Goal: Task Accomplishment & Management: Complete application form

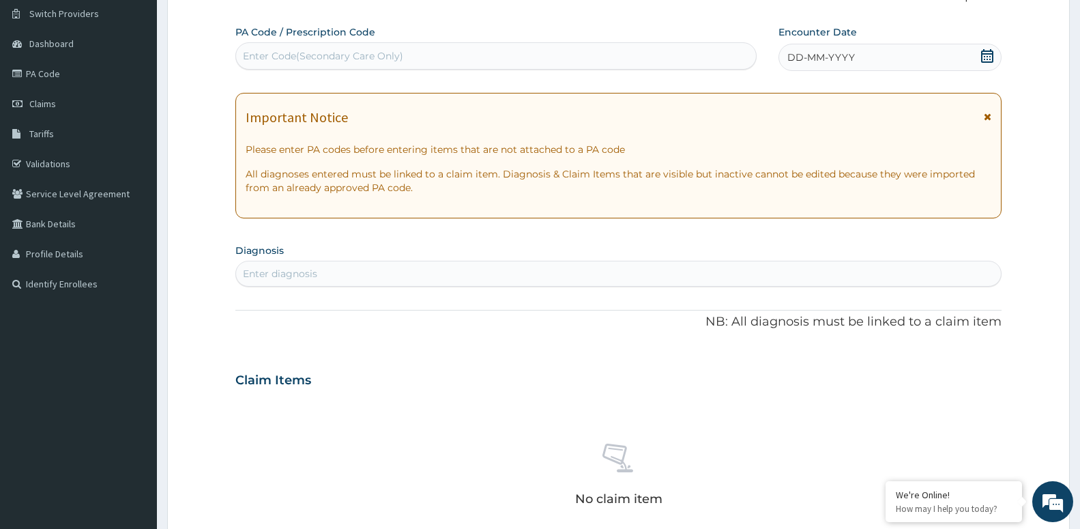
click at [310, 274] on div "Enter diagnosis" at bounding box center [280, 274] width 74 height 14
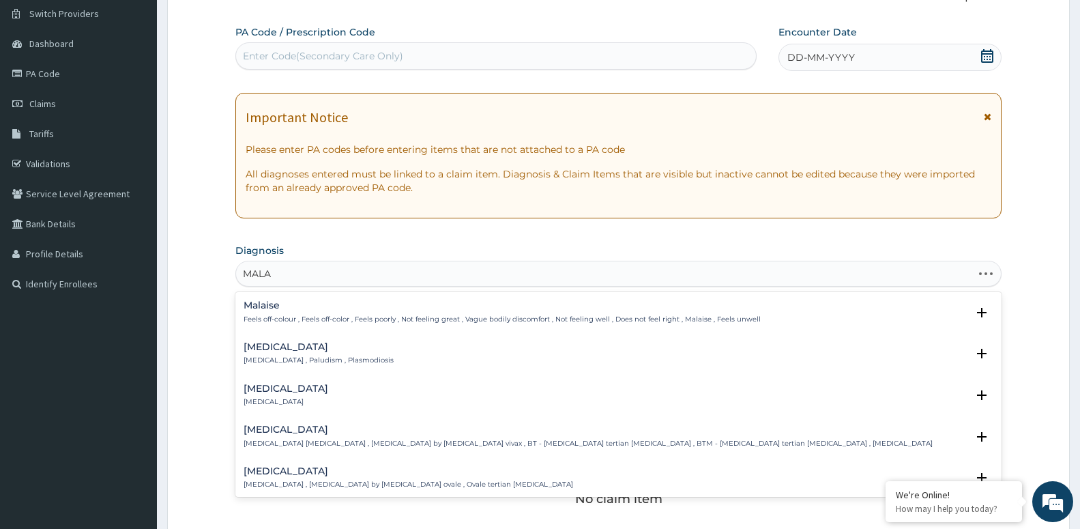
type input "MALAR"
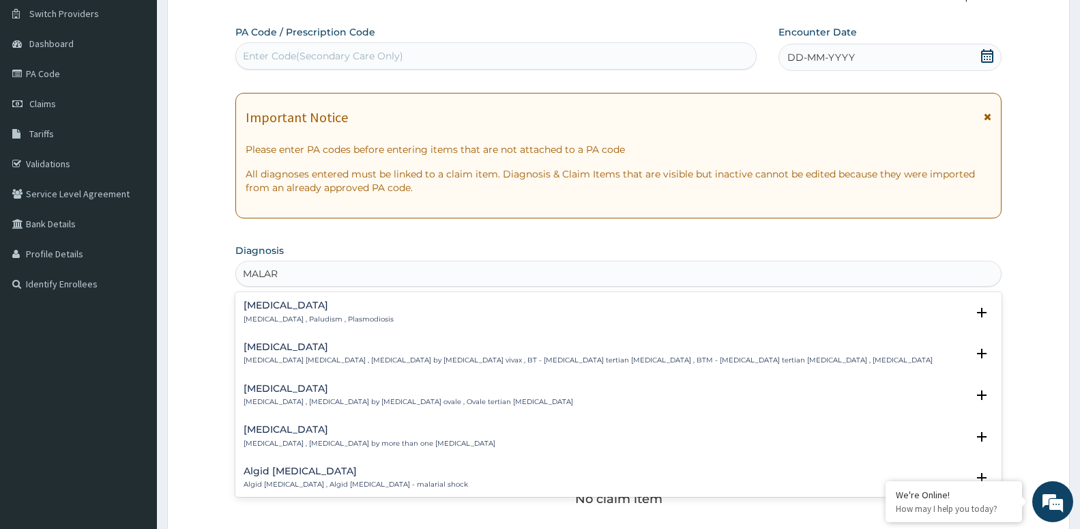
click at [288, 306] on h4 "[MEDICAL_DATA]" at bounding box center [319, 305] width 150 height 10
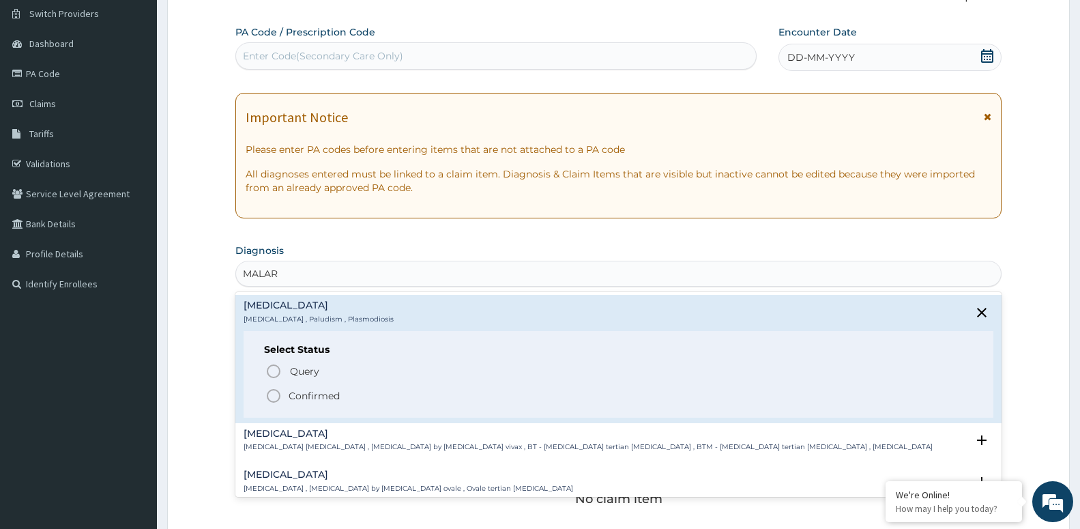
click at [293, 399] on p "Confirmed" at bounding box center [314, 396] width 51 height 14
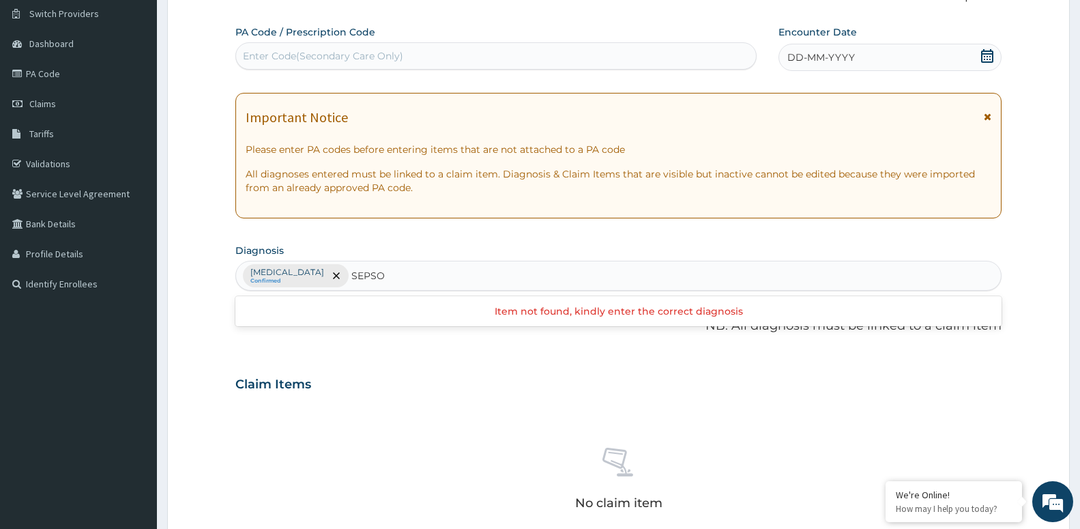
type input "SEPS"
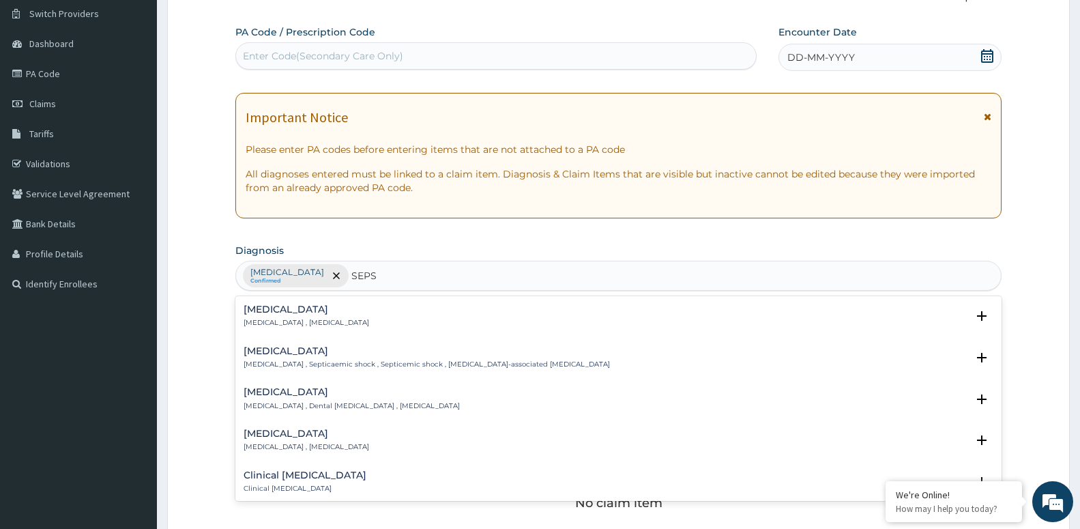
click at [251, 315] on h4 "[MEDICAL_DATA]" at bounding box center [307, 309] width 126 height 10
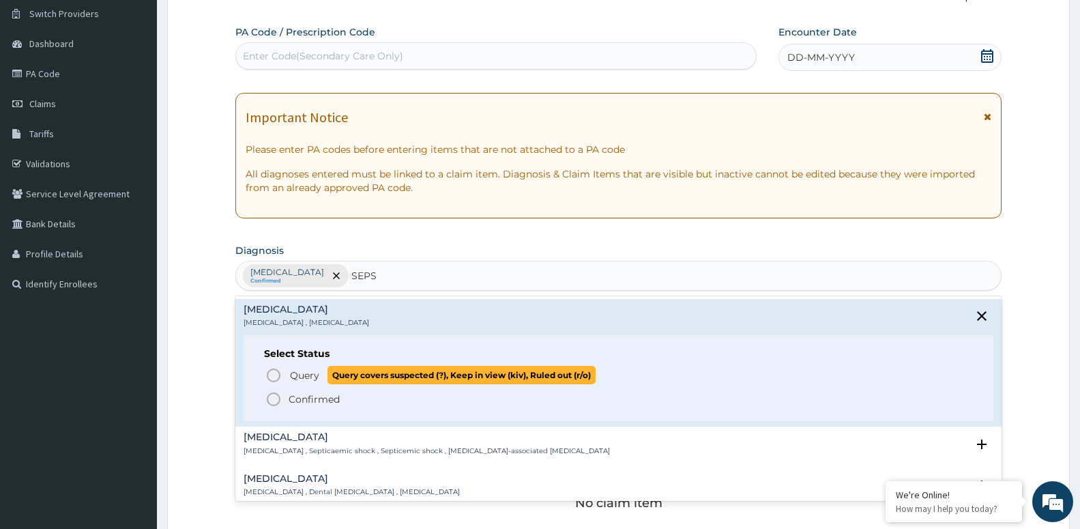
click at [302, 375] on span "Query" at bounding box center [304, 376] width 29 height 14
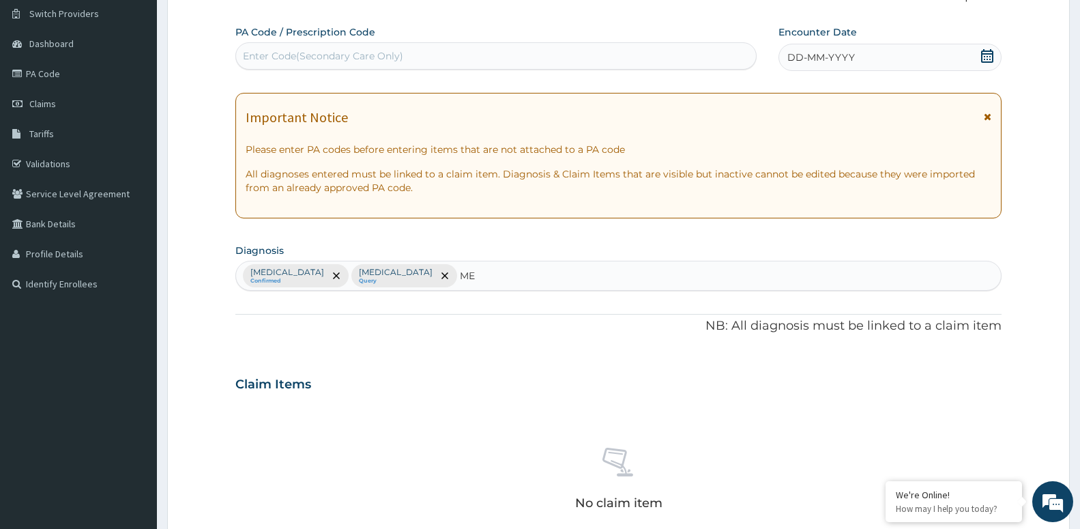
type input "M"
type input "DIABETE"
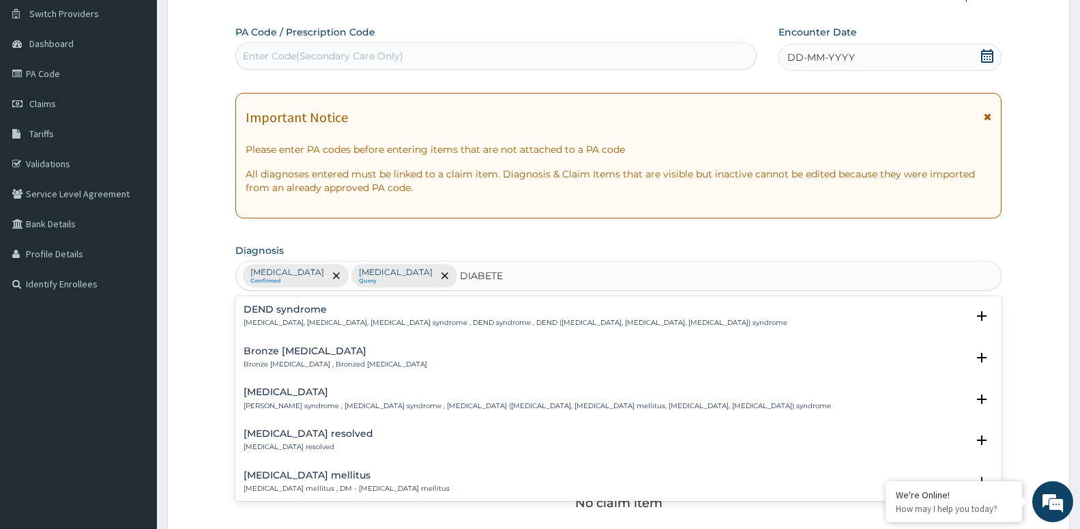
click at [313, 476] on h4 "Diabetes mellitus" at bounding box center [347, 475] width 206 height 10
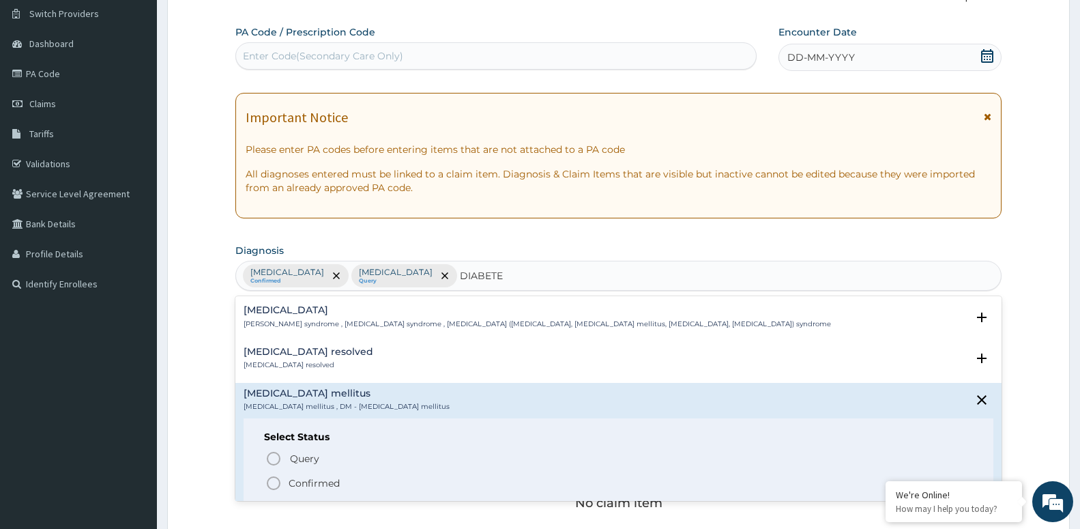
scroll to position [147, 0]
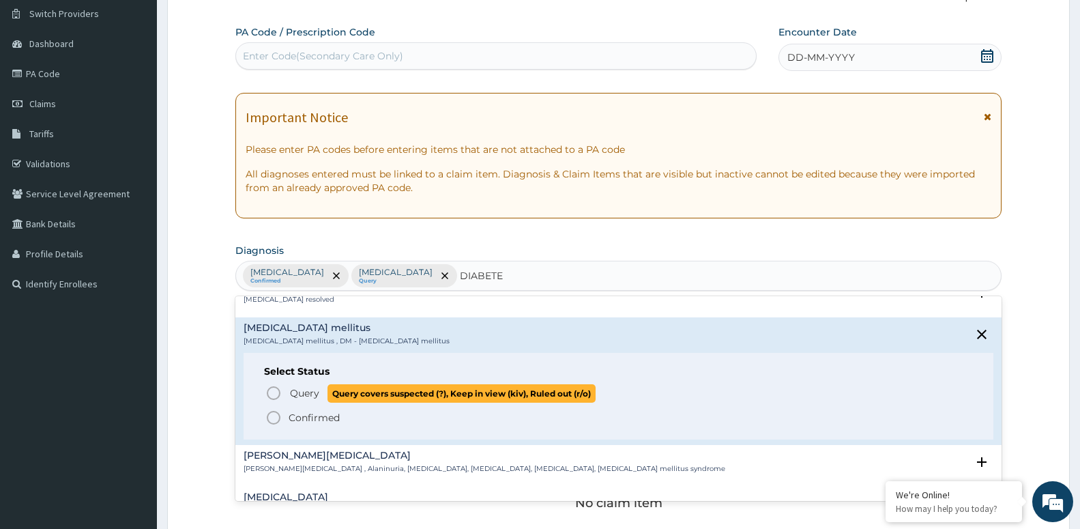
click at [322, 392] on p "Query Query covers suspected (?), Keep in view (kiv), Ruled out (r/o)" at bounding box center [442, 393] width 307 height 18
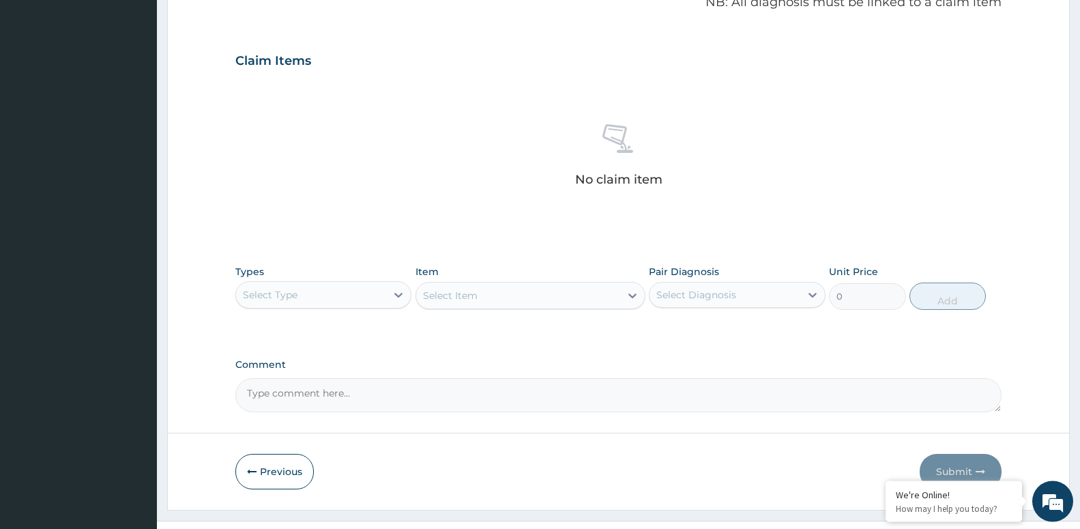
scroll to position [455, 0]
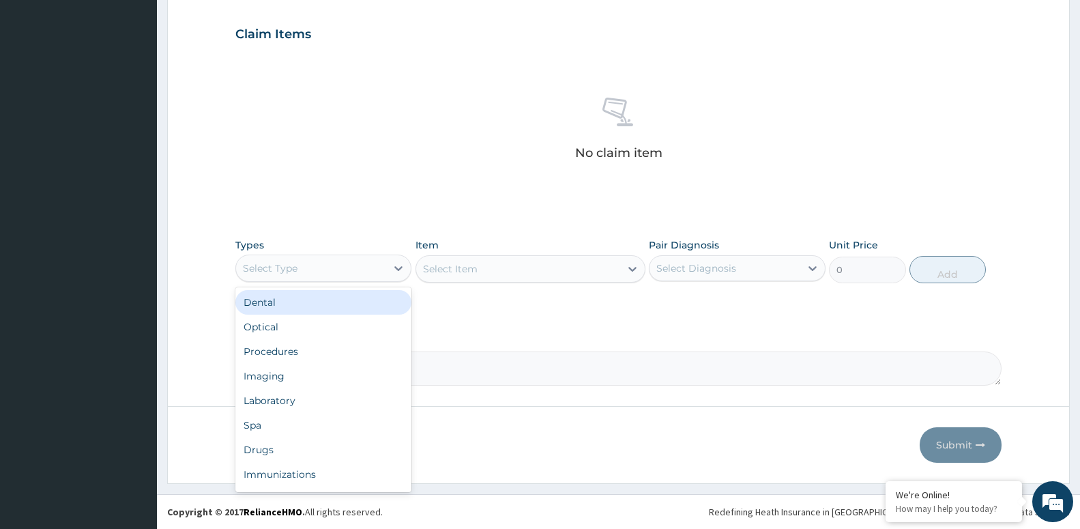
click at [369, 270] on div "Select Type" at bounding box center [311, 268] width 150 height 22
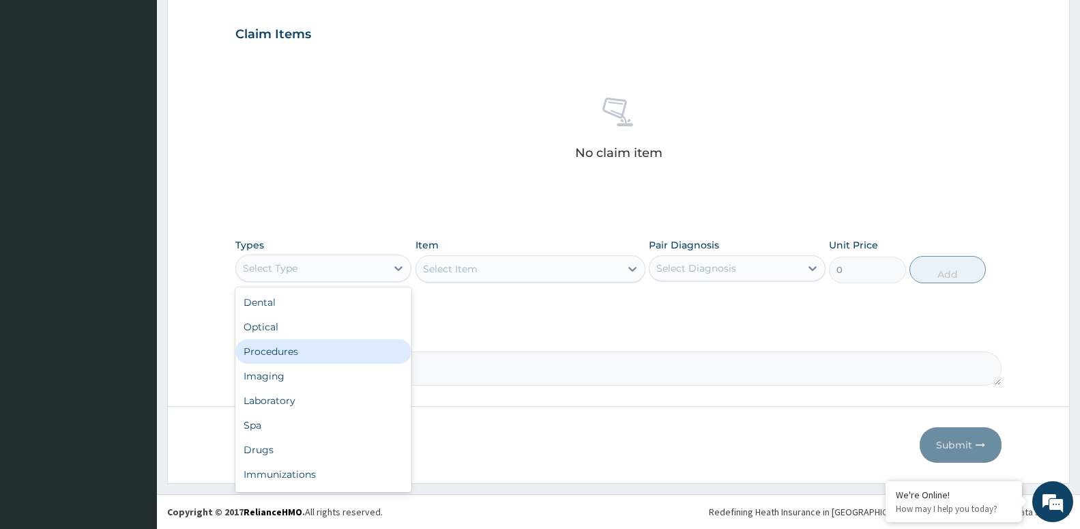
click at [354, 354] on div "Procedures" at bounding box center [323, 351] width 176 height 25
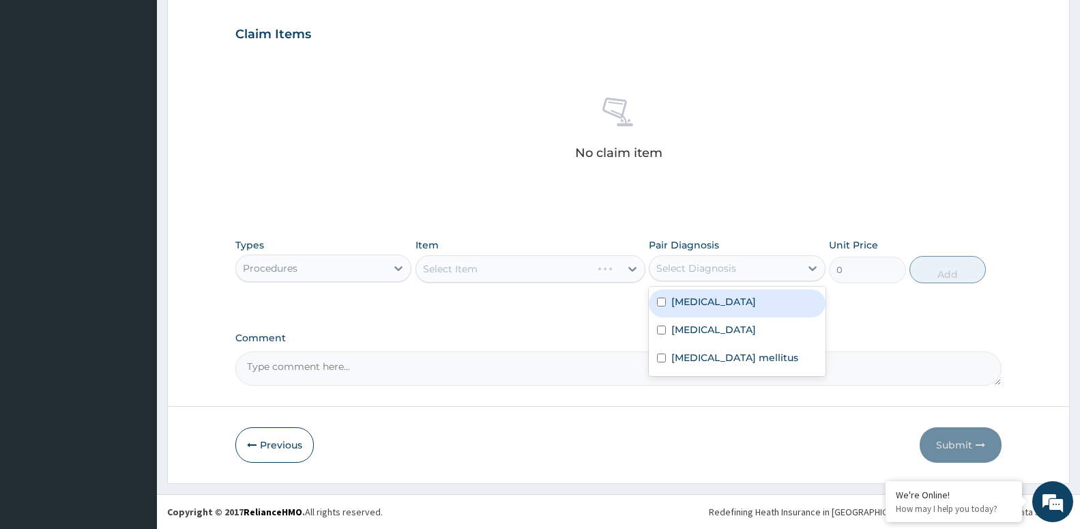
click at [678, 272] on div "Select Diagnosis" at bounding box center [697, 268] width 80 height 14
click at [678, 309] on div "[MEDICAL_DATA]" at bounding box center [737, 303] width 176 height 28
checkbox input "true"
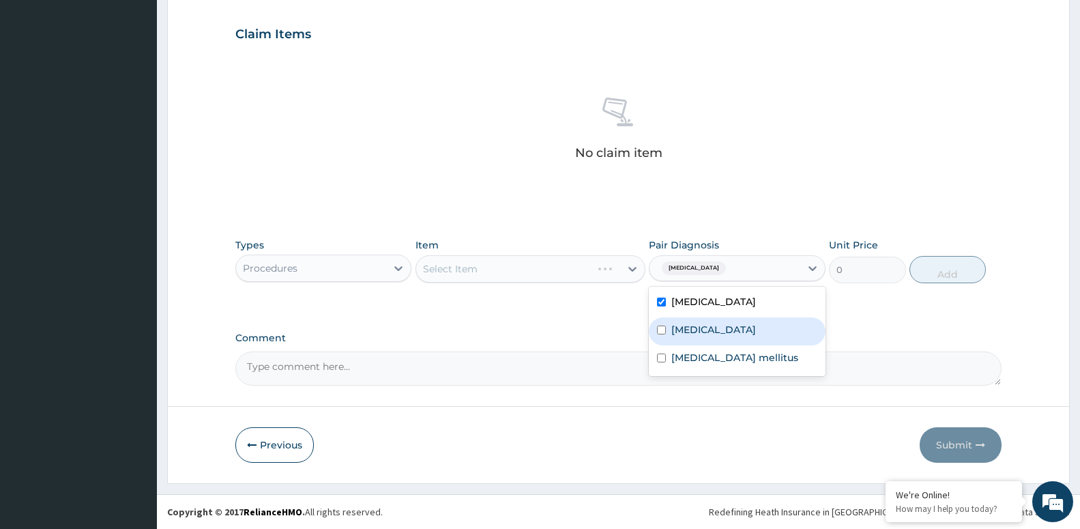
click at [679, 327] on label "Sepsis" at bounding box center [714, 330] width 85 height 14
checkbox input "true"
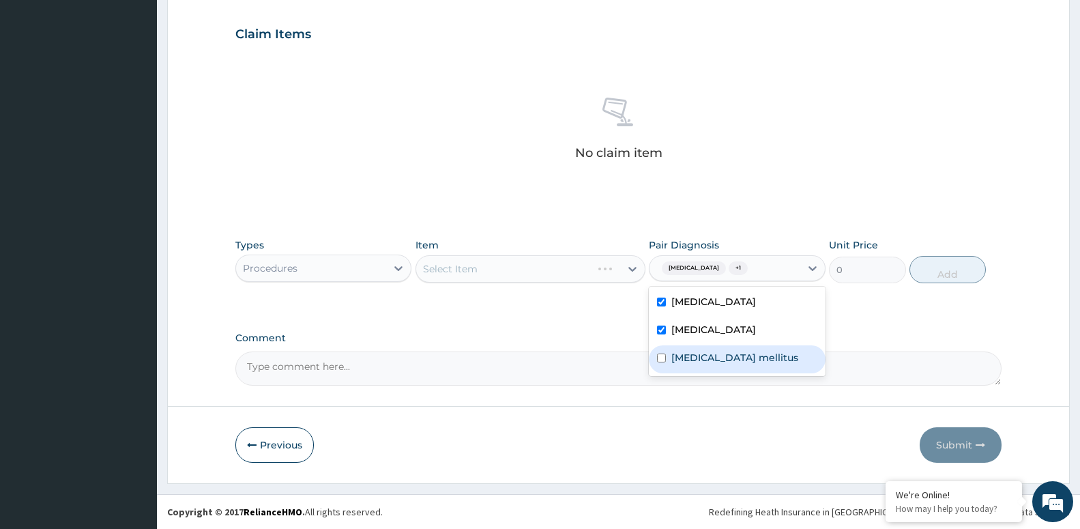
click at [678, 354] on label "Diabetes mellitus" at bounding box center [735, 358] width 127 height 14
checkbox input "true"
click at [543, 268] on div "Select Item" at bounding box center [531, 268] width 230 height 27
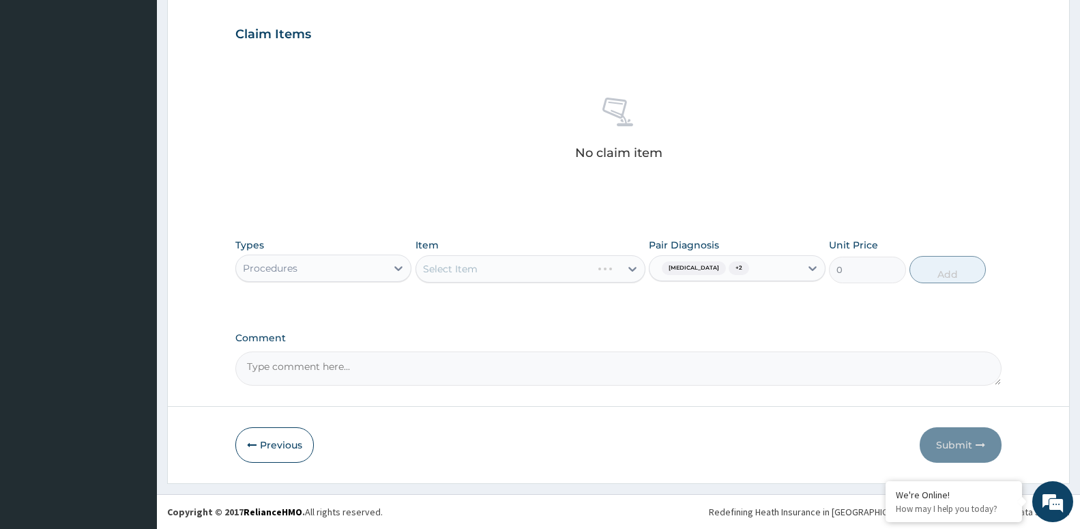
click at [553, 274] on div "Select Item" at bounding box center [531, 268] width 230 height 27
click at [532, 263] on div "Select Item" at bounding box center [531, 268] width 230 height 27
click at [719, 276] on div "Malaria + 2" at bounding box center [704, 268] width 95 height 18
click at [463, 270] on div "Select Item" at bounding box center [450, 269] width 55 height 14
type input "I"
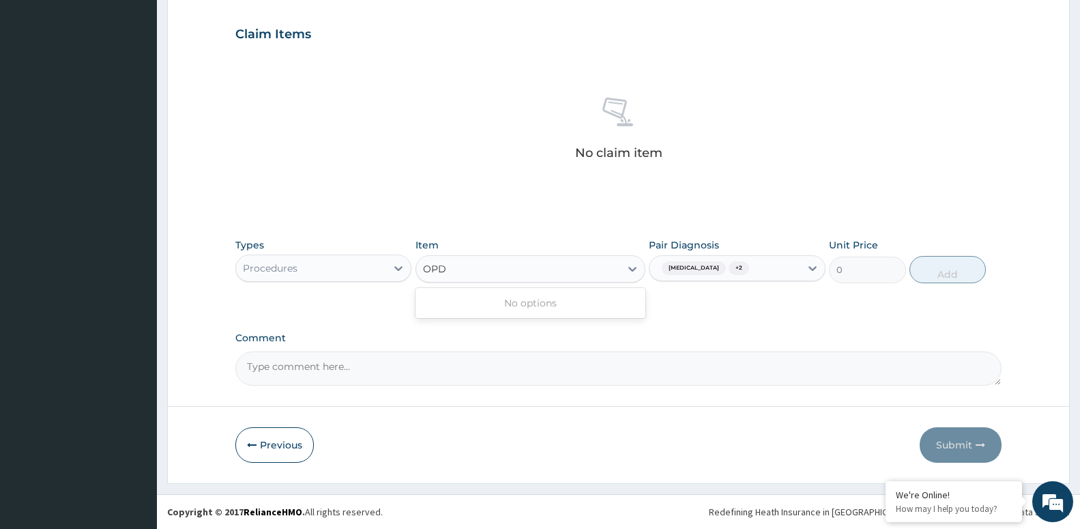
type input "OPD"
click div "Procedures"
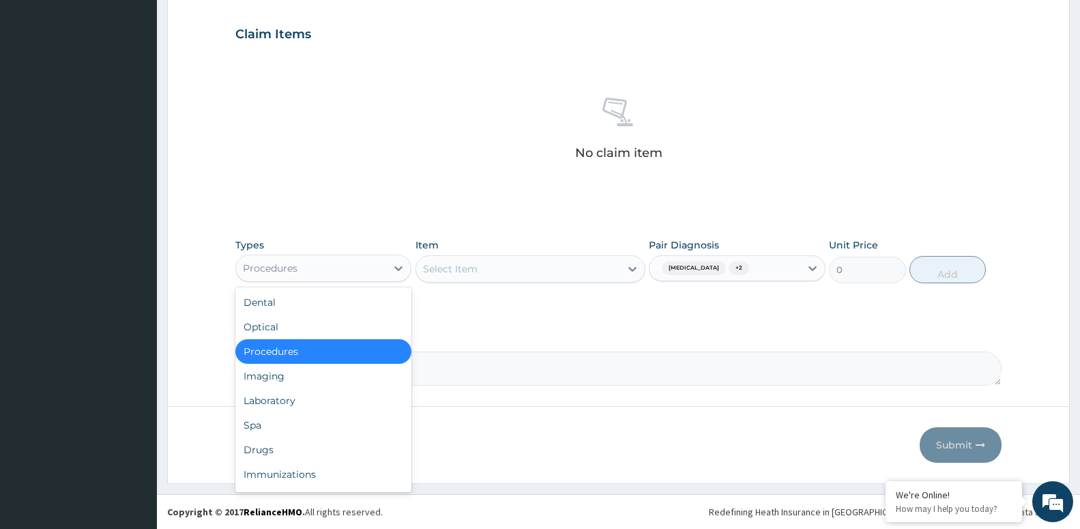
click div "Select Item"
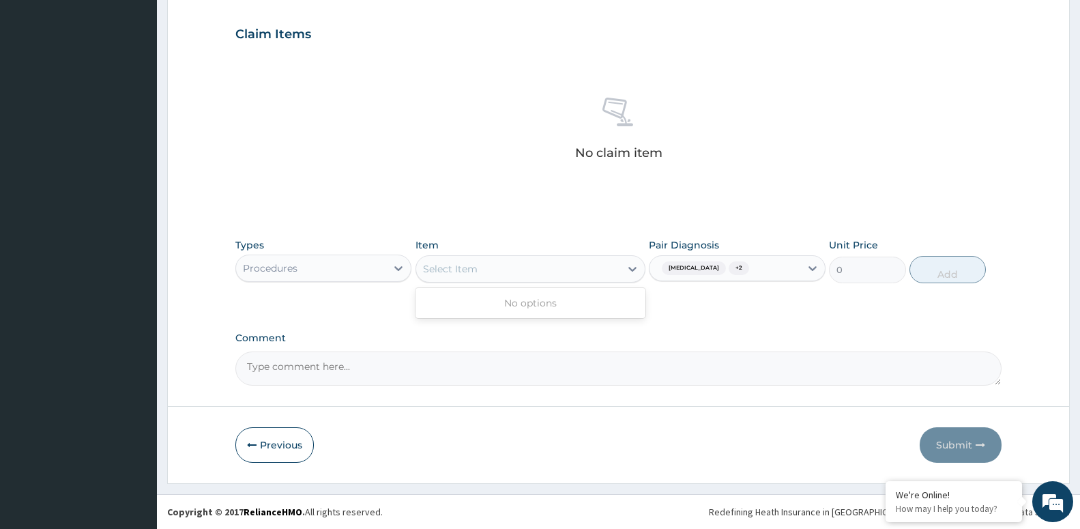
click div "Select Item"
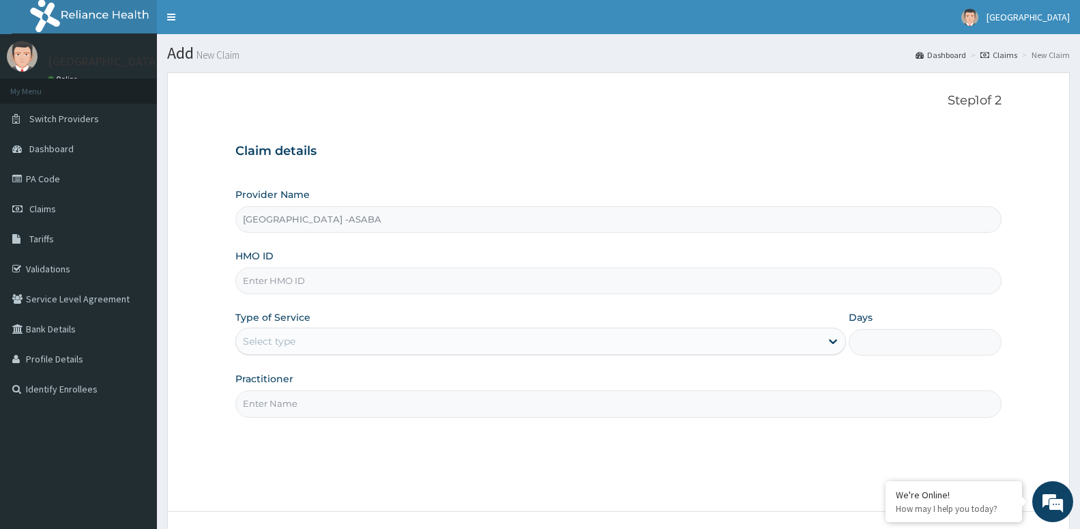
click at [341, 283] on input "HMO ID" at bounding box center [618, 281] width 766 height 27
click at [360, 283] on input "HMO ID" at bounding box center [618, 281] width 766 height 27
type input "FSO/10005/A"
drag, startPoint x: 287, startPoint y: 334, endPoint x: 272, endPoint y: 357, distance: 27.1
click at [286, 338] on div "Select type" at bounding box center [528, 341] width 585 height 22
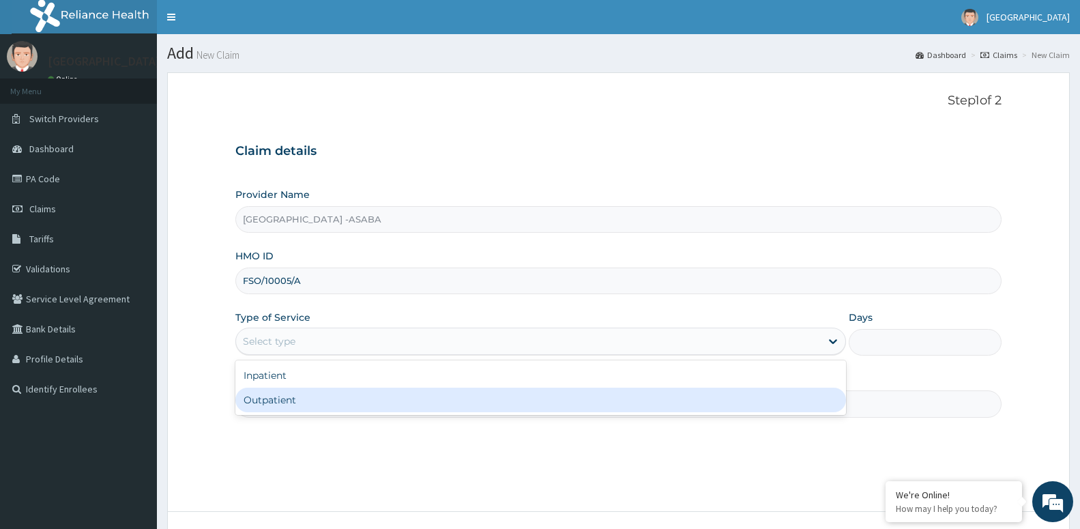
click at [270, 412] on div "Outpatient" at bounding box center [540, 400] width 611 height 25
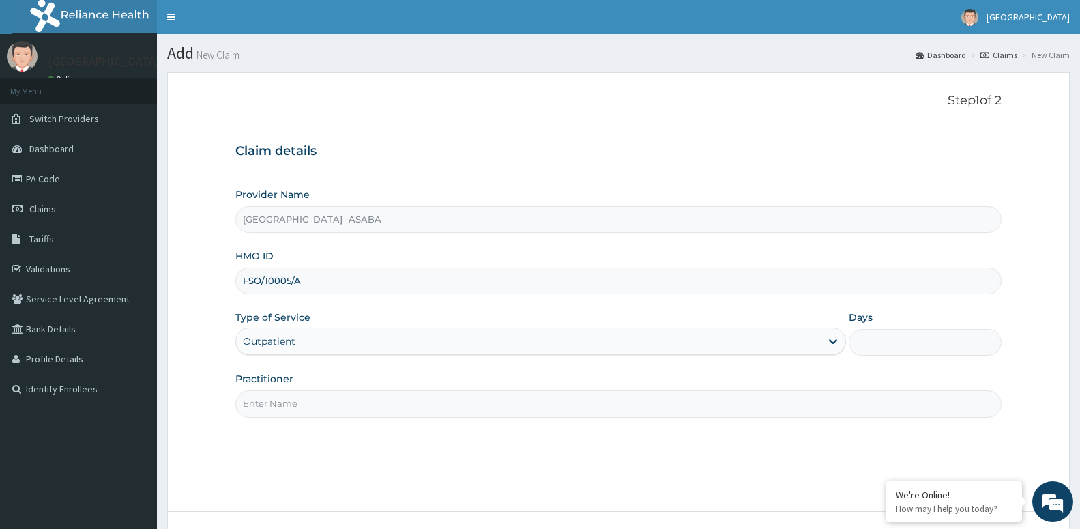
type input "1"
click at [288, 393] on input "Practitioner" at bounding box center [618, 403] width 766 height 27
paste input "DR [PERSON_NAME]"
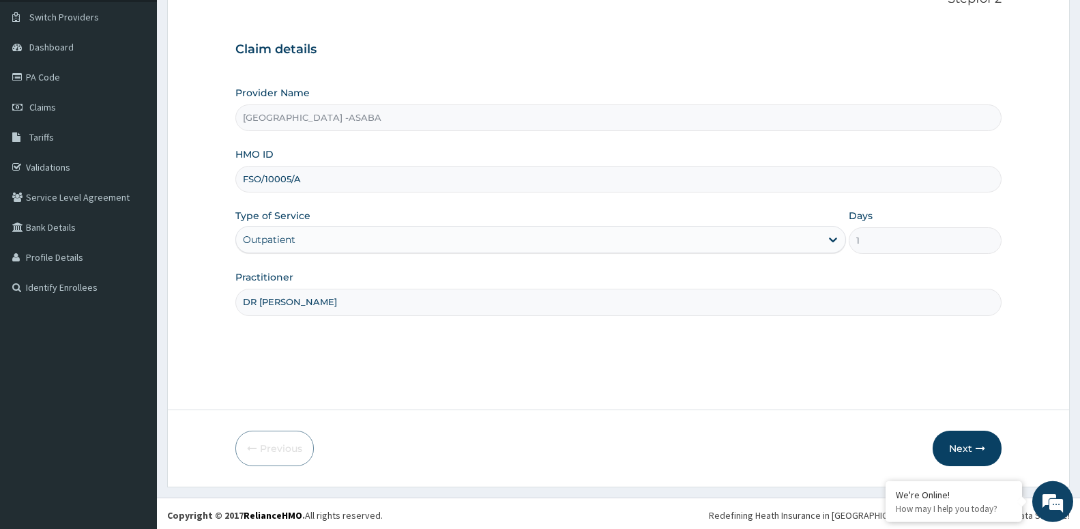
scroll to position [105, 0]
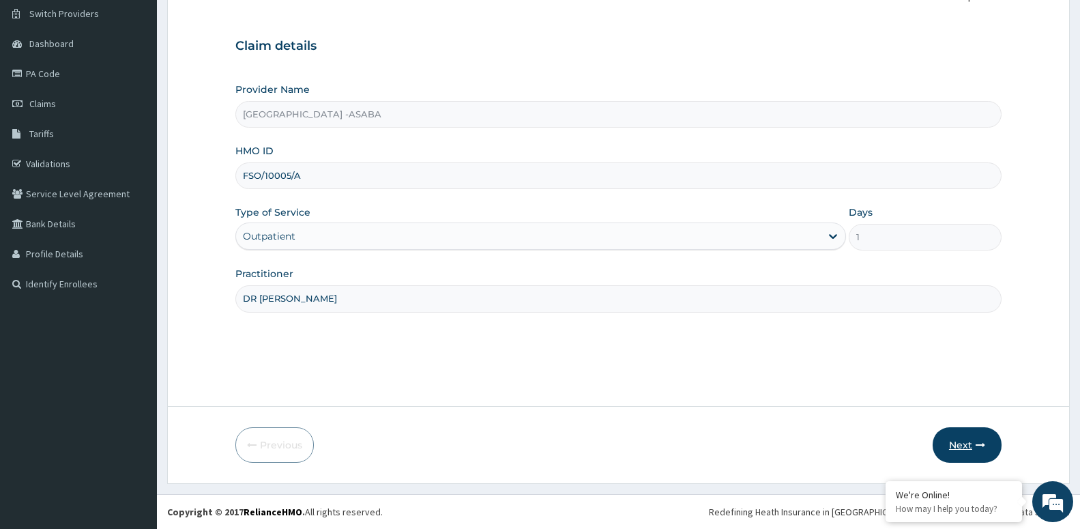
type input "DR [PERSON_NAME]"
click at [965, 452] on button "Next" at bounding box center [967, 444] width 69 height 35
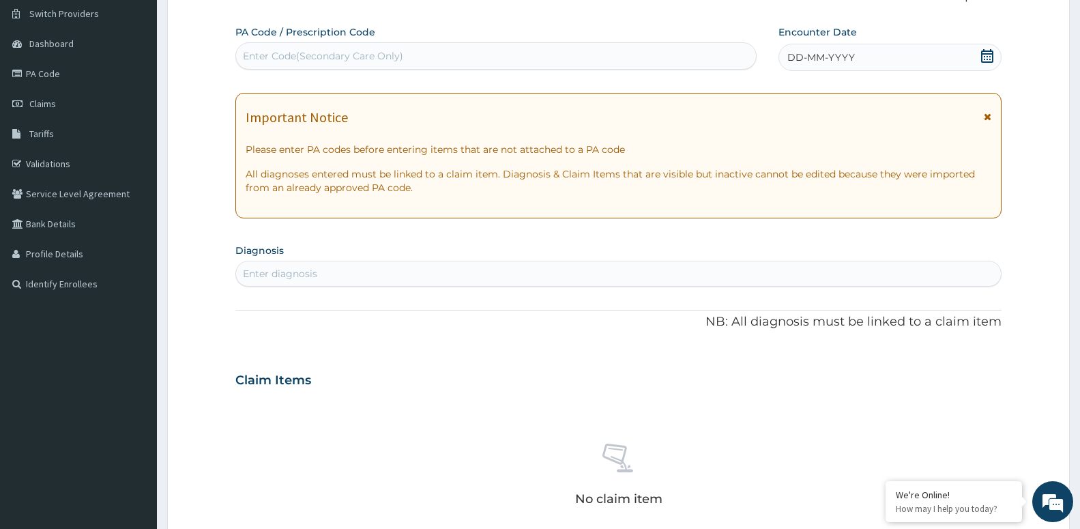
click at [279, 264] on div "Enter diagnosis" at bounding box center [618, 274] width 765 height 22
type input "MALAR"
click at [268, 274] on input "MALAR" at bounding box center [261, 274] width 37 height 14
click at [282, 268] on div "Enter diagnosis" at bounding box center [618, 274] width 765 height 22
drag, startPoint x: 285, startPoint y: 273, endPoint x: 291, endPoint y: 260, distance: 14.1
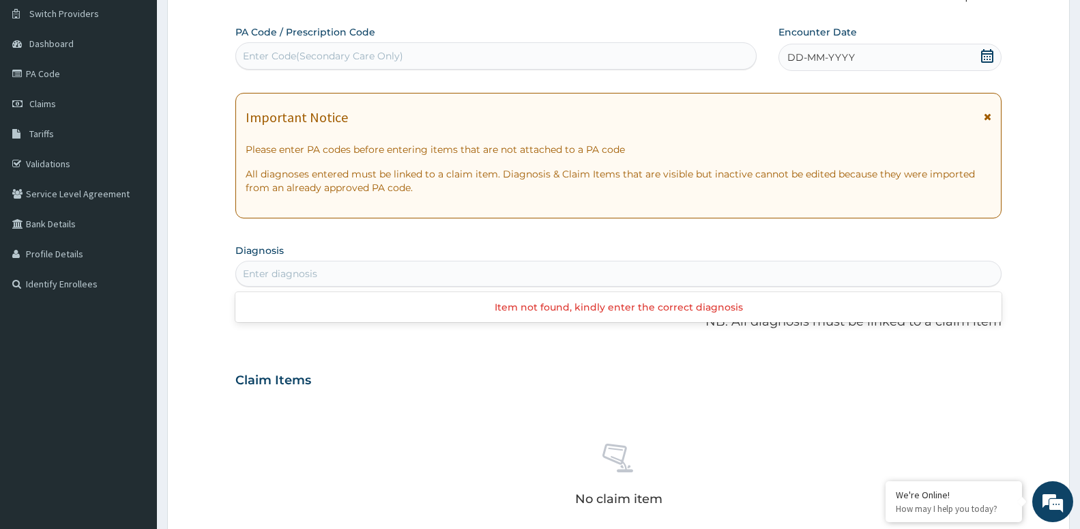
click at [287, 274] on div "Enter diagnosis" at bounding box center [280, 274] width 74 height 14
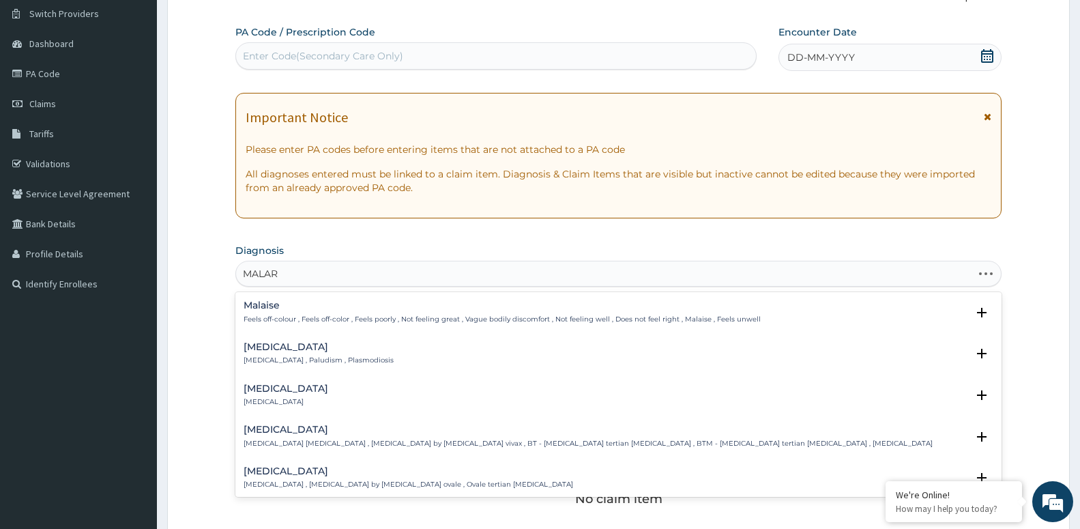
type input "MALARI"
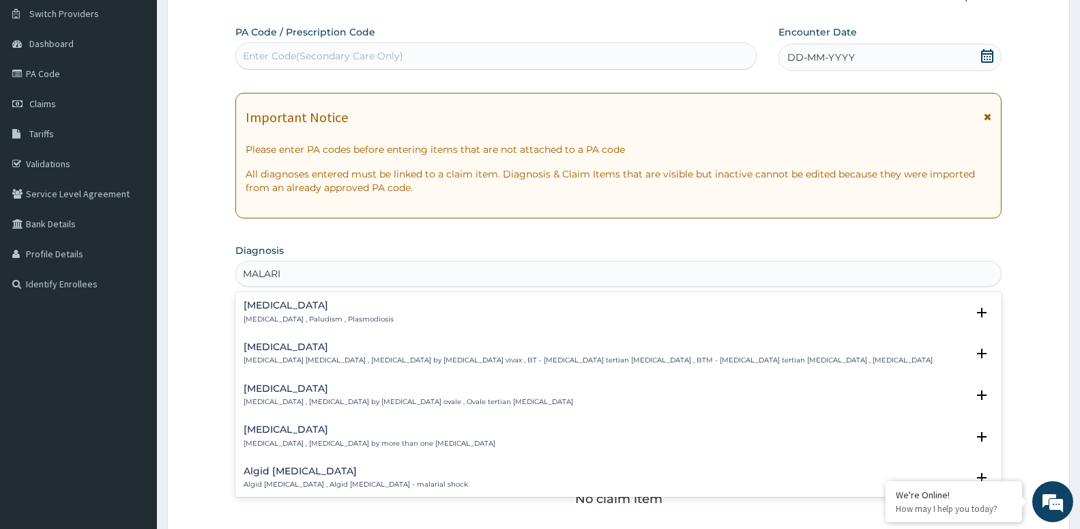
click at [285, 313] on div "Malaria Malaria , Paludism , Plasmodiosis" at bounding box center [319, 312] width 150 height 24
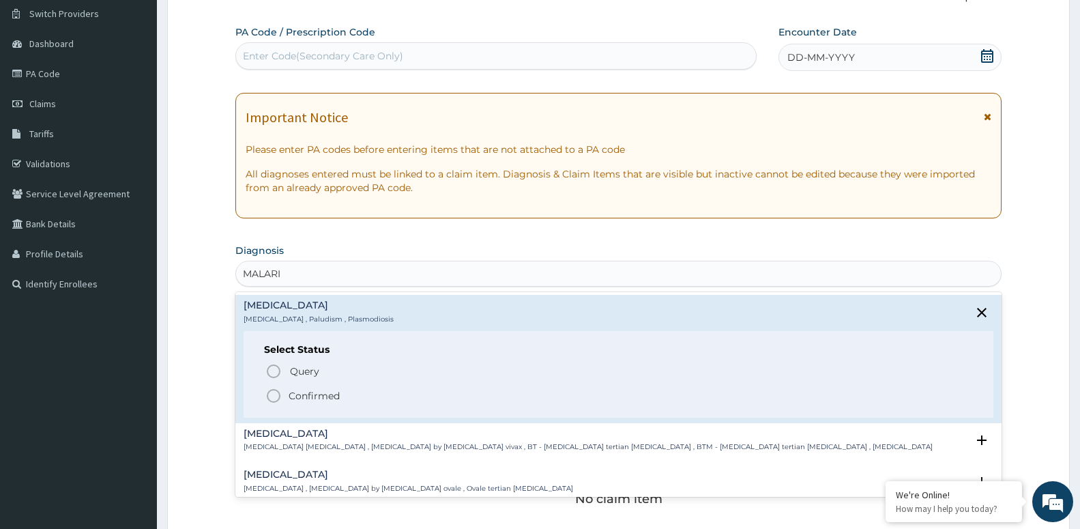
click at [306, 391] on p "Confirmed" at bounding box center [314, 396] width 51 height 14
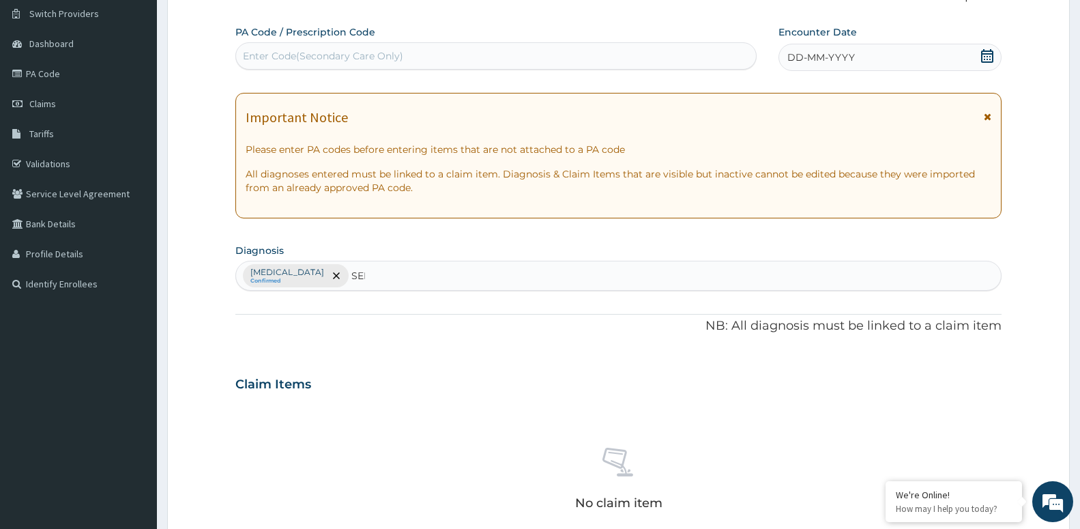
type input "SEPS"
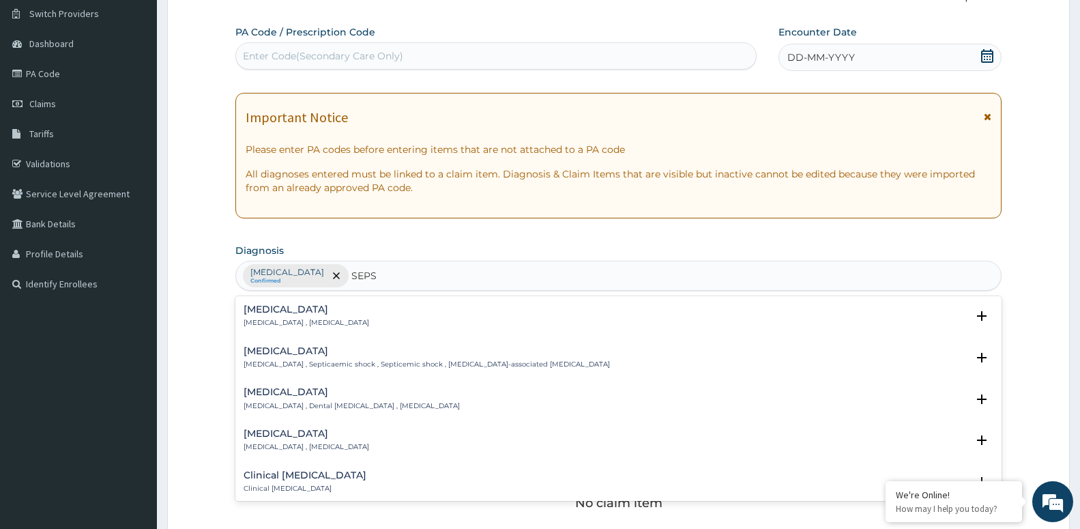
click at [309, 318] on div "Sepsis Systemic infection , Sepsis" at bounding box center [307, 316] width 126 height 24
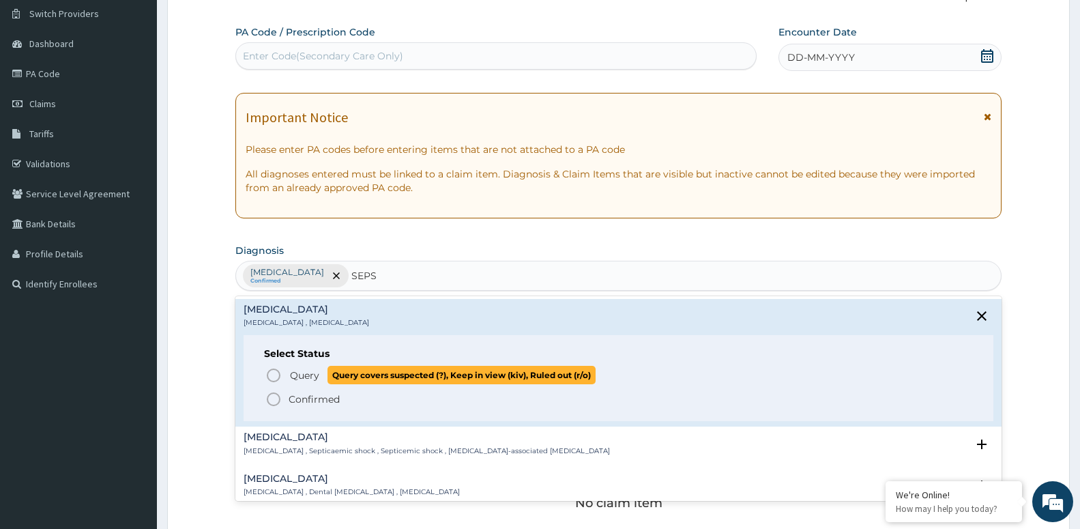
click at [306, 381] on span "Query" at bounding box center [304, 376] width 29 height 14
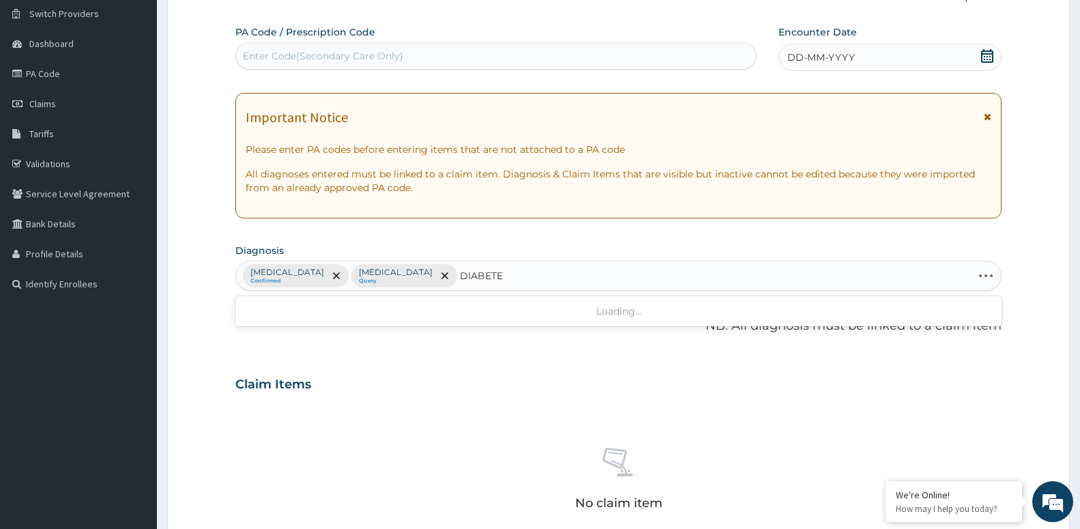
type input "DIABETES"
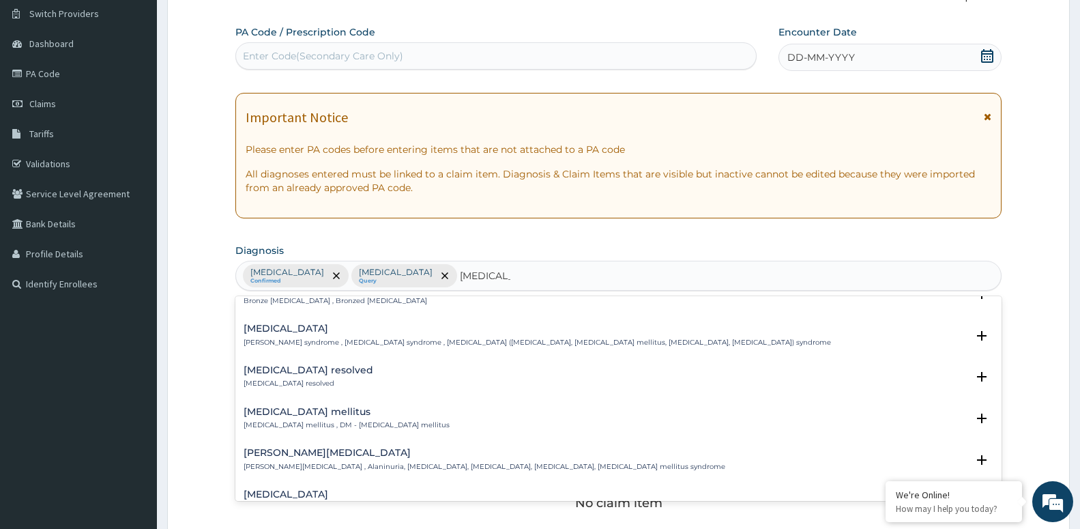
scroll to position [74, 0]
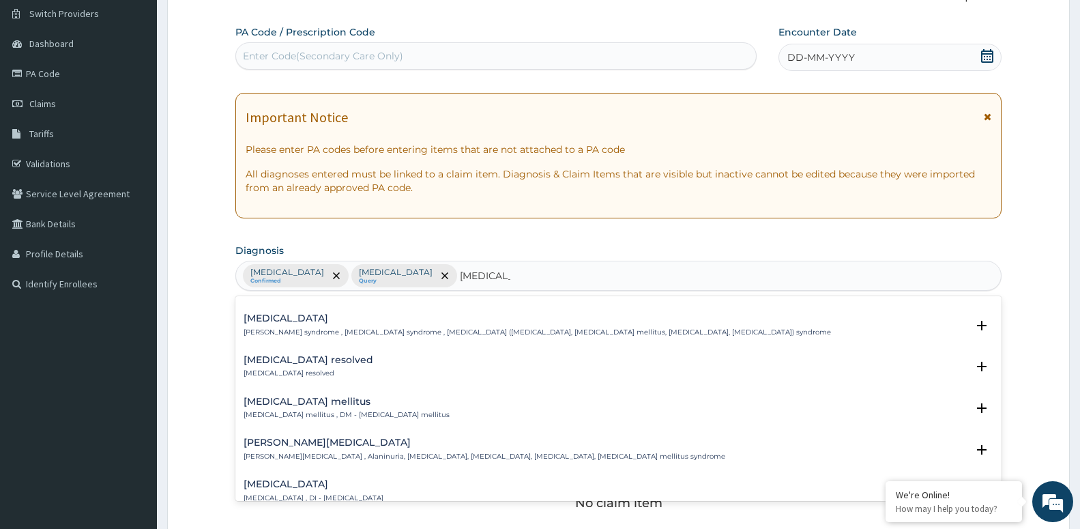
click at [340, 405] on h4 "Diabetes mellitus" at bounding box center [347, 402] width 206 height 10
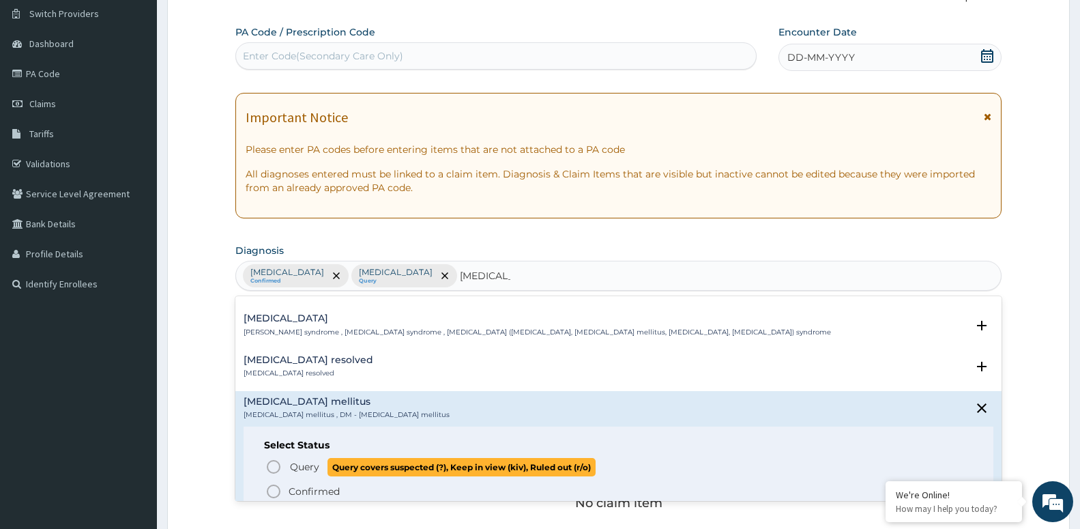
click at [328, 465] on span "Query covers suspected (?), Keep in view (kiv), Ruled out (r/o)" at bounding box center [462, 467] width 268 height 18
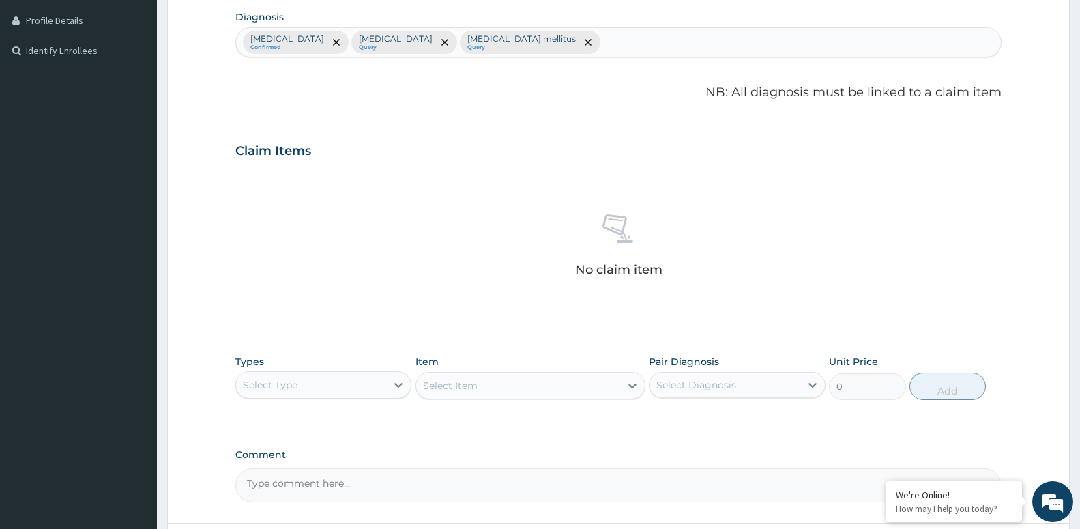
scroll to position [453, 0]
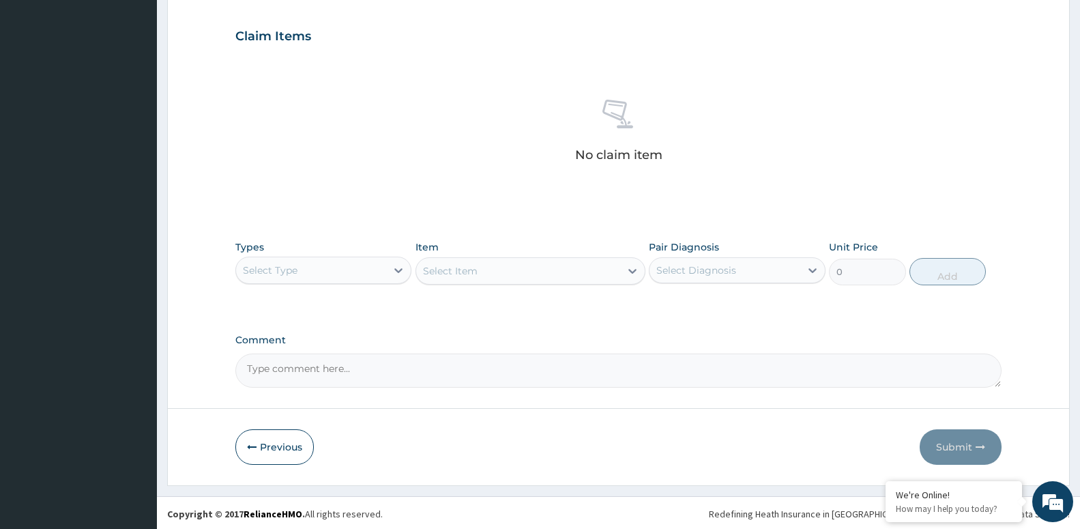
click at [315, 268] on div "Select Type" at bounding box center [311, 270] width 150 height 22
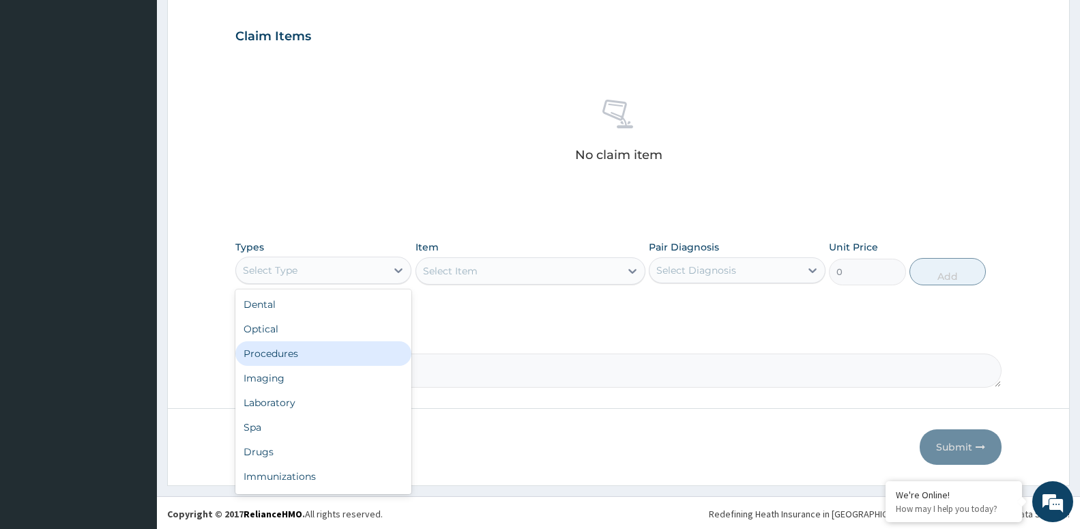
click at [307, 358] on div "Procedures" at bounding box center [323, 353] width 176 height 25
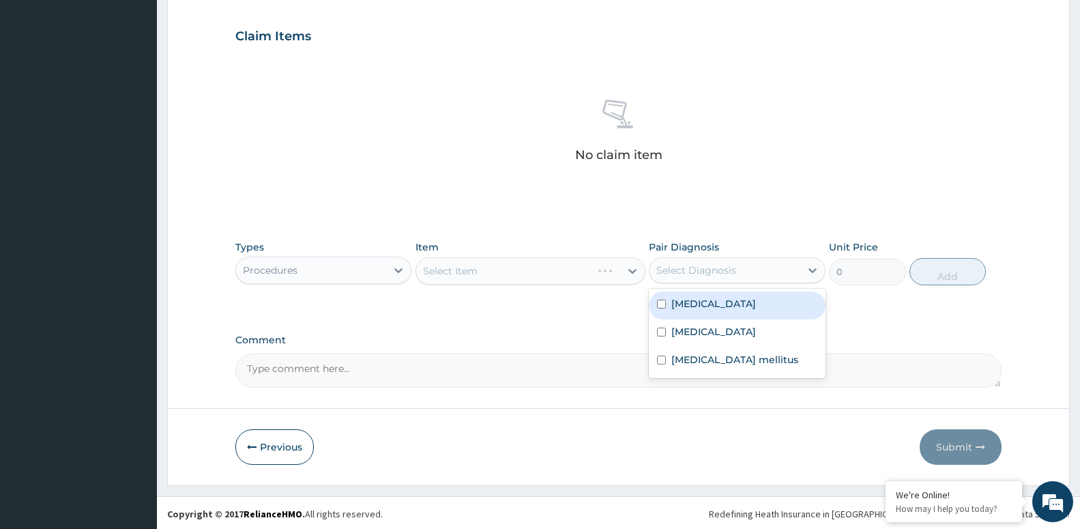
click at [719, 271] on div "Select Diagnosis" at bounding box center [697, 270] width 80 height 14
click at [702, 299] on label "[MEDICAL_DATA]" at bounding box center [714, 304] width 85 height 14
checkbox input "true"
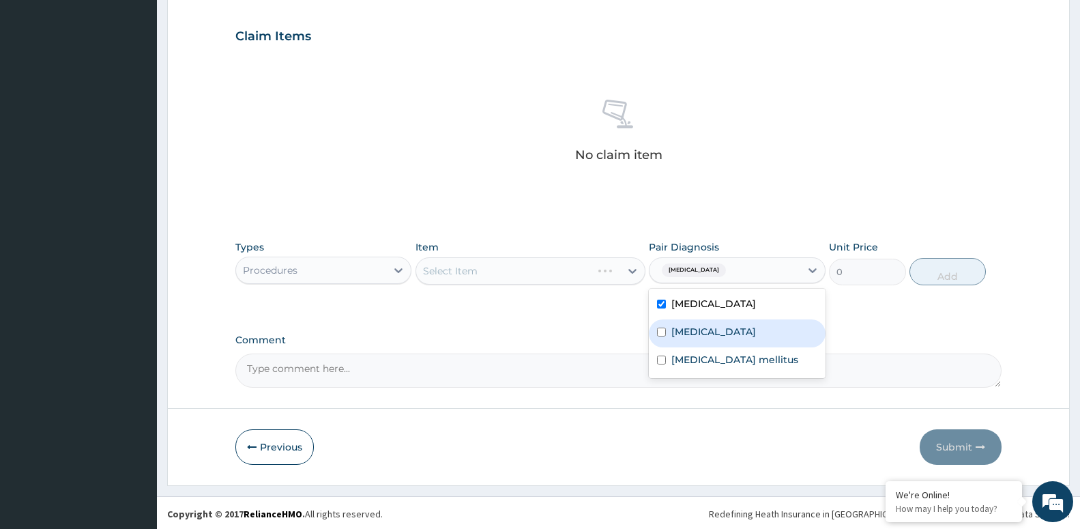
click at [702, 327] on label "[MEDICAL_DATA]" at bounding box center [714, 332] width 85 height 14
checkbox input "true"
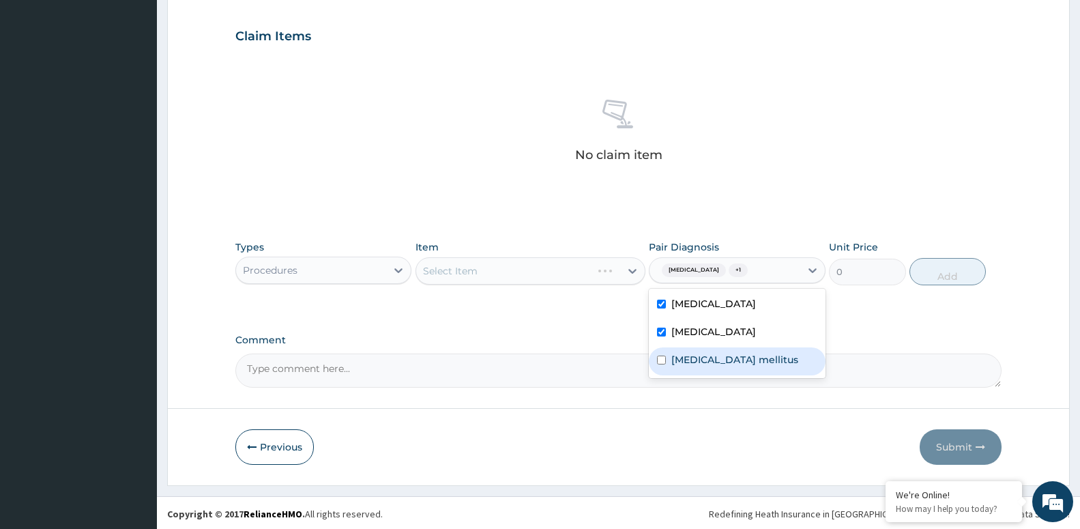
click at [718, 360] on label "Diabetes mellitus" at bounding box center [735, 360] width 127 height 14
checkbox input "true"
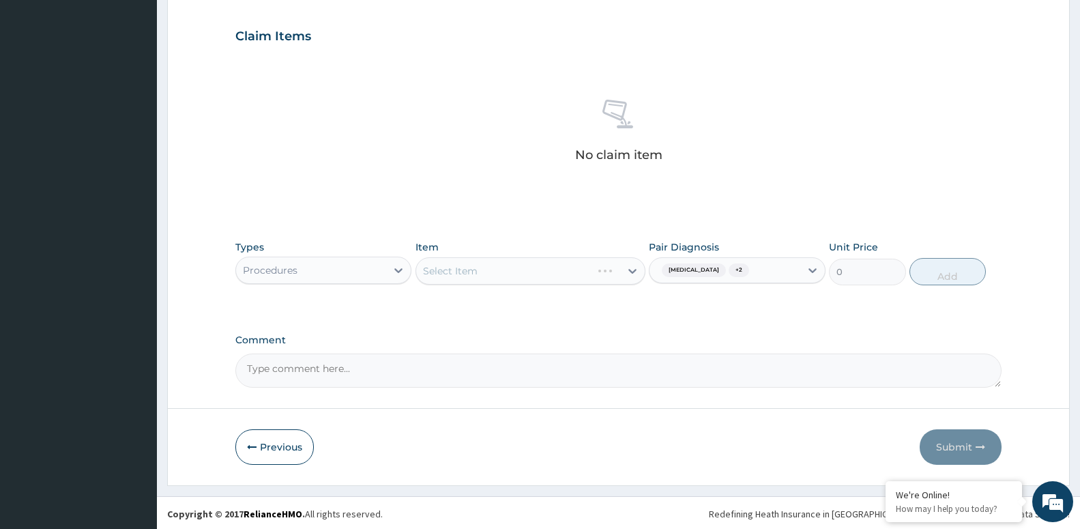
click at [563, 272] on div "Select Item" at bounding box center [531, 270] width 230 height 27
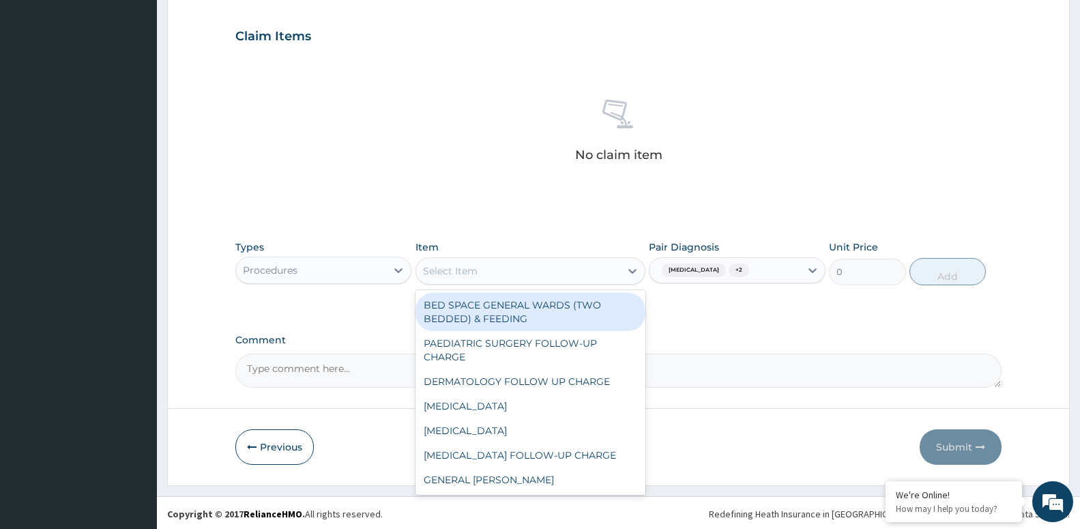
drag, startPoint x: 560, startPoint y: 268, endPoint x: 610, endPoint y: 266, distance: 49.8
click at [563, 266] on div "Select Item" at bounding box center [518, 271] width 204 height 22
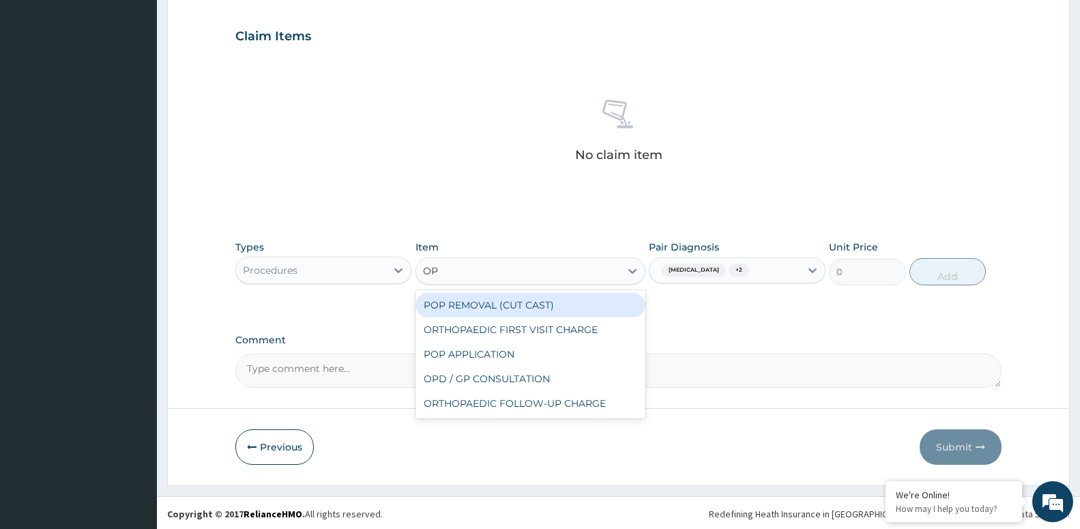
type input "OPD"
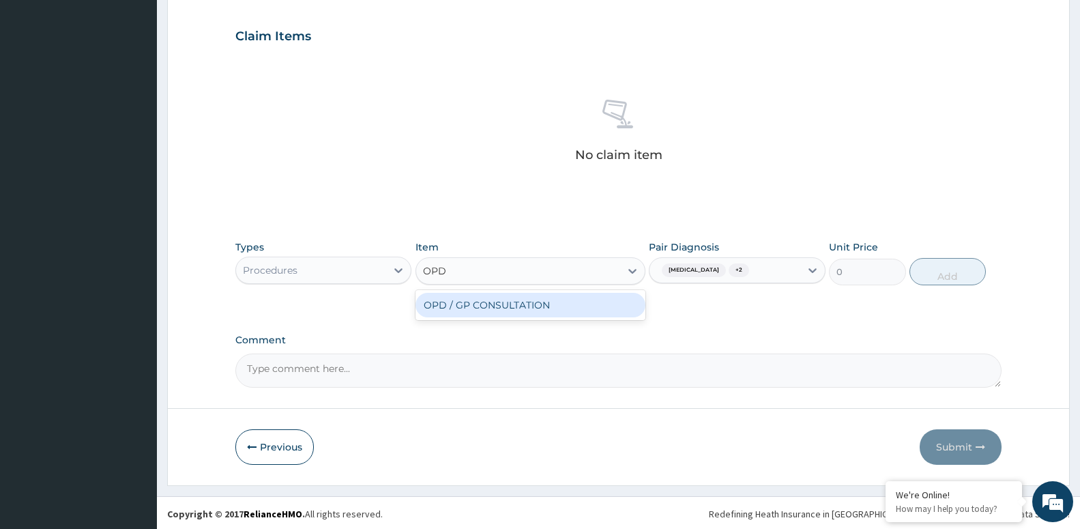
click at [519, 309] on div "OPD / GP CONSULTATION" at bounding box center [531, 305] width 230 height 25
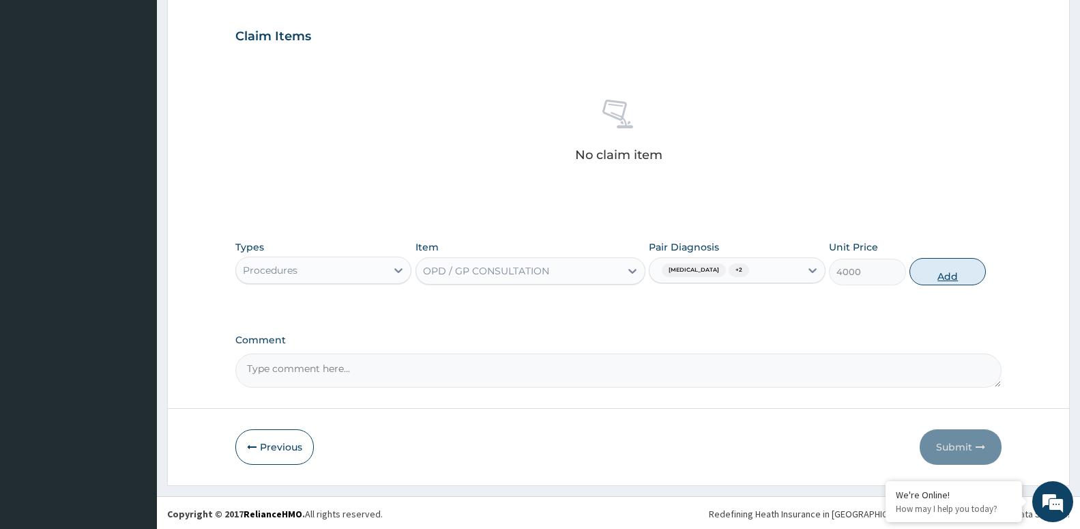
click at [960, 276] on button "Add" at bounding box center [948, 271] width 76 height 27
type input "0"
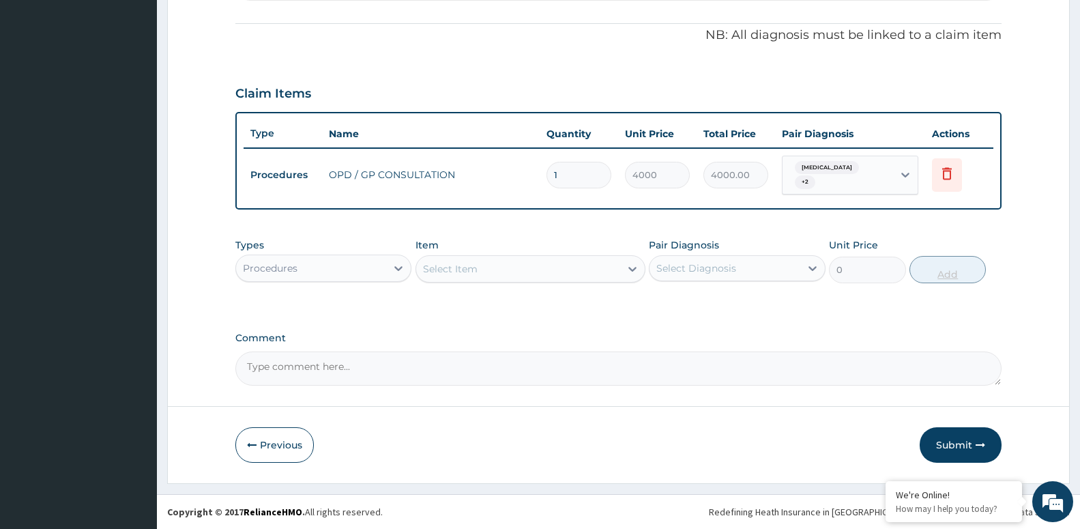
scroll to position [390, 0]
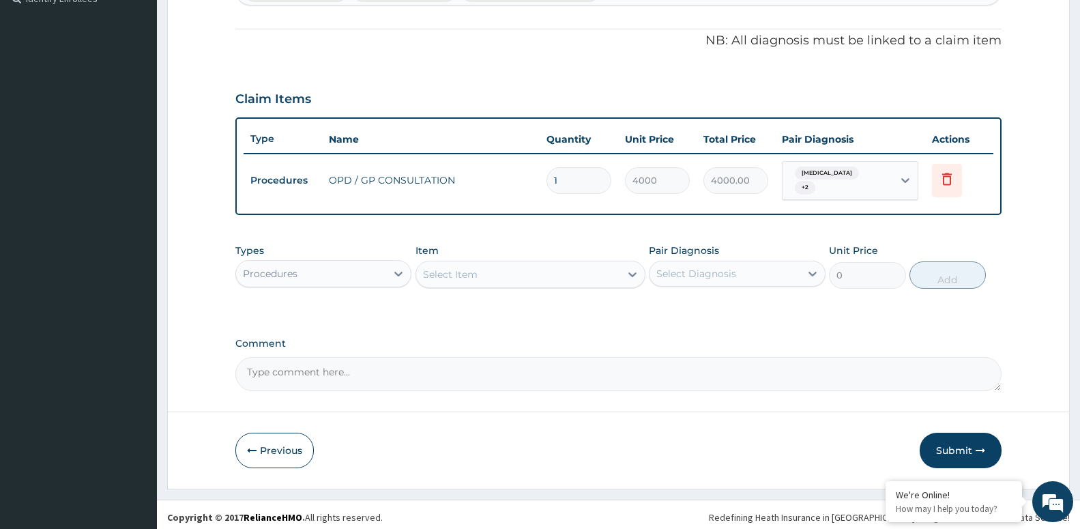
click at [684, 267] on div "Select Diagnosis" at bounding box center [697, 274] width 80 height 14
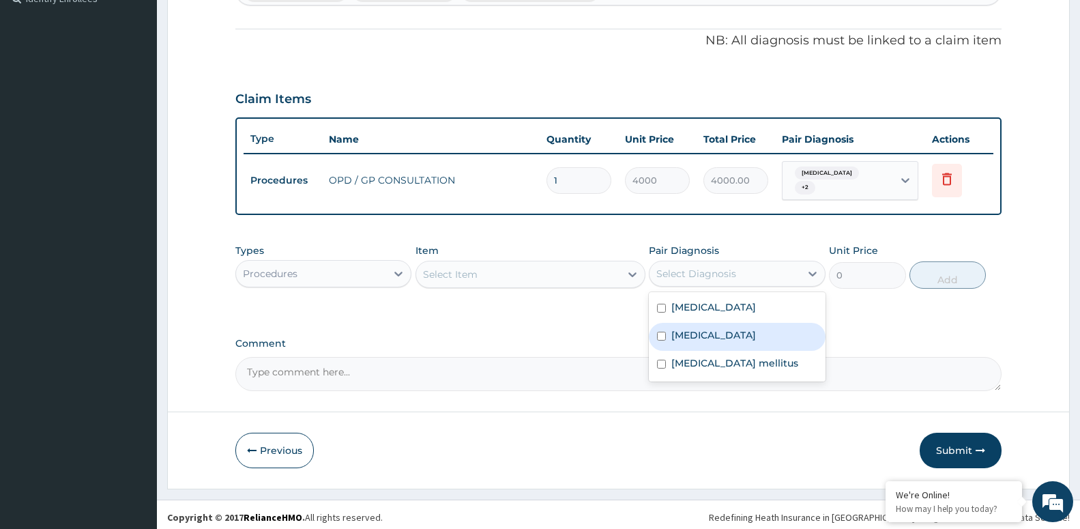
click at [675, 328] on label "[MEDICAL_DATA]" at bounding box center [714, 335] width 85 height 14
checkbox input "true"
click at [508, 266] on div "Select Item" at bounding box center [518, 274] width 204 height 22
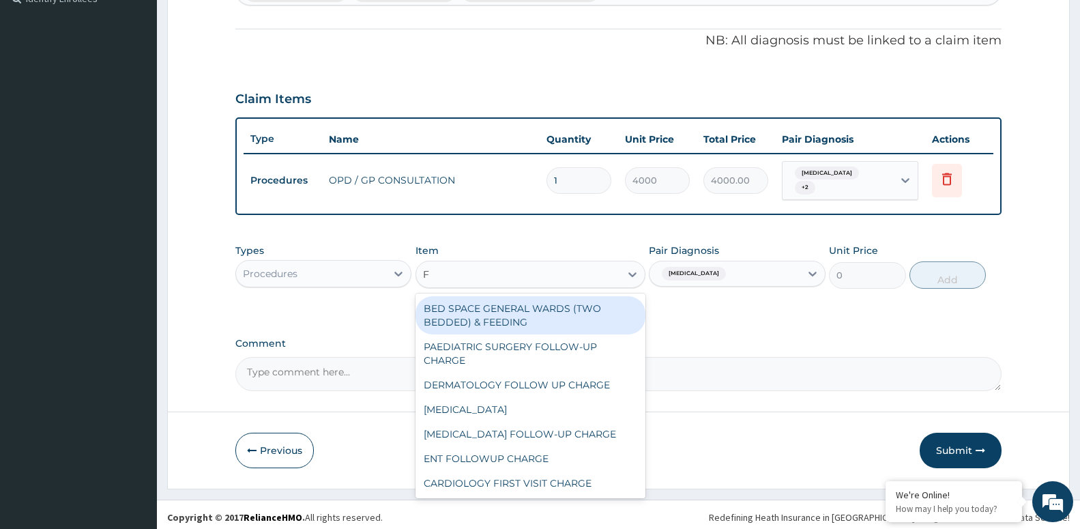
type input "F"
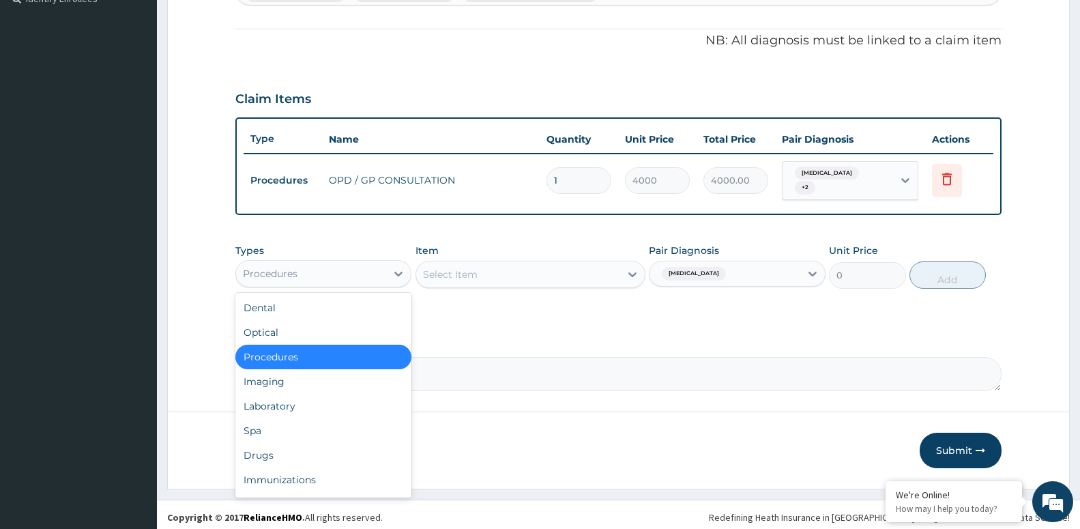
click at [324, 263] on div "Procedures" at bounding box center [311, 274] width 150 height 22
drag, startPoint x: 302, startPoint y: 395, endPoint x: 379, endPoint y: 352, distance: 88.6
click at [302, 394] on div "Laboratory" at bounding box center [323, 406] width 176 height 25
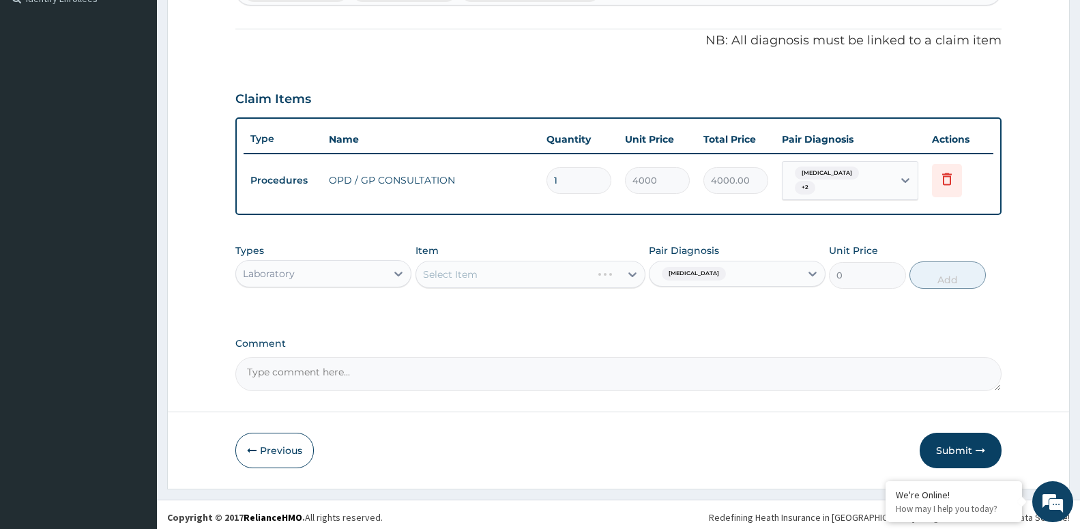
click at [479, 264] on div "Select Item" at bounding box center [531, 274] width 230 height 27
click at [478, 274] on div "Select Item" at bounding box center [531, 274] width 230 height 27
click at [501, 265] on div "Select Item" at bounding box center [518, 274] width 204 height 22
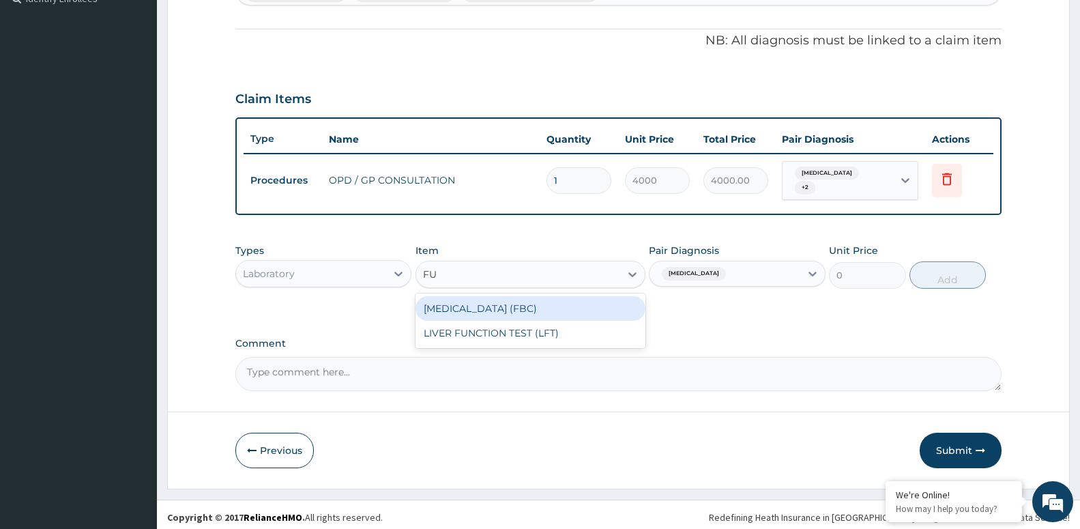
type input "FUL"
click at [546, 306] on div "[MEDICAL_DATA] (FBC)" at bounding box center [531, 308] width 230 height 25
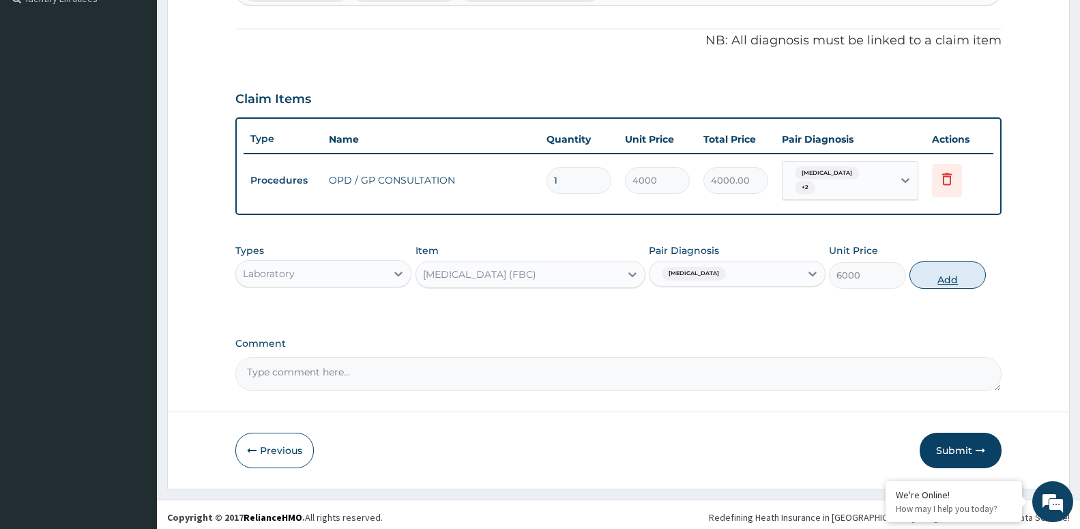
click at [959, 262] on button "Add" at bounding box center [948, 274] width 76 height 27
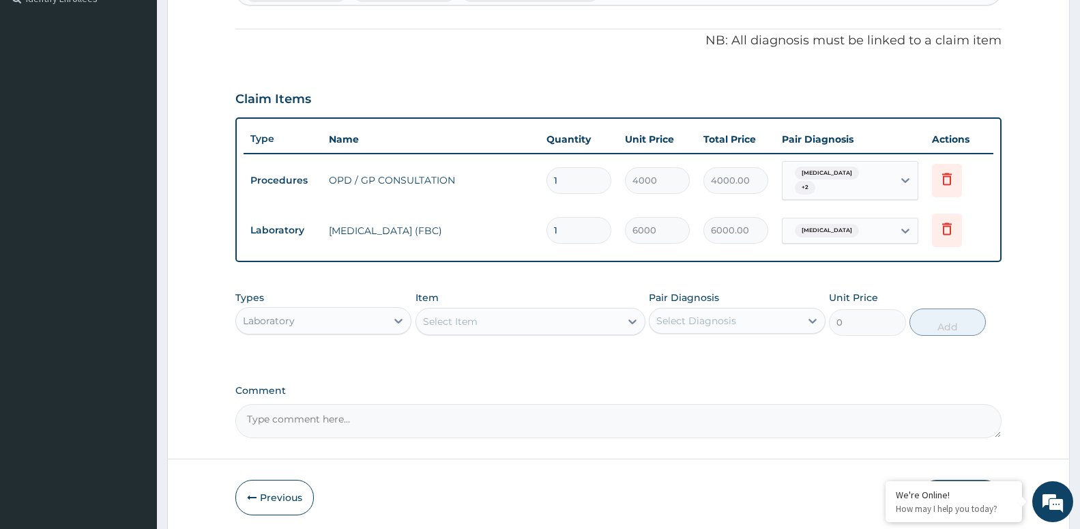
click at [667, 317] on div "Select Diagnosis" at bounding box center [697, 321] width 80 height 14
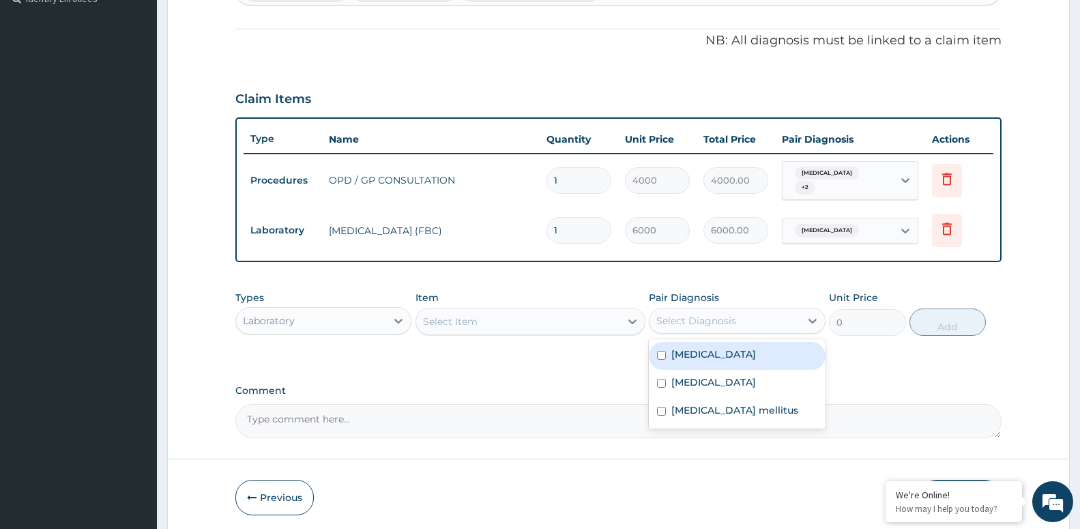
drag, startPoint x: 676, startPoint y: 348, endPoint x: 571, endPoint y: 348, distance: 105.1
click at [551, 319] on div "Select Item" at bounding box center [518, 322] width 204 height 22
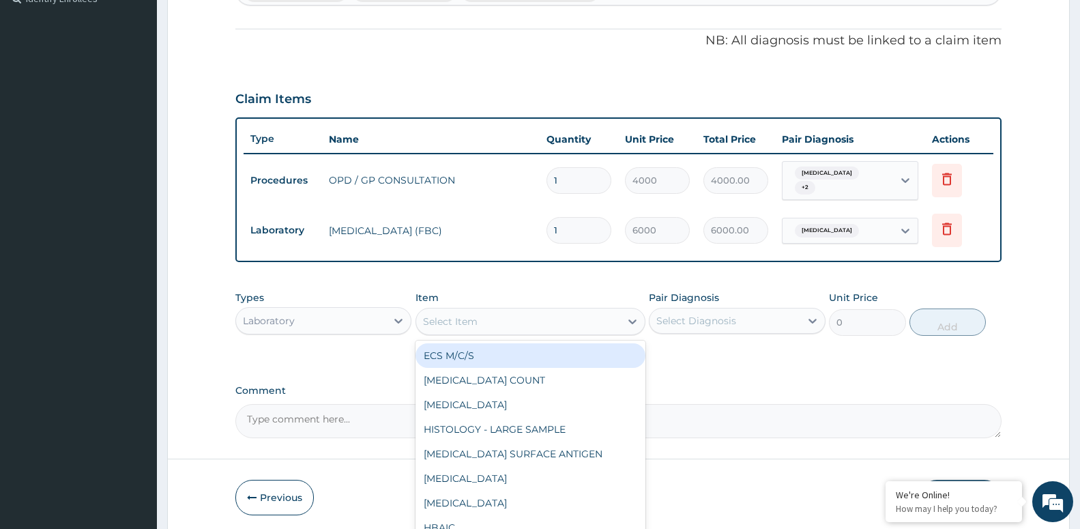
type input "5000"
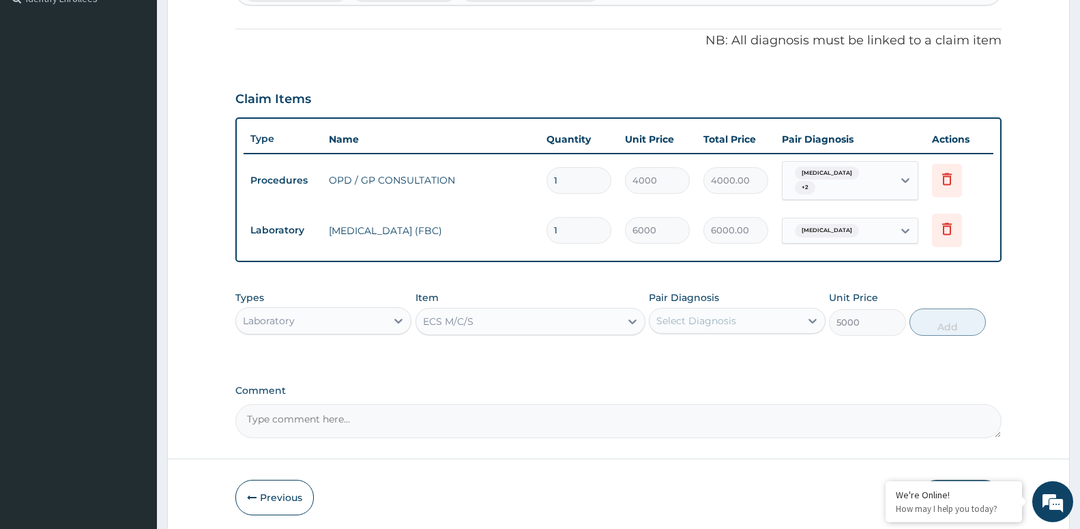
click at [484, 320] on div "ECS M/C/S" at bounding box center [518, 322] width 204 height 22
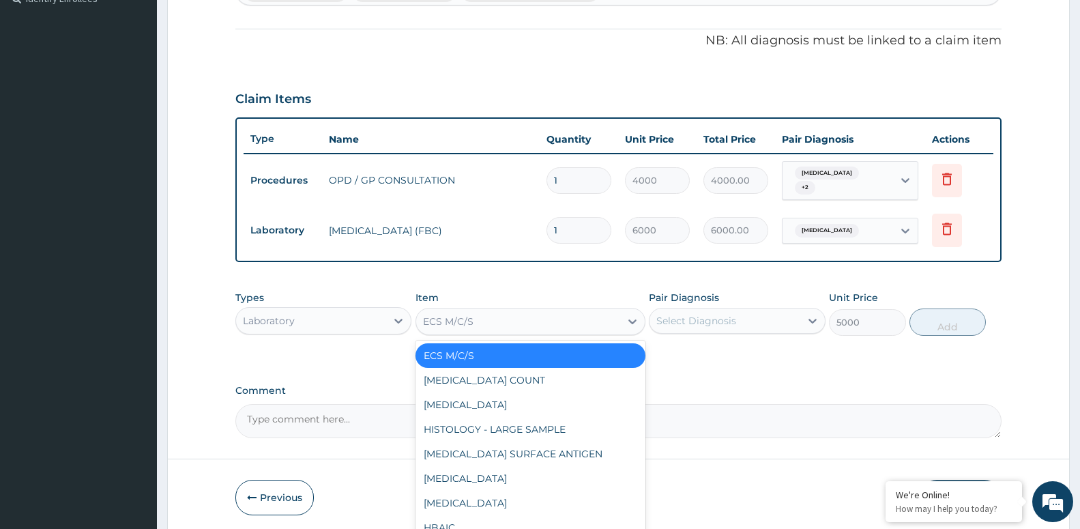
type input ","
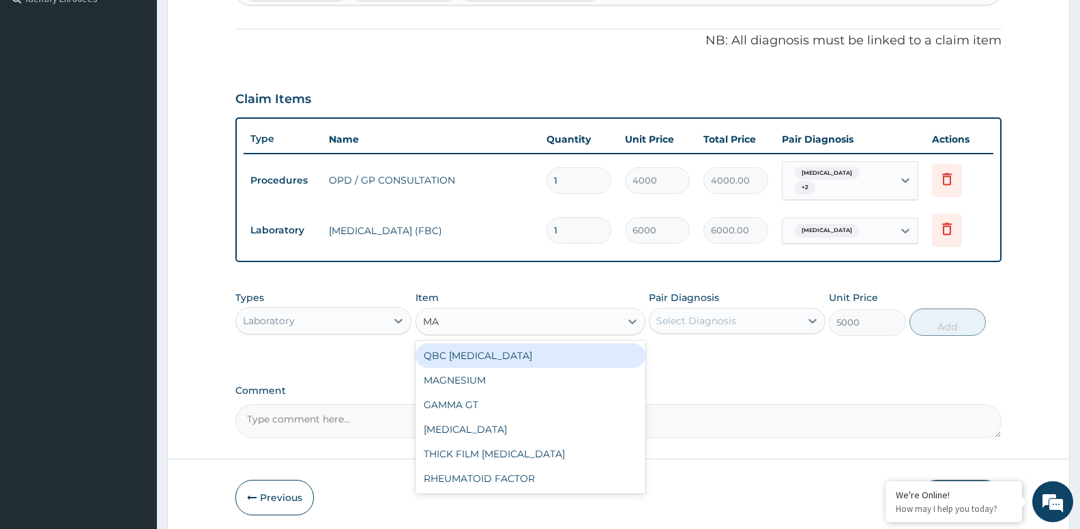
type input "MAL"
click at [444, 349] on div "QBC [MEDICAL_DATA]" at bounding box center [531, 355] width 230 height 25
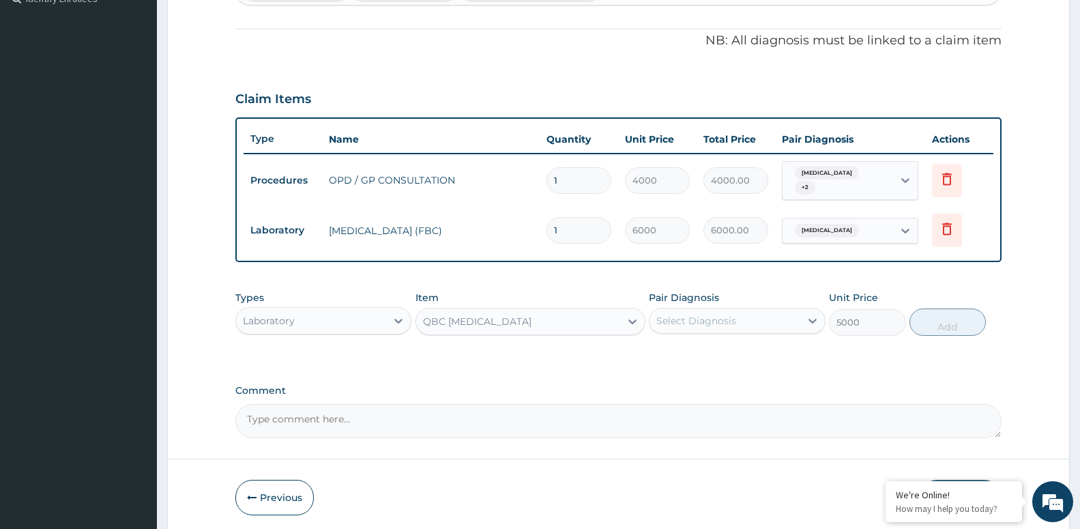
type input "2000"
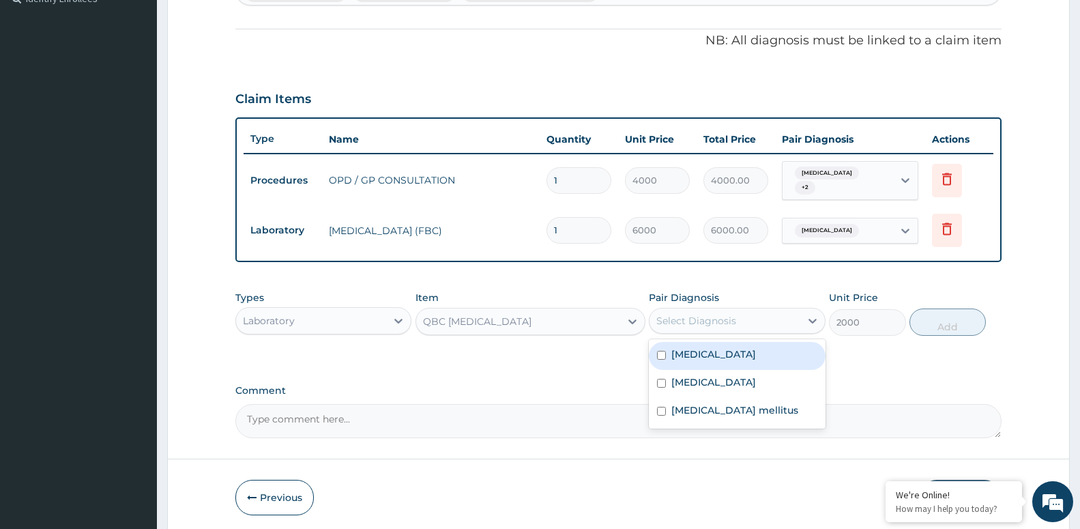
click at [746, 323] on div "Select Diagnosis" at bounding box center [725, 321] width 150 height 22
click at [692, 356] on div "[MEDICAL_DATA]" at bounding box center [737, 356] width 176 height 28
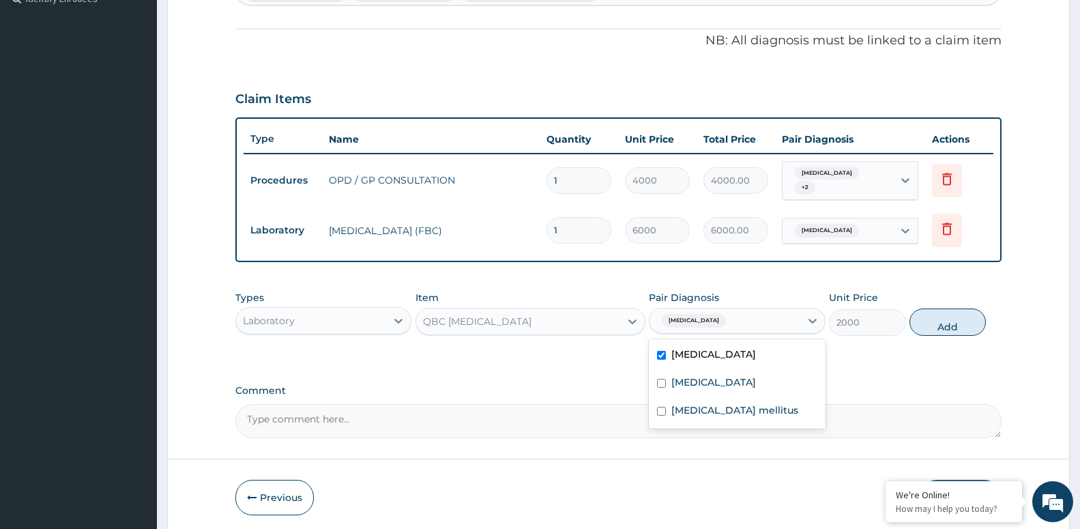
checkbox input "true"
click at [941, 319] on button "Add" at bounding box center [948, 322] width 76 height 27
type input "0"
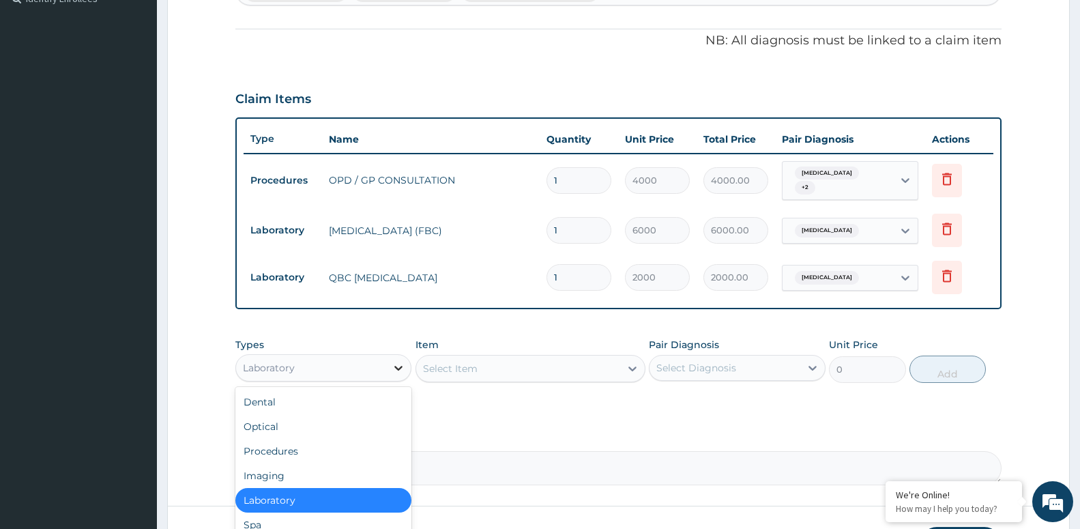
click at [390, 367] on div at bounding box center [398, 368] width 25 height 25
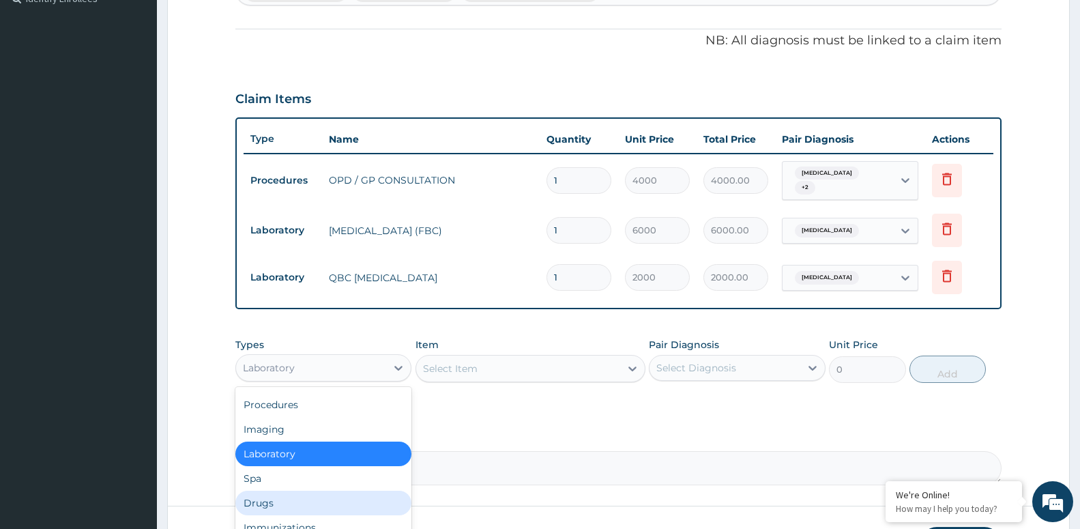
click at [284, 495] on div "Drugs" at bounding box center [323, 503] width 176 height 25
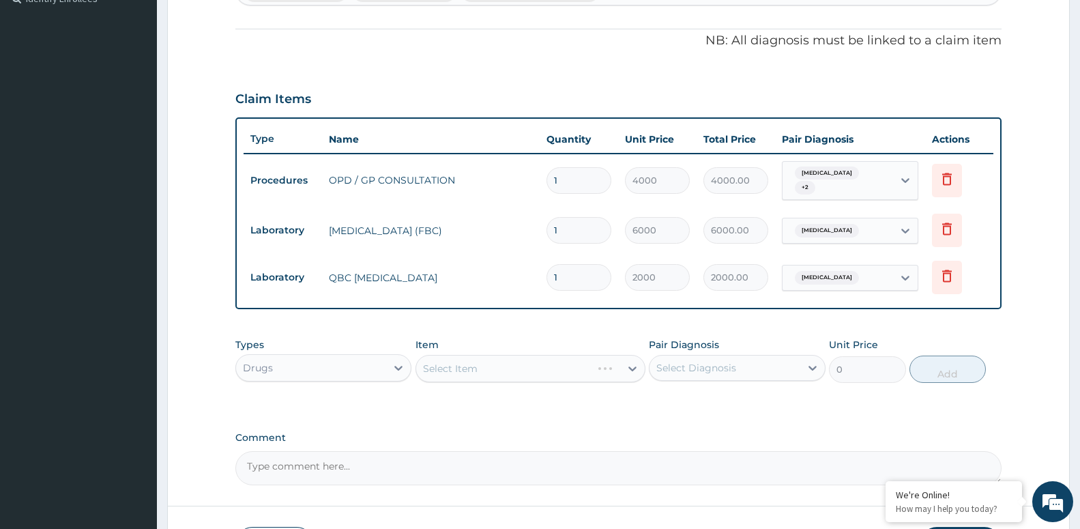
click at [500, 361] on div "Select Item" at bounding box center [531, 368] width 230 height 27
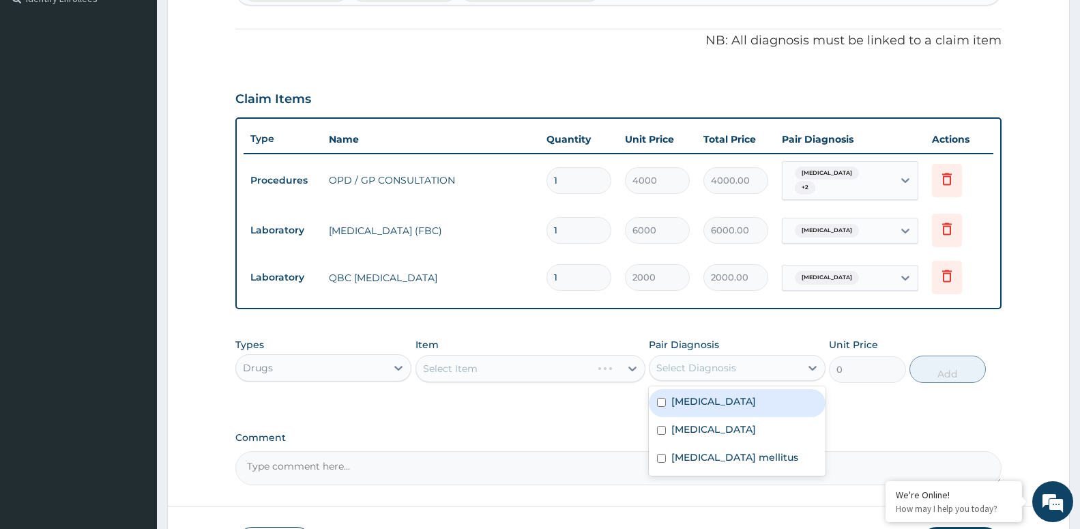
drag, startPoint x: 734, startPoint y: 354, endPoint x: 732, endPoint y: 380, distance: 26.0
click at [733, 357] on div "Select Diagnosis" at bounding box center [725, 368] width 150 height 22
click at [730, 396] on div "[MEDICAL_DATA]" at bounding box center [737, 403] width 176 height 28
checkbox input "true"
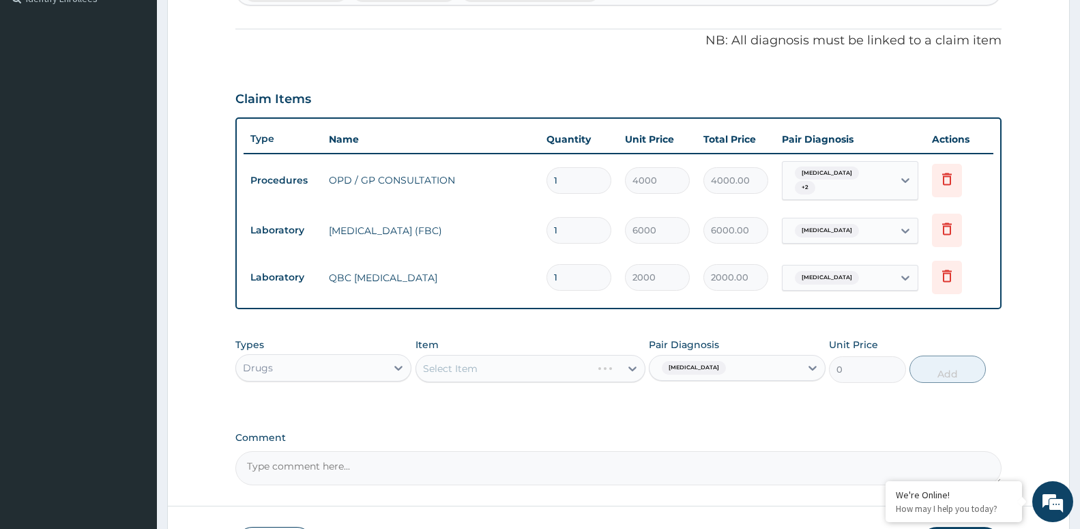
click at [488, 359] on div "Select Item" at bounding box center [531, 368] width 230 height 27
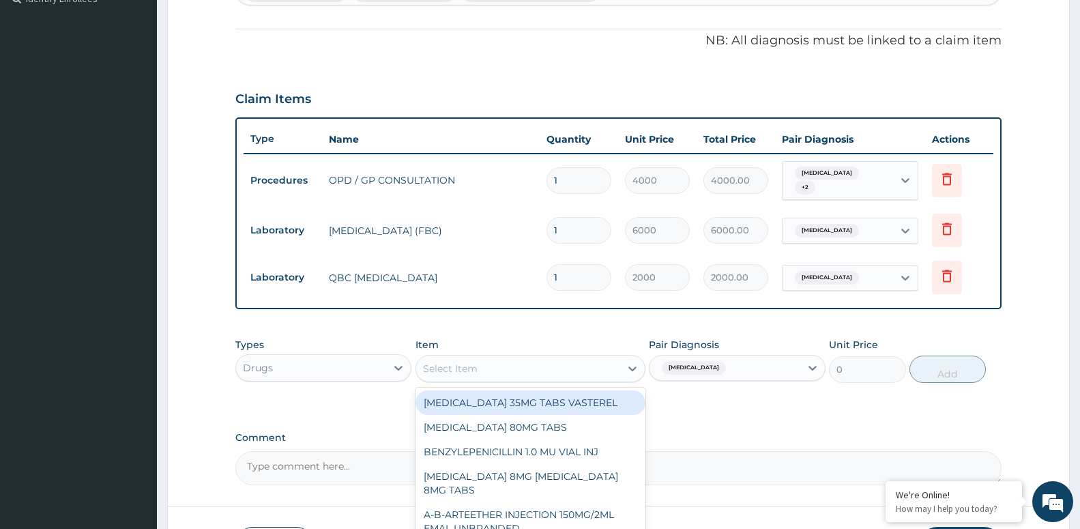
click at [448, 370] on div "Select Item" at bounding box center [518, 369] width 204 height 22
type input "DIC"
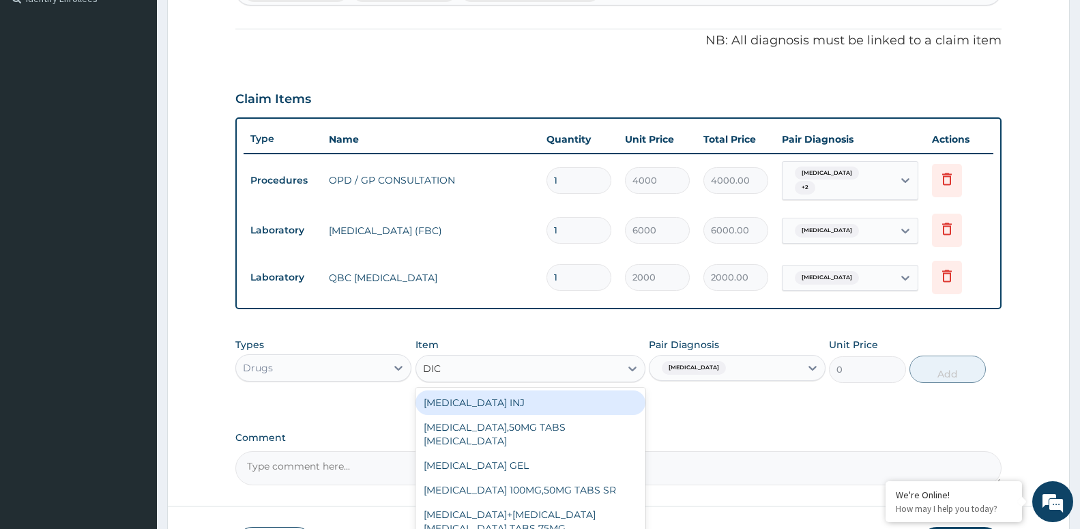
click at [540, 401] on div "[MEDICAL_DATA] INJ" at bounding box center [531, 402] width 230 height 25
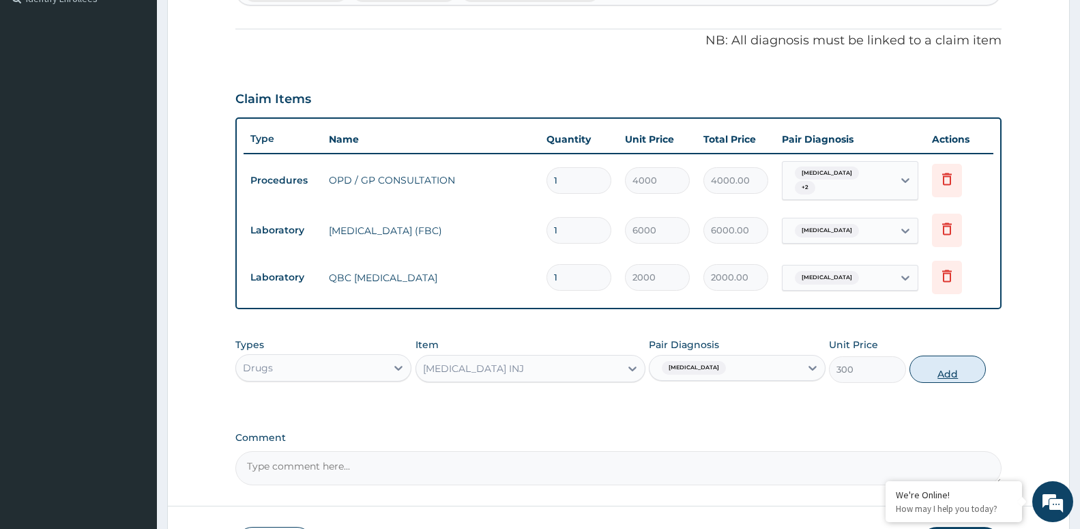
click at [923, 362] on button "Add" at bounding box center [948, 369] width 76 height 27
type input "0"
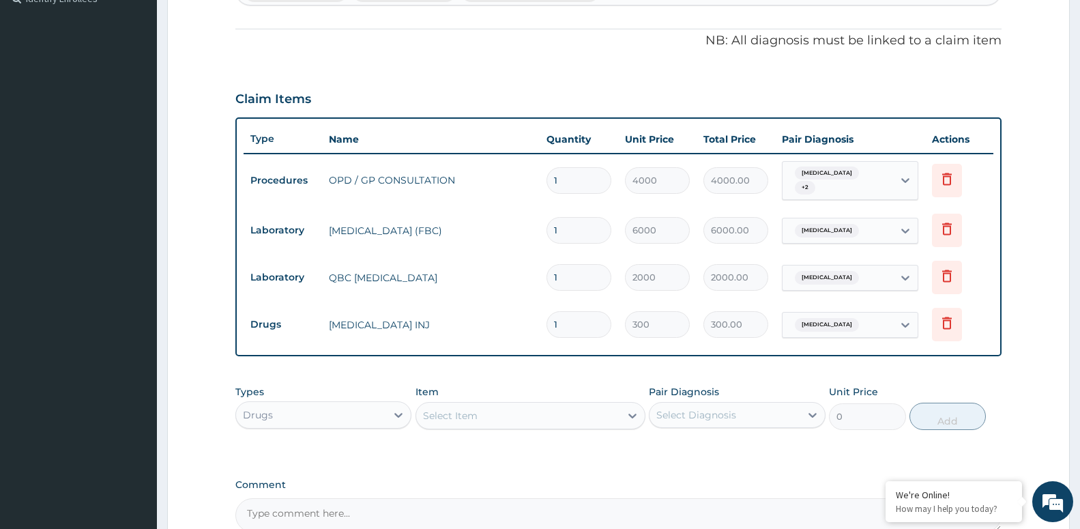
click at [521, 416] on div "Select Item" at bounding box center [518, 416] width 204 height 22
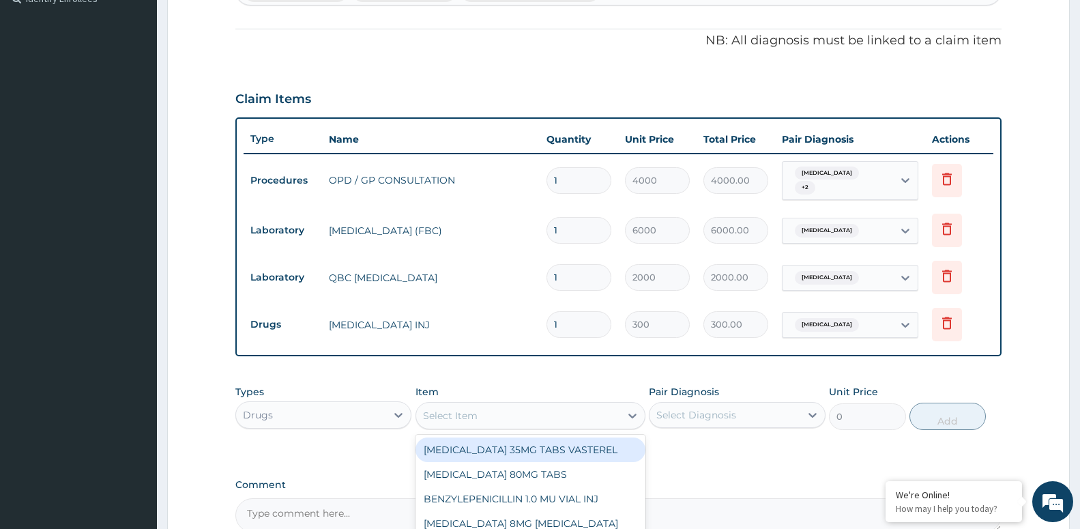
type input "E"
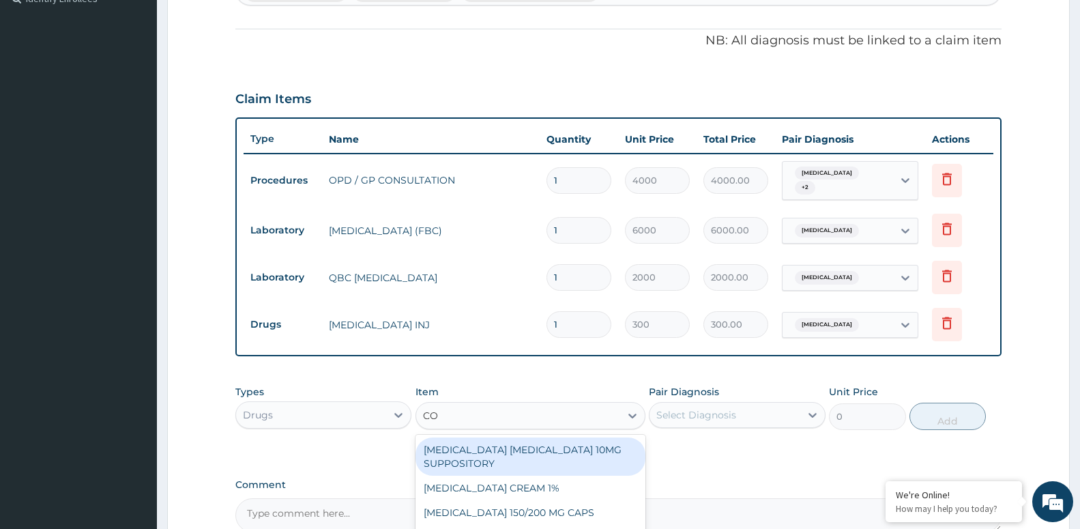
type input "COA"
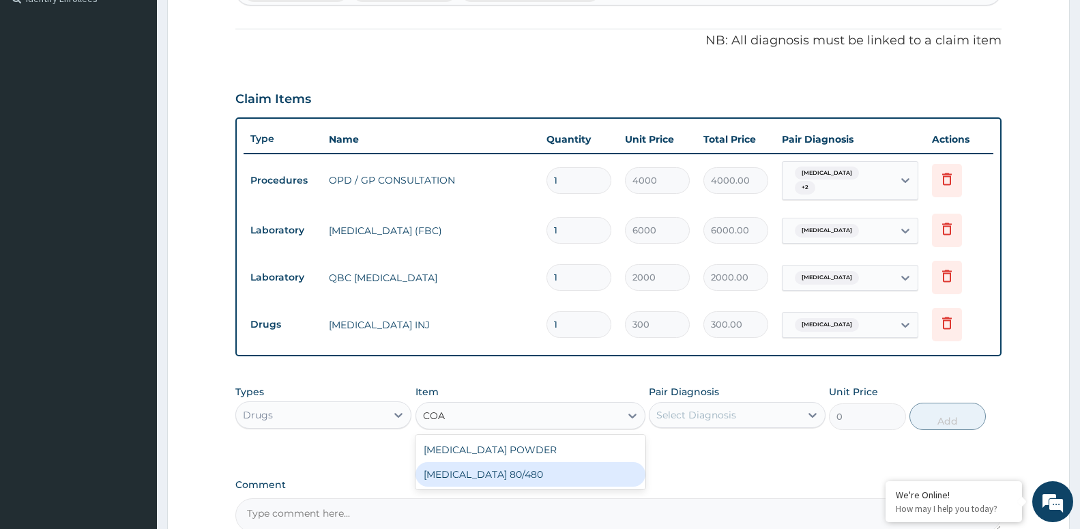
click at [476, 466] on div "[MEDICAL_DATA] 80/480" at bounding box center [531, 474] width 230 height 25
type input "4500"
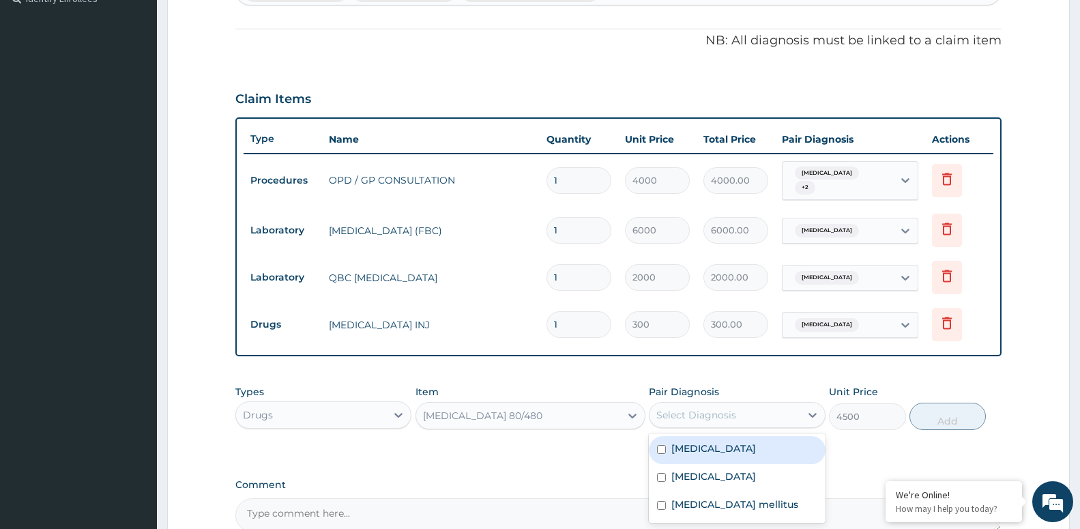
click at [736, 411] on div "Select Diagnosis" at bounding box center [725, 415] width 150 height 22
click at [725, 455] on div "[MEDICAL_DATA]" at bounding box center [737, 450] width 176 height 28
checkbox input "true"
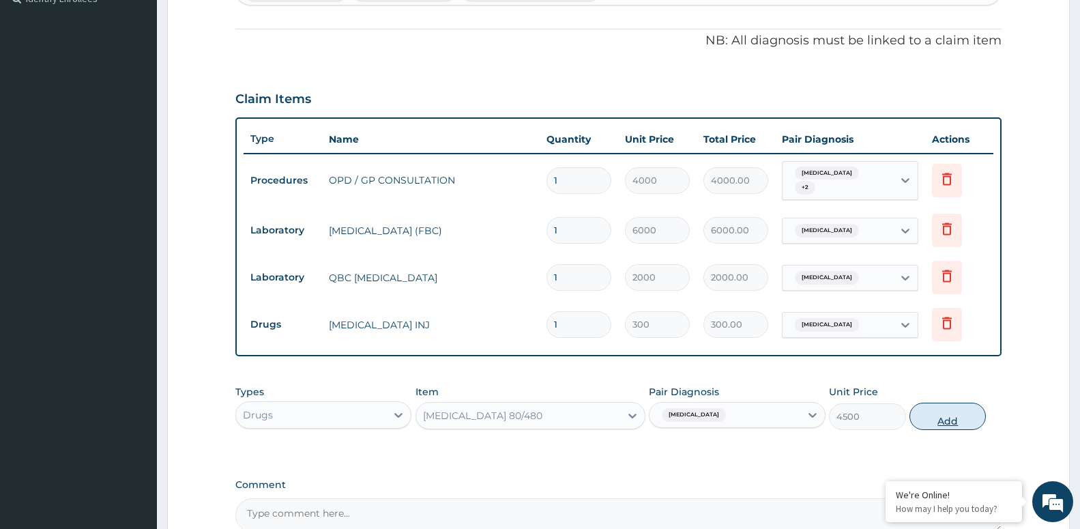
click at [932, 414] on button "Add" at bounding box center [948, 416] width 76 height 27
type input "0"
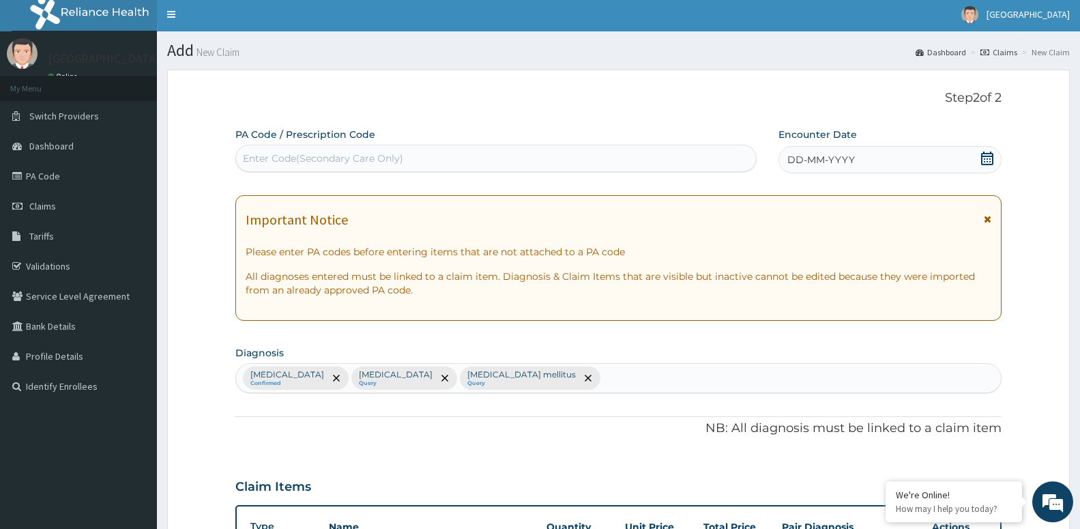
scroll to position [0, 0]
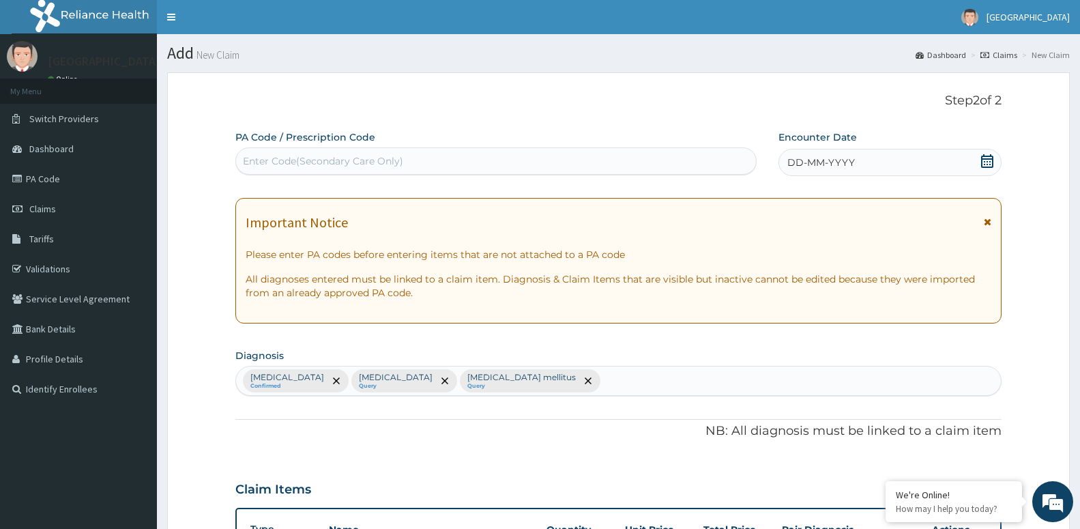
drag, startPoint x: 883, startPoint y: 154, endPoint x: 859, endPoint y: 175, distance: 31.4
click at [881, 155] on div "DD-MM-YYYY" at bounding box center [890, 162] width 223 height 27
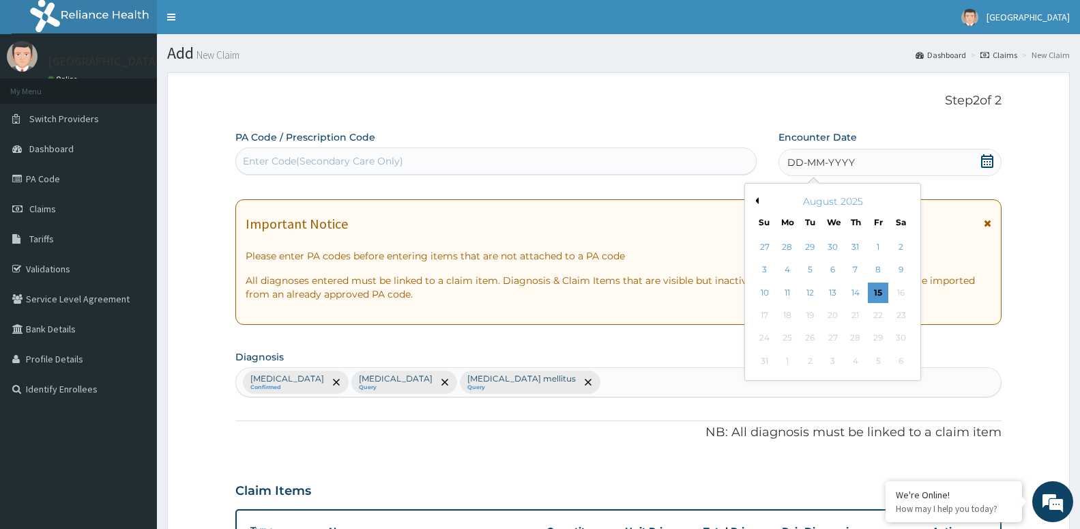
click at [756, 201] on button "Previous Month" at bounding box center [755, 200] width 7 height 7
click at [788, 288] on div "16" at bounding box center [787, 293] width 20 height 20
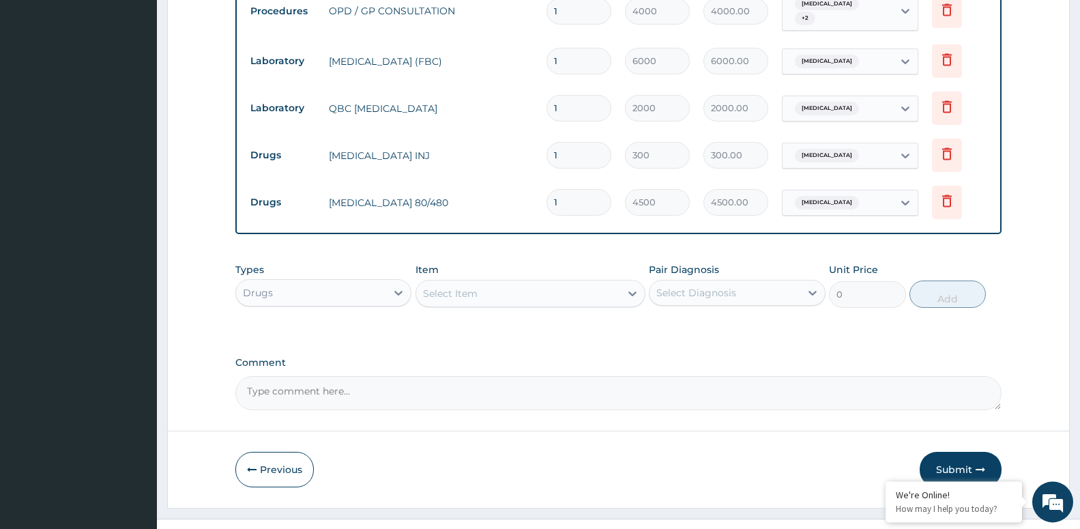
scroll to position [579, 0]
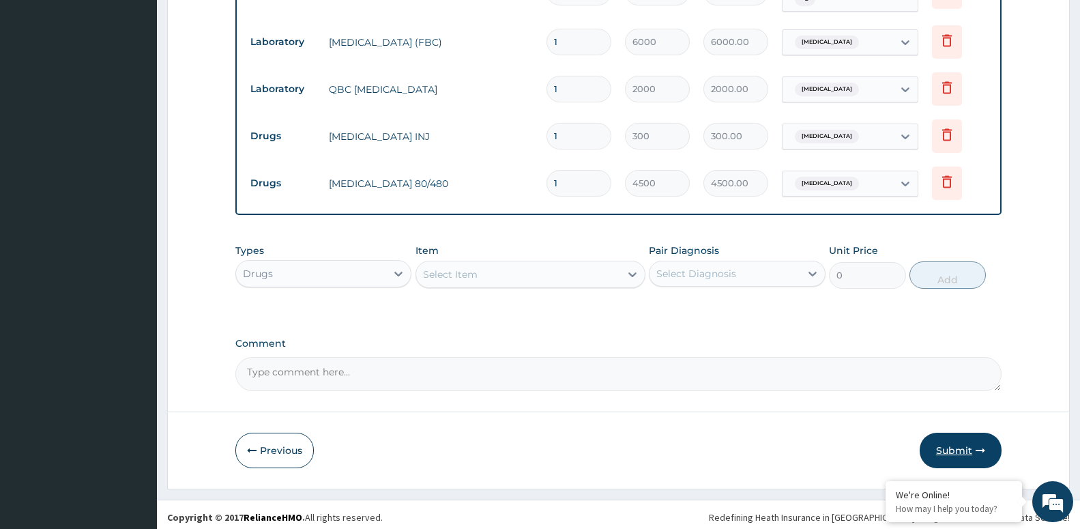
click at [958, 441] on button "Submit" at bounding box center [961, 450] width 82 height 35
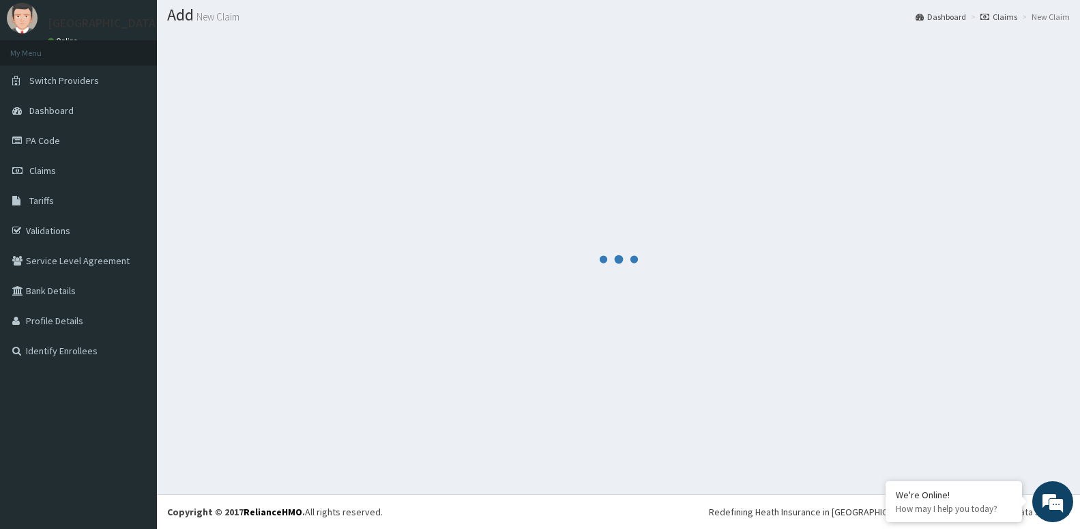
scroll to position [38, 0]
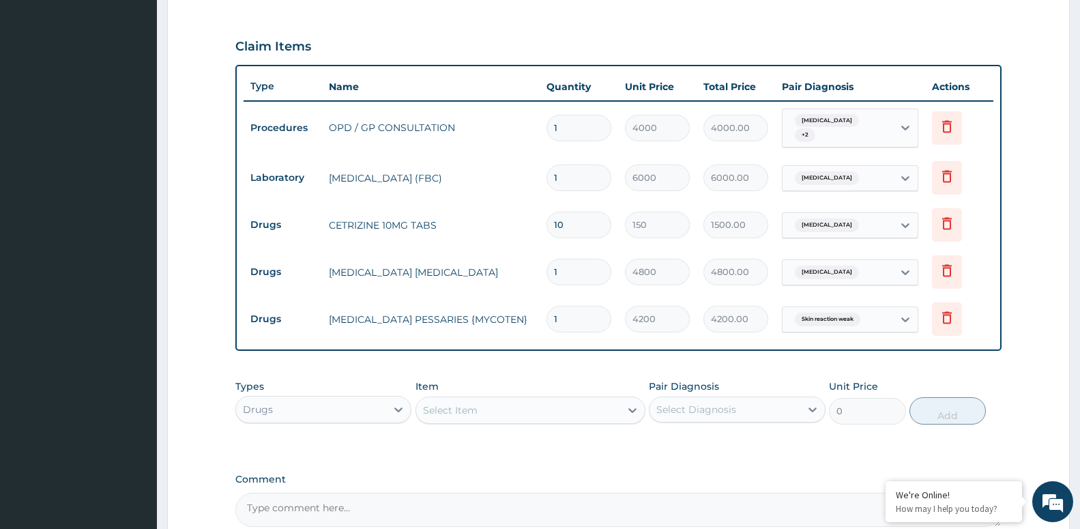
scroll to position [443, 0]
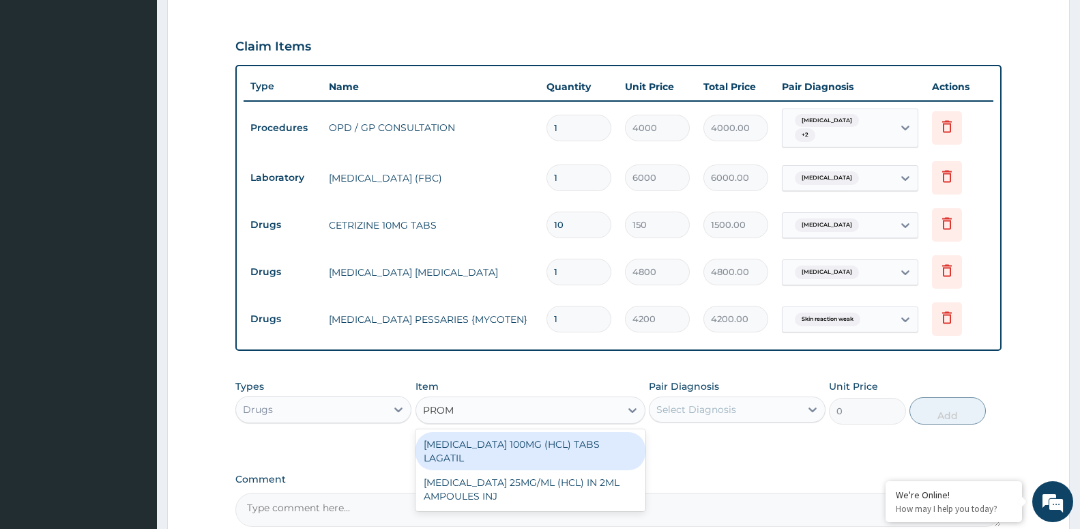
type input "PROME"
drag, startPoint x: 590, startPoint y: 449, endPoint x: 577, endPoint y: 448, distance: 12.3
click at [590, 450] on div "[MEDICAL_DATA] 25MG/ML (HCL) IN 2ML AMPOULES INJ" at bounding box center [531, 451] width 230 height 38
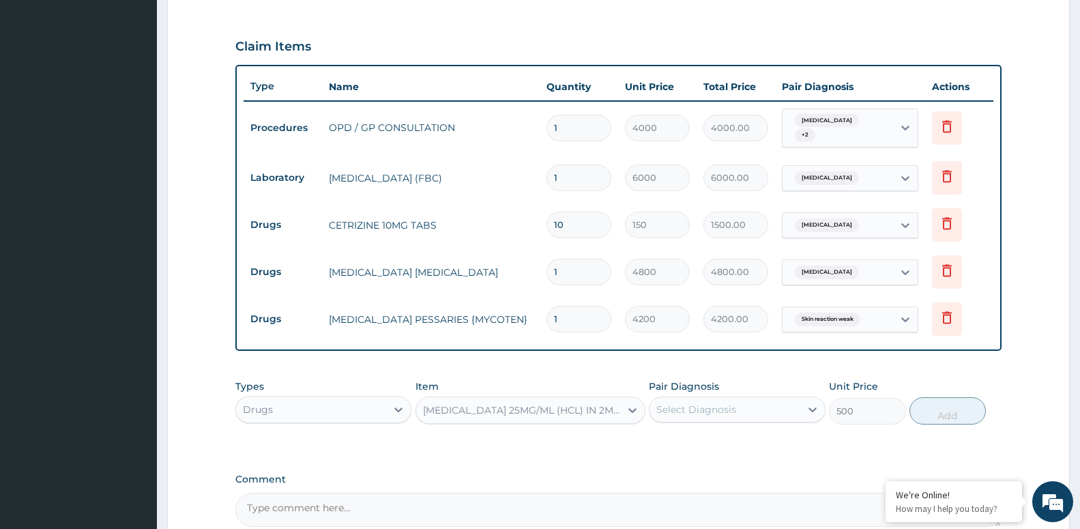
type input "500"
click at [681, 414] on div "Select Diagnosis" at bounding box center [697, 410] width 80 height 14
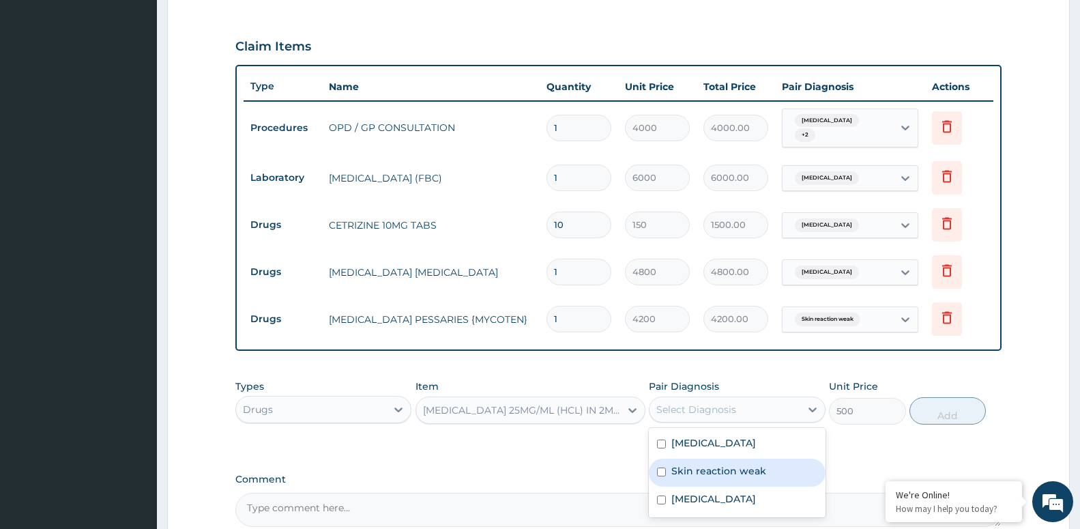
click at [745, 467] on label "Skin reaction weak" at bounding box center [719, 471] width 95 height 14
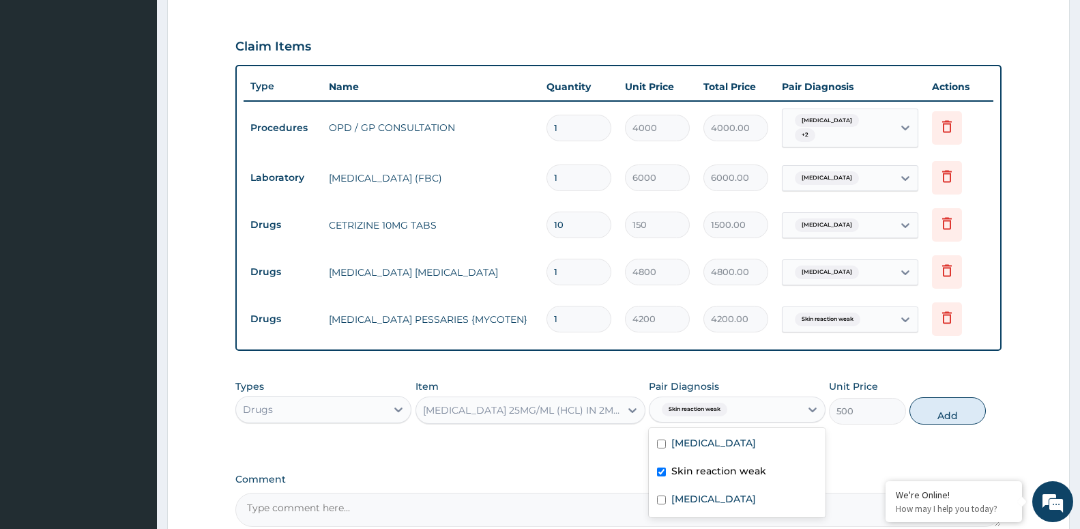
checkbox input "true"
click at [917, 409] on button "Add" at bounding box center [948, 410] width 76 height 27
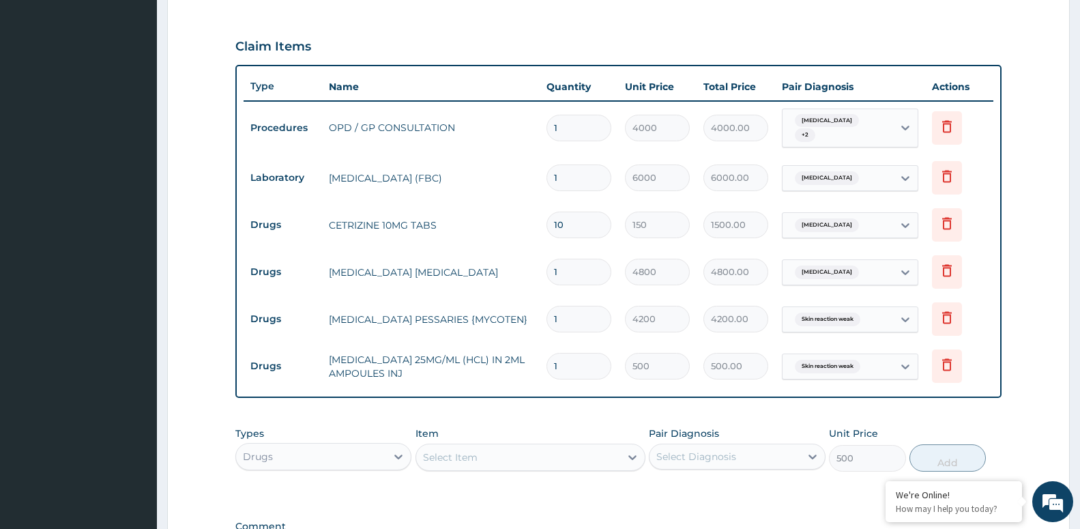
type input "0"
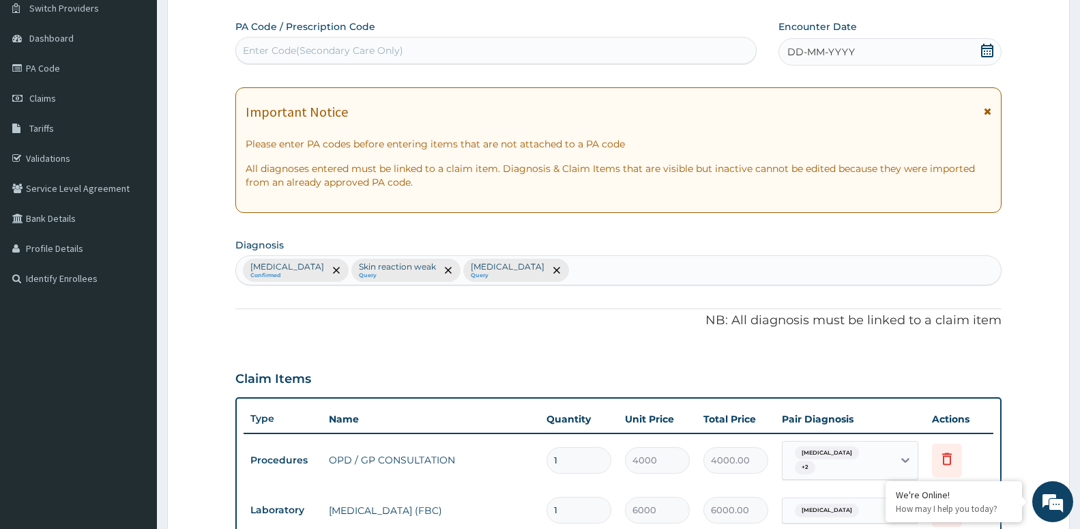
scroll to position [74, 0]
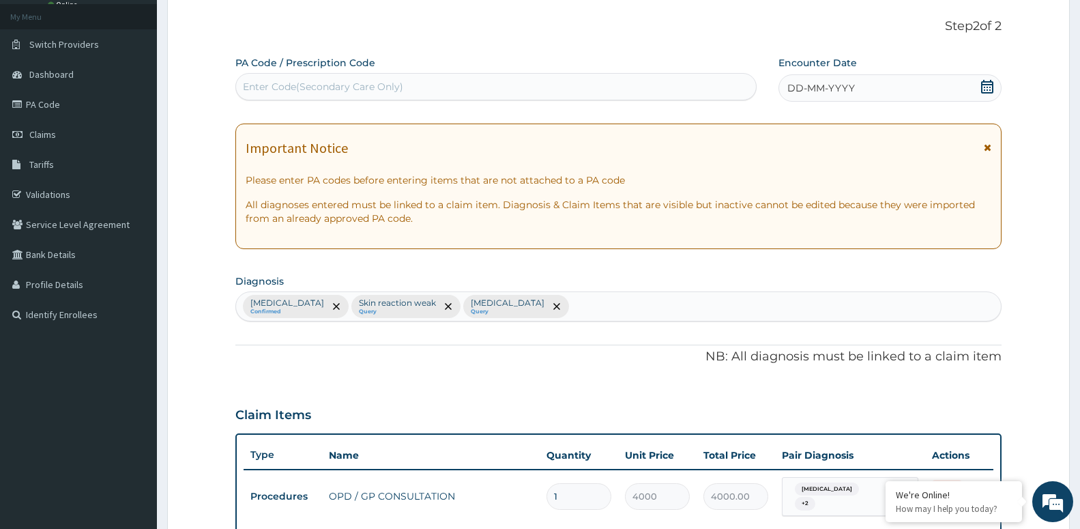
click at [829, 90] on span "DD-MM-YYYY" at bounding box center [822, 88] width 68 height 14
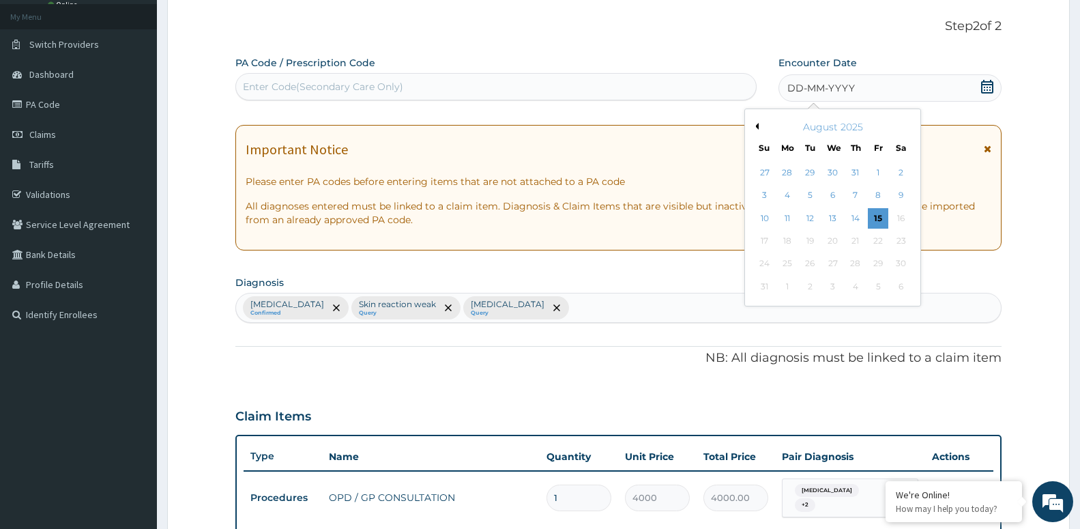
click button "Previous Month"
click div "6"
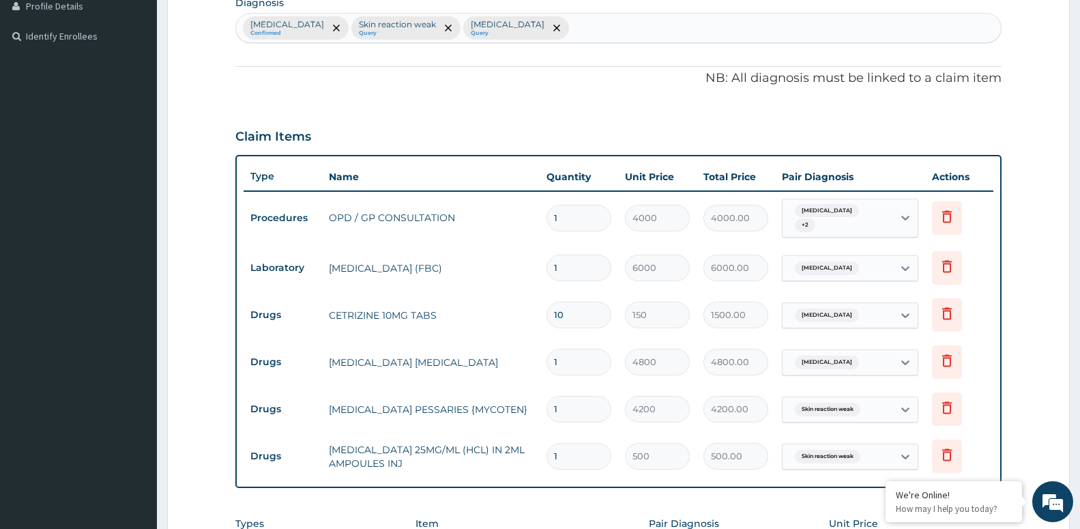
scroll to position [631, 0]
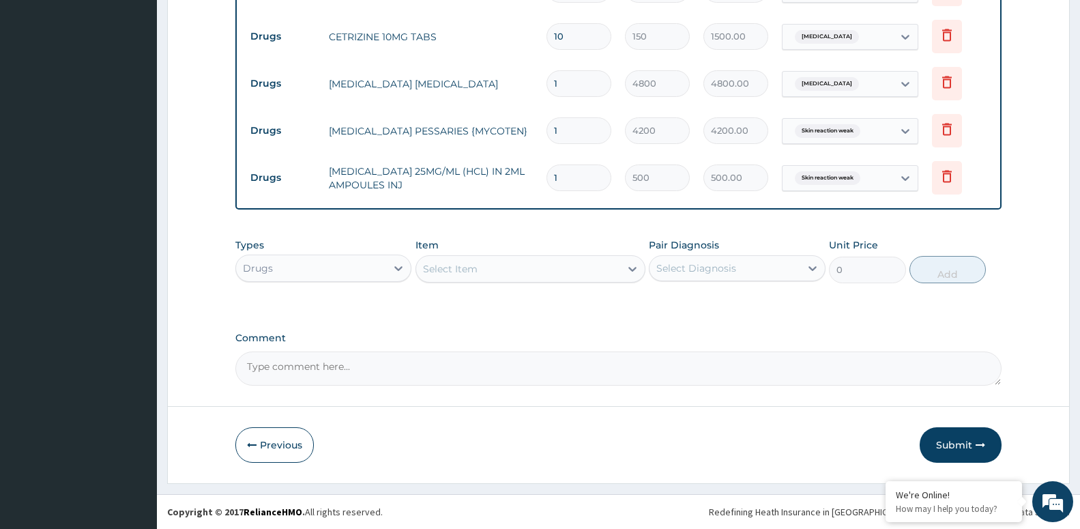
click button "Submit"
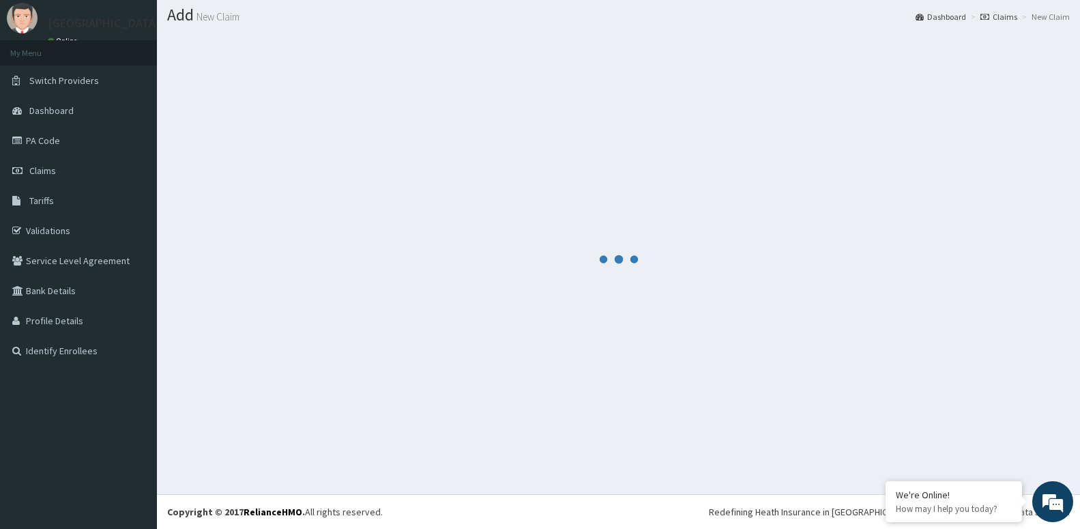
scroll to position [38, 0]
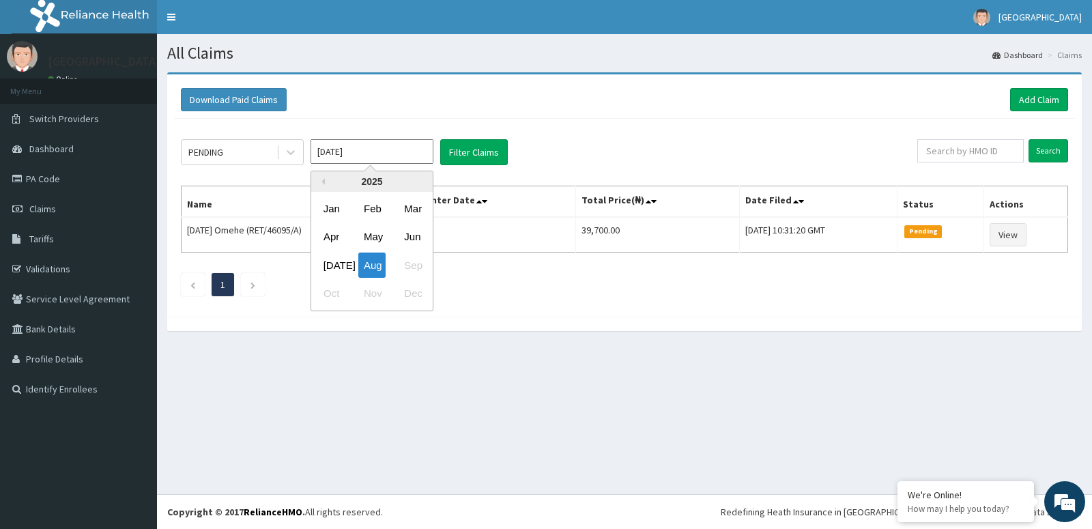
drag, startPoint x: 345, startPoint y: 145, endPoint x: 358, endPoint y: 171, distance: 29.0
click at [348, 145] on input "Aug 2025" at bounding box center [372, 151] width 123 height 25
click at [368, 233] on div "May" at bounding box center [371, 237] width 27 height 25
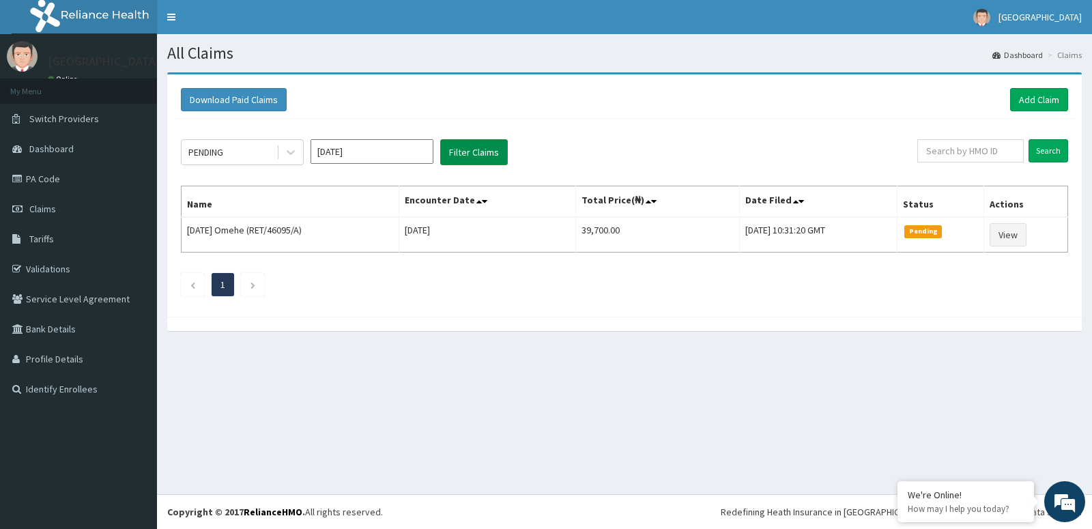
click at [456, 155] on button "Filter Claims" at bounding box center [474, 152] width 68 height 26
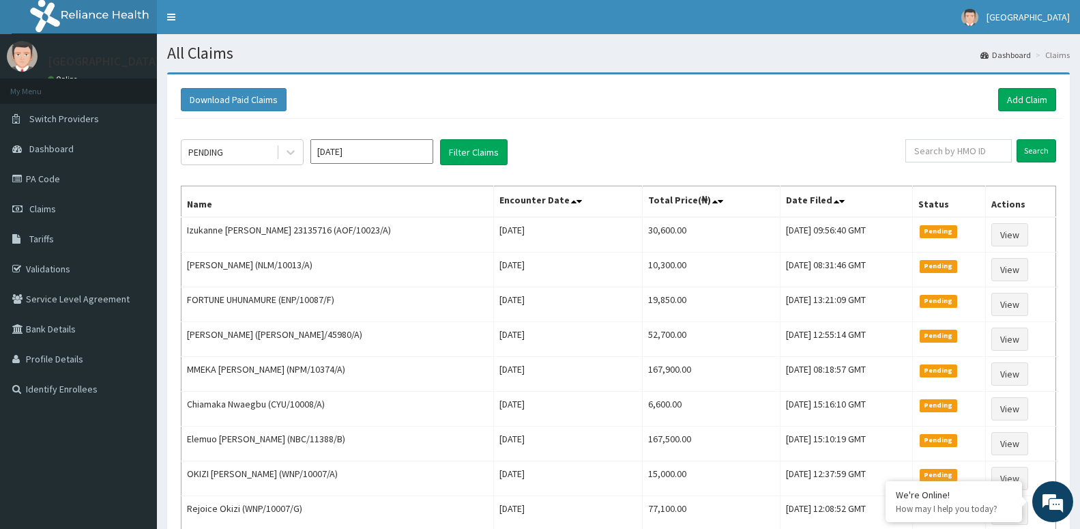
drag, startPoint x: 380, startPoint y: 152, endPoint x: 377, endPoint y: 167, distance: 14.6
click at [379, 154] on input "May 2025" at bounding box center [372, 151] width 123 height 25
click at [412, 238] on div "Jun" at bounding box center [412, 237] width 27 height 25
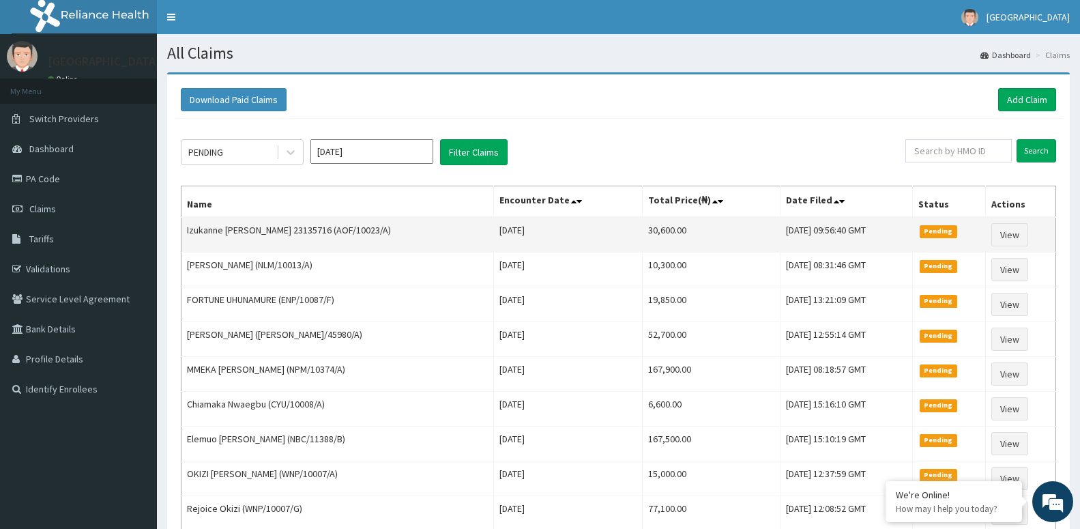
type input "Jun 2025"
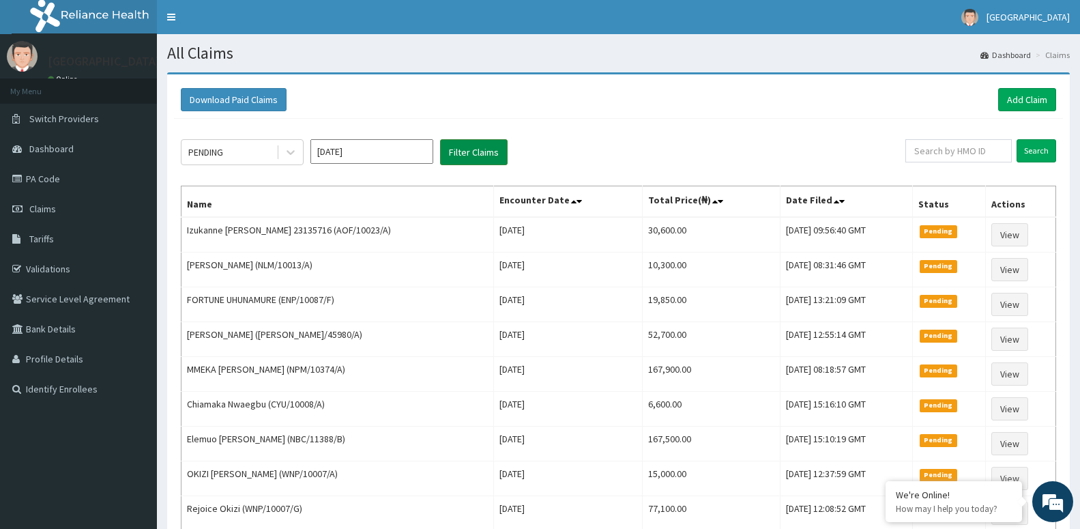
click at [467, 152] on button "Filter Claims" at bounding box center [474, 152] width 68 height 26
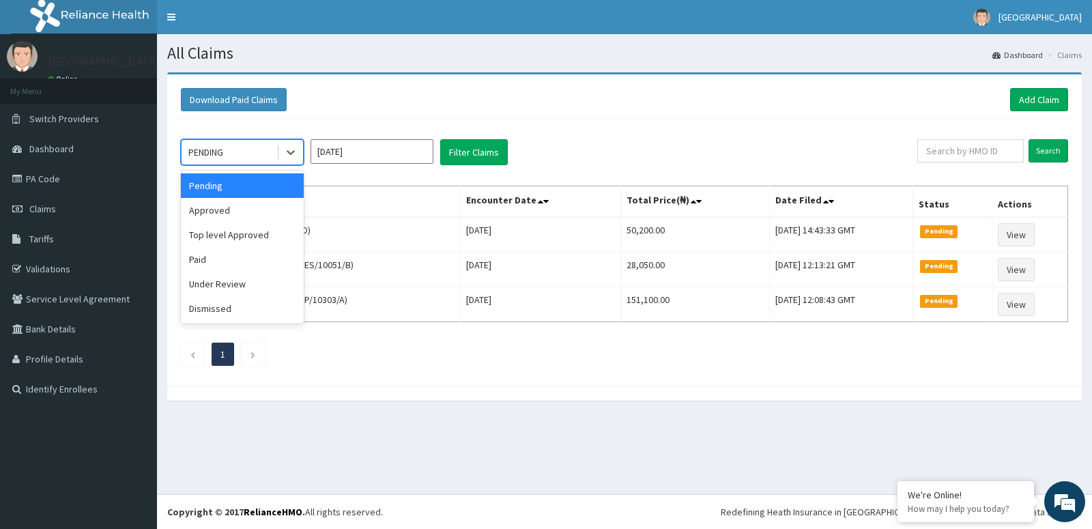
click at [250, 153] on div "PENDING" at bounding box center [229, 152] width 95 height 22
click at [250, 205] on div "Approved" at bounding box center [242, 210] width 123 height 25
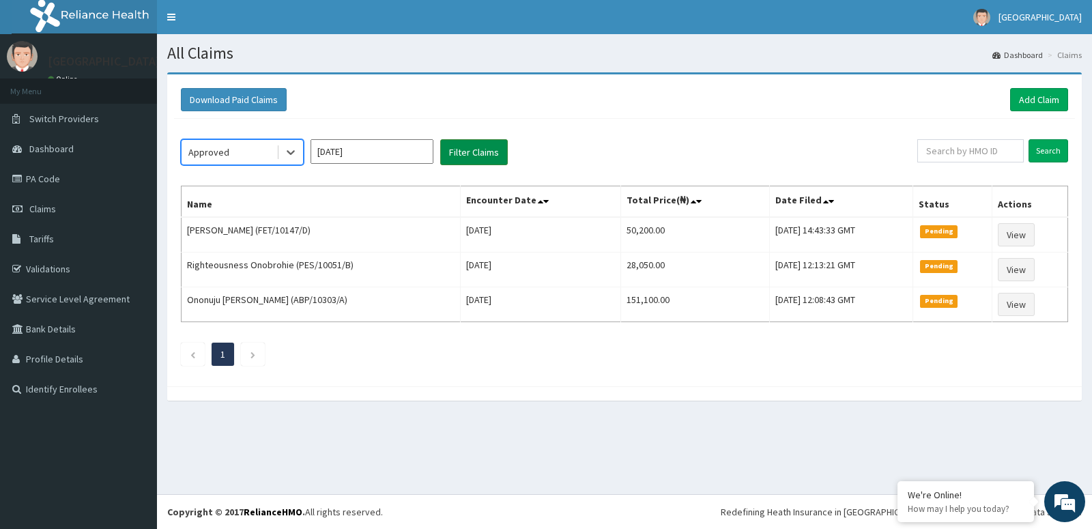
click at [473, 150] on button "Filter Claims" at bounding box center [474, 152] width 68 height 26
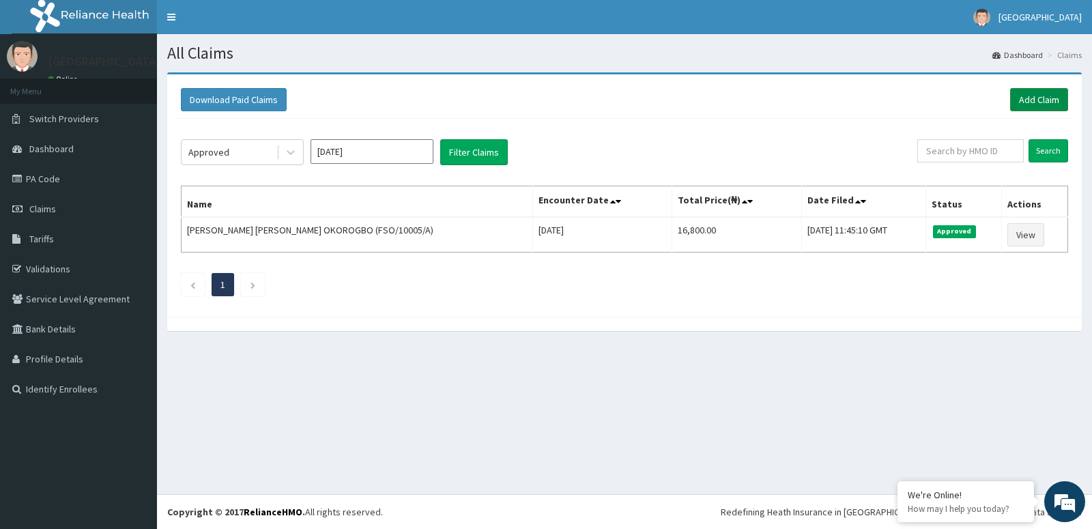
click at [1027, 102] on link "Add Claim" at bounding box center [1039, 99] width 58 height 23
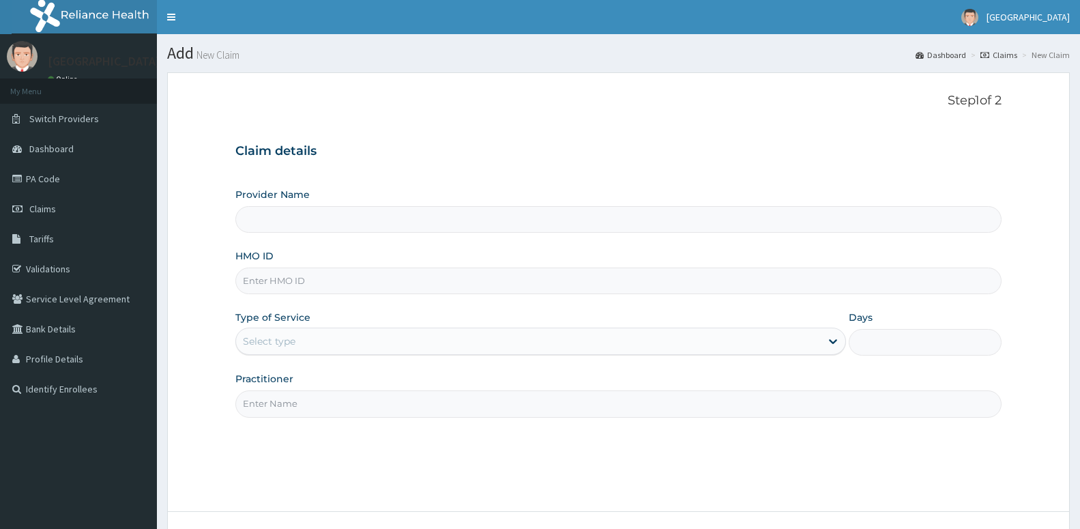
type input "[GEOGRAPHIC_DATA] -ASABA"
type input "SOD/10084/A"
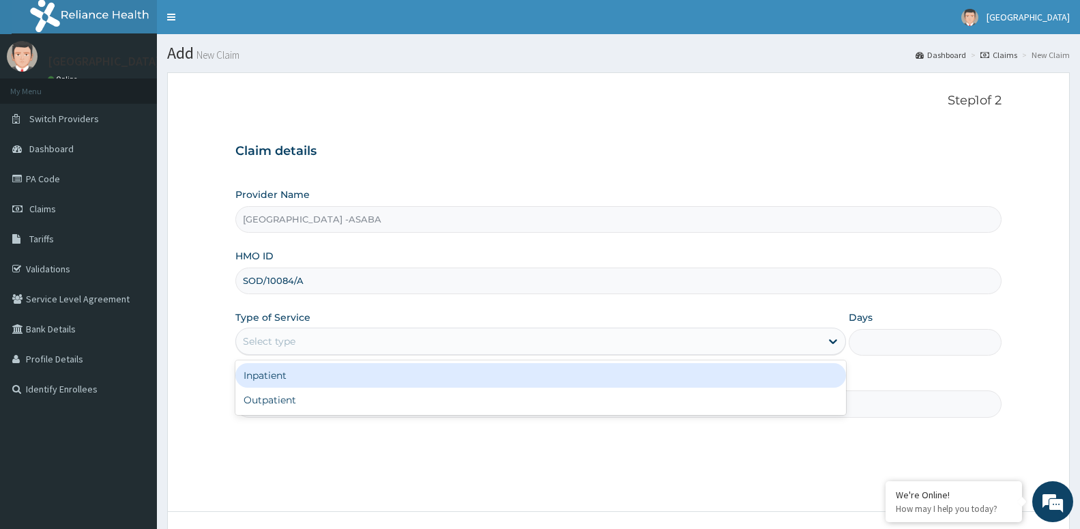
click at [316, 330] on div "Select type" at bounding box center [540, 341] width 611 height 27
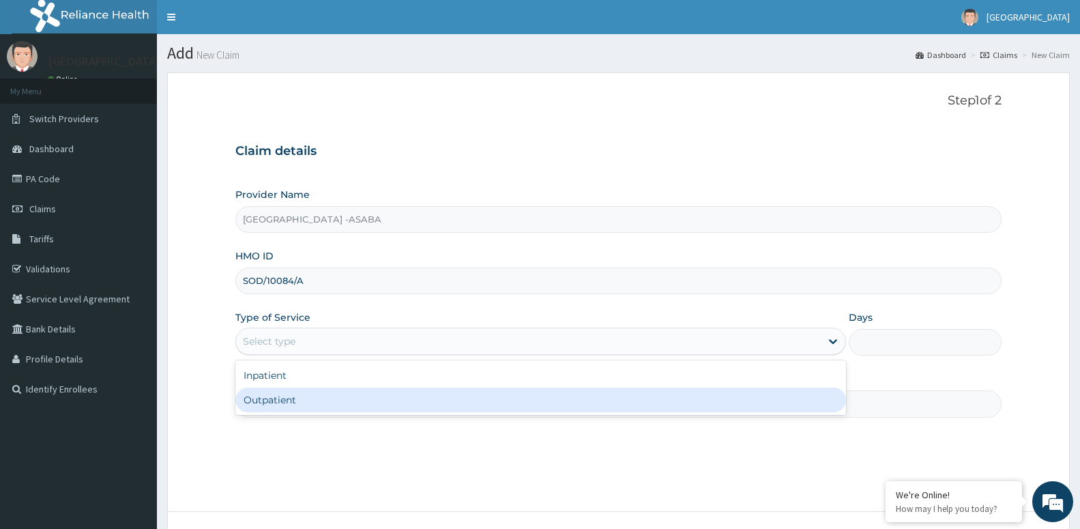
click at [300, 405] on div "Outpatient" at bounding box center [540, 400] width 611 height 25
type input "1"
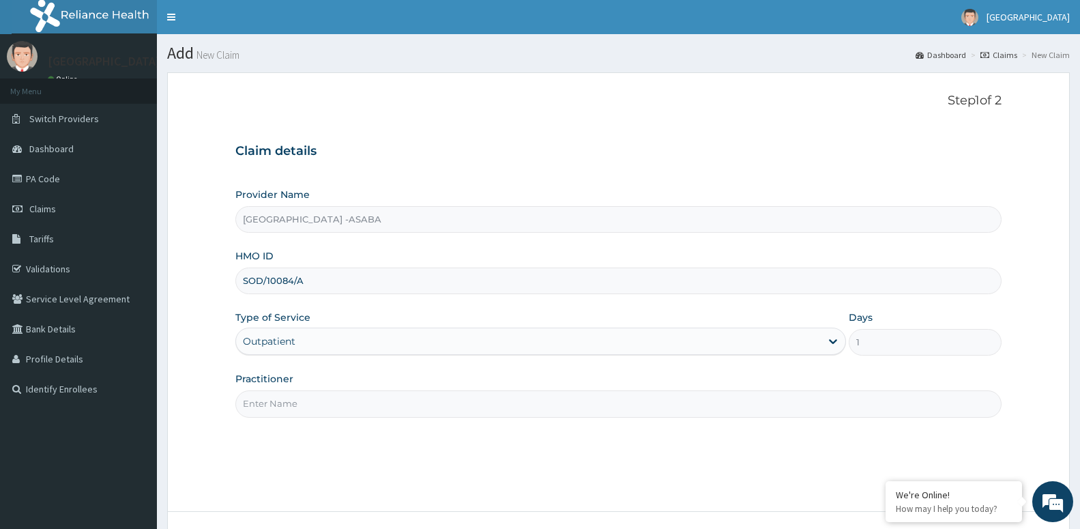
click at [285, 405] on input "Practitioner" at bounding box center [618, 403] width 766 height 27
paste input "DR [PERSON_NAME]"
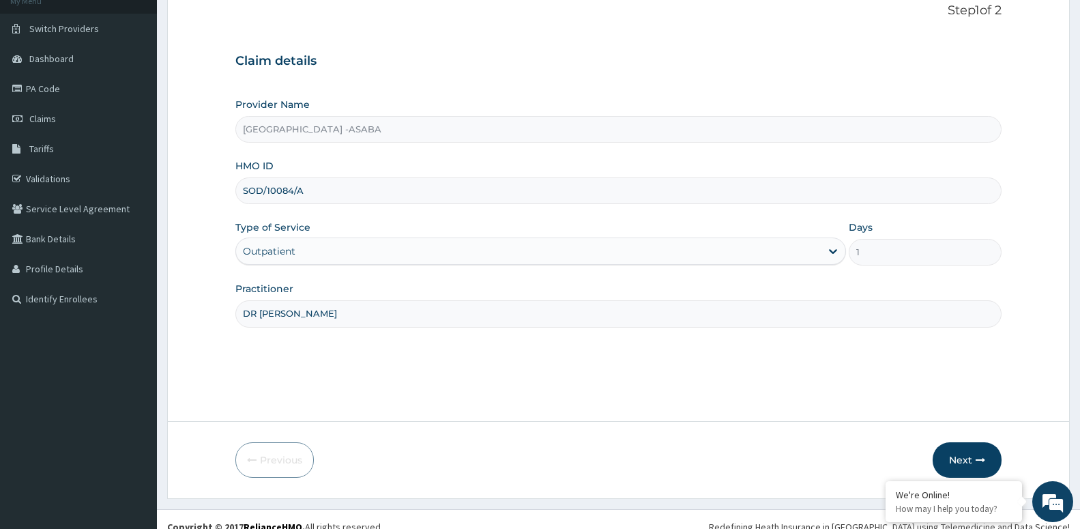
scroll to position [105, 0]
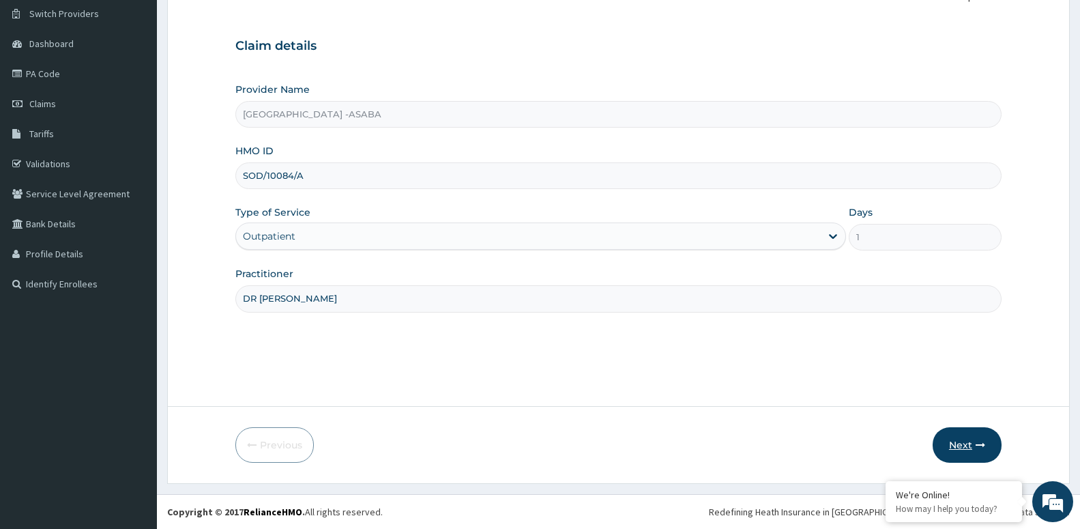
type input "DR [PERSON_NAME]"
click at [970, 448] on button "Next" at bounding box center [967, 444] width 69 height 35
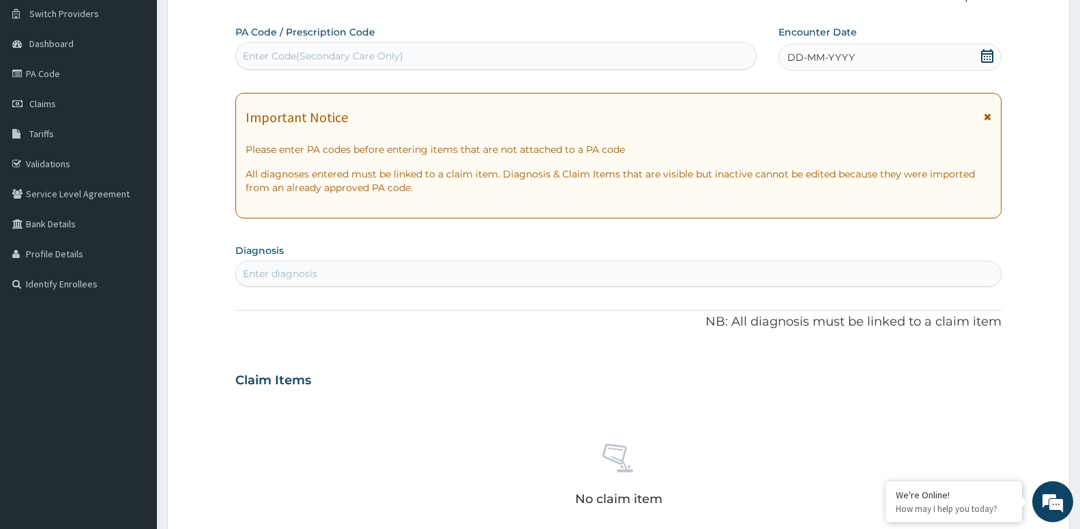
click at [341, 271] on div "Enter diagnosis" at bounding box center [618, 274] width 765 height 22
type input "MALAR"
click at [271, 279] on input "MALAR" at bounding box center [261, 274] width 37 height 14
click at [287, 278] on div "MALAR MALAR" at bounding box center [604, 274] width 736 height 22
click at [287, 272] on div "MALAR MALAR" at bounding box center [604, 274] width 736 height 22
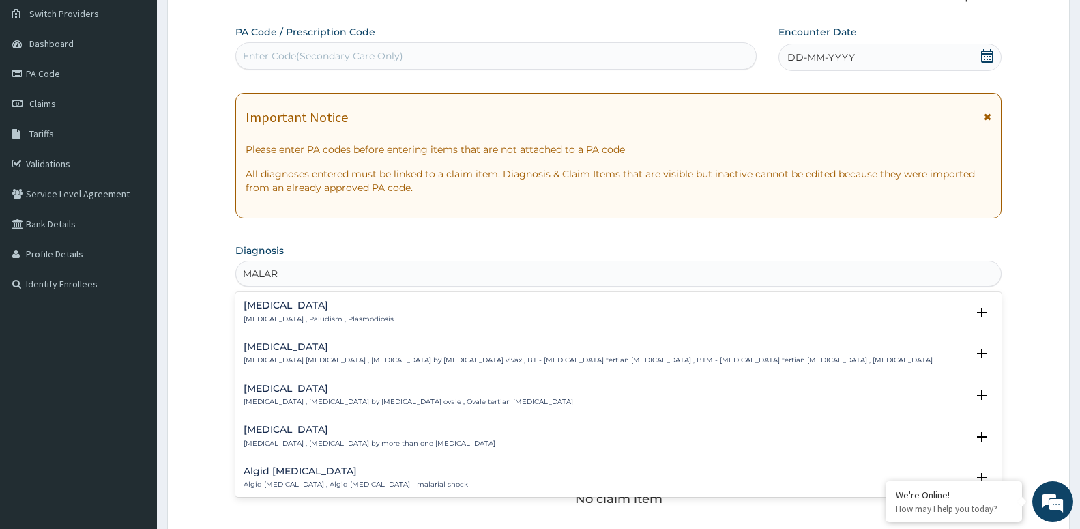
click at [289, 306] on h4 "[MEDICAL_DATA]" at bounding box center [319, 305] width 150 height 10
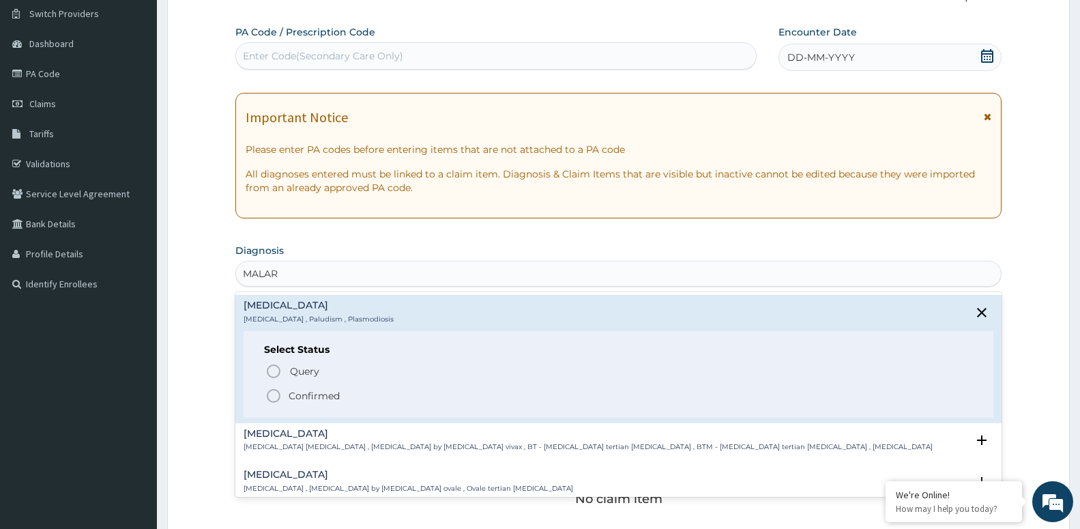
click at [314, 397] on p "Confirmed" at bounding box center [314, 396] width 51 height 14
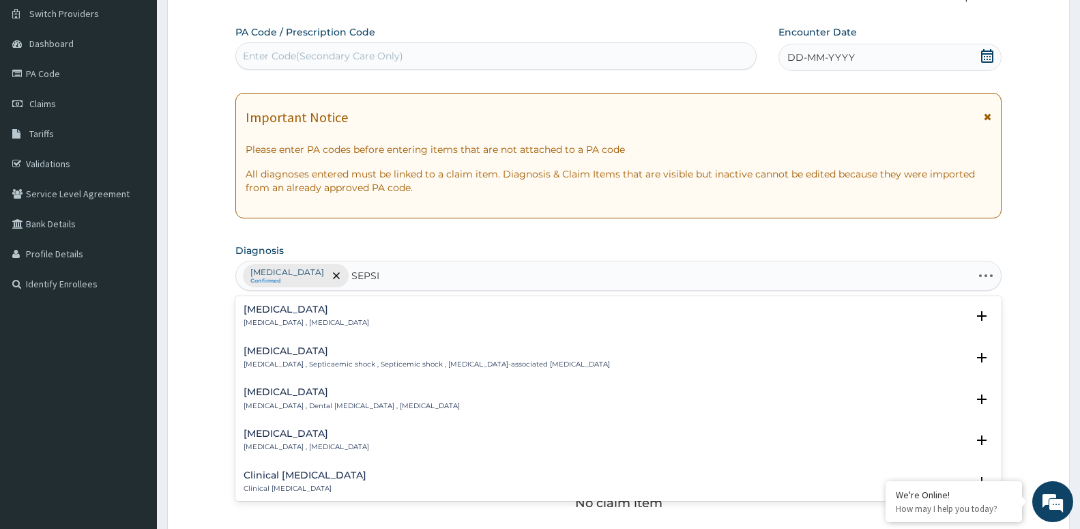
type input "[MEDICAL_DATA]"
click at [257, 304] on h4 "[MEDICAL_DATA]" at bounding box center [307, 309] width 126 height 10
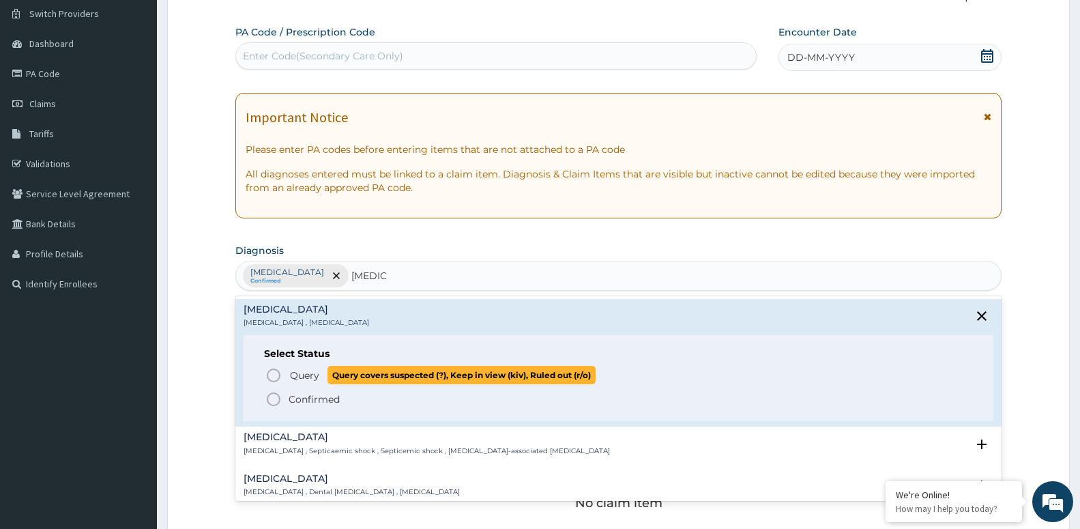
click at [315, 379] on span "Query" at bounding box center [304, 376] width 29 height 14
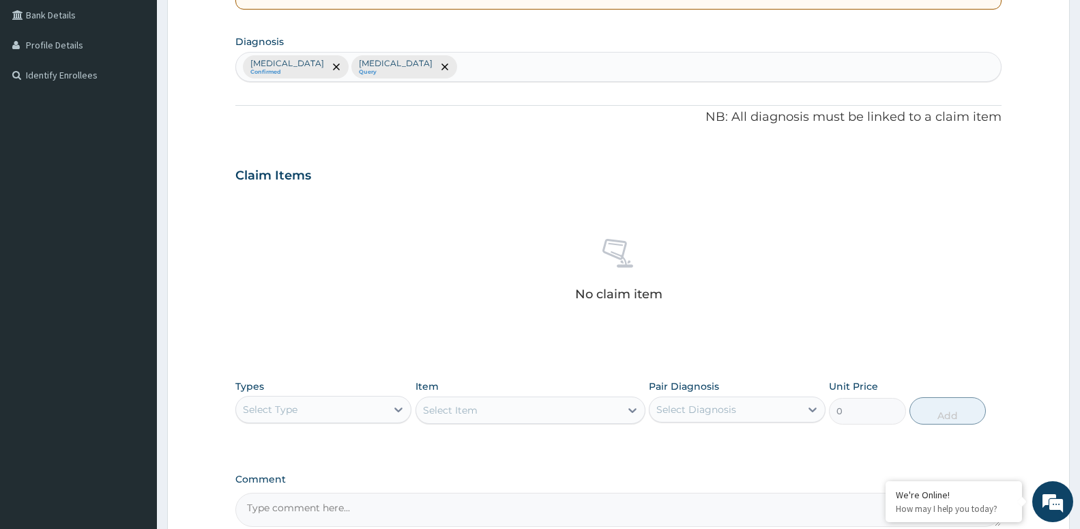
scroll to position [455, 0]
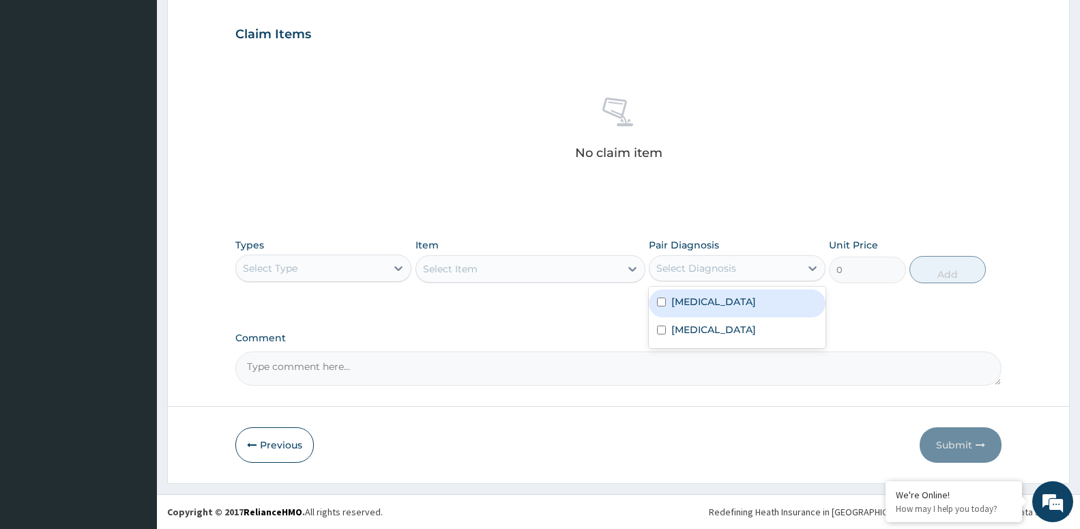
click at [757, 280] on div "Select Diagnosis" at bounding box center [737, 268] width 176 height 26
click at [746, 305] on div "[MEDICAL_DATA]" at bounding box center [737, 303] width 176 height 28
checkbox input "true"
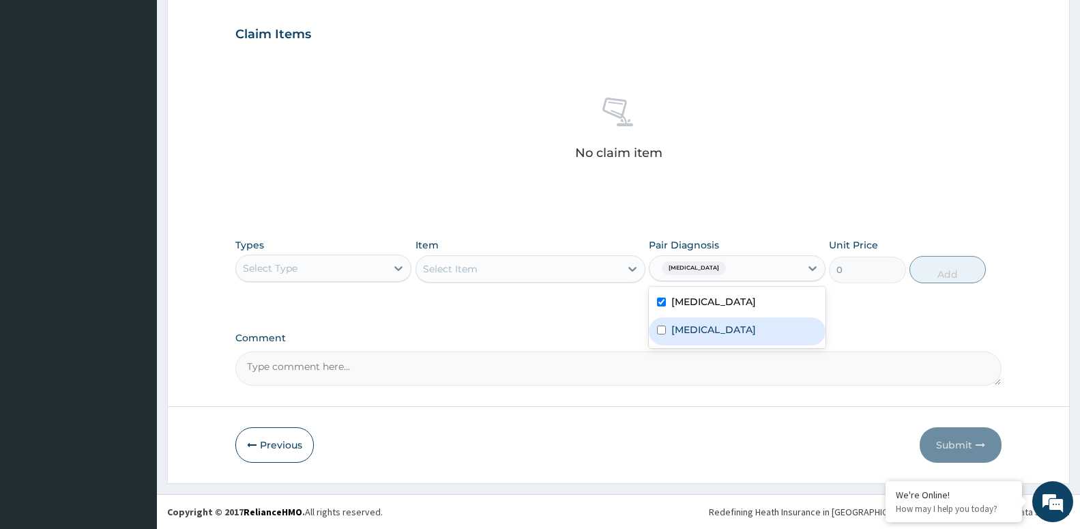
click at [734, 331] on div "[MEDICAL_DATA]" at bounding box center [737, 331] width 176 height 28
checkbox input "true"
click at [543, 268] on div "Select Item" at bounding box center [531, 268] width 230 height 27
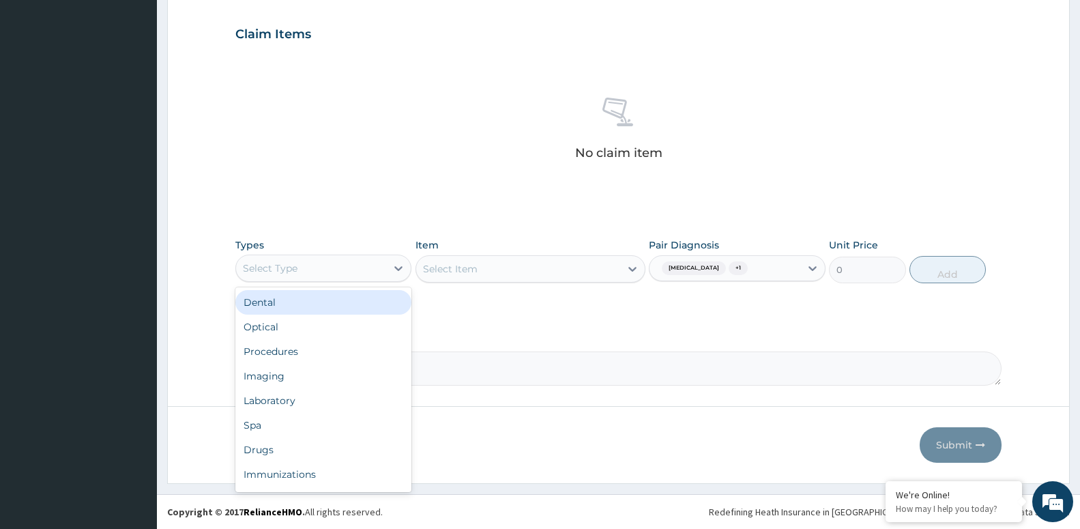
click at [308, 262] on div "Select Type" at bounding box center [311, 268] width 150 height 22
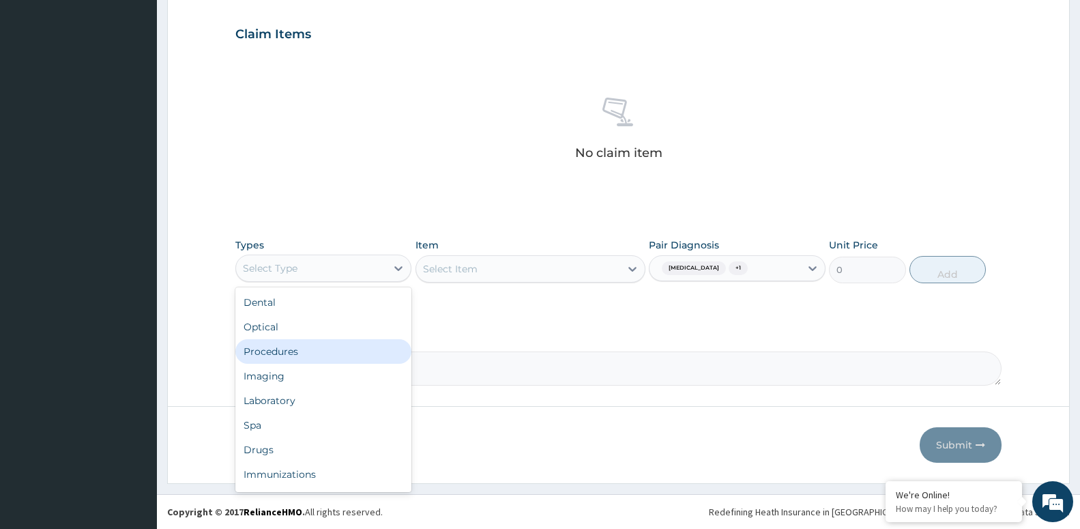
click at [276, 358] on div "Procedures" at bounding box center [323, 351] width 176 height 25
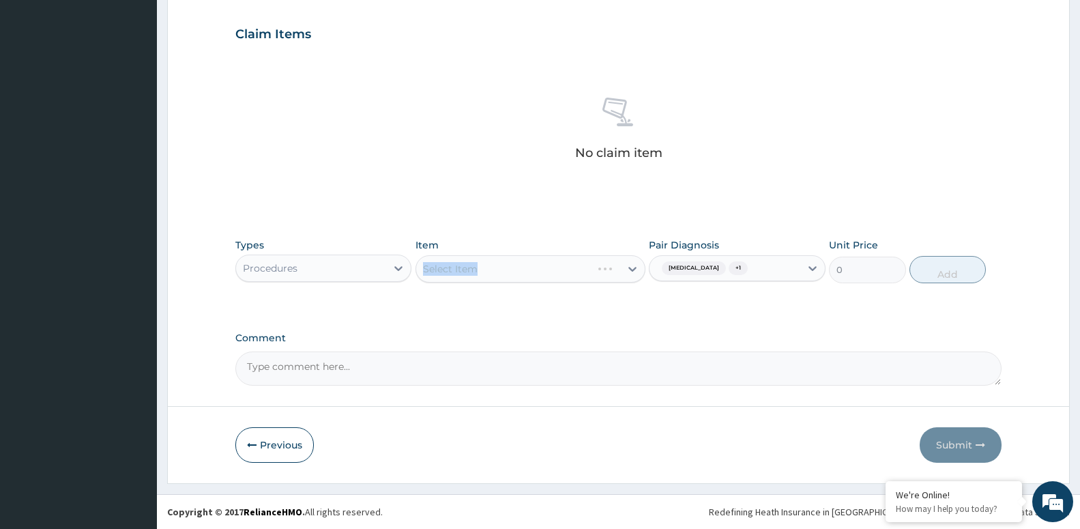
click at [485, 263] on div "Select Item" at bounding box center [531, 268] width 230 height 27
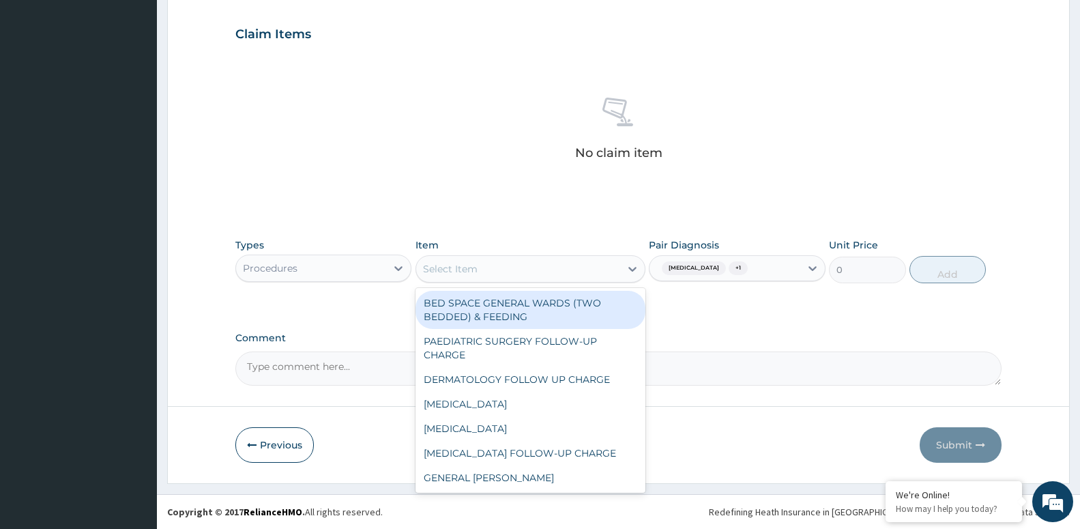
click at [524, 267] on div "Select Item" at bounding box center [518, 269] width 204 height 22
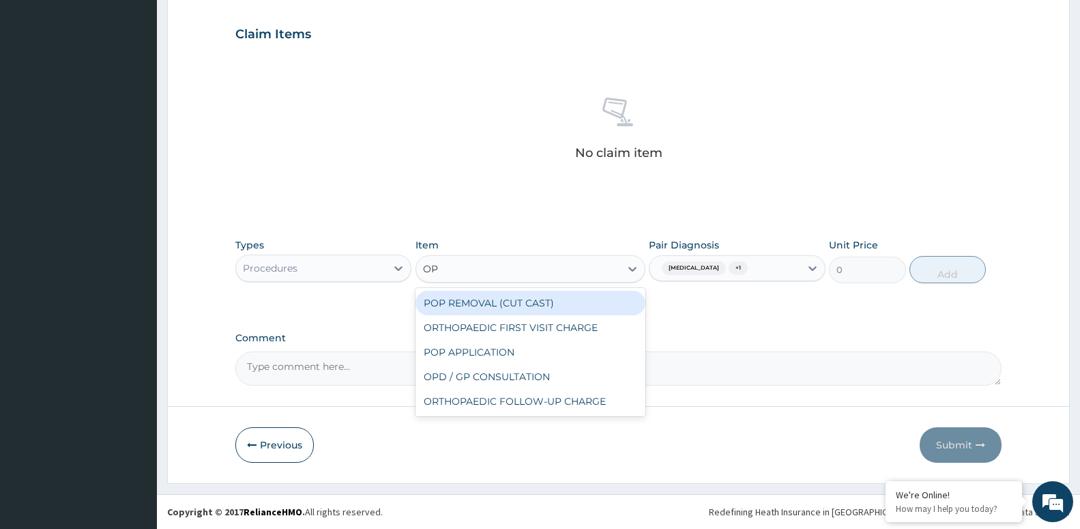
type input "OPD"
click at [498, 308] on div "OPD / GP CONSULTATION" at bounding box center [531, 303] width 230 height 25
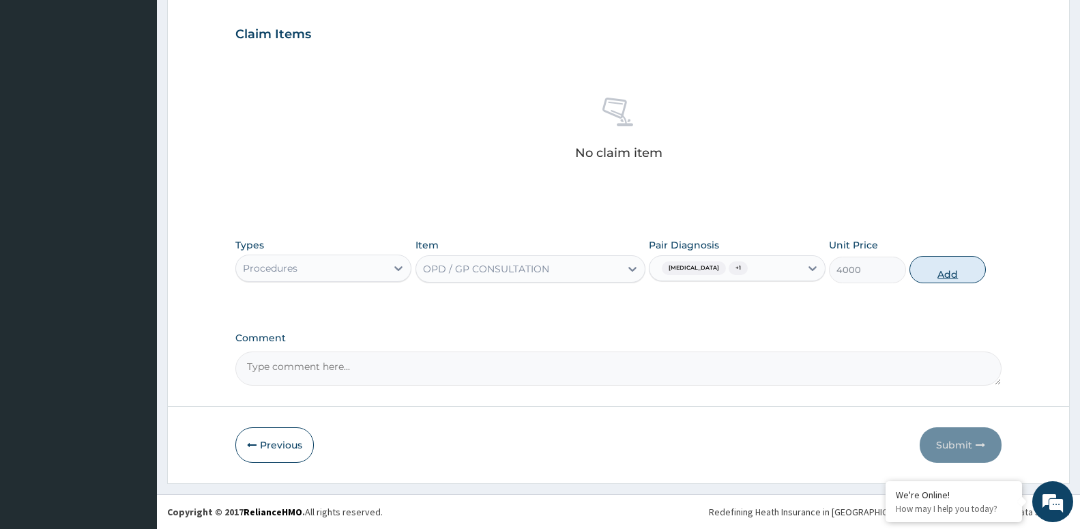
click at [950, 262] on button "Add" at bounding box center [948, 269] width 76 height 27
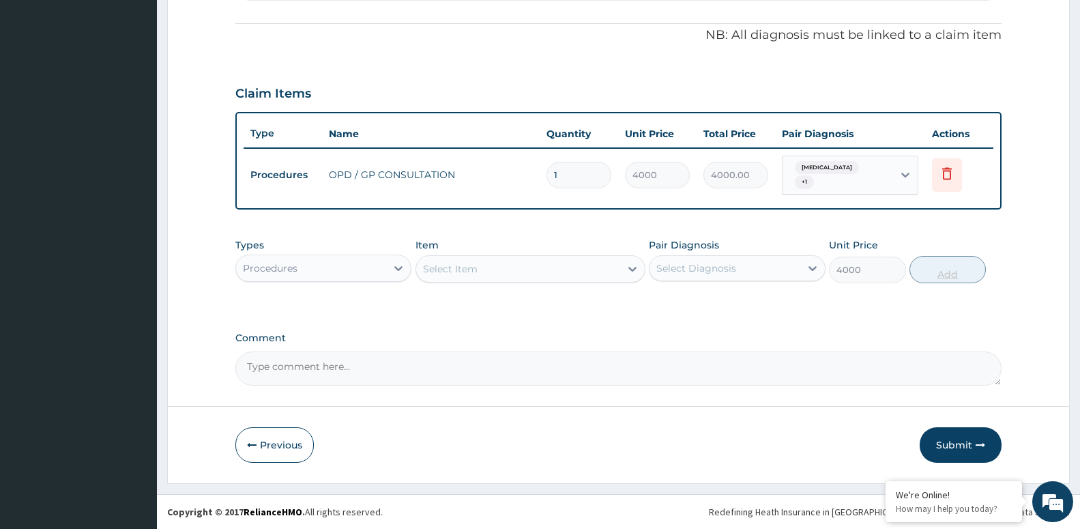
type input "0"
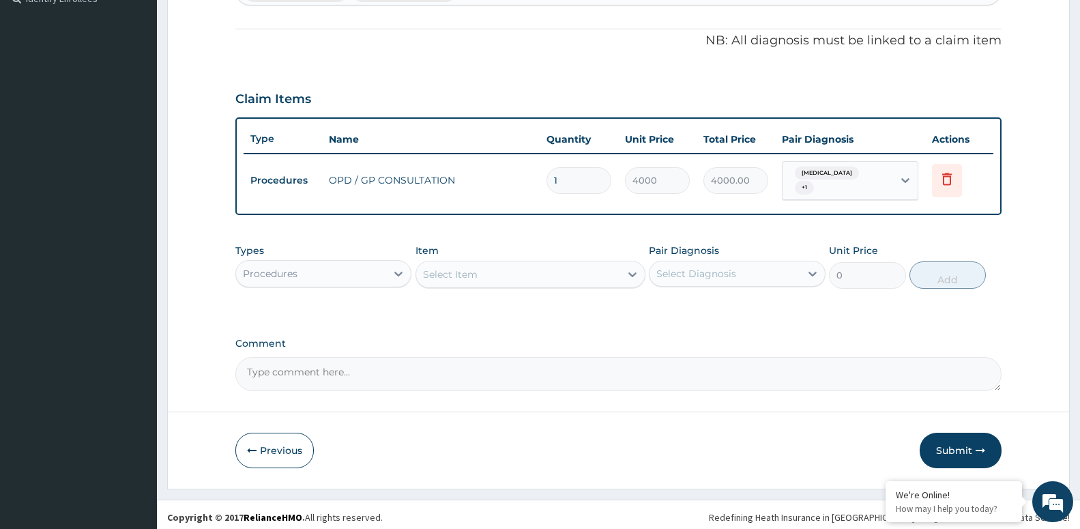
click at [330, 271] on div "Procedures" at bounding box center [311, 274] width 150 height 22
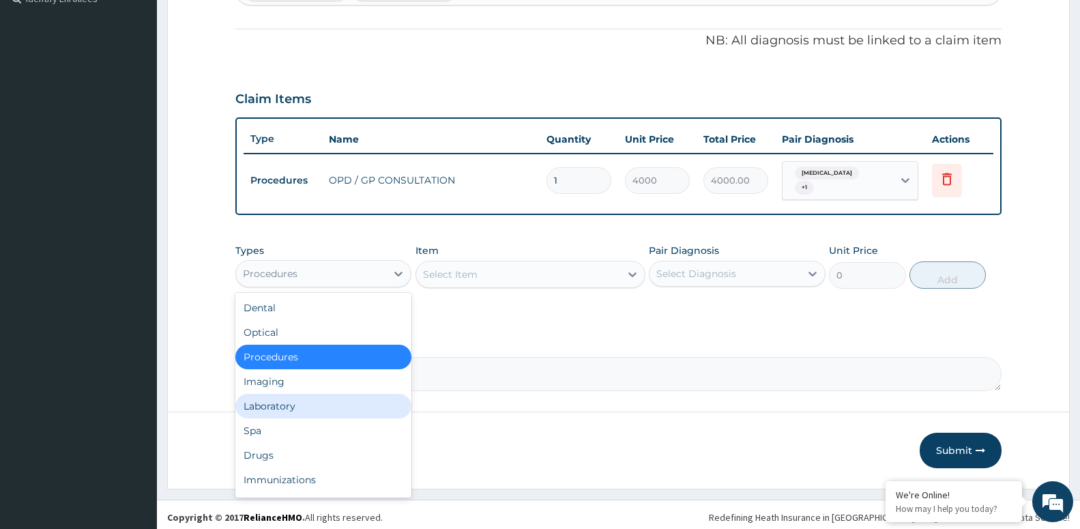
click at [302, 399] on div "Laboratory" at bounding box center [323, 406] width 176 height 25
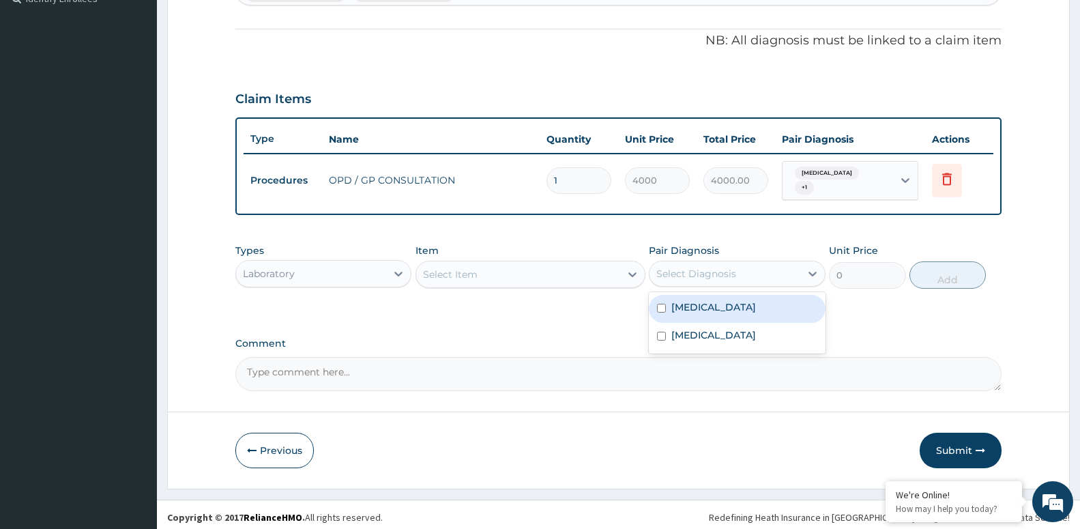
click at [697, 272] on div "Select Diagnosis" at bounding box center [697, 274] width 80 height 14
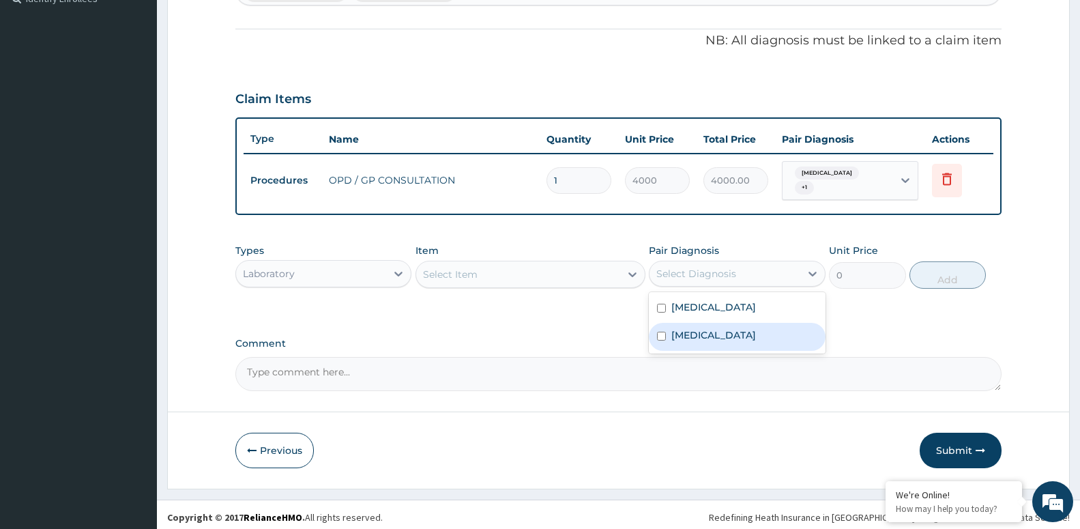
click at [694, 328] on label "[MEDICAL_DATA]" at bounding box center [714, 335] width 85 height 14
checkbox input "true"
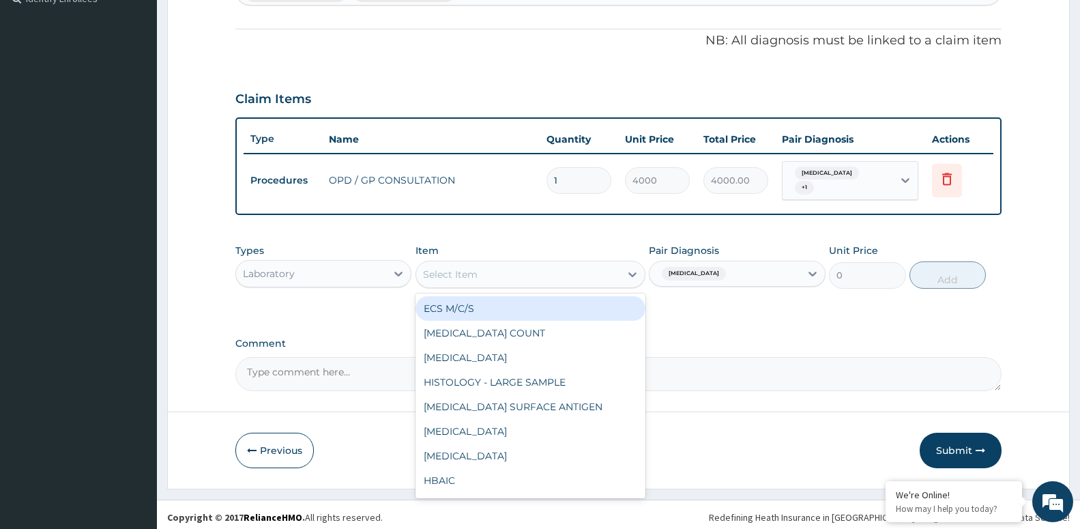
click at [529, 268] on div "Select Item" at bounding box center [518, 274] width 204 height 22
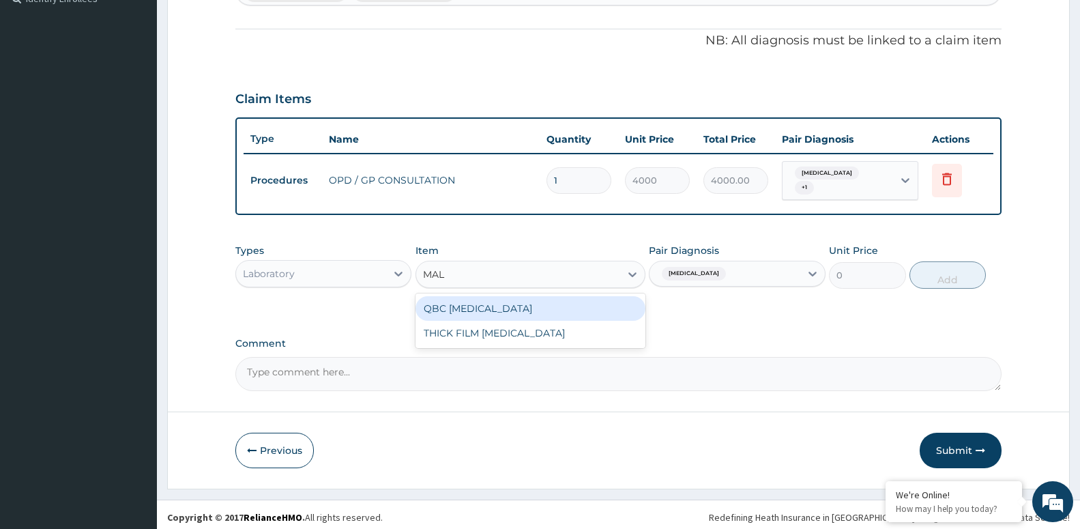
type input "MALA"
click at [524, 313] on div "QBC [MEDICAL_DATA]" at bounding box center [531, 308] width 230 height 25
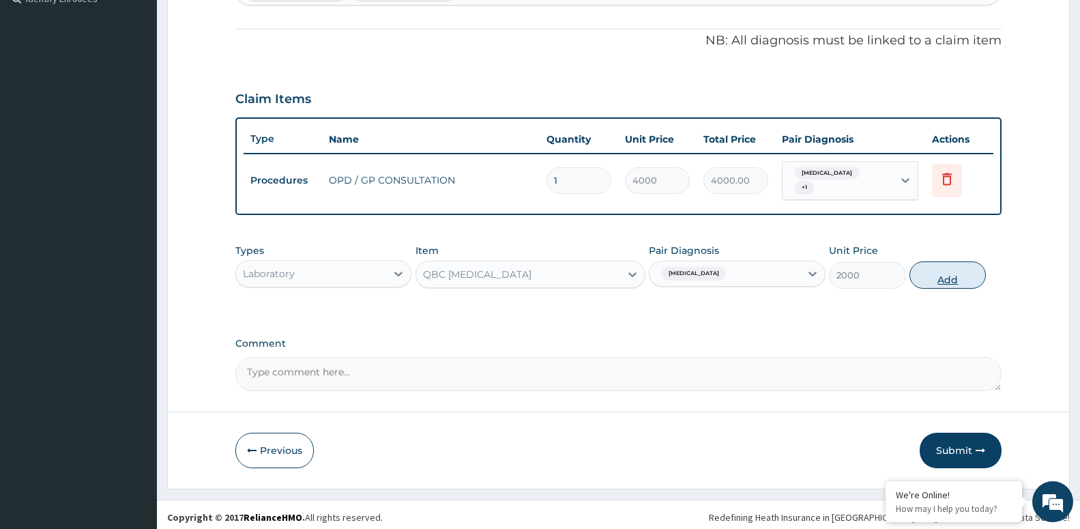
click at [954, 276] on button "Add" at bounding box center [948, 274] width 76 height 27
type input "0"
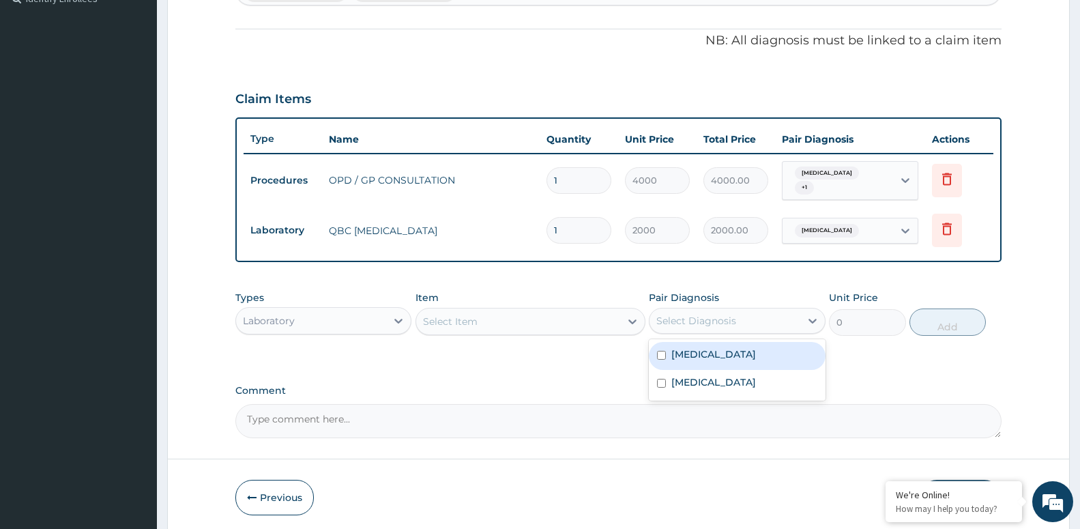
click at [733, 318] on div "Select Diagnosis" at bounding box center [697, 321] width 80 height 14
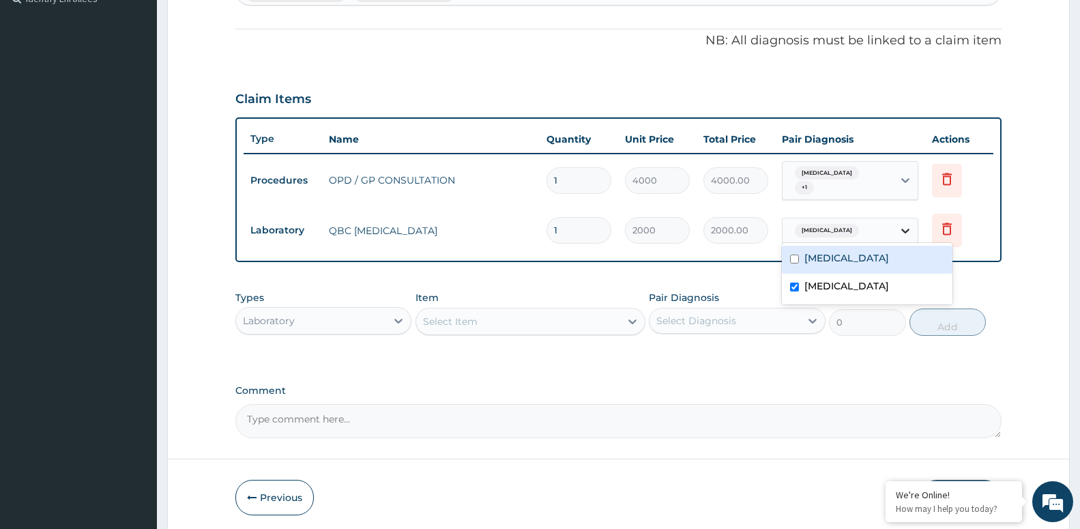
click at [894, 225] on div at bounding box center [905, 230] width 25 height 25
click at [851, 281] on div "[MEDICAL_DATA]" at bounding box center [867, 288] width 171 height 28
checkbox input "false"
click at [855, 269] on div "Malaria" at bounding box center [867, 260] width 171 height 28
checkbox input "true"
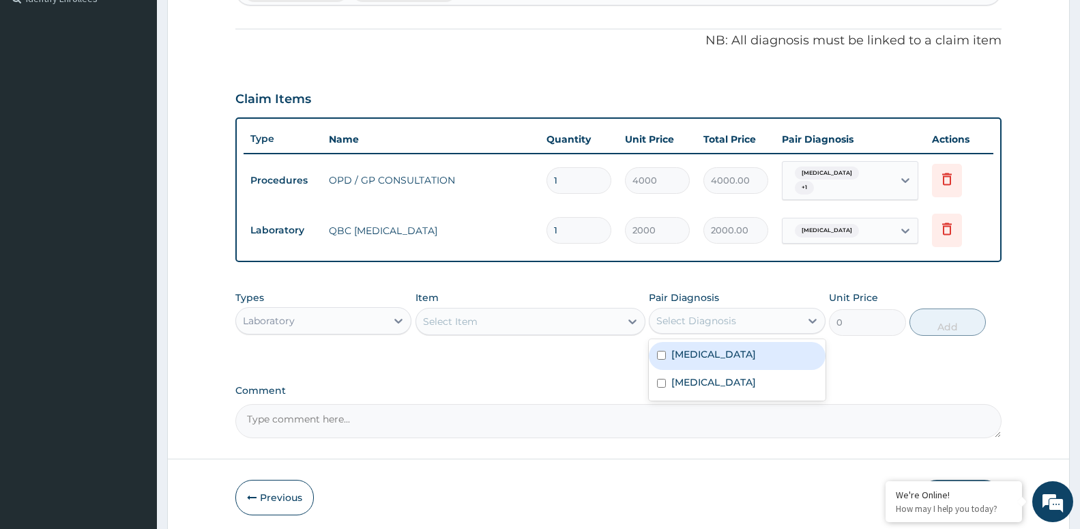
click at [765, 313] on div "Select Diagnosis" at bounding box center [725, 321] width 150 height 22
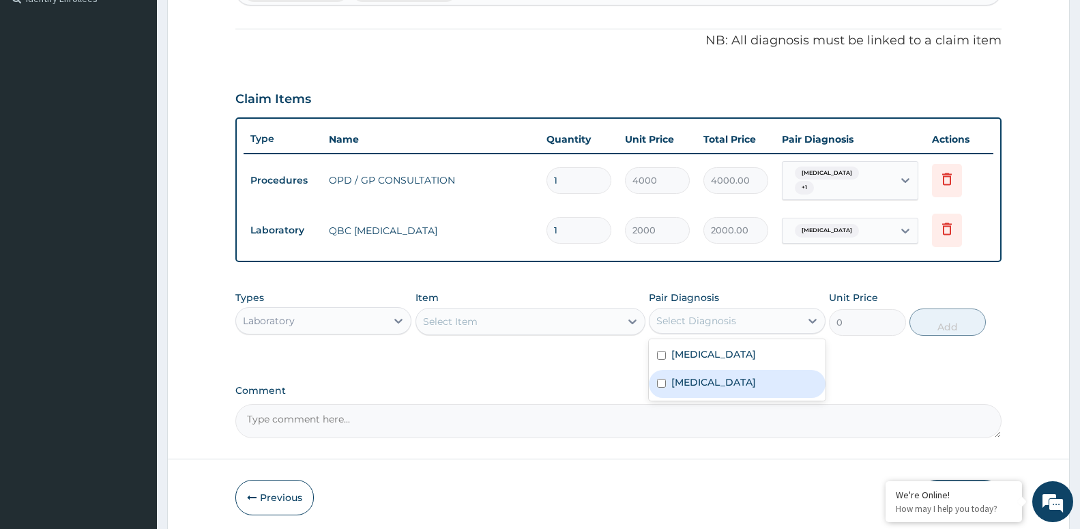
click at [742, 371] on div "Sepsis" at bounding box center [737, 384] width 176 height 28
checkbox input "true"
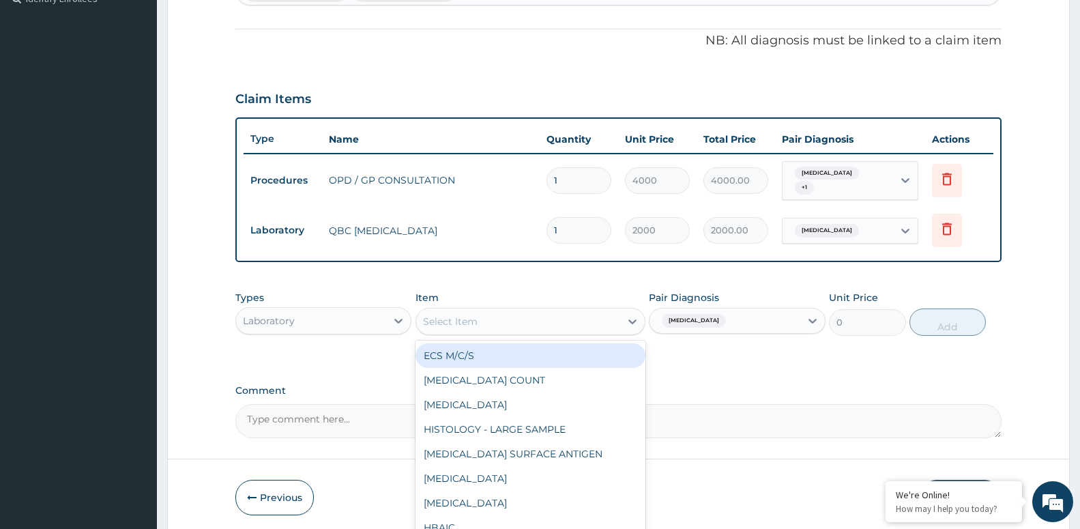
drag, startPoint x: 468, startPoint y: 309, endPoint x: 474, endPoint y: 291, distance: 18.1
click at [468, 311] on div "Select Item" at bounding box center [518, 322] width 204 height 22
type input "FU"
click at [554, 345] on div "FULL BLOOD COUNT (FBC)" at bounding box center [531, 355] width 230 height 25
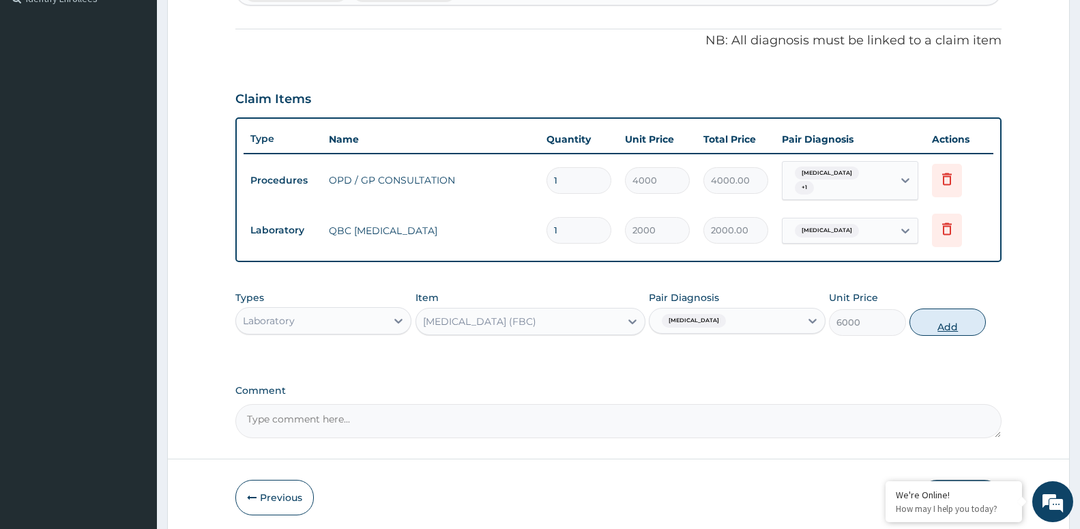
click at [943, 323] on button "Add" at bounding box center [948, 322] width 76 height 27
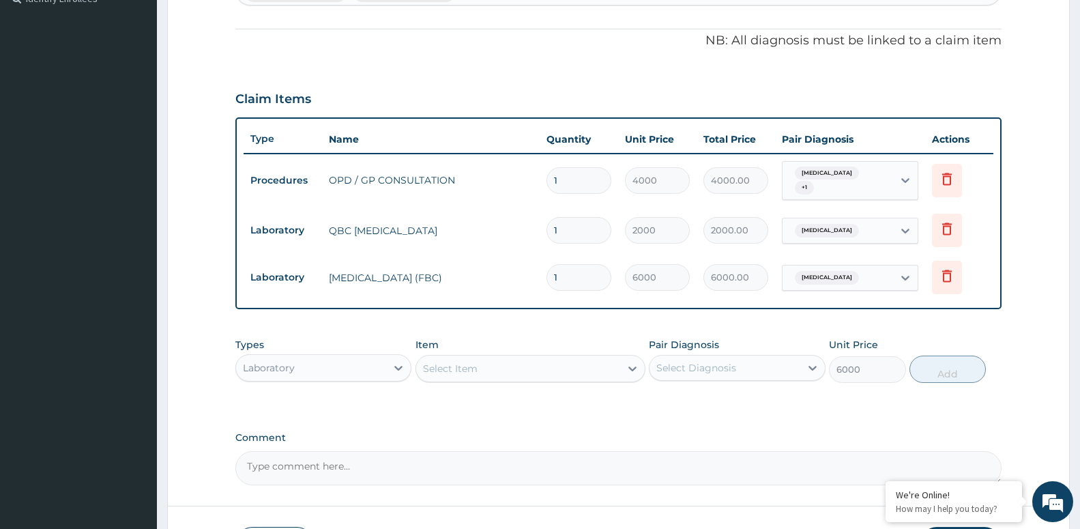
type input "0"
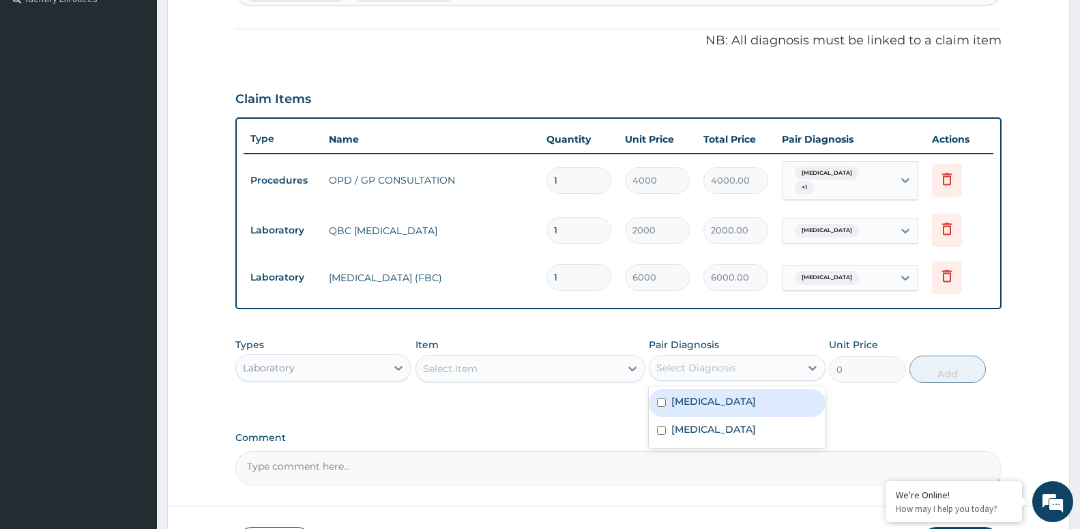
click at [670, 361] on div "Select Diagnosis" at bounding box center [697, 368] width 80 height 14
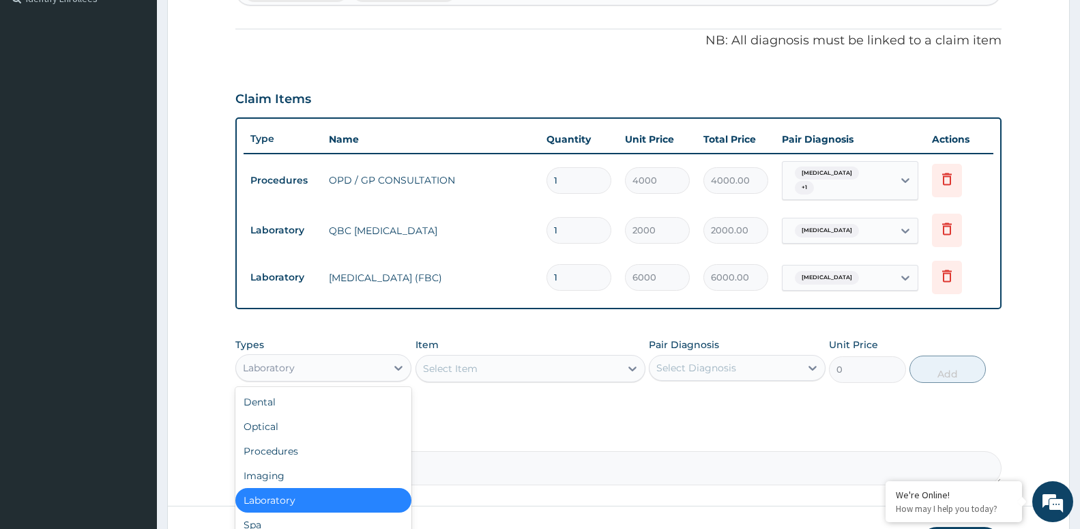
drag, startPoint x: 296, startPoint y: 369, endPoint x: 302, endPoint y: 356, distance: 14.3
click at [297, 367] on div "Laboratory" at bounding box center [311, 368] width 150 height 22
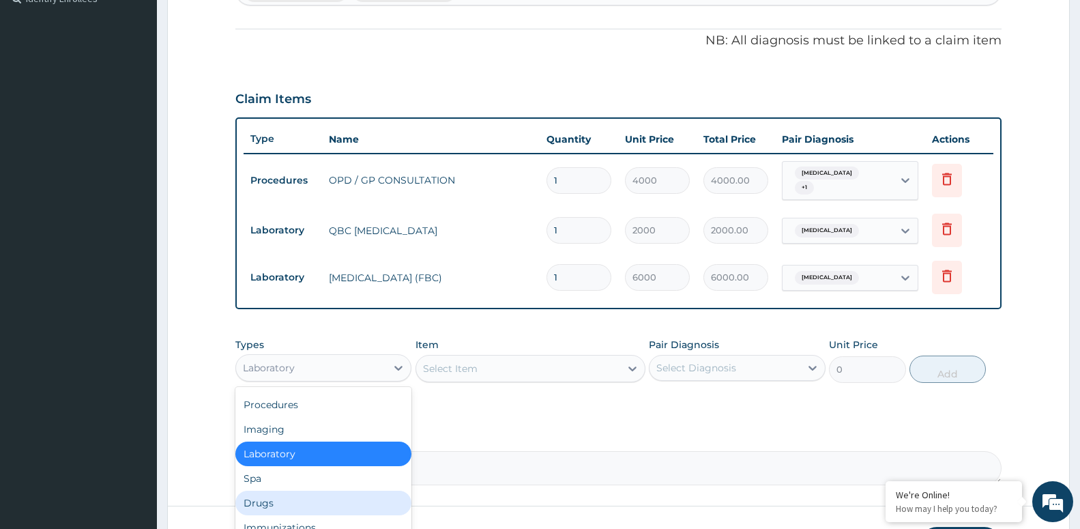
drag, startPoint x: 291, startPoint y: 515, endPoint x: 297, endPoint y: 505, distance: 11.0
click at [296, 506] on div "Dental Optical Procedures Imaging Laboratory Spa Drugs Immunizations Others Gym" at bounding box center [323, 489] width 176 height 205
click at [297, 505] on div "Drugs" at bounding box center [323, 503] width 176 height 25
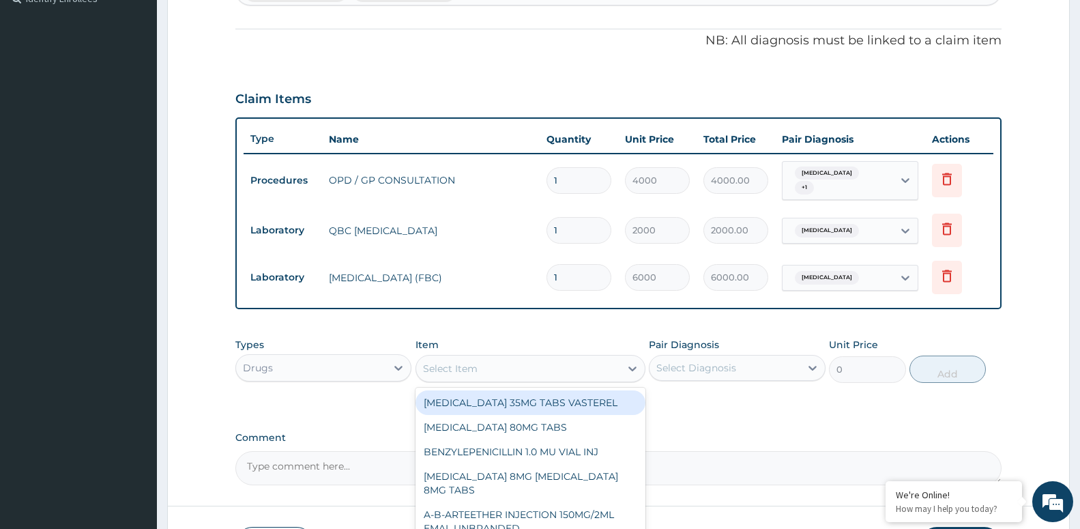
click at [536, 360] on div "Select Item" at bounding box center [518, 369] width 204 height 22
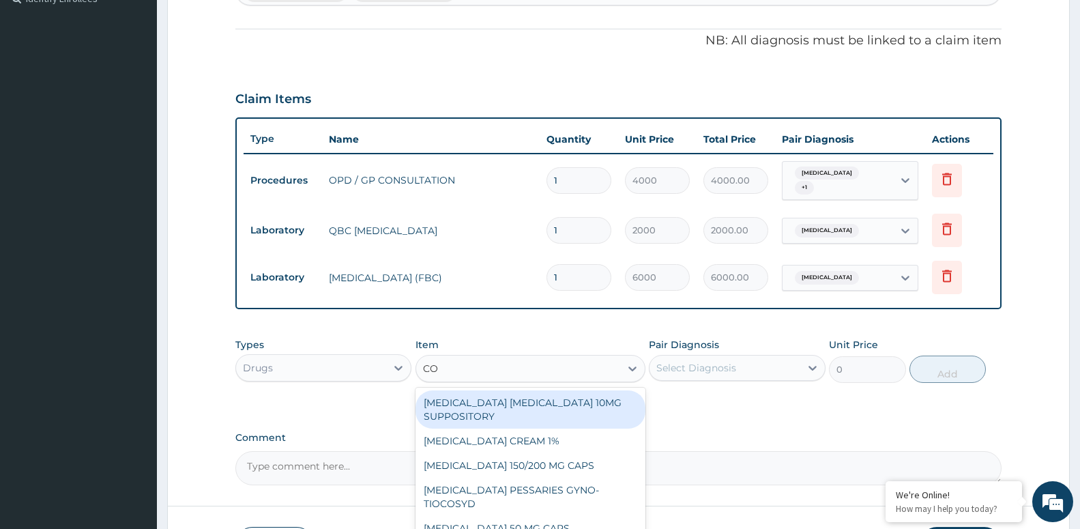
type input "COA"
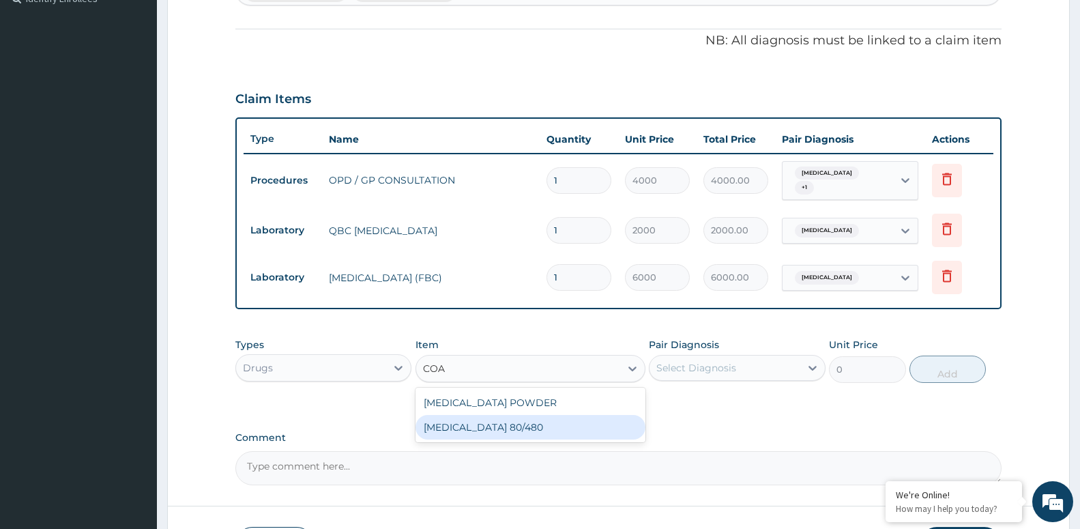
click at [560, 423] on div "COARTEM 80/480" at bounding box center [531, 427] width 230 height 25
type input "4500"
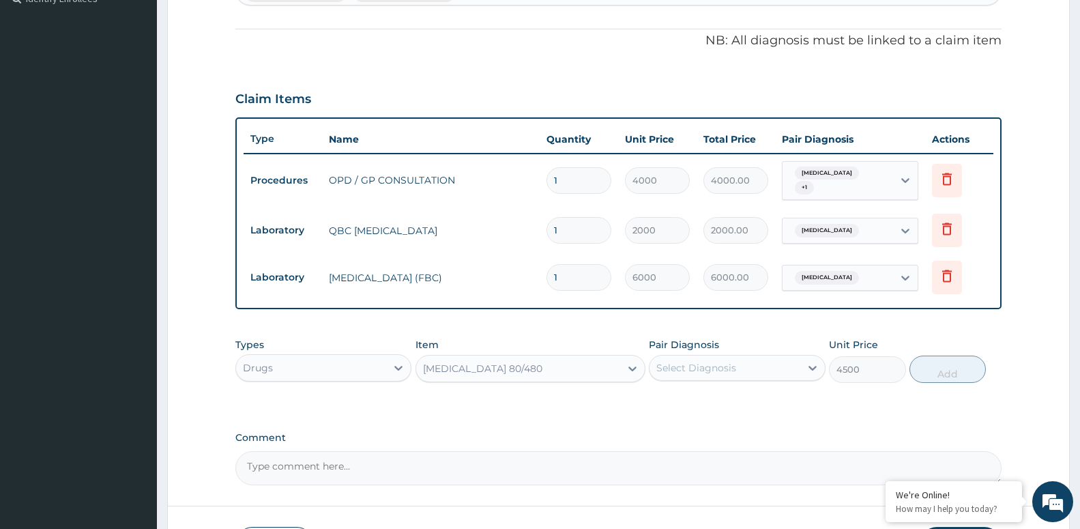
click at [654, 373] on div "Select Diagnosis" at bounding box center [725, 368] width 150 height 22
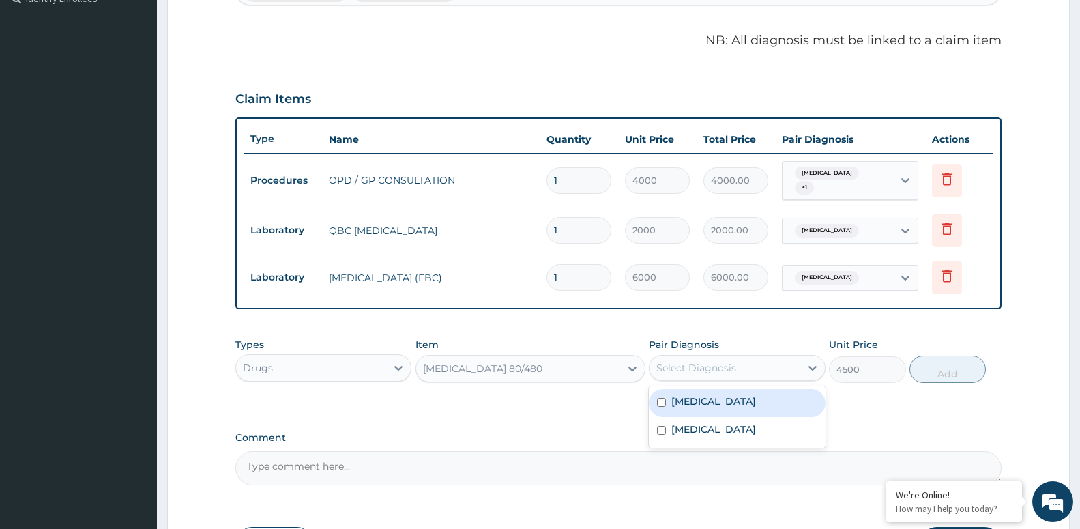
click at [651, 399] on div "Malaria" at bounding box center [737, 403] width 176 height 28
checkbox input "true"
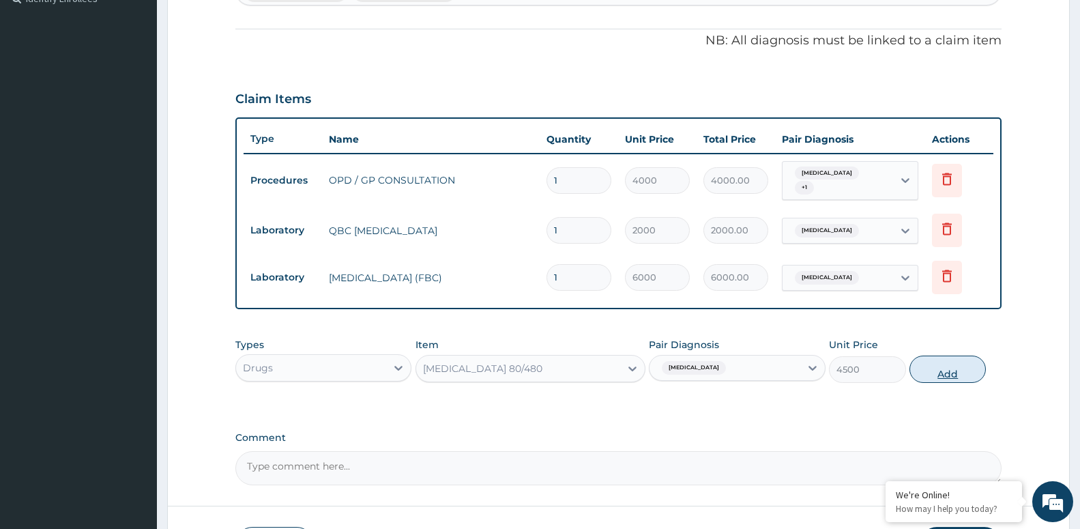
click at [933, 368] on button "Add" at bounding box center [948, 369] width 76 height 27
type input "0"
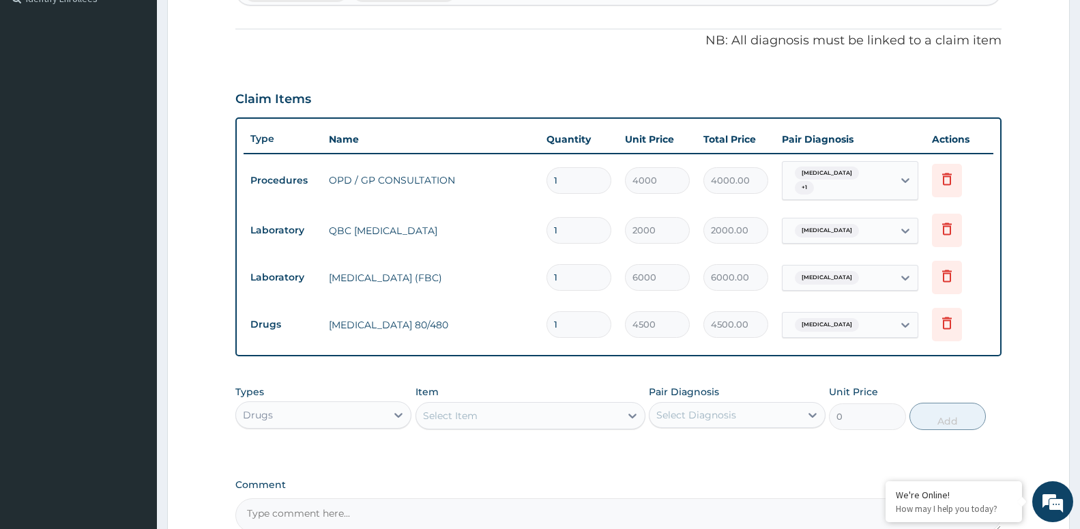
drag, startPoint x: 586, startPoint y: 410, endPoint x: 594, endPoint y: 411, distance: 8.3
click at [589, 412] on div "Select Item" at bounding box center [518, 416] width 204 height 22
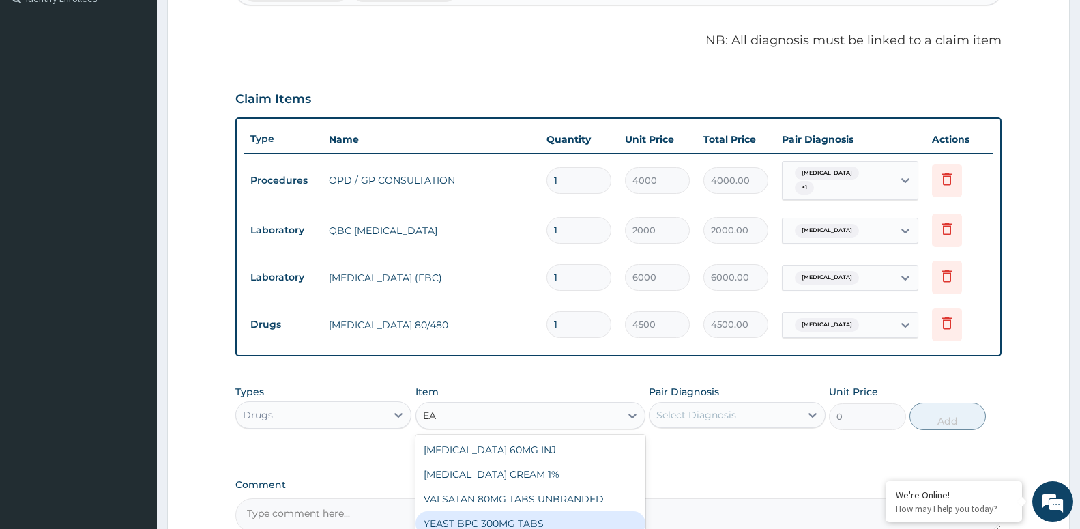
type input "E"
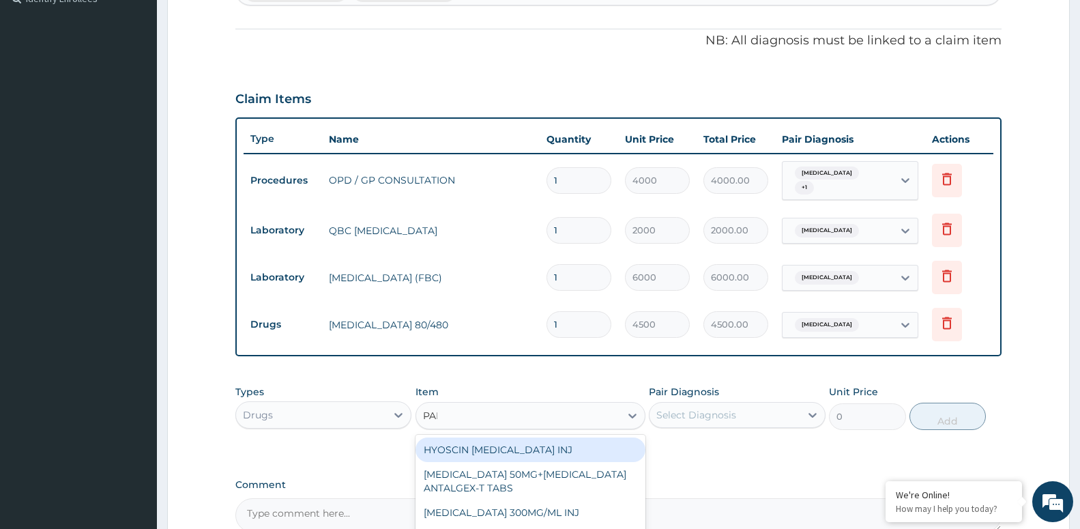
type input "PARA"
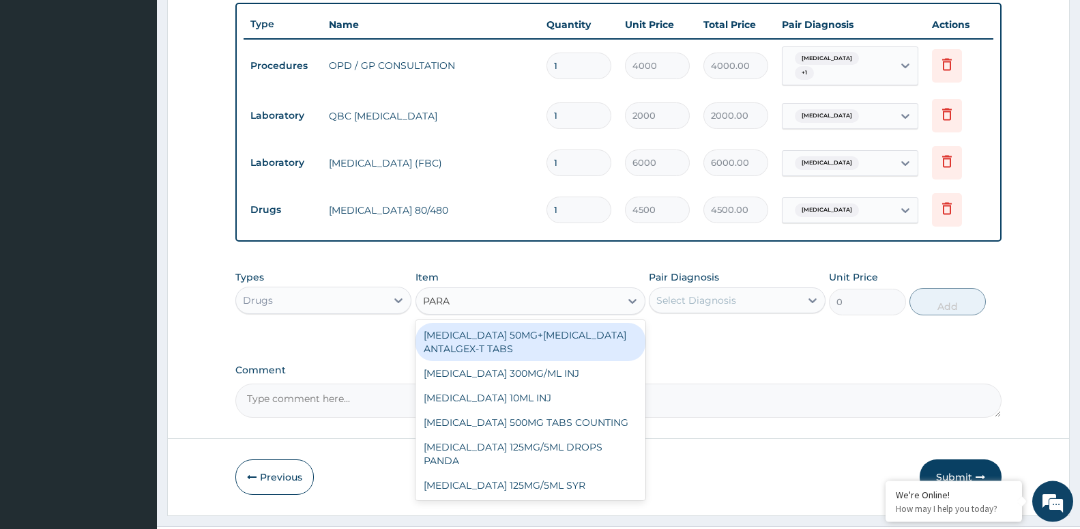
scroll to position [532, 0]
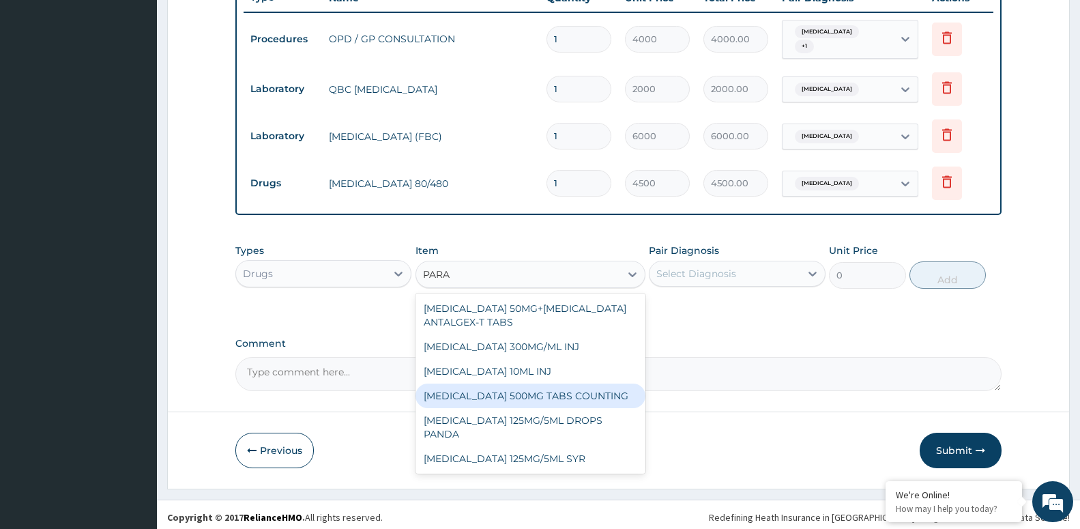
click at [521, 403] on div "TRAMADOL 50MG+PARACETAMOL ANTALGEX-T TABS PARACETAMOL 300MG/ML INJ PARALDEHYDE …" at bounding box center [531, 383] width 230 height 180
click at [519, 394] on div "[MEDICAL_DATA] 500MG TABS COUNTING" at bounding box center [531, 396] width 230 height 25
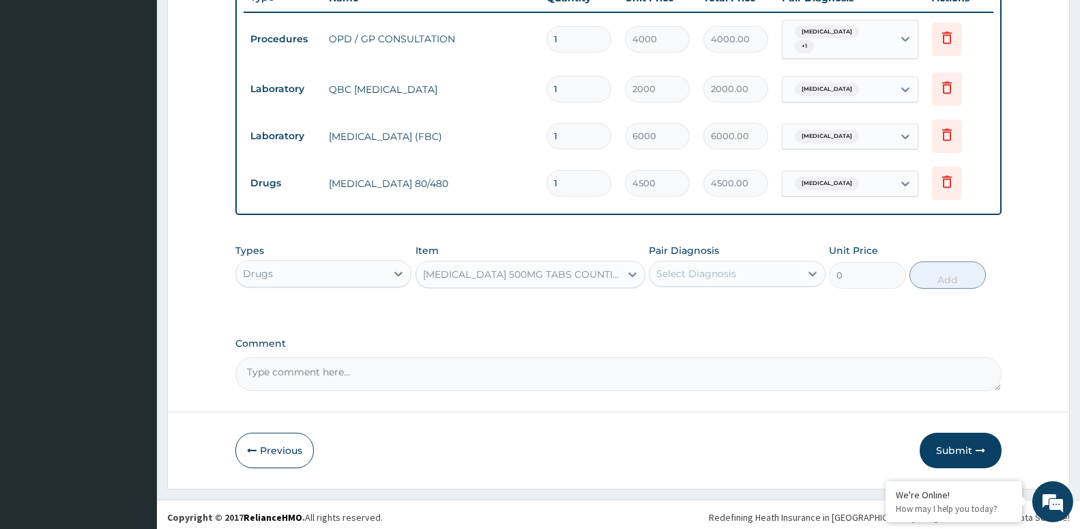
type input "10"
click at [749, 270] on div "Select Diagnosis" at bounding box center [725, 274] width 150 height 22
click at [704, 306] on label "Malaria" at bounding box center [714, 307] width 85 height 14
checkbox input "true"
click at [951, 264] on button "Add" at bounding box center [948, 274] width 76 height 27
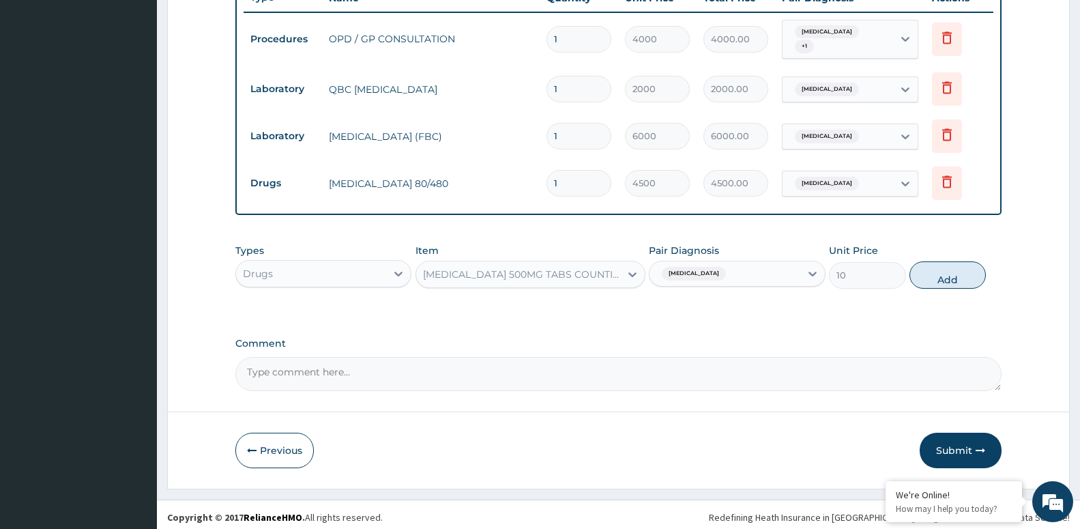
type input "0"
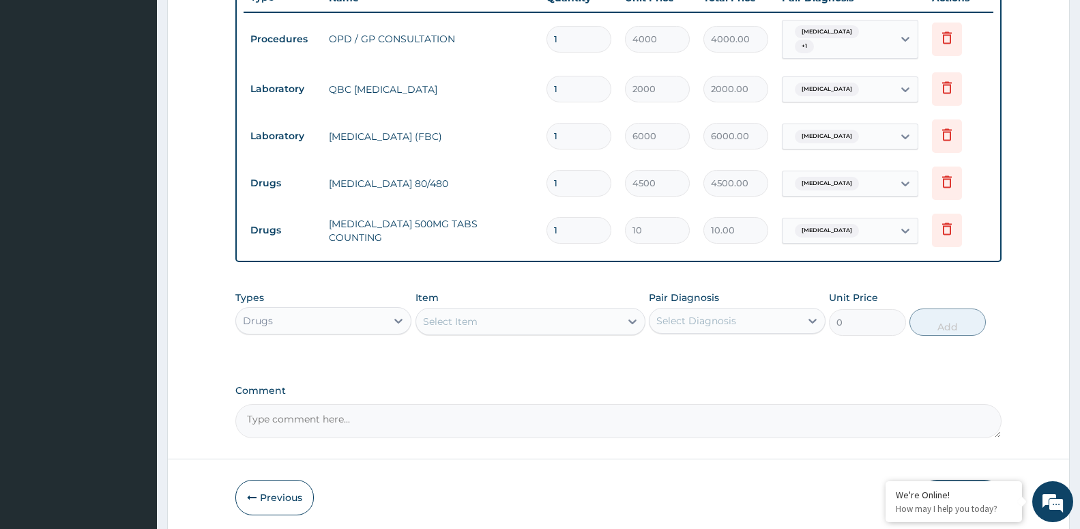
type input "12"
type input "120.00"
type input "1"
type input "10.00"
type input "0.00"
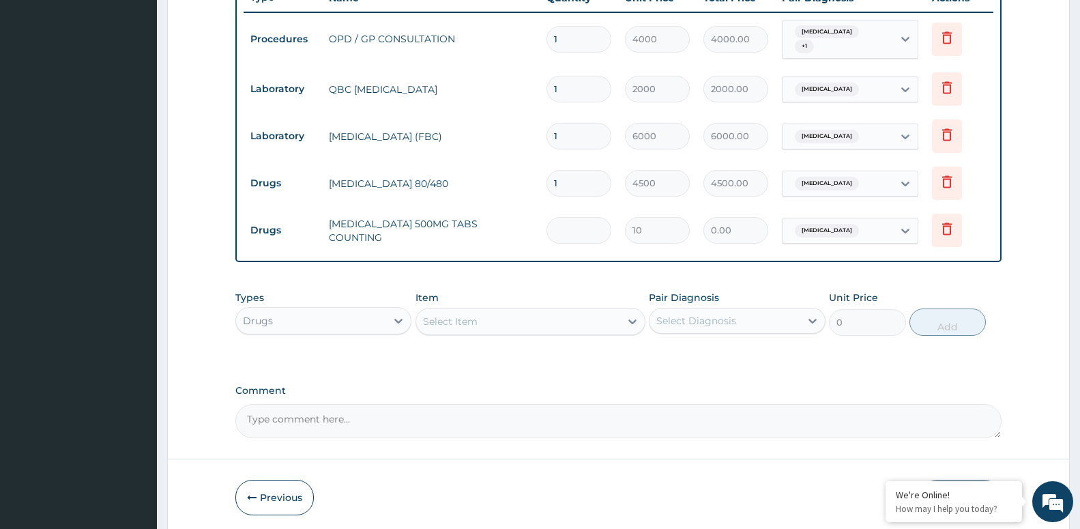
type input "2"
type input "20.00"
type input "20"
type input "200.00"
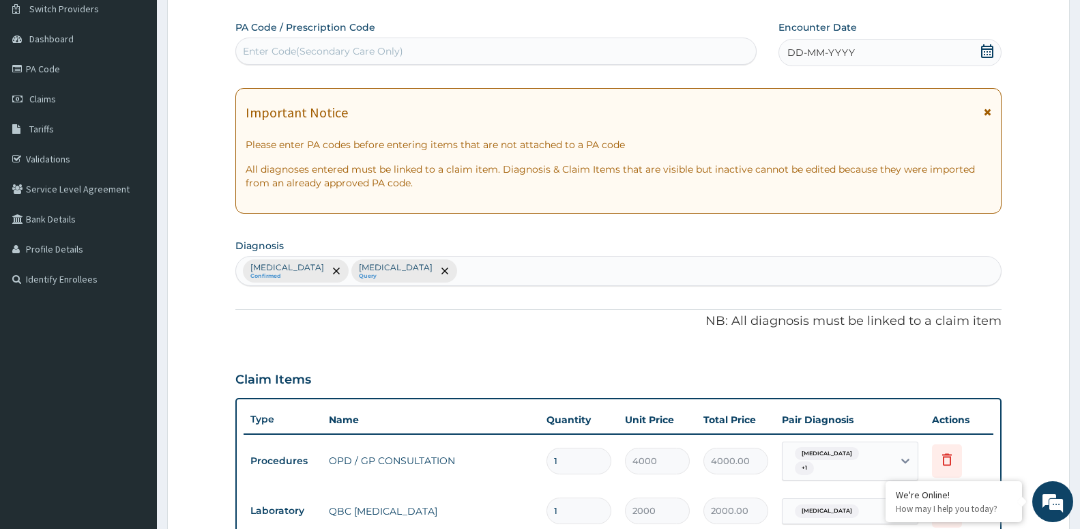
scroll to position [114, 0]
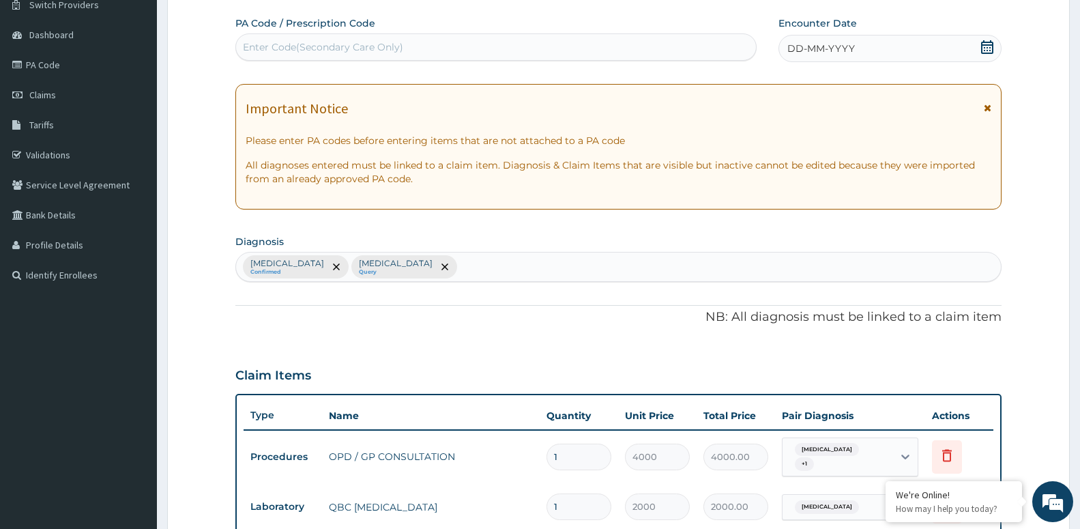
type input "20"
click at [901, 44] on div "DD-MM-YYYY" at bounding box center [890, 48] width 223 height 27
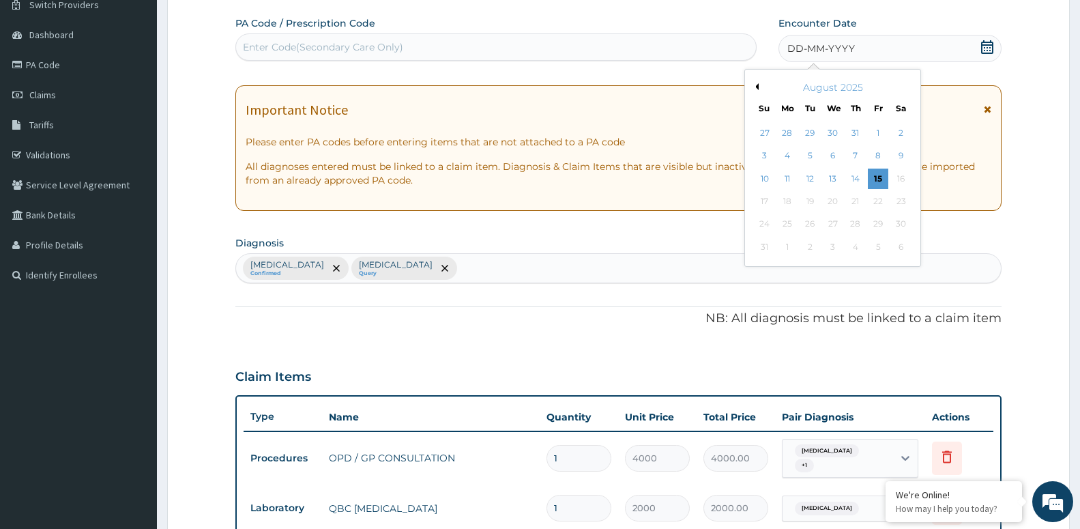
click at [760, 87] on div "August 2025" at bounding box center [833, 88] width 164 height 14
click at [757, 87] on button "Previous Month" at bounding box center [755, 86] width 7 height 7
click at [764, 200] on div "22" at bounding box center [764, 201] width 20 height 20
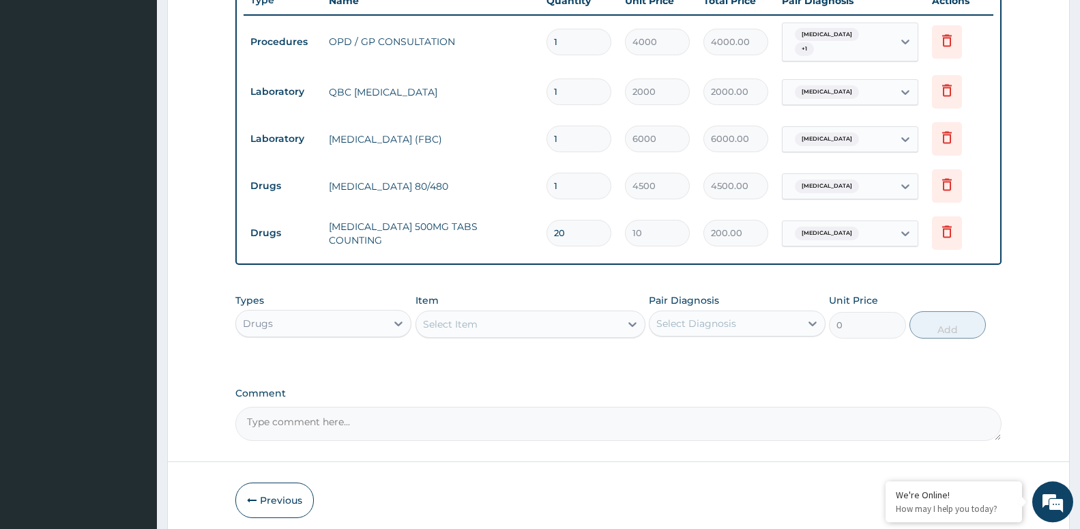
scroll to position [579, 0]
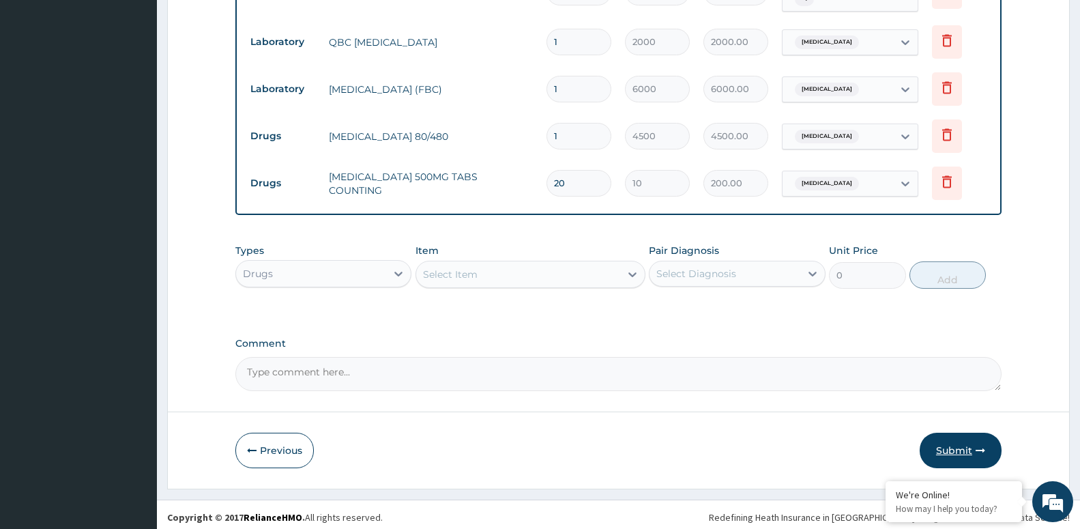
click at [941, 444] on button "Submit" at bounding box center [961, 450] width 82 height 35
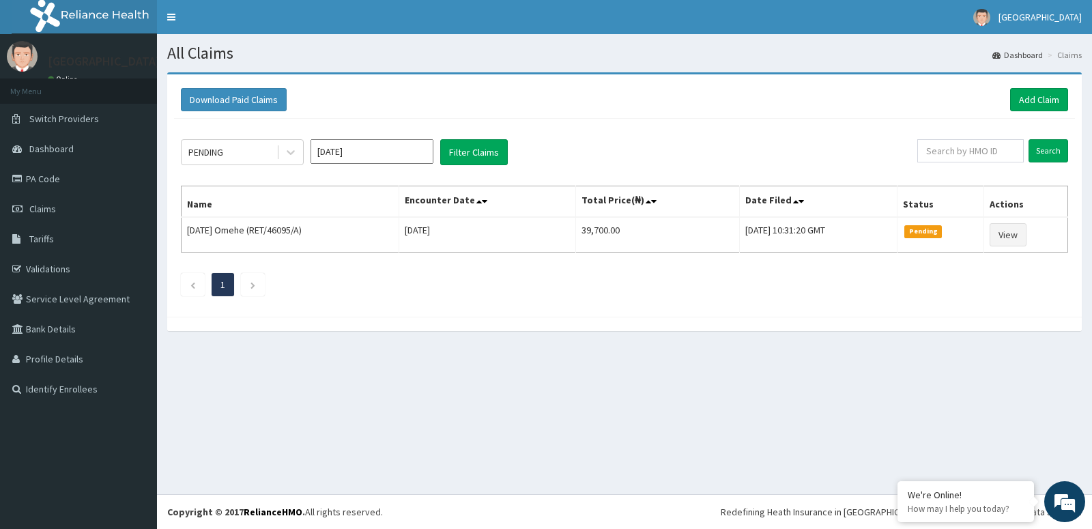
click at [390, 159] on input "[DATE]" at bounding box center [372, 151] width 123 height 25
click at [412, 239] on div "Jun" at bounding box center [412, 237] width 27 height 25
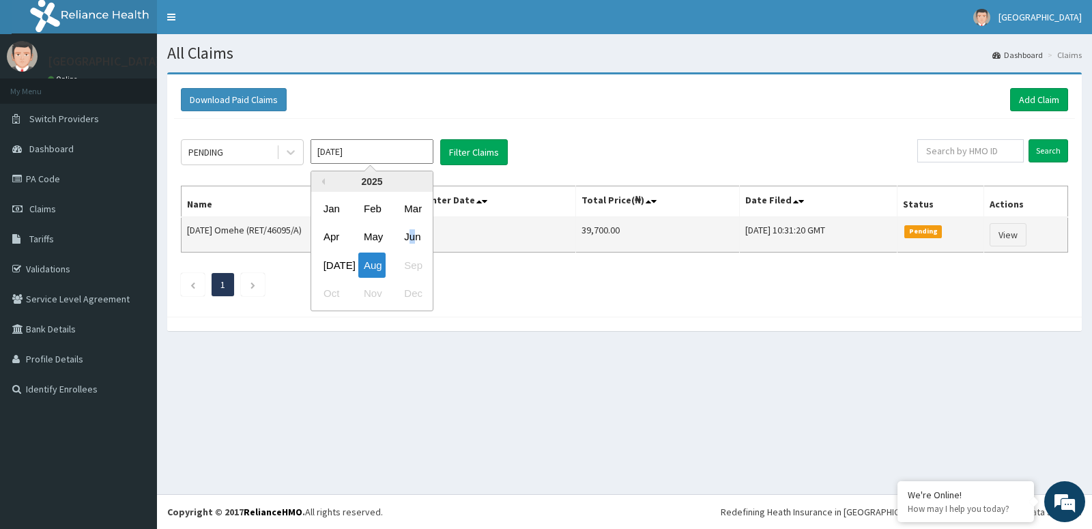
type input "[DATE]"
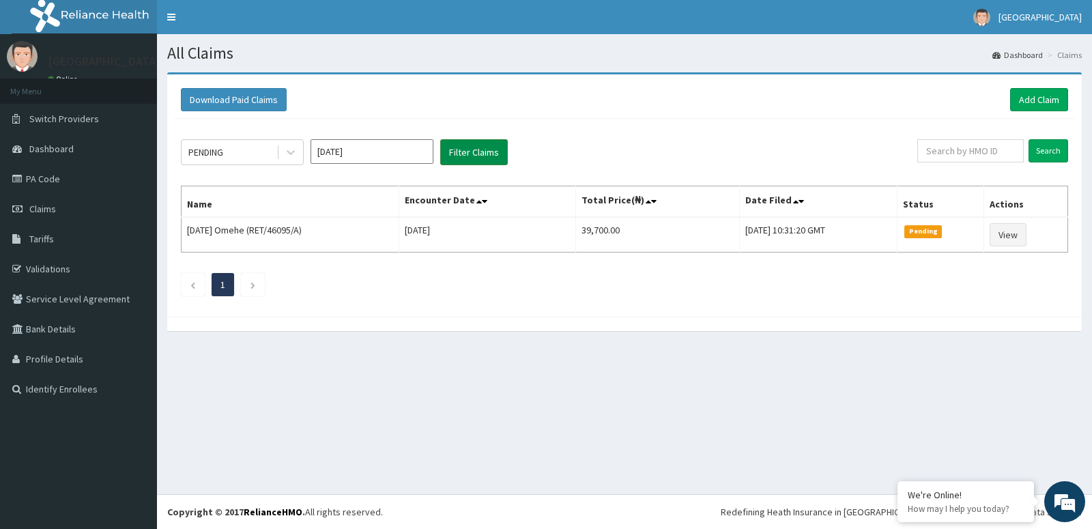
click at [494, 158] on button "Filter Claims" at bounding box center [474, 152] width 68 height 26
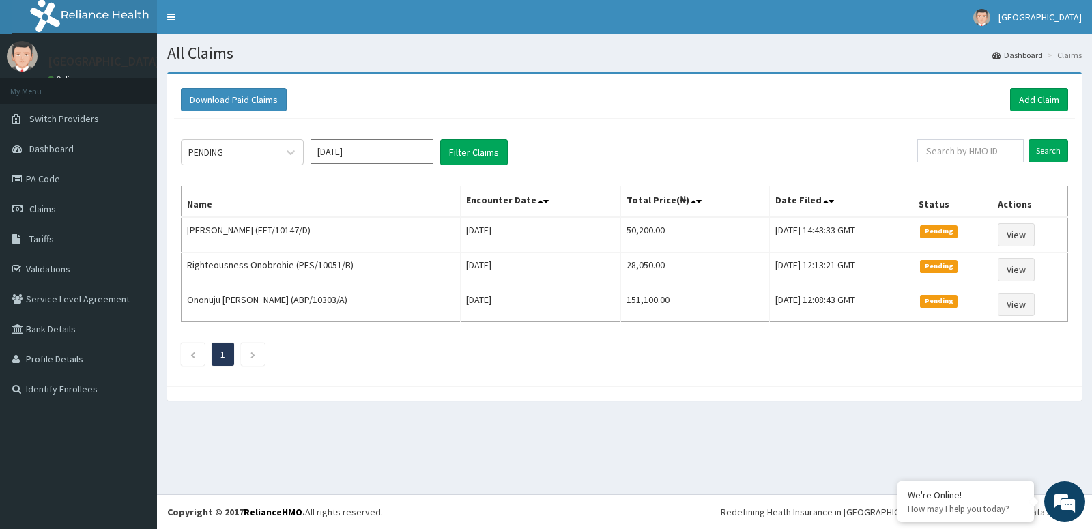
drag, startPoint x: 249, startPoint y: 158, endPoint x: 248, endPoint y: 169, distance: 11.7
click at [248, 162] on div "PENDING" at bounding box center [229, 152] width 95 height 22
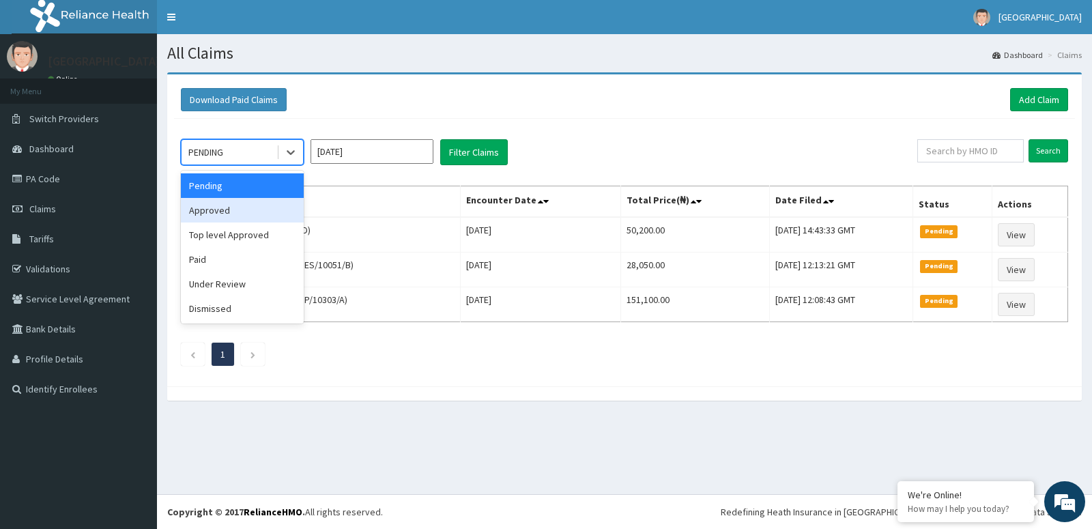
click at [261, 220] on div "Approved" at bounding box center [242, 210] width 123 height 25
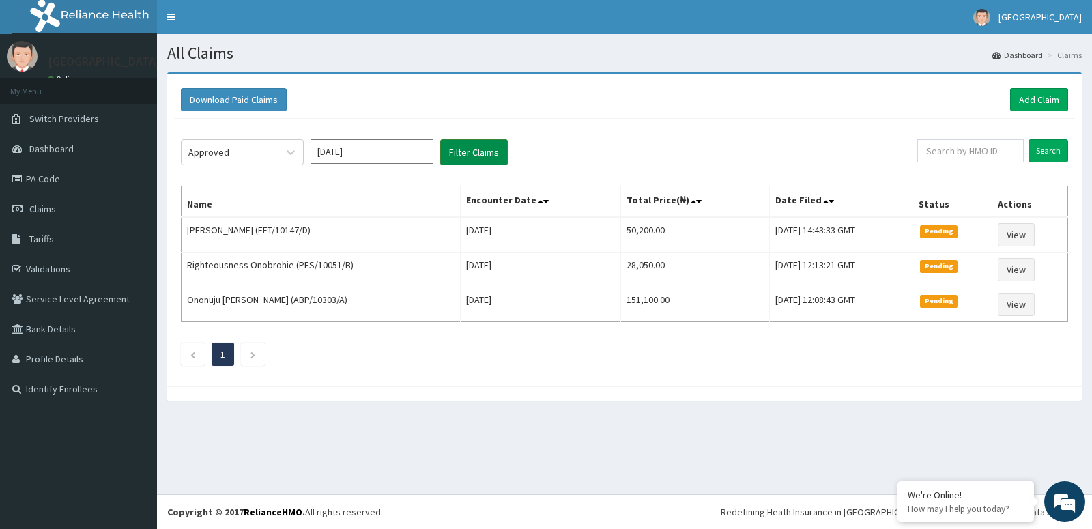
click at [467, 160] on button "Filter Claims" at bounding box center [474, 152] width 68 height 26
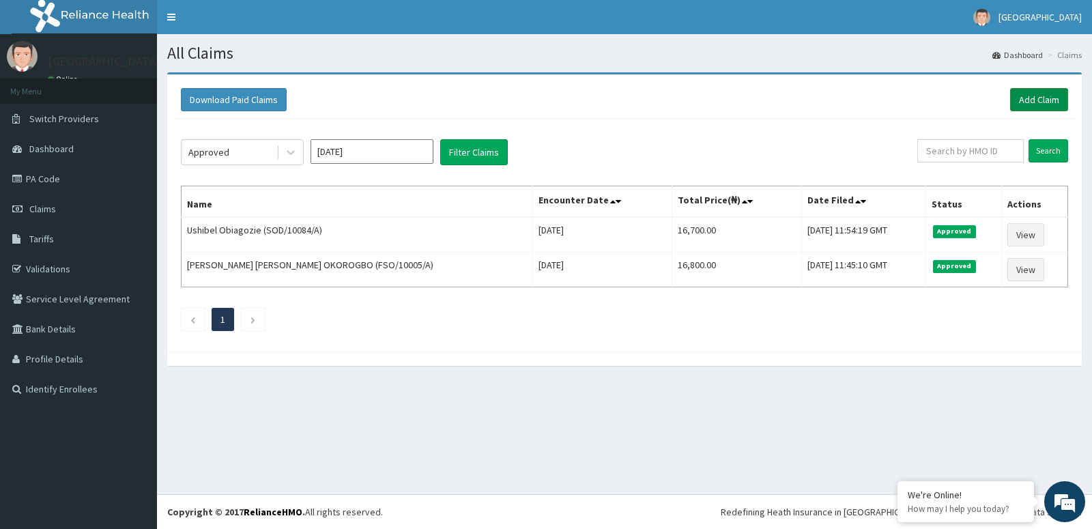
click at [1042, 98] on link "Add Claim" at bounding box center [1039, 99] width 58 height 23
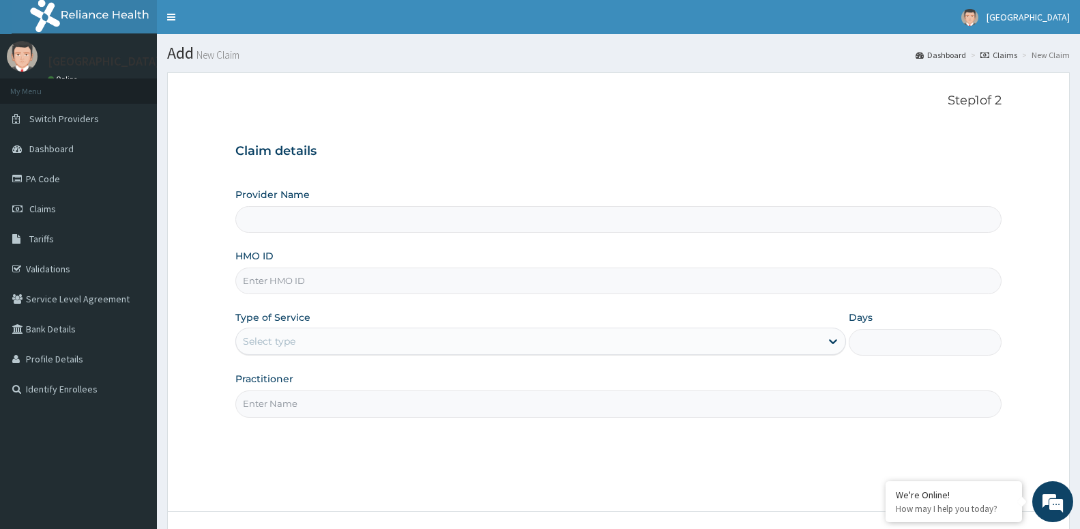
type input "[GEOGRAPHIC_DATA] -ASABA"
click at [291, 286] on input "HMO ID" at bounding box center [618, 281] width 766 height 27
type input "NBP/10038/E"
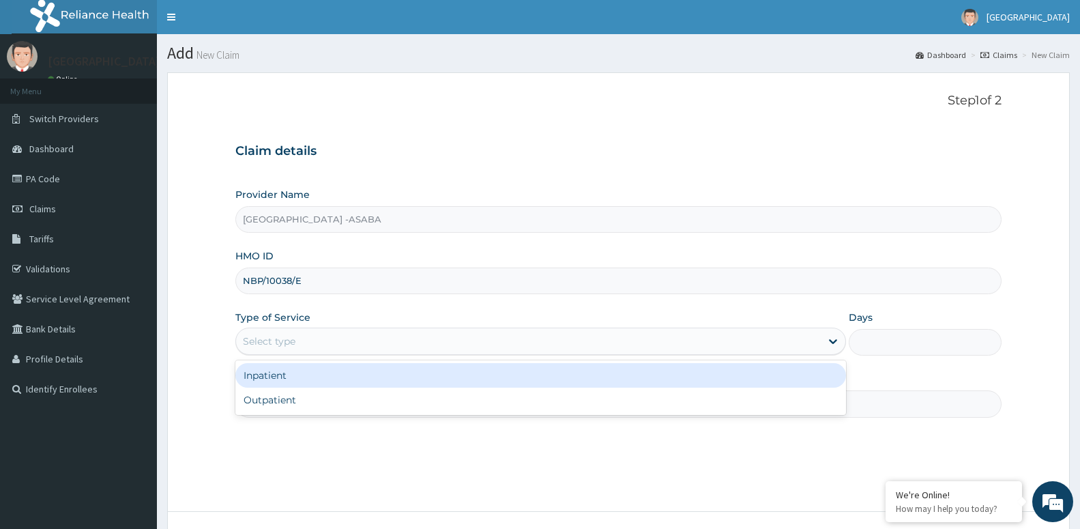
click at [252, 341] on div "Select type" at bounding box center [269, 341] width 53 height 14
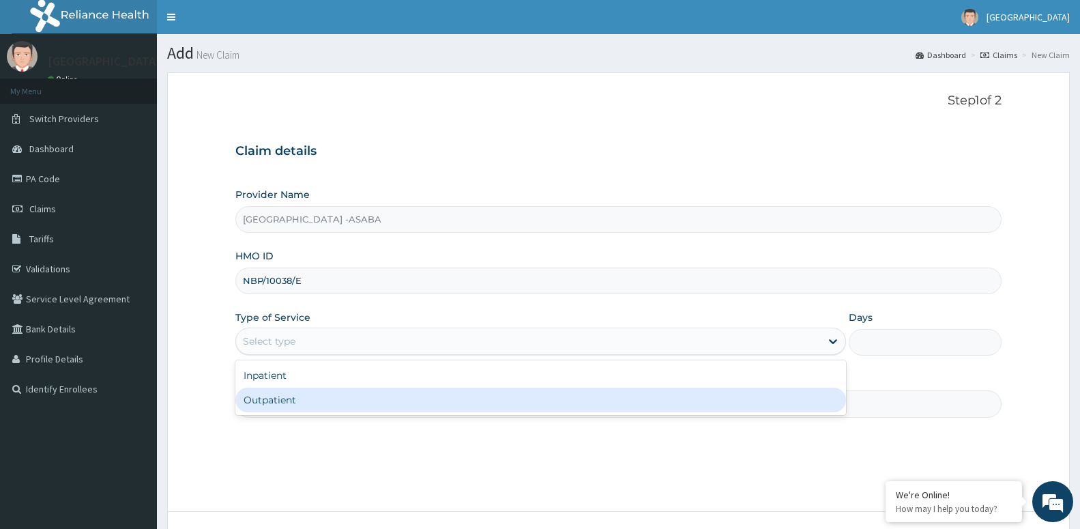
click at [248, 410] on div "Outpatient" at bounding box center [540, 400] width 611 height 25
type input "1"
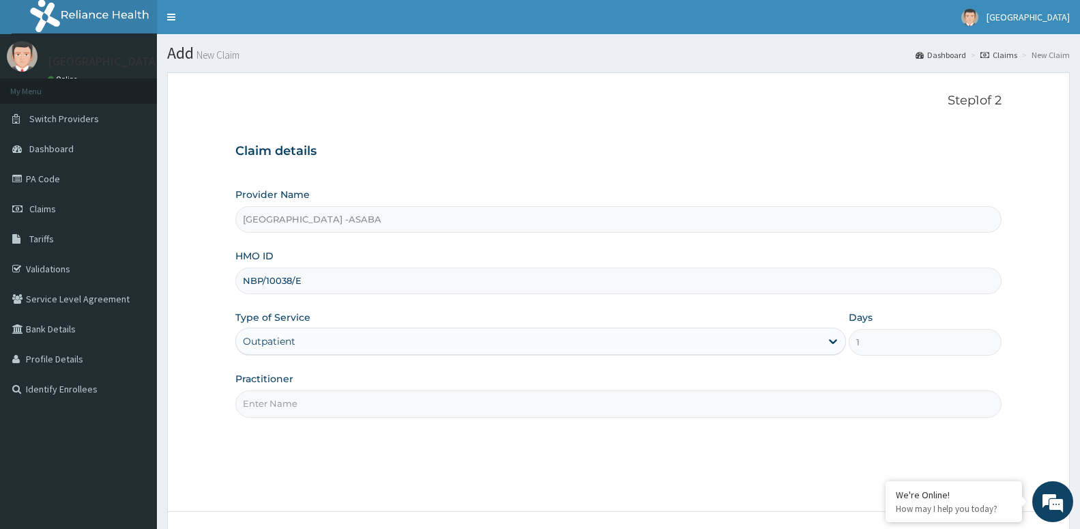
click at [288, 409] on input "Practitioner" at bounding box center [618, 403] width 766 height 27
paste input "DR [PERSON_NAME]"
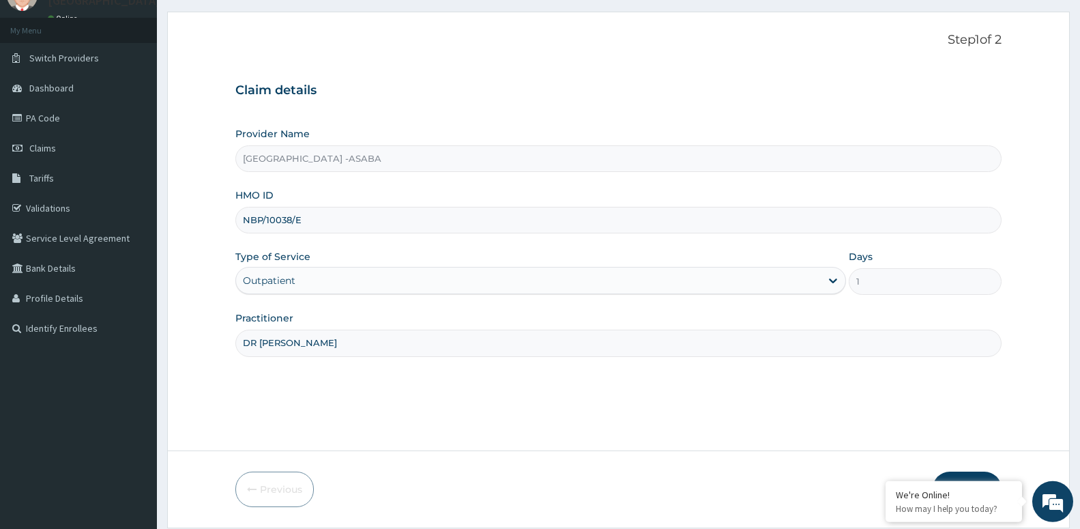
scroll to position [105, 0]
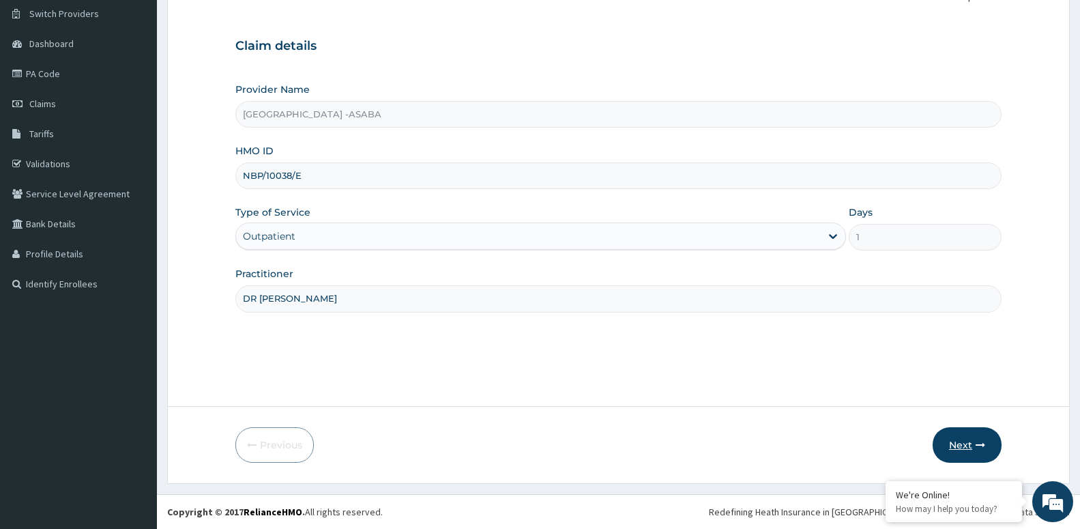
type input "DR [PERSON_NAME]"
click at [979, 448] on icon "button" at bounding box center [981, 445] width 10 height 10
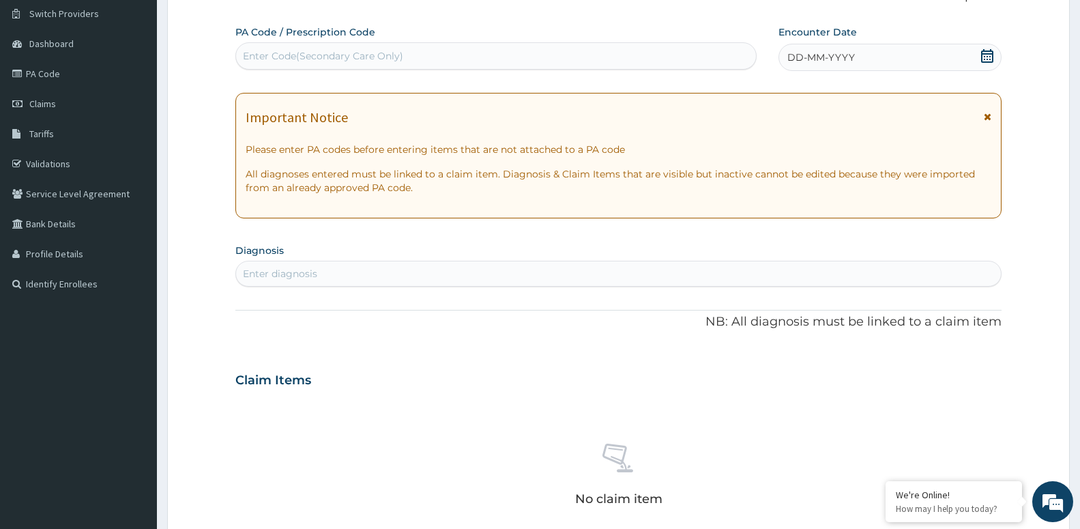
click at [321, 274] on div "Enter diagnosis" at bounding box center [618, 274] width 765 height 22
type input "MALARI"
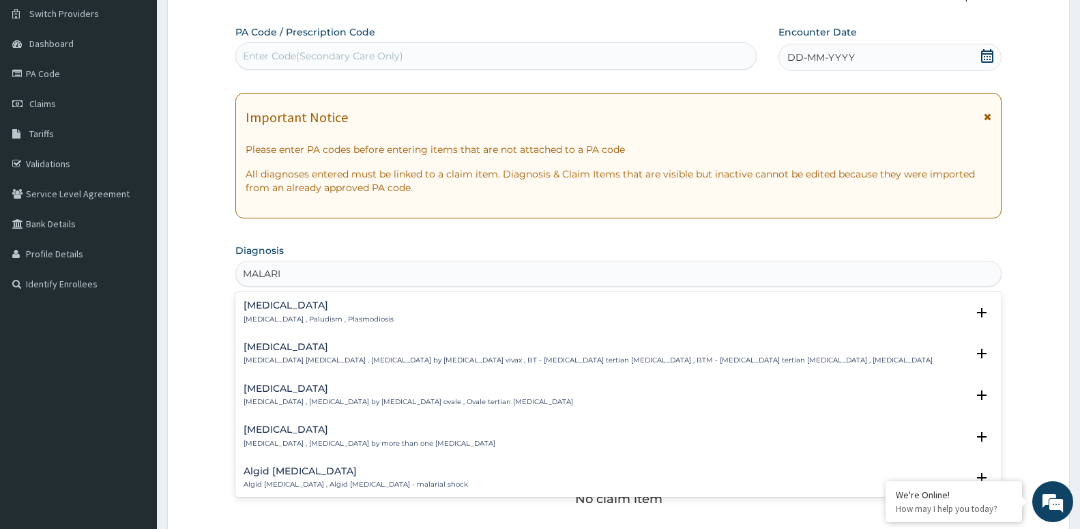
click at [269, 304] on h4 "[MEDICAL_DATA]" at bounding box center [319, 305] width 150 height 10
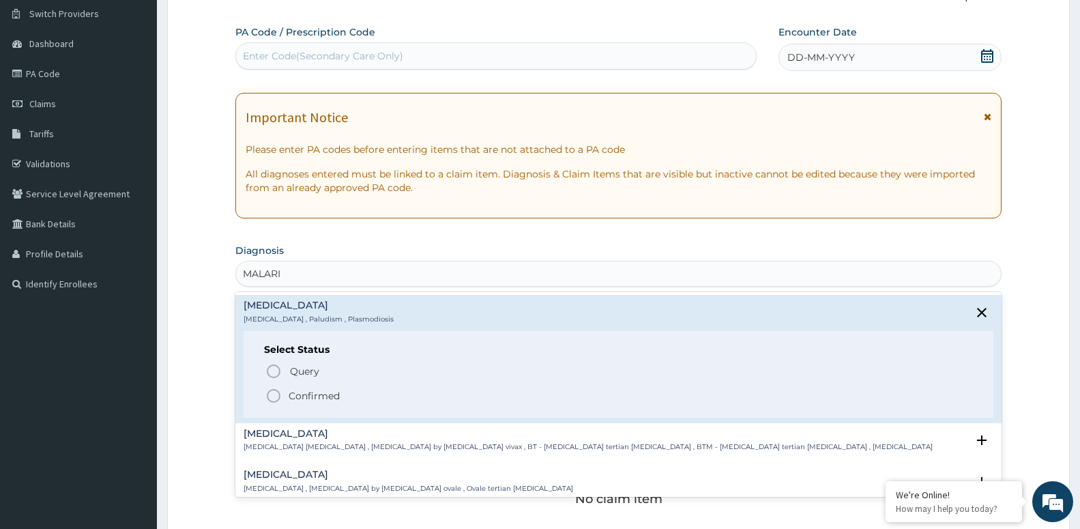
click at [309, 396] on p "Confirmed" at bounding box center [314, 396] width 51 height 14
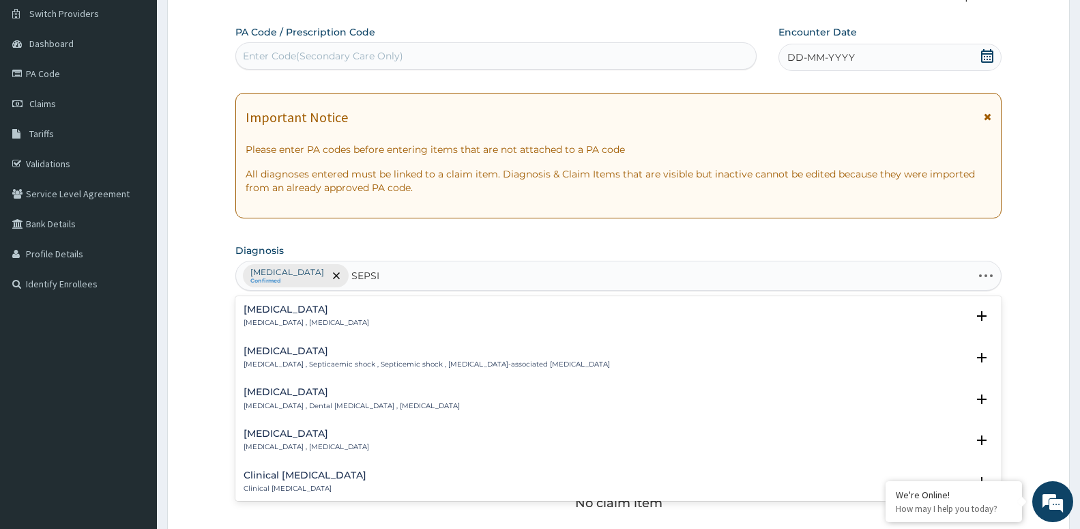
type input "[MEDICAL_DATA]"
click at [272, 313] on h4 "[MEDICAL_DATA]" at bounding box center [307, 309] width 126 height 10
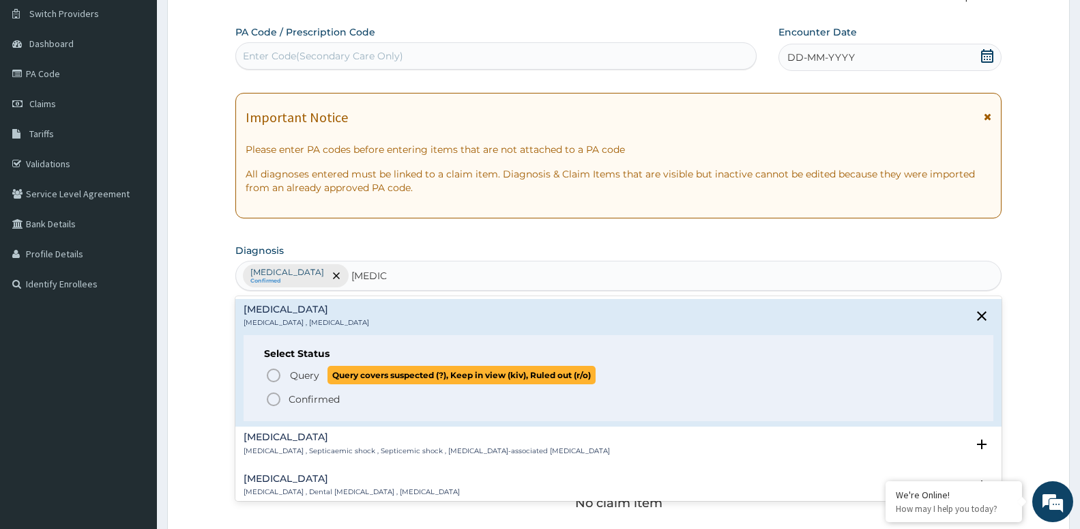
click at [307, 375] on span "Query" at bounding box center [304, 376] width 29 height 14
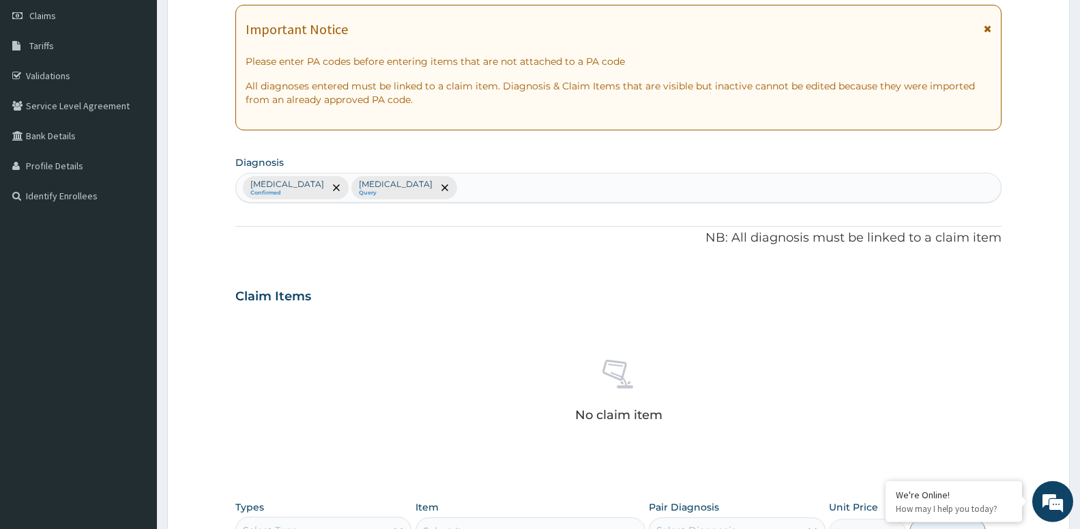
scroll to position [314, 0]
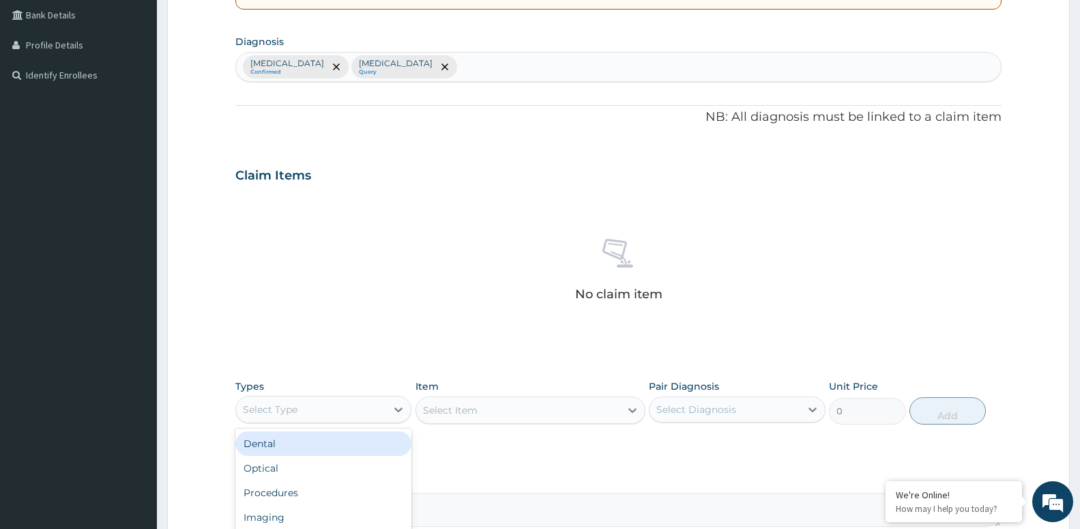
click at [310, 409] on div "Select Type" at bounding box center [311, 410] width 150 height 22
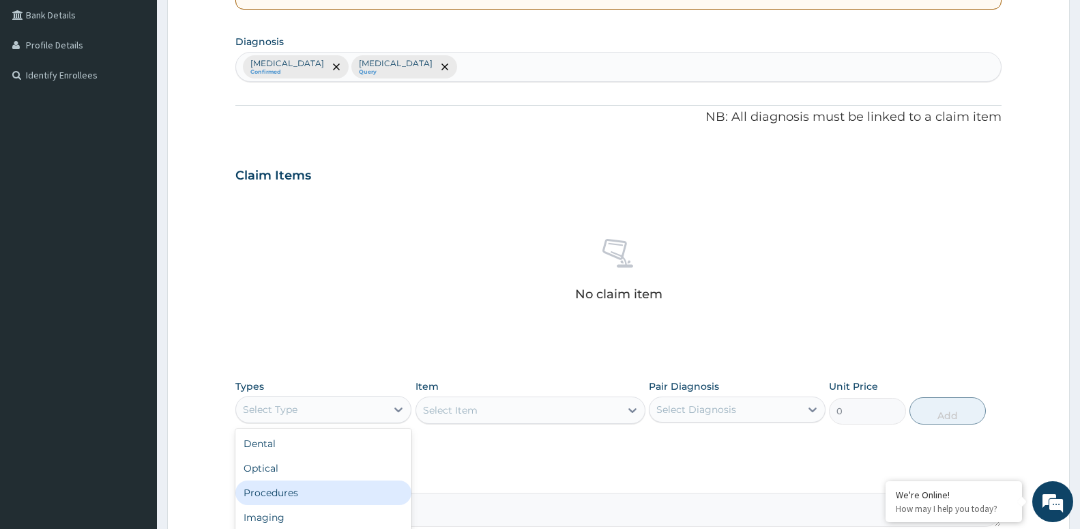
drag, startPoint x: 342, startPoint y: 488, endPoint x: 533, endPoint y: 447, distance: 195.4
click at [343, 487] on div "Procedures" at bounding box center [323, 493] width 176 height 25
drag, startPoint x: 677, startPoint y: 413, endPoint x: 663, endPoint y: 427, distance: 19.3
click at [674, 414] on div "Select Diagnosis" at bounding box center [697, 410] width 80 height 14
click at [646, 444] on div "Types Procedures Item Select Item Pair Diagnosis Select Diagnosis Unit Price 0 …" at bounding box center [618, 412] width 766 height 79
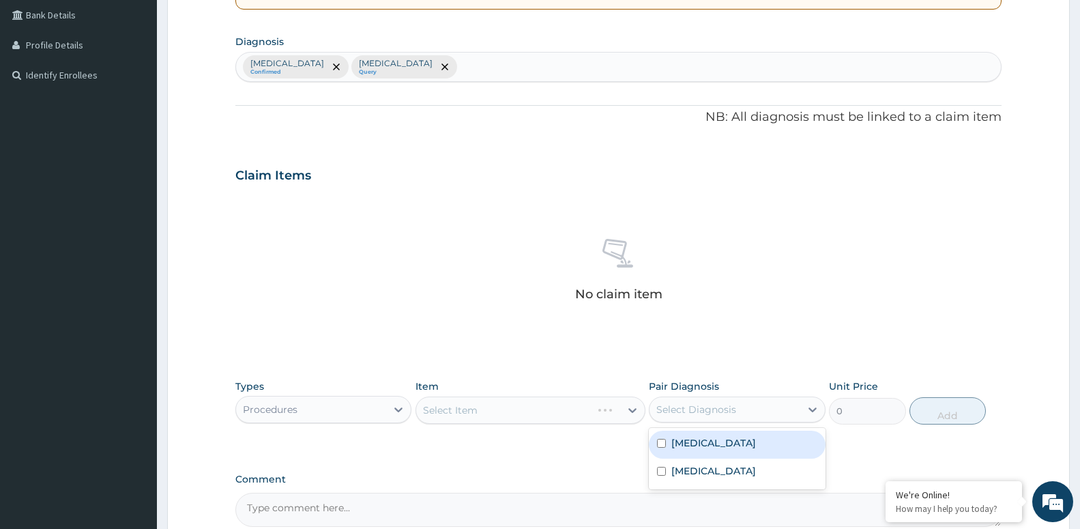
drag, startPoint x: 659, startPoint y: 399, endPoint x: 651, endPoint y: 403, distance: 9.2
click at [655, 402] on div "Select Diagnosis" at bounding box center [725, 410] width 150 height 22
click at [674, 446] on label "[MEDICAL_DATA]" at bounding box center [714, 443] width 85 height 14
checkbox input "true"
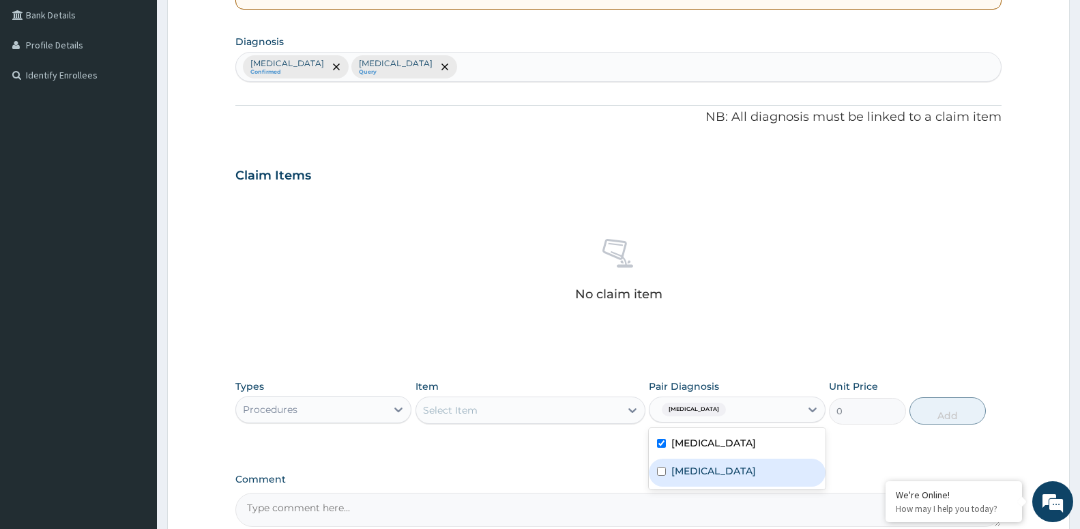
click at [681, 473] on label "[MEDICAL_DATA]" at bounding box center [714, 471] width 85 height 14
checkbox input "true"
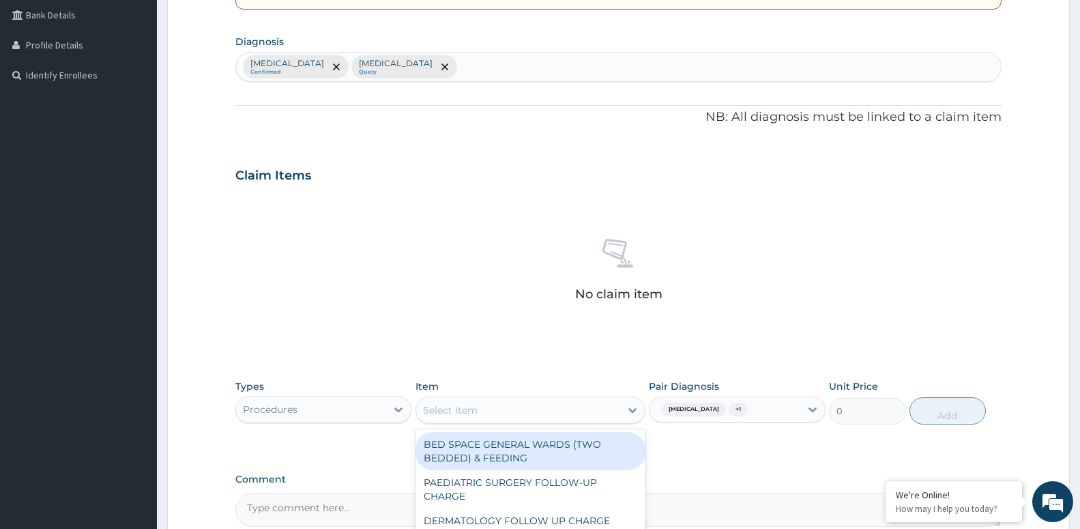
click at [547, 416] on div "Select Item" at bounding box center [518, 410] width 204 height 22
type input "OPD"
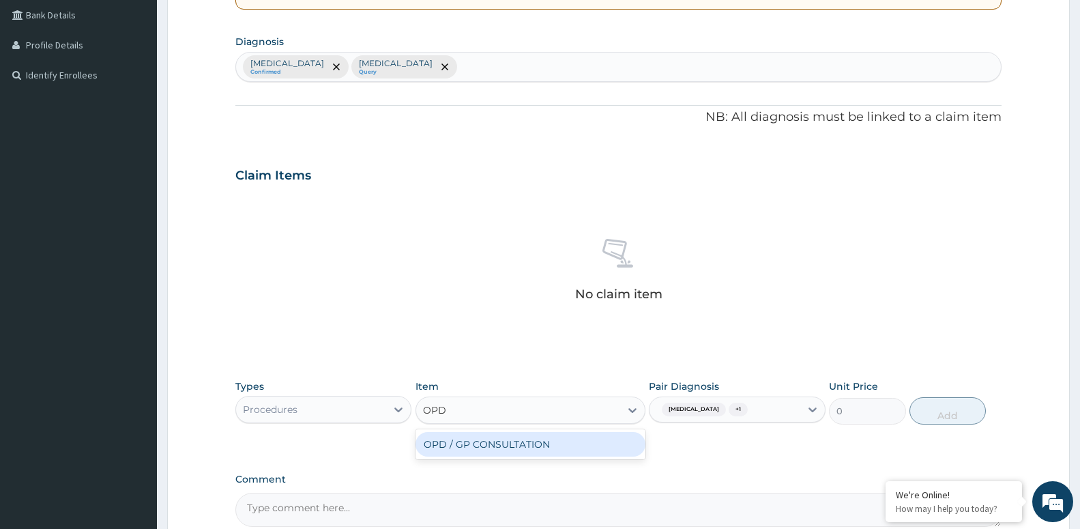
drag, startPoint x: 474, startPoint y: 450, endPoint x: 453, endPoint y: 446, distance: 21.4
click at [472, 450] on div "OPD / GP CONSULTATION" at bounding box center [531, 444] width 230 height 25
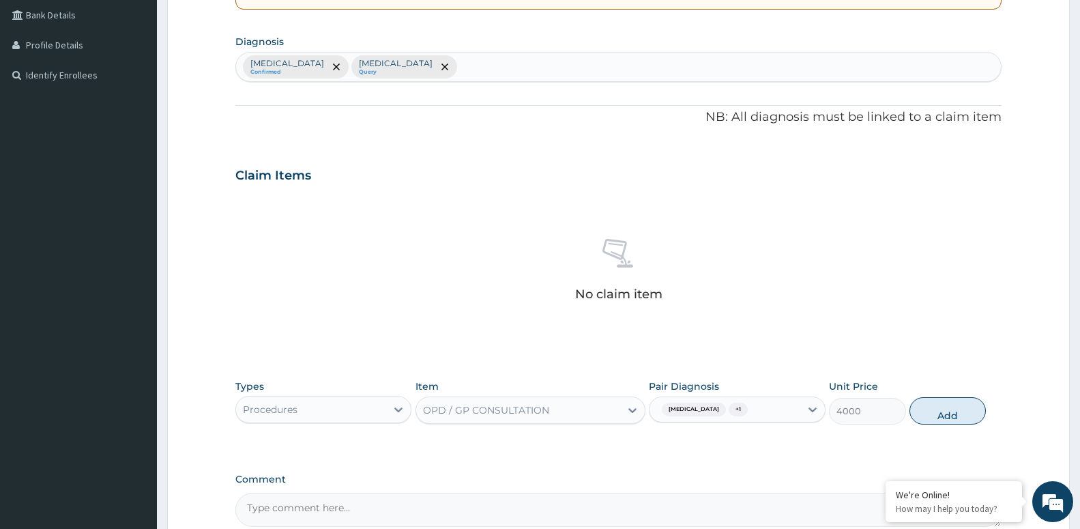
drag, startPoint x: 965, startPoint y: 414, endPoint x: 829, endPoint y: 389, distance: 138.7
click at [963, 414] on button "Add" at bounding box center [948, 410] width 76 height 27
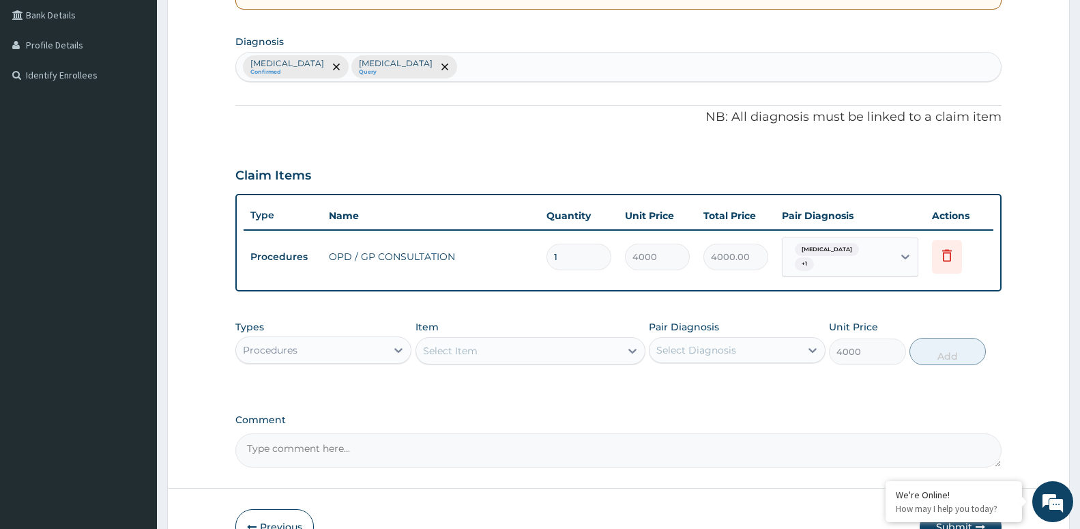
type input "0"
click at [673, 356] on div "Select Diagnosis" at bounding box center [737, 350] width 176 height 26
click at [688, 382] on label "[MEDICAL_DATA]" at bounding box center [714, 384] width 85 height 14
checkbox input "true"
drag, startPoint x: 556, startPoint y: 347, endPoint x: 491, endPoint y: 349, distance: 64.9
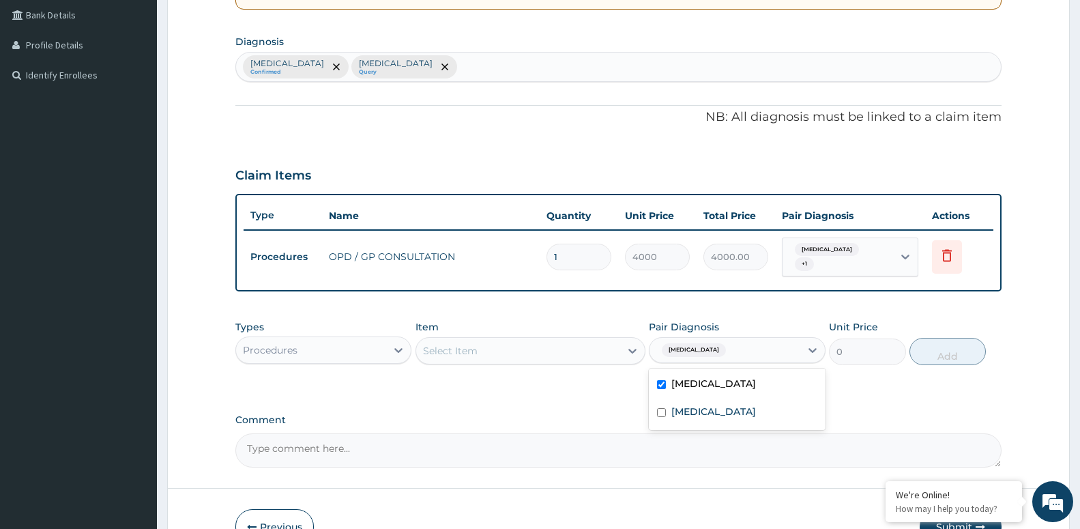
click at [491, 349] on div "Select Item" at bounding box center [518, 351] width 204 height 22
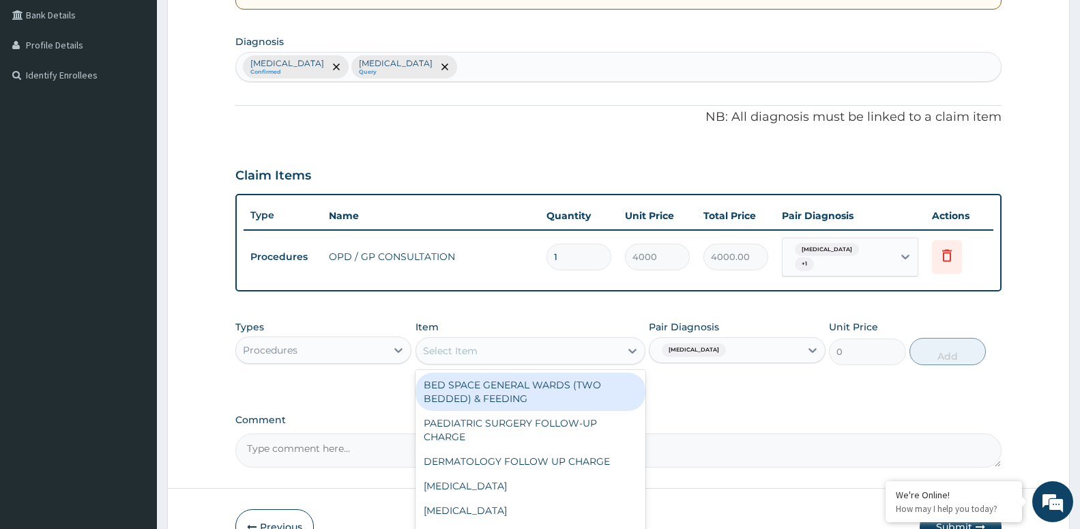
click at [296, 355] on div "Procedures" at bounding box center [311, 350] width 150 height 22
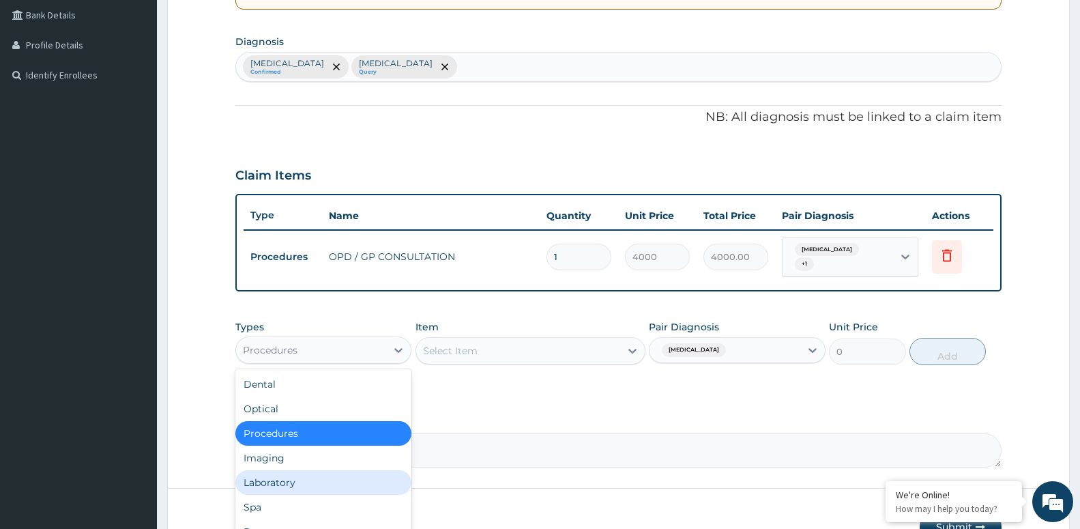
click at [296, 479] on div "Laboratory" at bounding box center [323, 482] width 176 height 25
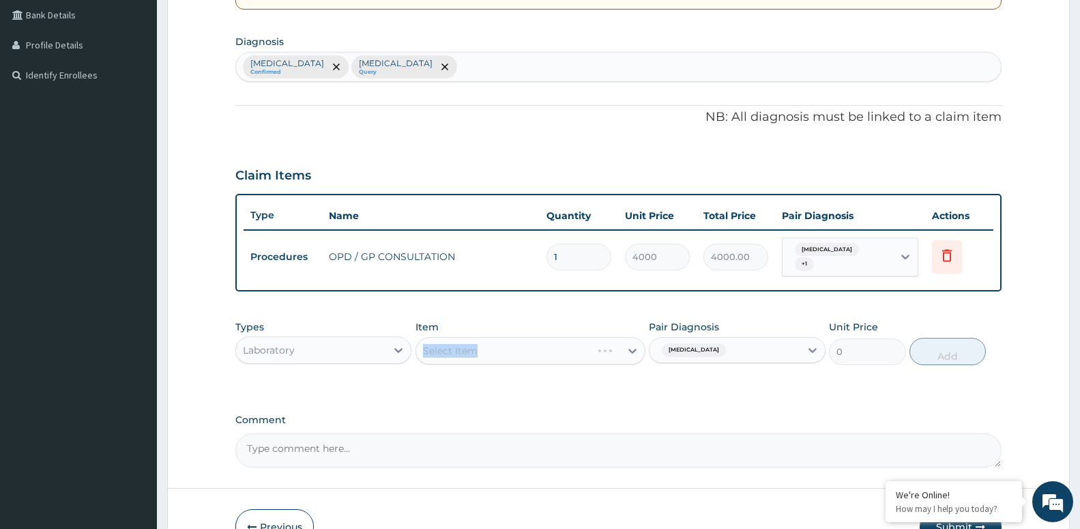
click at [468, 343] on div "Select Item" at bounding box center [531, 350] width 230 height 27
click at [444, 346] on div "Select Item" at bounding box center [450, 351] width 55 height 14
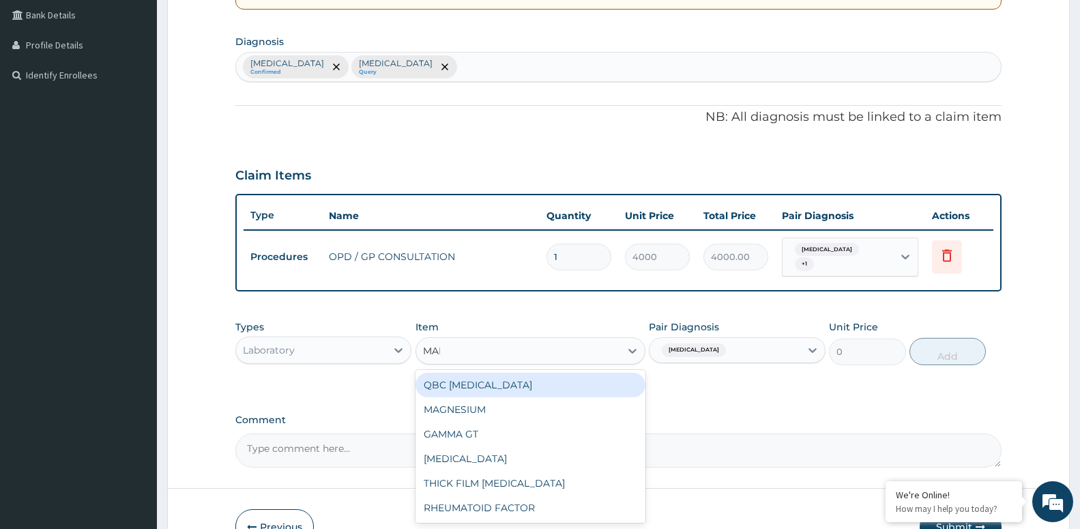
type input "MALA"
click at [444, 377] on div "QBC [MEDICAL_DATA]" at bounding box center [531, 385] width 230 height 25
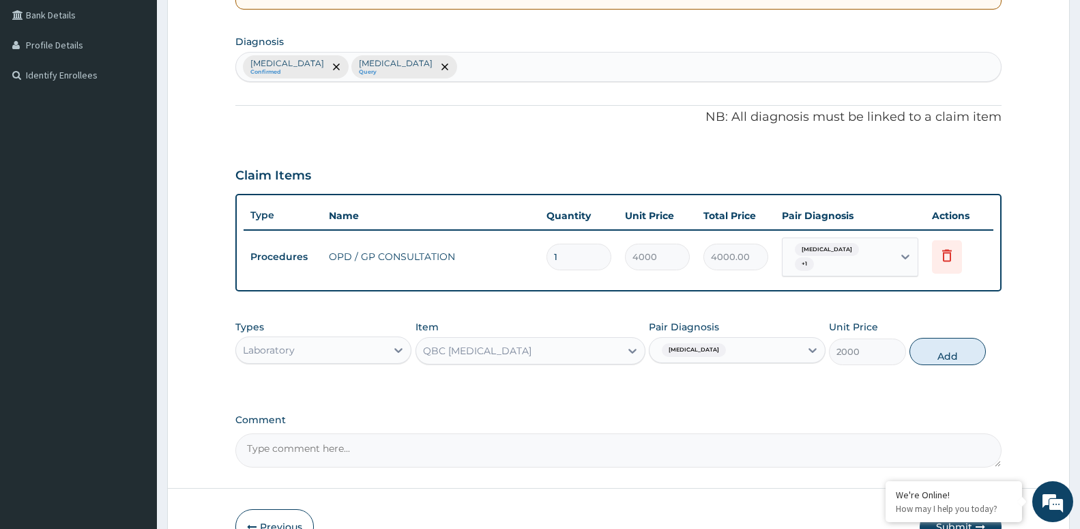
click at [939, 347] on button "Add" at bounding box center [948, 351] width 76 height 27
type input "0"
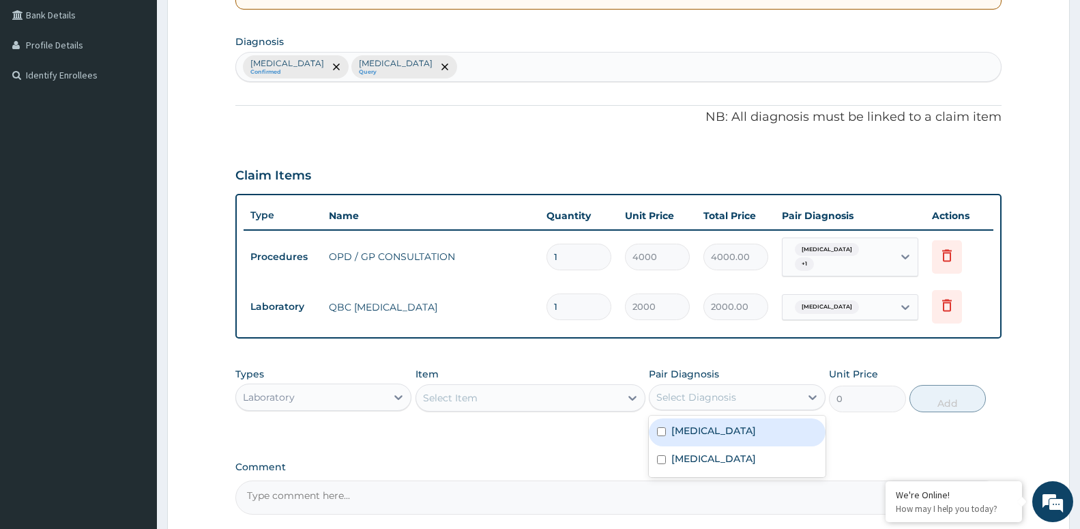
click at [714, 399] on div "Select Diagnosis" at bounding box center [725, 397] width 150 height 22
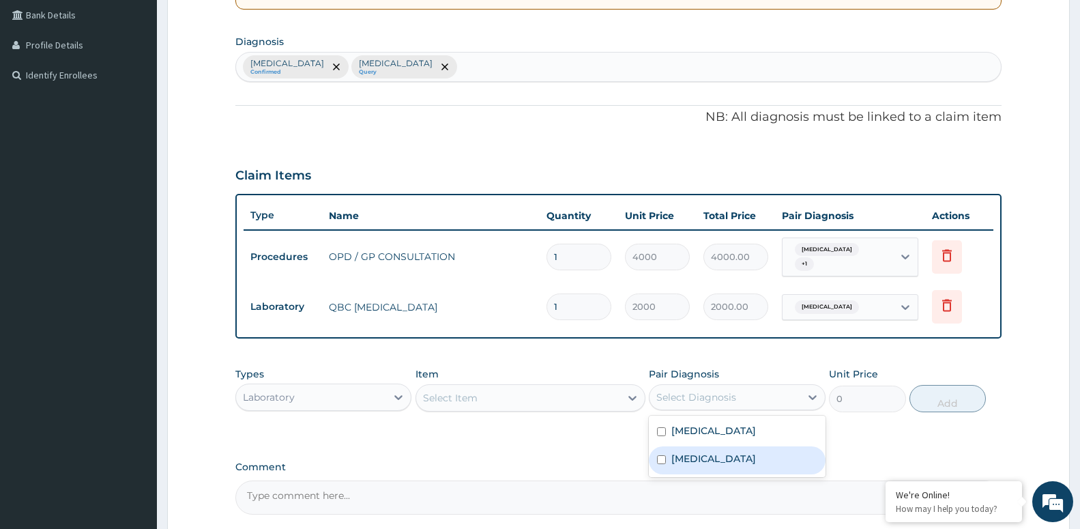
click at [692, 457] on label "[MEDICAL_DATA]" at bounding box center [714, 459] width 85 height 14
checkbox input "true"
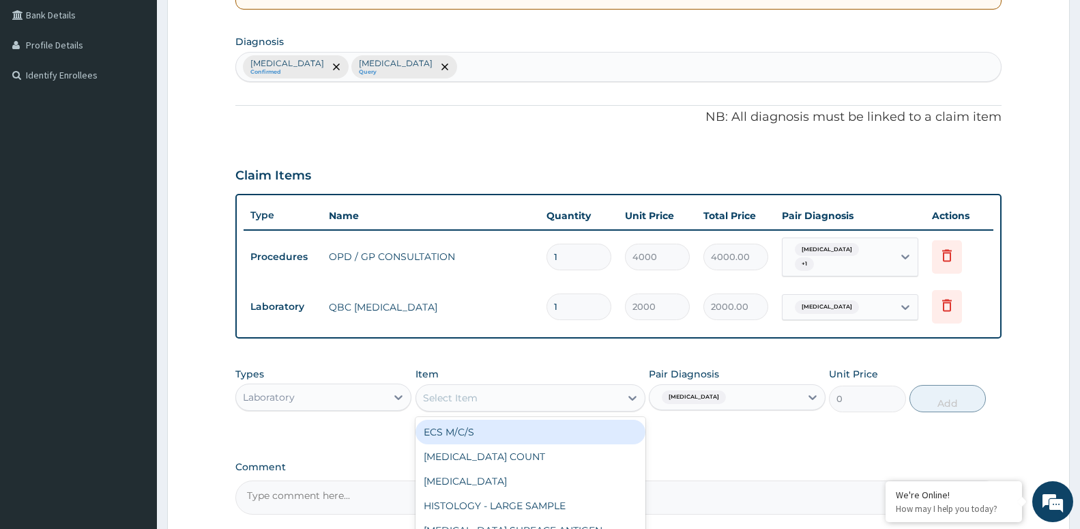
click at [533, 390] on div "Select Item" at bounding box center [518, 398] width 204 height 22
type input "FUL"
click at [526, 431] on div "[MEDICAL_DATA] (FBC)" at bounding box center [531, 432] width 230 height 25
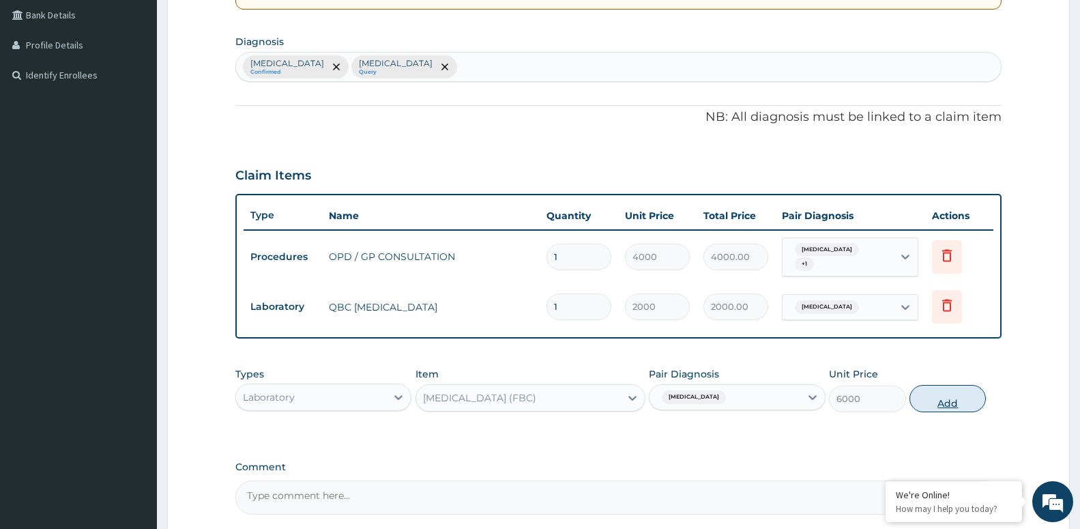
click at [936, 386] on button "Add" at bounding box center [948, 398] width 76 height 27
type input "0"
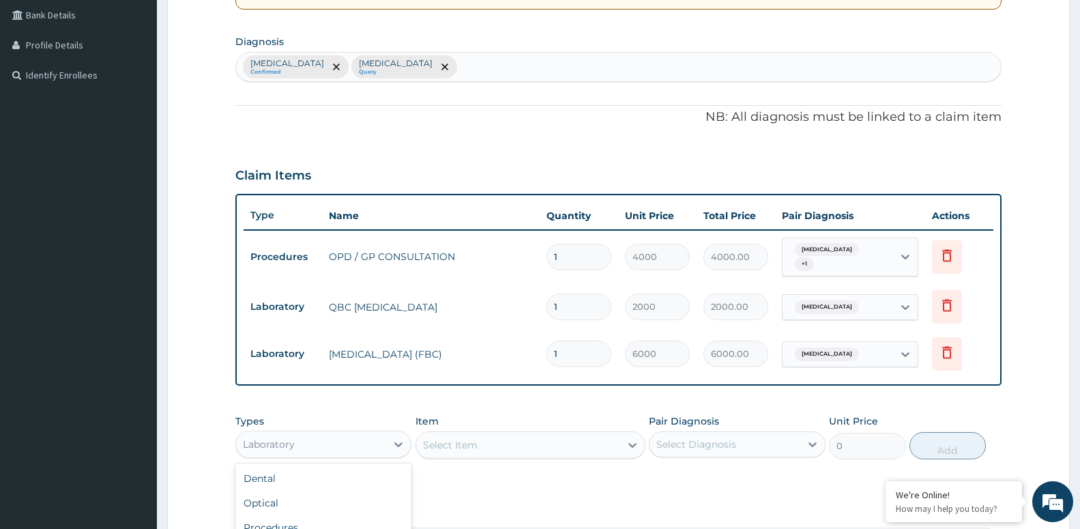
click at [285, 448] on div "Laboratory" at bounding box center [311, 444] width 150 height 22
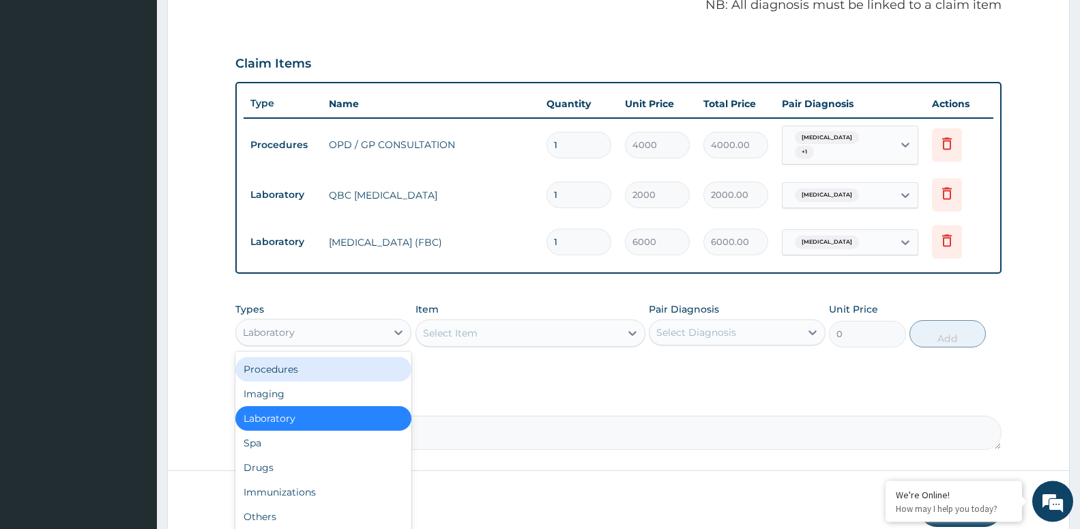
scroll to position [485, 0]
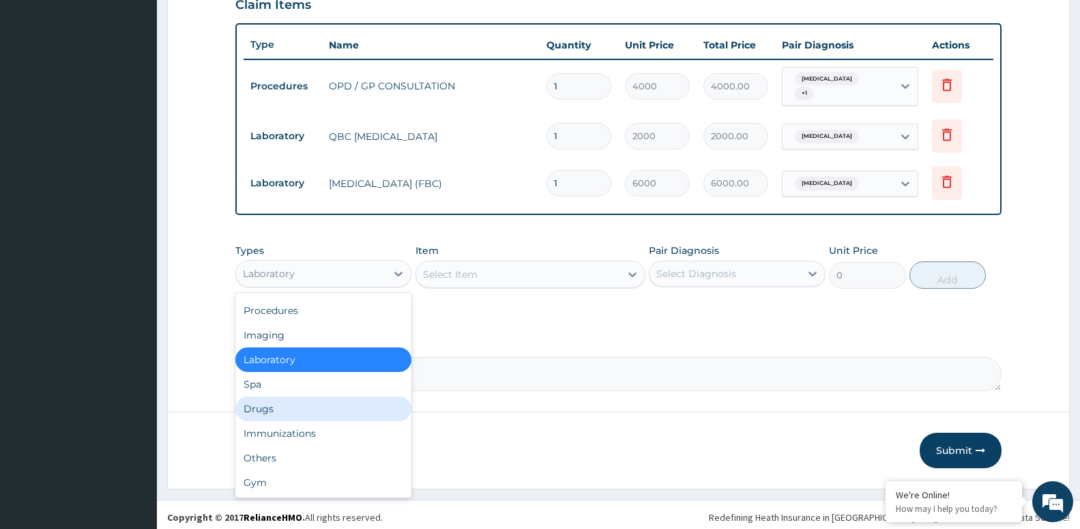
drag, startPoint x: 274, startPoint y: 409, endPoint x: 261, endPoint y: 407, distance: 13.1
click at [274, 411] on div "Drugs" at bounding box center [323, 409] width 176 height 25
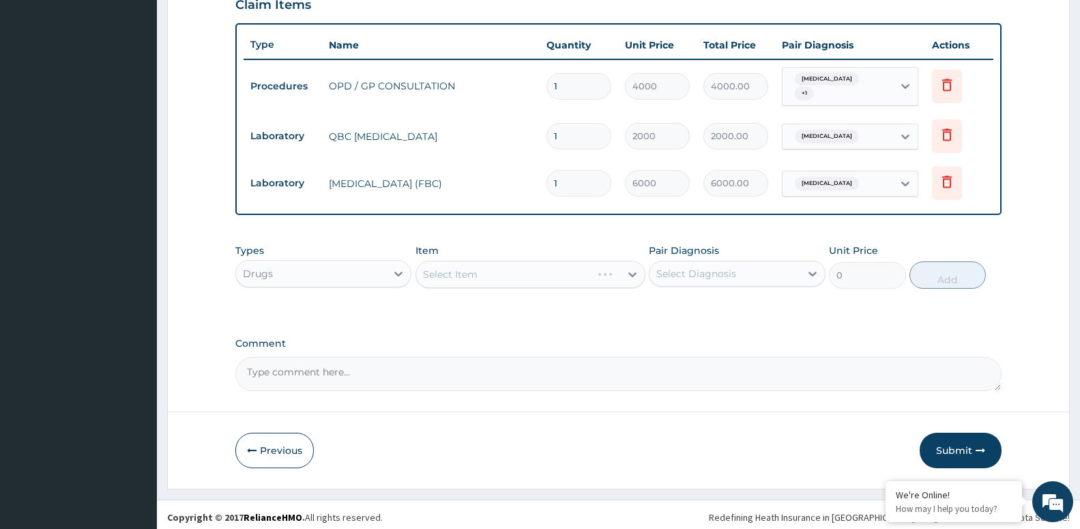
click at [702, 267] on div "Select Diagnosis" at bounding box center [697, 274] width 80 height 14
click at [704, 313] on div "[MEDICAL_DATA]" at bounding box center [737, 309] width 176 height 28
checkbox input "true"
click at [560, 270] on div "Select Item" at bounding box center [531, 274] width 230 height 27
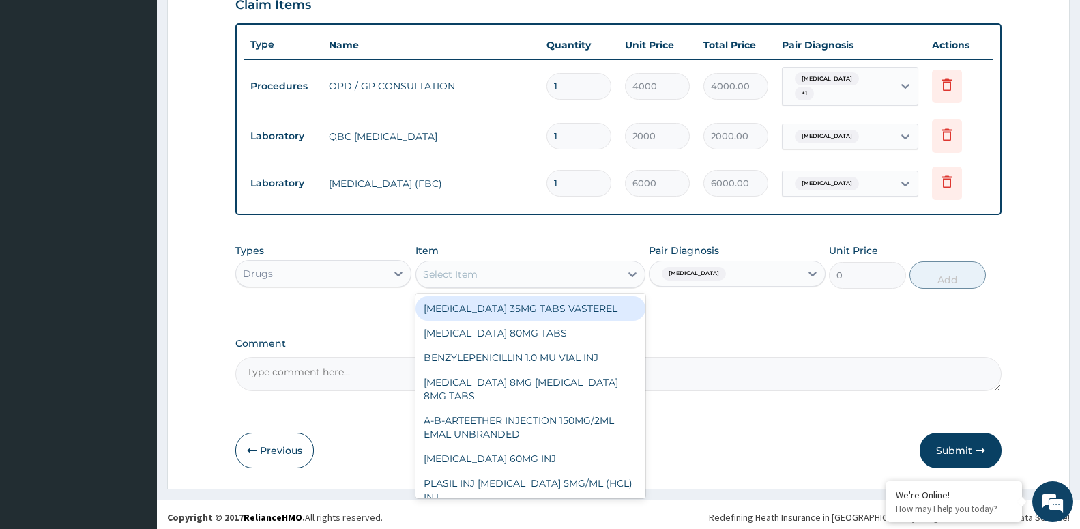
click at [558, 273] on div "Select Item" at bounding box center [518, 274] width 204 height 22
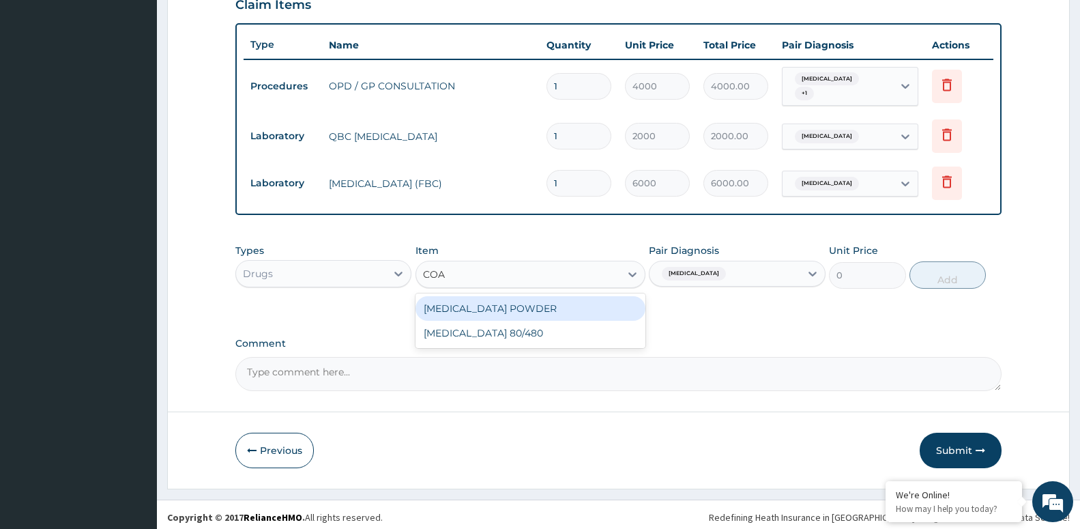
type input "[PERSON_NAME]"
click at [487, 313] on div "[MEDICAL_DATA] 80/480" at bounding box center [531, 308] width 230 height 25
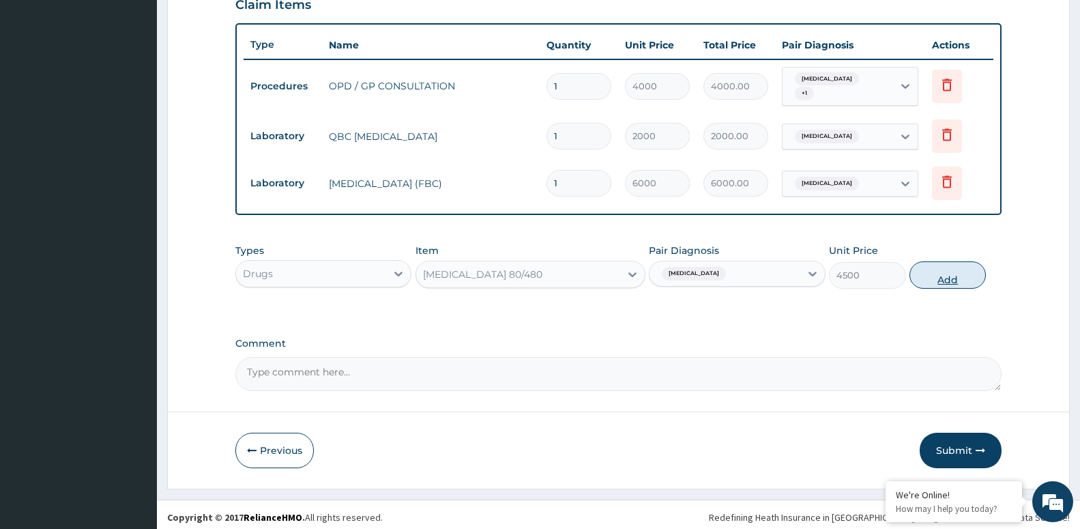
click at [934, 268] on button "Add" at bounding box center [948, 274] width 76 height 27
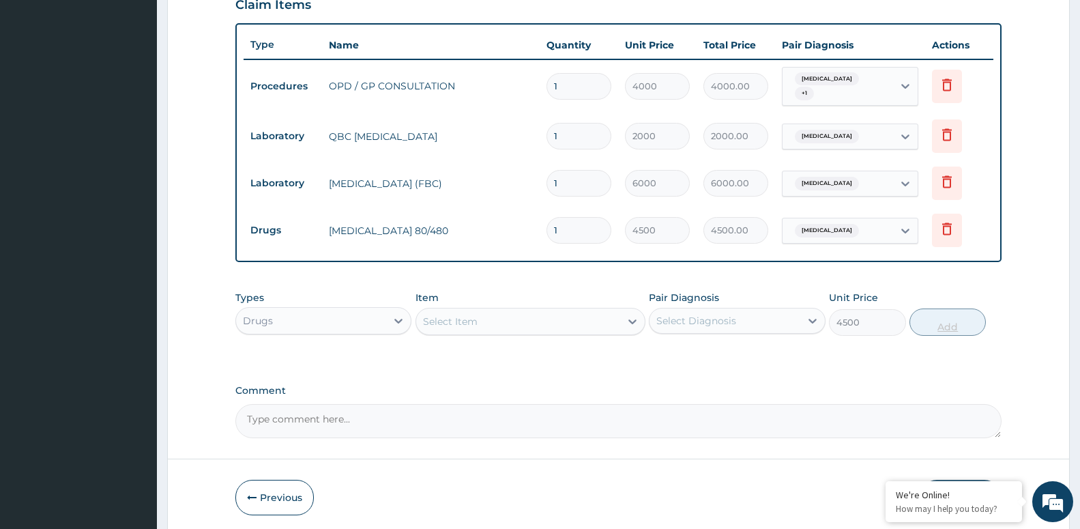
type input "0"
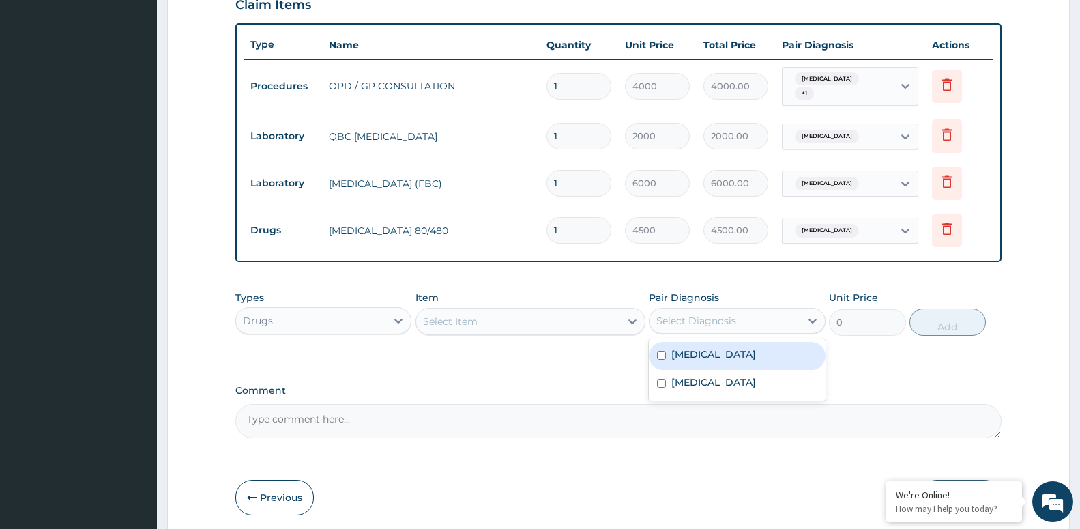
click at [748, 321] on div "Select Diagnosis" at bounding box center [725, 321] width 150 height 22
click at [728, 354] on div "[MEDICAL_DATA]" at bounding box center [737, 356] width 176 height 28
checkbox input "true"
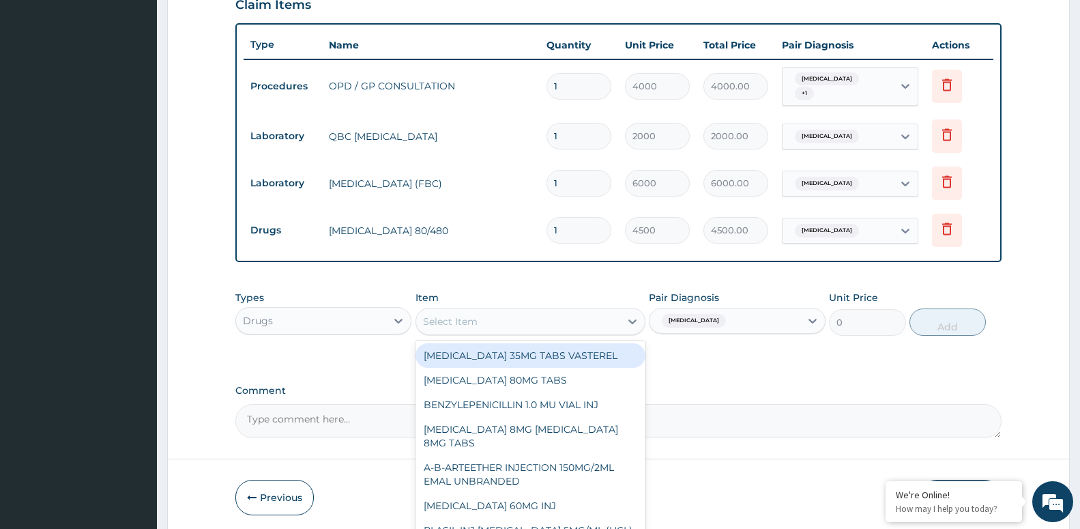
click at [517, 311] on div "Select Item" at bounding box center [518, 322] width 204 height 22
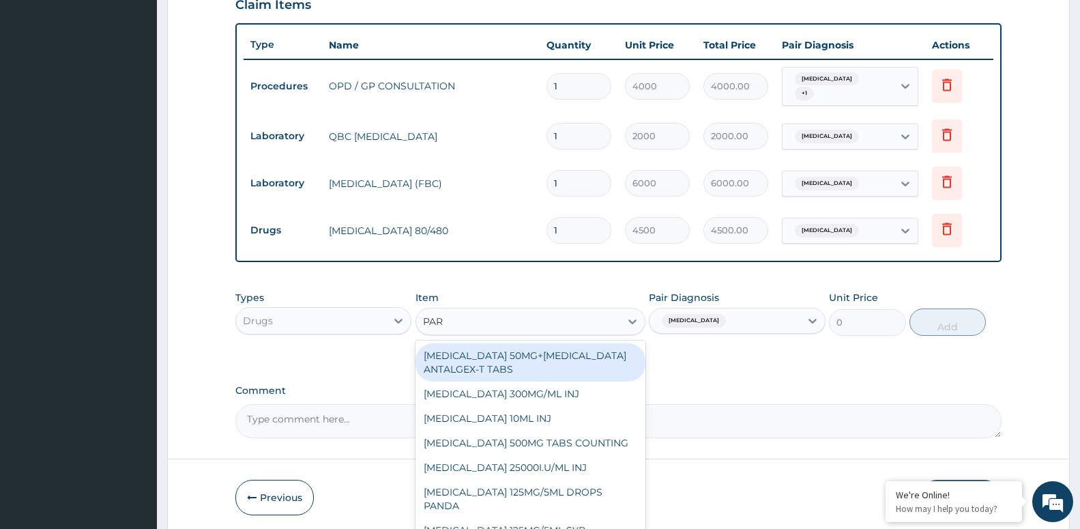
type input "PARA"
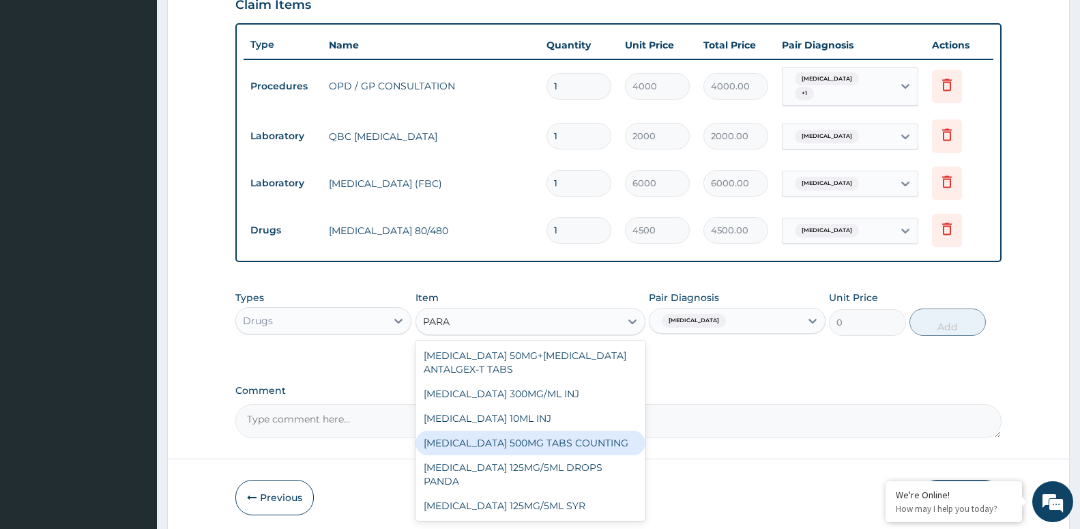
click at [622, 433] on div "[MEDICAL_DATA] 500MG TABS COUNTING" at bounding box center [531, 443] width 230 height 25
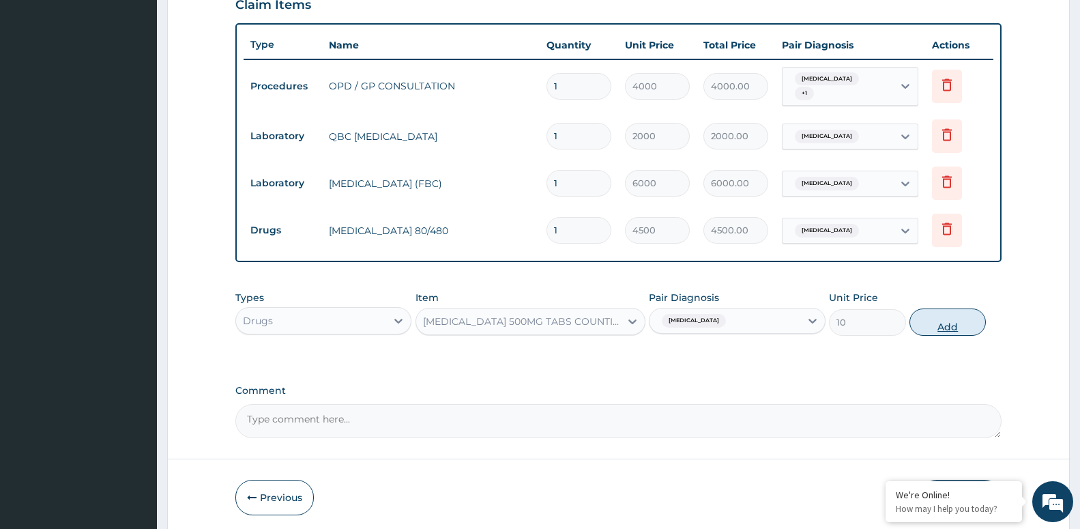
click at [931, 319] on button "Add" at bounding box center [948, 322] width 76 height 27
type input "0"
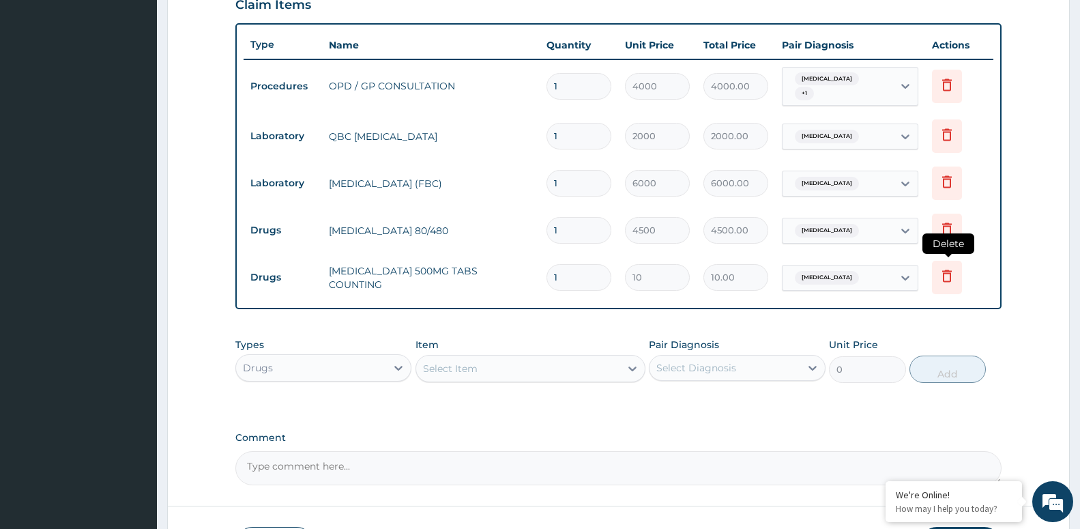
click at [947, 273] on icon at bounding box center [947, 276] width 16 height 16
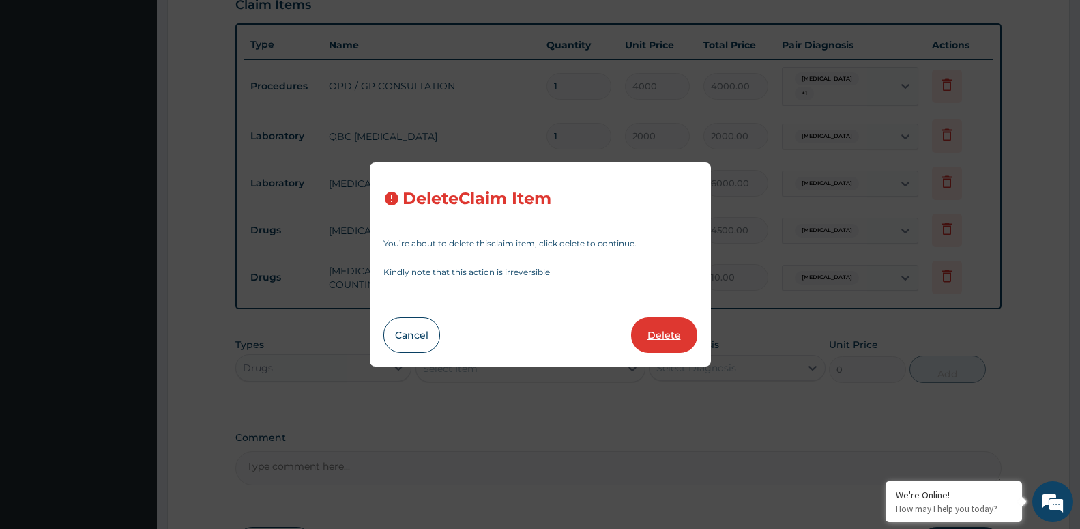
click at [653, 342] on button "Delete" at bounding box center [664, 334] width 66 height 35
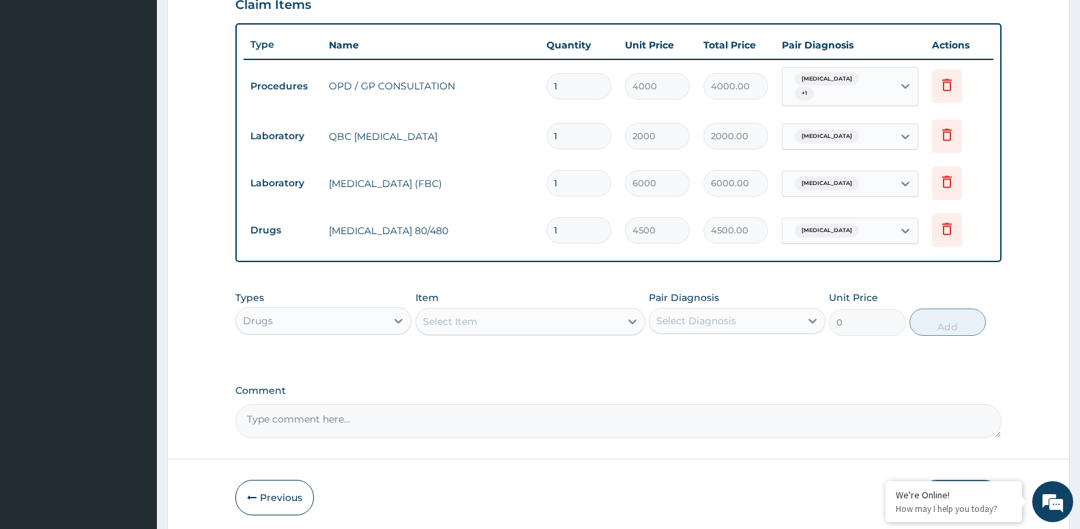
click at [496, 319] on div "Select Item" at bounding box center [518, 322] width 204 height 22
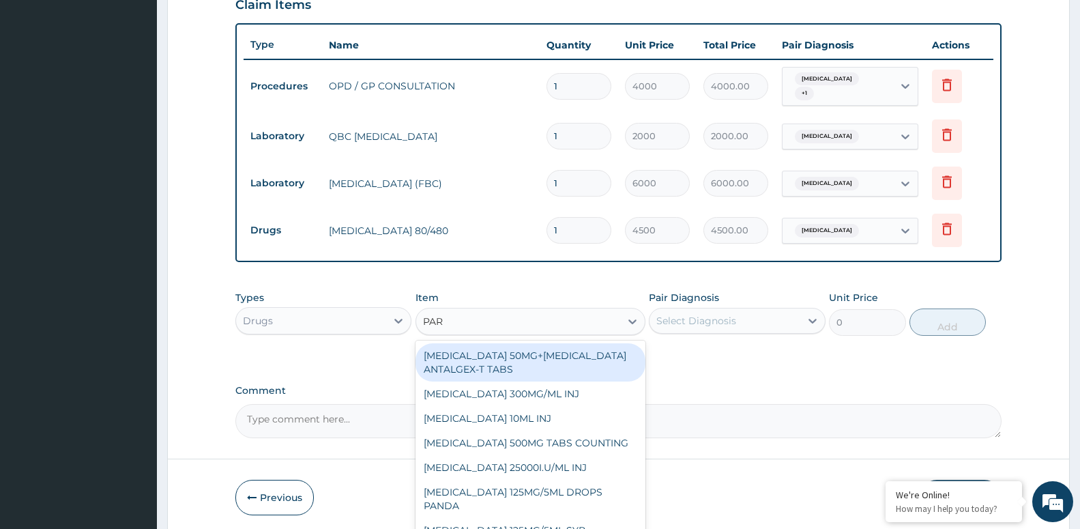
type input "PARA"
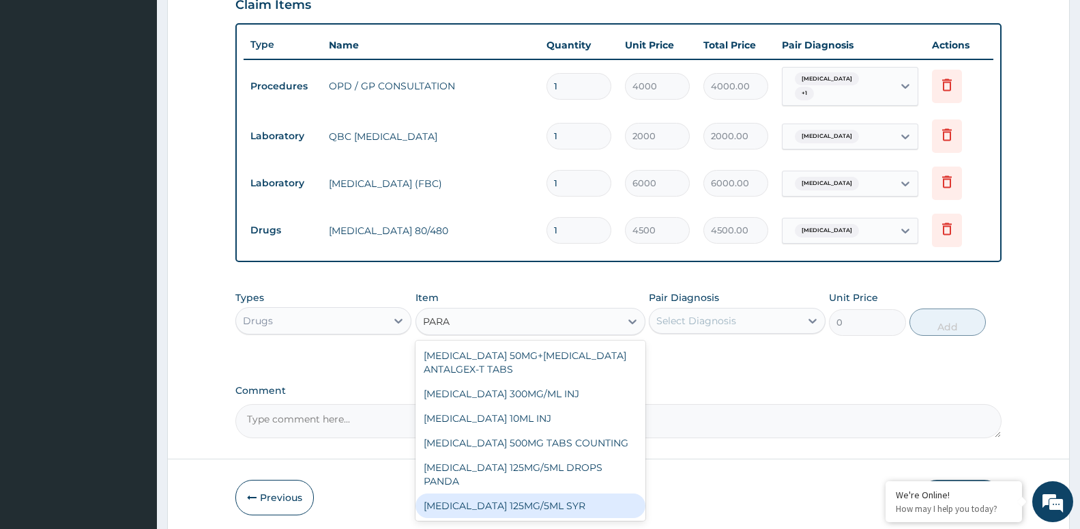
click at [545, 493] on div "[MEDICAL_DATA] 125MG/5ML SYR" at bounding box center [531, 505] width 230 height 25
type input "600"
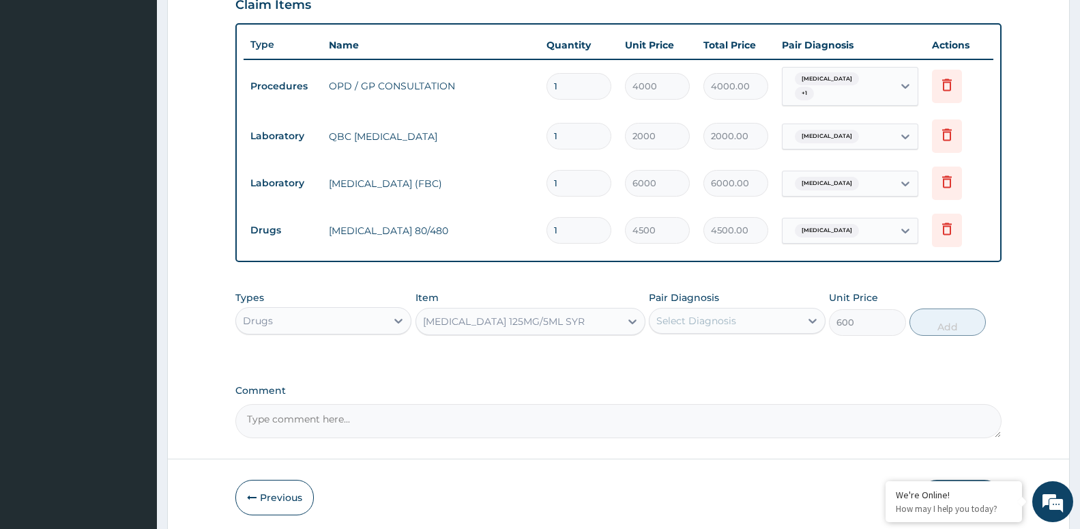
click at [752, 322] on div "Select Diagnosis" at bounding box center [725, 321] width 150 height 22
click at [744, 360] on div "[MEDICAL_DATA]" at bounding box center [737, 356] width 176 height 28
checkbox input "true"
click at [957, 320] on button "Add" at bounding box center [948, 322] width 76 height 27
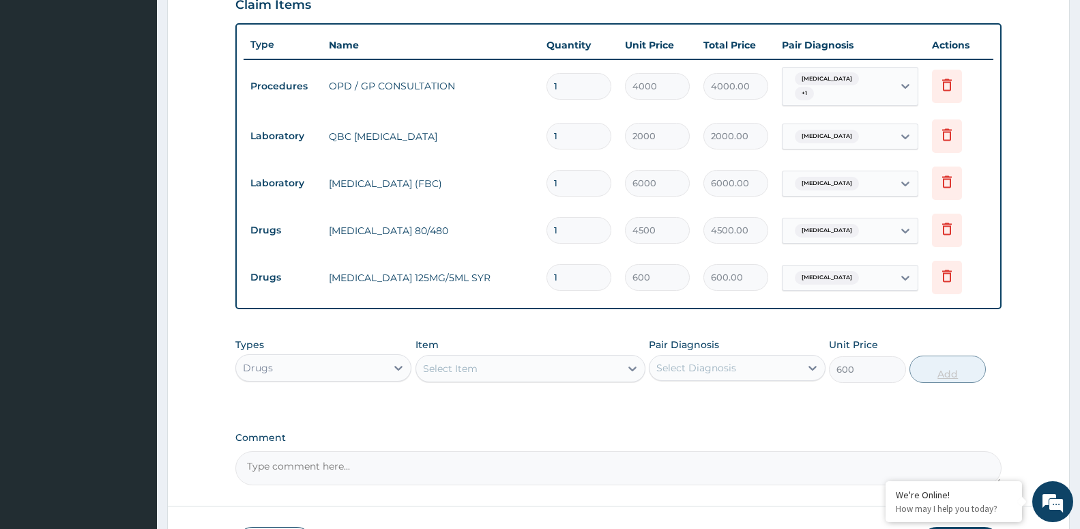
type input "0"
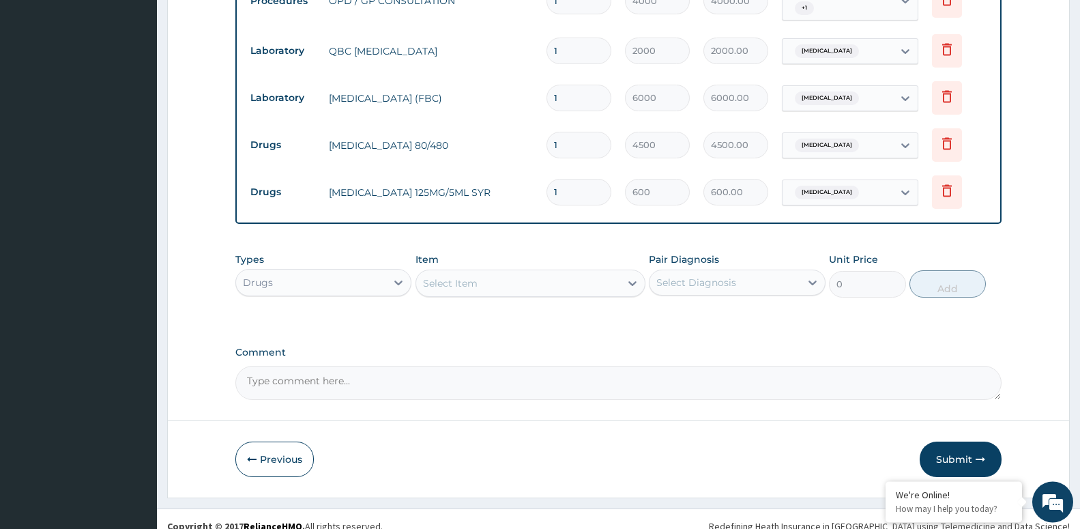
scroll to position [579, 0]
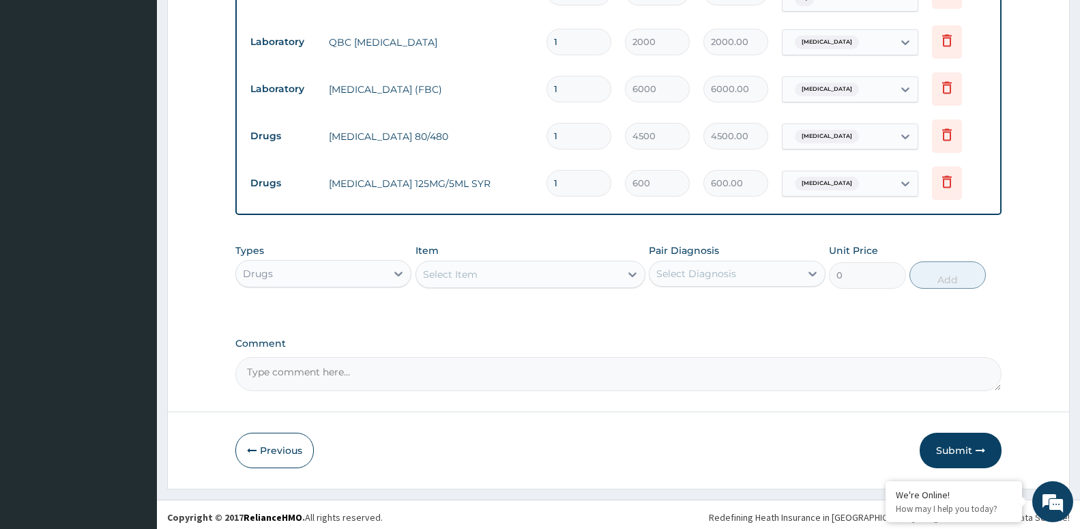
click at [947, 434] on button "Submit" at bounding box center [961, 450] width 82 height 35
click at [967, 453] on button "Submit" at bounding box center [961, 450] width 82 height 35
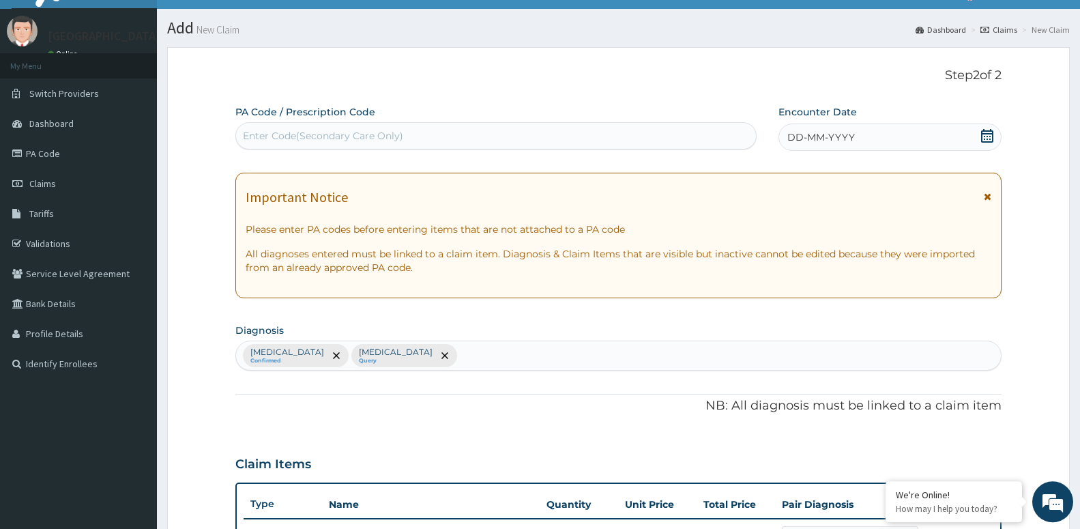
scroll to position [22, 0]
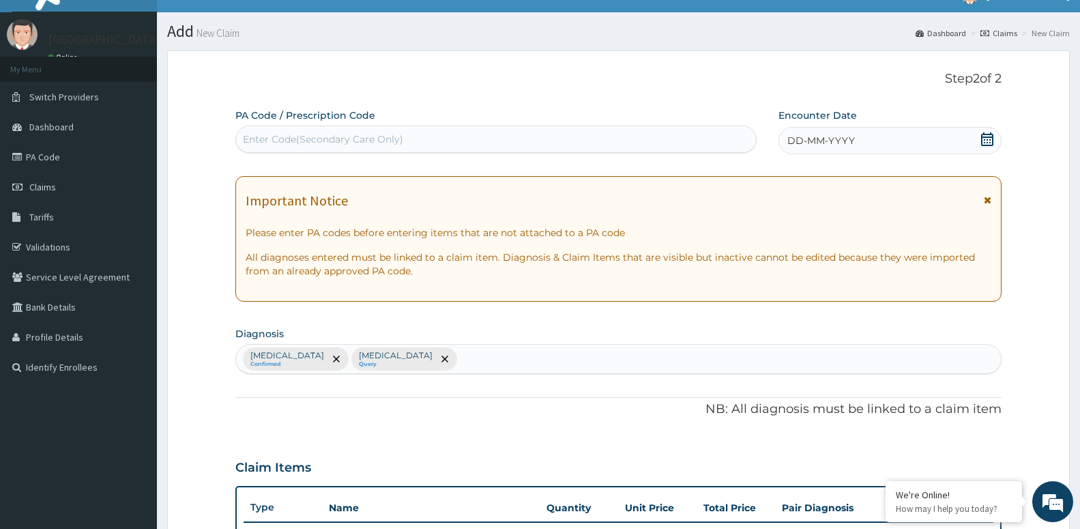
click at [848, 147] on span "DD-MM-YYYY" at bounding box center [822, 141] width 68 height 14
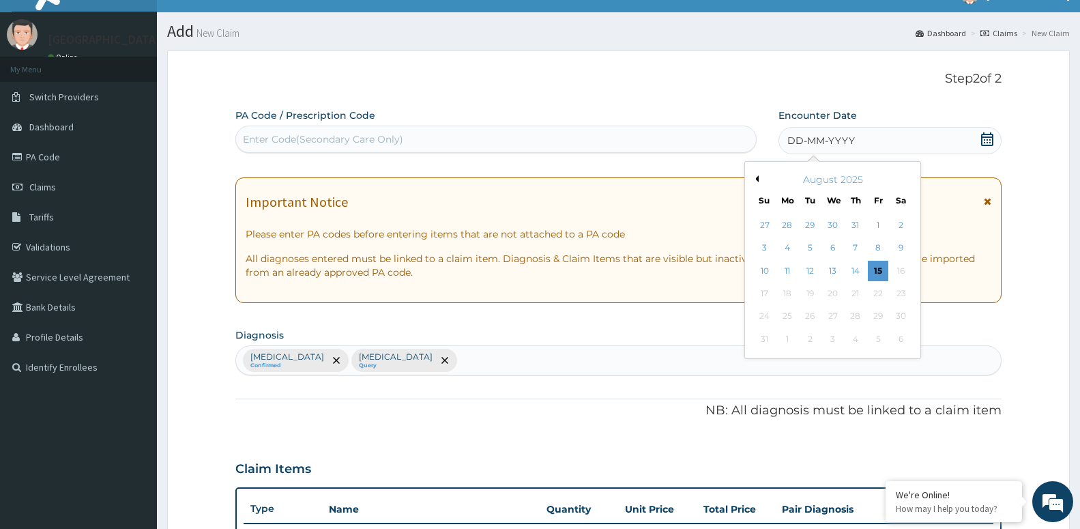
click at [758, 182] on button "Previous Month" at bounding box center [755, 178] width 7 height 7
click at [766, 228] on div "1" at bounding box center [764, 225] width 20 height 20
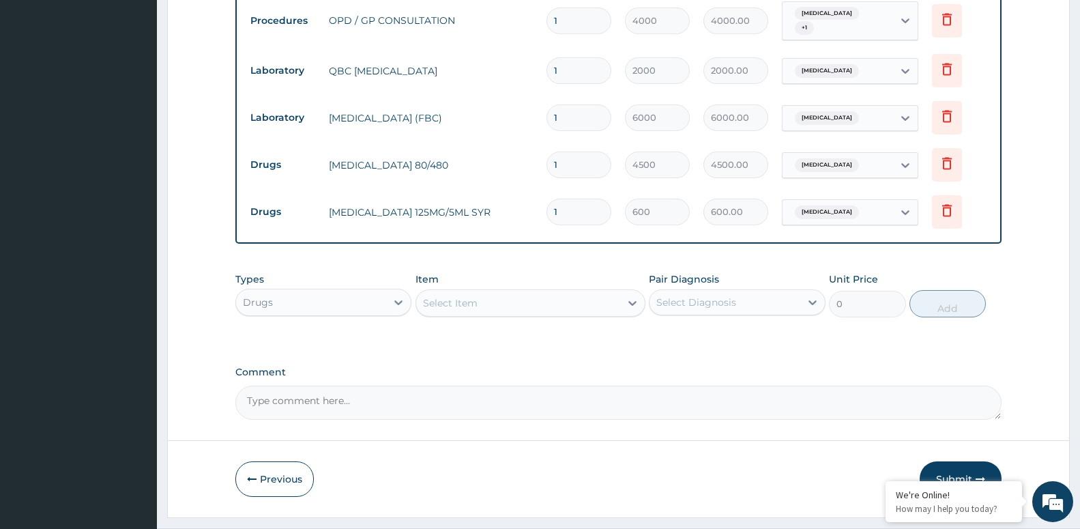
scroll to position [579, 0]
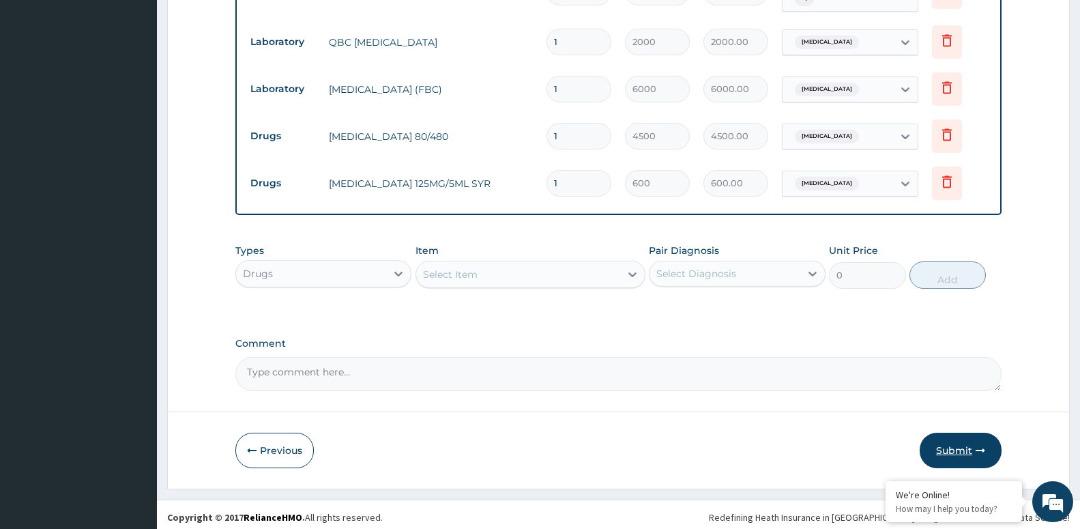
click at [954, 440] on button "Submit" at bounding box center [961, 450] width 82 height 35
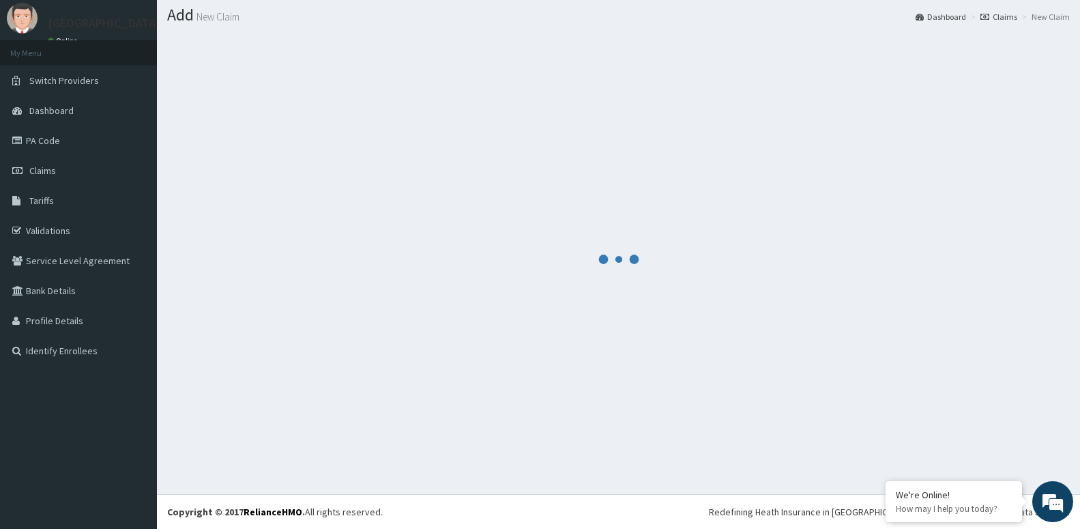
scroll to position [38, 0]
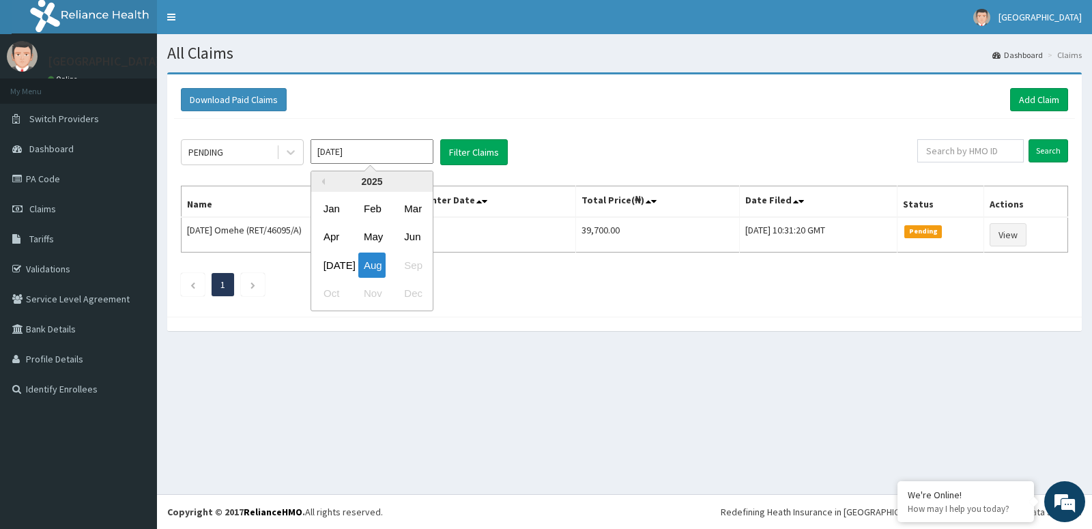
click at [317, 154] on input "[DATE]" at bounding box center [372, 151] width 123 height 25
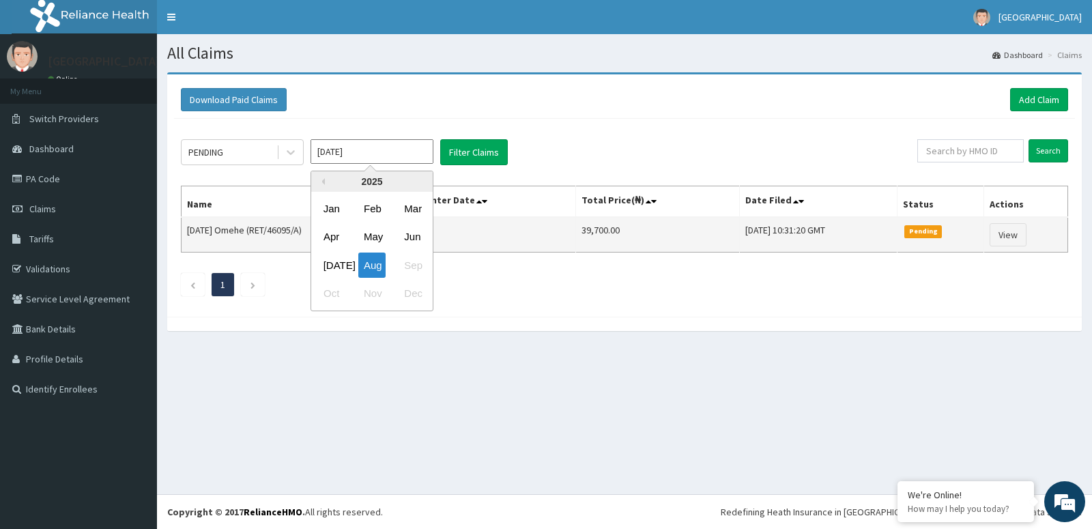
drag, startPoint x: 405, startPoint y: 234, endPoint x: 392, endPoint y: 233, distance: 13.0
click at [404, 233] on div "Jun" at bounding box center [412, 237] width 27 height 25
type input "[DATE]"
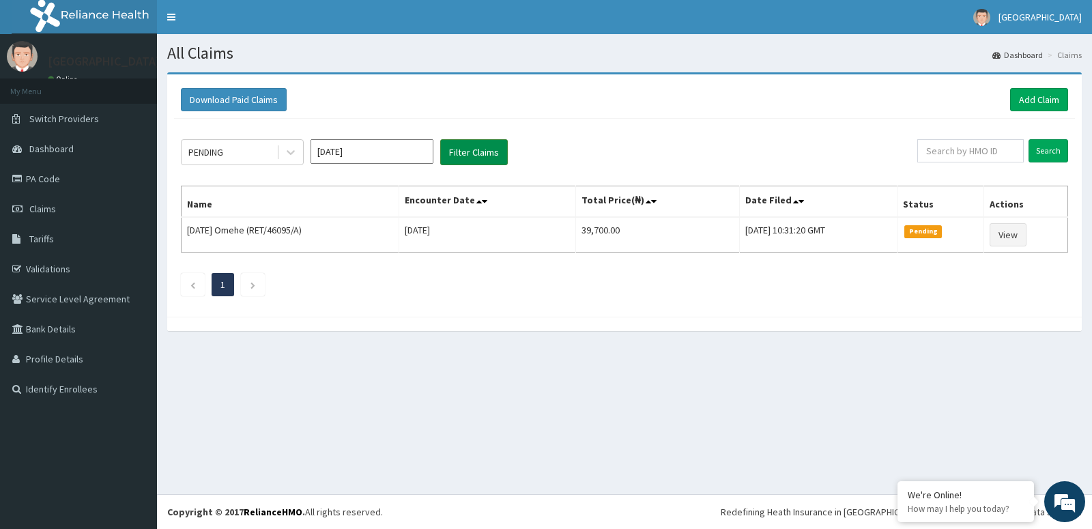
drag, startPoint x: 457, startPoint y: 171, endPoint x: 457, endPoint y: 164, distance: 6.9
click at [457, 171] on div "PENDING [DATE] Filter Claims Search Name Encounter Date Total Price(₦) Date Fil…" at bounding box center [624, 214] width 901 height 191
click at [459, 160] on button "Filter Claims" at bounding box center [474, 152] width 68 height 26
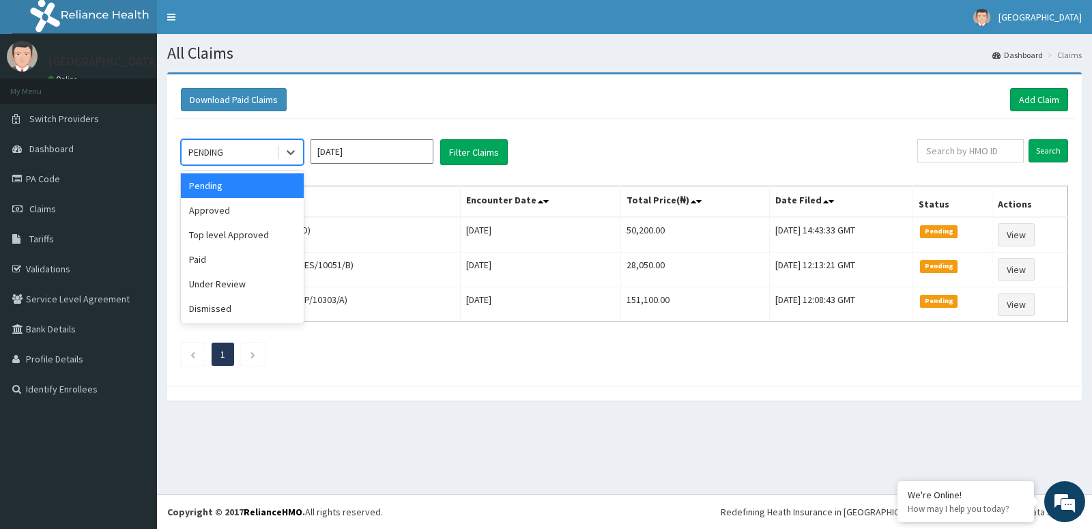
click at [274, 149] on div "PENDING" at bounding box center [229, 152] width 95 height 22
click at [302, 217] on div "Approved" at bounding box center [242, 210] width 123 height 25
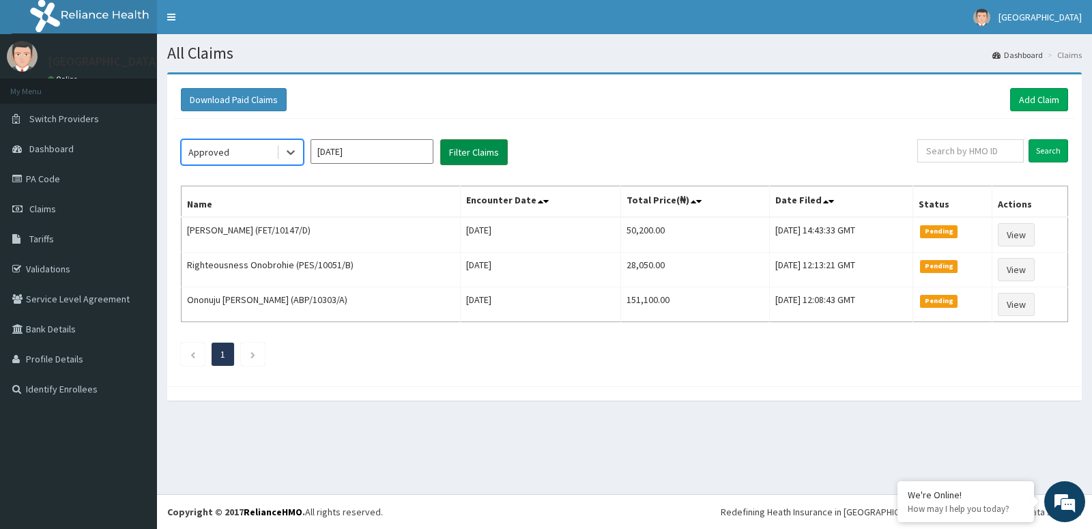
click at [473, 148] on button "Filter Claims" at bounding box center [474, 152] width 68 height 26
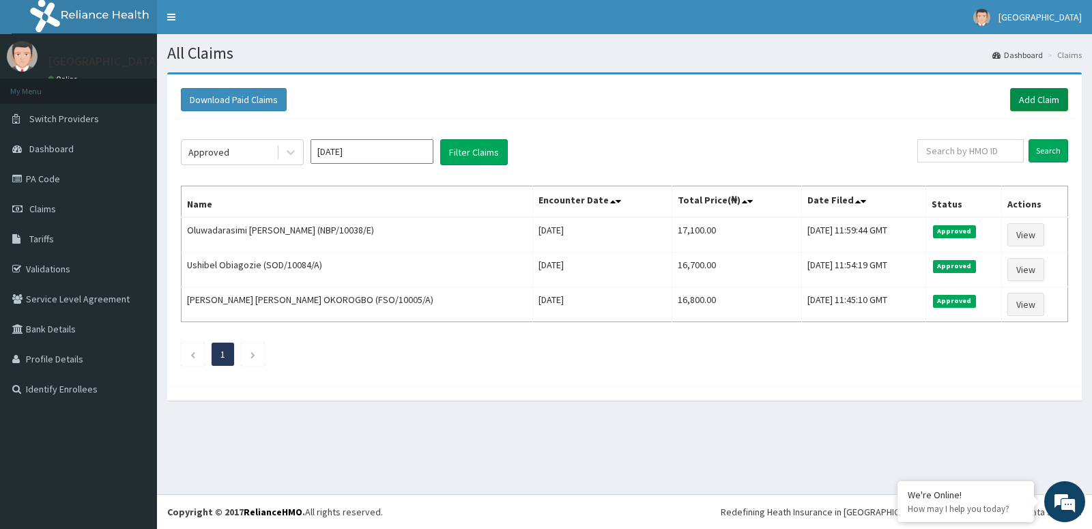
drag, startPoint x: 1057, startPoint y: 103, endPoint x: 1066, endPoint y: 91, distance: 15.6
click at [1057, 102] on link "Add Claim" at bounding box center [1039, 99] width 58 height 23
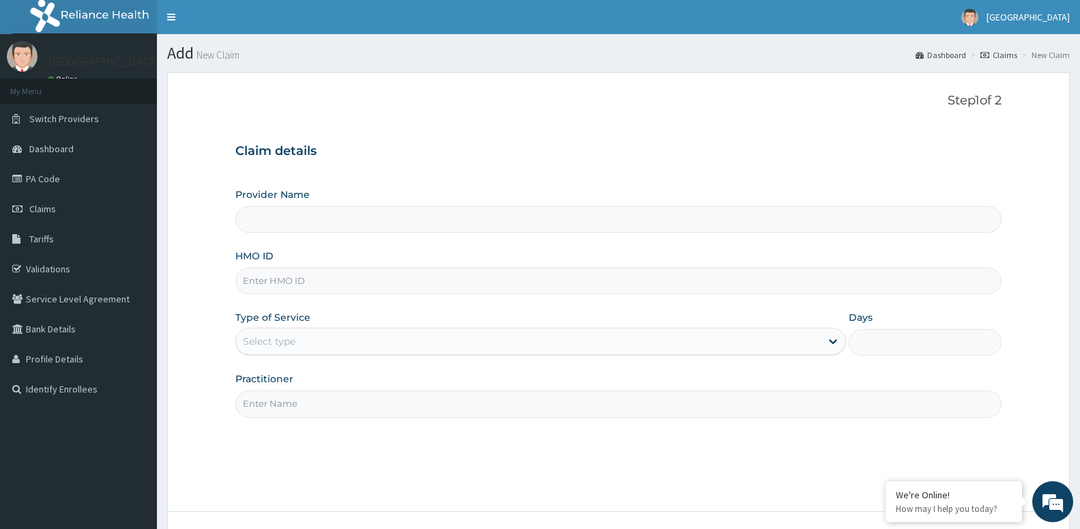
type input "[GEOGRAPHIC_DATA] -ASABA"
click at [303, 288] on input "HMO ID" at bounding box center [618, 281] width 766 height 27
type input "ENP/11912/A"
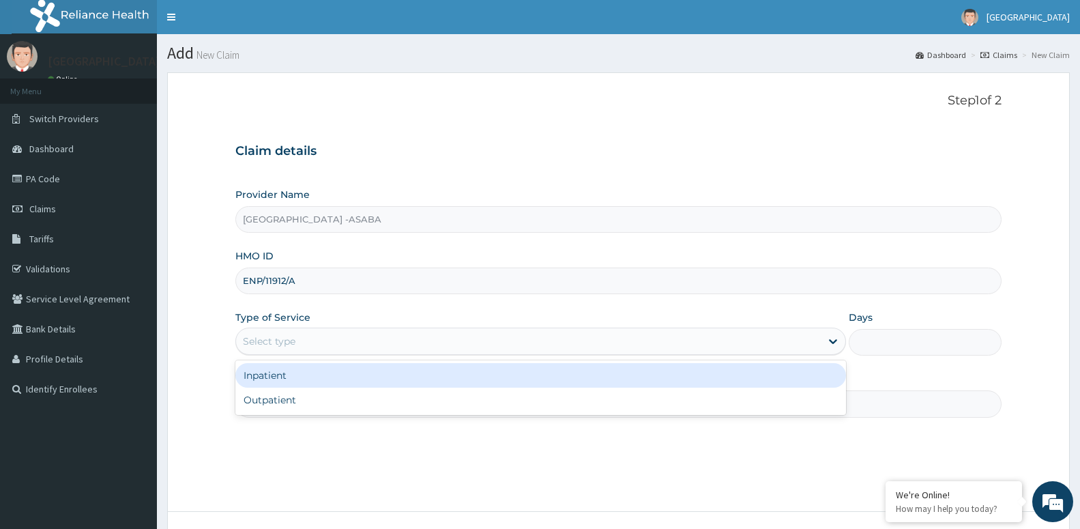
click at [308, 343] on div "Select type" at bounding box center [528, 341] width 585 height 22
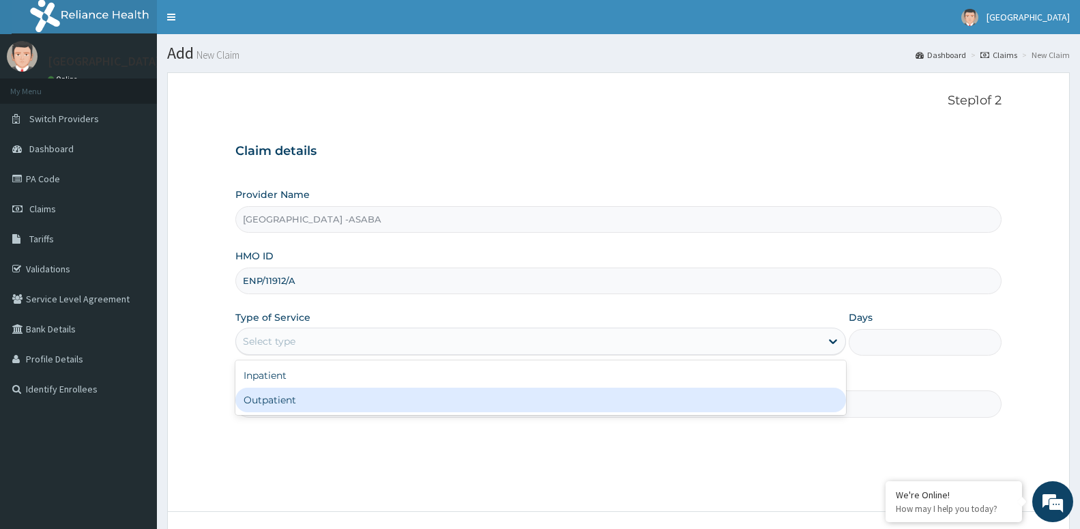
click at [301, 401] on div "Outpatient" at bounding box center [540, 400] width 611 height 25
type input "1"
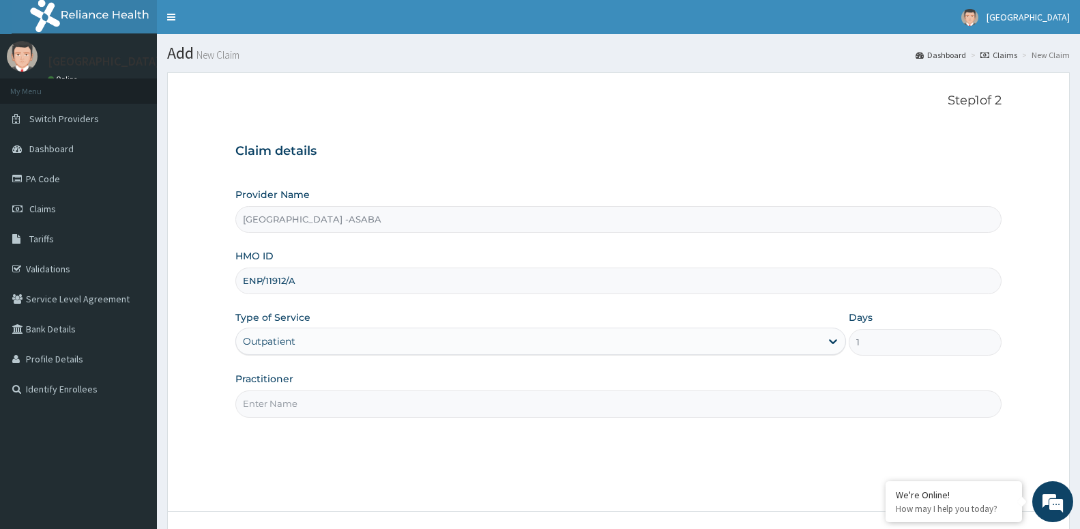
click at [305, 396] on input "Practitioner" at bounding box center [618, 403] width 766 height 27
paste input "DR [PERSON_NAME]"
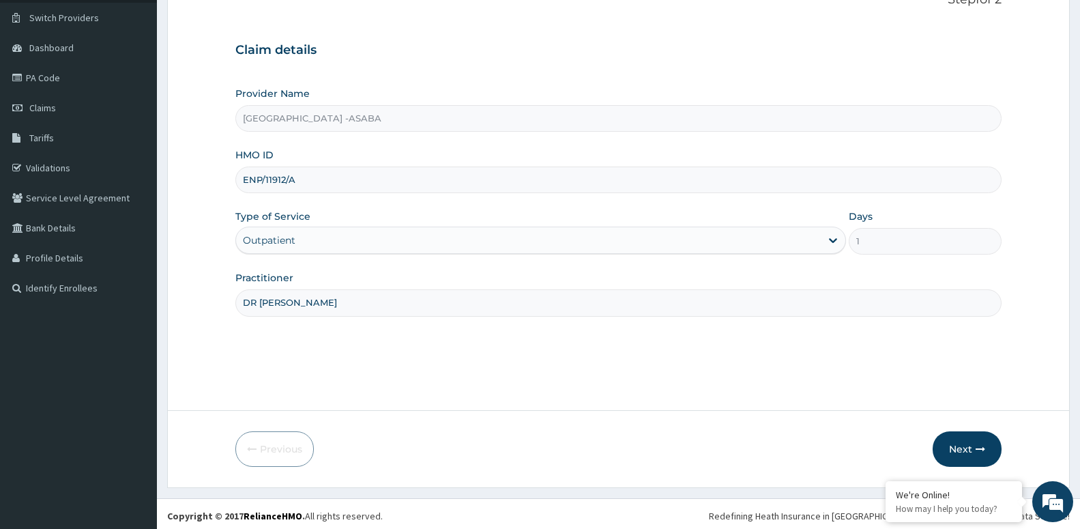
scroll to position [105, 0]
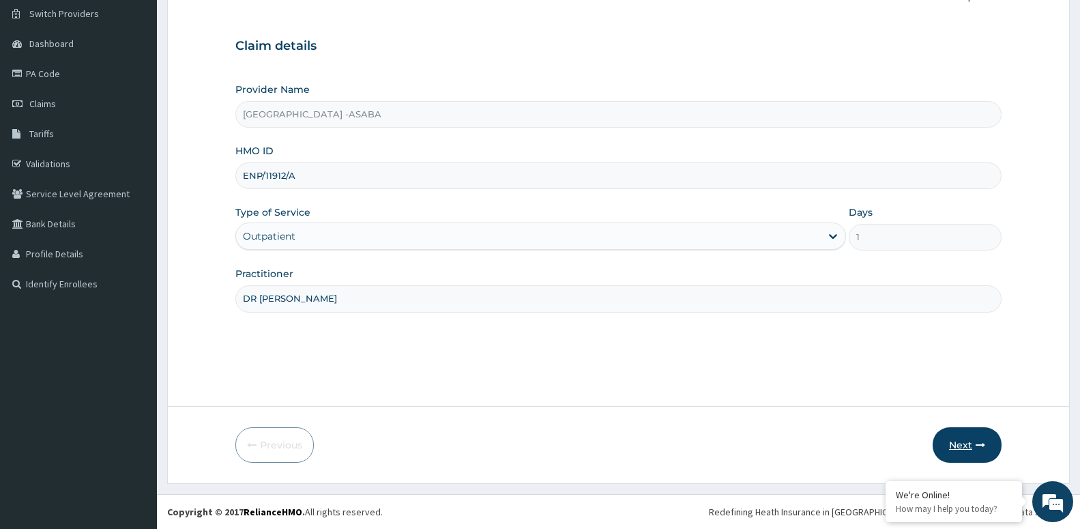
type input "DR [PERSON_NAME]"
click at [950, 448] on button "Next" at bounding box center [967, 444] width 69 height 35
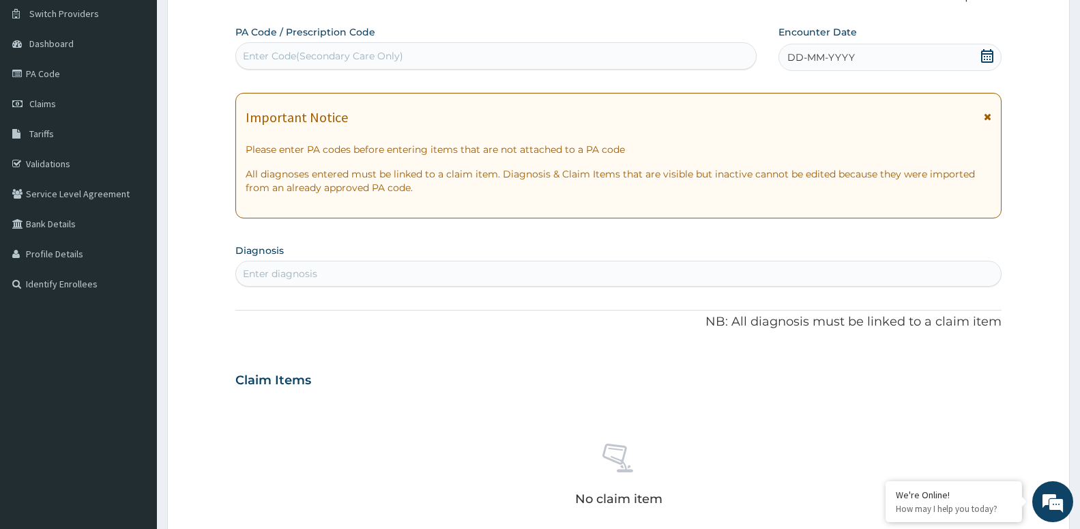
click at [337, 276] on div "Enter diagnosis" at bounding box center [618, 274] width 765 height 22
type input "[MEDICAL_DATA]"
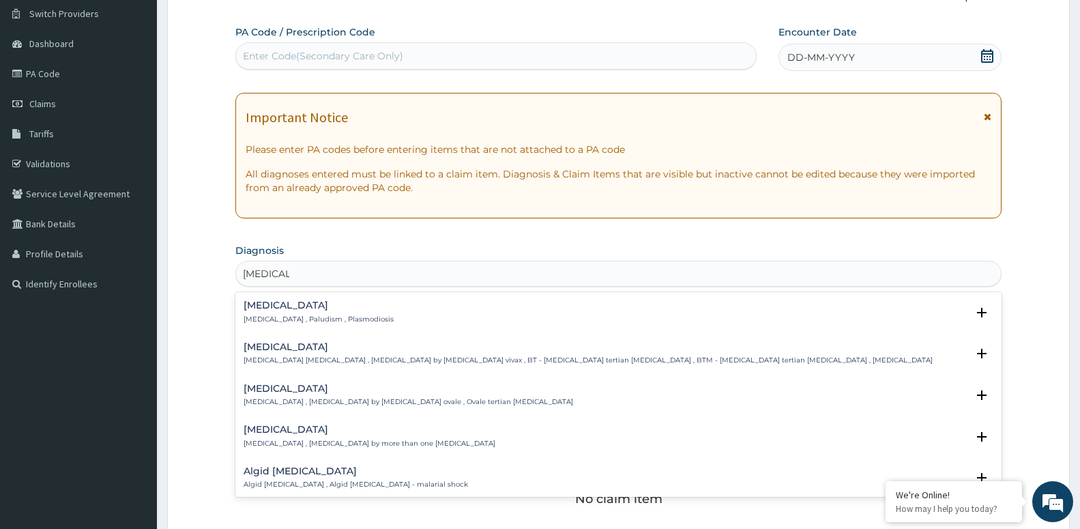
click at [271, 316] on p "[MEDICAL_DATA] , Paludism , Plasmodiosis" at bounding box center [319, 320] width 150 height 10
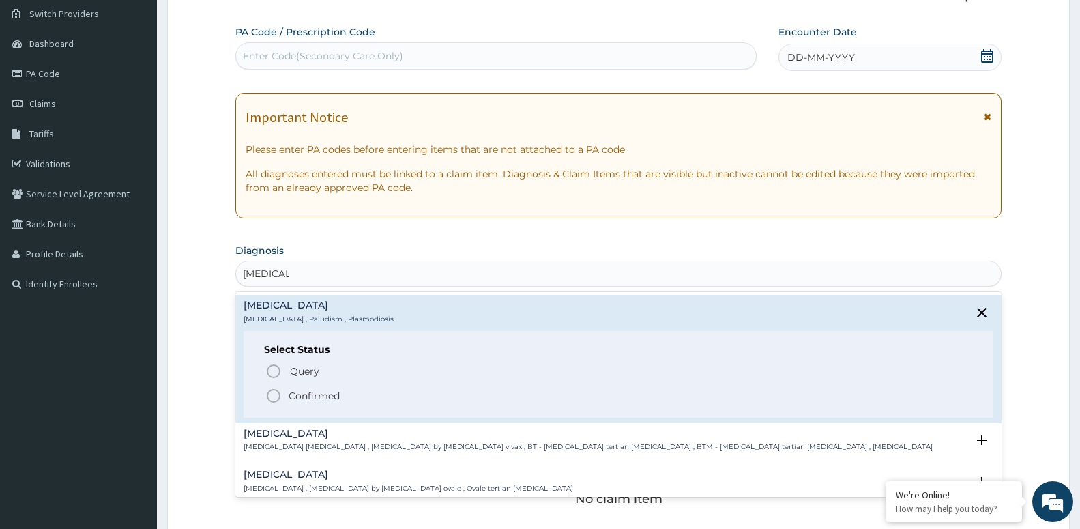
click at [312, 397] on p "Confirmed" at bounding box center [314, 396] width 51 height 14
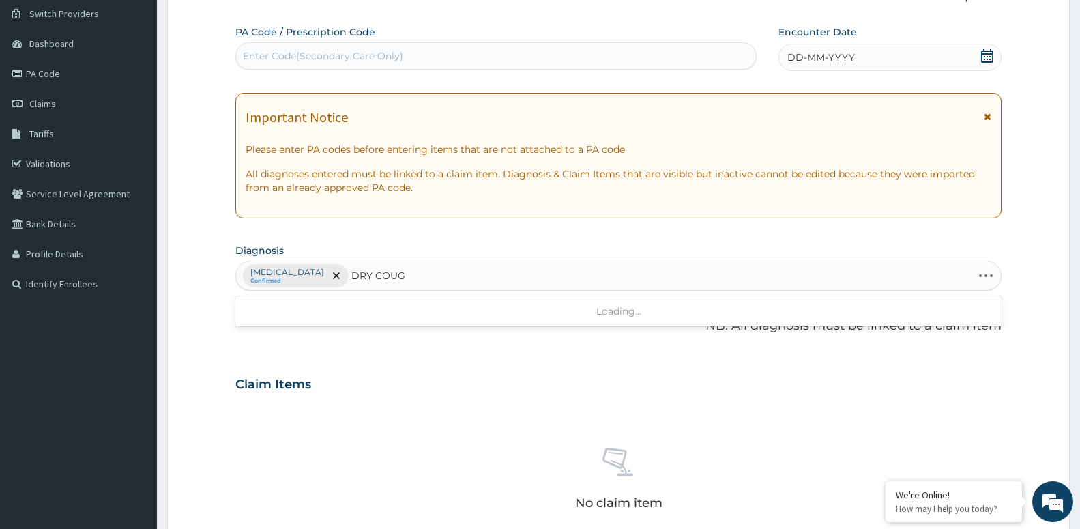
type input "[MEDICAL_DATA]"
click at [309, 321] on p "[MEDICAL_DATA] , Unproductive cough , [MEDICAL_DATA]" at bounding box center [345, 323] width 203 height 10
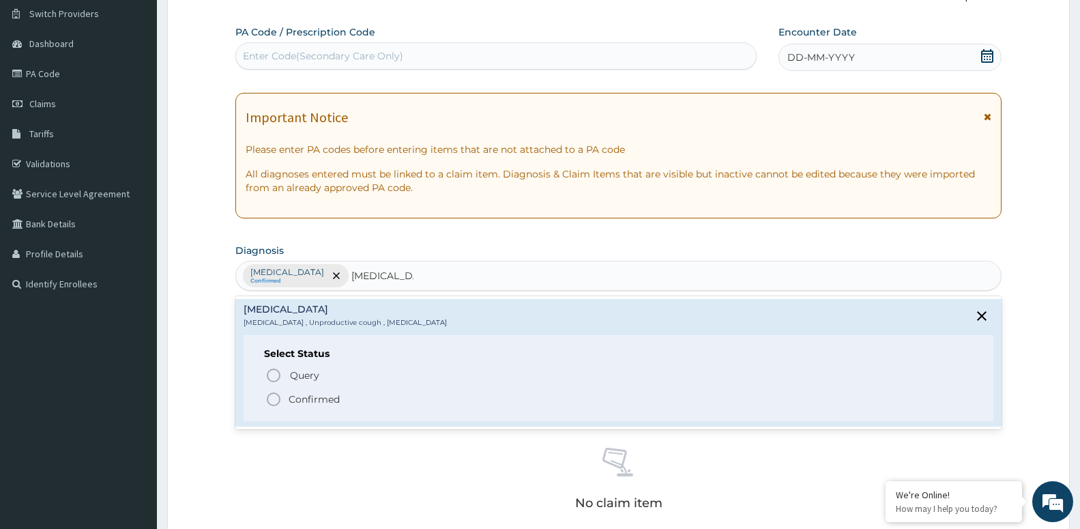
click at [317, 398] on p "Confirmed" at bounding box center [314, 399] width 51 height 14
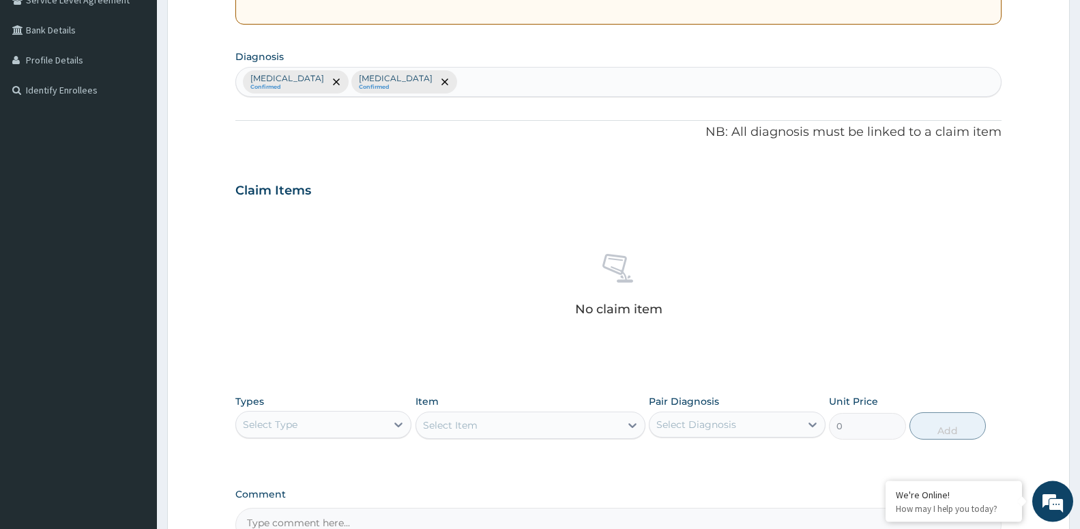
scroll to position [384, 0]
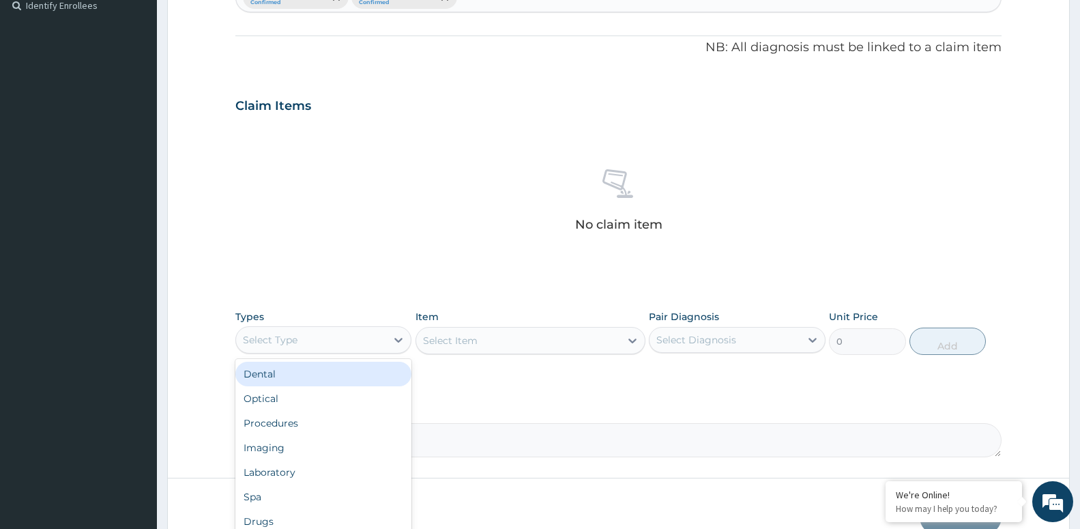
drag, startPoint x: 375, startPoint y: 350, endPoint x: 362, endPoint y: 385, distance: 37.4
click at [375, 352] on div "Select Type" at bounding box center [323, 339] width 176 height 27
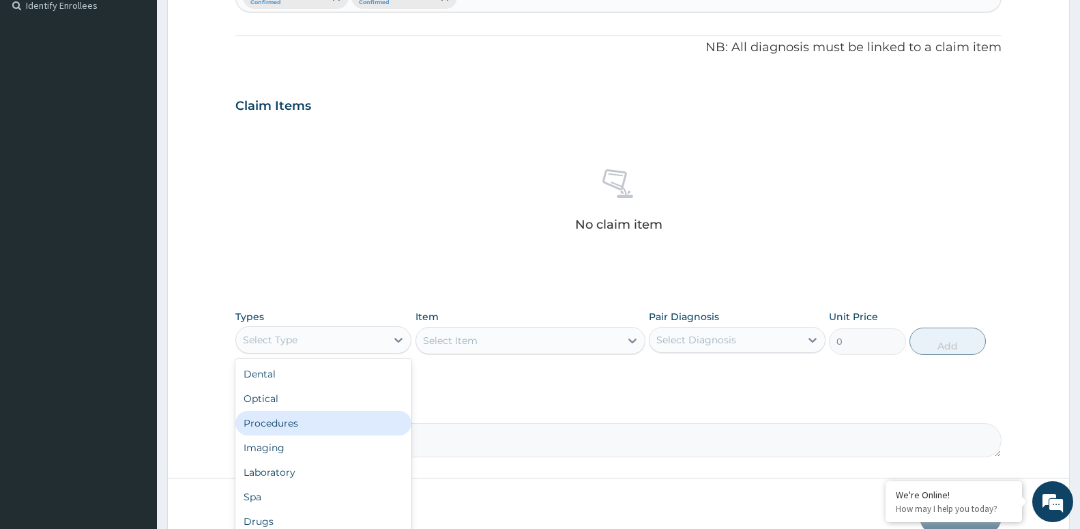
drag, startPoint x: 353, startPoint y: 429, endPoint x: 310, endPoint y: 414, distance: 45.3
click at [352, 429] on div "Procedures" at bounding box center [323, 423] width 176 height 25
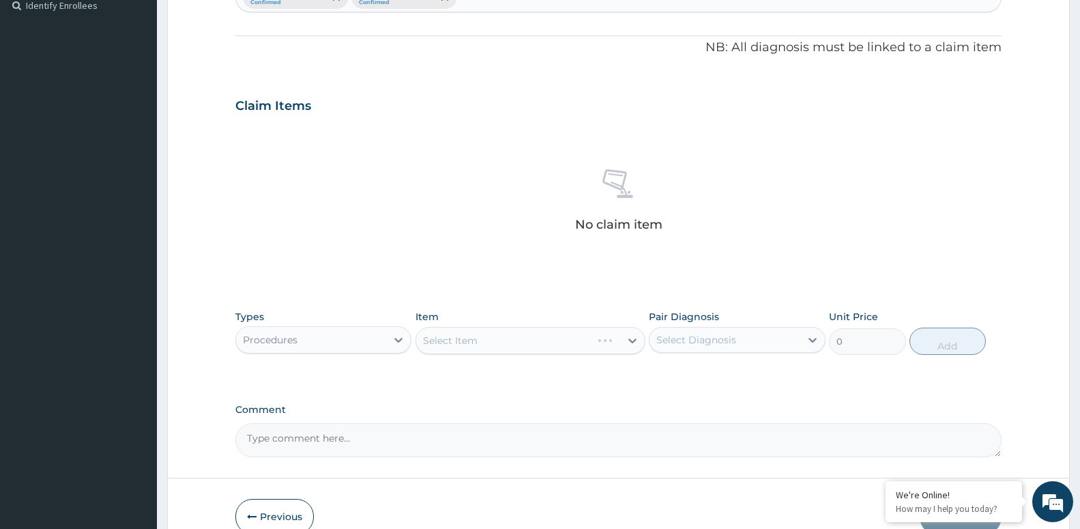
click at [678, 346] on div "Select Diagnosis" at bounding box center [697, 340] width 80 height 14
click at [680, 370] on label "[MEDICAL_DATA]" at bounding box center [714, 374] width 85 height 14
checkbox input "true"
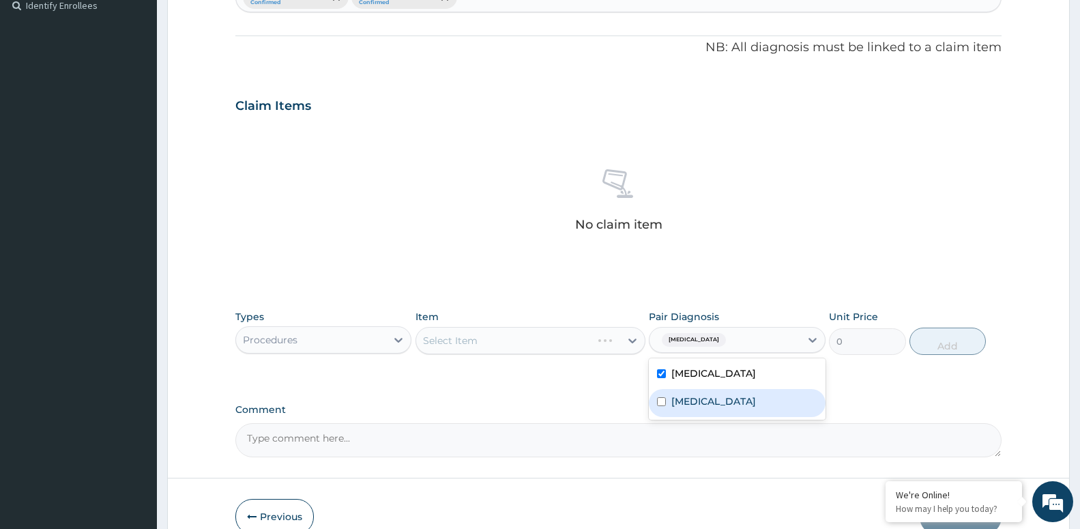
click at [677, 401] on label "[MEDICAL_DATA]" at bounding box center [714, 402] width 85 height 14
checkbox input "true"
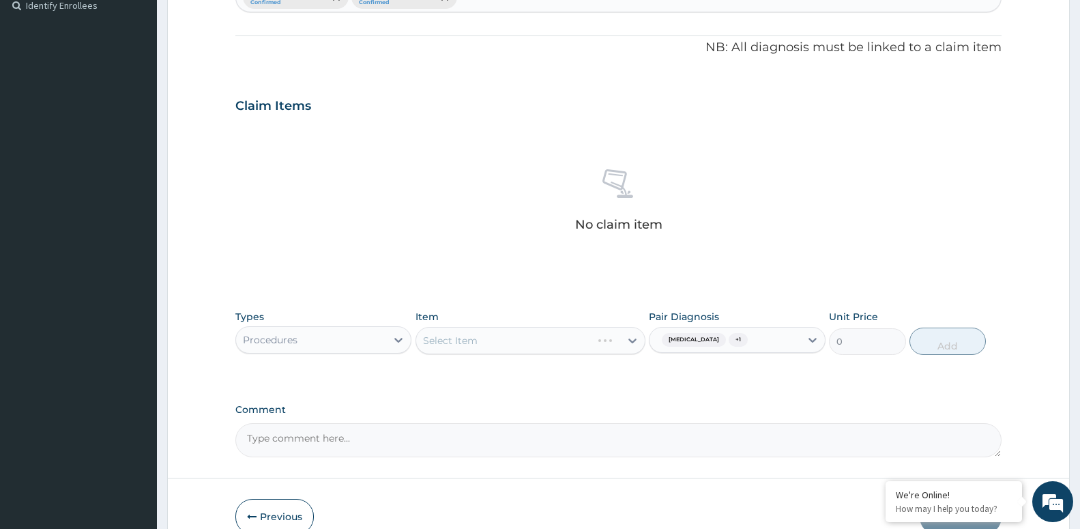
click at [562, 341] on div "Select Item" at bounding box center [531, 340] width 230 height 27
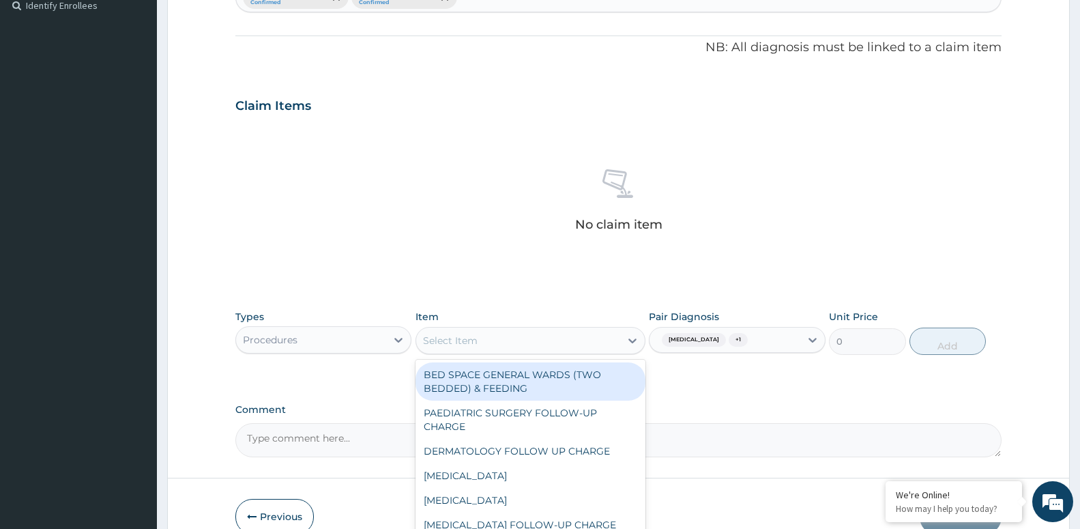
click at [595, 341] on div "Select Item" at bounding box center [518, 341] width 204 height 22
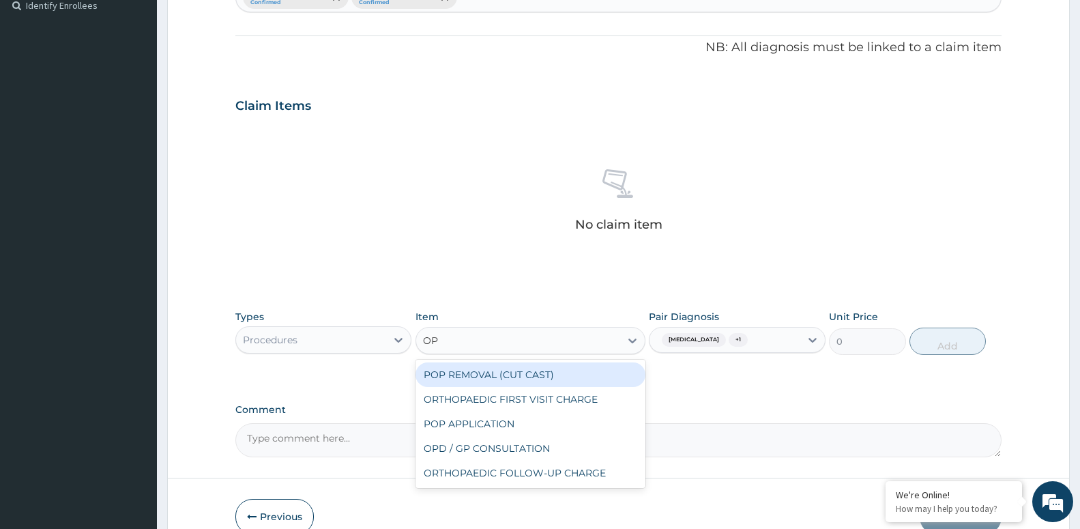
type input "OPD"
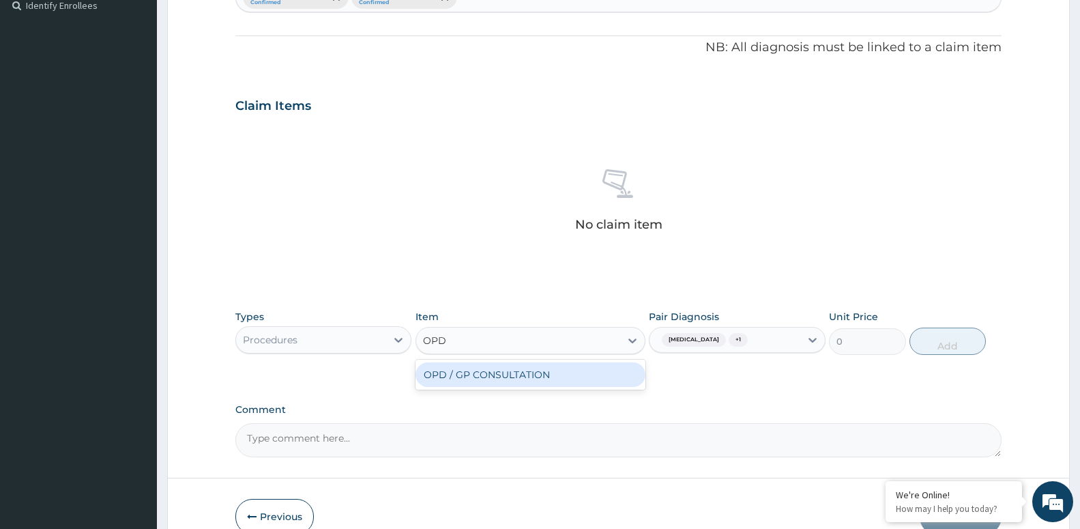
drag, startPoint x: 556, startPoint y: 373, endPoint x: 676, endPoint y: 349, distance: 122.3
click at [555, 374] on div "OPD / GP CONSULTATION" at bounding box center [531, 374] width 230 height 25
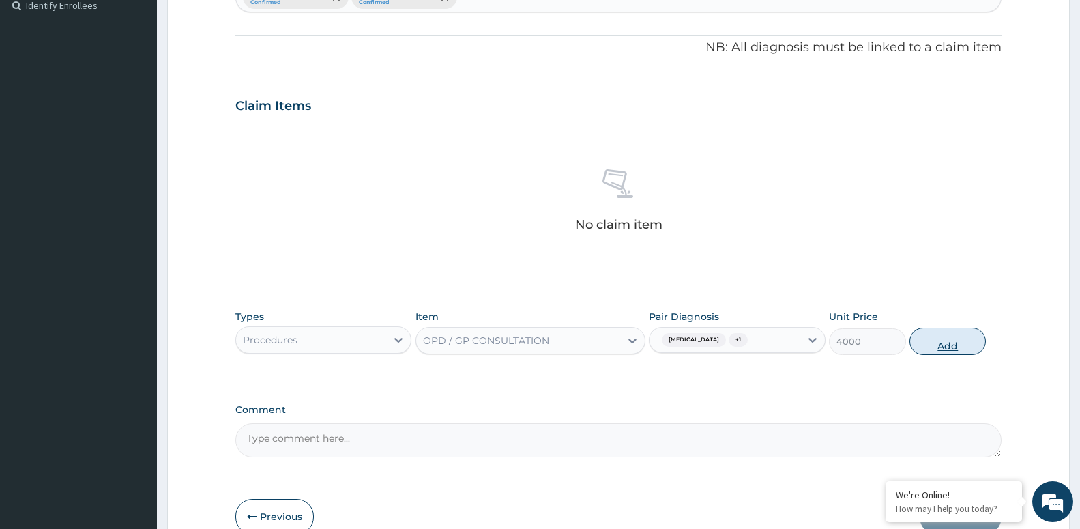
click at [951, 343] on button "Add" at bounding box center [948, 341] width 76 height 27
type input "0"
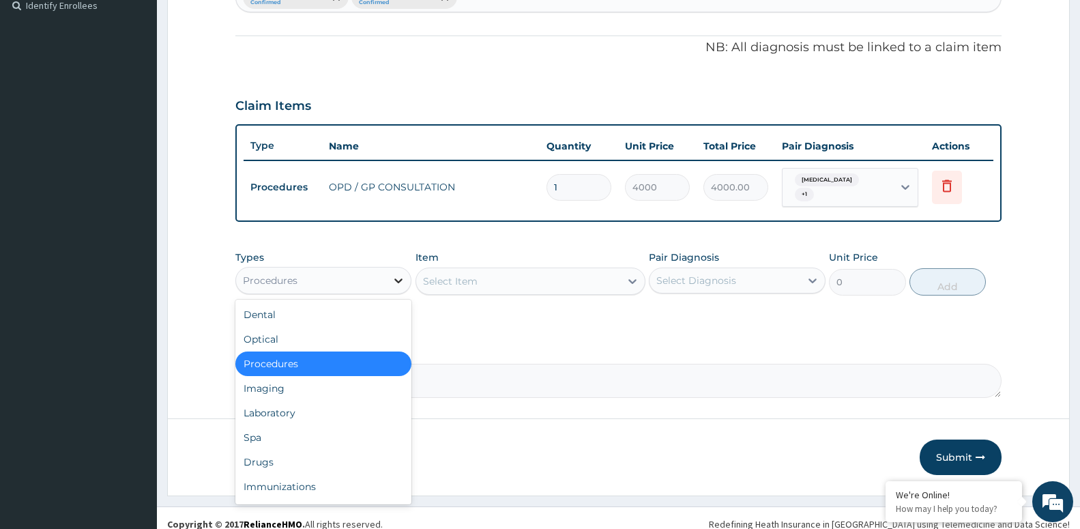
click at [407, 268] on div at bounding box center [398, 280] width 25 height 25
click at [363, 407] on div "Laboratory" at bounding box center [323, 413] width 176 height 25
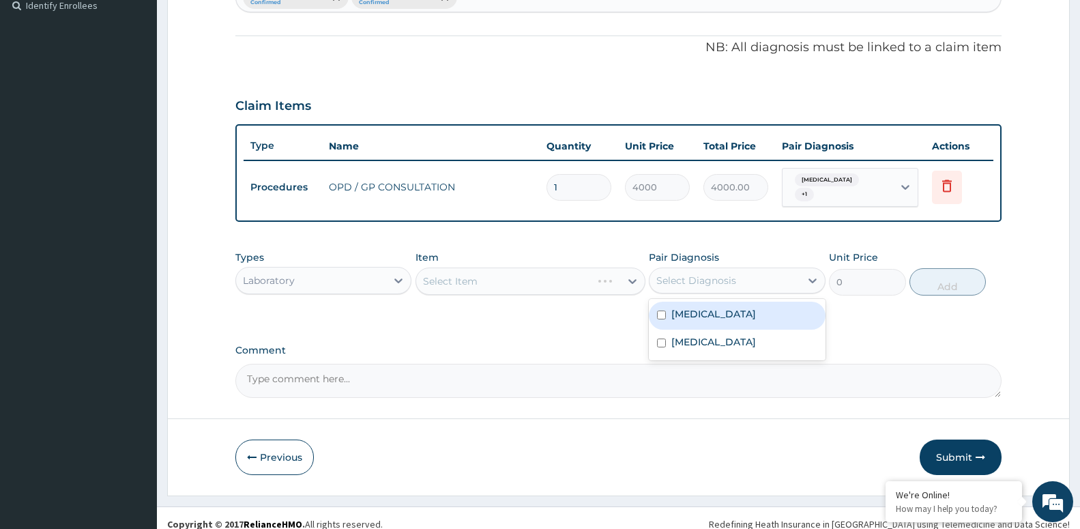
click at [715, 277] on div "Select Diagnosis" at bounding box center [697, 281] width 80 height 14
click at [717, 315] on div "Malaria" at bounding box center [737, 316] width 176 height 28
checkbox input "true"
click at [500, 272] on div "Select Item" at bounding box center [531, 281] width 230 height 27
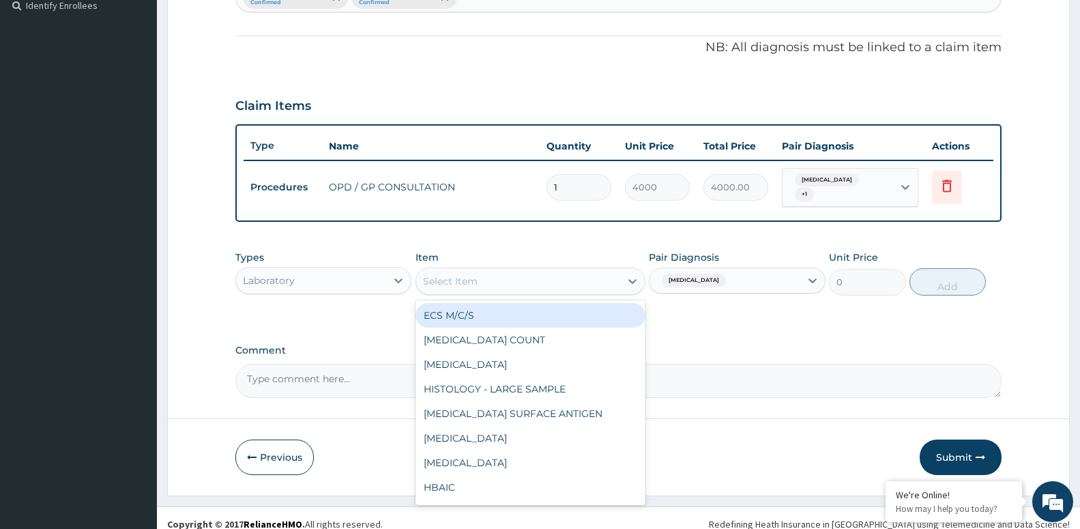
click at [511, 277] on div "Select Item" at bounding box center [518, 281] width 204 height 22
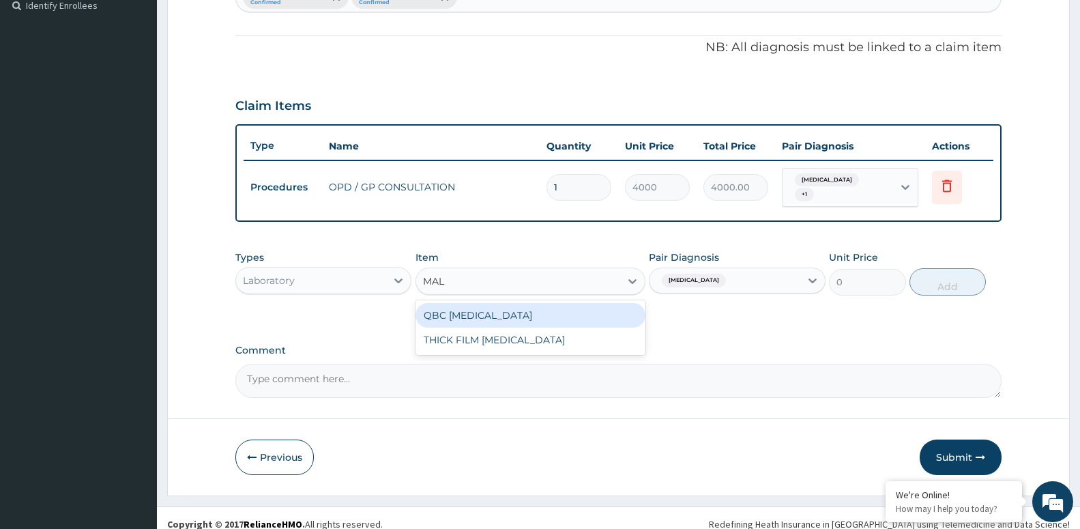
type input "MALA"
click at [511, 303] on div "QBC MALARIA" at bounding box center [531, 315] width 230 height 25
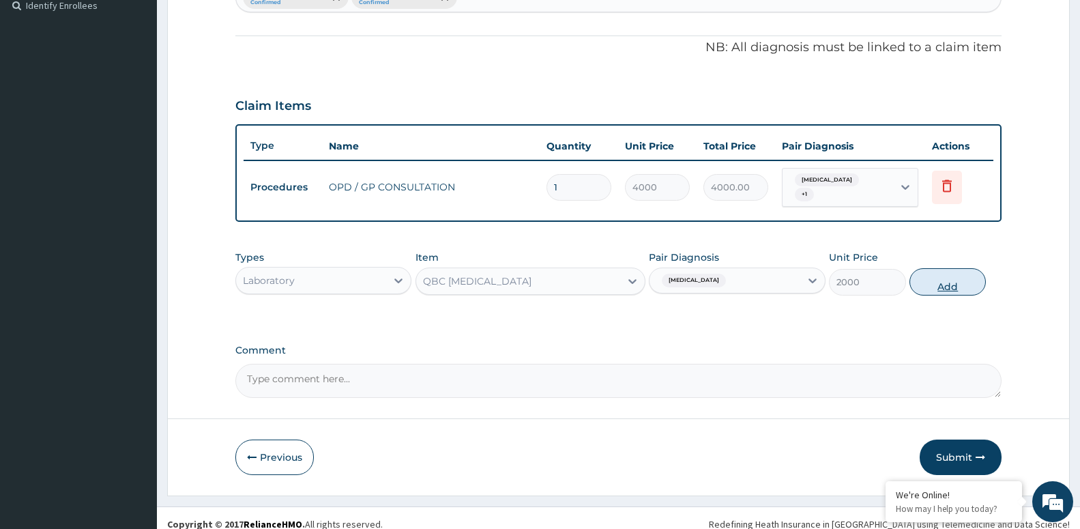
click at [962, 276] on button "Add" at bounding box center [948, 281] width 76 height 27
type input "0"
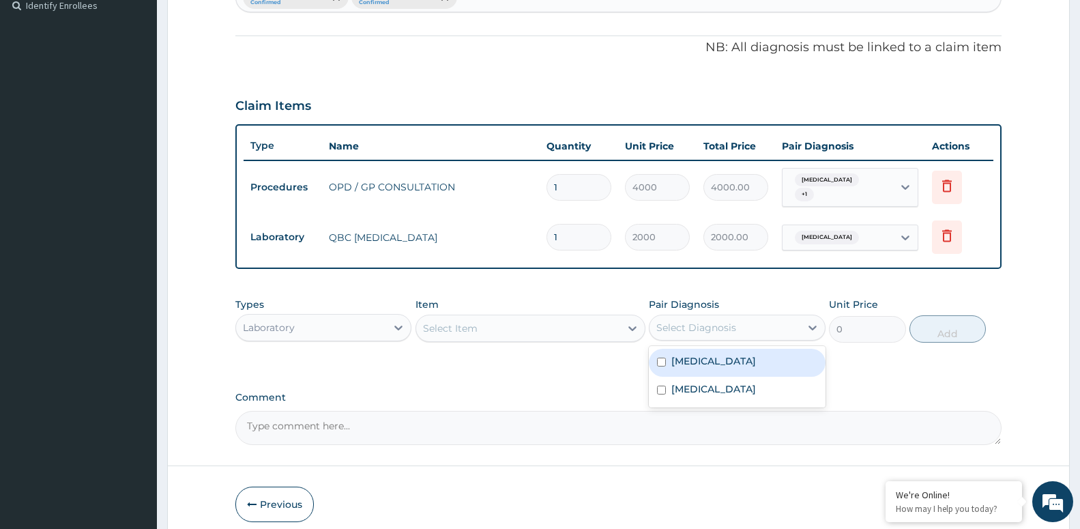
click at [661, 324] on div "Select Diagnosis" at bounding box center [697, 328] width 80 height 14
drag, startPoint x: 670, startPoint y: 354, endPoint x: 617, endPoint y: 341, distance: 54.8
click at [668, 355] on div "Malaria" at bounding box center [737, 363] width 176 height 28
checkbox input "true"
click at [549, 324] on div "Select Item" at bounding box center [518, 328] width 204 height 22
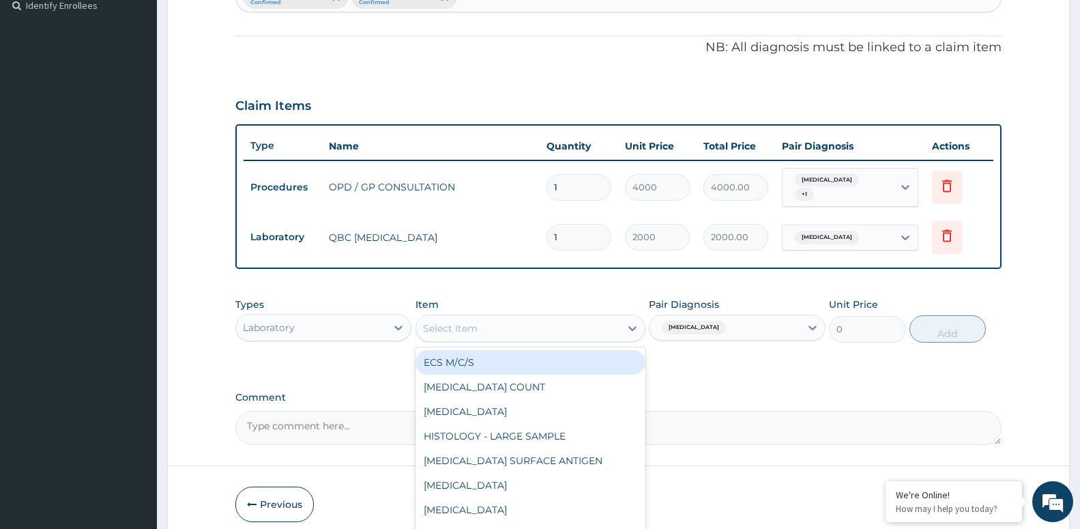
drag, startPoint x: 331, startPoint y: 304, endPoint x: 321, endPoint y: 316, distance: 16.0
click at [322, 313] on div "Types Laboratory" at bounding box center [323, 320] width 176 height 45
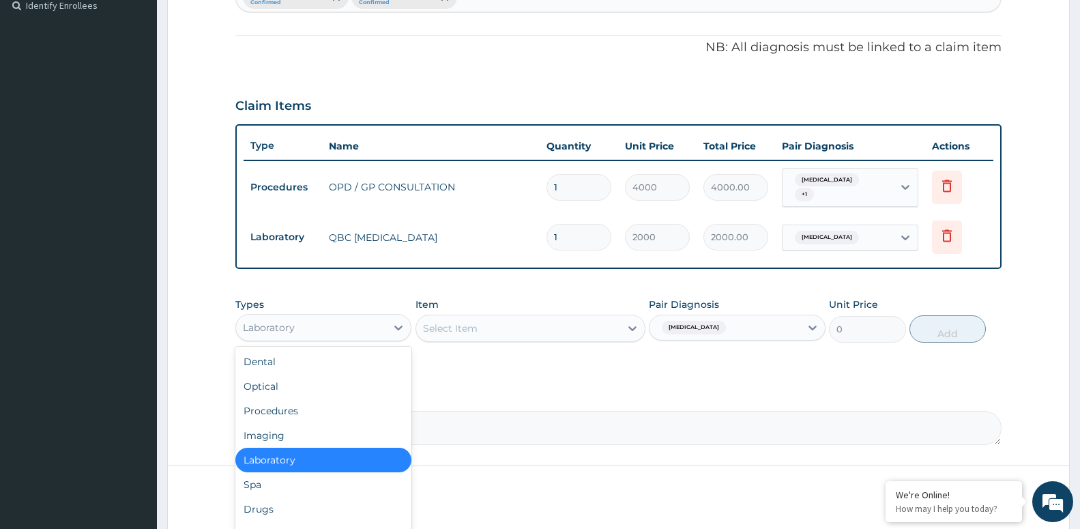
drag, startPoint x: 321, startPoint y: 316, endPoint x: 317, endPoint y: 326, distance: 10.4
click at [319, 319] on div "Laboratory" at bounding box center [311, 328] width 150 height 22
click at [336, 500] on div "Drugs" at bounding box center [323, 509] width 176 height 25
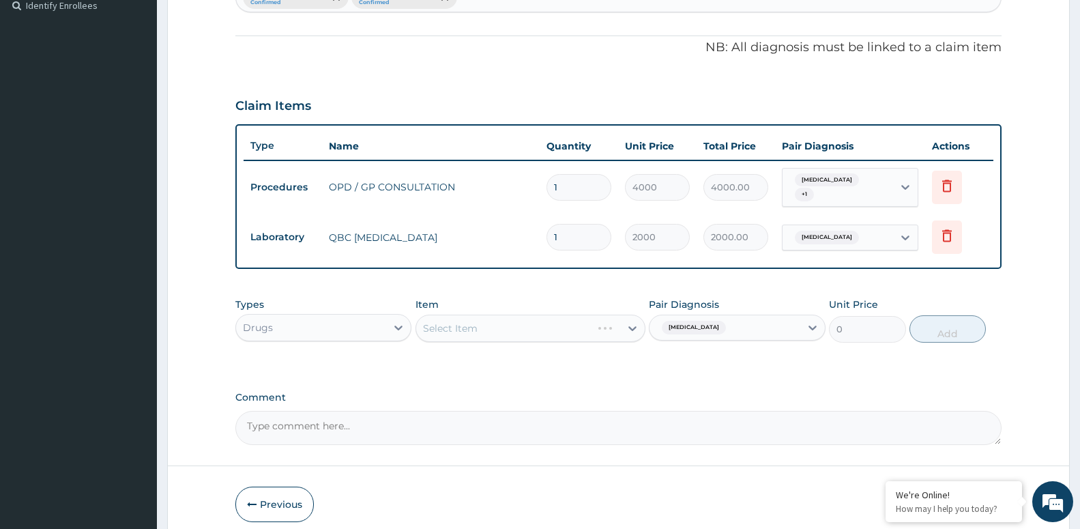
click at [623, 324] on div "Select Item" at bounding box center [531, 328] width 230 height 27
click at [513, 317] on div "Select Item" at bounding box center [531, 328] width 230 height 27
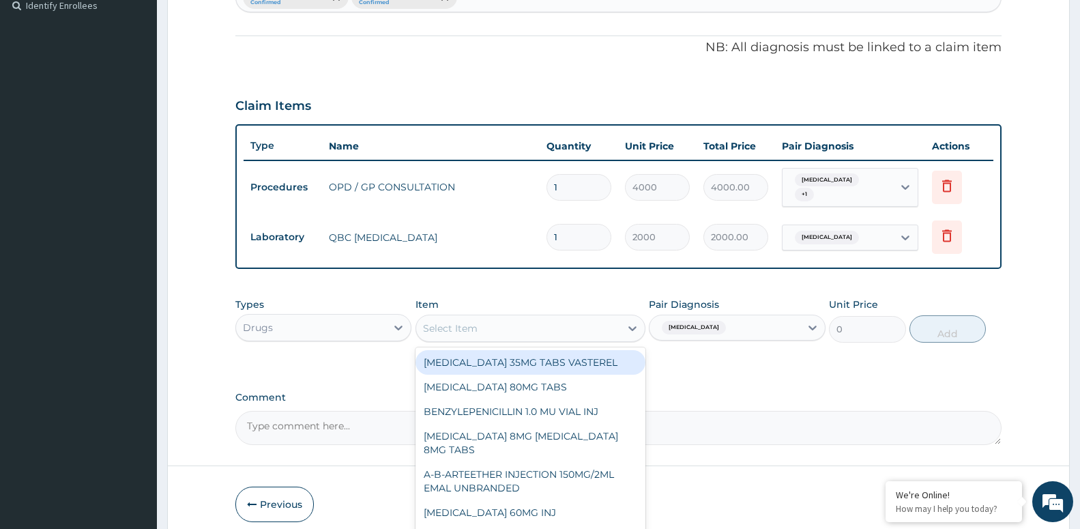
click at [561, 323] on div "Select Item" at bounding box center [518, 328] width 204 height 22
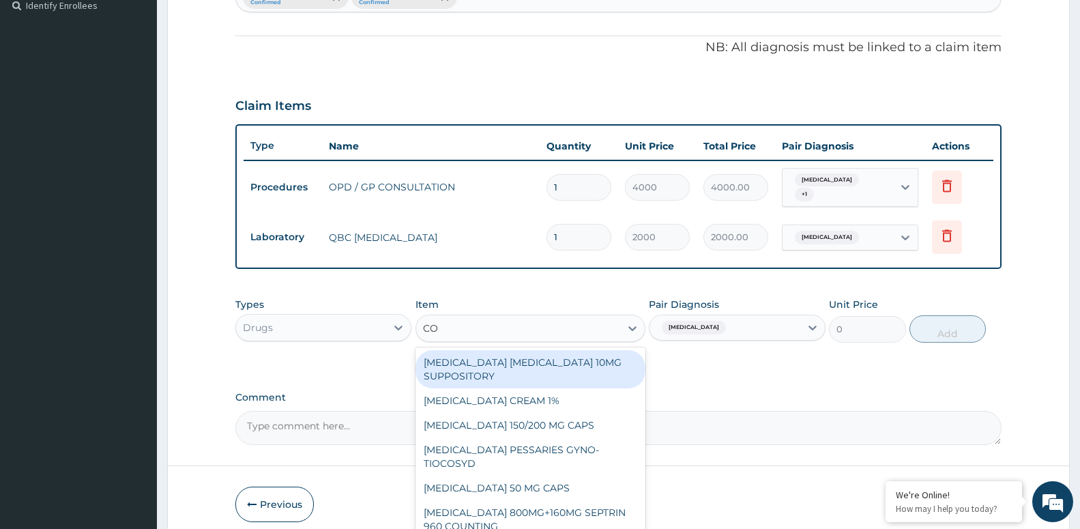
type input "COA"
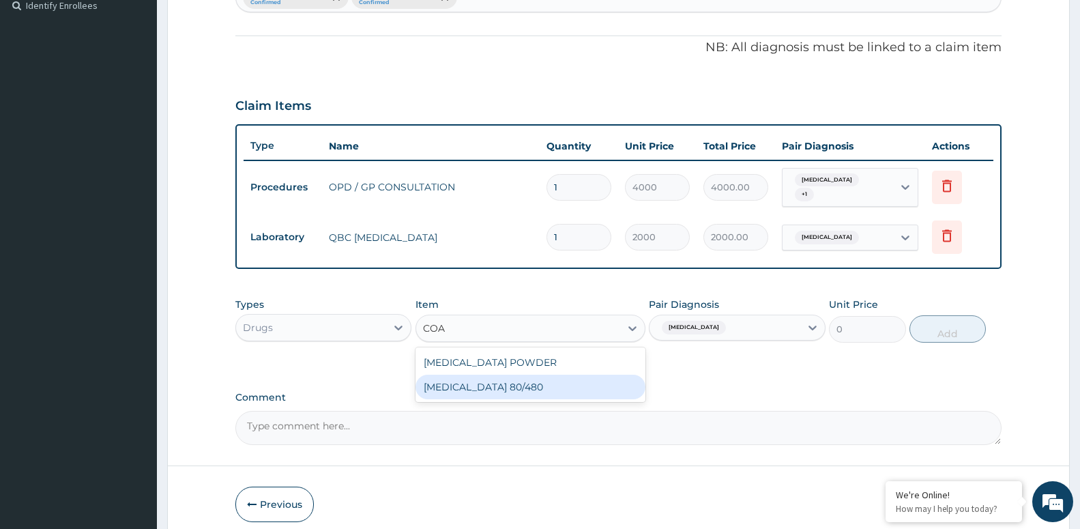
click at [496, 388] on div "COARTEM 80/480" at bounding box center [531, 387] width 230 height 25
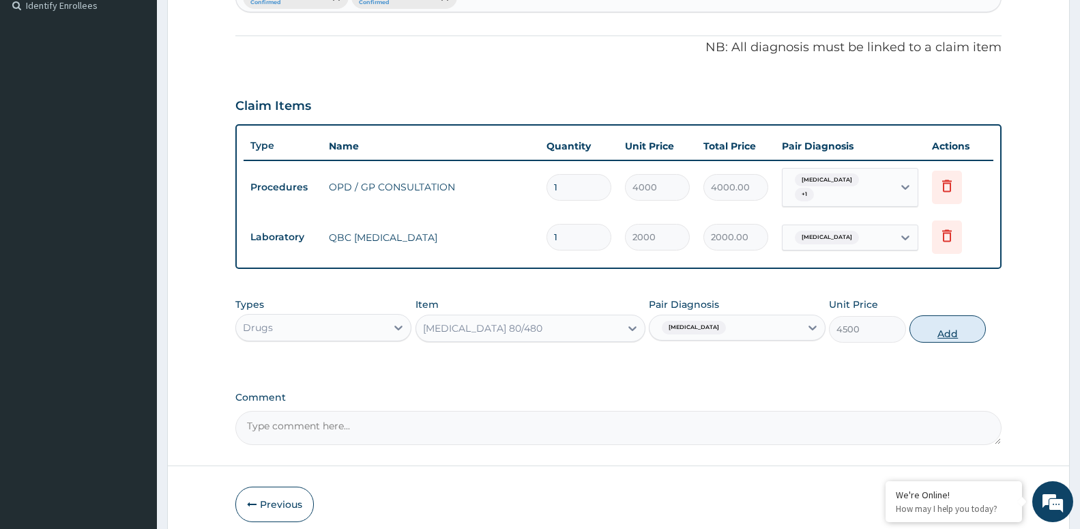
click at [963, 328] on button "Add" at bounding box center [948, 328] width 76 height 27
type input "0"
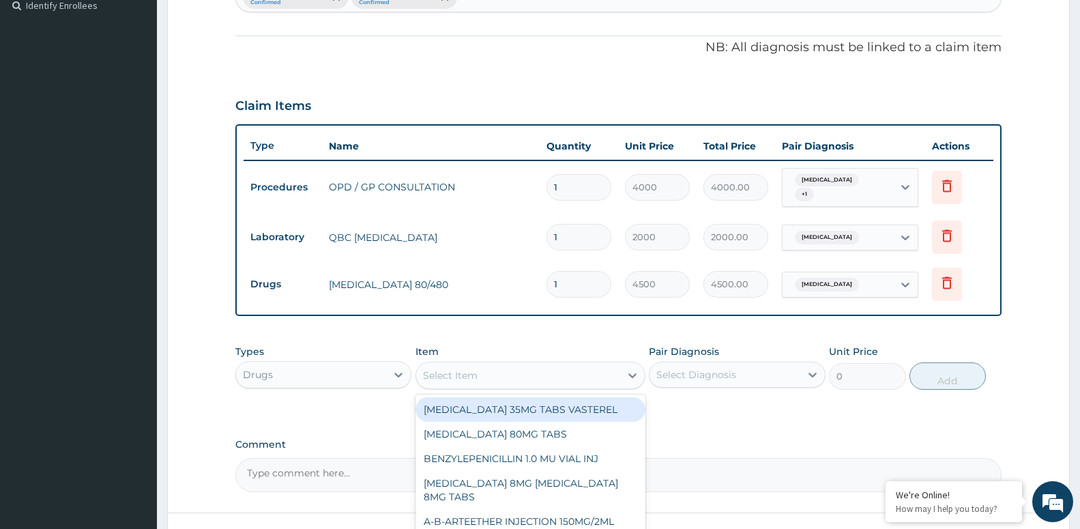
click at [493, 367] on div "Select Item" at bounding box center [518, 375] width 204 height 22
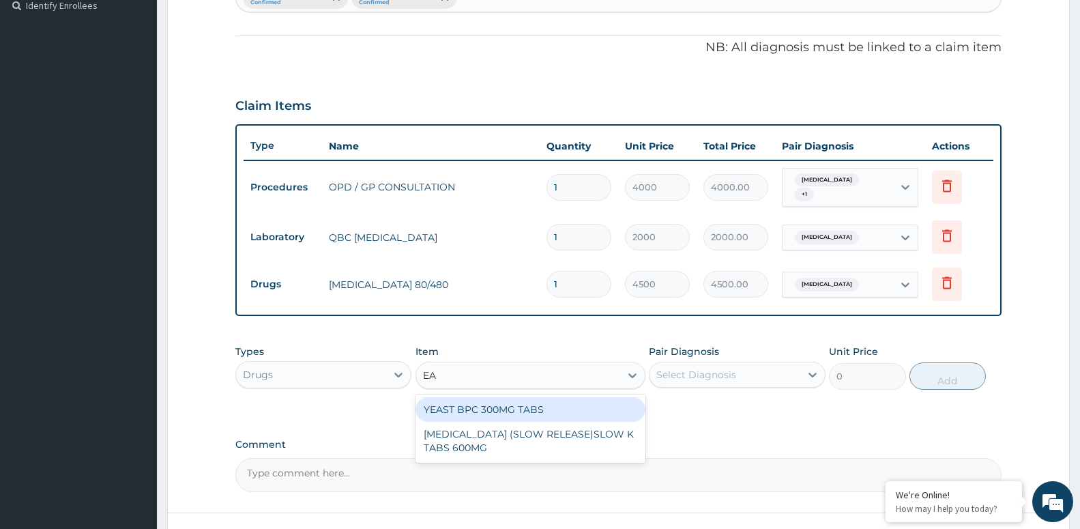
type input "E"
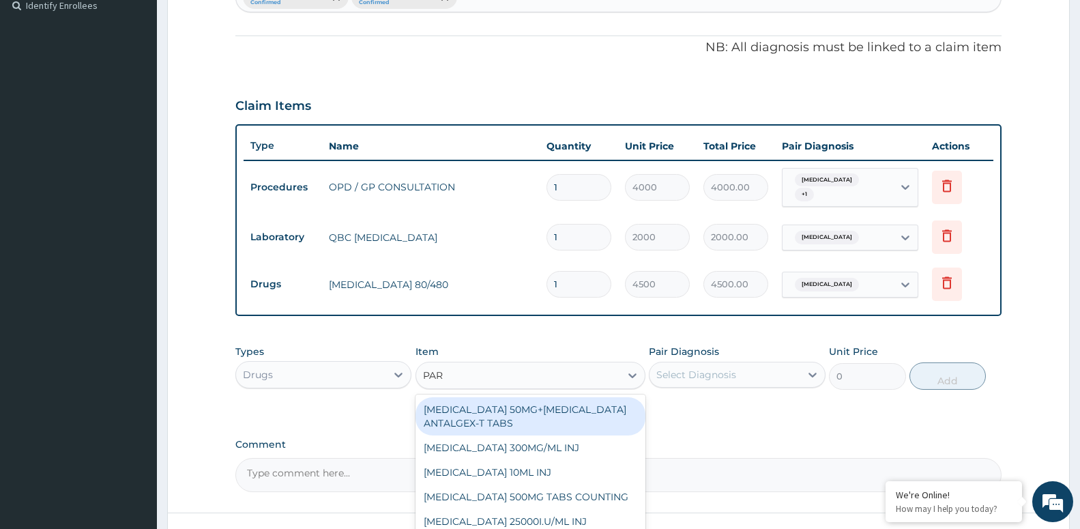
type input "PARA"
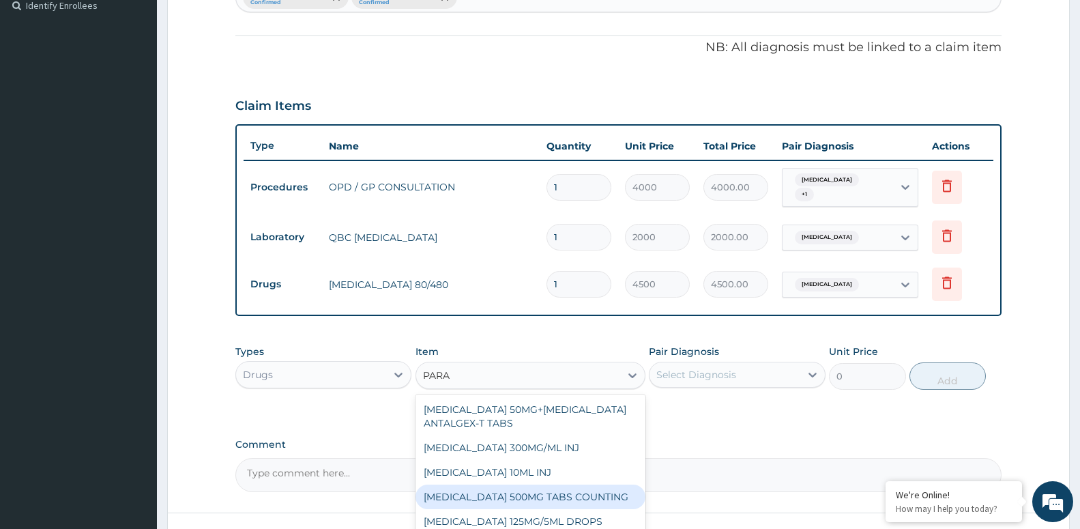
click at [592, 492] on div "PARACETAMOL 500MG TABS COUNTING" at bounding box center [531, 497] width 230 height 25
type input "10"
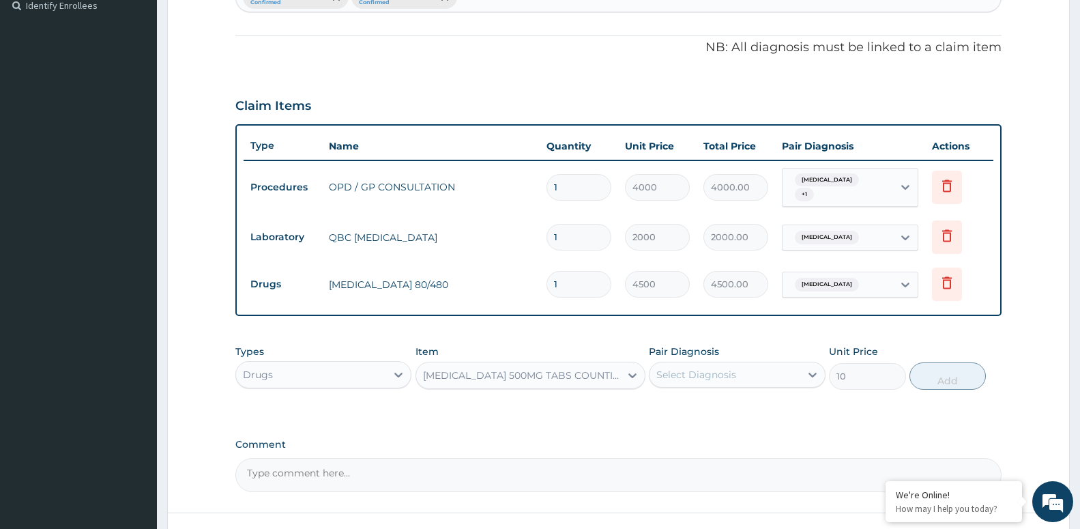
click at [723, 377] on div "Select Diagnosis" at bounding box center [725, 375] width 150 height 22
click at [713, 414] on div "Malaria" at bounding box center [737, 410] width 176 height 28
checkbox input "true"
click at [958, 371] on button "Add" at bounding box center [948, 375] width 76 height 27
type input "0"
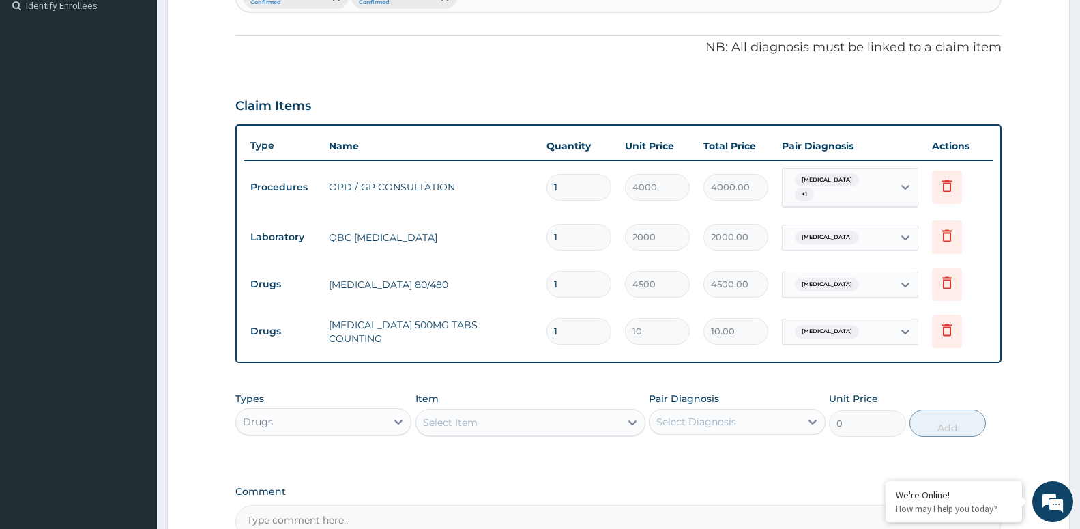
type input "0.00"
type input "2"
type input "20.00"
type input "20"
type input "200.00"
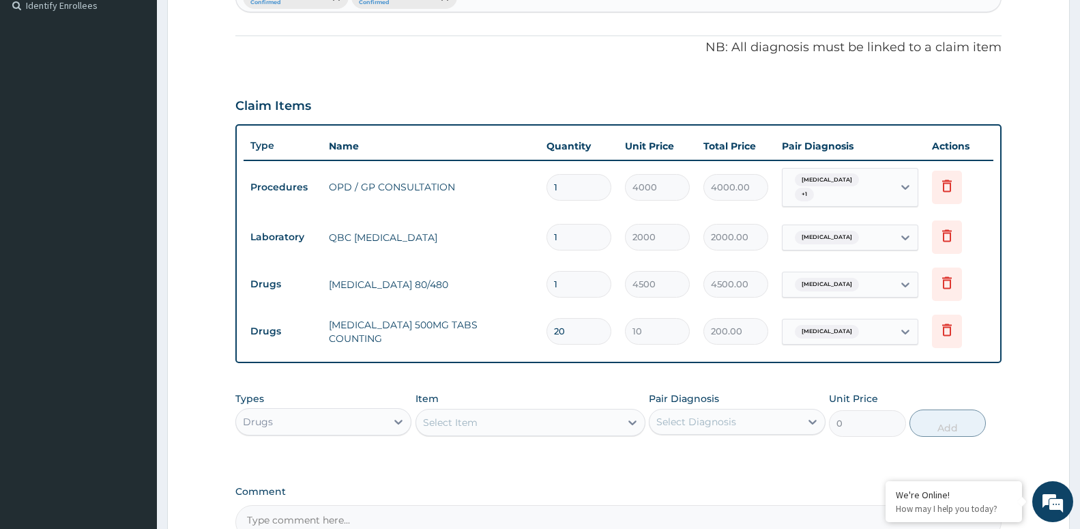
type input "20"
click at [528, 413] on div "Select Item" at bounding box center [518, 423] width 204 height 22
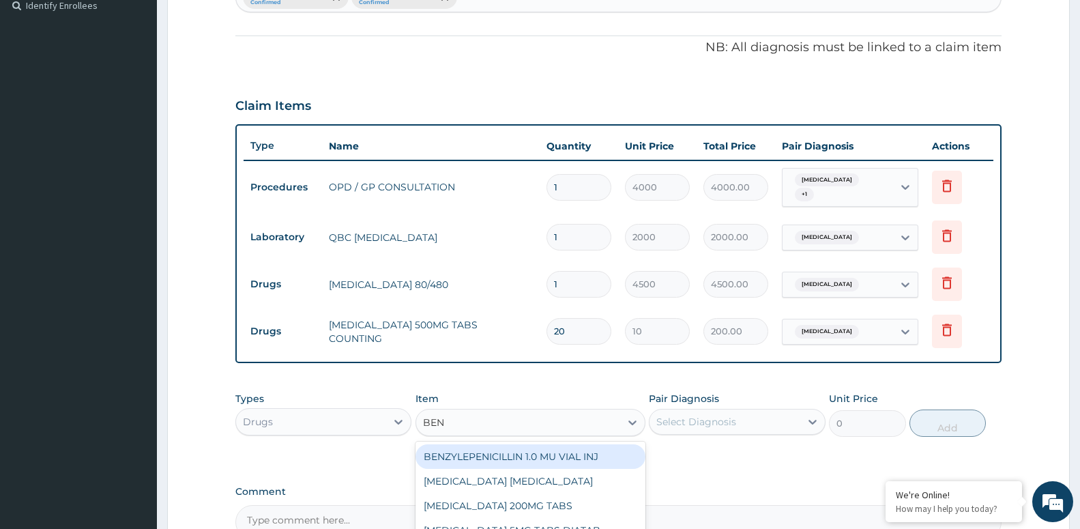
type input "BENY"
click at [483, 452] on div "BENYLIN DRY COUGH" at bounding box center [531, 456] width 230 height 25
type input "4800"
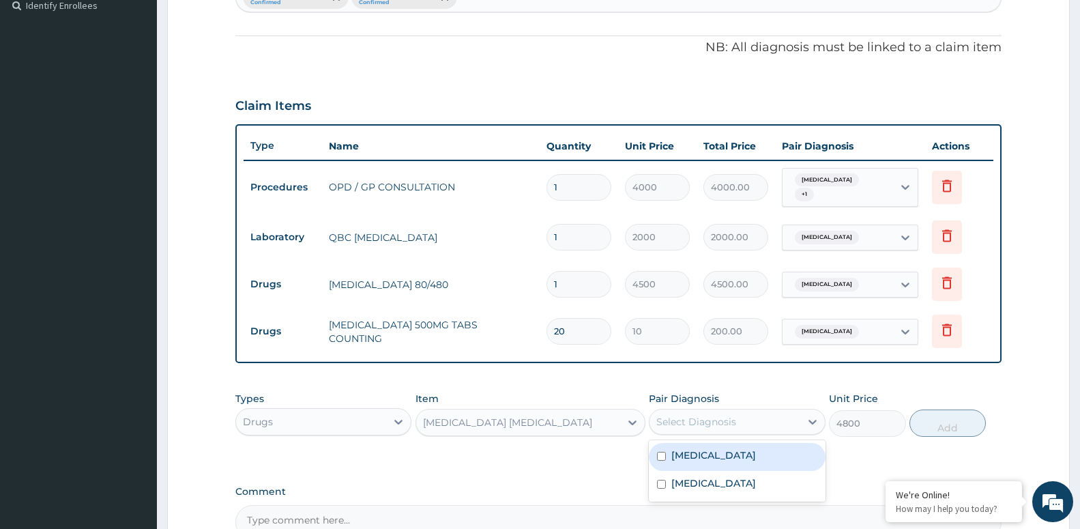
click at [742, 411] on div "Select Diagnosis" at bounding box center [725, 422] width 150 height 22
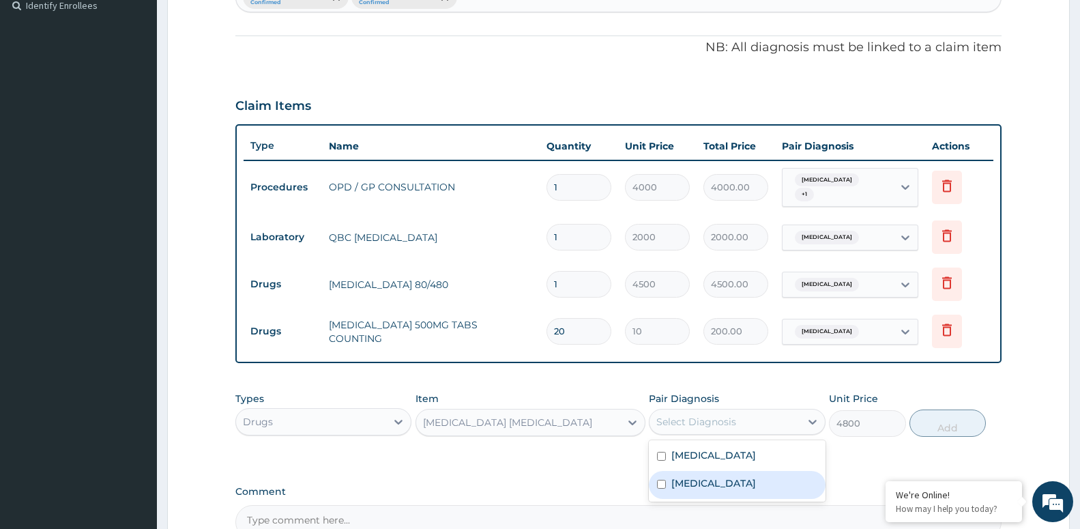
click at [740, 474] on div "Dry cough" at bounding box center [737, 485] width 176 height 28
checkbox input "true"
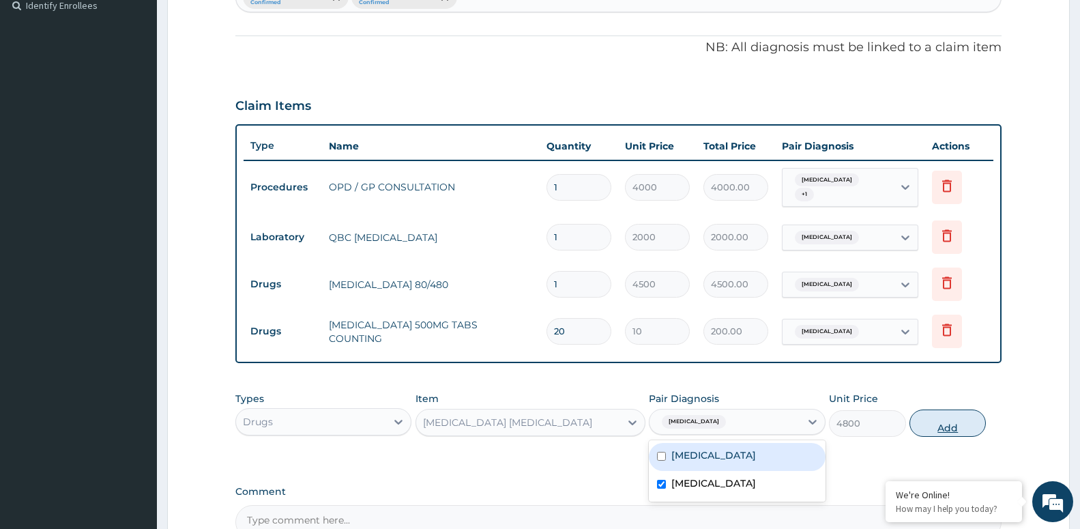
click at [960, 422] on button "Add" at bounding box center [948, 423] width 76 height 27
type input "0"
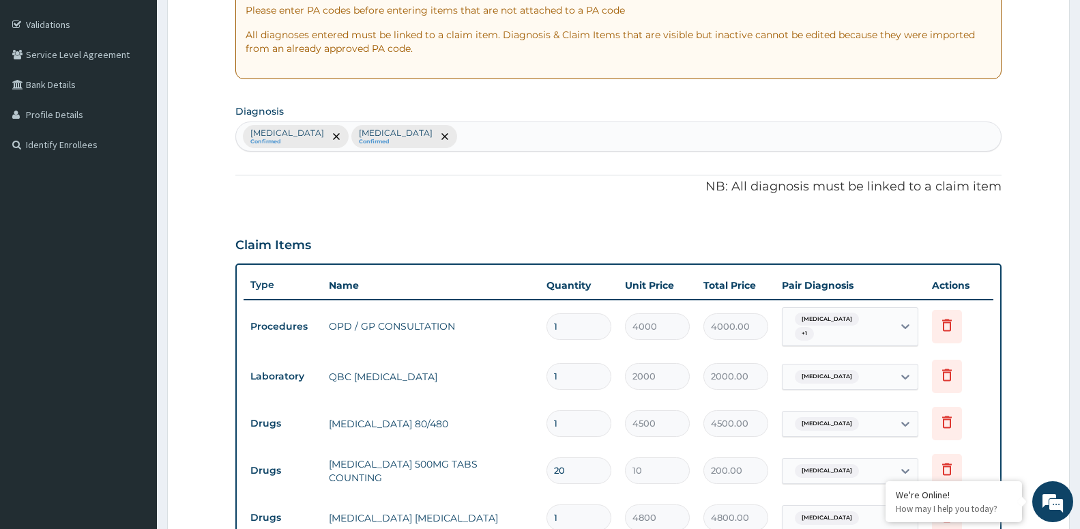
scroll to position [35, 0]
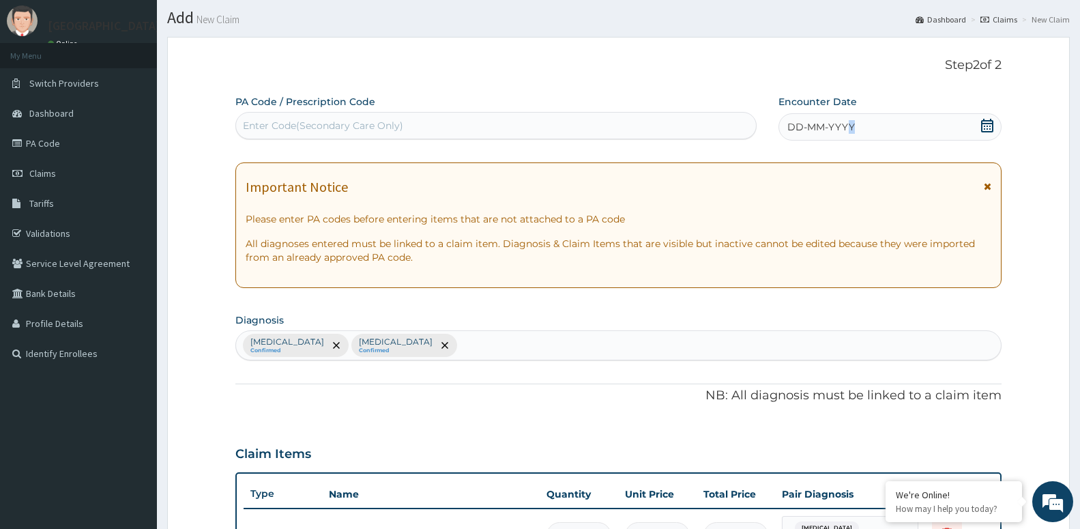
drag, startPoint x: 851, startPoint y: 120, endPoint x: 852, endPoint y: 132, distance: 11.6
click at [850, 122] on div "DD-MM-YYYY" at bounding box center [890, 126] width 223 height 27
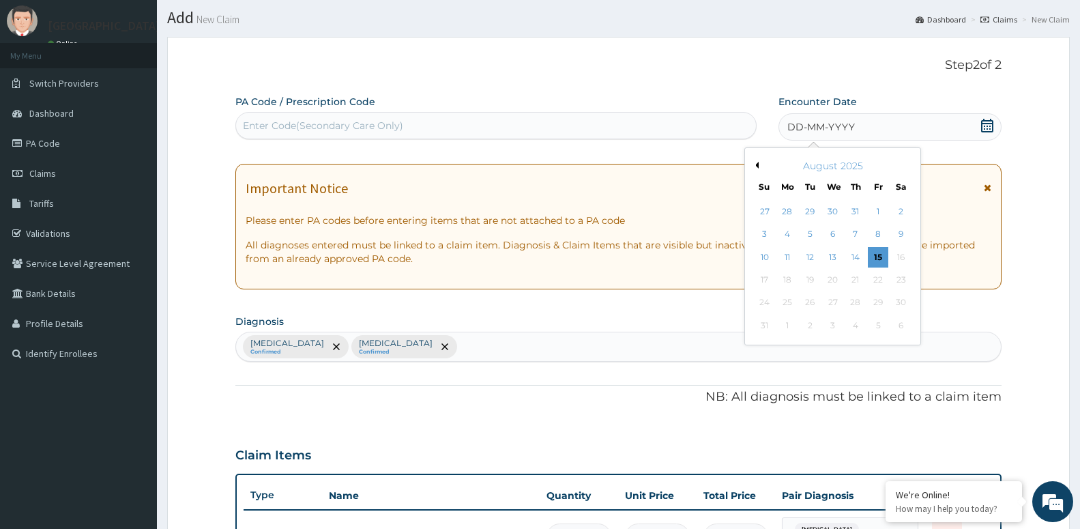
click at [757, 169] on div "August 2025" at bounding box center [833, 166] width 164 height 14
click at [757, 166] on button "Previous Month" at bounding box center [755, 165] width 7 height 7
click at [787, 206] on div "2" at bounding box center [787, 211] width 20 height 20
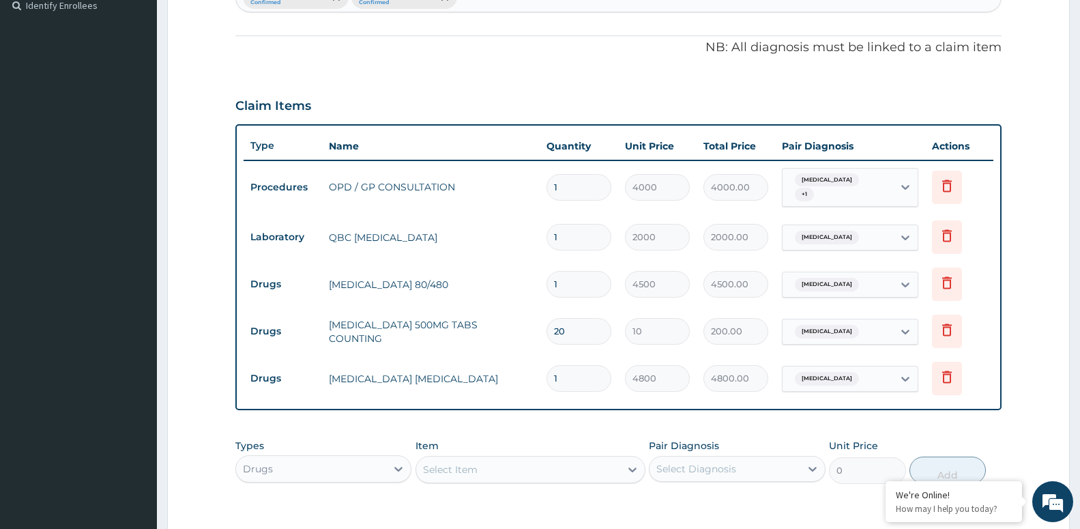
scroll to position [579, 0]
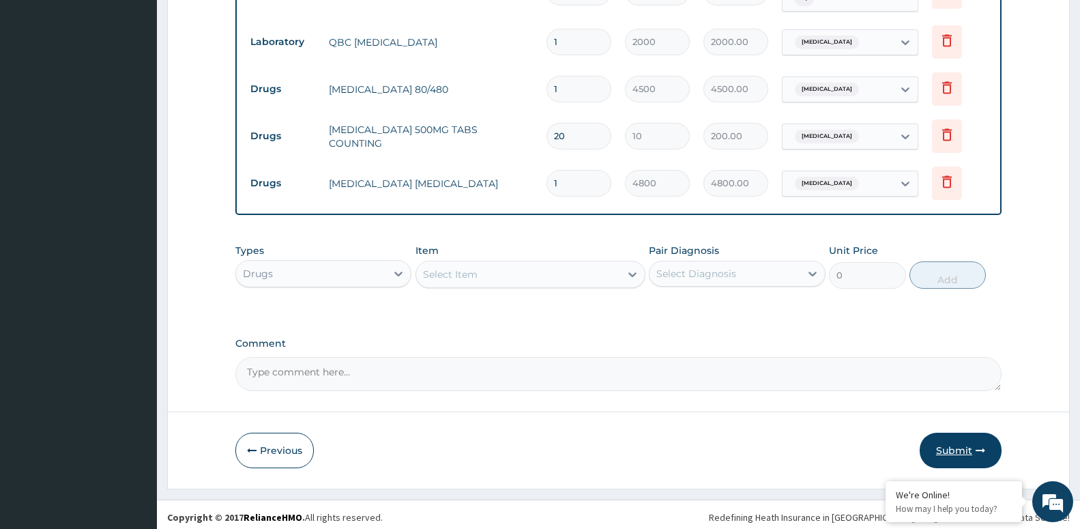
click at [969, 455] on button "Submit" at bounding box center [961, 450] width 82 height 35
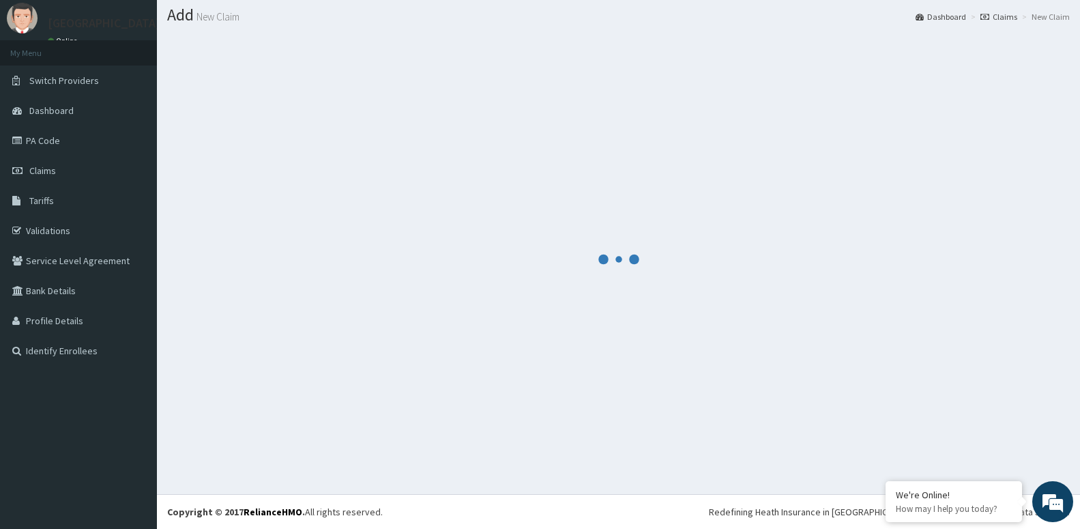
scroll to position [38, 0]
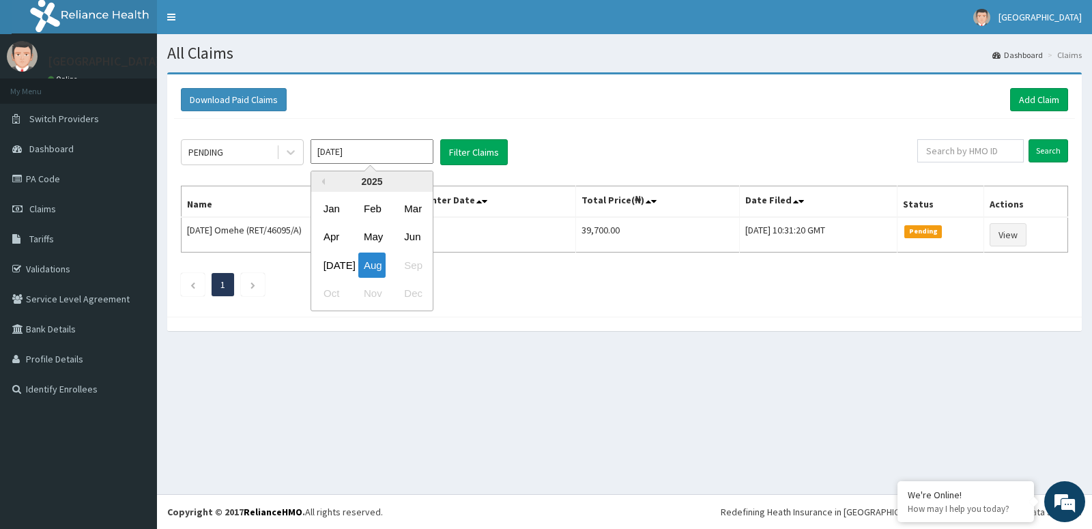
click at [372, 234] on div "May" at bounding box center [371, 237] width 27 height 25
drag, startPoint x: 355, startPoint y: 144, endPoint x: 400, endPoint y: 182, distance: 59.1
click at [356, 147] on input "[DATE]" at bounding box center [372, 151] width 123 height 25
click at [412, 240] on div "Jun" at bounding box center [412, 237] width 27 height 25
type input "[DATE]"
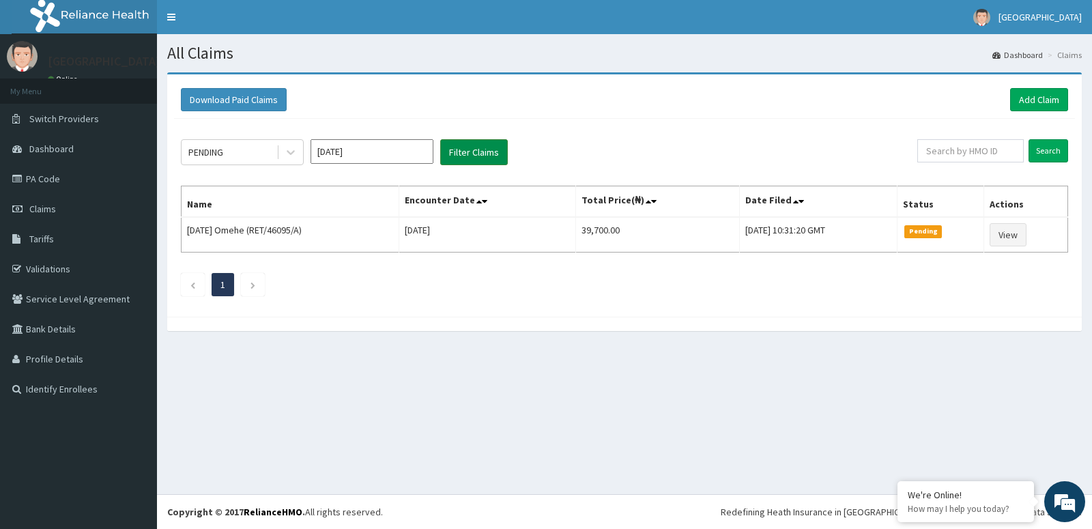
click at [448, 152] on button "Filter Claims" at bounding box center [474, 152] width 68 height 26
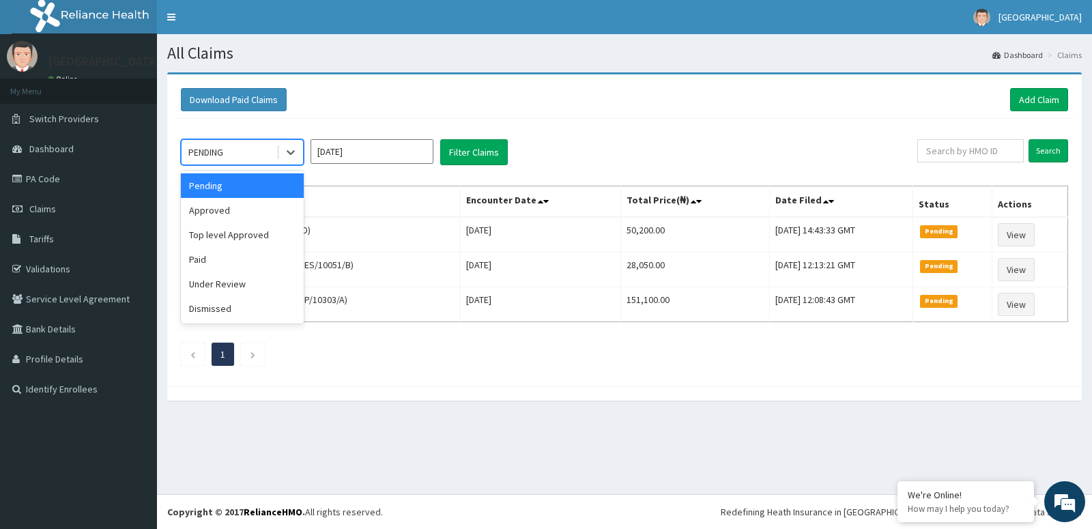
click at [245, 149] on div "PENDING" at bounding box center [229, 152] width 95 height 22
click at [263, 217] on div "Approved" at bounding box center [242, 210] width 123 height 25
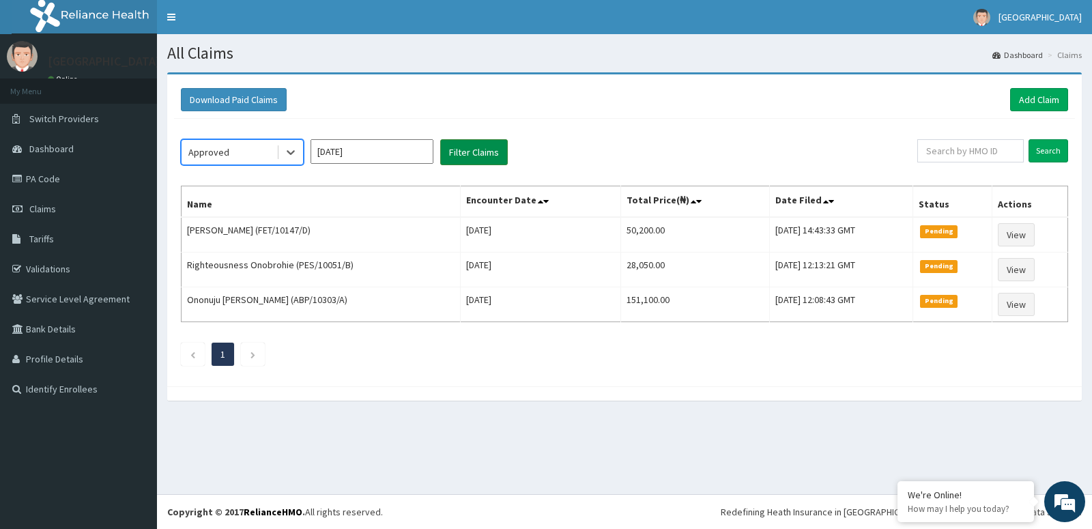
click at [461, 161] on button "Filter Claims" at bounding box center [474, 152] width 68 height 26
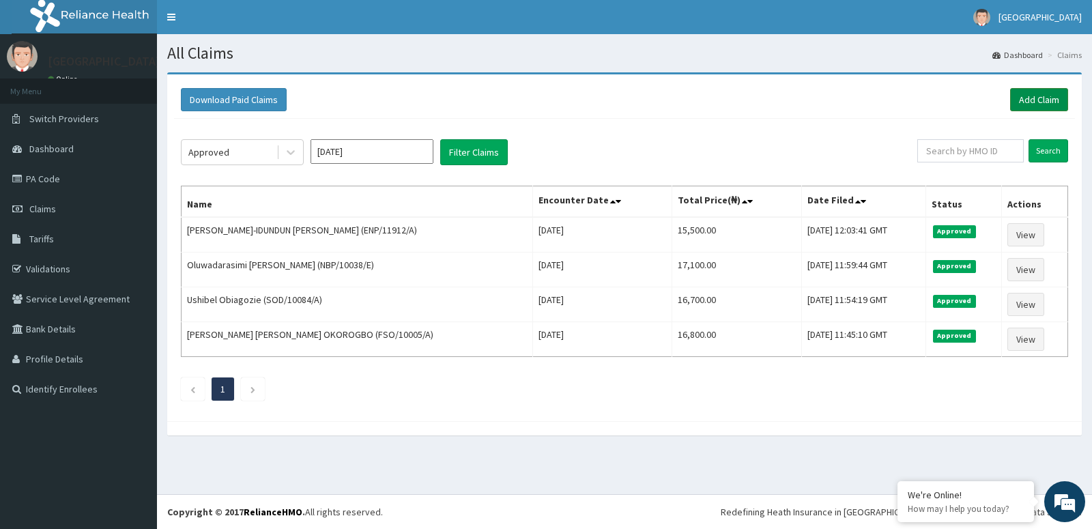
click at [1045, 98] on link "Add Claim" at bounding box center [1039, 99] width 58 height 23
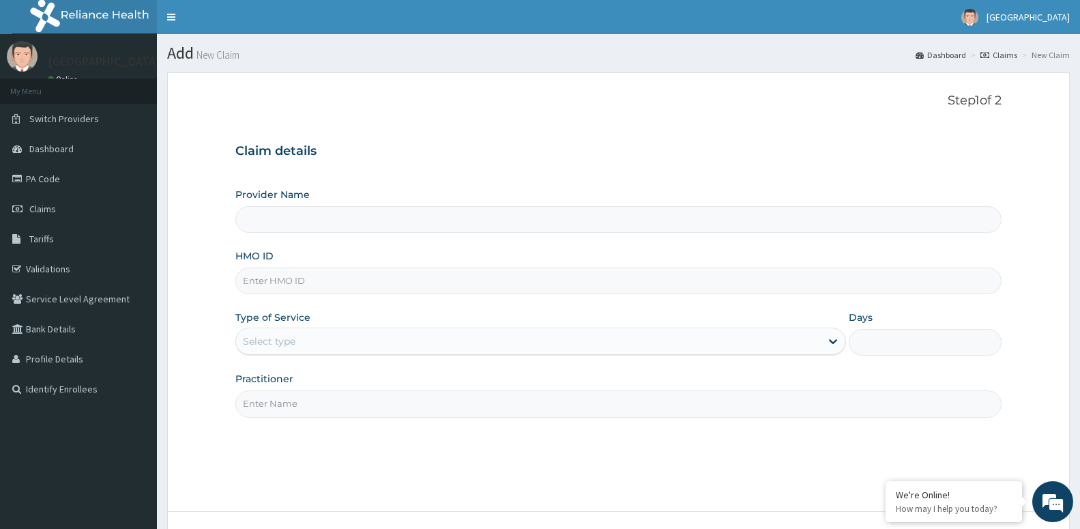
type input "[GEOGRAPHIC_DATA] -ASABA"
click at [412, 292] on input "HMO ID" at bounding box center [618, 281] width 766 height 27
type input "APY/10001/A"
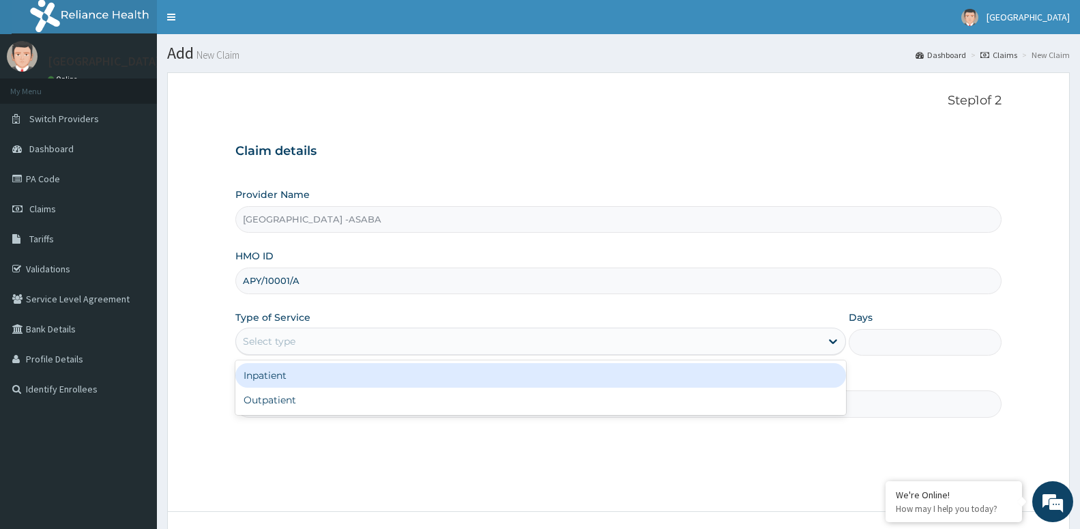
click at [327, 341] on div "Select type" at bounding box center [528, 341] width 585 height 22
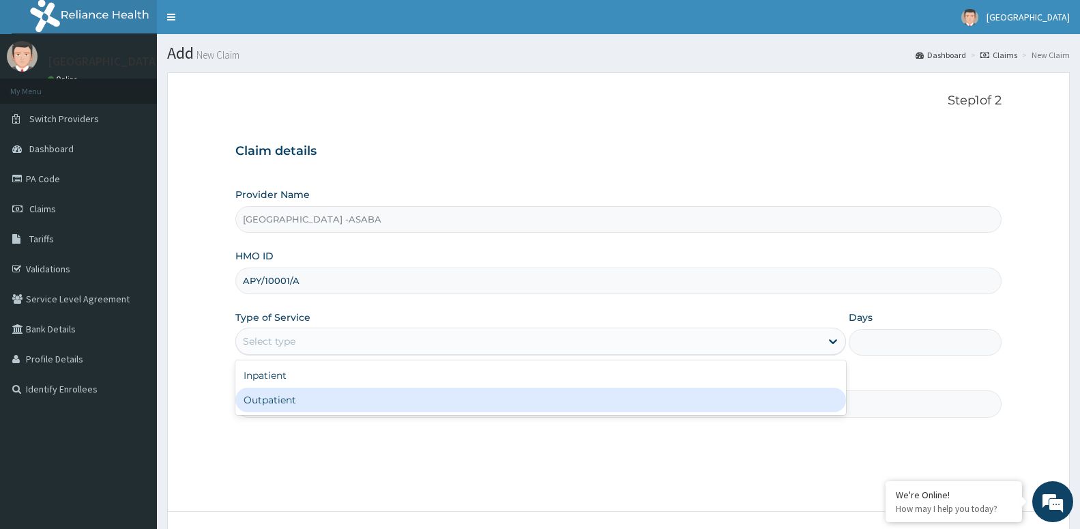
click at [326, 395] on div "Outpatient" at bounding box center [540, 400] width 611 height 25
type input "1"
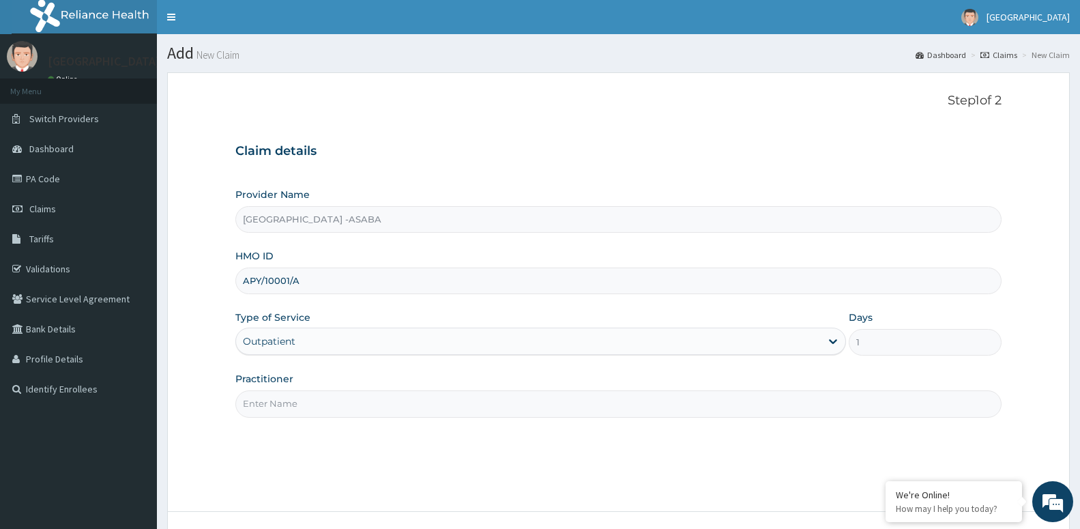
drag, startPoint x: 334, startPoint y: 404, endPoint x: 329, endPoint y: 411, distance: 8.7
click at [330, 412] on input "Practitioner" at bounding box center [618, 403] width 766 height 27
paste input "DR [PERSON_NAME]"
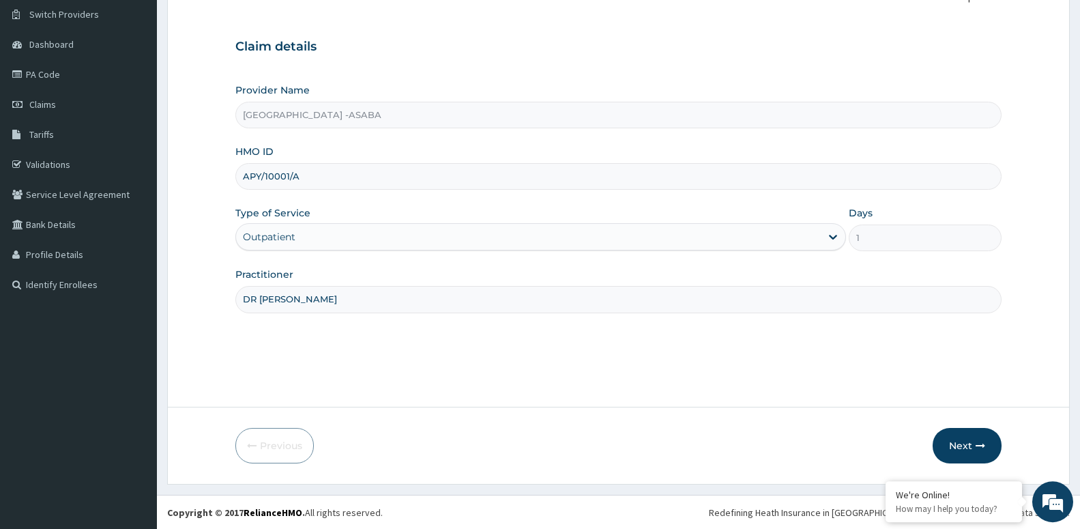
scroll to position [105, 0]
type input "DR [PERSON_NAME]"
click at [969, 453] on button "Next" at bounding box center [967, 444] width 69 height 35
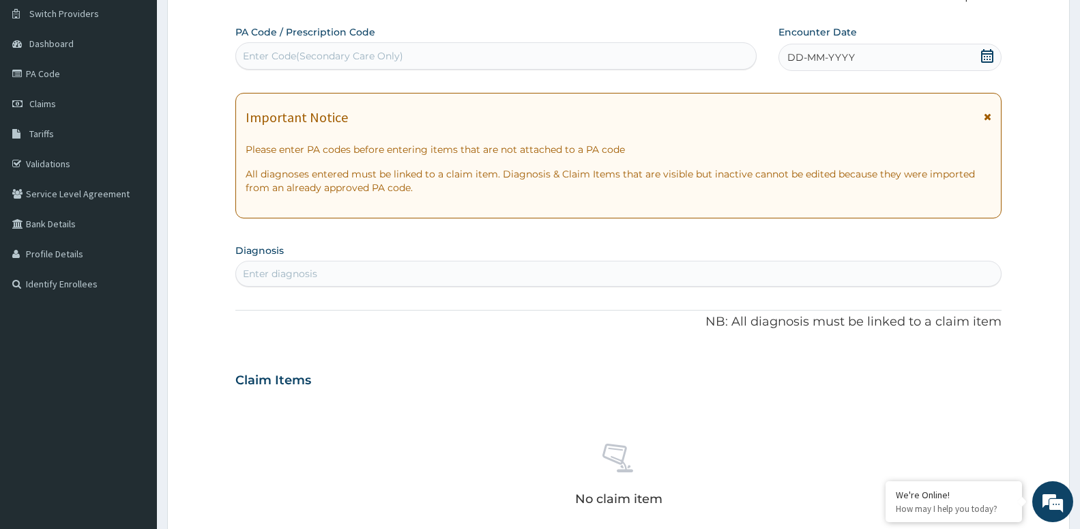
click at [369, 276] on div "Enter diagnosis" at bounding box center [618, 274] width 765 height 22
type input "MALAR"
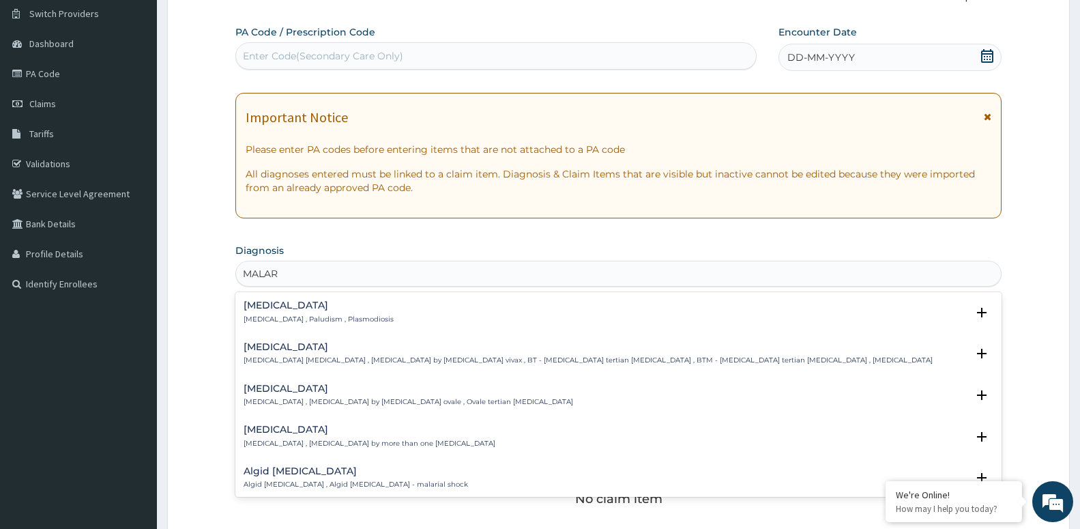
click at [280, 307] on h4 "Malaria" at bounding box center [319, 305] width 150 height 10
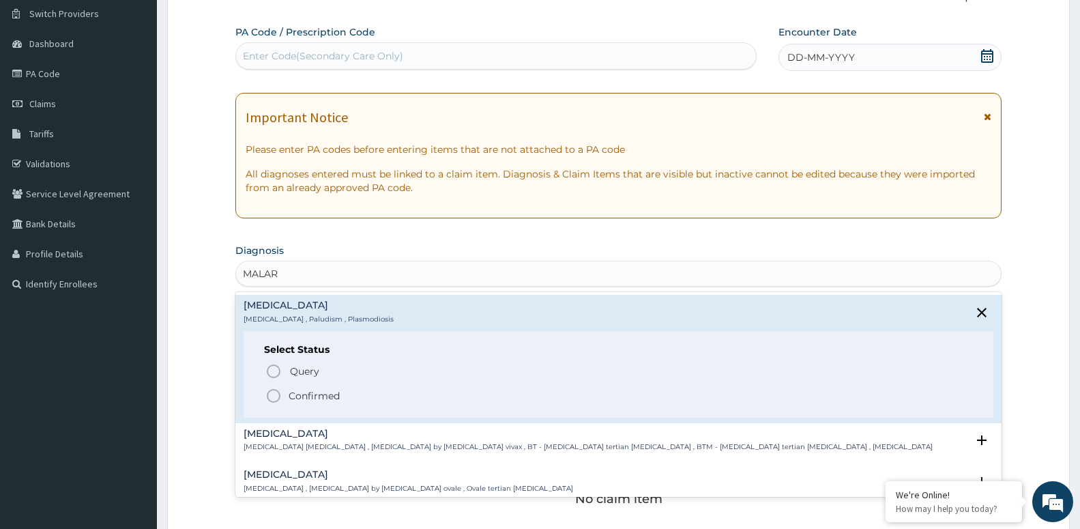
click at [323, 400] on p "Confirmed" at bounding box center [314, 396] width 51 height 14
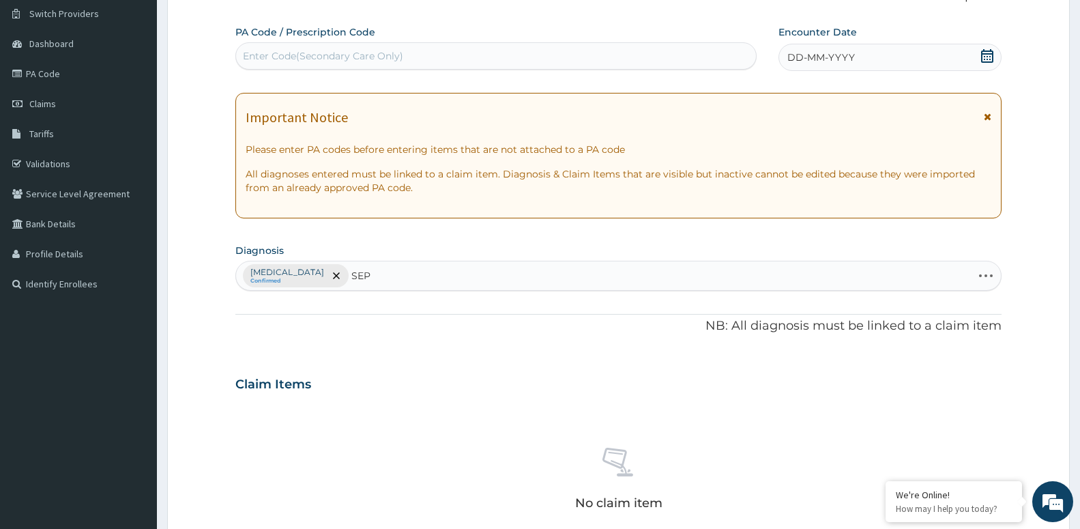
type input "SEPS"
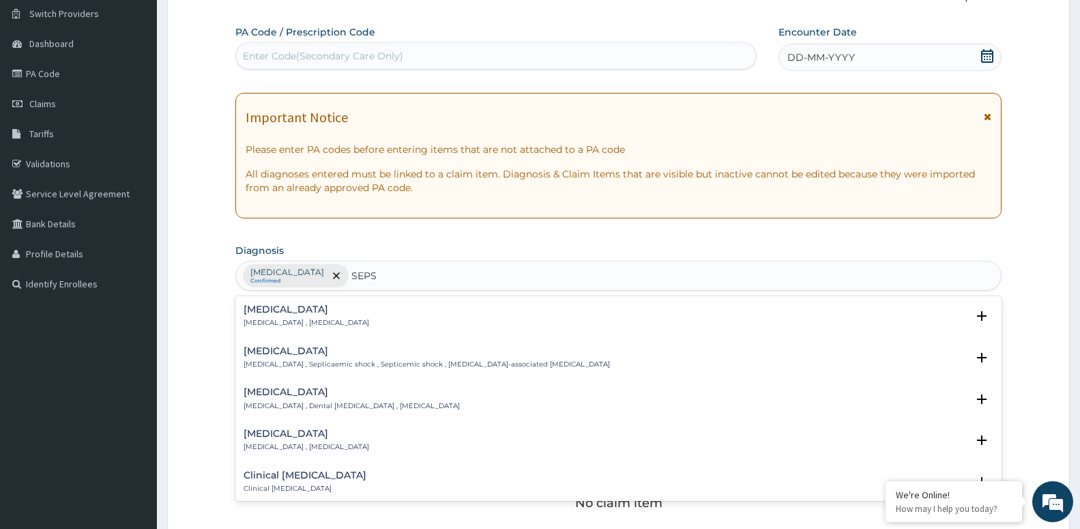
click at [283, 312] on h4 "[MEDICAL_DATA]" at bounding box center [307, 309] width 126 height 10
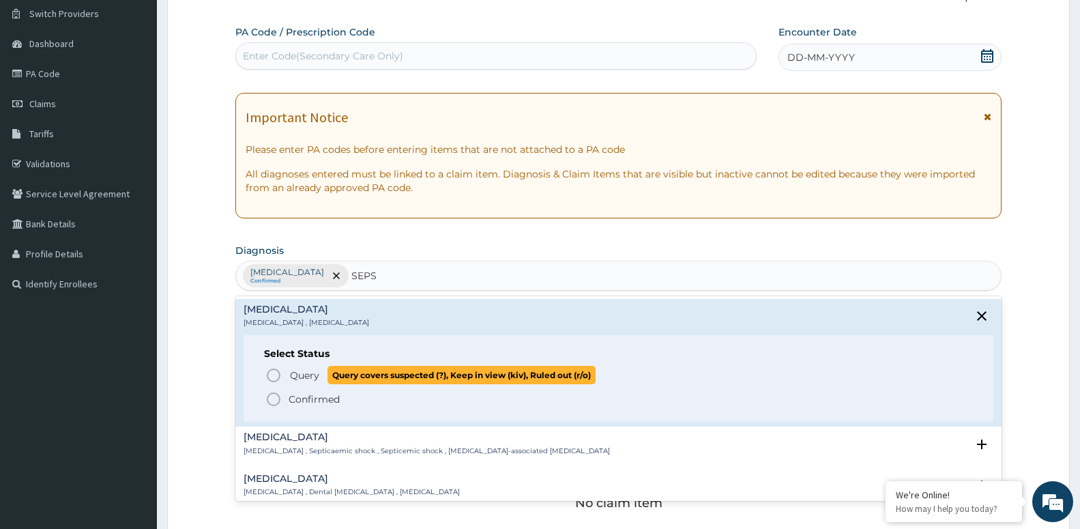
click at [305, 373] on span "Query" at bounding box center [304, 376] width 29 height 14
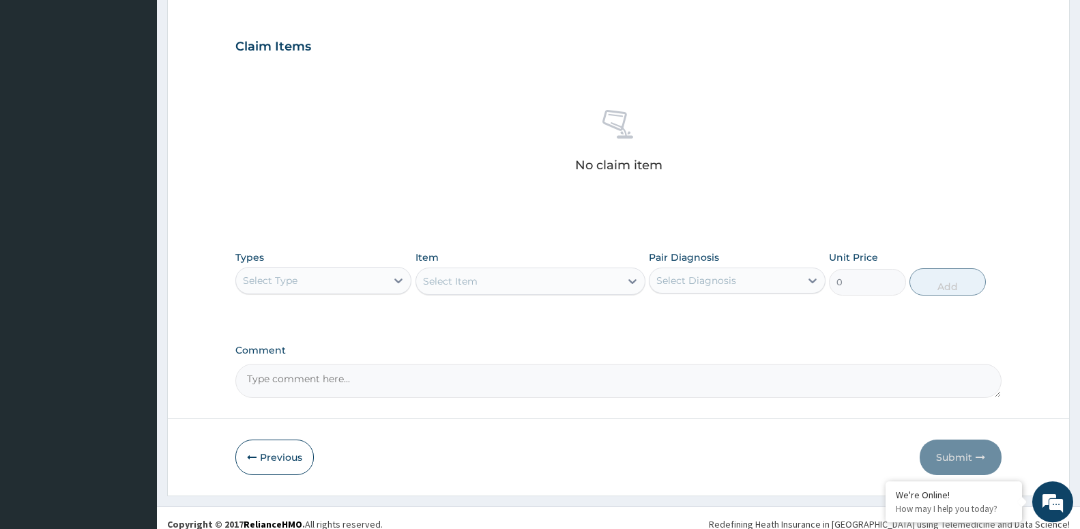
scroll to position [455, 0]
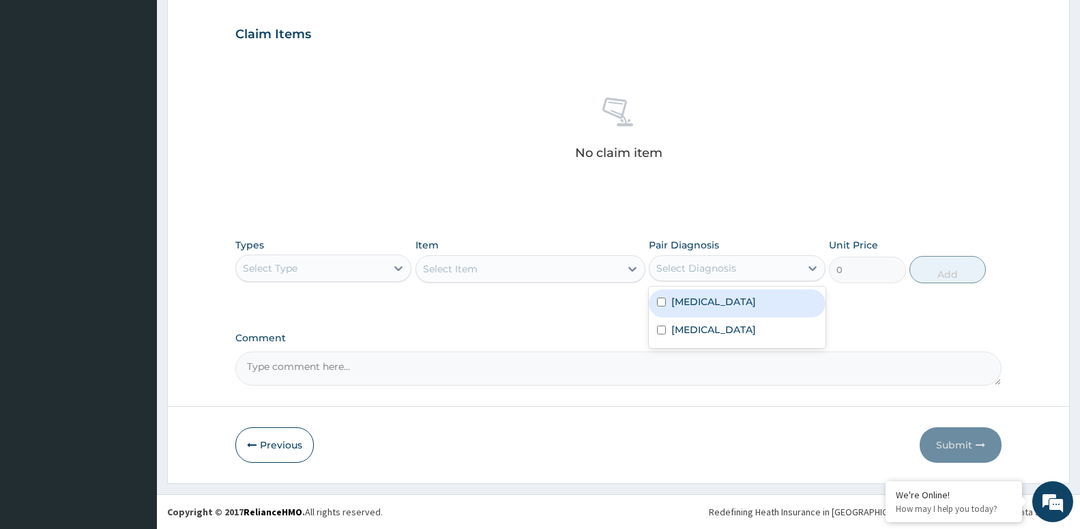
click at [743, 271] on div "Select Diagnosis" at bounding box center [725, 268] width 150 height 22
click at [709, 304] on div "Malaria" at bounding box center [737, 303] width 176 height 28
checkbox input "true"
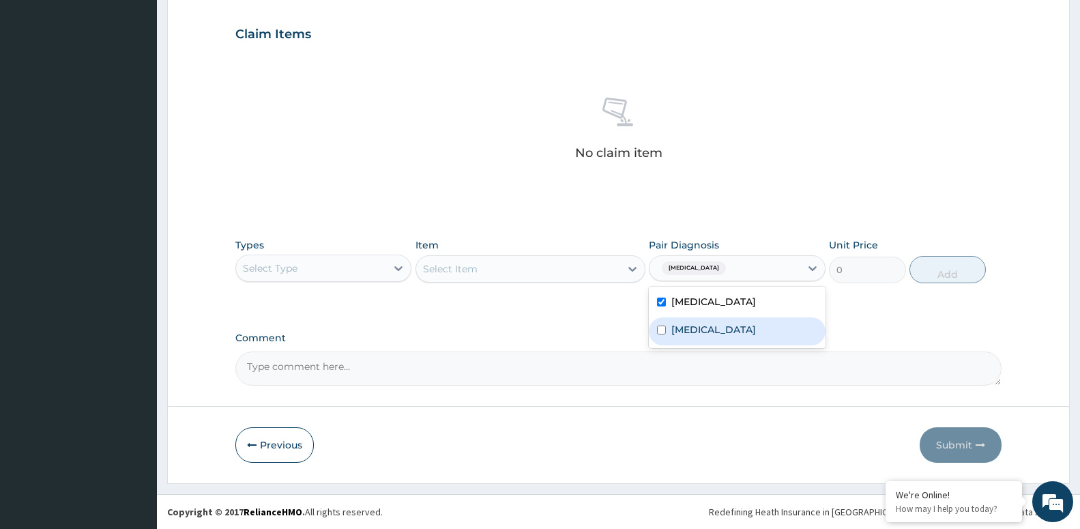
click at [713, 324] on div "[MEDICAL_DATA]" at bounding box center [737, 331] width 176 height 28
checkbox input "true"
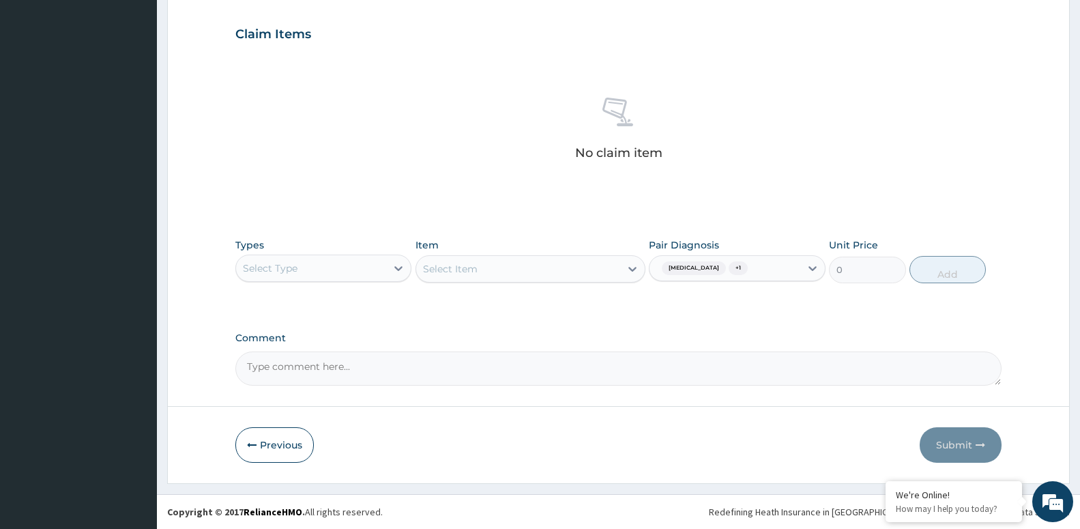
click at [563, 271] on div "Select Item" at bounding box center [531, 268] width 230 height 27
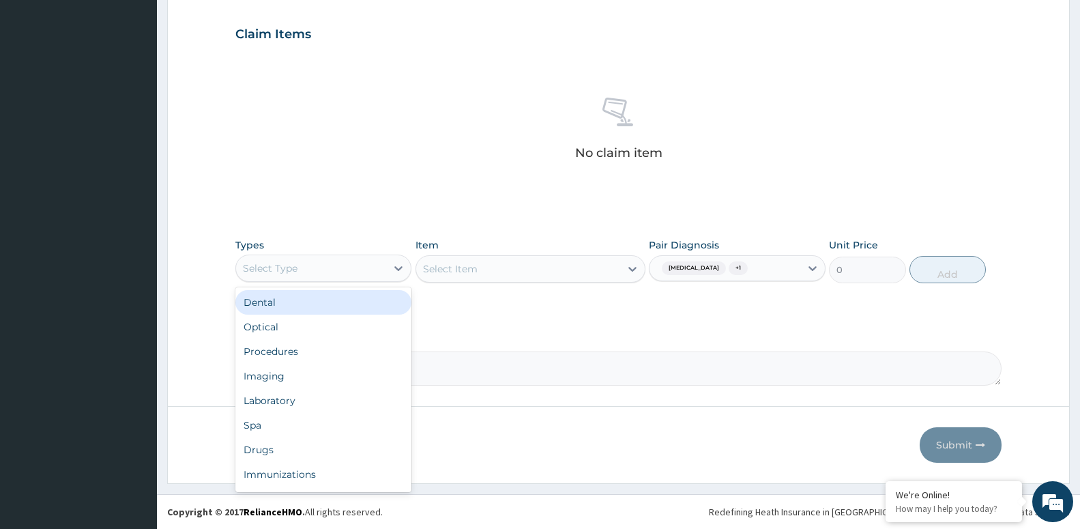
click at [264, 268] on div "Select Type" at bounding box center [270, 268] width 55 height 14
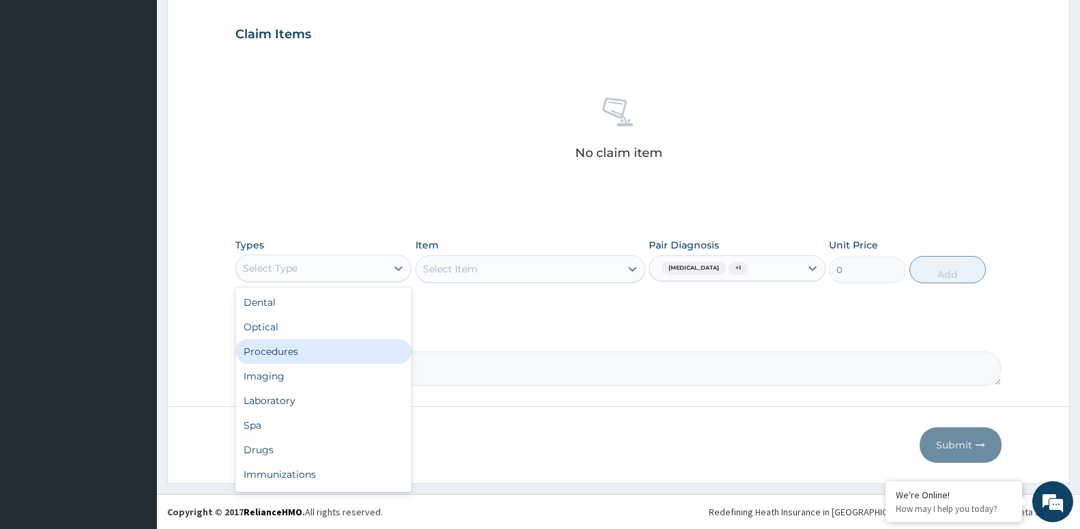
click at [321, 352] on div "Procedures" at bounding box center [323, 351] width 176 height 25
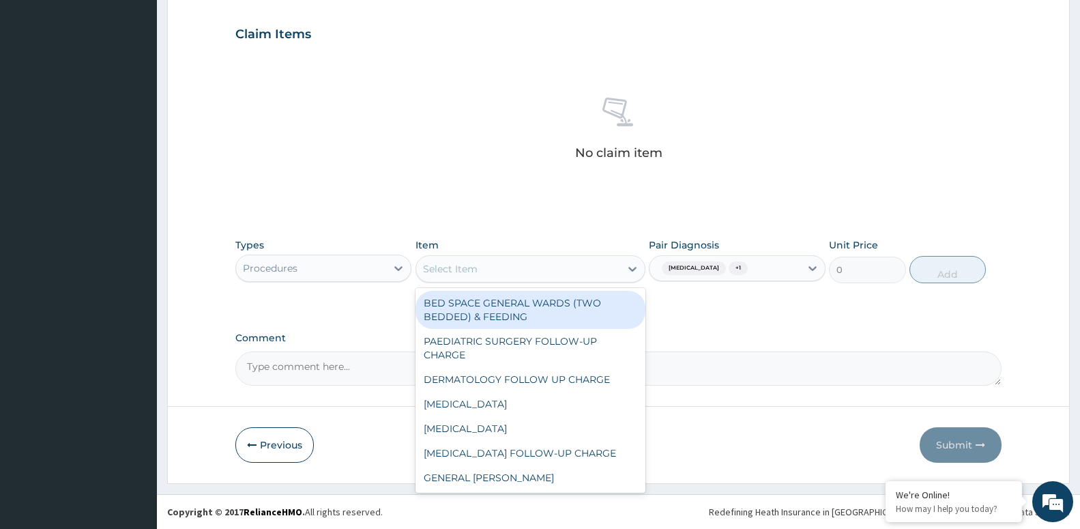
click at [548, 270] on div "Select Item" at bounding box center [518, 269] width 204 height 22
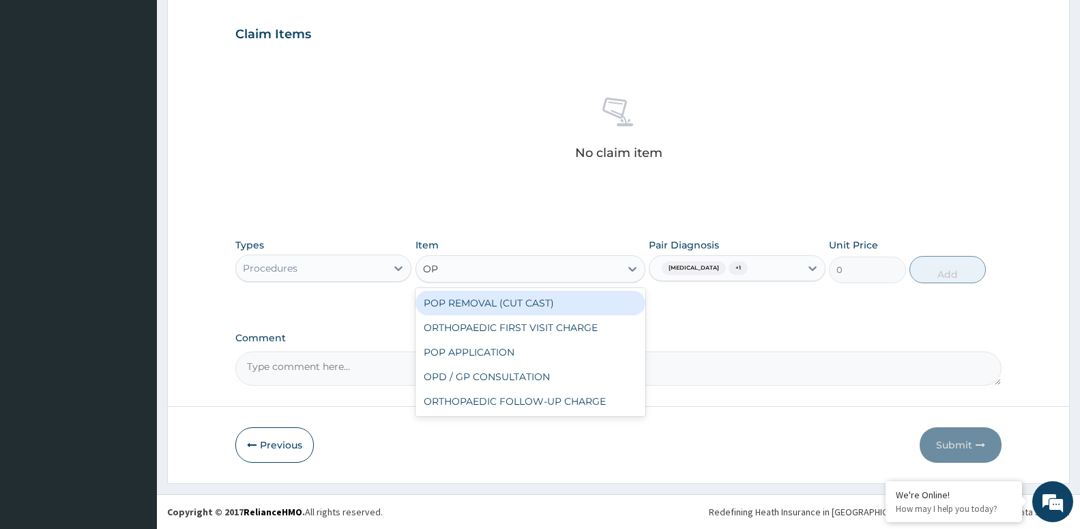
type input "OPD"
click at [531, 310] on div "OPD / GP CONSULTATION" at bounding box center [531, 303] width 230 height 25
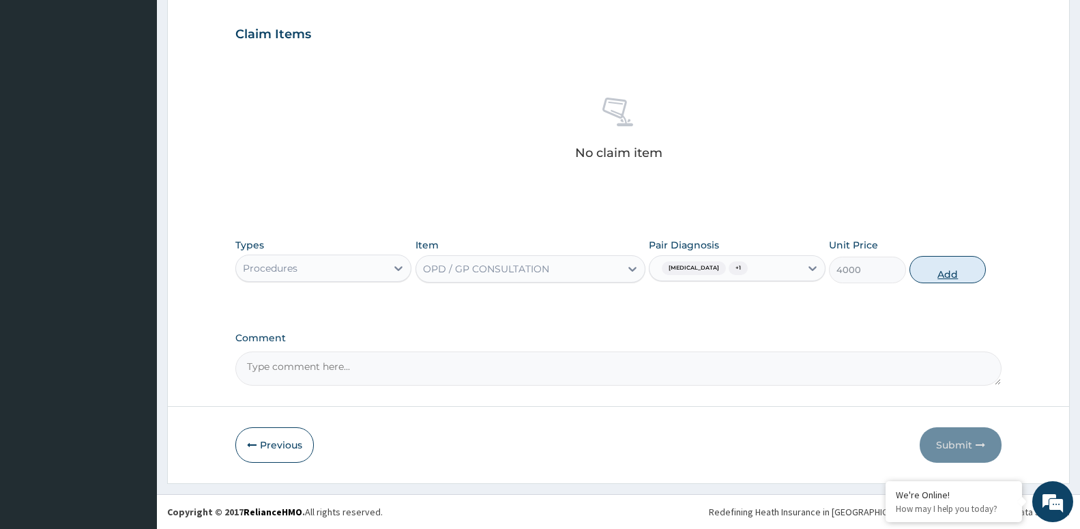
click at [960, 279] on button "Add" at bounding box center [948, 269] width 76 height 27
type input "0"
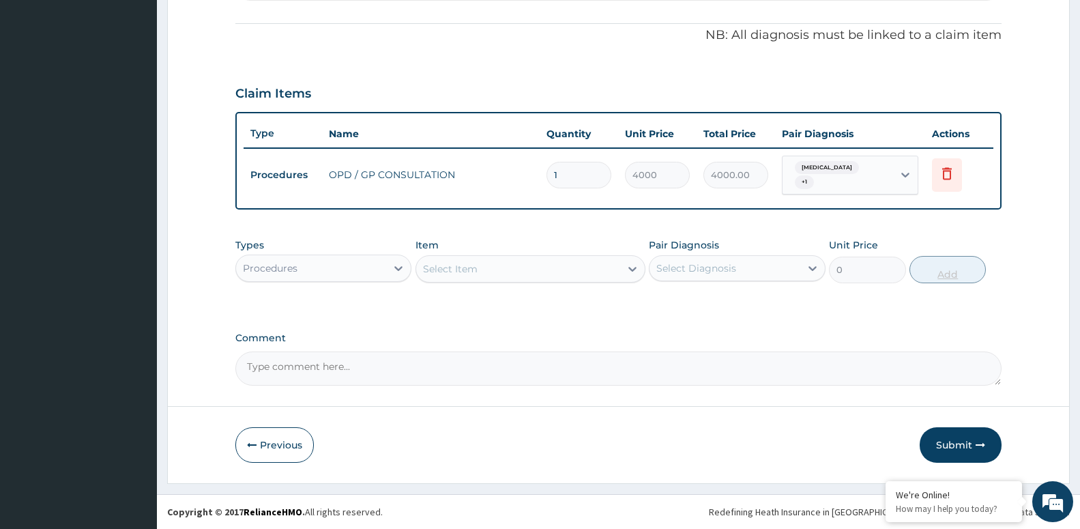
scroll to position [390, 0]
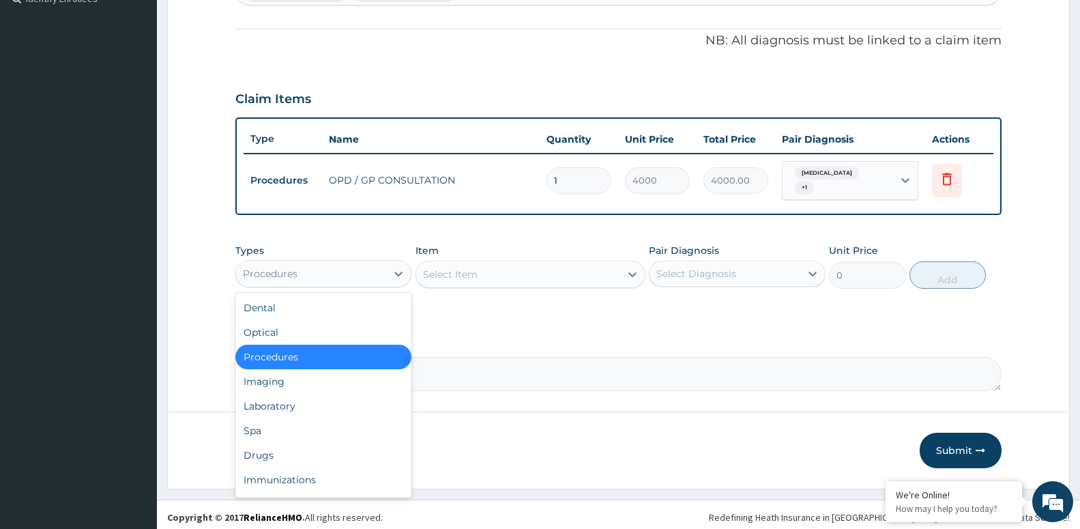
click at [300, 263] on div "Procedures" at bounding box center [311, 274] width 150 height 22
click at [324, 404] on div "Laboratory" at bounding box center [323, 406] width 176 height 25
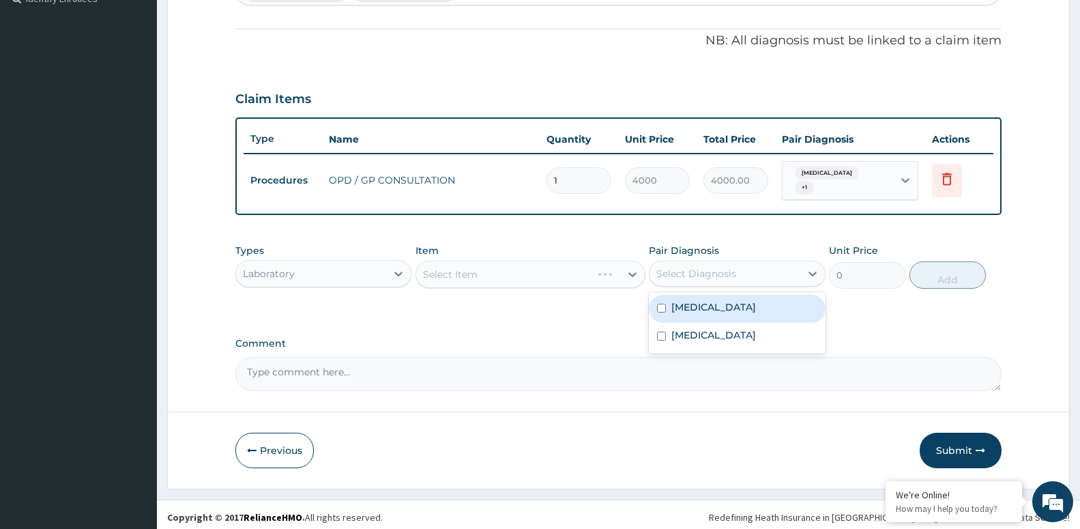
click at [699, 272] on div "Select Diagnosis" at bounding box center [697, 274] width 80 height 14
click at [685, 305] on label "Malaria" at bounding box center [714, 307] width 85 height 14
checkbox input "true"
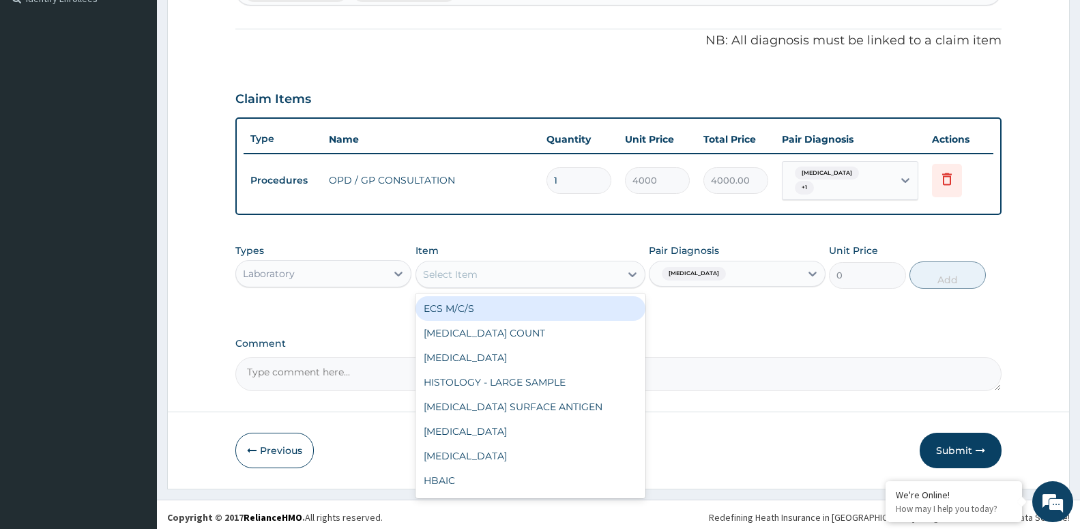
click at [530, 275] on div "Select Item" at bounding box center [518, 274] width 204 height 22
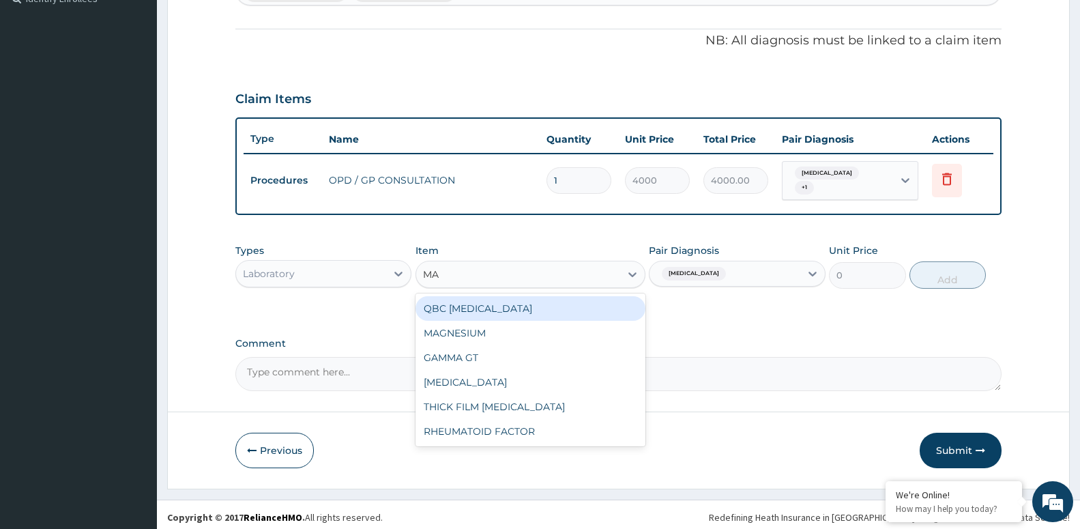
type input "MAL"
click at [455, 306] on div "QBC MALARIA" at bounding box center [531, 308] width 230 height 25
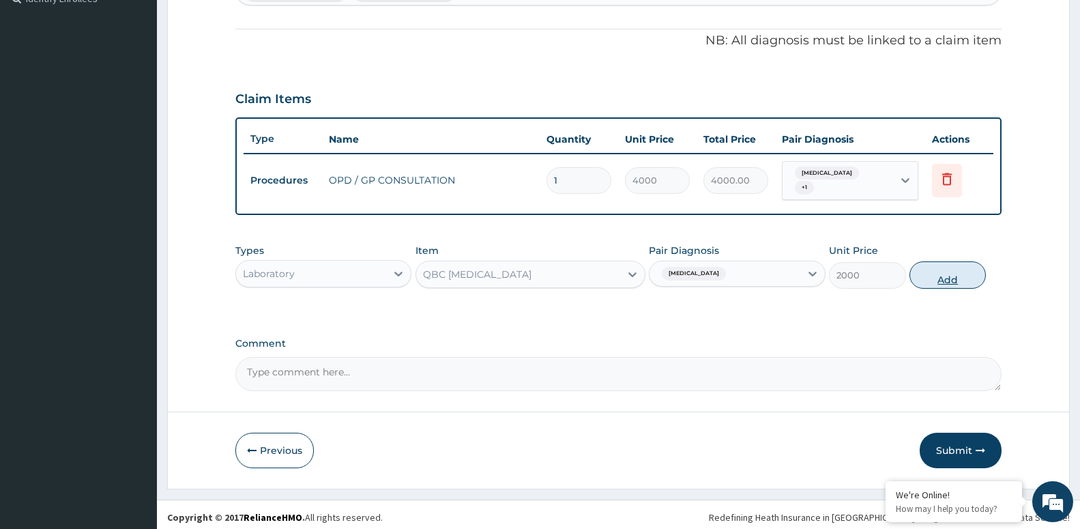
click at [957, 276] on button "Add" at bounding box center [948, 274] width 76 height 27
type input "0"
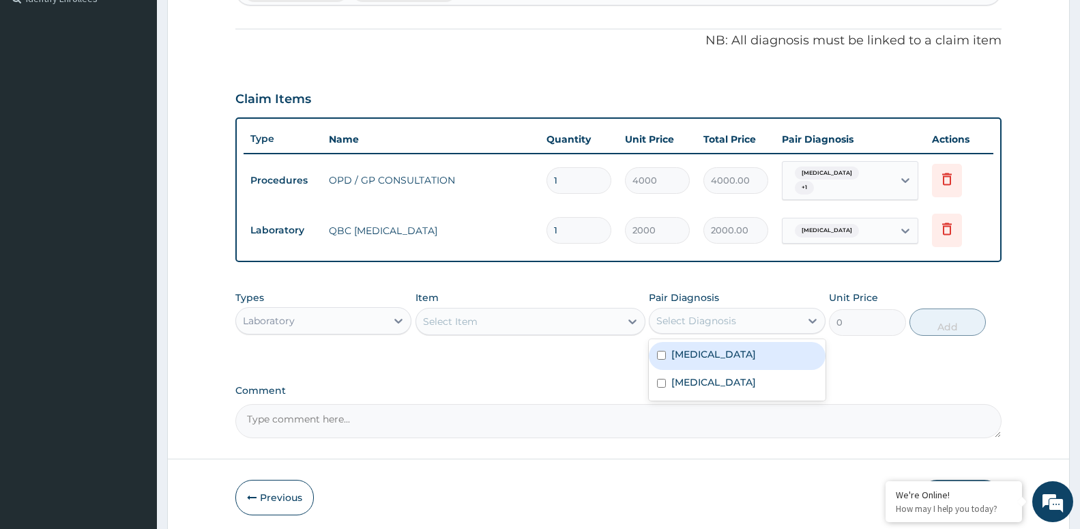
click at [741, 314] on div "Select Diagnosis" at bounding box center [725, 321] width 150 height 22
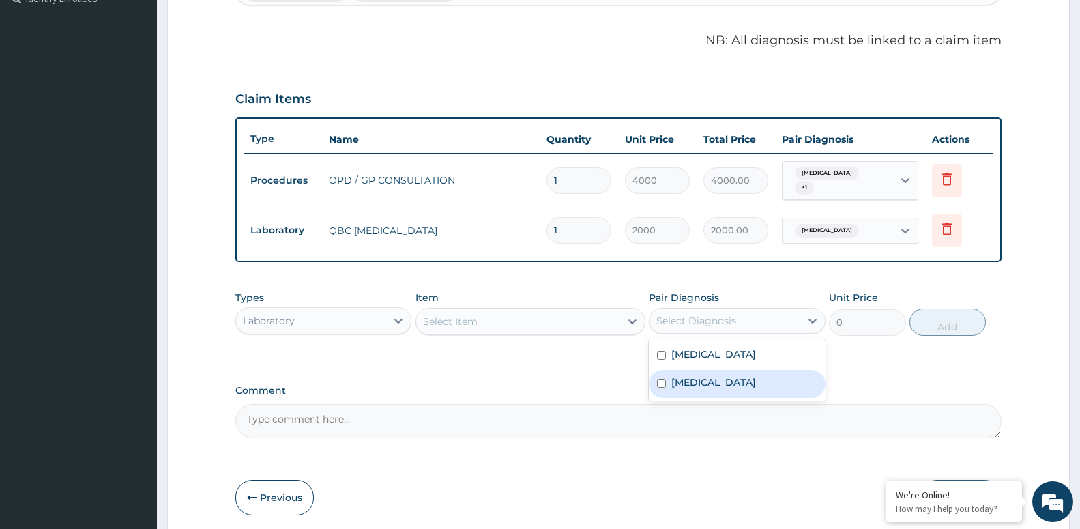
click at [689, 375] on label "[MEDICAL_DATA]" at bounding box center [714, 382] width 85 height 14
checkbox input "true"
click at [513, 313] on div "Select Item" at bounding box center [518, 322] width 204 height 22
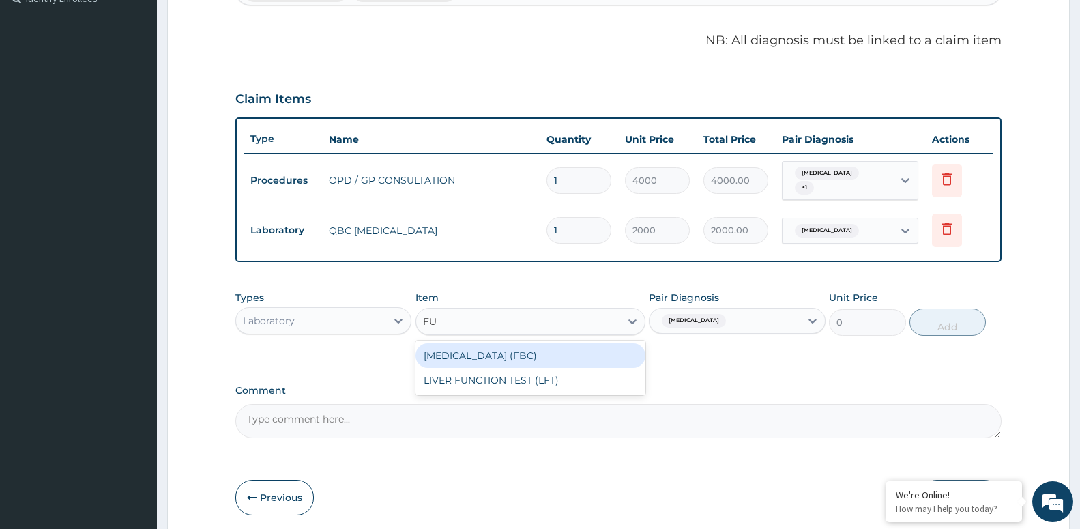
type input "FUL"
click at [462, 354] on div "[MEDICAL_DATA] (FBC)" at bounding box center [531, 355] width 230 height 25
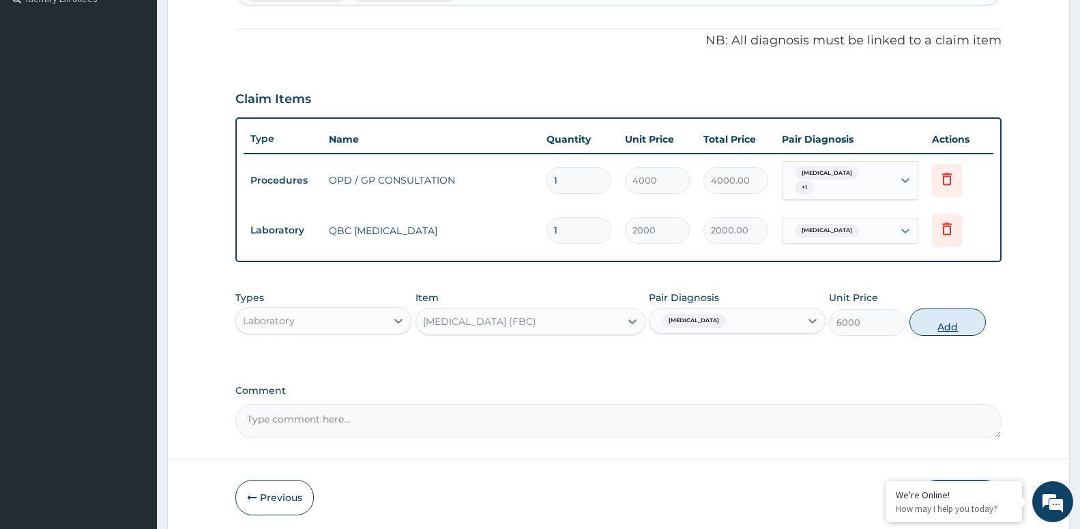
click at [941, 322] on button "Add" at bounding box center [948, 322] width 76 height 27
type input "0"
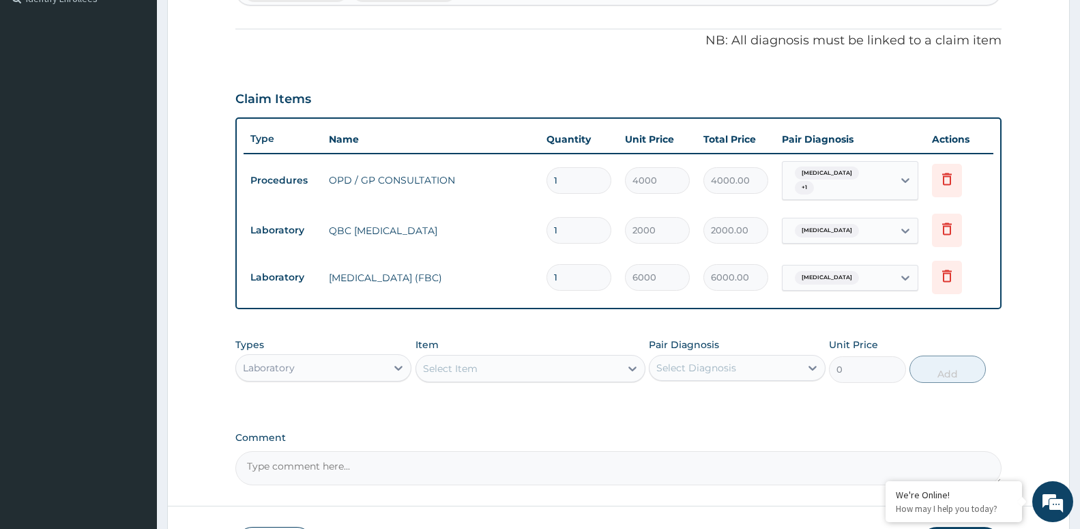
click at [326, 370] on div "Laboratory" at bounding box center [311, 368] width 150 height 22
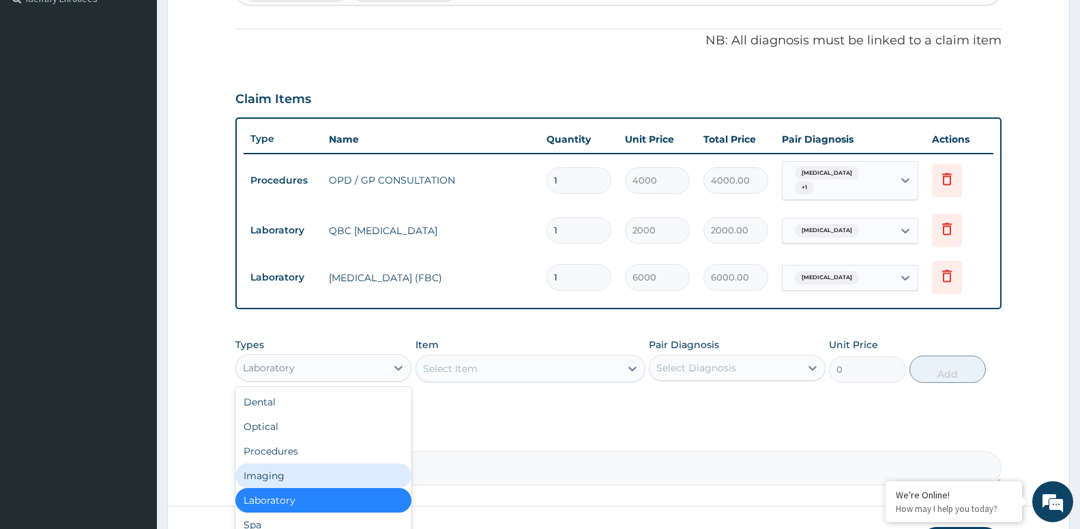
scroll to position [46, 0]
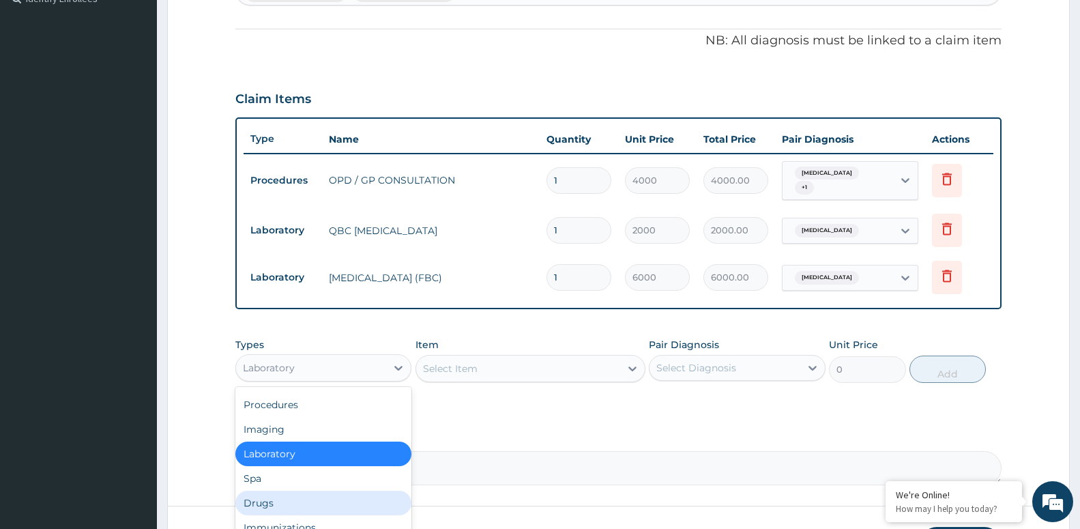
click at [268, 500] on div "Drugs" at bounding box center [323, 503] width 176 height 25
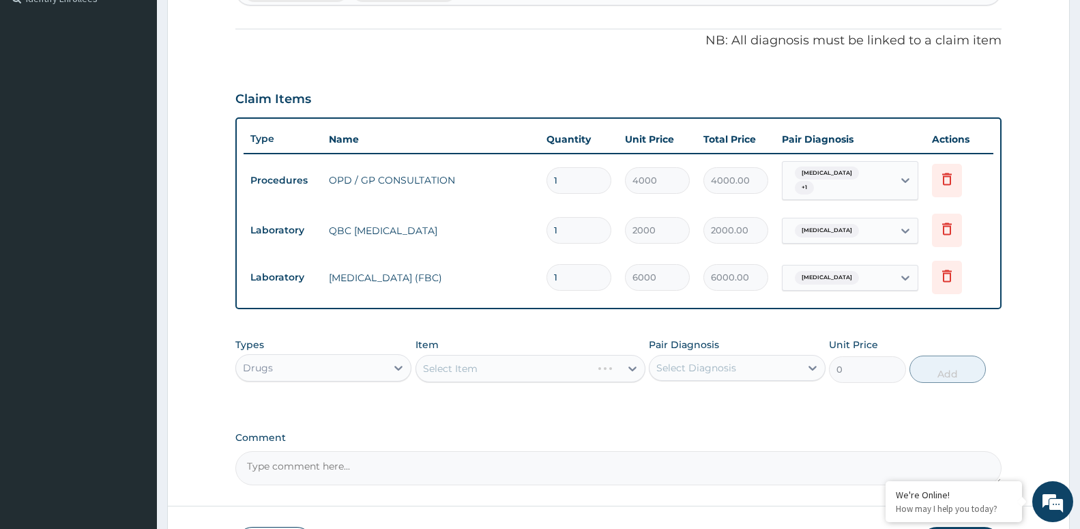
click at [511, 364] on div "Select Item" at bounding box center [531, 368] width 230 height 27
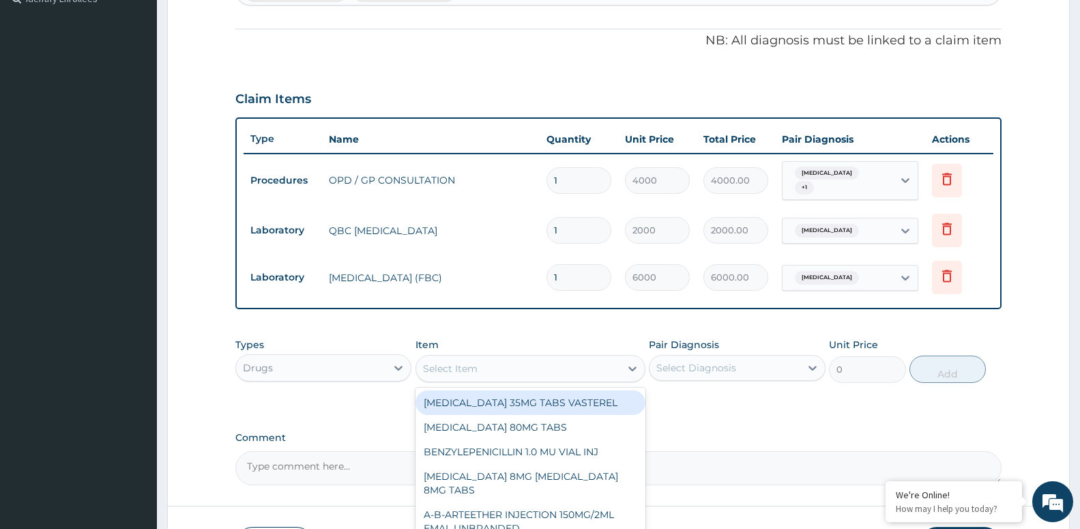
click at [511, 369] on div "Select Item" at bounding box center [518, 369] width 204 height 22
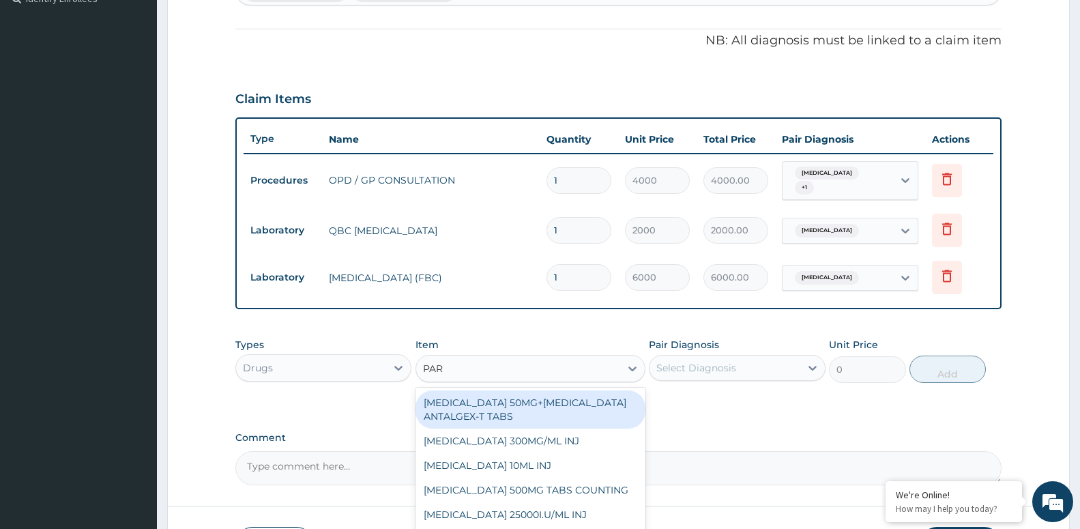
type input "PARA"
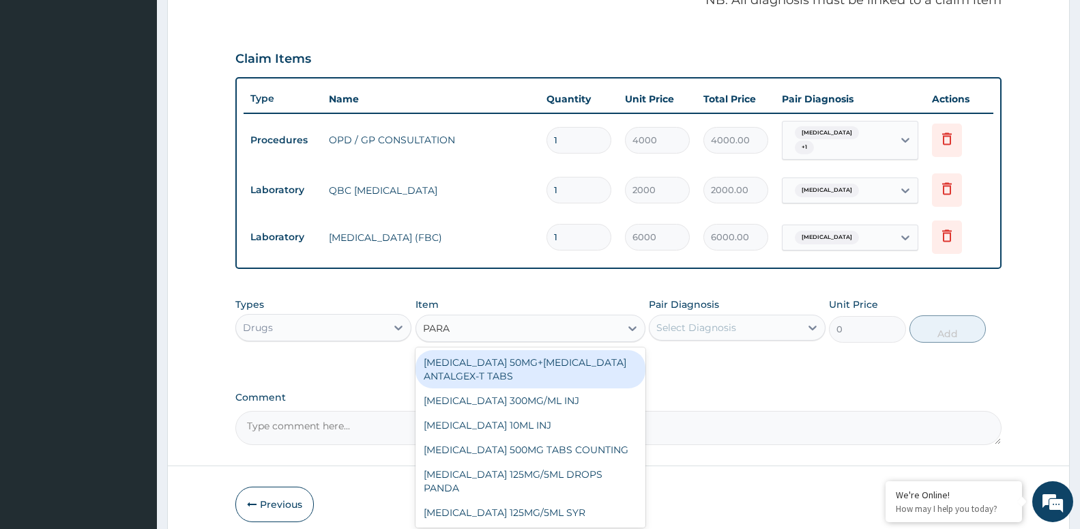
scroll to position [460, 0]
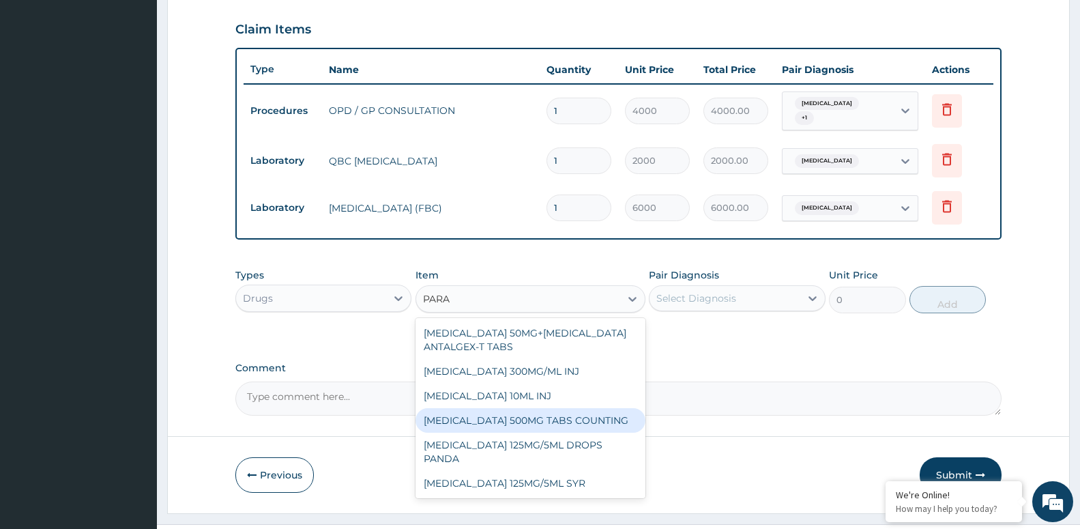
click at [586, 418] on div "PARACETAMOL 500MG TABS COUNTING" at bounding box center [531, 420] width 230 height 25
type input "10"
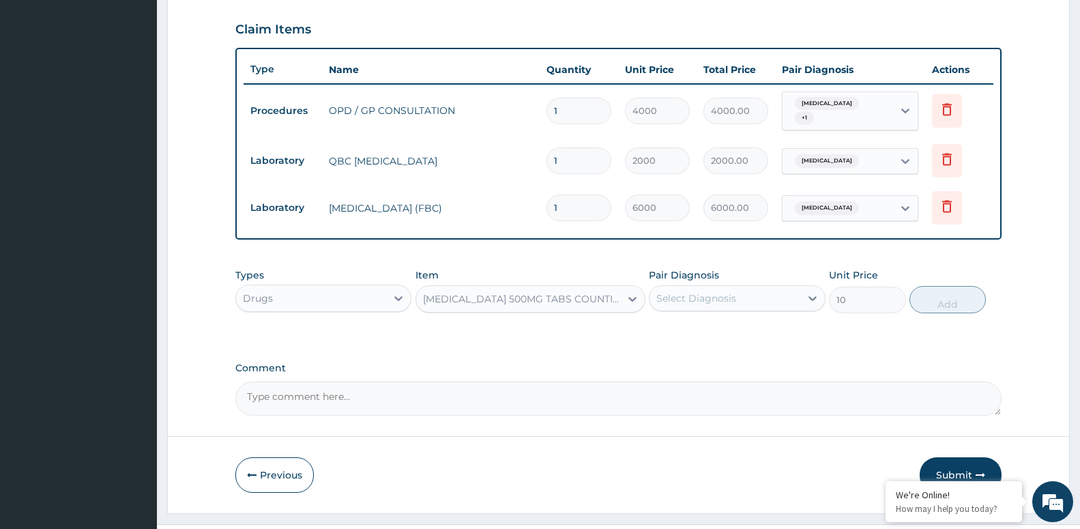
click at [789, 297] on div "Select Diagnosis" at bounding box center [725, 298] width 150 height 22
click at [717, 328] on div "Malaria" at bounding box center [737, 333] width 176 height 28
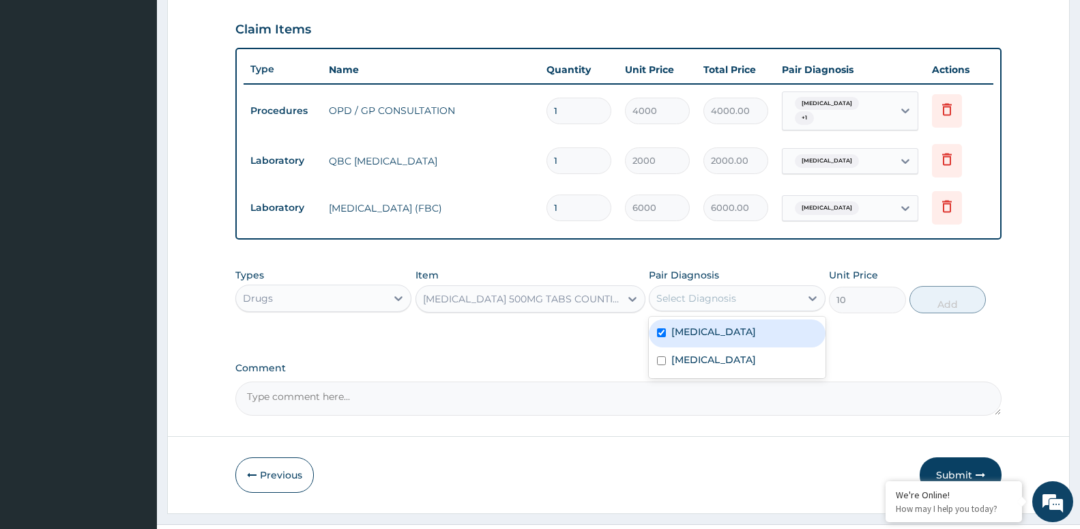
checkbox input "true"
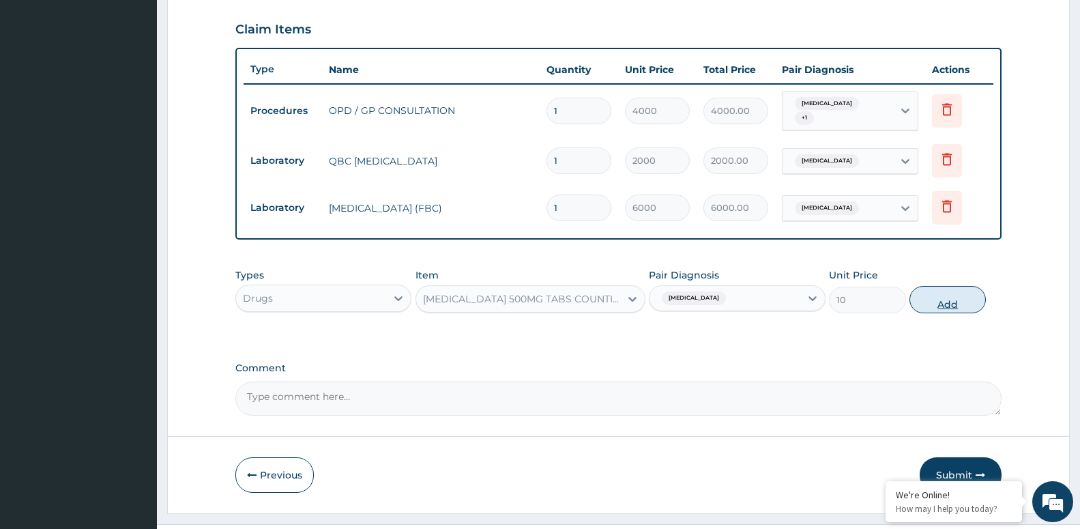
click at [954, 298] on button "Add" at bounding box center [948, 299] width 76 height 27
type input "0"
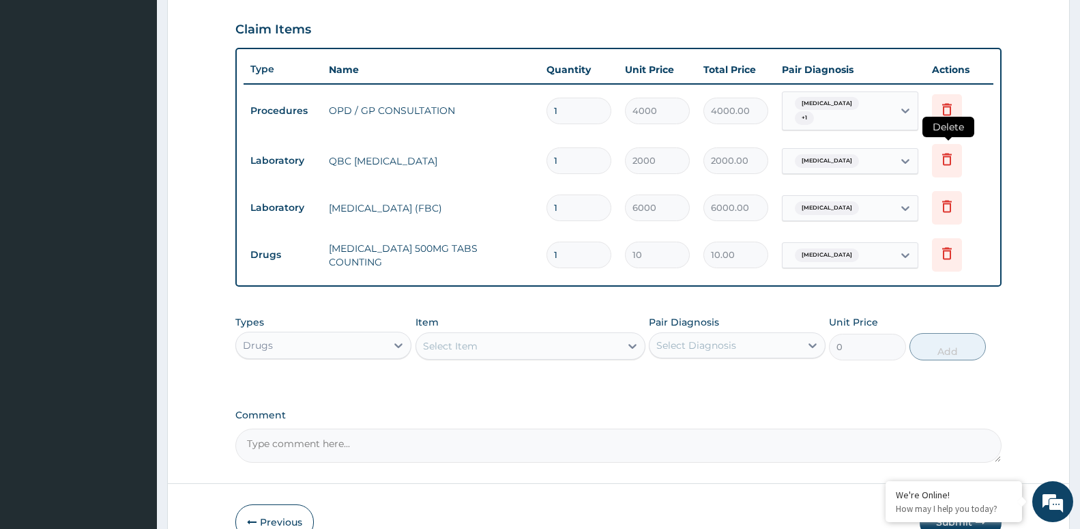
type input "0.00"
type input "2"
type input "20.00"
type input "20"
type input "200.00"
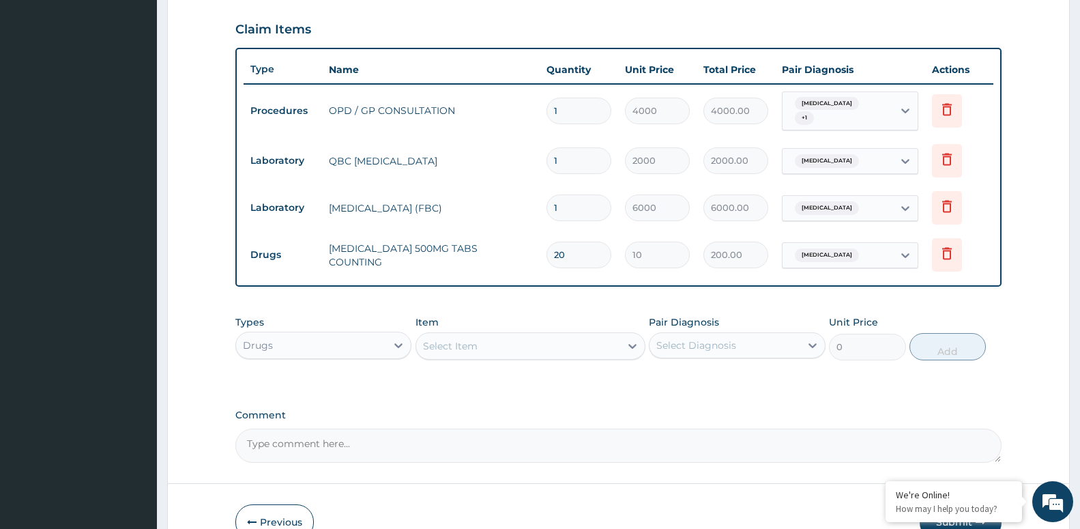
type input "20"
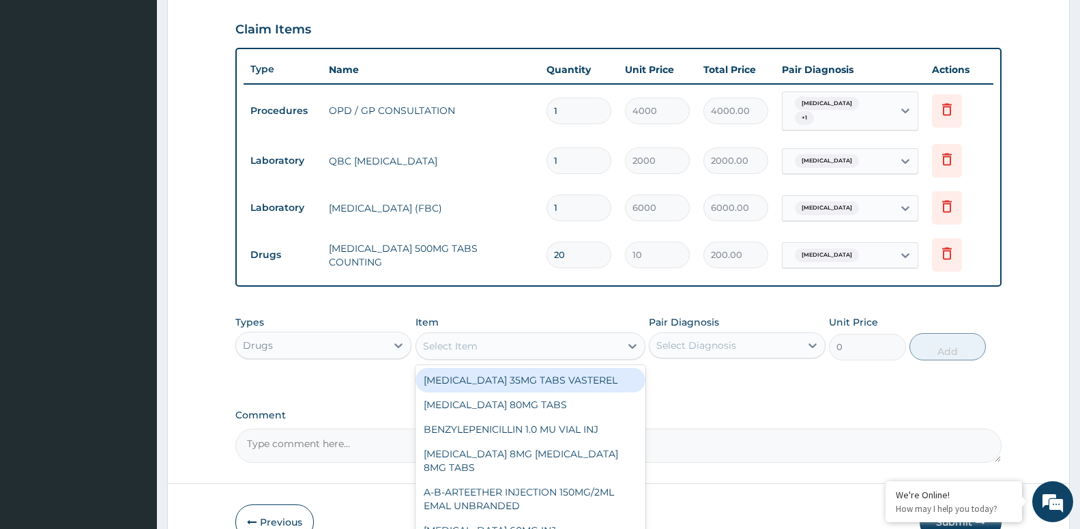
click at [547, 345] on div "Select Item" at bounding box center [518, 346] width 204 height 22
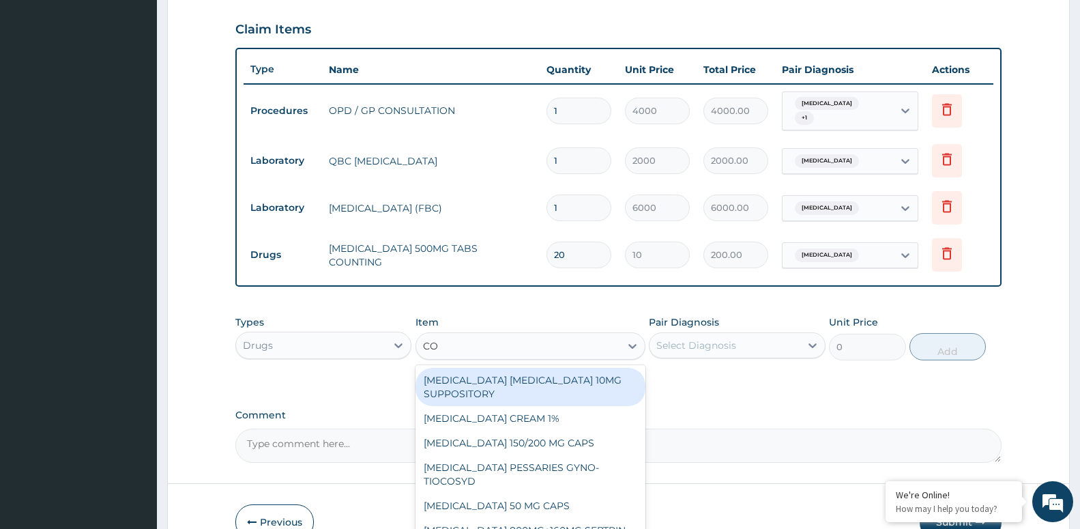
type input "COA"
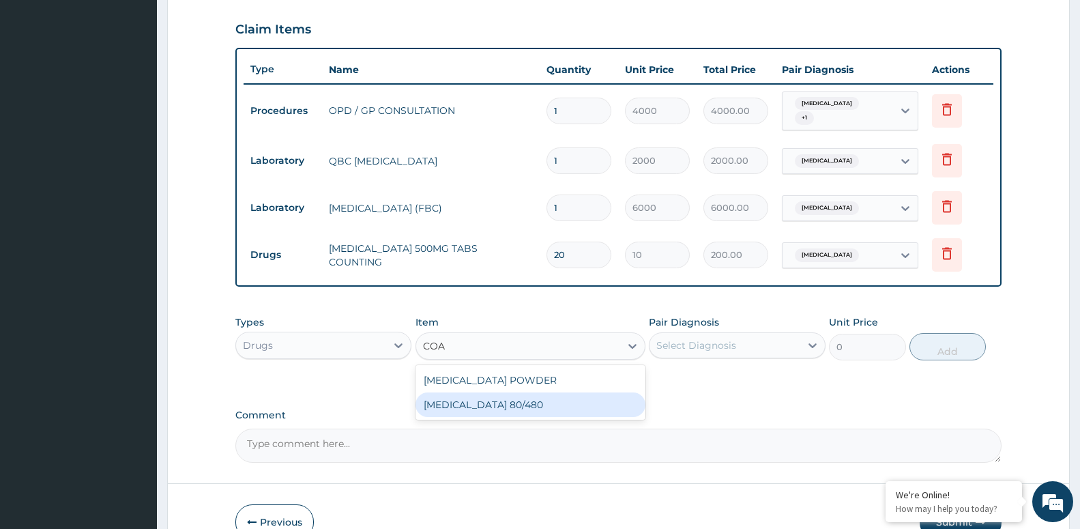
click at [513, 403] on div "COARTEM 80/480" at bounding box center [531, 404] width 230 height 25
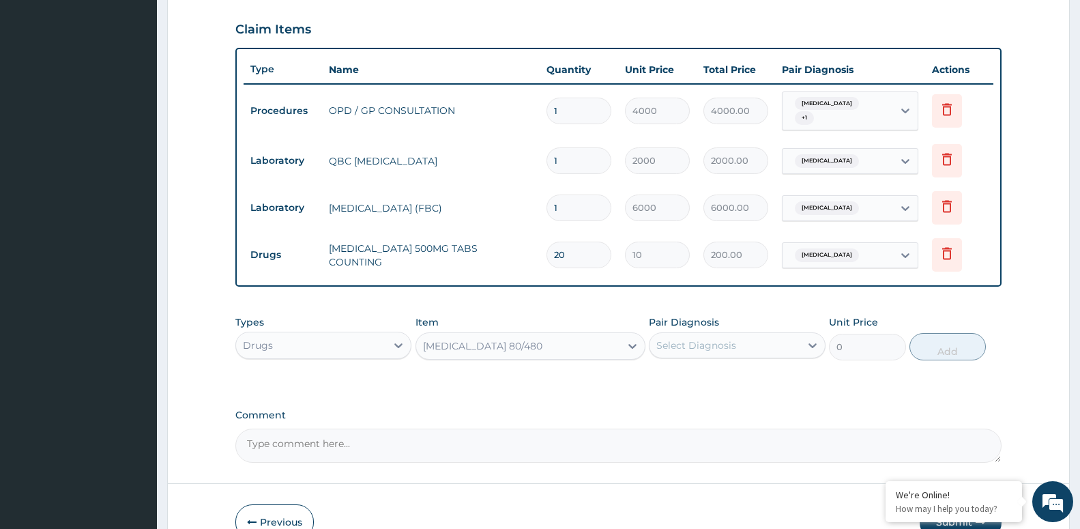
type input "4500"
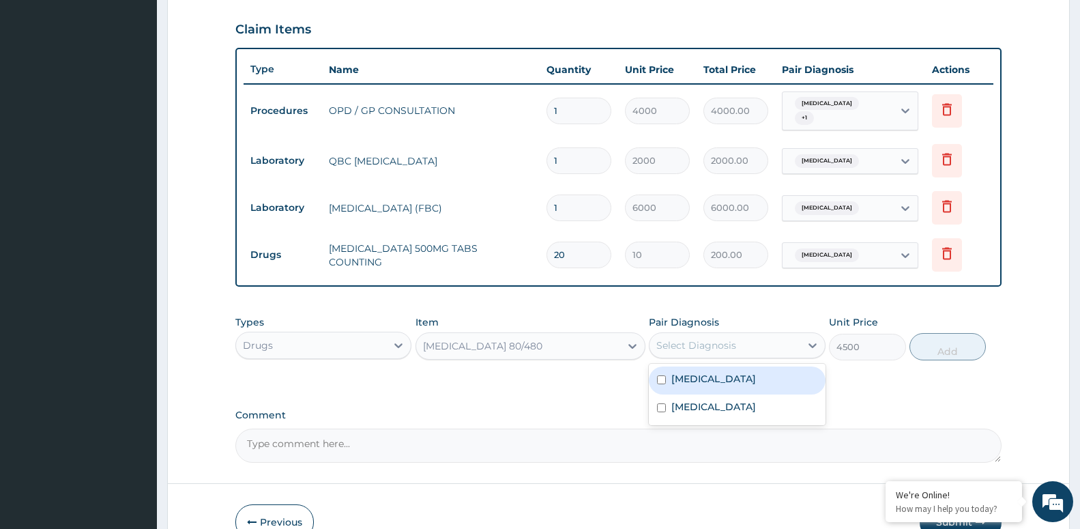
click at [781, 347] on div "Select Diagnosis" at bounding box center [725, 345] width 150 height 22
click at [754, 379] on div "[MEDICAL_DATA]" at bounding box center [737, 381] width 176 height 28
checkbox input "true"
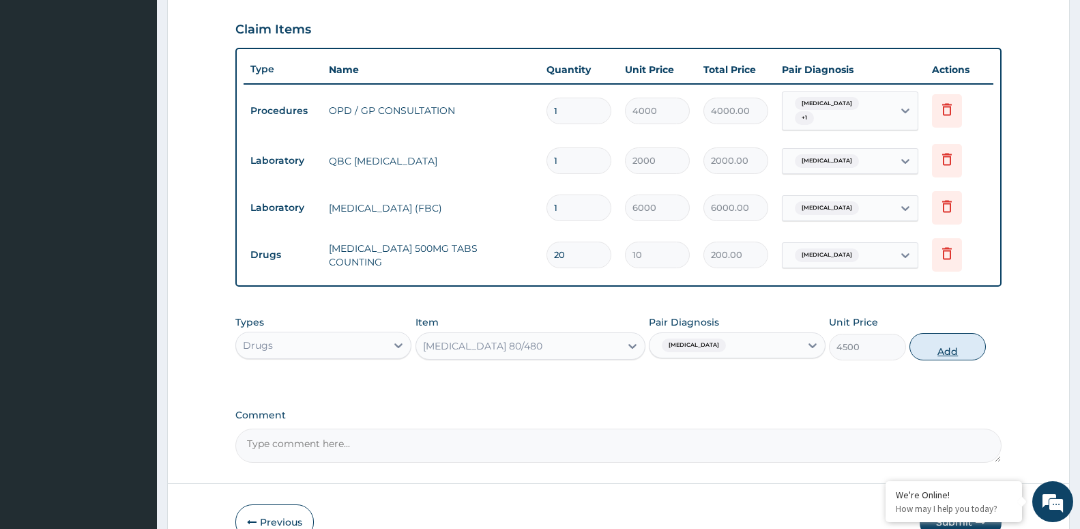
click at [934, 339] on button "Add" at bounding box center [948, 346] width 76 height 27
type input "0"
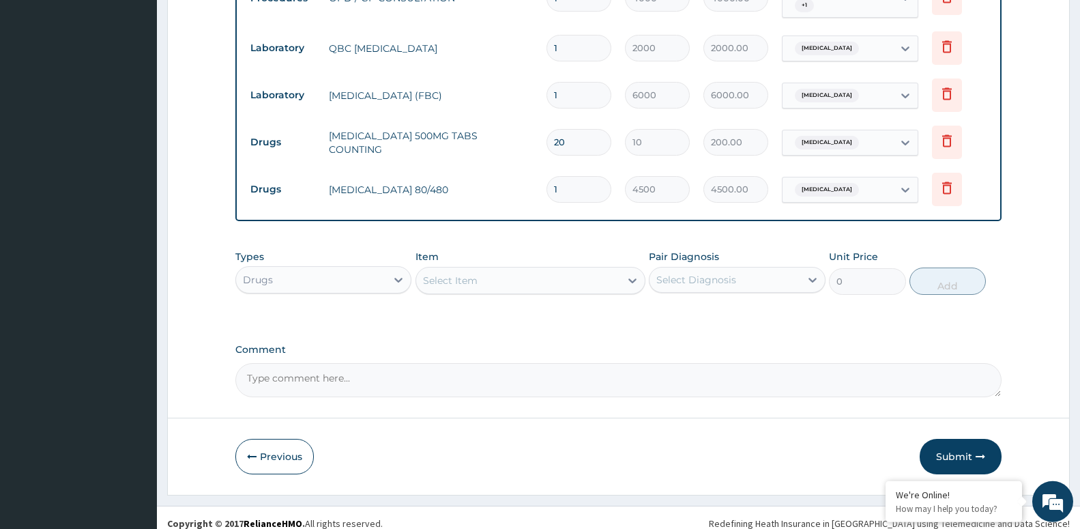
scroll to position [579, 0]
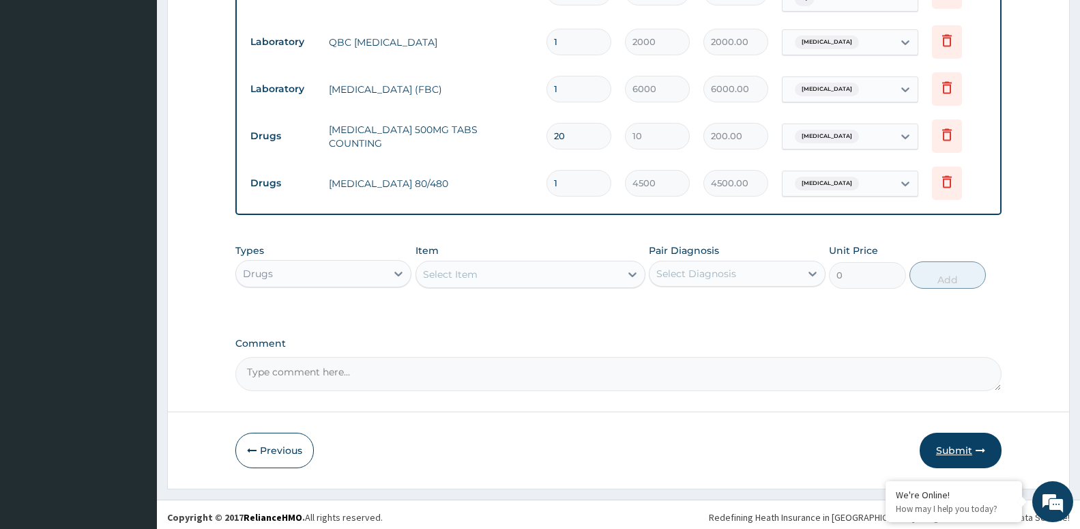
click at [945, 440] on button "Submit" at bounding box center [961, 450] width 82 height 35
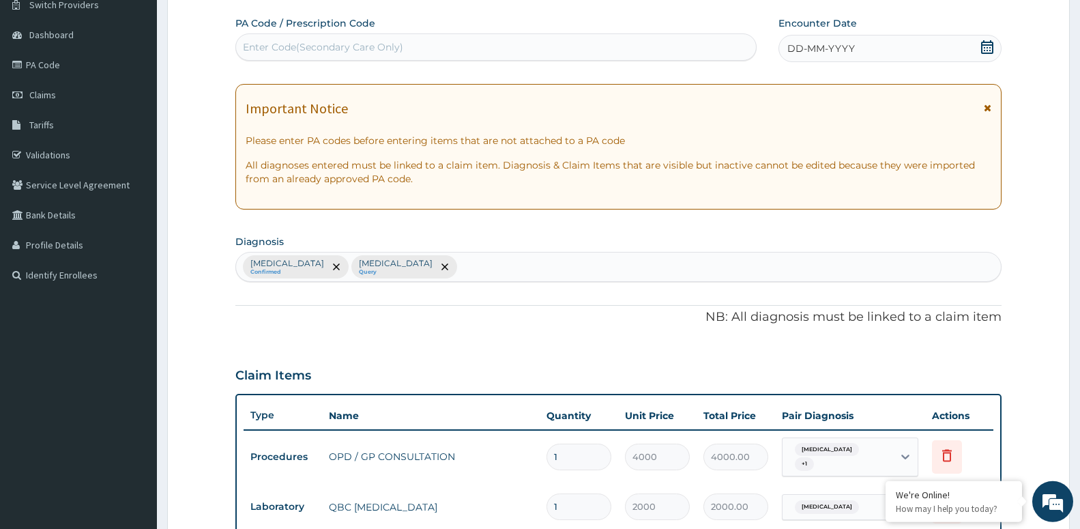
scroll to position [91, 0]
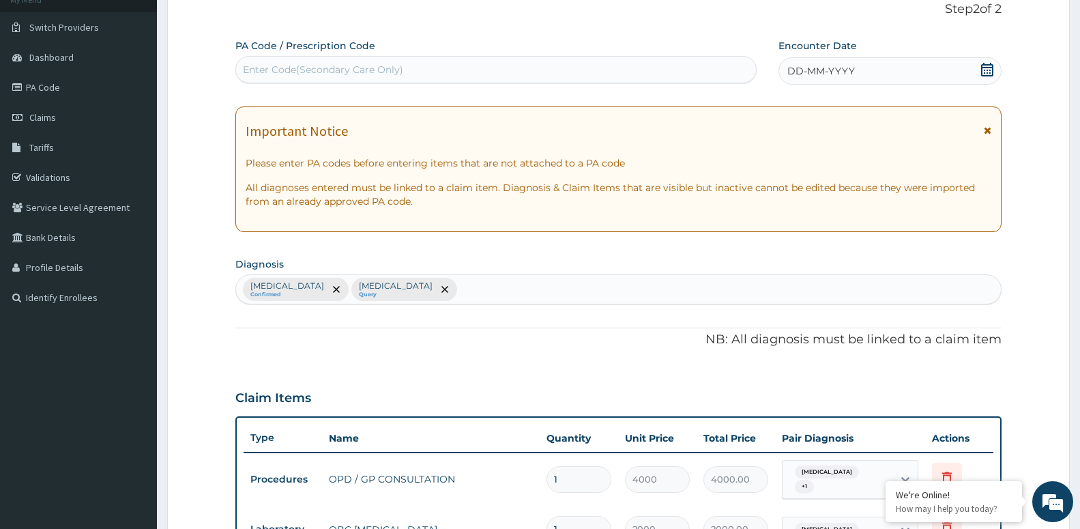
click at [836, 72] on span "DD-MM-YYYY" at bounding box center [822, 71] width 68 height 14
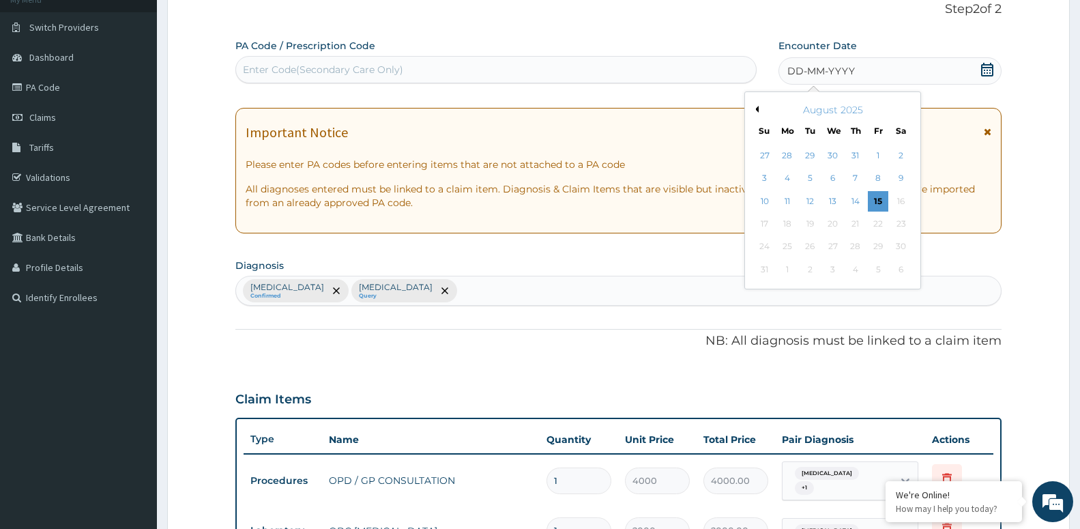
click at [756, 109] on button "Previous Month" at bounding box center [755, 109] width 7 height 7
click at [755, 109] on button "Previous Month" at bounding box center [755, 109] width 7 height 7
click at [788, 156] on div "2" at bounding box center [787, 155] width 20 height 20
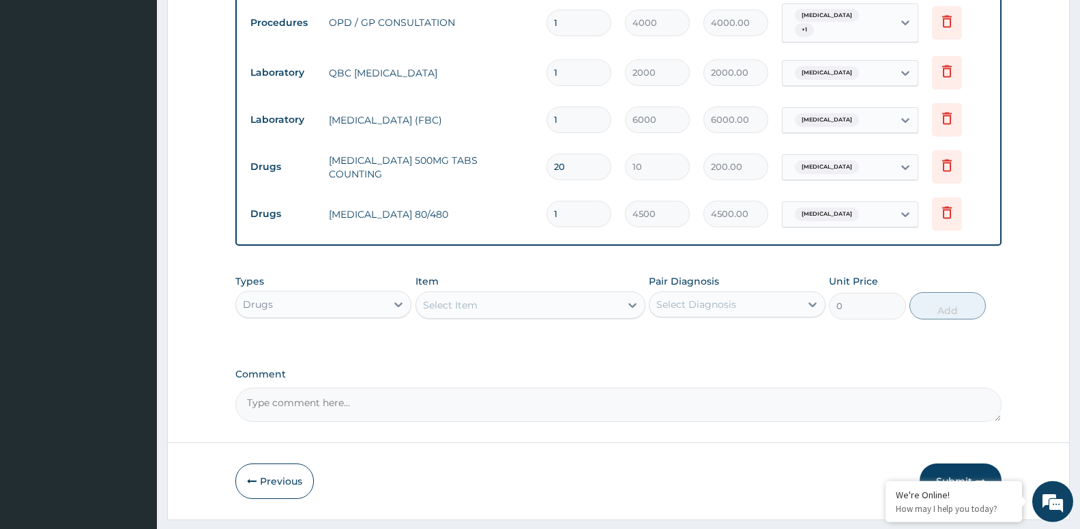
scroll to position [579, 0]
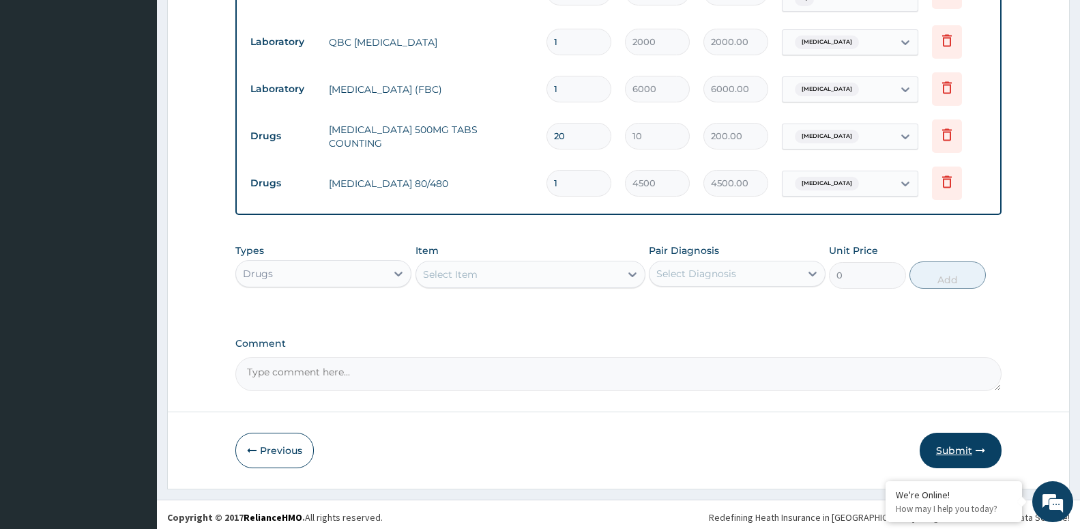
click at [952, 440] on button "Submit" at bounding box center [961, 450] width 82 height 35
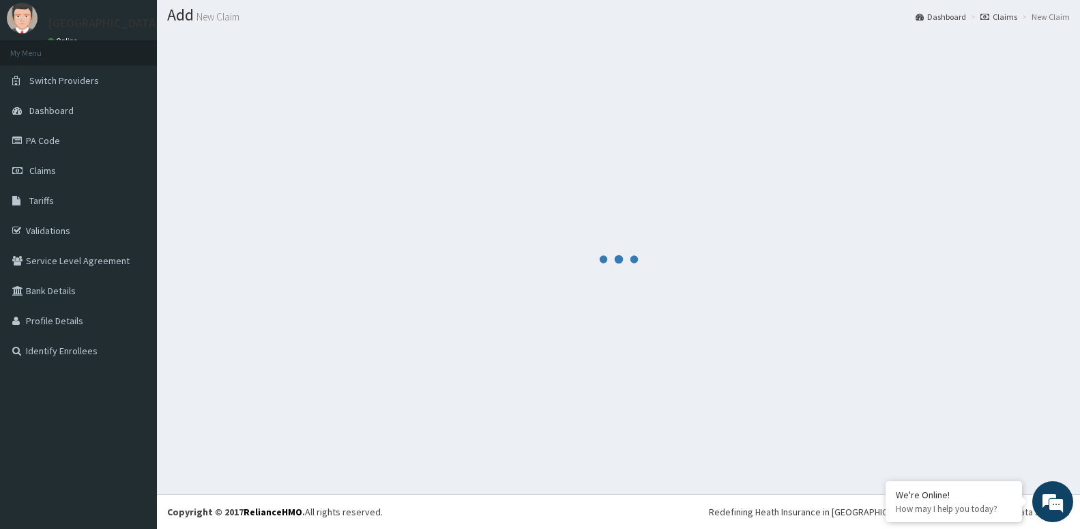
scroll to position [38, 0]
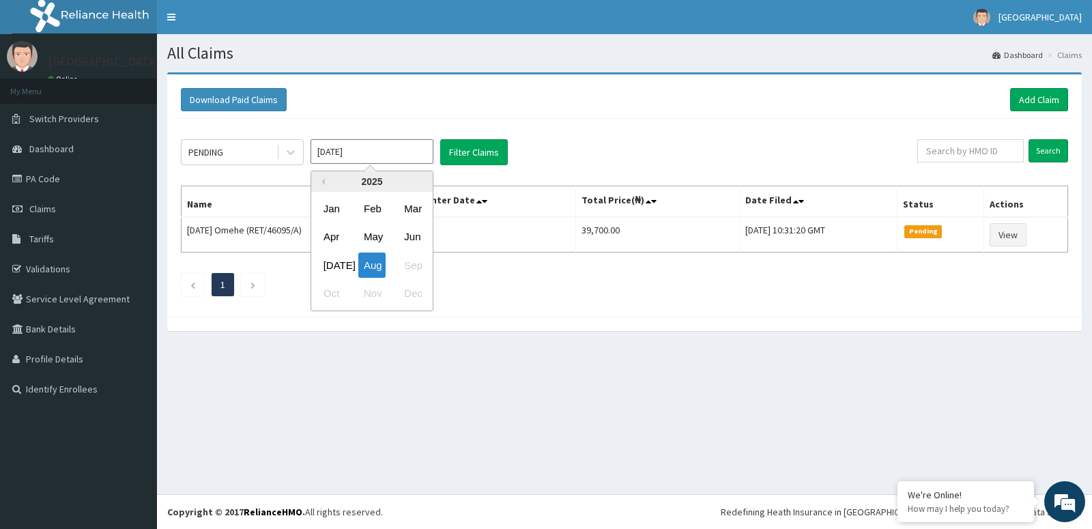
click at [340, 152] on input "[DATE]" at bounding box center [372, 151] width 123 height 25
click at [368, 235] on div "May" at bounding box center [371, 237] width 27 height 25
click at [392, 149] on input "[DATE]" at bounding box center [372, 151] width 123 height 25
click at [414, 237] on div "Jun" at bounding box center [412, 237] width 27 height 25
type input "[DATE]"
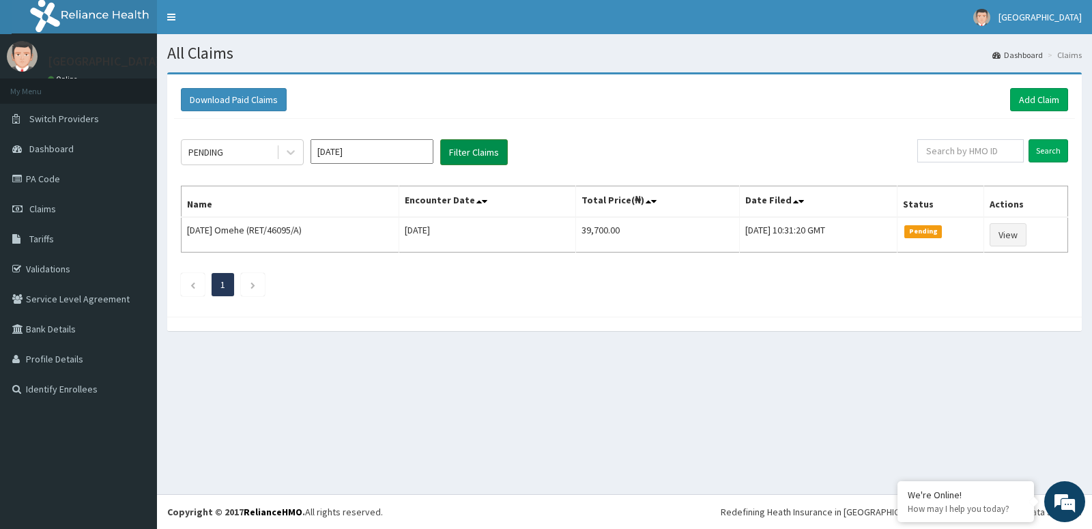
click at [470, 152] on button "Filter Claims" at bounding box center [474, 152] width 68 height 26
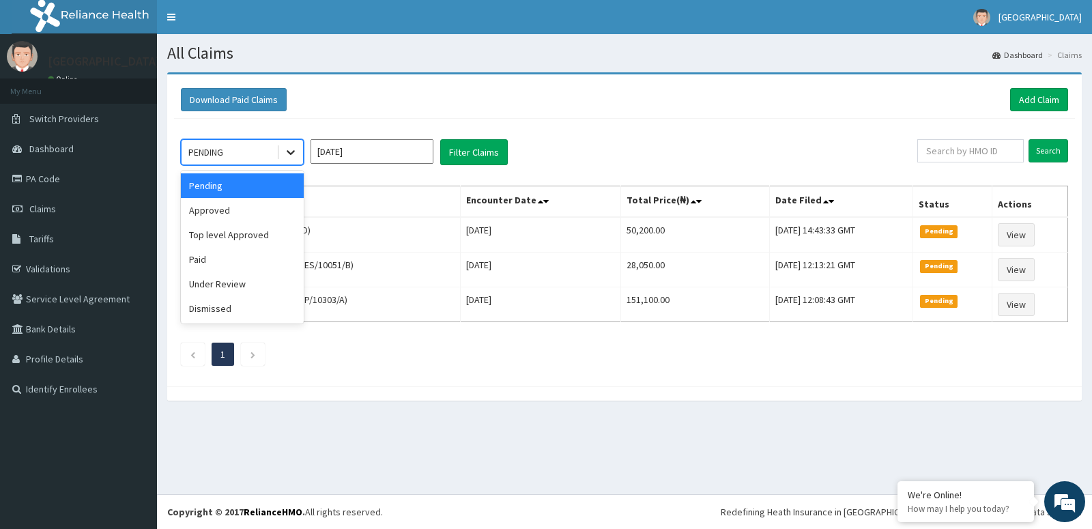
click at [288, 145] on div at bounding box center [290, 152] width 25 height 25
click at [271, 209] on div "Approved" at bounding box center [242, 210] width 123 height 25
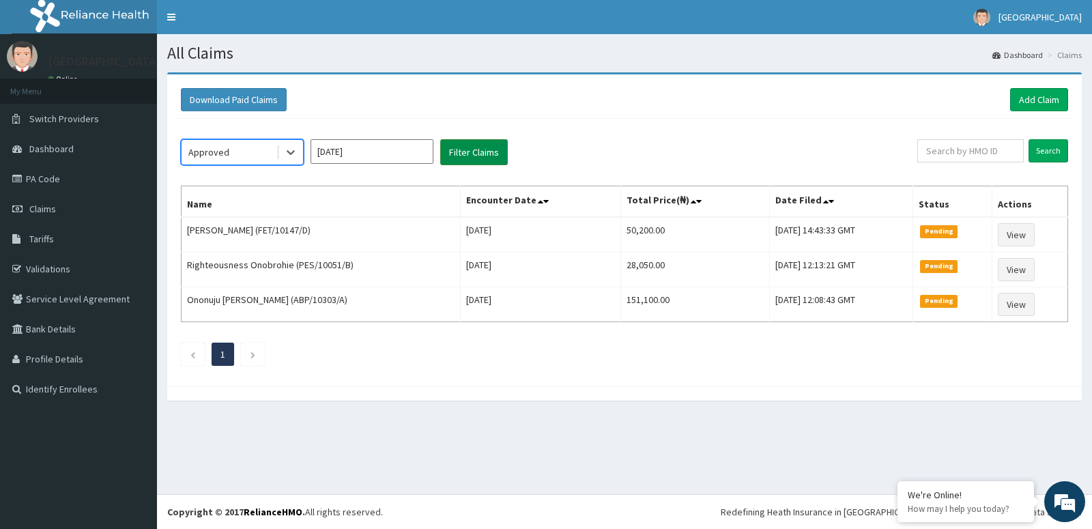
click at [463, 151] on button "Filter Claims" at bounding box center [474, 152] width 68 height 26
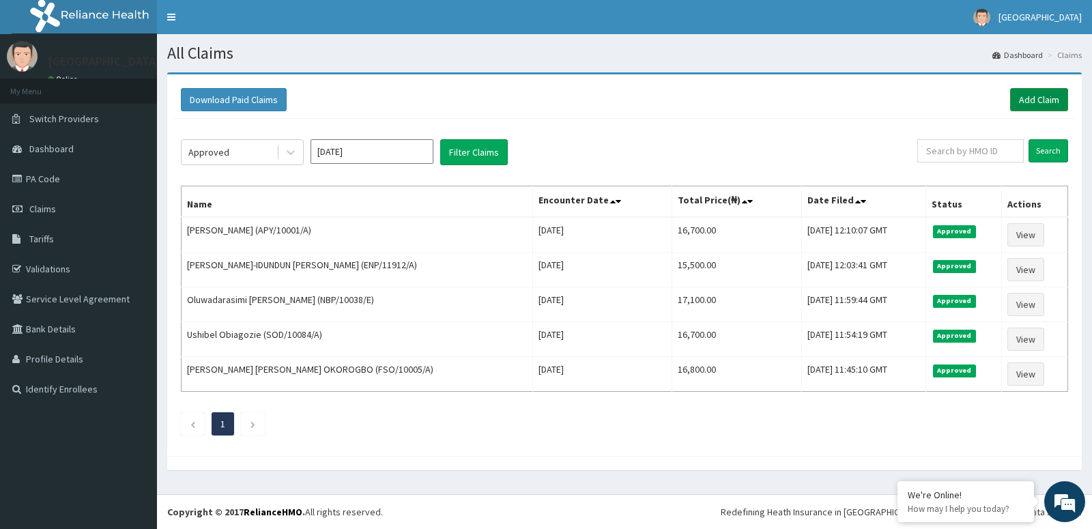
click at [1029, 94] on link "Add Claim" at bounding box center [1039, 99] width 58 height 23
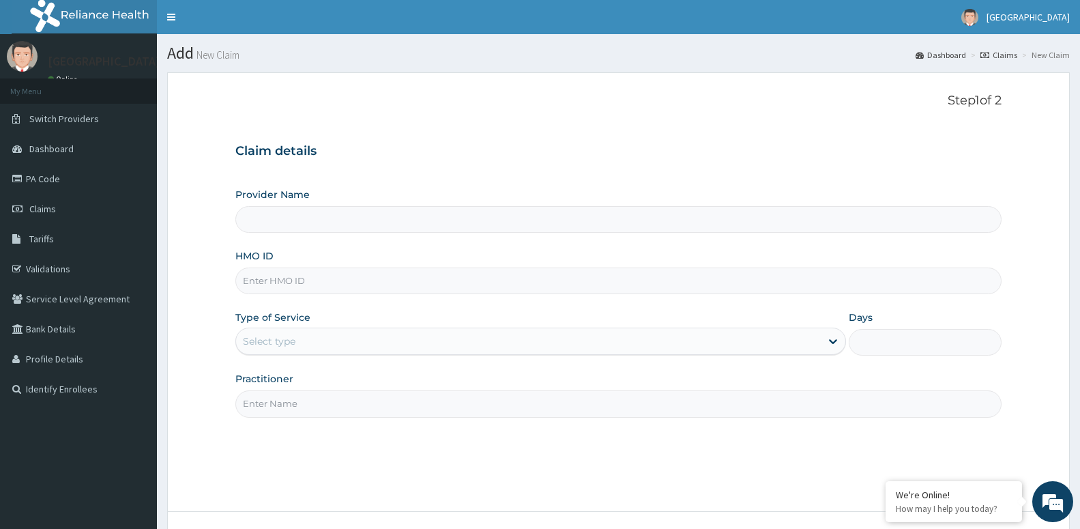
type input "[GEOGRAPHIC_DATA] -ASABA"
click at [276, 281] on input "HMO ID" at bounding box center [618, 281] width 766 height 27
type input "ENP/10087/A"
drag, startPoint x: 297, startPoint y: 322, endPoint x: 297, endPoint y: 334, distance: 12.3
click at [297, 323] on label "Type of Service" at bounding box center [272, 318] width 75 height 14
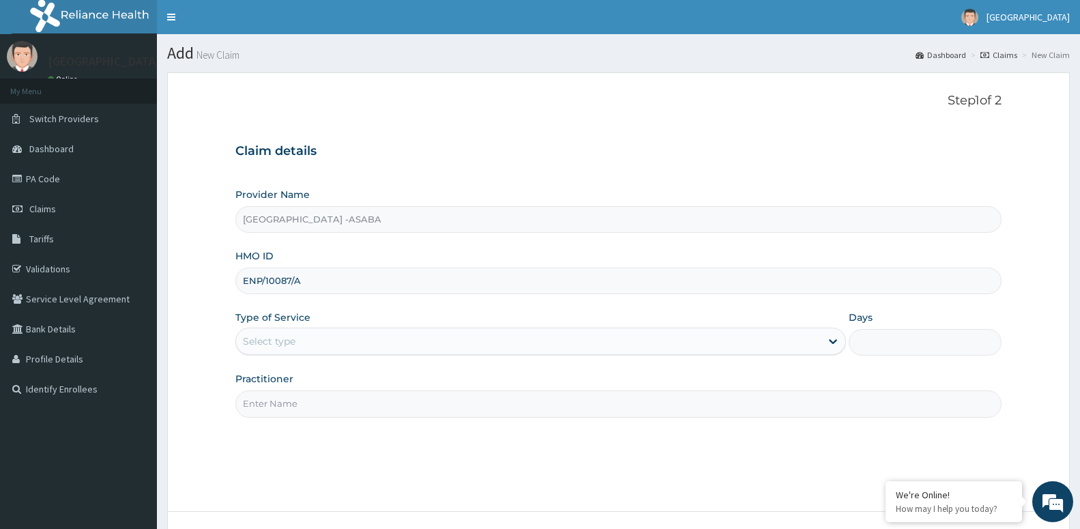
drag, startPoint x: 297, startPoint y: 334, endPoint x: 295, endPoint y: 343, distance: 9.1
click at [297, 336] on div "Select type" at bounding box center [528, 341] width 585 height 22
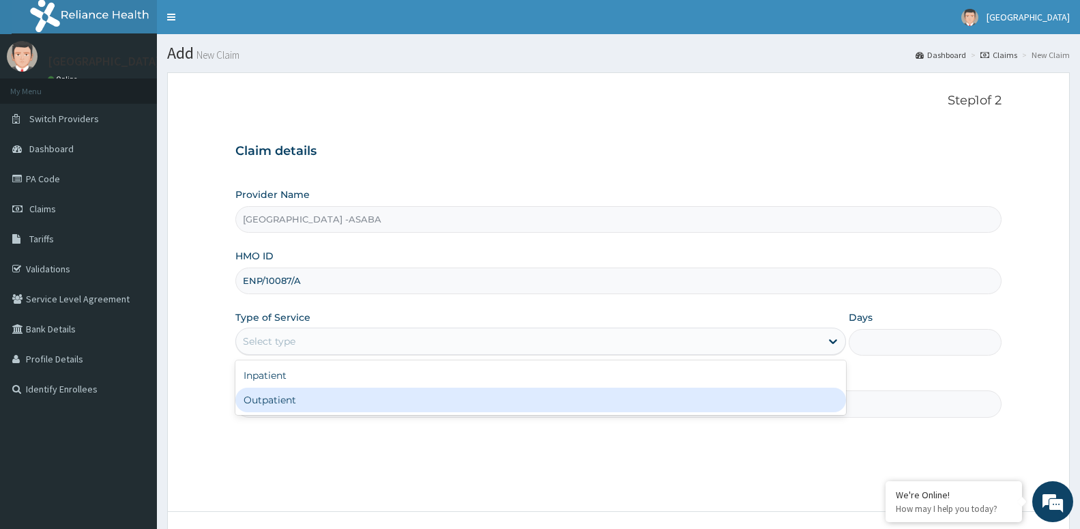
click at [289, 402] on div "Outpatient" at bounding box center [540, 400] width 611 height 25
type input "1"
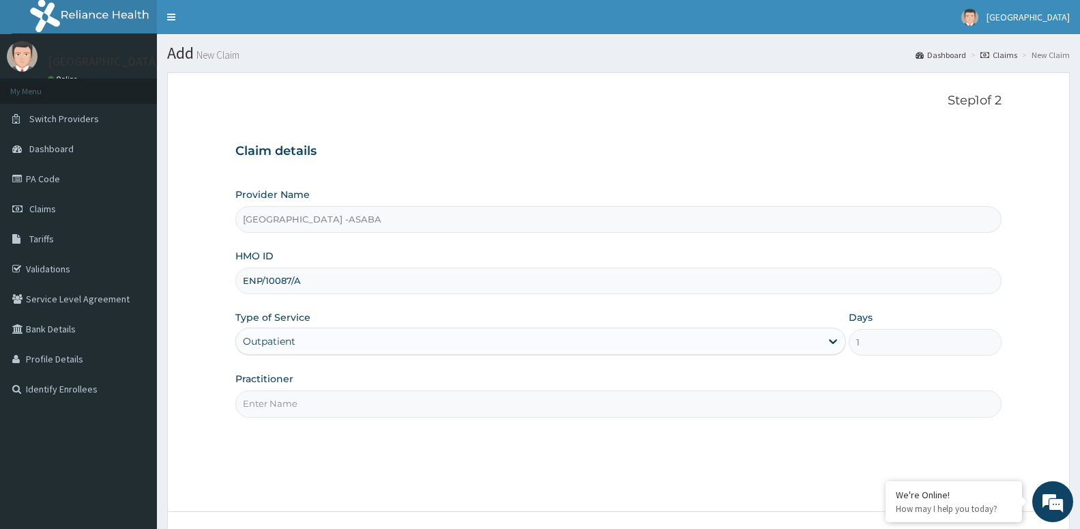
click at [296, 399] on input "Practitioner" at bounding box center [618, 403] width 766 height 27
paste input "DR [PERSON_NAME]"
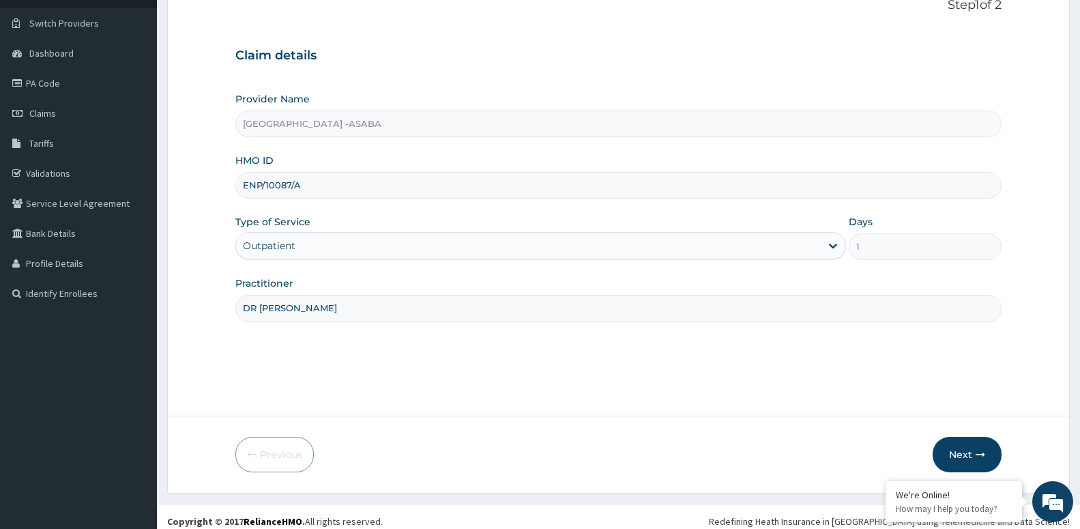
scroll to position [105, 0]
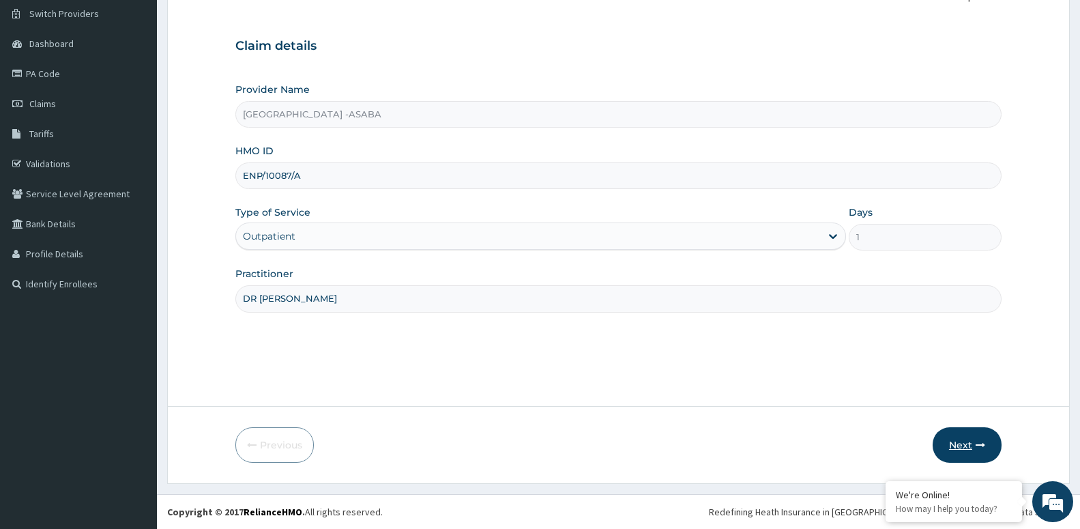
type input "DR [PERSON_NAME]"
click at [976, 444] on icon "button" at bounding box center [981, 445] width 10 height 10
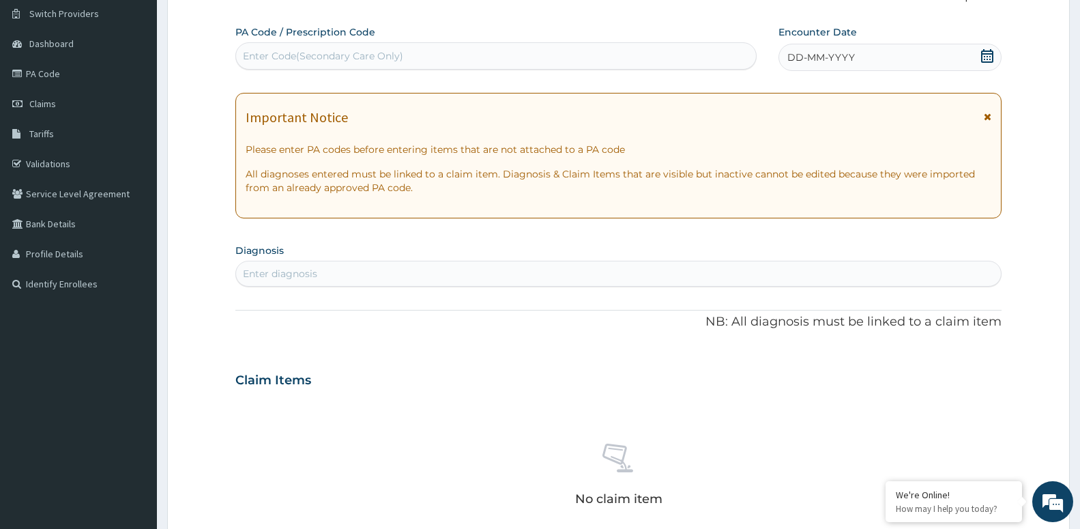
click at [299, 266] on div "Enter diagnosis" at bounding box center [618, 274] width 765 height 22
type input "M"
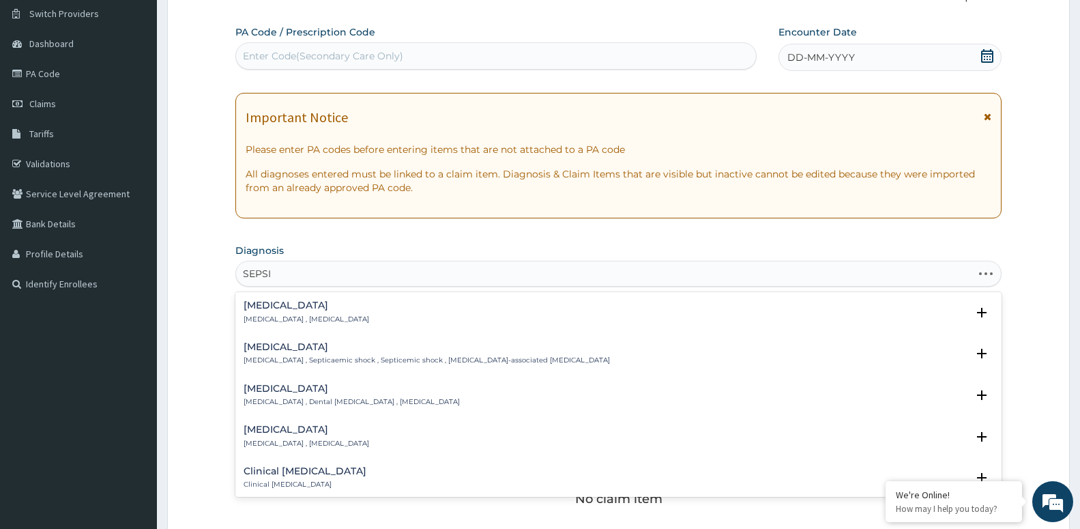
type input "[MEDICAL_DATA]"
click at [275, 298] on div "[MEDICAL_DATA] [MEDICAL_DATA] , [MEDICAL_DATA] Select Status Query Query covers…" at bounding box center [618, 316] width 766 height 42
click at [304, 318] on p "[MEDICAL_DATA] , [MEDICAL_DATA]" at bounding box center [307, 320] width 126 height 10
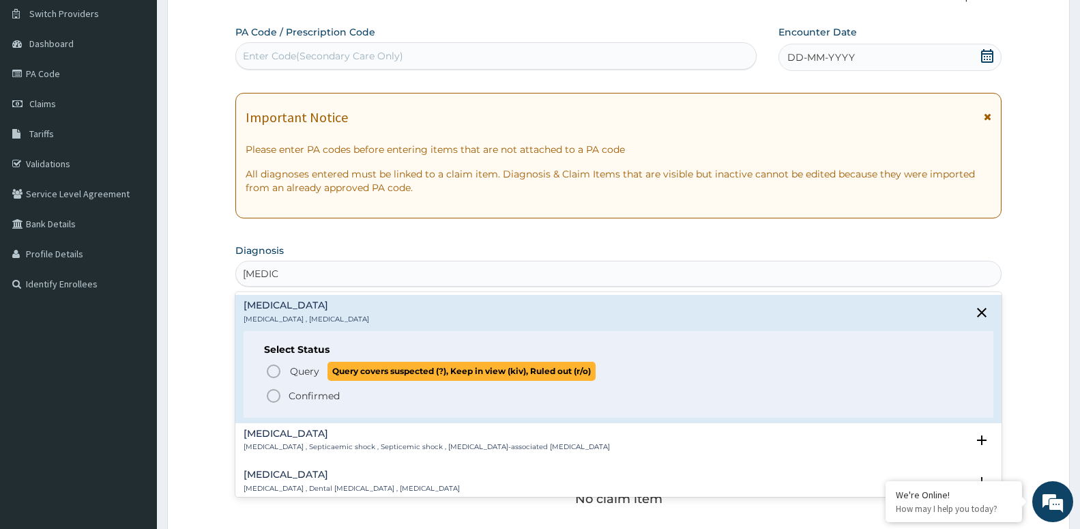
click at [306, 375] on span "Query" at bounding box center [304, 371] width 29 height 14
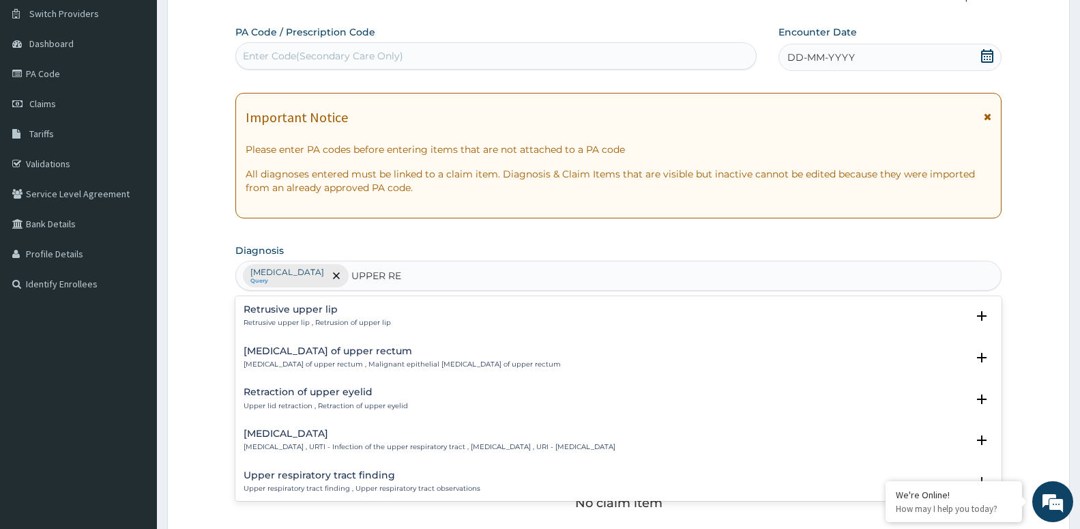
type input "UPPER RES"
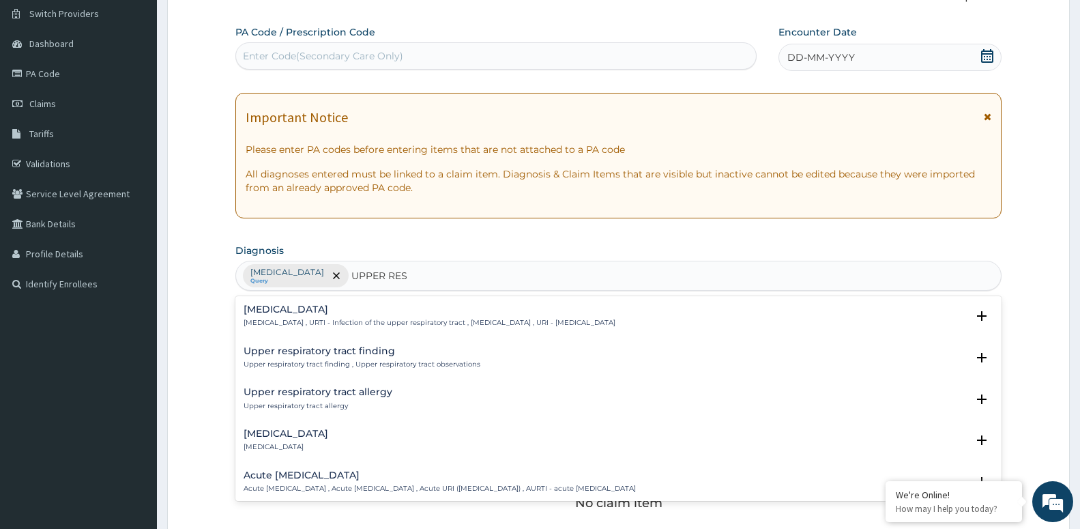
click at [328, 323] on p "[MEDICAL_DATA] , URTI - Infection of the upper respiratory tract , [MEDICAL_DAT…" at bounding box center [430, 323] width 372 height 10
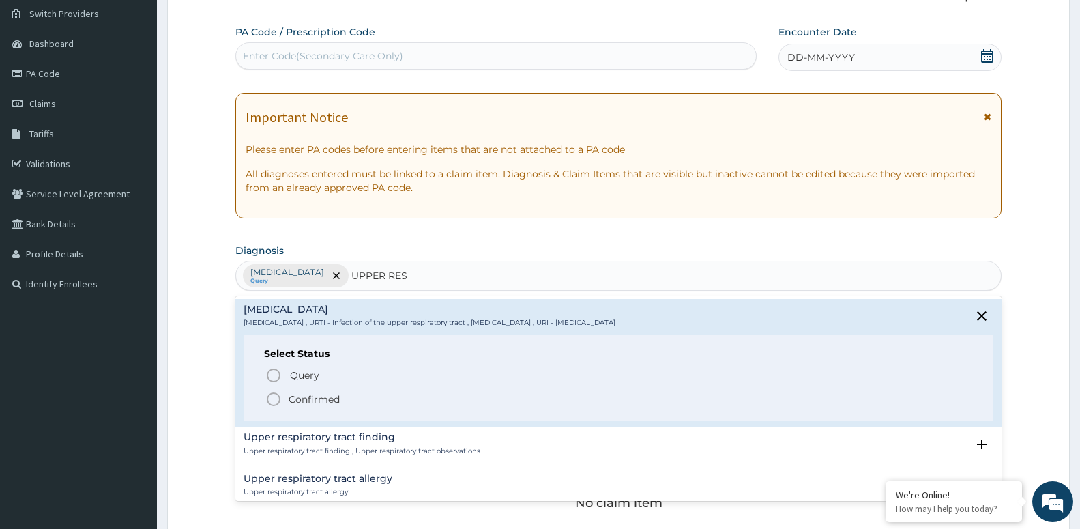
click at [297, 404] on p "Confirmed" at bounding box center [314, 399] width 51 height 14
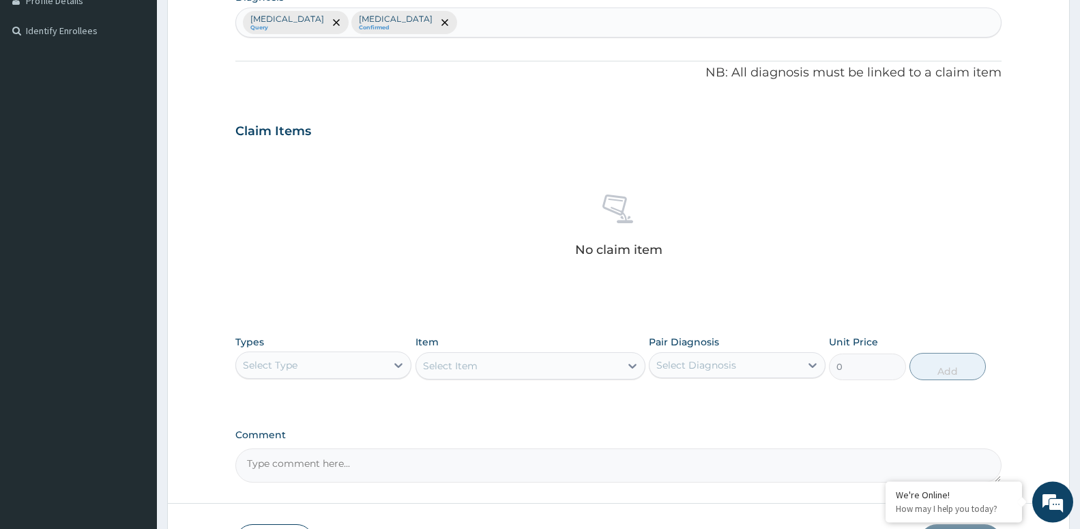
scroll to position [384, 0]
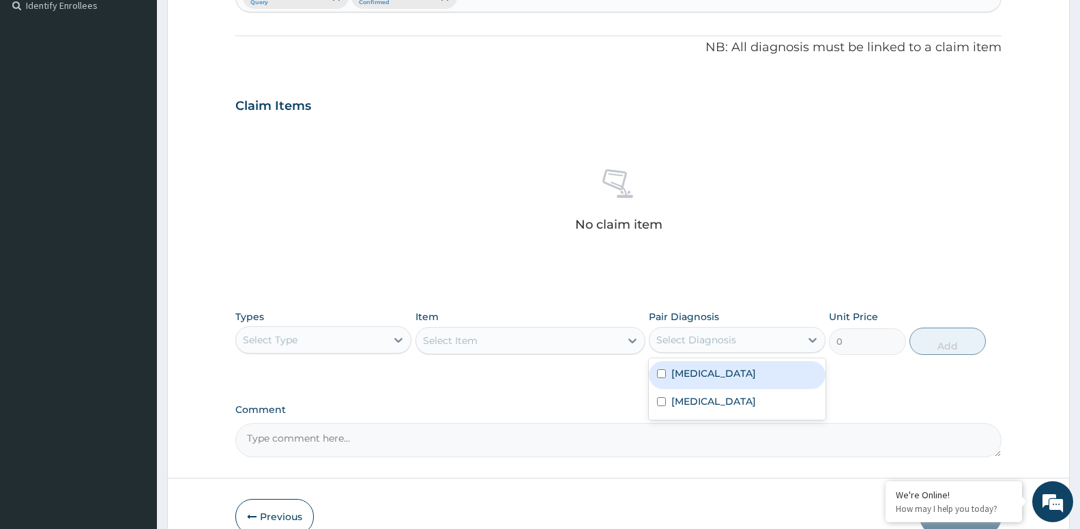
click at [686, 341] on div "Select Diagnosis" at bounding box center [697, 340] width 80 height 14
click at [693, 381] on div "[MEDICAL_DATA]" at bounding box center [737, 375] width 176 height 28
checkbox input "true"
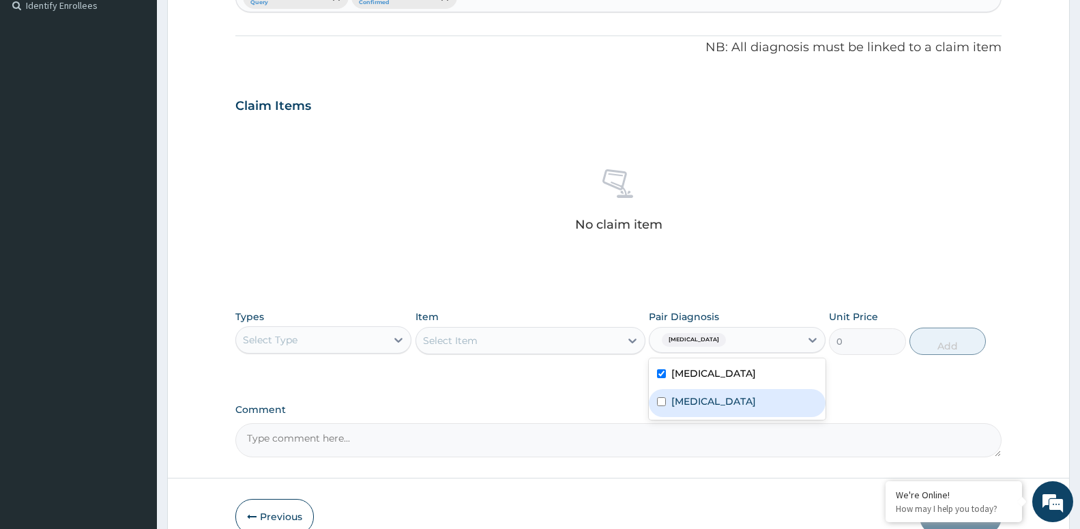
drag, startPoint x: 689, startPoint y: 393, endPoint x: 662, endPoint y: 394, distance: 26.6
click at [688, 394] on div "[MEDICAL_DATA]" at bounding box center [737, 403] width 176 height 28
checkbox input "true"
click at [570, 341] on div "Select Item" at bounding box center [531, 340] width 230 height 27
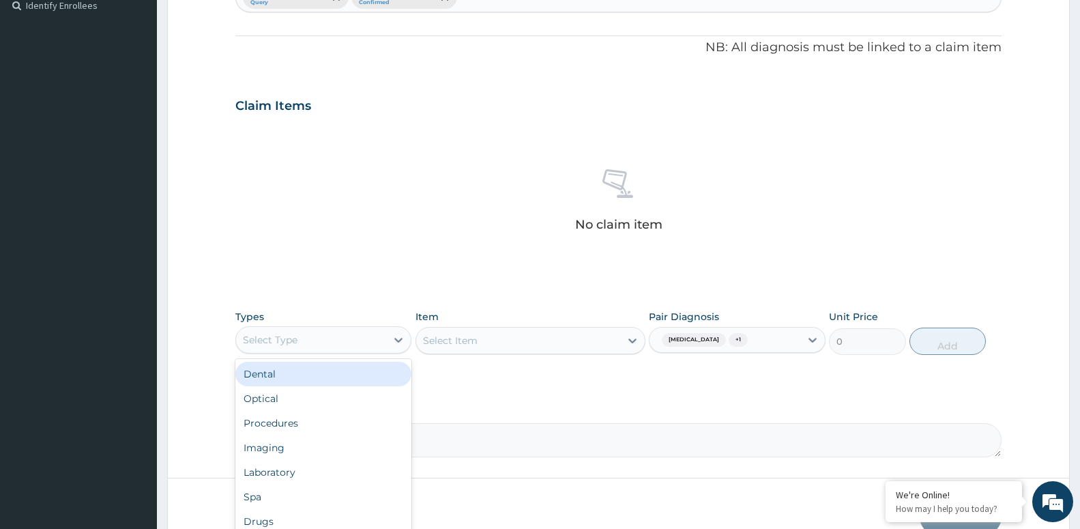
click at [319, 327] on div "Select Type" at bounding box center [323, 339] width 176 height 27
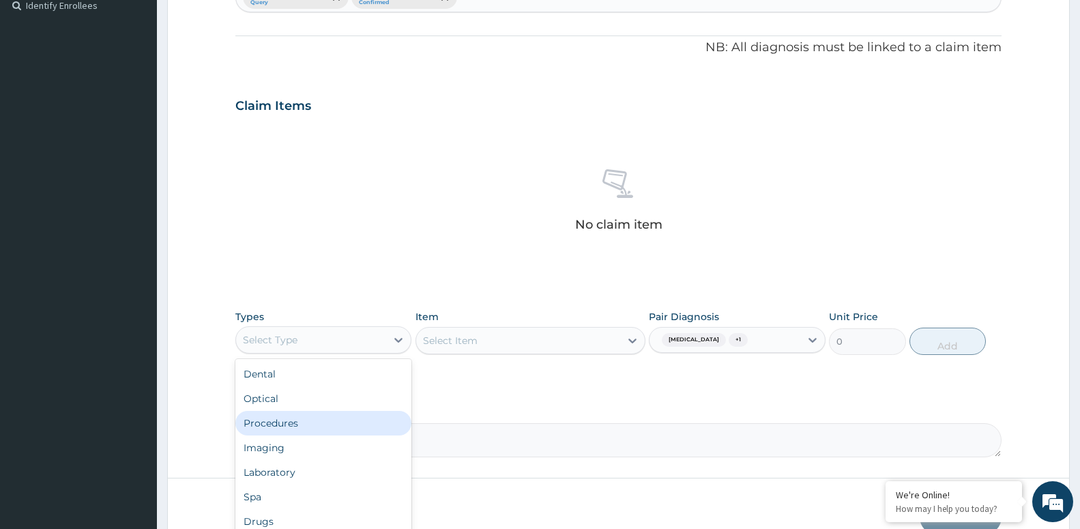
click at [331, 420] on div "Procedures" at bounding box center [323, 423] width 176 height 25
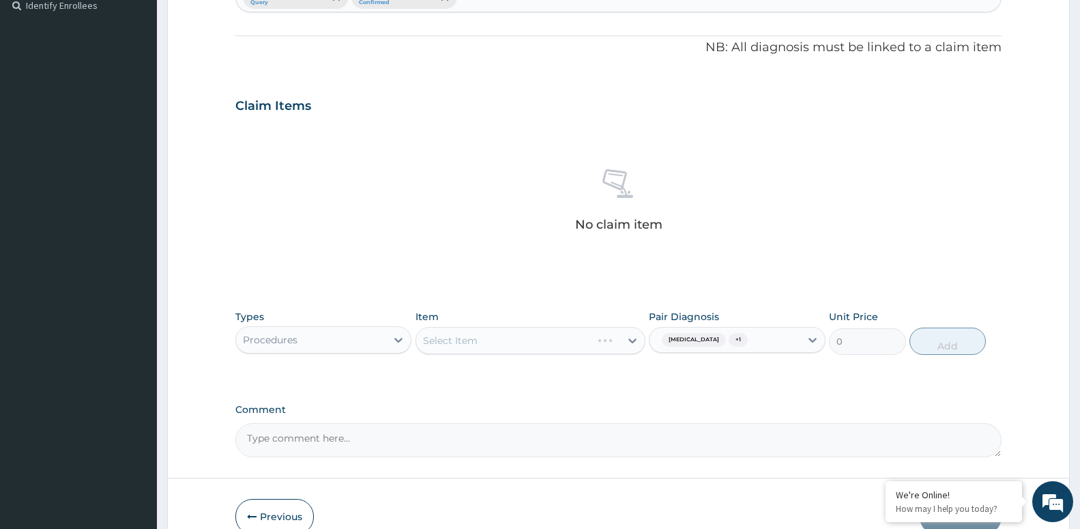
click at [470, 346] on div "Select Item" at bounding box center [531, 340] width 230 height 27
click at [470, 345] on div "Select Item" at bounding box center [531, 340] width 230 height 27
click at [463, 345] on div "Select Item" at bounding box center [531, 340] width 230 height 27
click at [530, 347] on div "Select Item" at bounding box center [531, 340] width 230 height 27
click at [315, 344] on div "Procedures" at bounding box center [311, 340] width 150 height 22
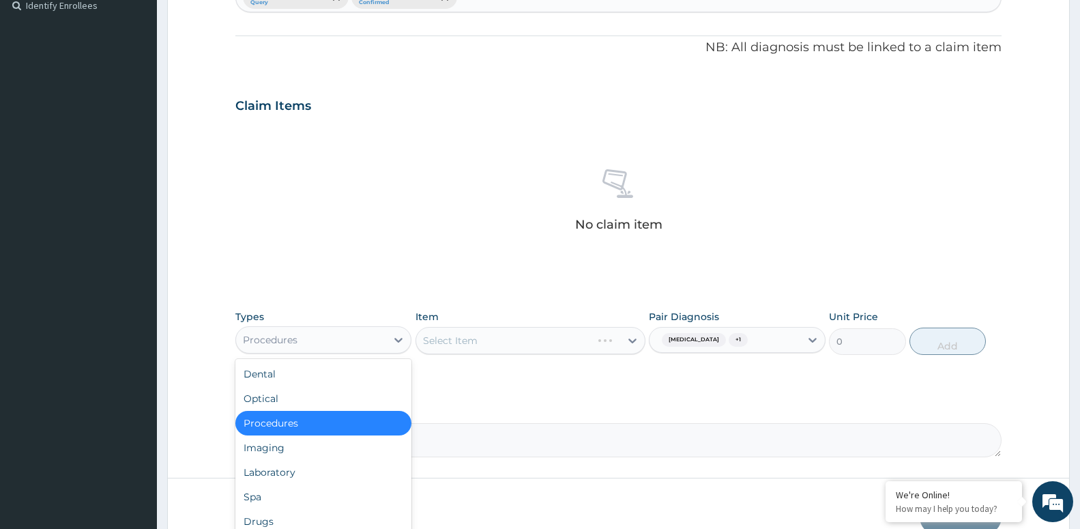
click at [539, 349] on div "Select Item" at bounding box center [531, 340] width 230 height 27
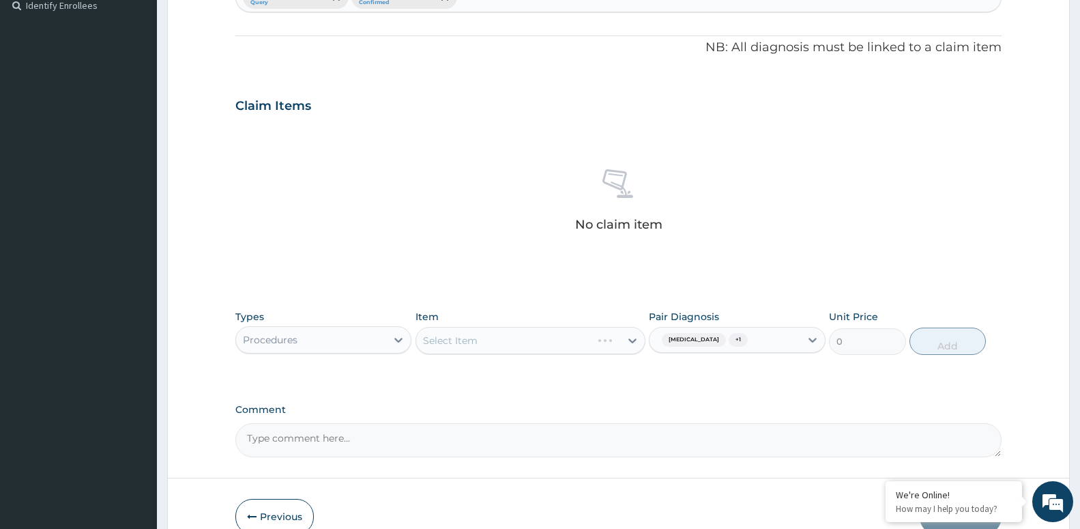
click at [729, 339] on span "+ 1" at bounding box center [738, 340] width 19 height 14
click at [567, 339] on div "Select Item" at bounding box center [531, 340] width 230 height 27
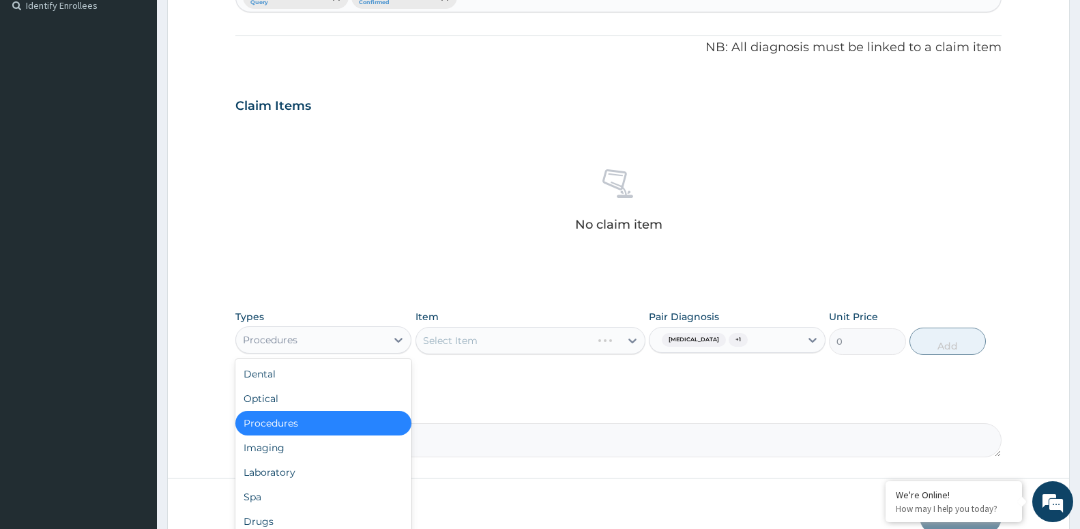
click at [383, 345] on div "Procedures" at bounding box center [311, 340] width 150 height 22
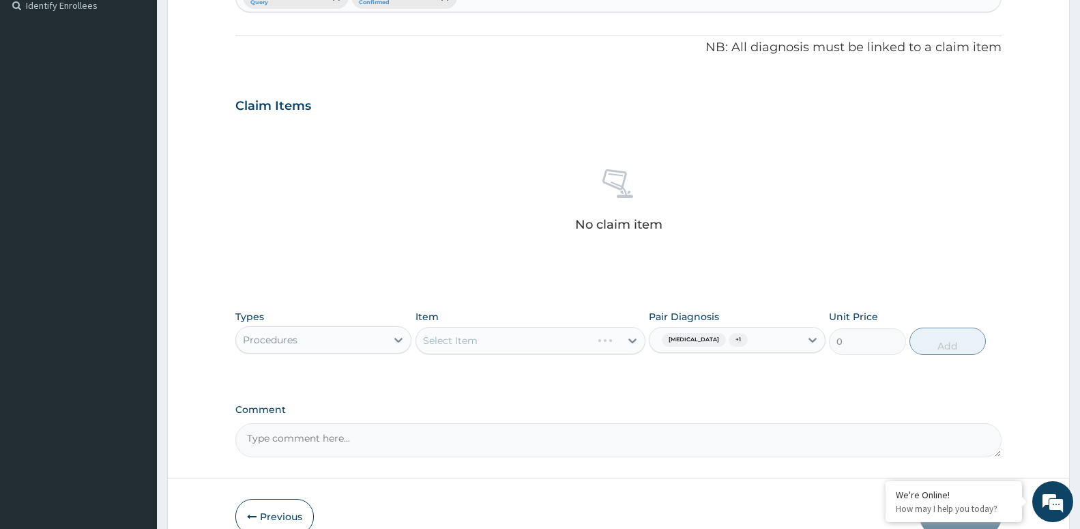
click at [551, 343] on div "Select Item" at bounding box center [531, 340] width 230 height 27
click at [739, 339] on div "Sepsis + 1" at bounding box center [725, 339] width 150 height 23
click at [527, 330] on div "Select Item" at bounding box center [531, 340] width 230 height 27
click at [550, 334] on div "Select Item" at bounding box center [531, 340] width 230 height 27
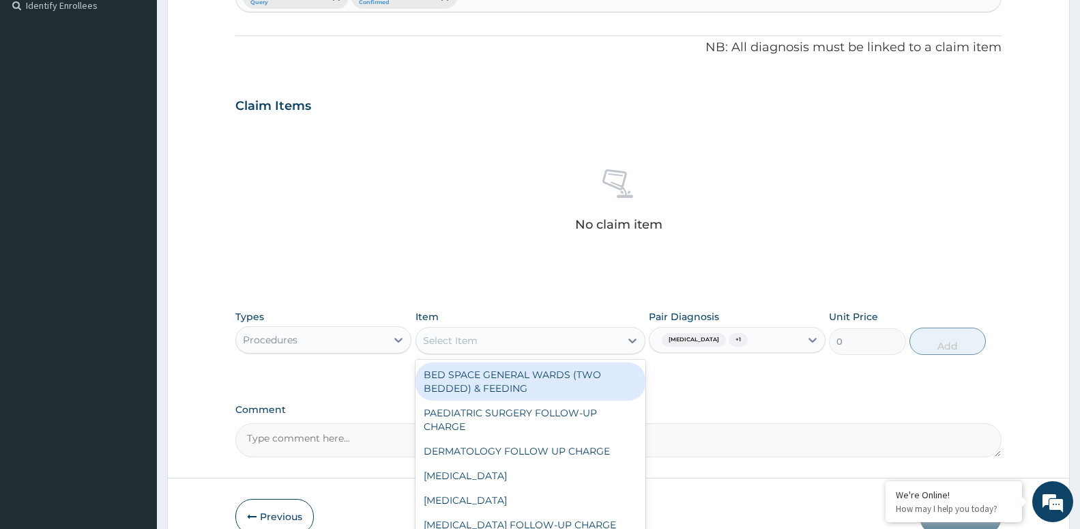
click at [534, 338] on div "Select Item" at bounding box center [518, 341] width 204 height 22
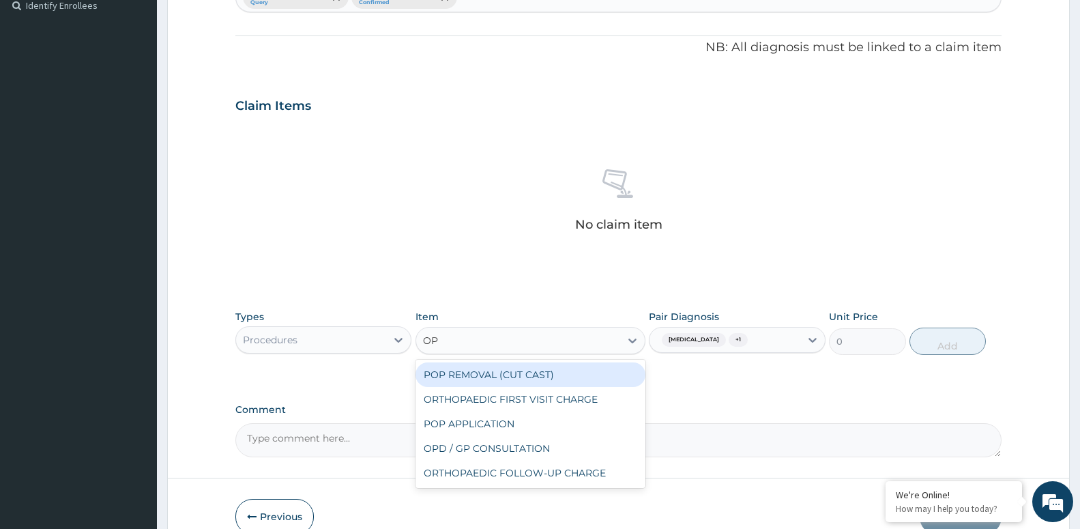
type input "OPD"
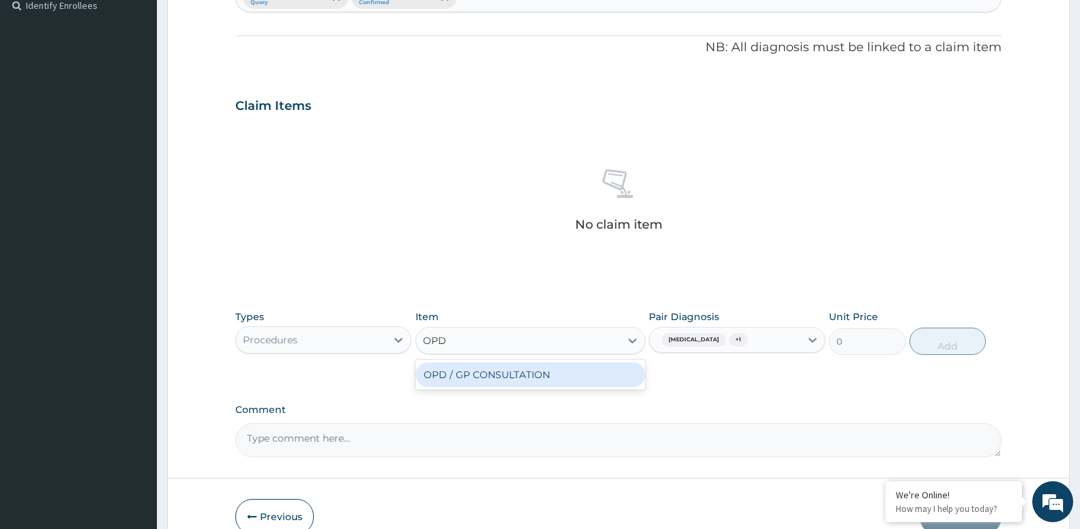
click at [543, 373] on div "OPD / GP CONSULTATION" at bounding box center [531, 374] width 230 height 25
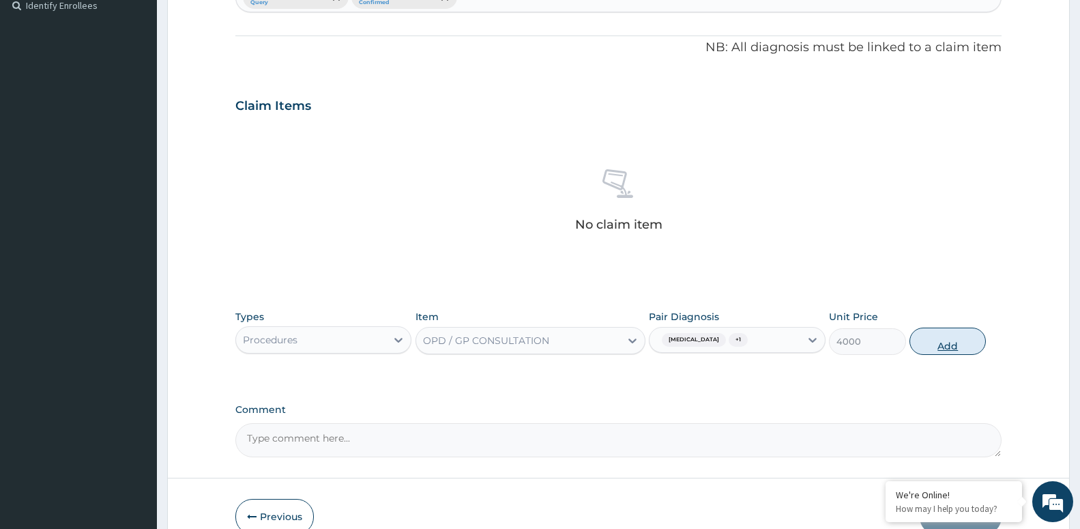
click at [949, 343] on button "Add" at bounding box center [948, 341] width 76 height 27
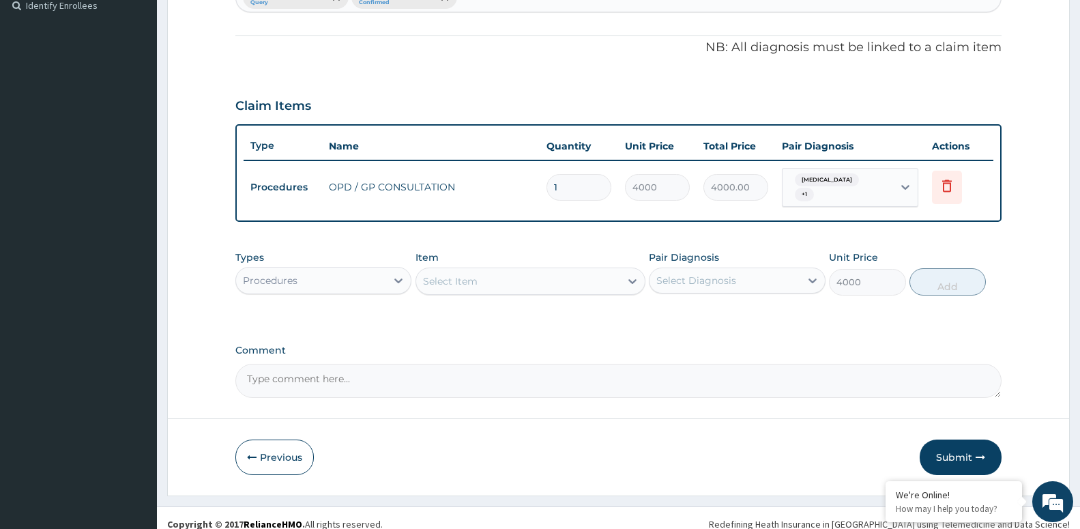
type input "0"
click at [390, 285] on div at bounding box center [398, 280] width 25 height 25
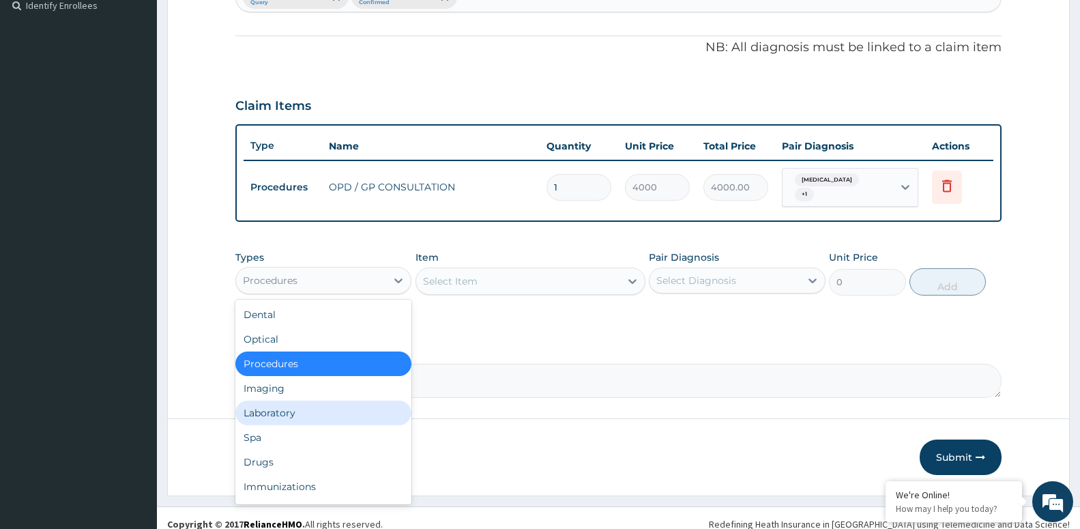
click at [368, 410] on div "Laboratory" at bounding box center [323, 413] width 176 height 25
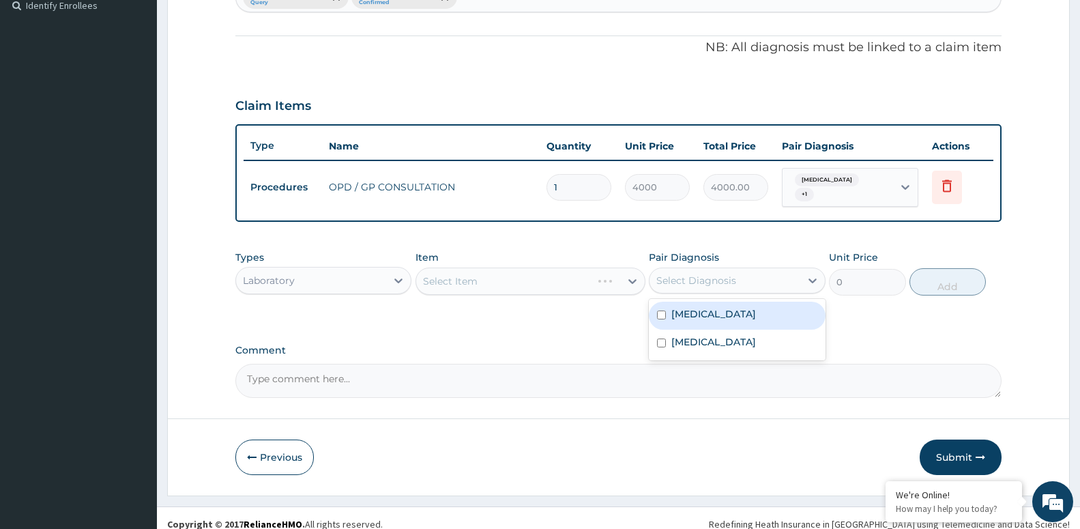
click at [694, 284] on div "Select Diagnosis" at bounding box center [725, 281] width 150 height 22
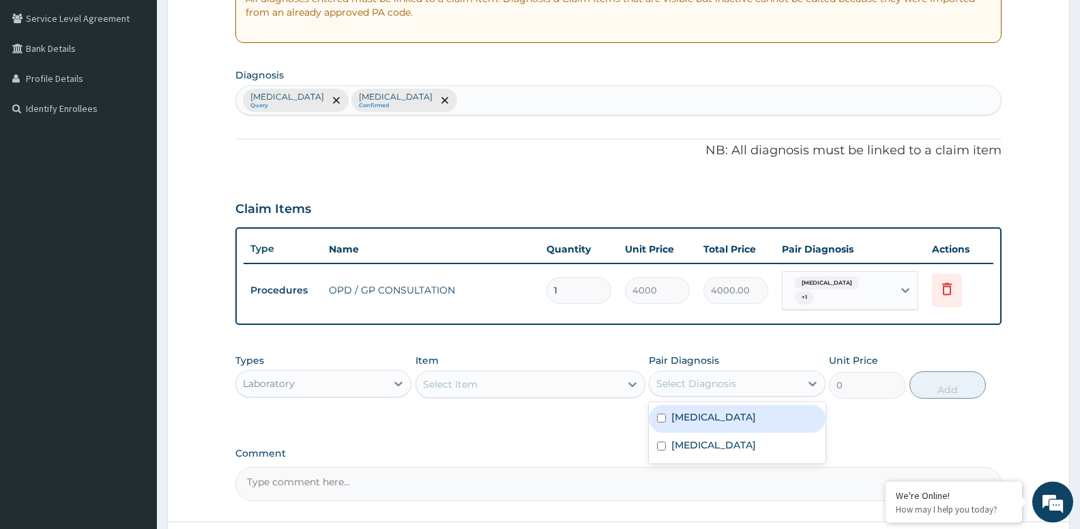
scroll to position [314, 0]
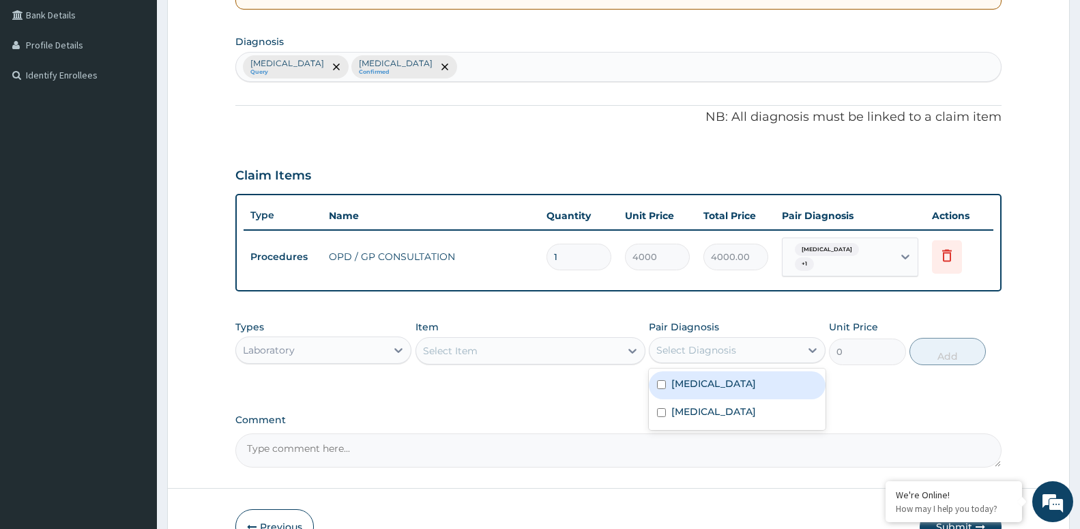
click at [685, 379] on label "[MEDICAL_DATA]" at bounding box center [714, 384] width 85 height 14
checkbox input "true"
click at [521, 340] on div "Select Item" at bounding box center [518, 351] width 204 height 22
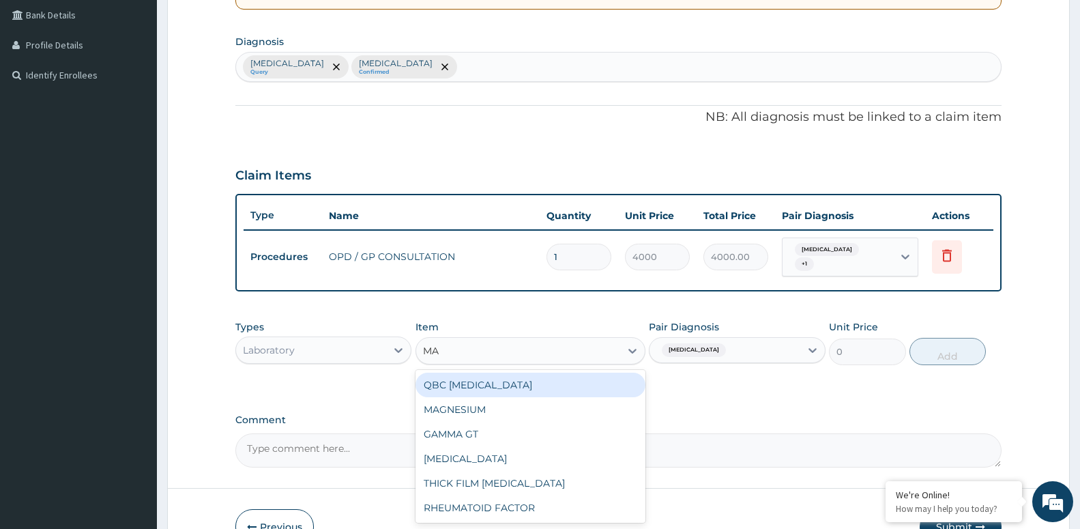
type input "MAL"
click at [474, 377] on div "QBC [MEDICAL_DATA]" at bounding box center [531, 385] width 230 height 25
type input "2000"
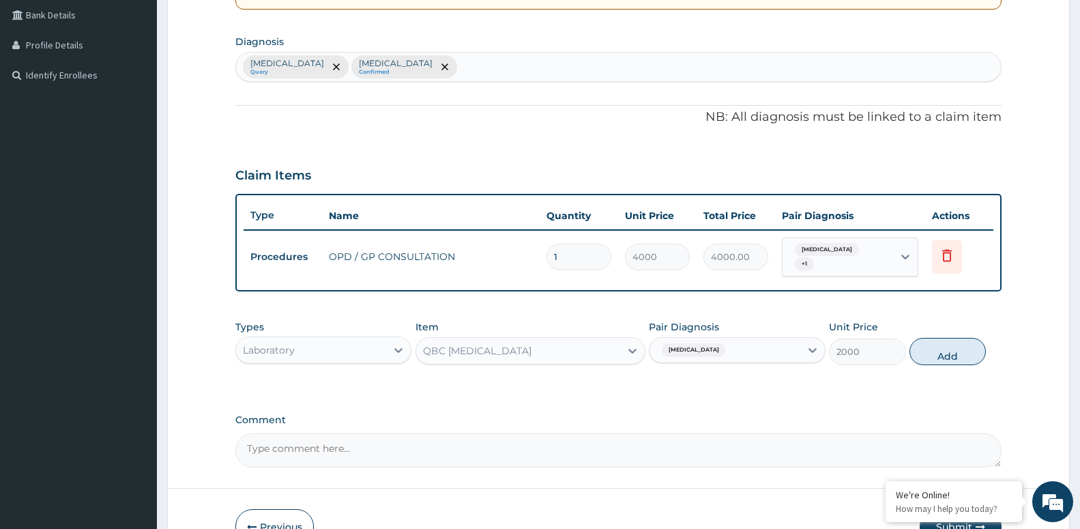
click at [528, 343] on div "QBC [MEDICAL_DATA]" at bounding box center [518, 351] width 204 height 22
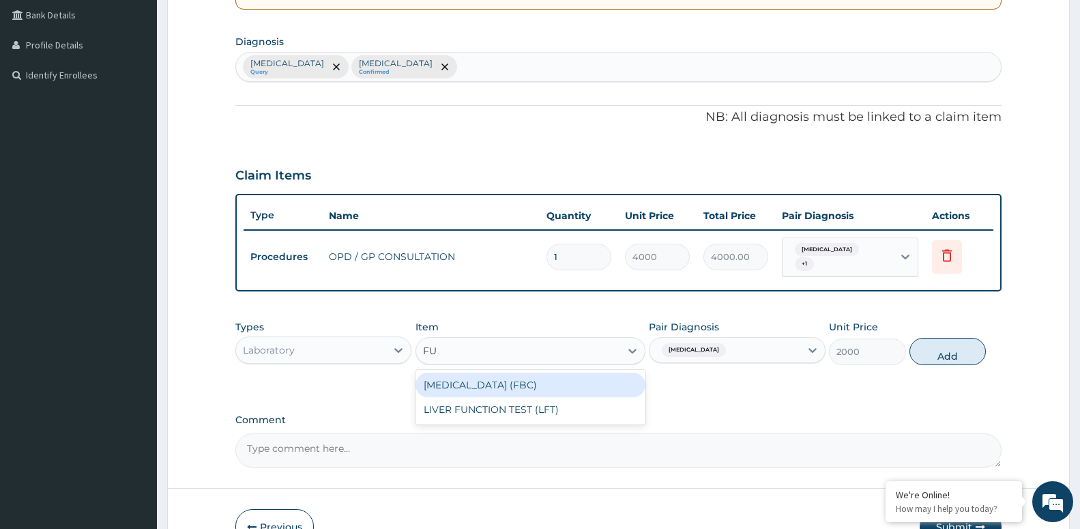
scroll to position [0, 0]
type input "FUL"
drag, startPoint x: 571, startPoint y: 377, endPoint x: 556, endPoint y: 384, distance: 17.1
click at [558, 383] on div "[MEDICAL_DATA] (FBC)" at bounding box center [531, 385] width 230 height 25
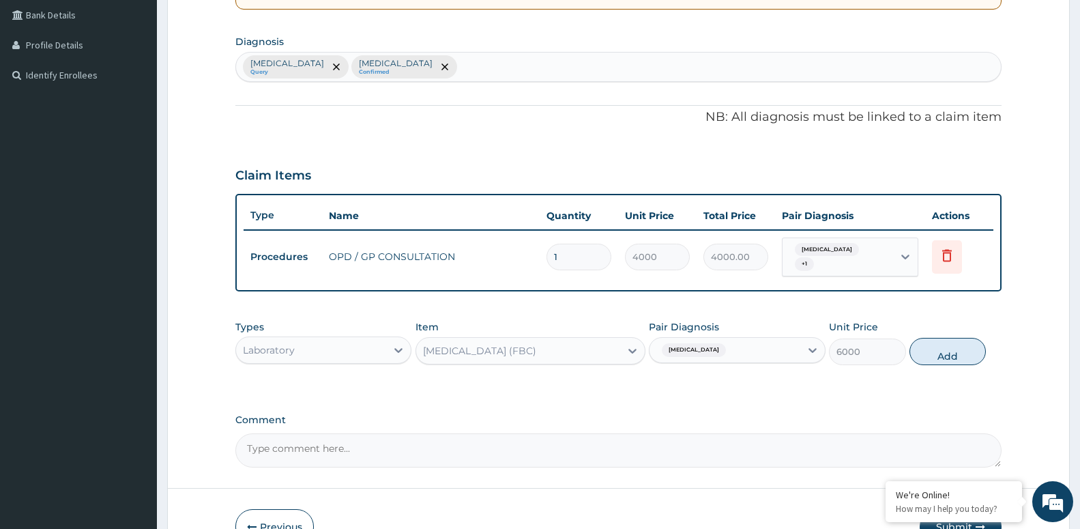
click at [924, 362] on div "Types Laboratory Item option FULL BLOOD COUNT (FBC), selected. Select is focuse…" at bounding box center [618, 342] width 766 height 59
click at [928, 353] on button "Add" at bounding box center [948, 351] width 76 height 27
type input "0"
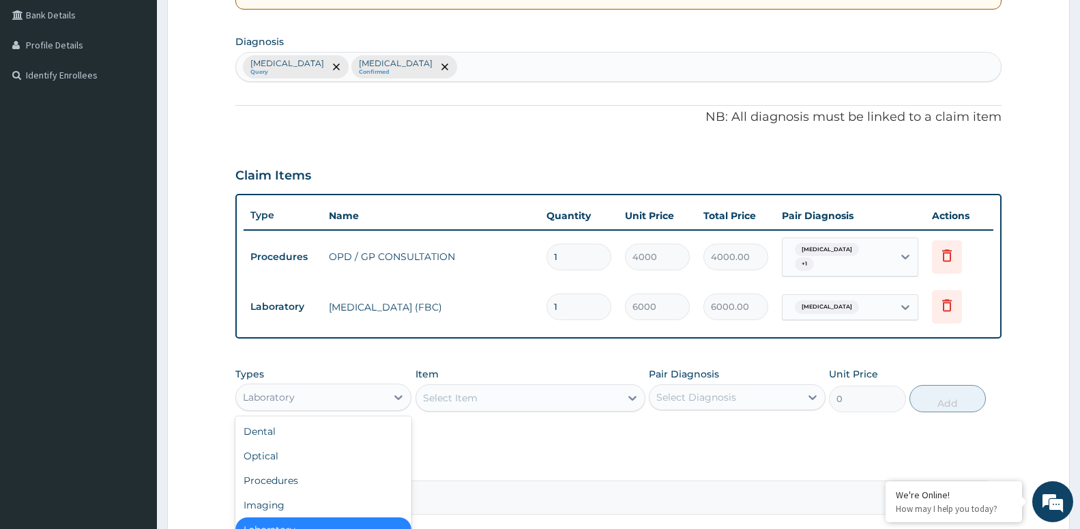
click at [349, 397] on div "Laboratory" at bounding box center [311, 397] width 150 height 22
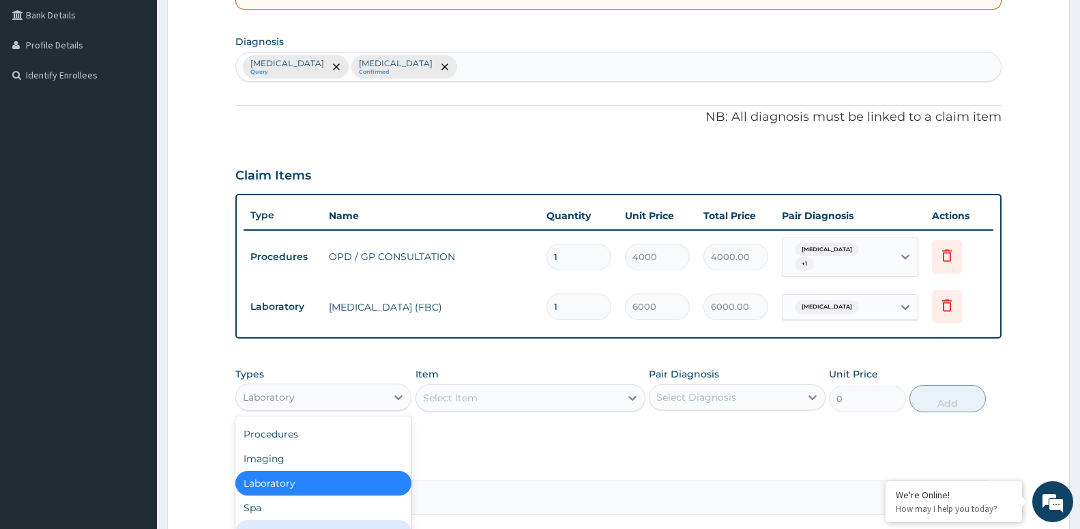
click at [320, 520] on div "Drugs" at bounding box center [323, 532] width 176 height 25
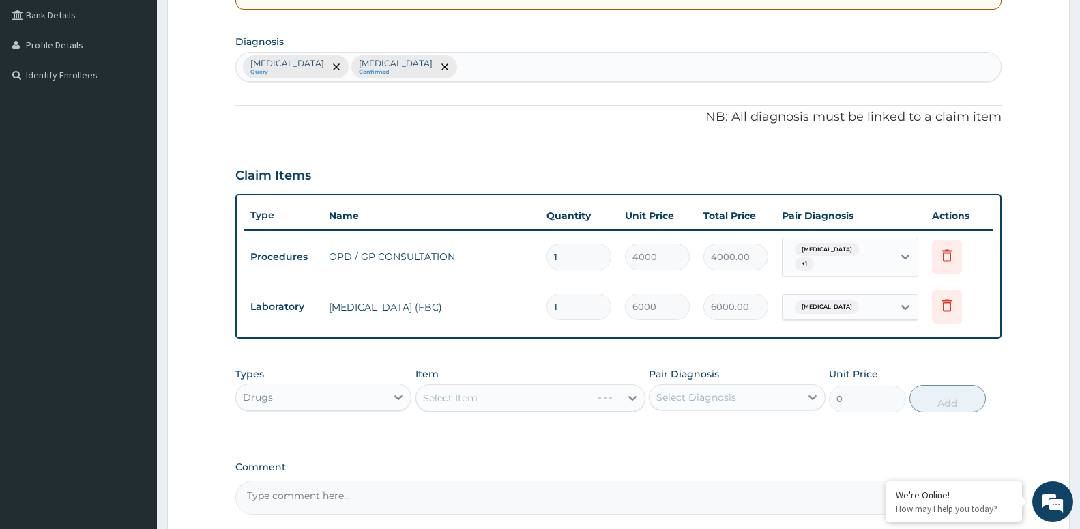
click at [539, 386] on div "Select Item" at bounding box center [531, 397] width 230 height 27
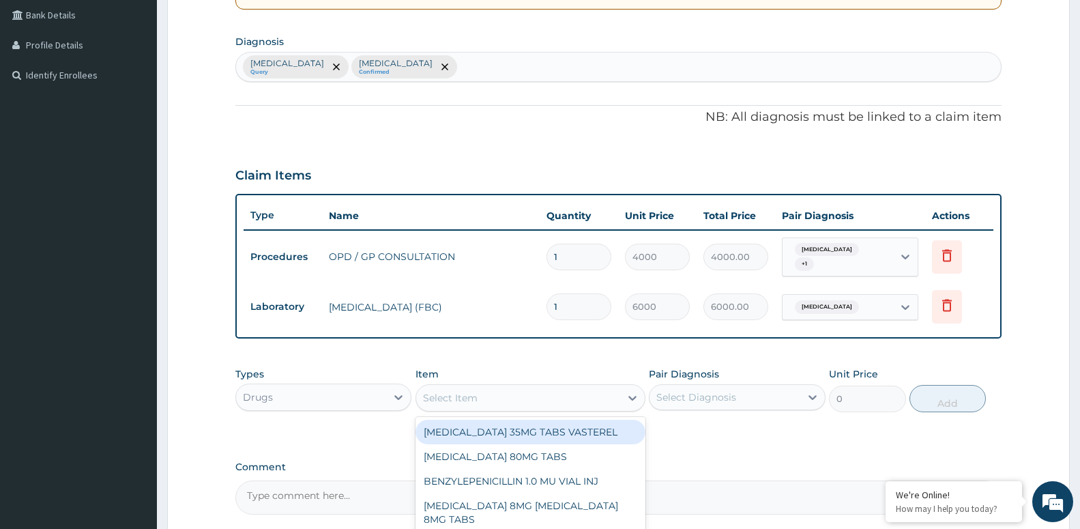
click at [535, 395] on div "Select Item" at bounding box center [518, 398] width 204 height 22
type input "LORA"
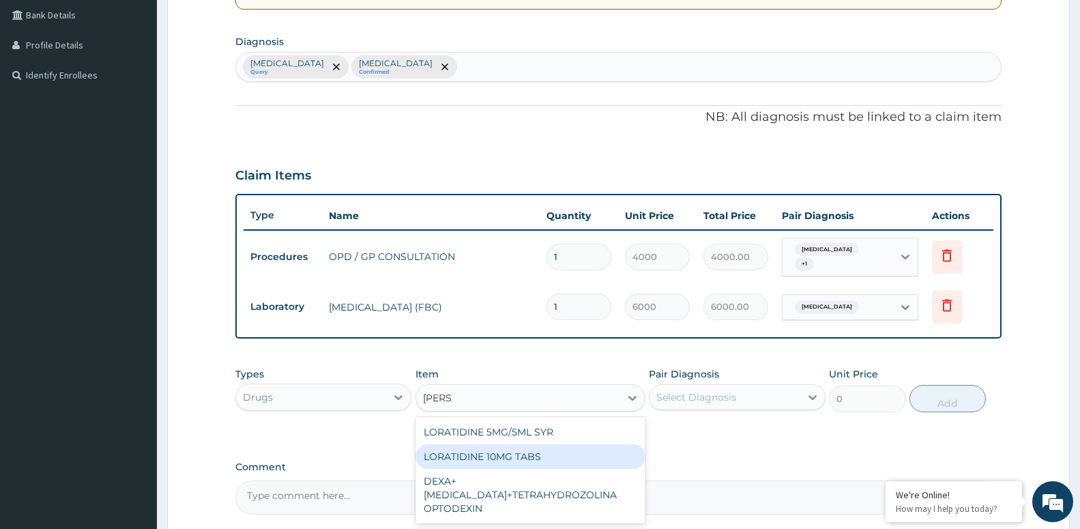
click at [553, 450] on div "LORATIDINE 10MG TABS" at bounding box center [531, 456] width 230 height 25
type input "80"
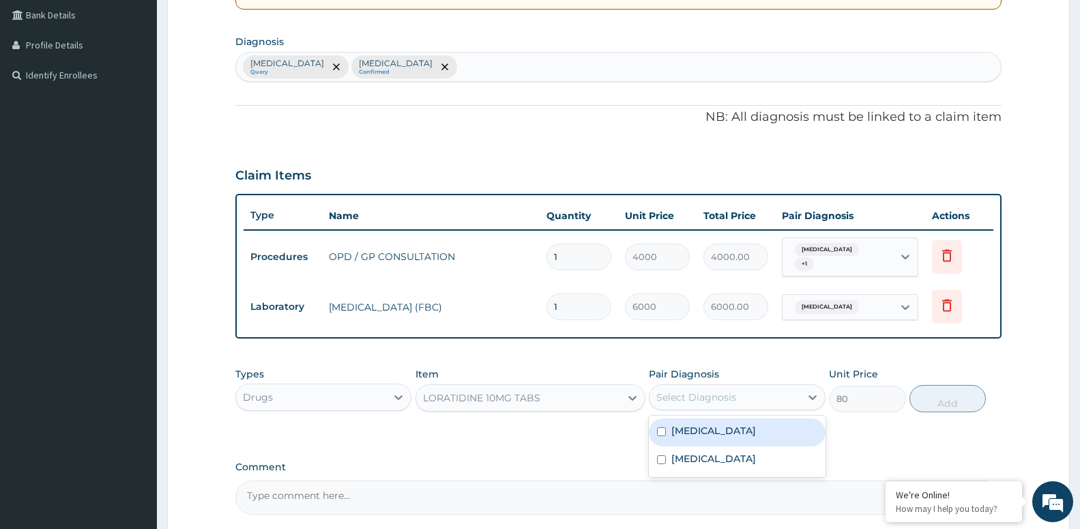
click at [729, 396] on div "Select Diagnosis" at bounding box center [697, 397] width 80 height 14
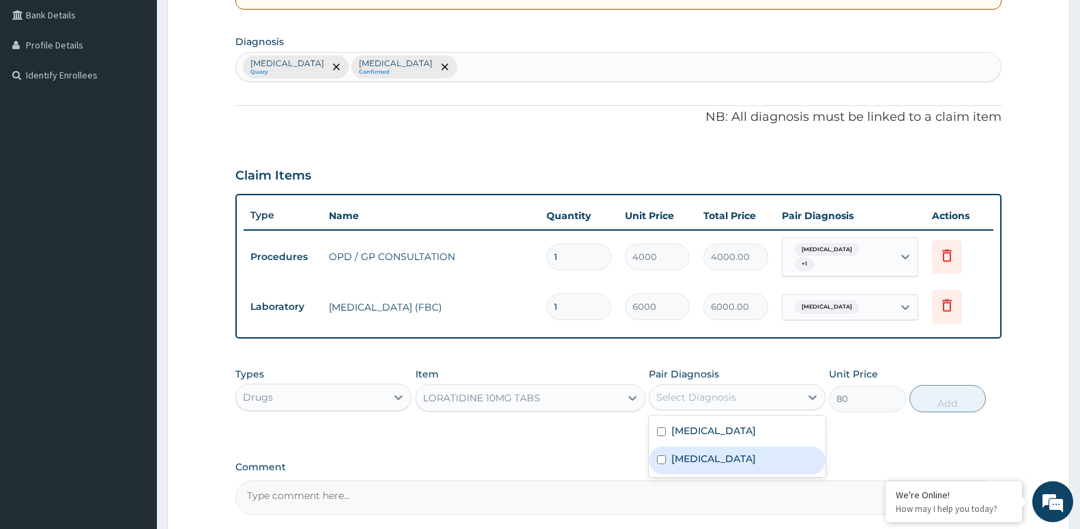
drag, startPoint x: 761, startPoint y: 454, endPoint x: 776, endPoint y: 447, distance: 16.5
click at [756, 455] on label "[MEDICAL_DATA]" at bounding box center [714, 459] width 85 height 14
checkbox input "true"
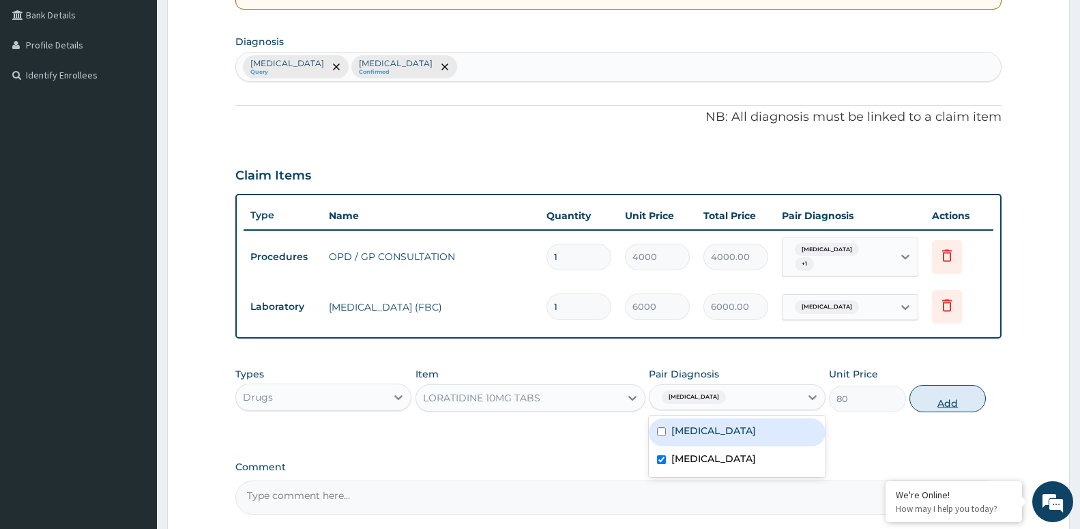
click at [959, 398] on button "Add" at bounding box center [948, 398] width 76 height 27
type input "0"
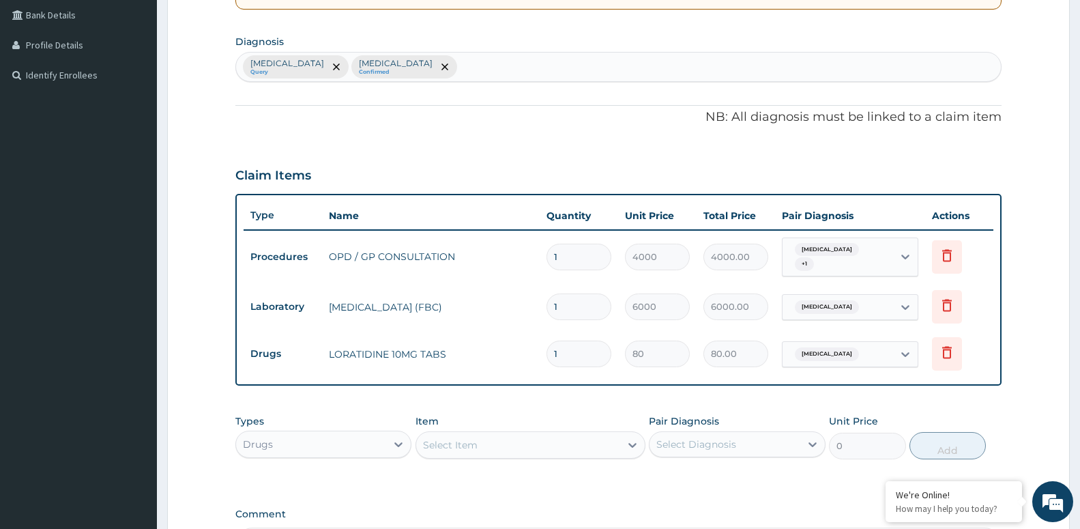
type input "10"
type input "800.00"
type input "1"
type input "80.00"
type input "15"
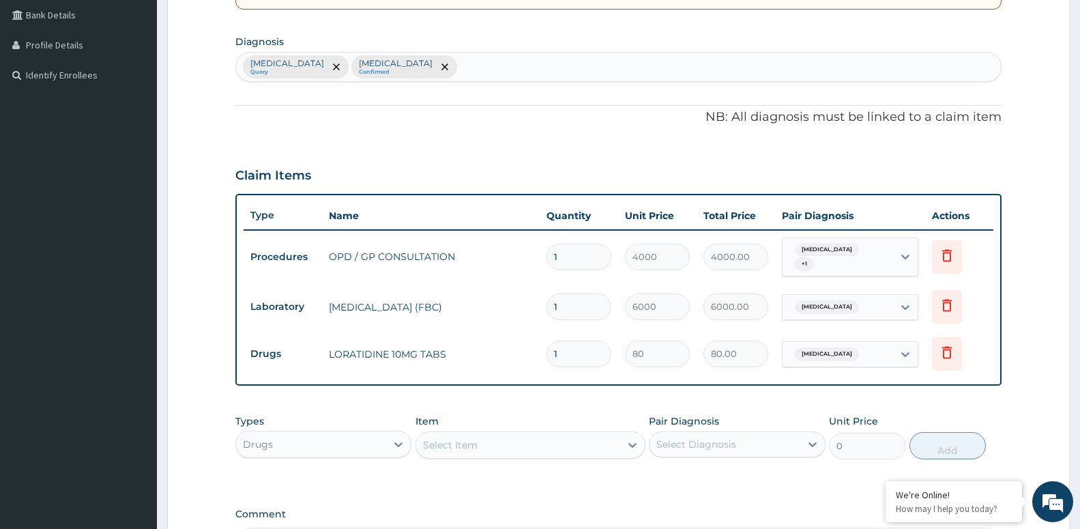
type input "1200.00"
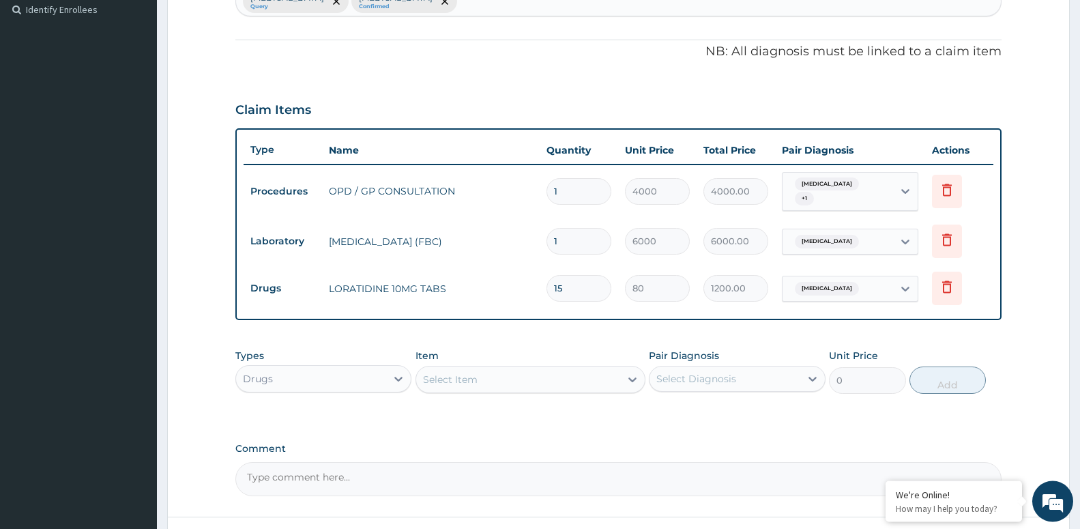
scroll to position [453, 0]
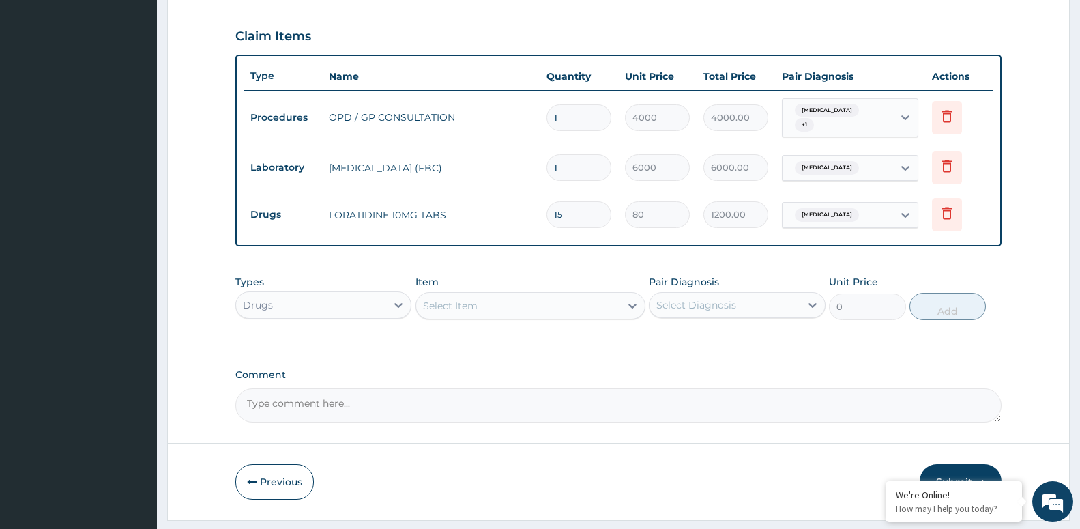
type input "15"
click at [477, 306] on div "Select Item" at bounding box center [450, 306] width 55 height 14
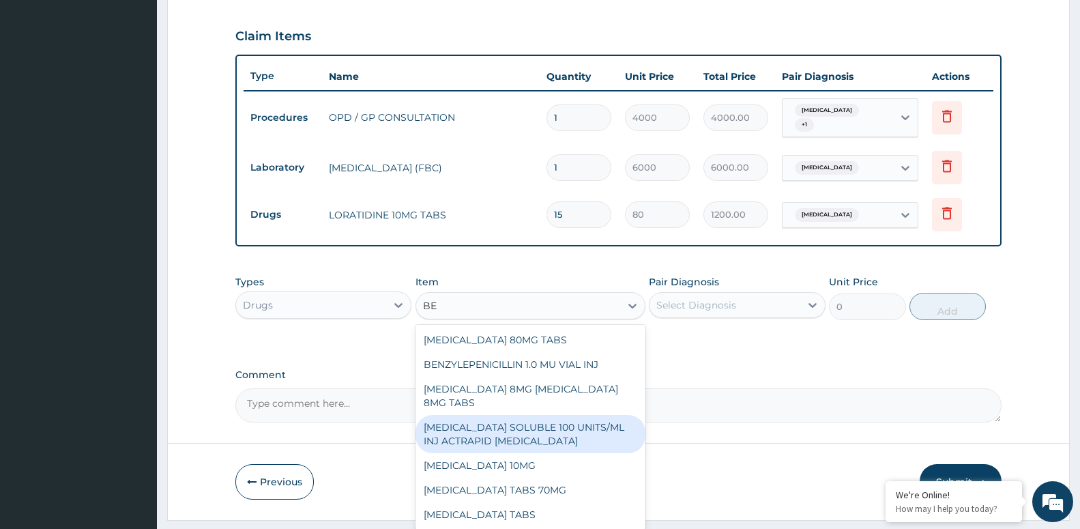
type input "BEN"
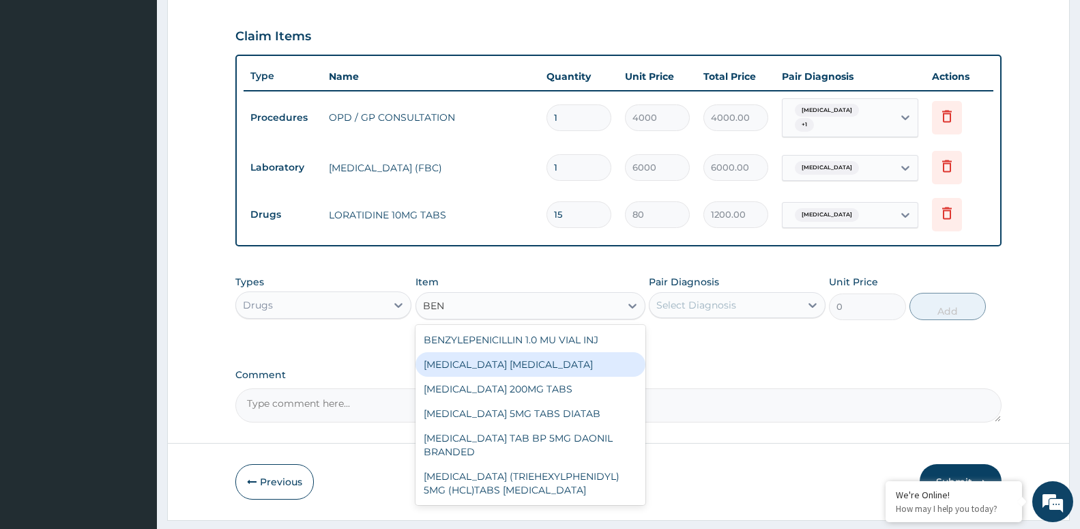
click at [470, 360] on div "[MEDICAL_DATA] [MEDICAL_DATA]" at bounding box center [531, 364] width 230 height 25
type input "4800"
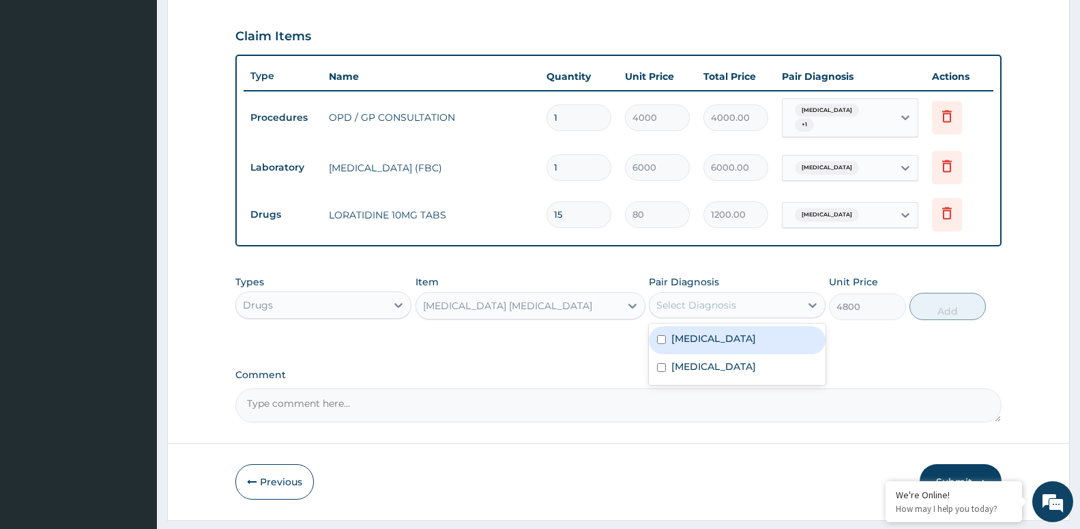
click at [775, 292] on div "Select Diagnosis" at bounding box center [737, 305] width 176 height 26
drag, startPoint x: 754, startPoint y: 364, endPoint x: 765, endPoint y: 366, distance: 11.8
click at [754, 364] on label "[MEDICAL_DATA]" at bounding box center [714, 367] width 85 height 14
checkbox input "true"
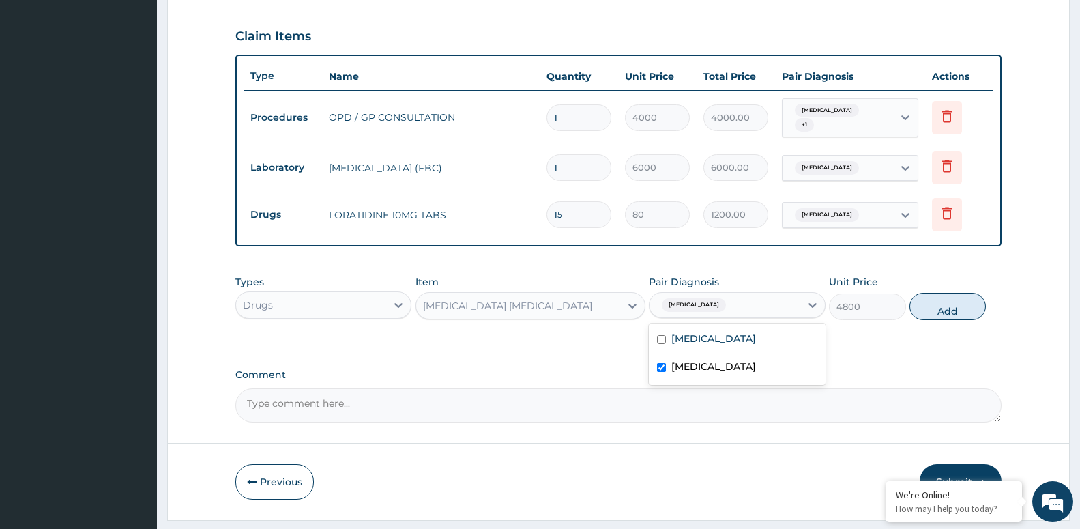
drag, startPoint x: 960, startPoint y: 309, endPoint x: 960, endPoint y: 300, distance: 8.9
click at [960, 309] on button "Add" at bounding box center [948, 306] width 76 height 27
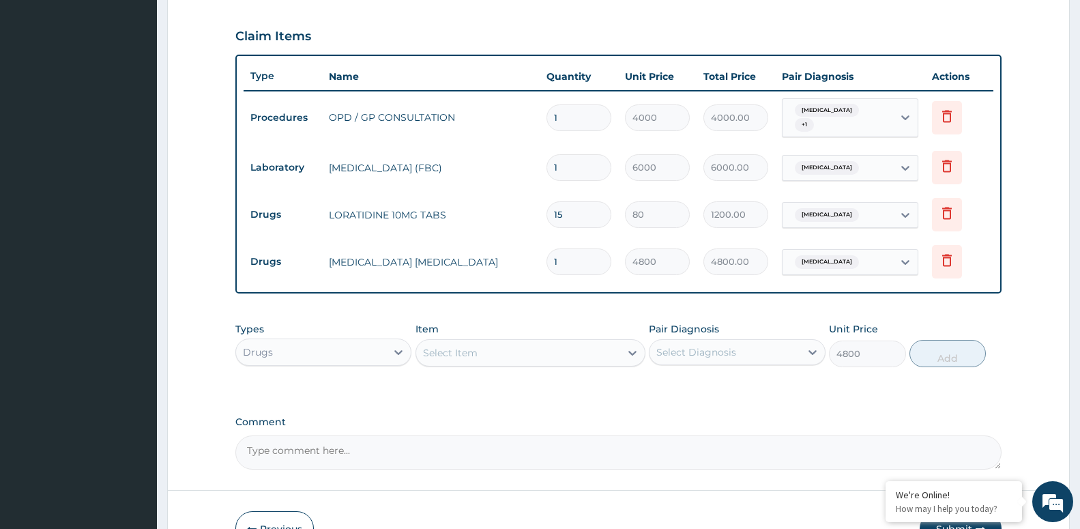
type input "0"
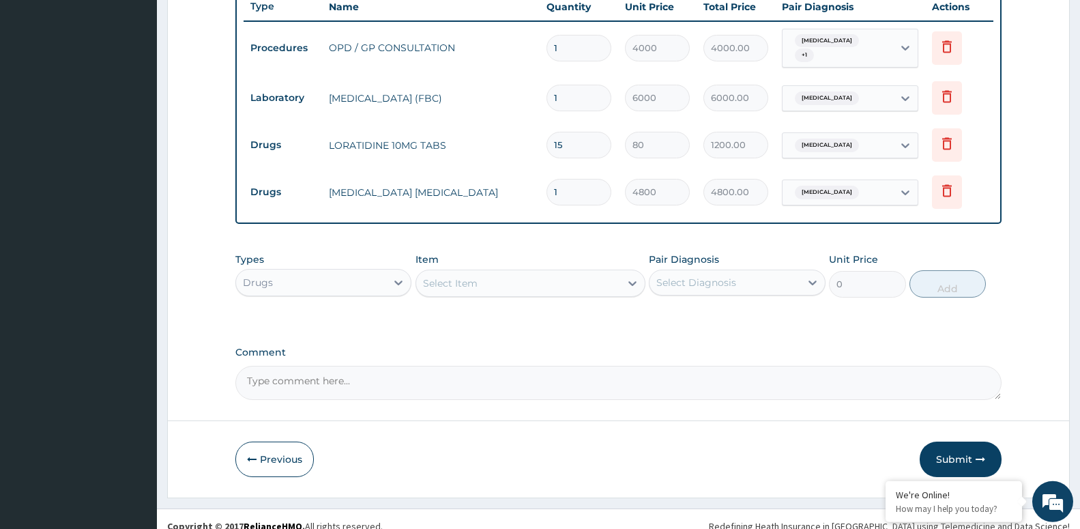
scroll to position [532, 0]
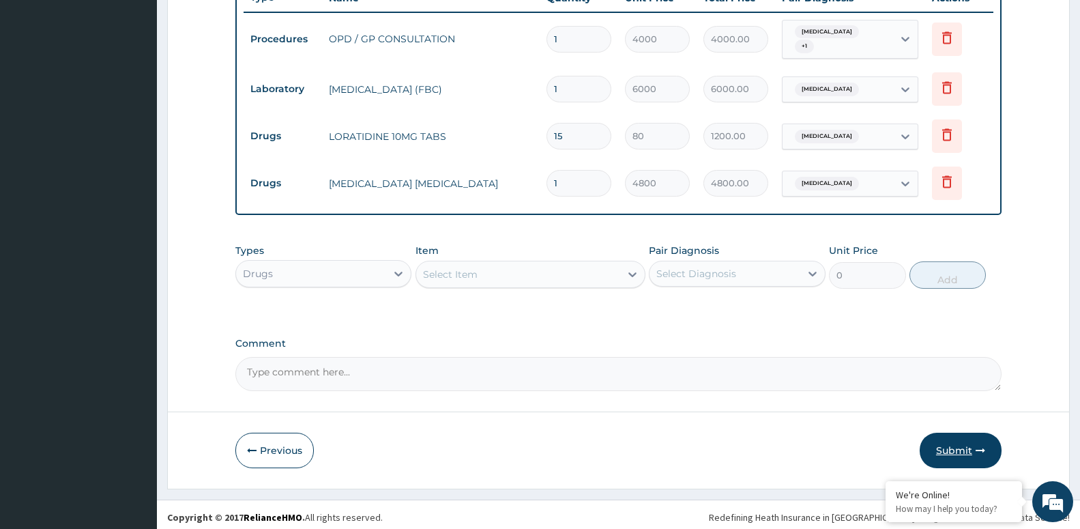
click at [971, 448] on button "Submit" at bounding box center [961, 450] width 82 height 35
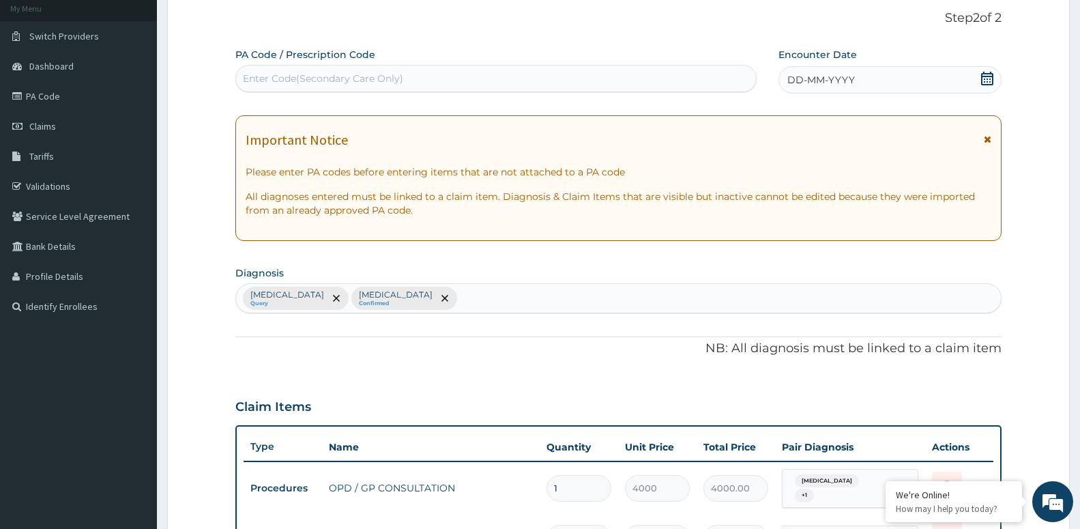
scroll to position [0, 0]
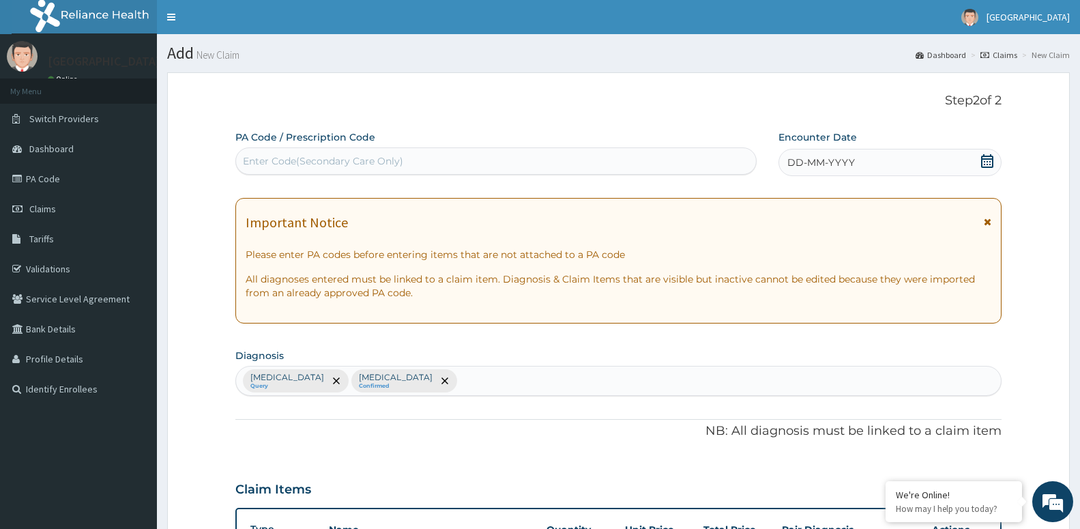
drag, startPoint x: 833, startPoint y: 172, endPoint x: 829, endPoint y: 163, distance: 9.8
click at [829, 164] on div "DD-MM-YYYY" at bounding box center [890, 162] width 223 height 27
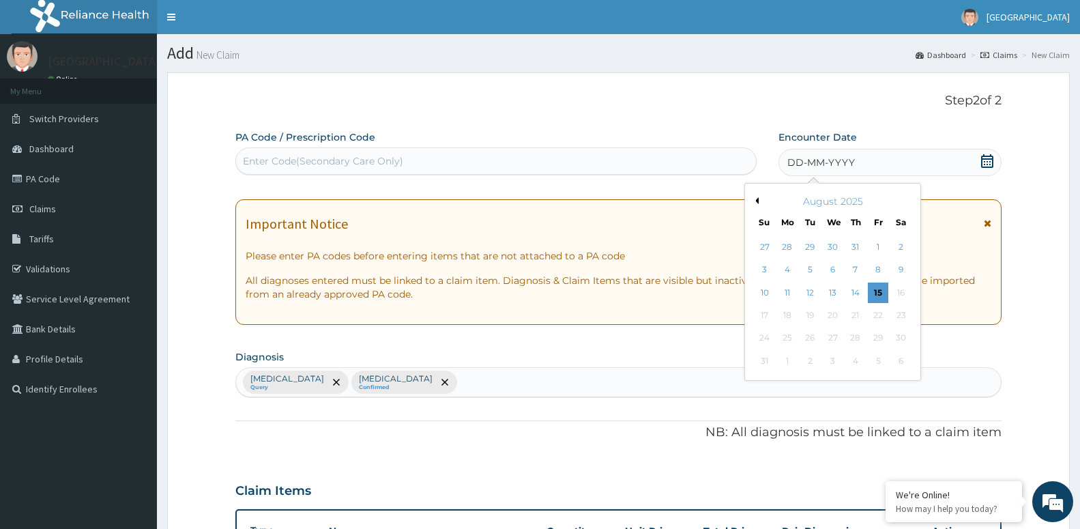
click at [829, 163] on span "DD-MM-YYYY" at bounding box center [822, 163] width 68 height 14
click at [755, 198] on button "Previous Month" at bounding box center [755, 200] width 7 height 7
click at [786, 244] on div "2" at bounding box center [787, 247] width 20 height 20
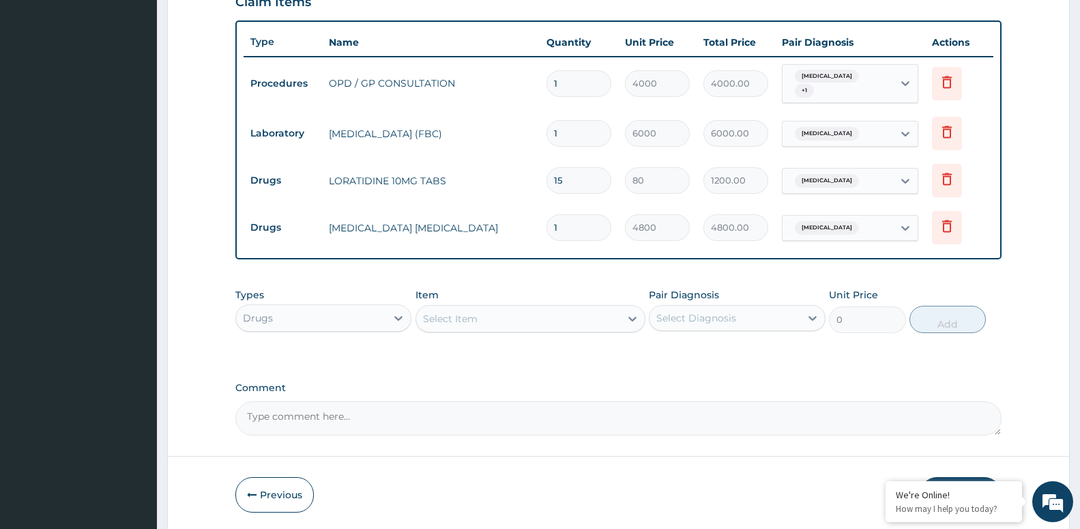
scroll to position [532, 0]
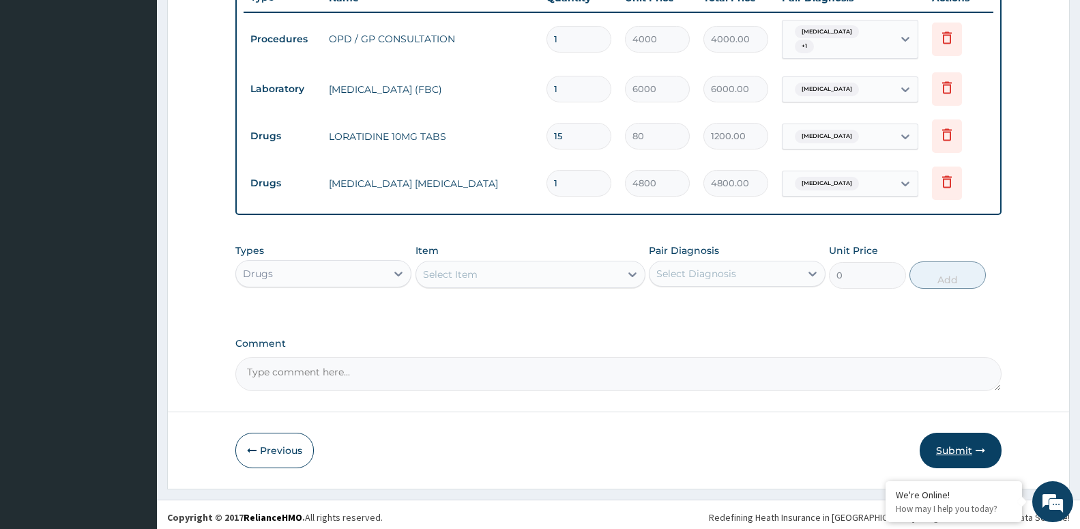
click at [971, 450] on button "Submit" at bounding box center [961, 450] width 82 height 35
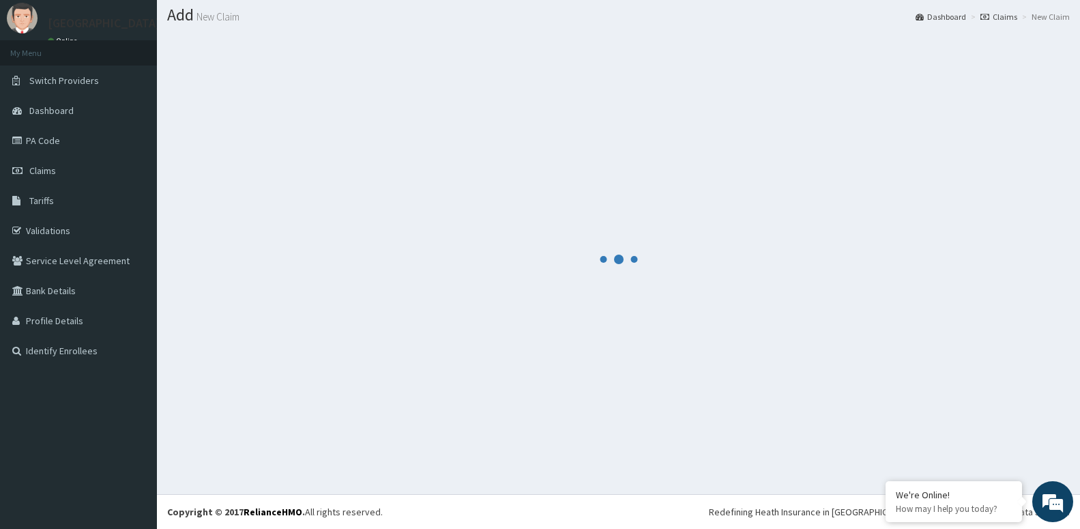
scroll to position [38, 0]
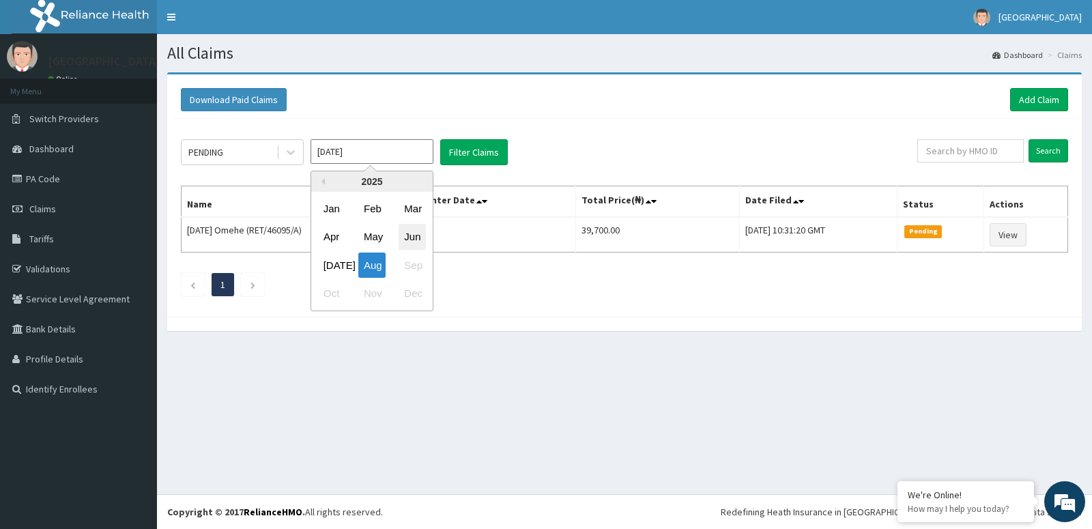
click at [412, 237] on div "Jun" at bounding box center [412, 237] width 27 height 25
type input "Jun 2025"
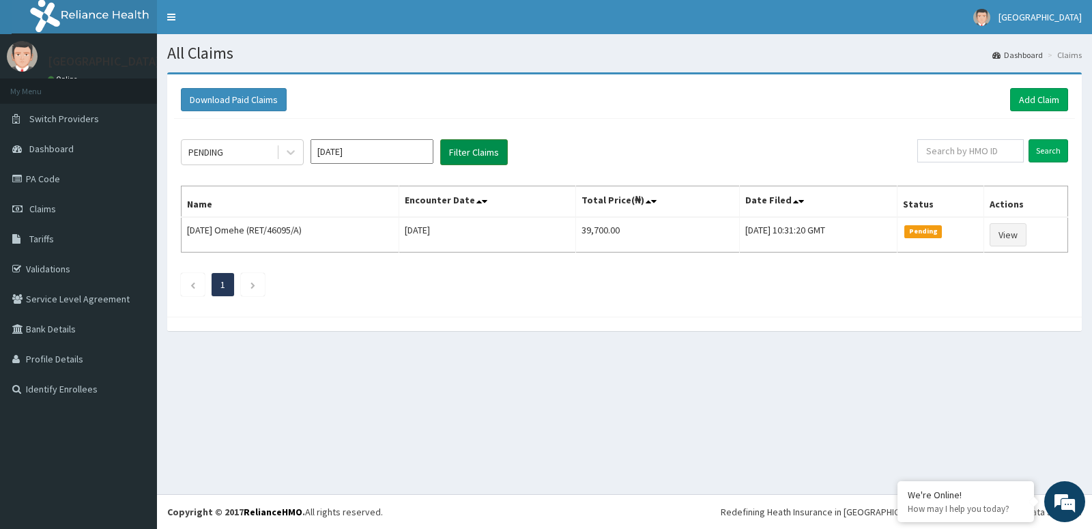
click at [464, 147] on button "Filter Claims" at bounding box center [474, 152] width 68 height 26
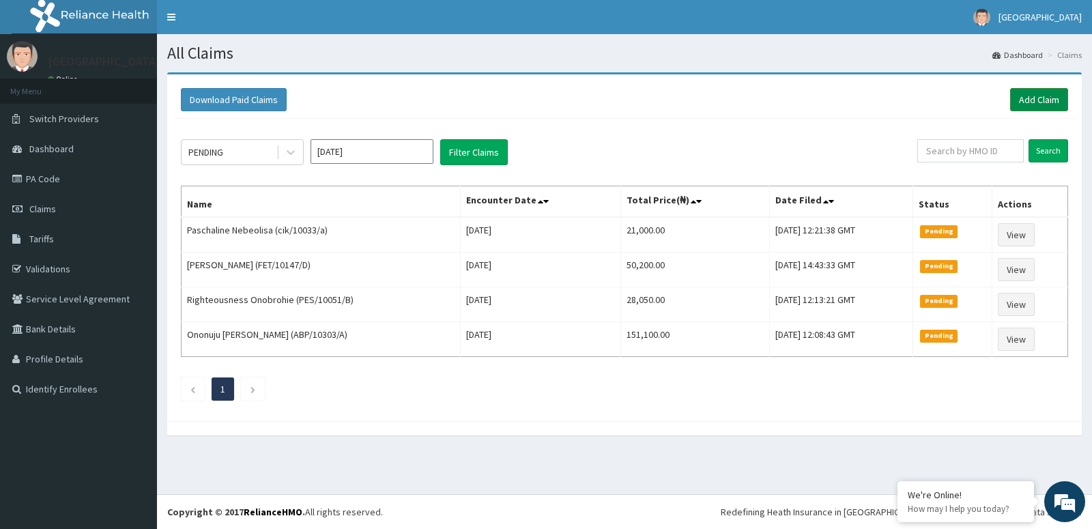
click at [1041, 102] on link "Add Claim" at bounding box center [1039, 99] width 58 height 23
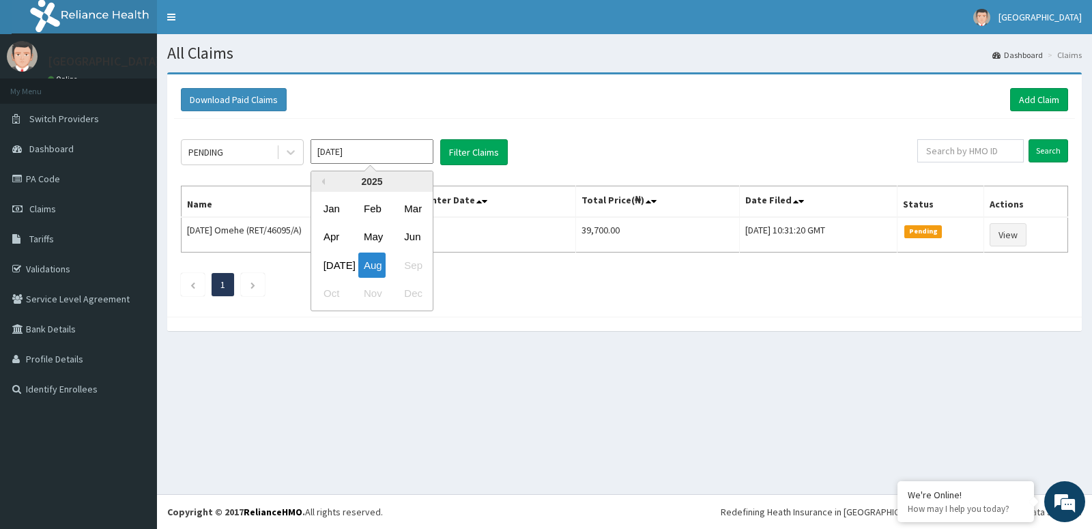
drag, startPoint x: 395, startPoint y: 151, endPoint x: 437, endPoint y: 204, distance: 67.6
click at [396, 152] on input "[DATE]" at bounding box center [372, 151] width 123 height 25
click at [401, 227] on div "Jun" at bounding box center [412, 237] width 27 height 25
type input "[DATE]"
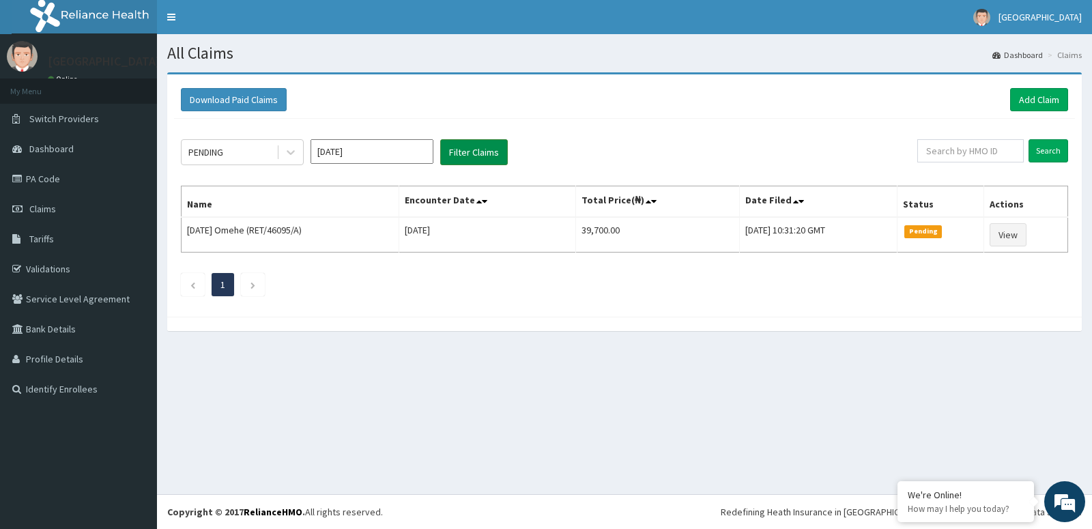
click at [470, 143] on button "Filter Claims" at bounding box center [474, 152] width 68 height 26
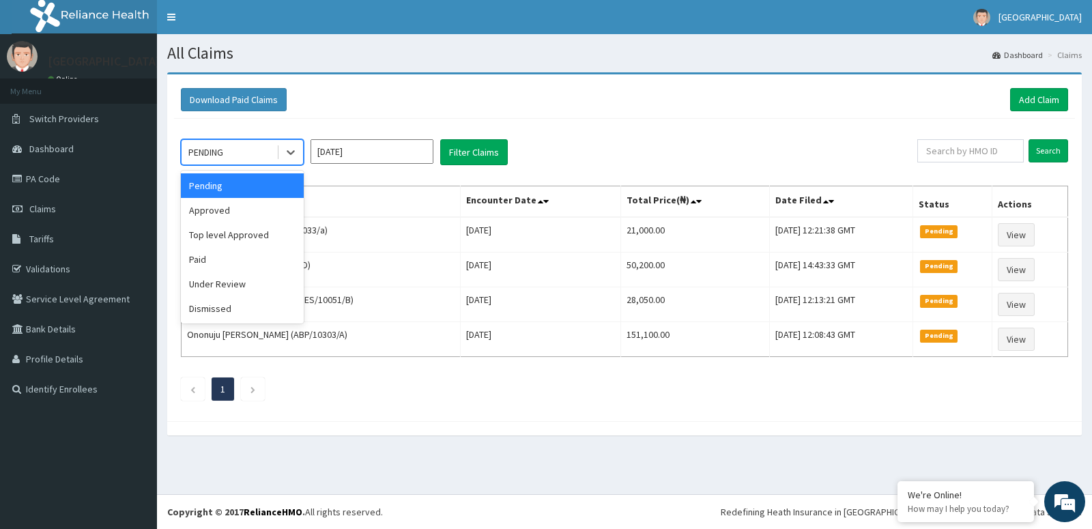
click at [272, 149] on div "PENDING" at bounding box center [229, 152] width 95 height 22
click at [266, 219] on div "Approved" at bounding box center [242, 210] width 123 height 25
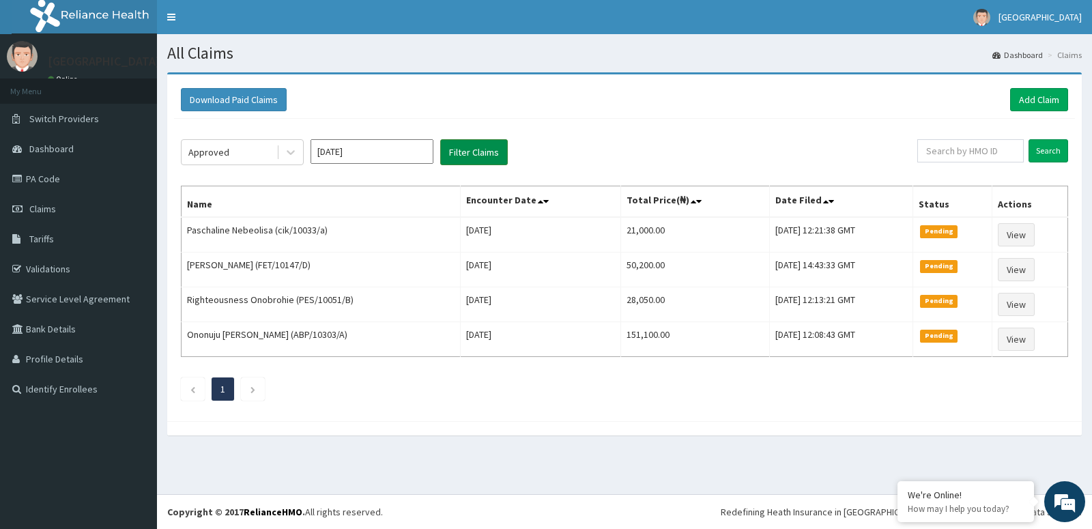
click at [463, 149] on button "Filter Claims" at bounding box center [474, 152] width 68 height 26
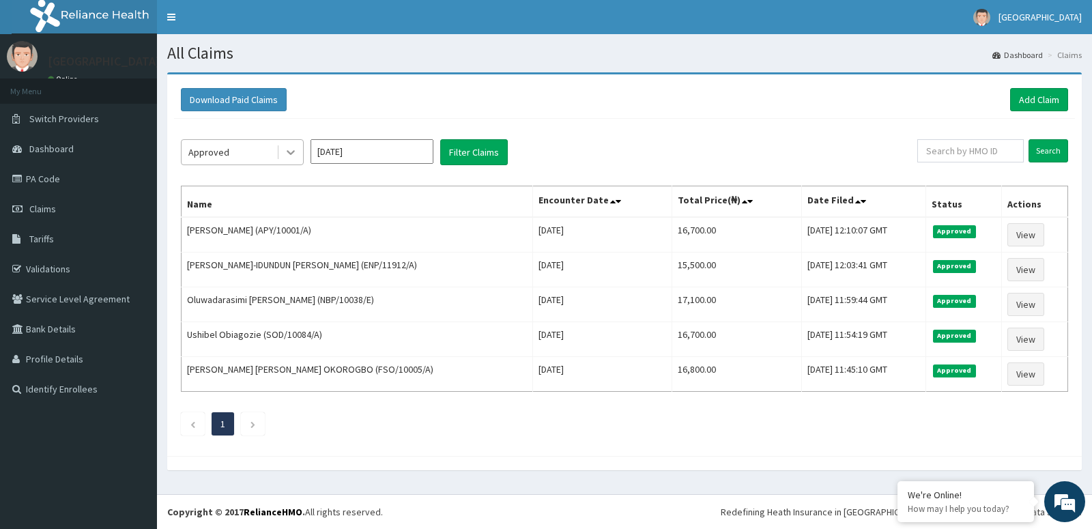
click at [281, 152] on div at bounding box center [290, 152] width 25 height 25
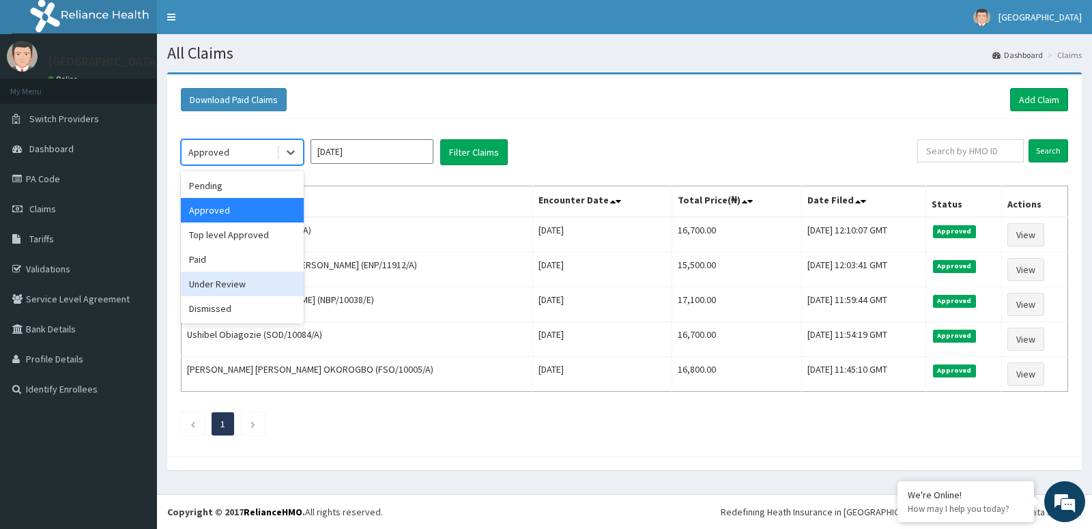
click at [236, 292] on div "Under Review" at bounding box center [242, 284] width 123 height 25
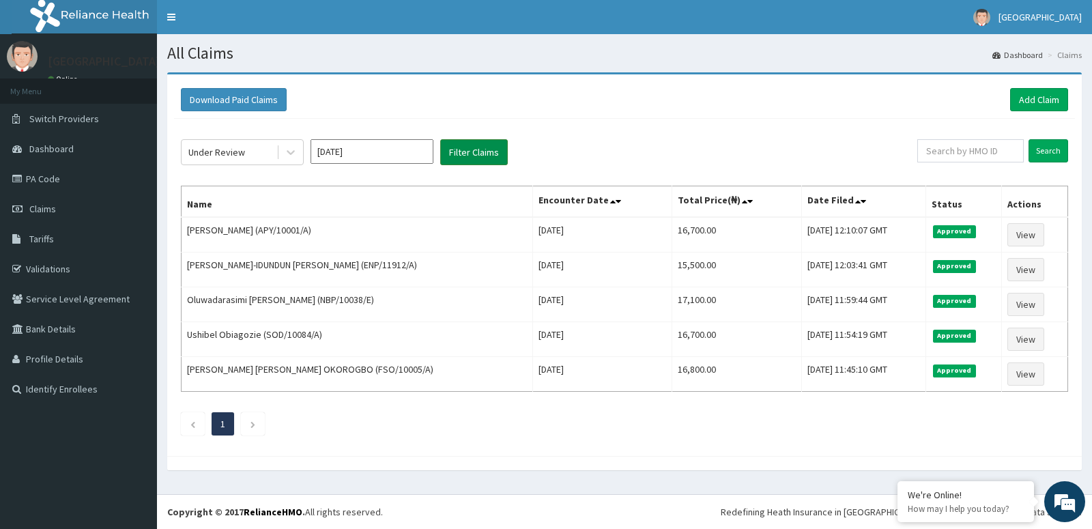
click at [463, 157] on button "Filter Claims" at bounding box center [474, 152] width 68 height 26
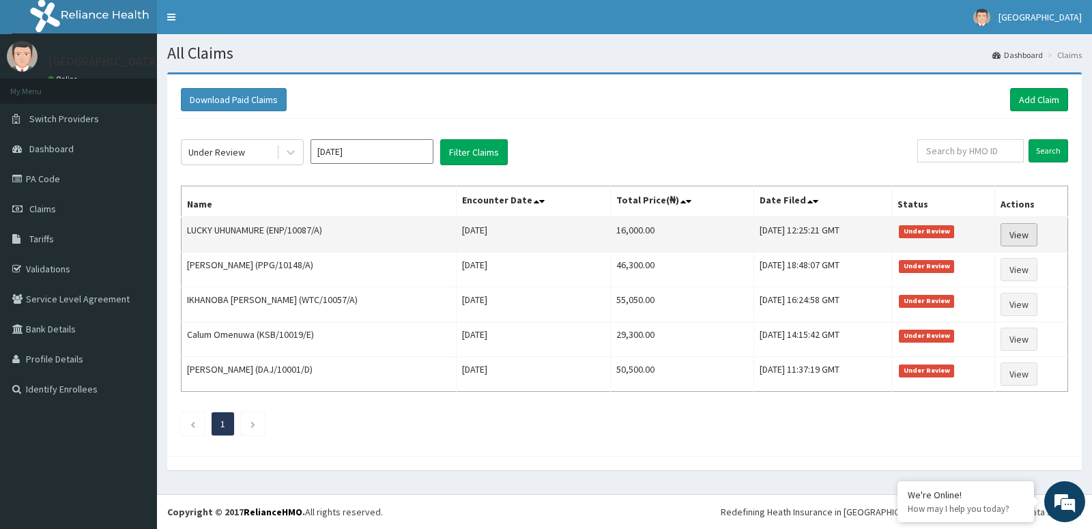
click at [1019, 231] on link "View" at bounding box center [1019, 234] width 37 height 23
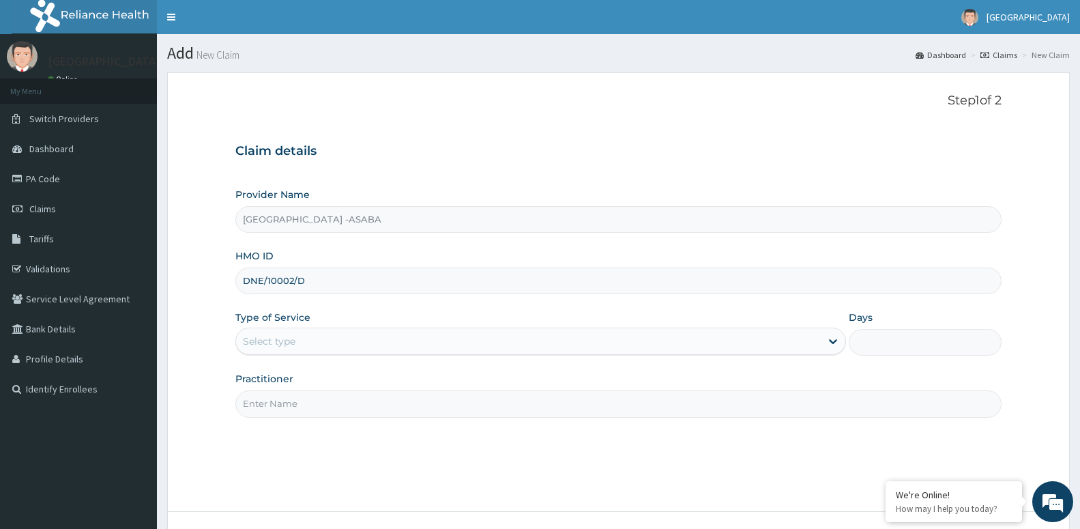
type input "DNE/10002/D"
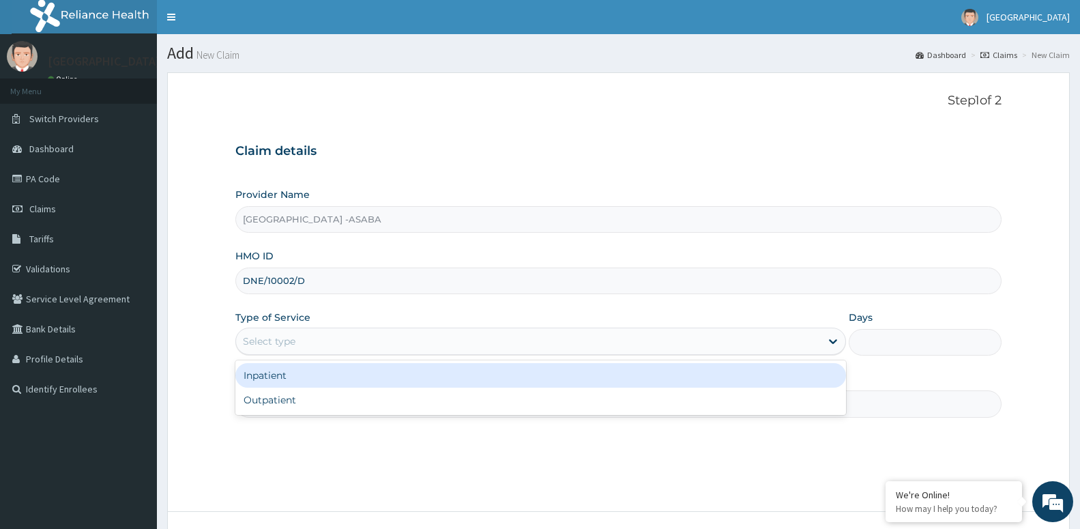
drag, startPoint x: 347, startPoint y: 344, endPoint x: 332, endPoint y: 378, distance: 37.3
click at [338, 353] on div "Select type" at bounding box center [540, 341] width 611 height 27
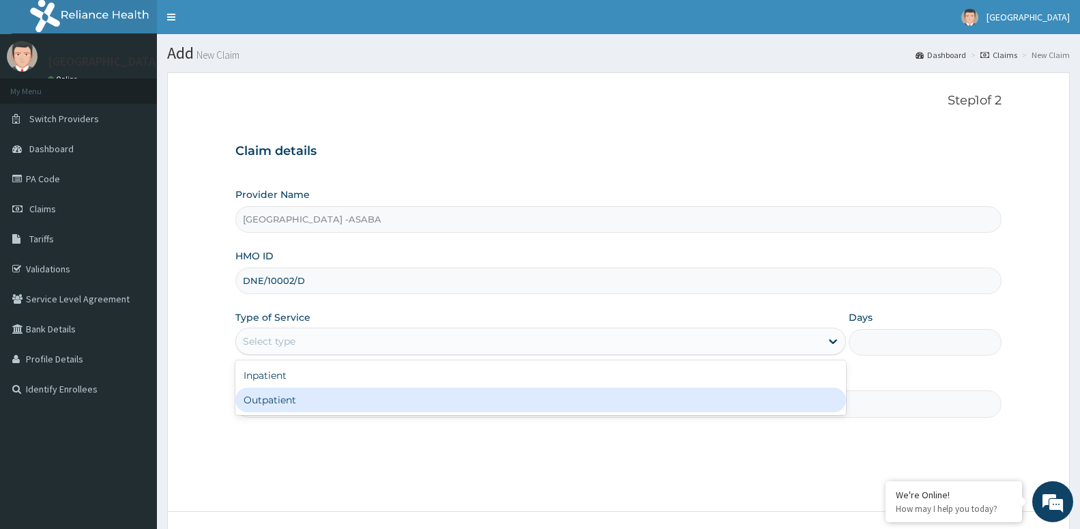
click at [342, 401] on div "Outpatient" at bounding box center [540, 400] width 611 height 25
type input "1"
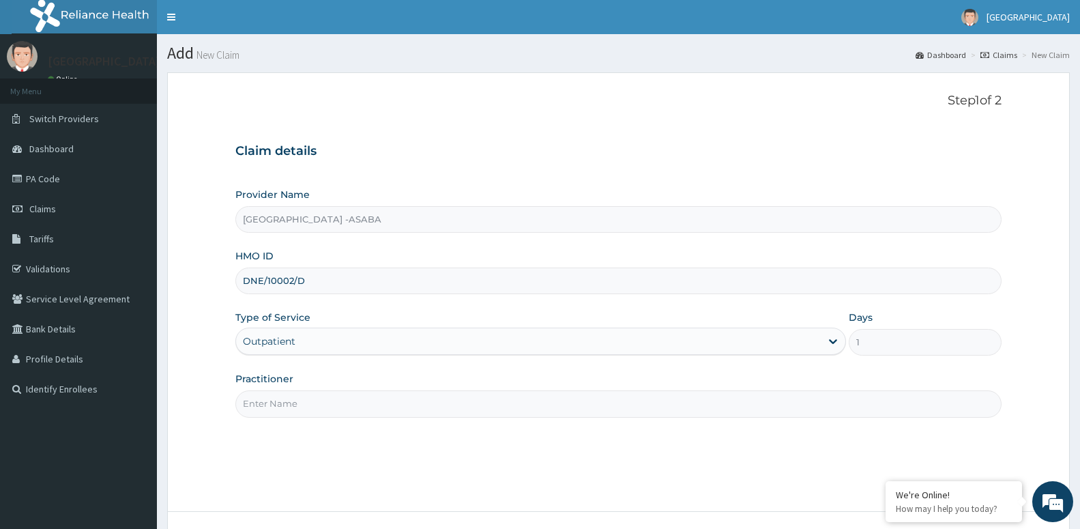
click at [345, 405] on input "Practitioner" at bounding box center [618, 403] width 766 height 27
paste input "DR [PERSON_NAME]"
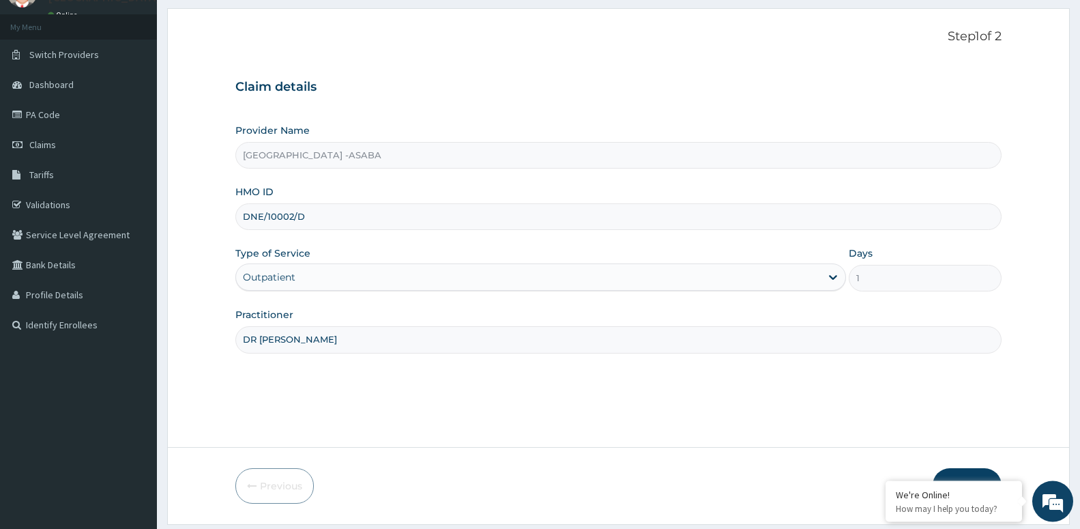
scroll to position [105, 0]
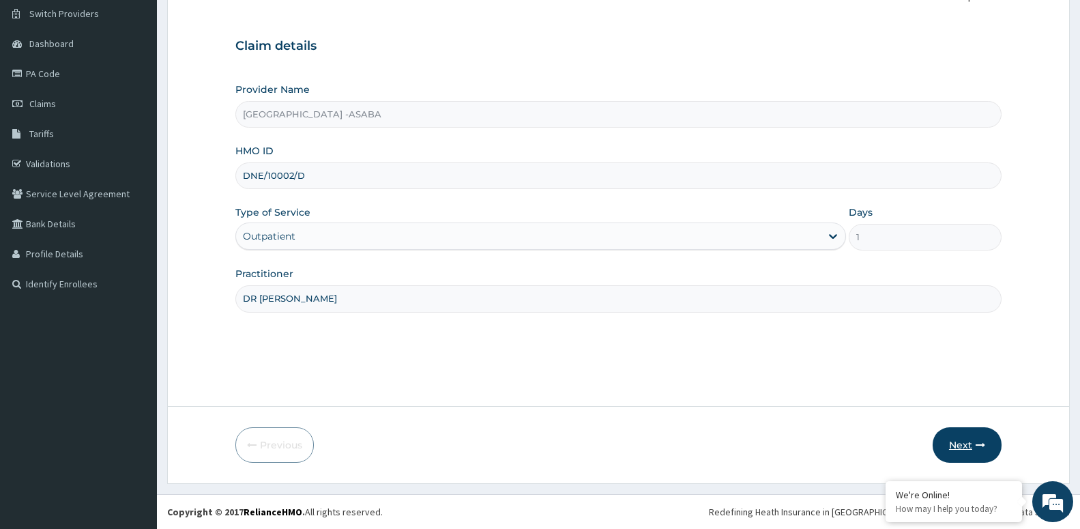
type input "DR [PERSON_NAME]"
click at [962, 443] on button "Next" at bounding box center [967, 444] width 69 height 35
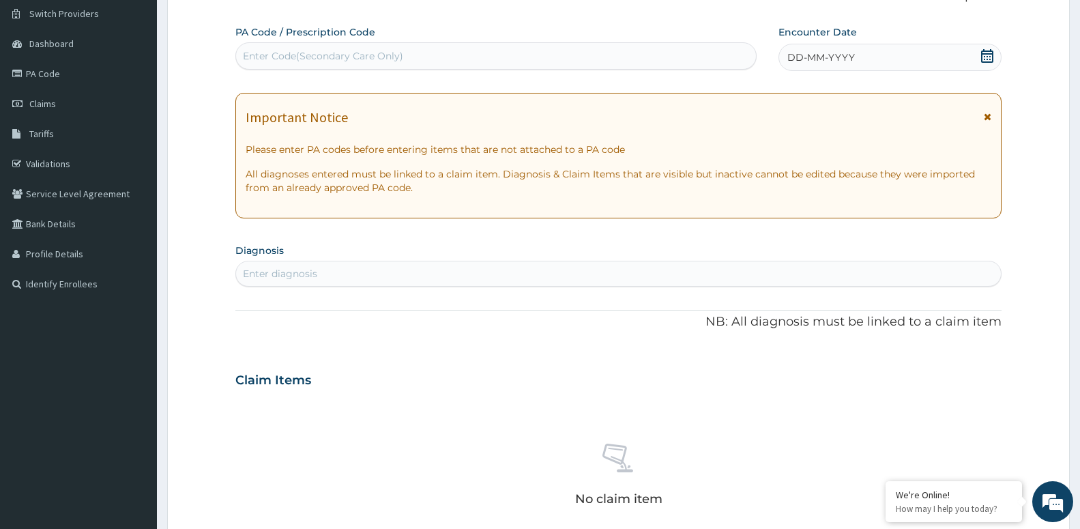
click at [346, 277] on div "Enter diagnosis" at bounding box center [618, 274] width 765 height 22
type input "MALAR"
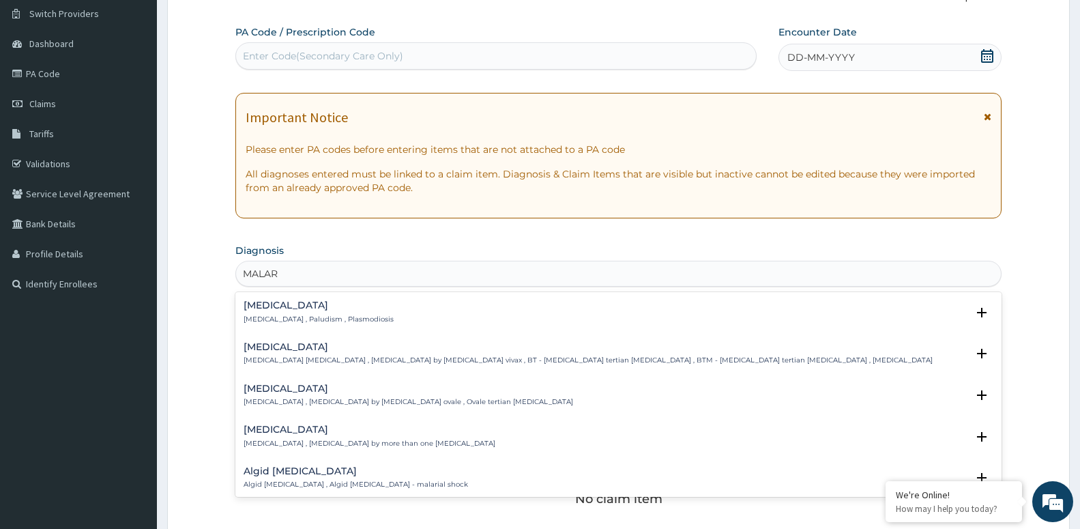
click at [308, 311] on h4 "[MEDICAL_DATA]" at bounding box center [319, 305] width 150 height 10
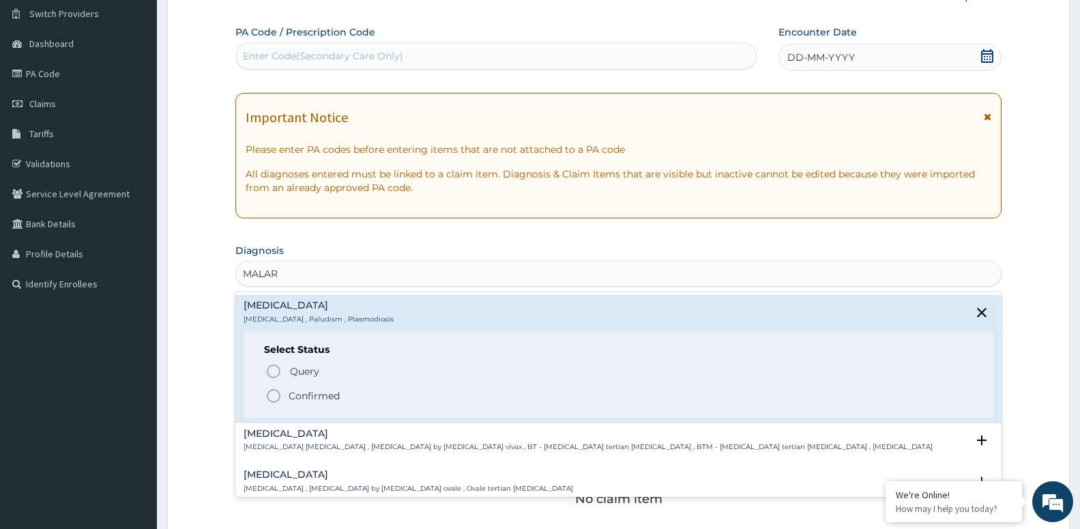
click at [298, 397] on p "Confirmed" at bounding box center [314, 396] width 51 height 14
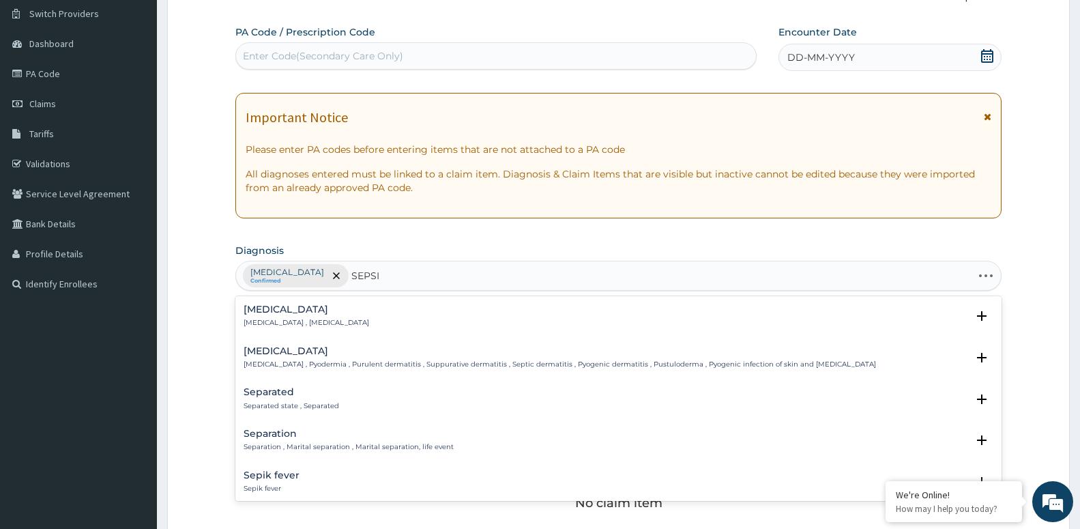
type input "[MEDICAL_DATA]"
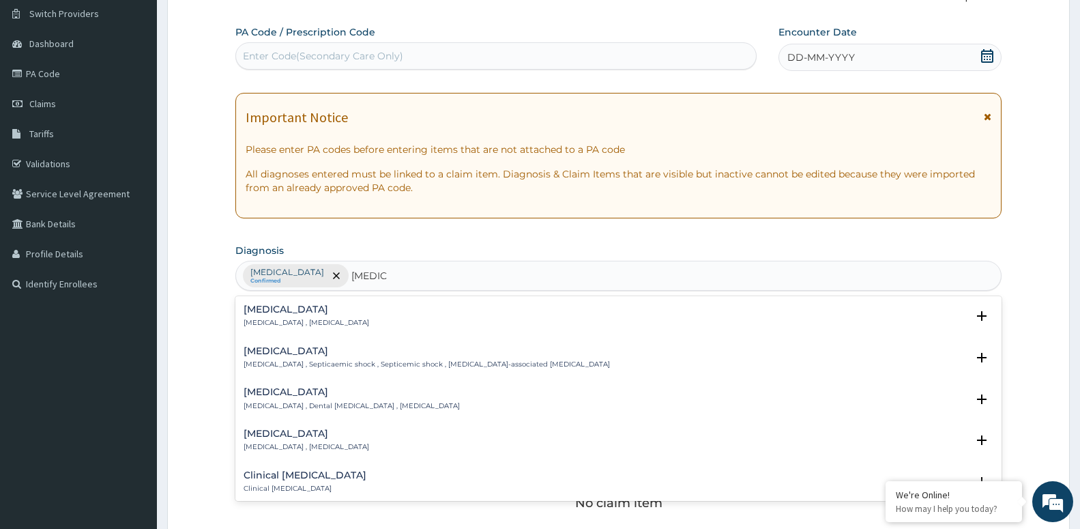
click at [274, 315] on div "[MEDICAL_DATA] [MEDICAL_DATA] , [MEDICAL_DATA]" at bounding box center [307, 316] width 126 height 24
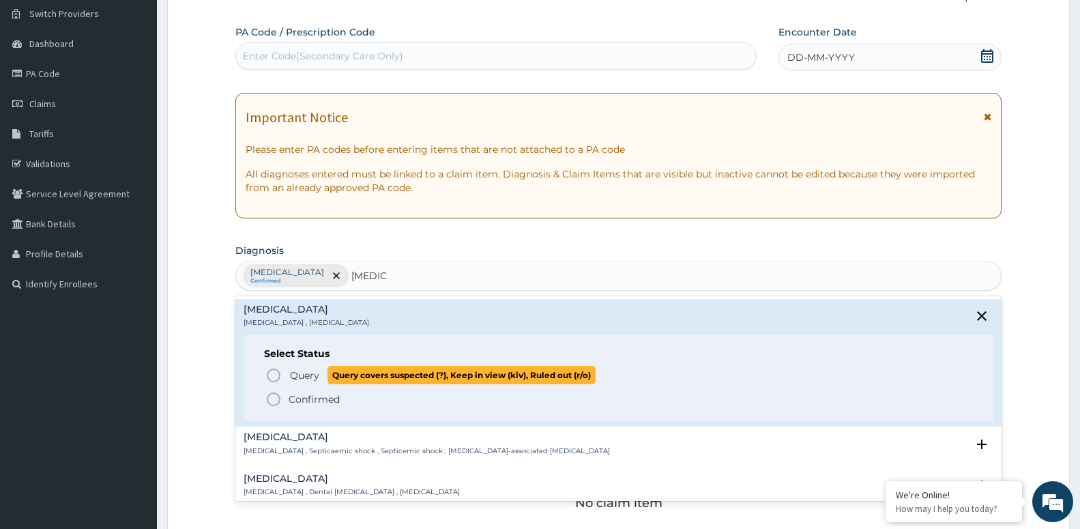
click at [303, 377] on span "Query" at bounding box center [304, 376] width 29 height 14
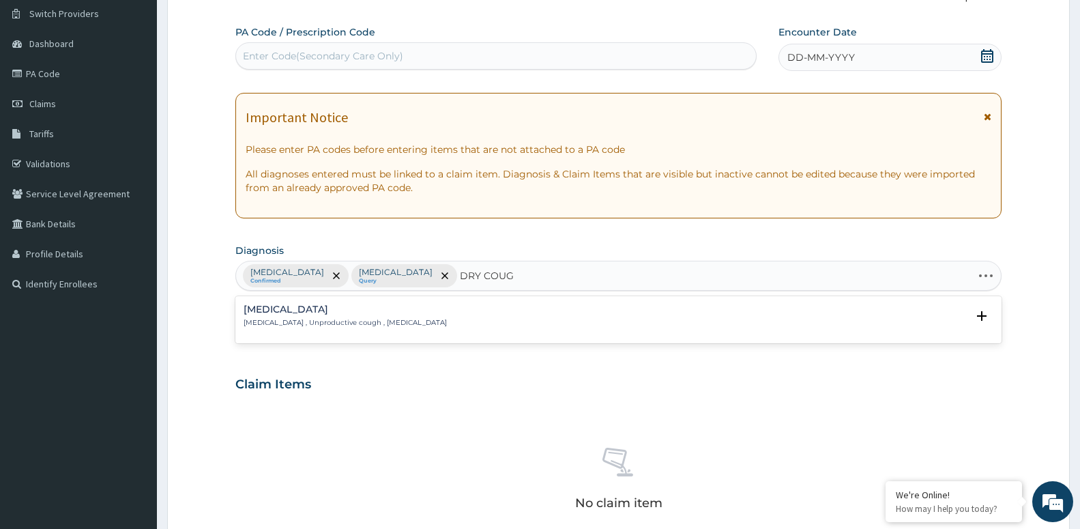
type input "[MEDICAL_DATA]"
click at [328, 316] on div "[MEDICAL_DATA] [MEDICAL_DATA] , Unproductive cough , [MEDICAL_DATA]" at bounding box center [345, 316] width 203 height 24
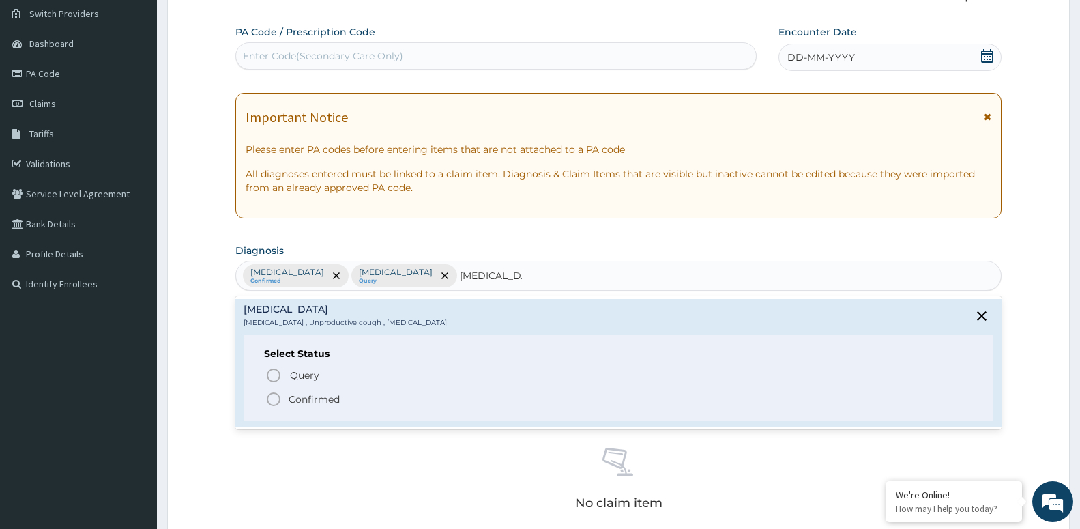
click at [305, 404] on p "Confirmed" at bounding box center [314, 399] width 51 height 14
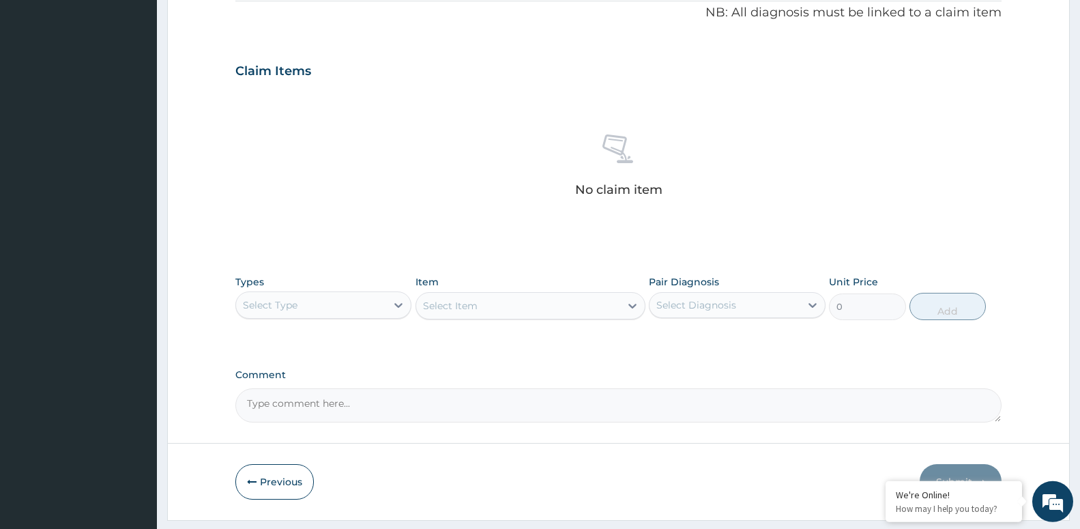
scroll to position [453, 0]
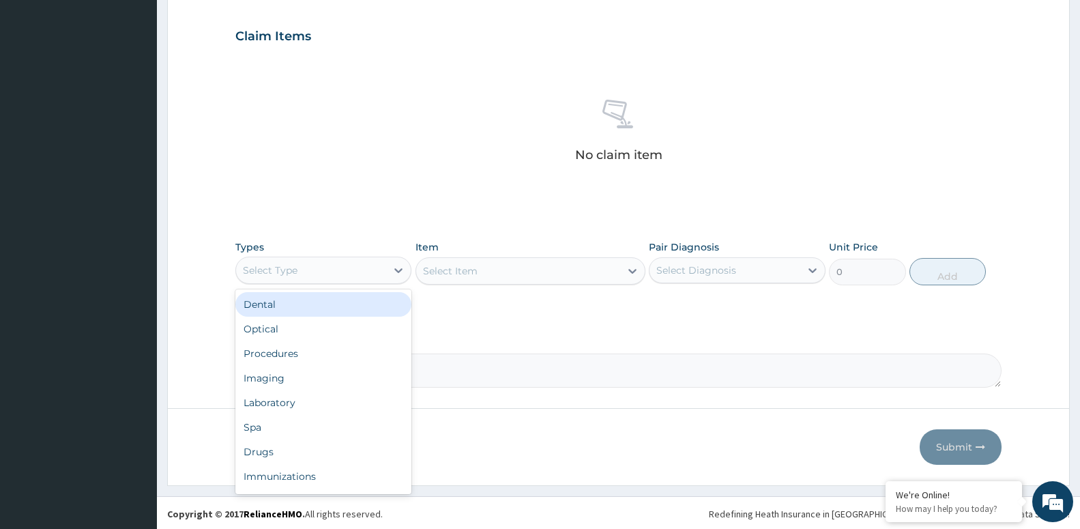
drag, startPoint x: 357, startPoint y: 275, endPoint x: 366, endPoint y: 287, distance: 14.6
click at [357, 276] on div "Select Type" at bounding box center [311, 270] width 150 height 22
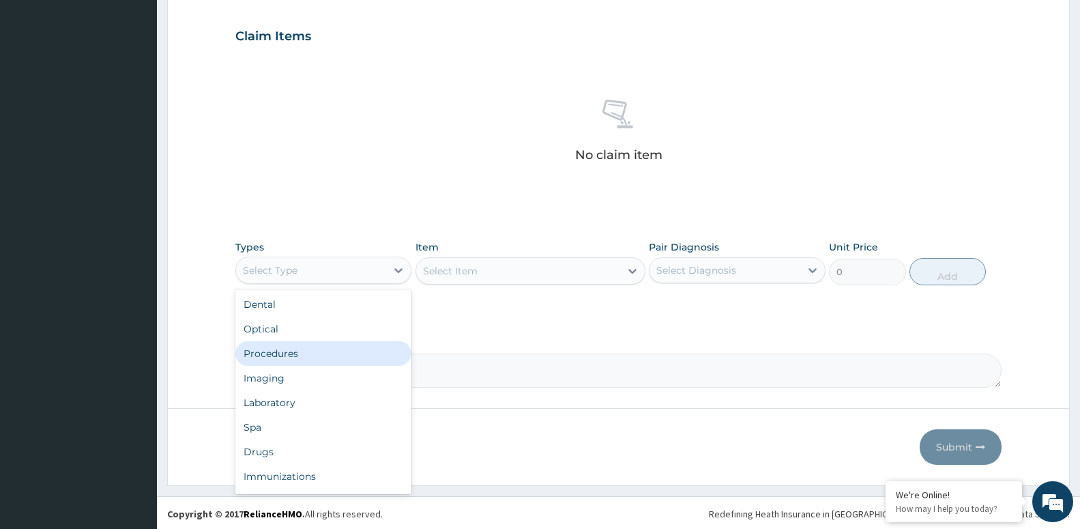
click at [347, 356] on div "Procedures" at bounding box center [323, 353] width 176 height 25
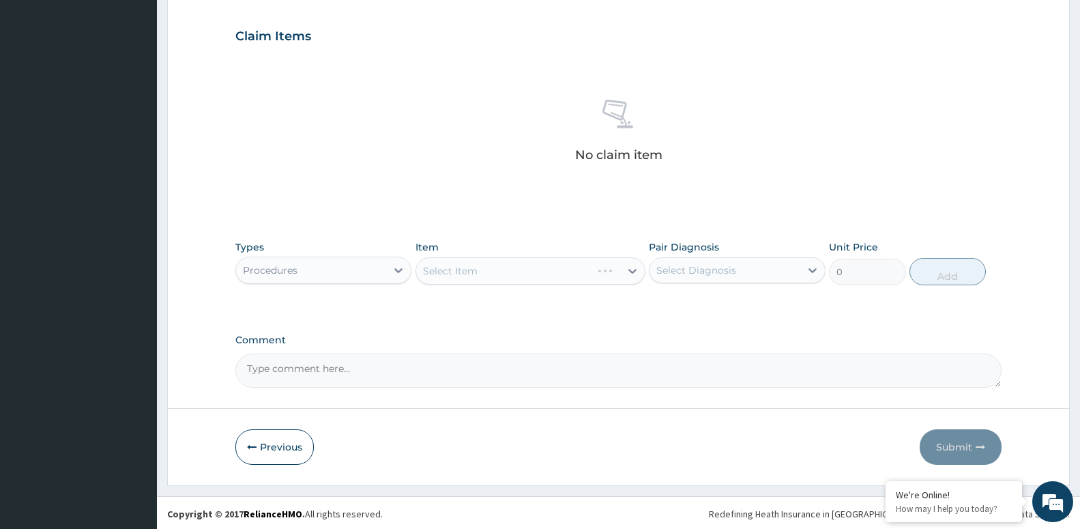
click at [695, 268] on div "Select Diagnosis" at bounding box center [697, 270] width 80 height 14
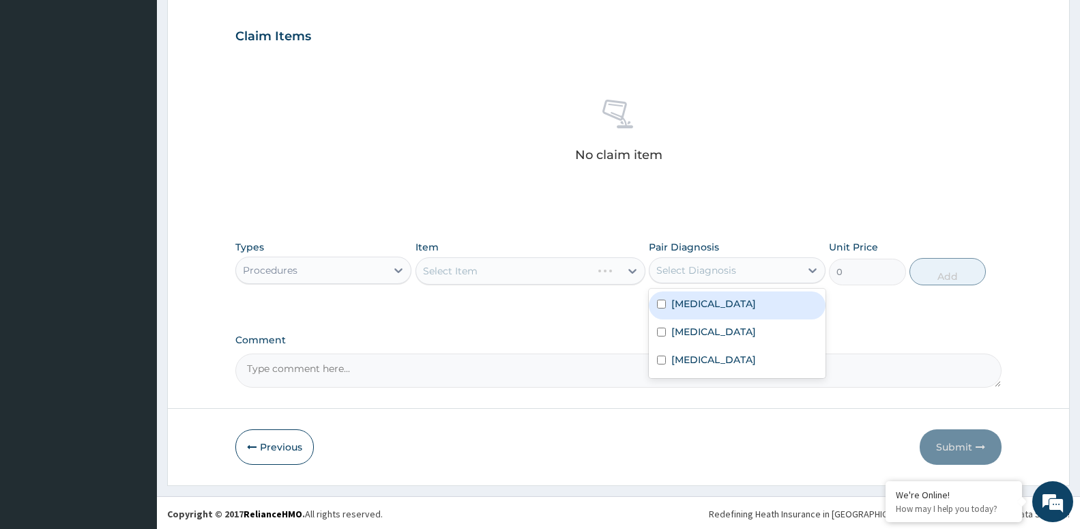
click at [687, 300] on label "[MEDICAL_DATA]" at bounding box center [714, 304] width 85 height 14
checkbox input "true"
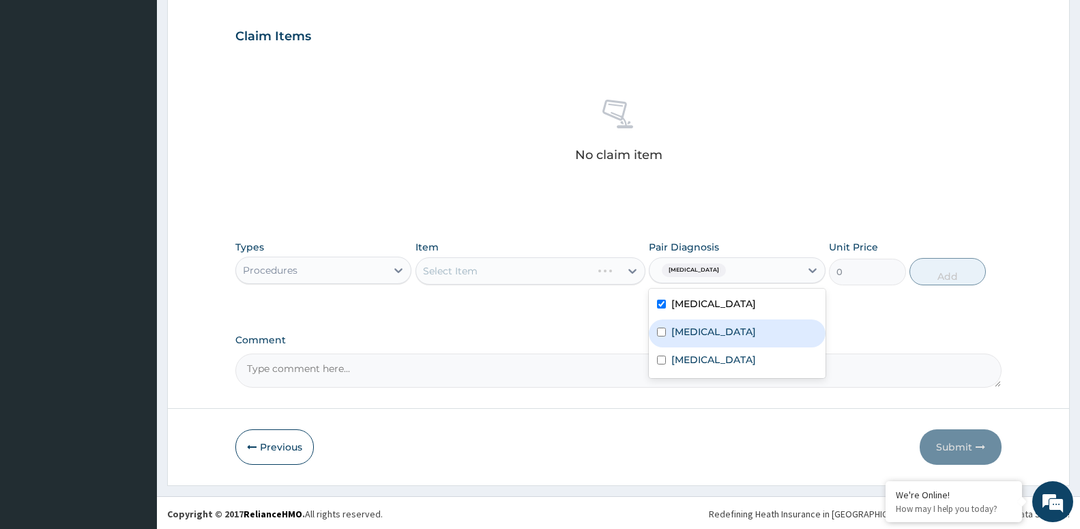
click at [701, 331] on label "[MEDICAL_DATA]" at bounding box center [714, 332] width 85 height 14
checkbox input "true"
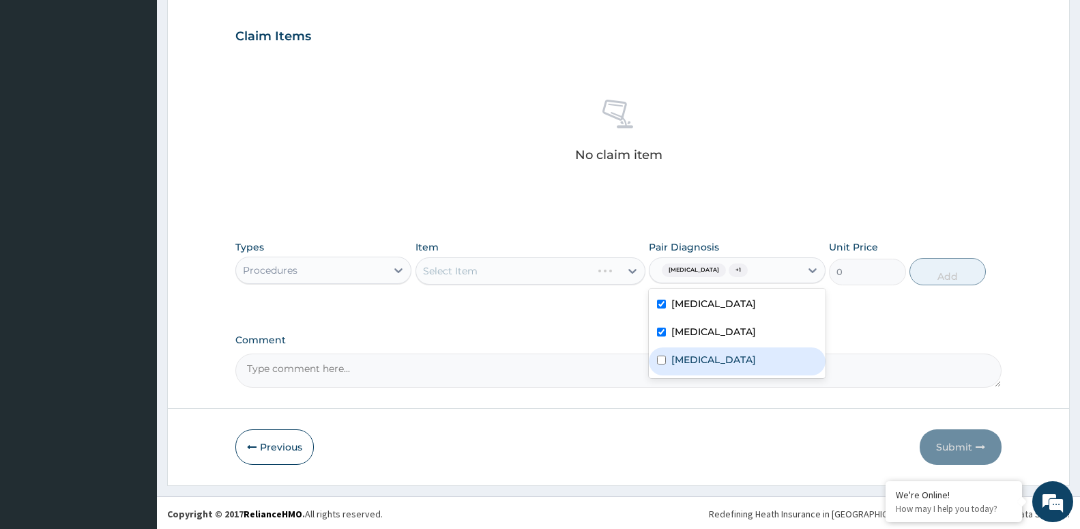
click at [708, 367] on div "[MEDICAL_DATA]" at bounding box center [737, 361] width 176 height 28
checkbox input "true"
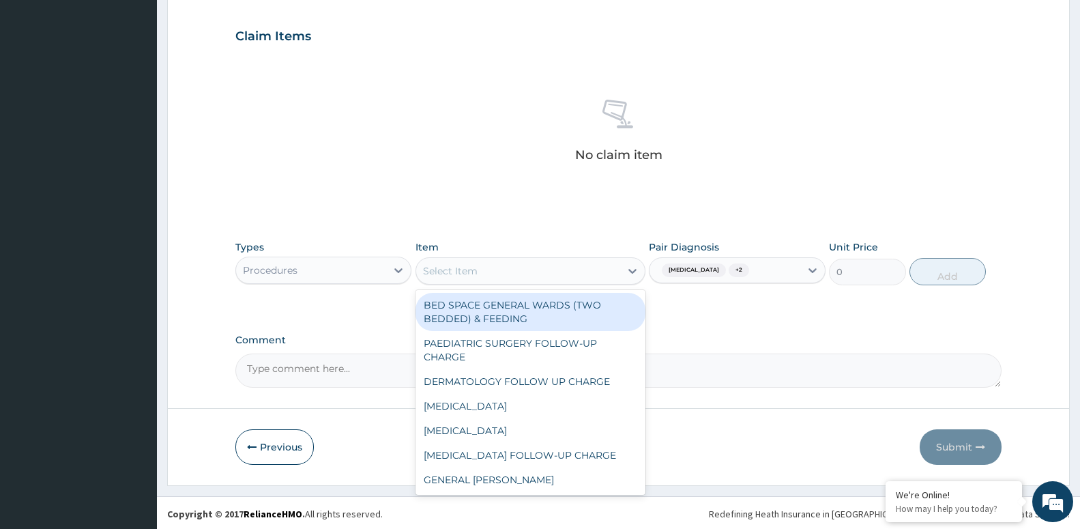
click at [556, 273] on div "Select Item" at bounding box center [518, 271] width 204 height 22
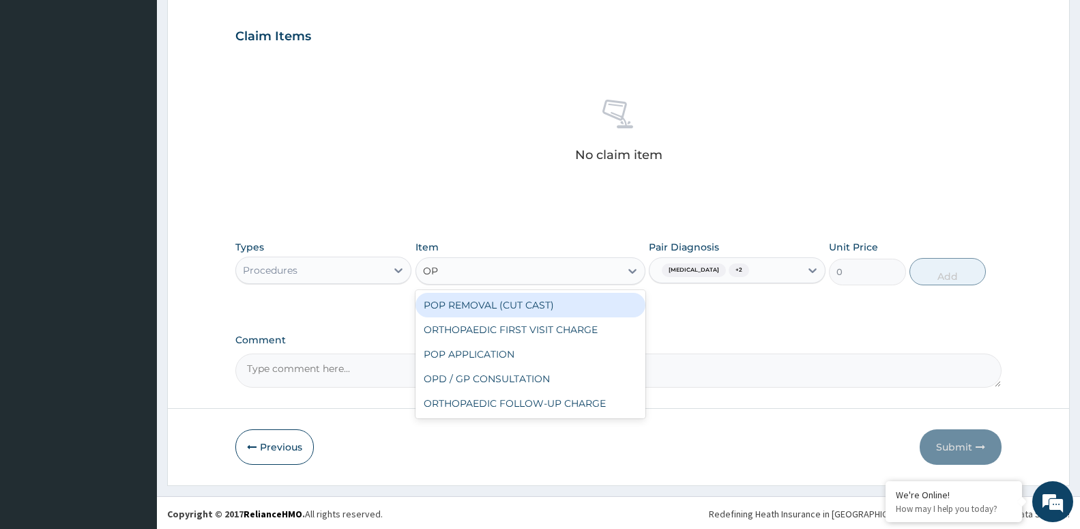
type input "OPD"
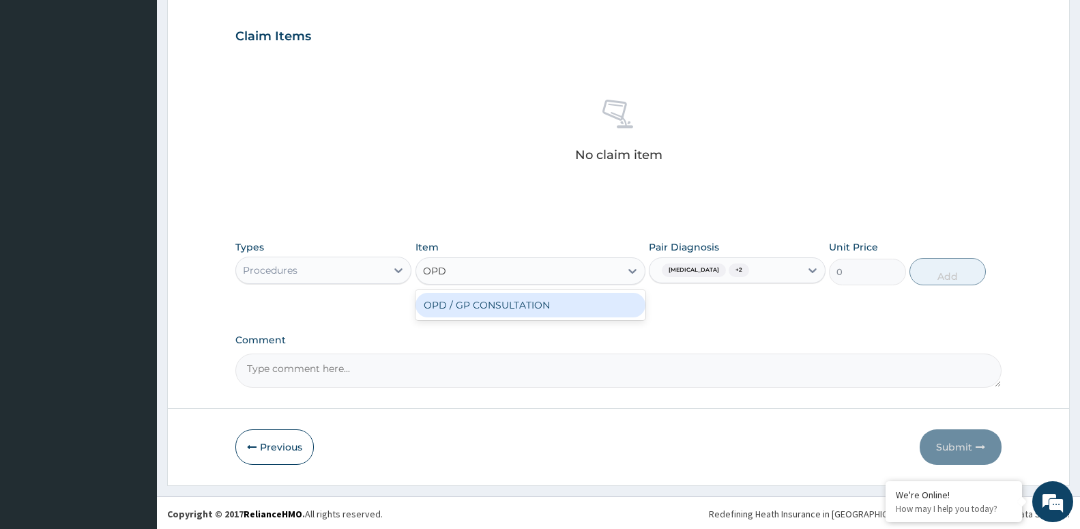
click at [467, 301] on div "OPD / GP CONSULTATION" at bounding box center [531, 305] width 230 height 25
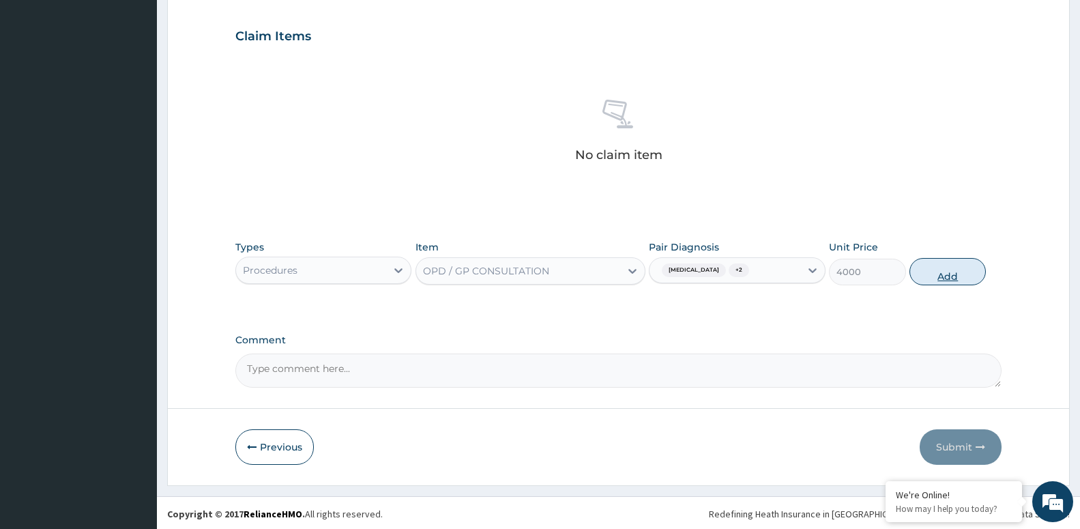
click at [934, 279] on button "Add" at bounding box center [948, 271] width 76 height 27
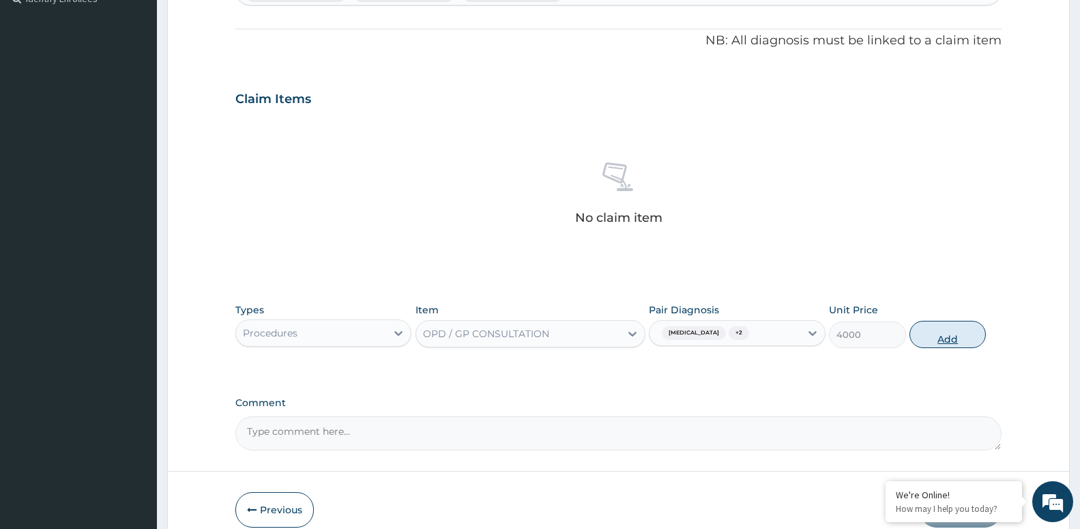
type input "0"
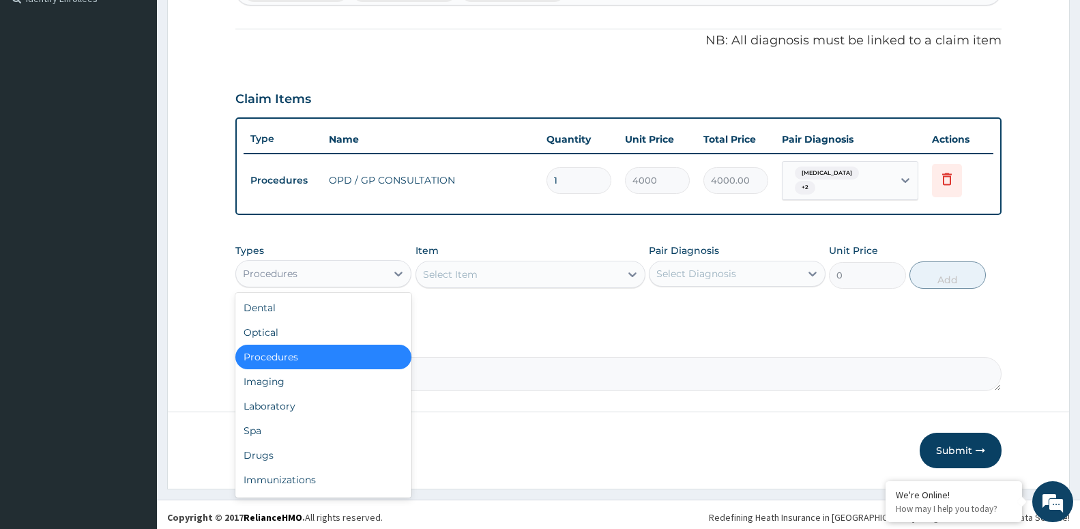
click at [364, 260] on div "Procedures" at bounding box center [323, 273] width 176 height 27
drag, startPoint x: 351, startPoint y: 405, endPoint x: 339, endPoint y: 390, distance: 19.0
click at [350, 405] on div "Laboratory" at bounding box center [323, 406] width 176 height 25
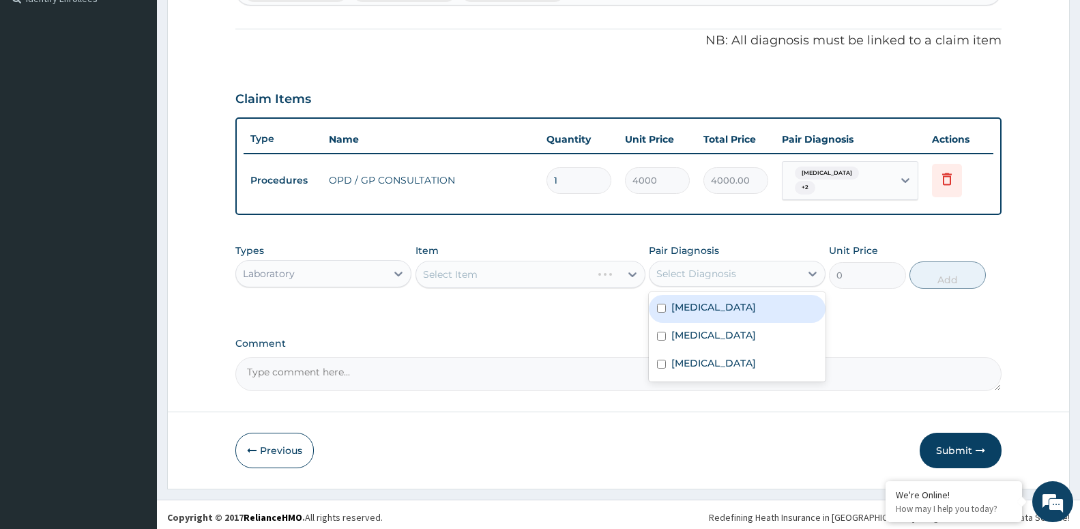
click at [683, 263] on div "Select Diagnosis" at bounding box center [725, 274] width 150 height 22
click at [693, 303] on label "[MEDICAL_DATA]" at bounding box center [714, 307] width 85 height 14
checkbox input "true"
click at [537, 279] on div "Select Item" at bounding box center [518, 274] width 204 height 22
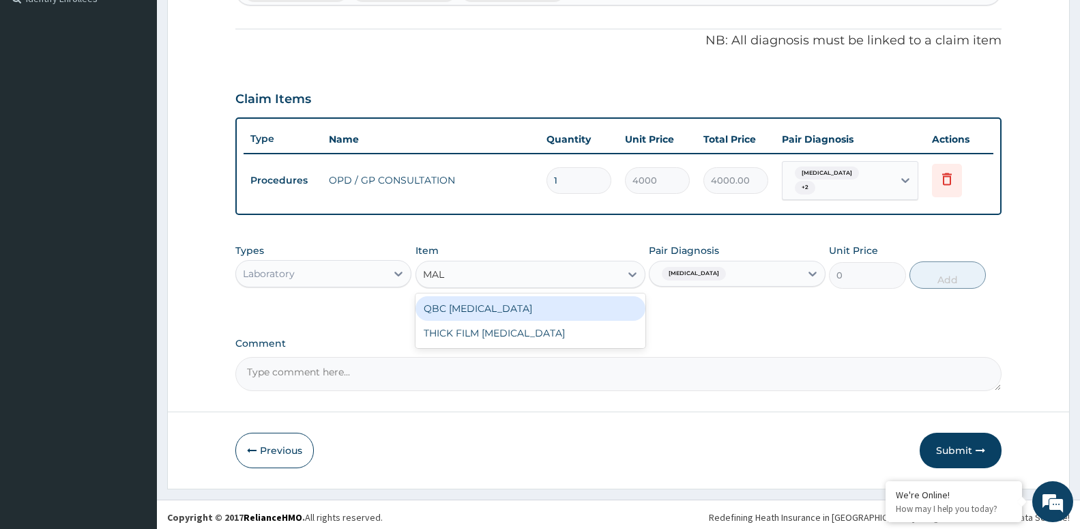
type input "MALA"
click at [504, 304] on div "QBC [MEDICAL_DATA]" at bounding box center [531, 308] width 230 height 25
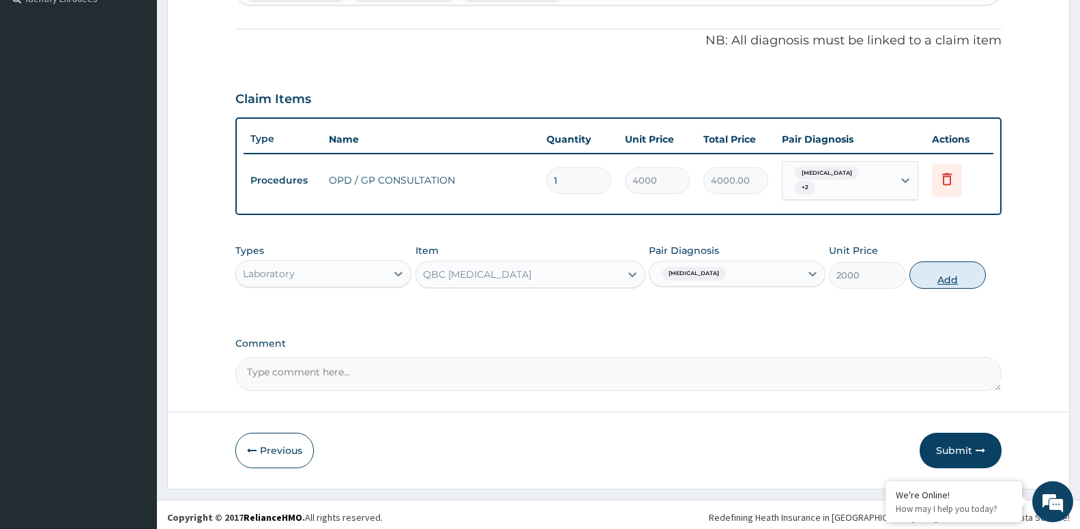
click at [944, 280] on button "Add" at bounding box center [948, 274] width 76 height 27
type input "0"
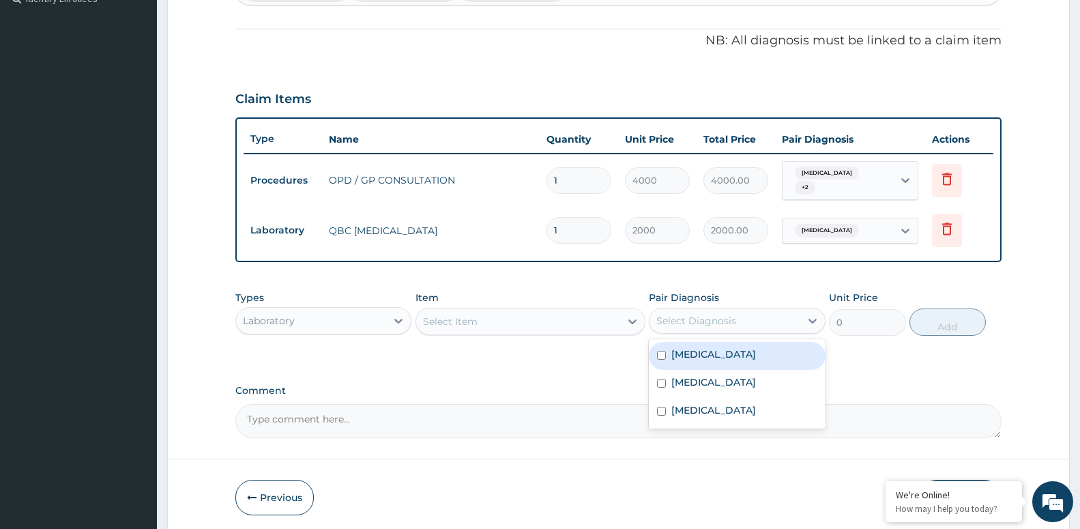
click at [712, 319] on div "Select Diagnosis" at bounding box center [697, 321] width 80 height 14
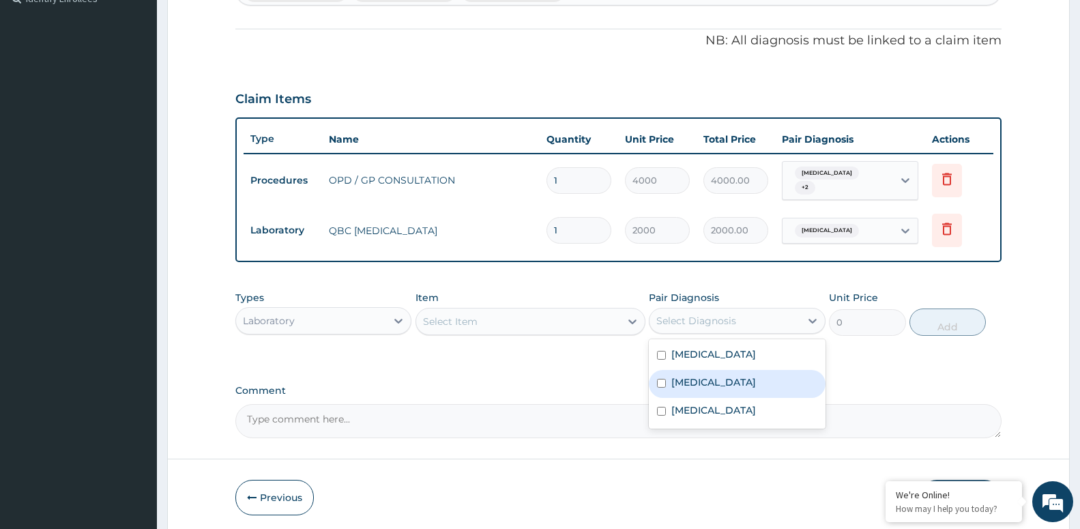
click at [740, 371] on div "[MEDICAL_DATA]" at bounding box center [737, 384] width 176 height 28
checkbox input "true"
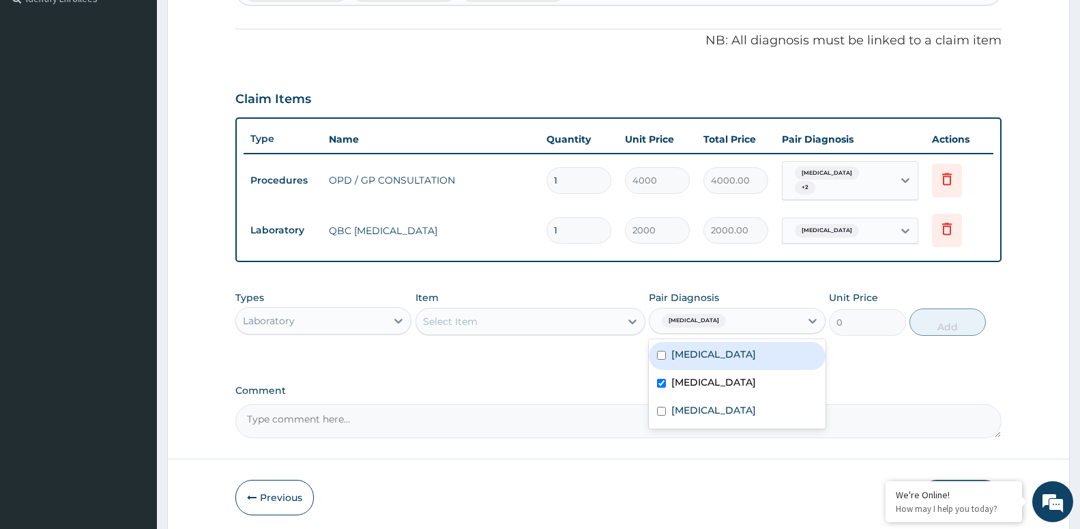
click at [475, 315] on div "Select Item" at bounding box center [450, 322] width 55 height 14
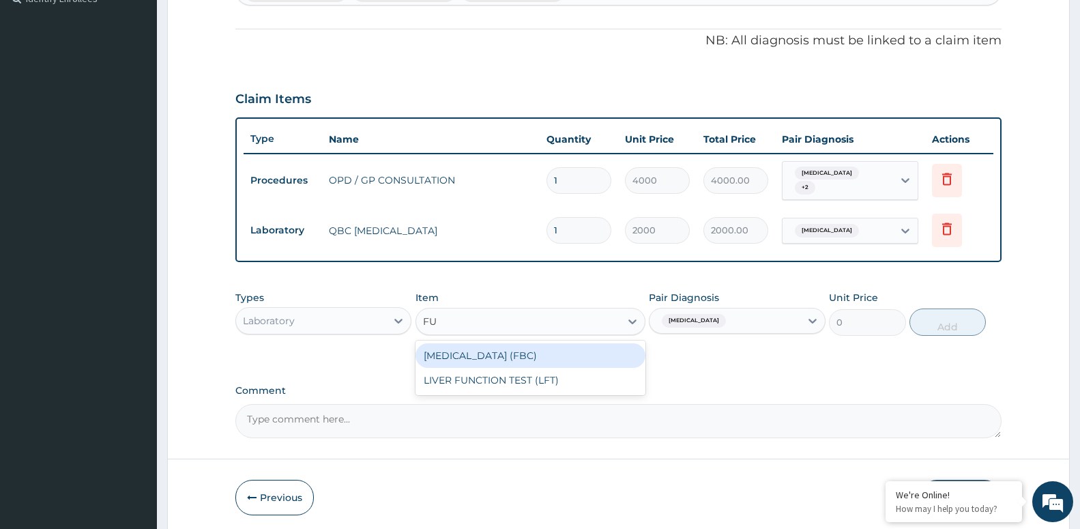
type input "FUL"
click at [469, 360] on div "[MEDICAL_DATA] (FBC)" at bounding box center [531, 355] width 230 height 25
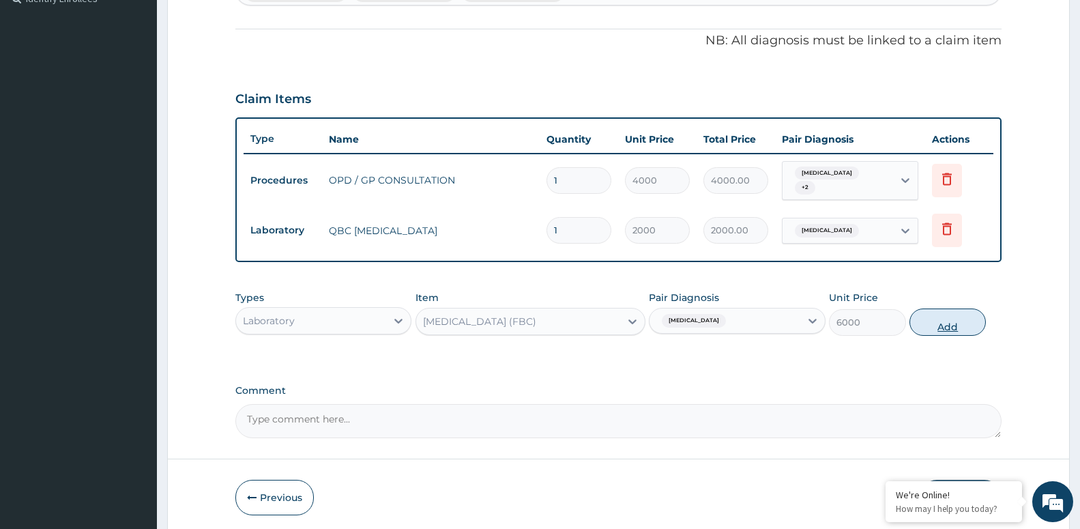
click at [963, 329] on button "Add" at bounding box center [948, 322] width 76 height 27
type input "0"
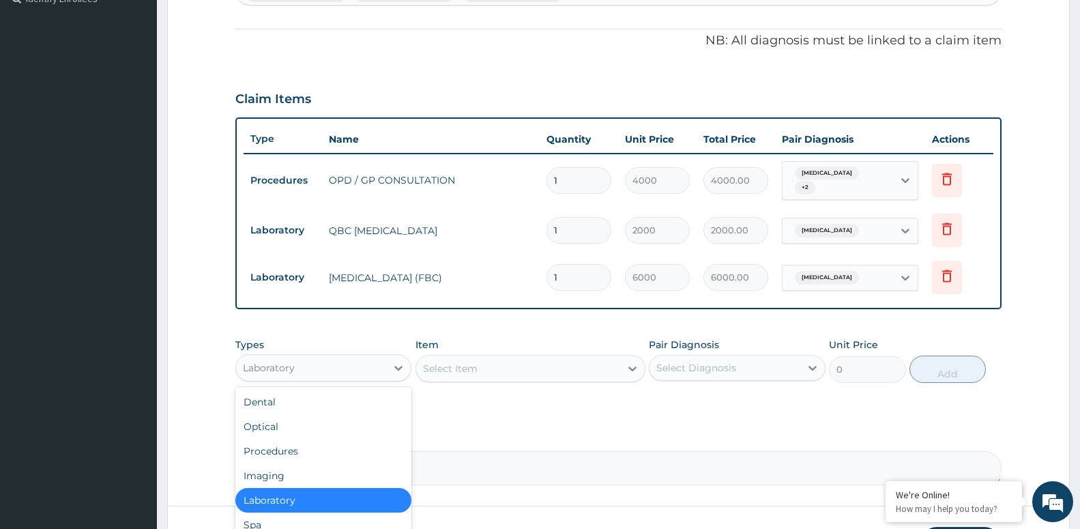
click at [366, 362] on div "Laboratory" at bounding box center [311, 368] width 150 height 22
type input "DR"
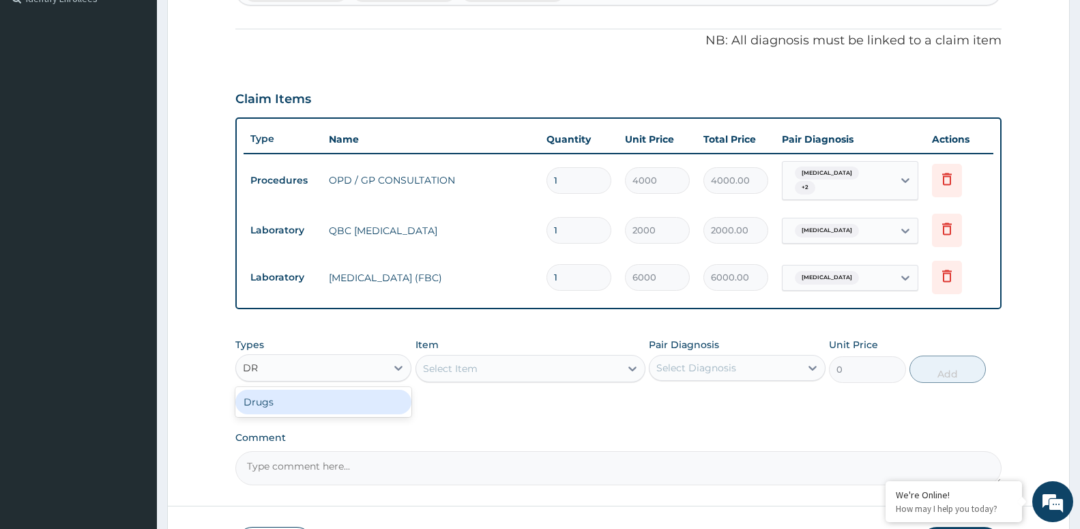
click at [365, 395] on div "Drugs" at bounding box center [323, 402] width 176 height 25
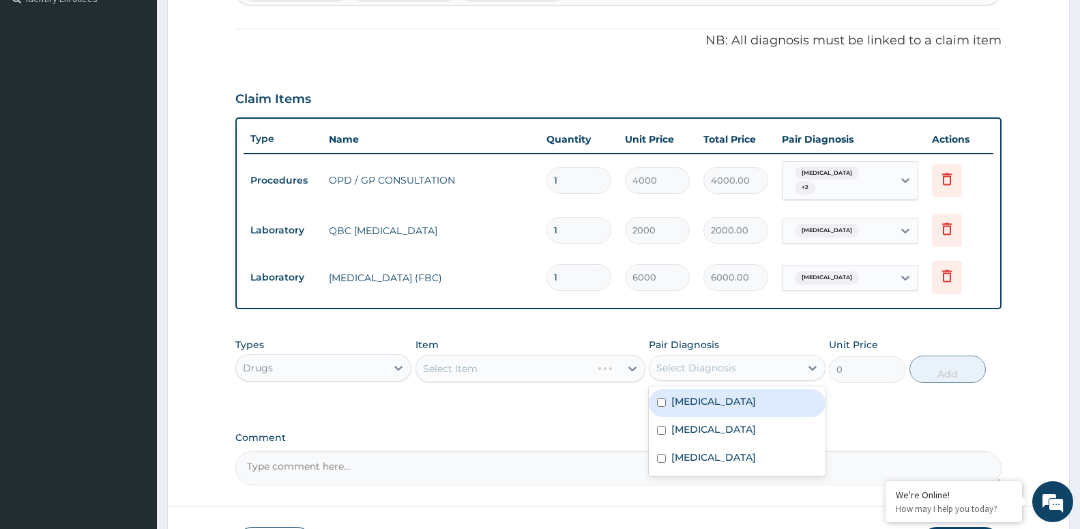
click at [712, 361] on div "Select Diagnosis" at bounding box center [697, 368] width 80 height 14
click at [688, 398] on label "[MEDICAL_DATA]" at bounding box center [714, 402] width 85 height 14
checkbox input "true"
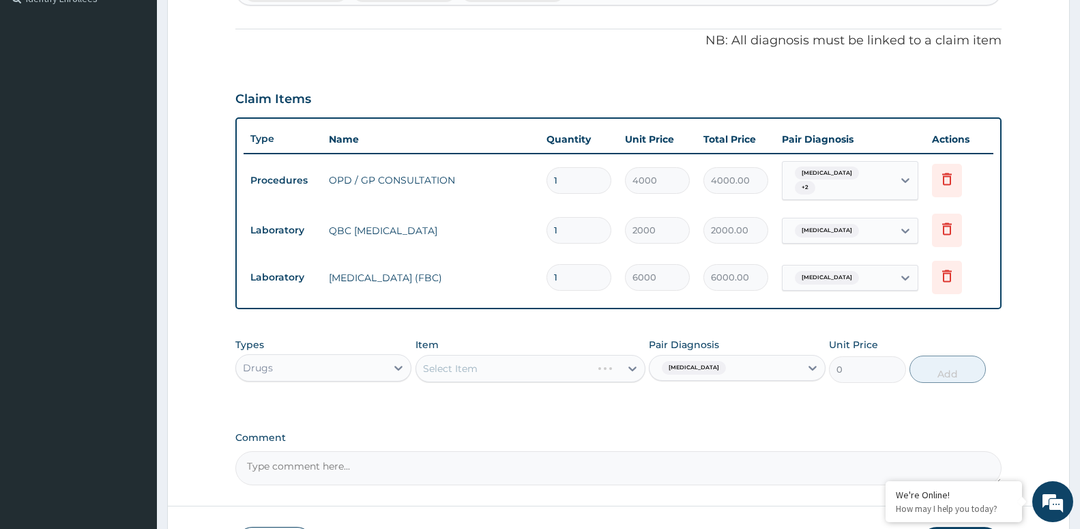
click at [479, 358] on div "Select Item" at bounding box center [531, 368] width 230 height 27
click at [491, 367] on div "Select Item" at bounding box center [518, 369] width 204 height 22
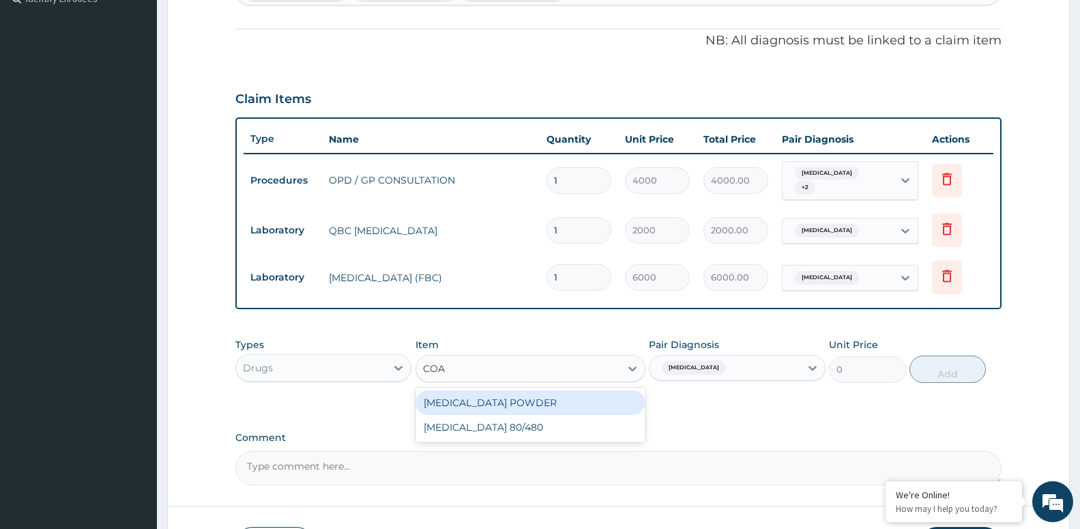
type input "COAR"
click at [483, 408] on div "COARTEM 80/480" at bounding box center [531, 402] width 230 height 25
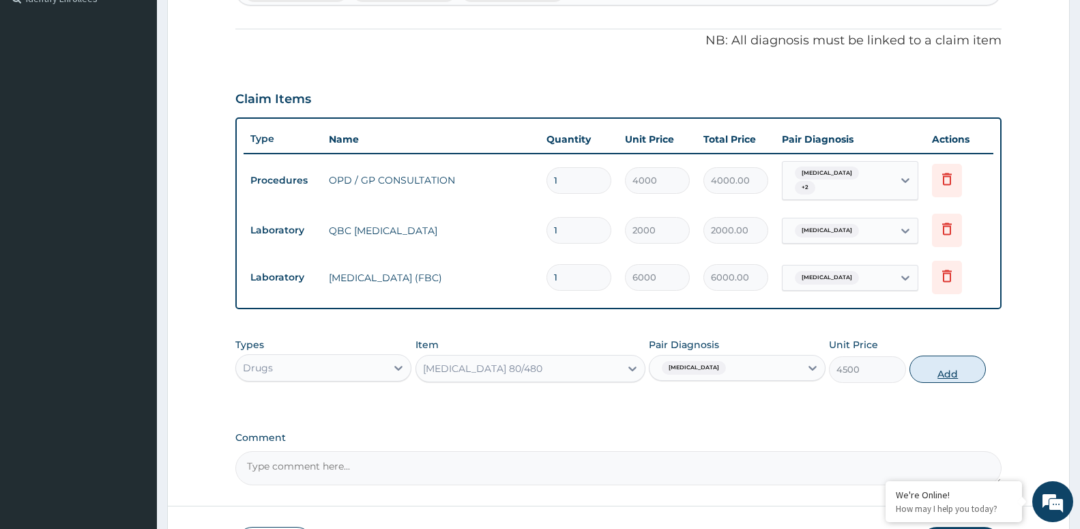
click at [932, 373] on button "Add" at bounding box center [948, 369] width 76 height 27
type input "0"
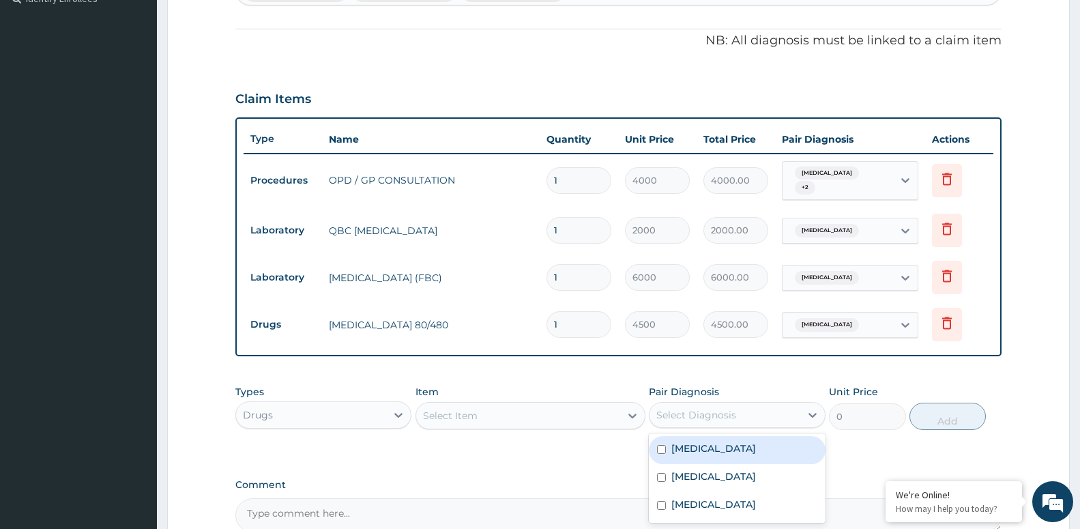
click at [749, 412] on div "Select Diagnosis" at bounding box center [725, 415] width 150 height 22
click at [734, 450] on div "Malaria" at bounding box center [737, 450] width 176 height 28
checkbox input "true"
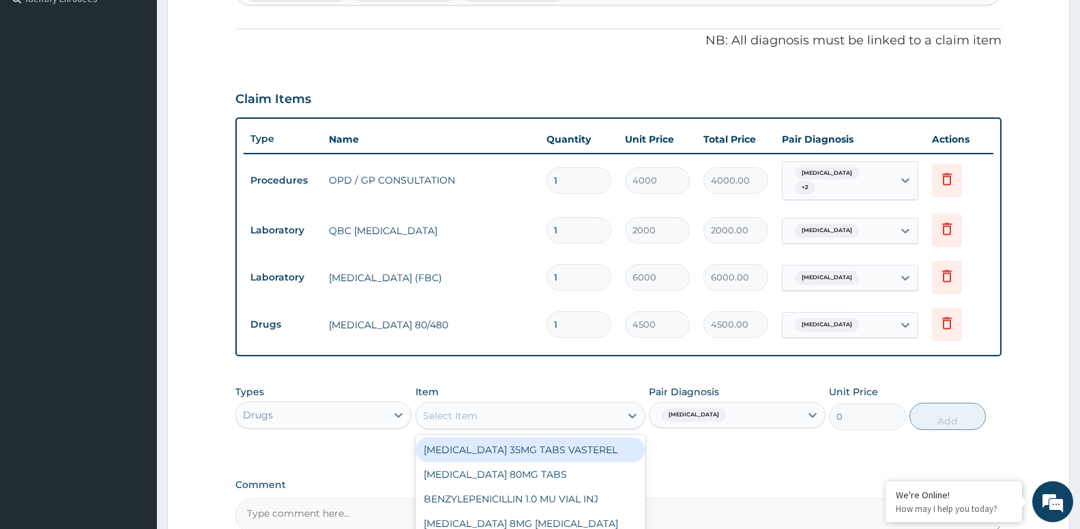
click at [434, 418] on div "Select Item" at bounding box center [518, 416] width 204 height 22
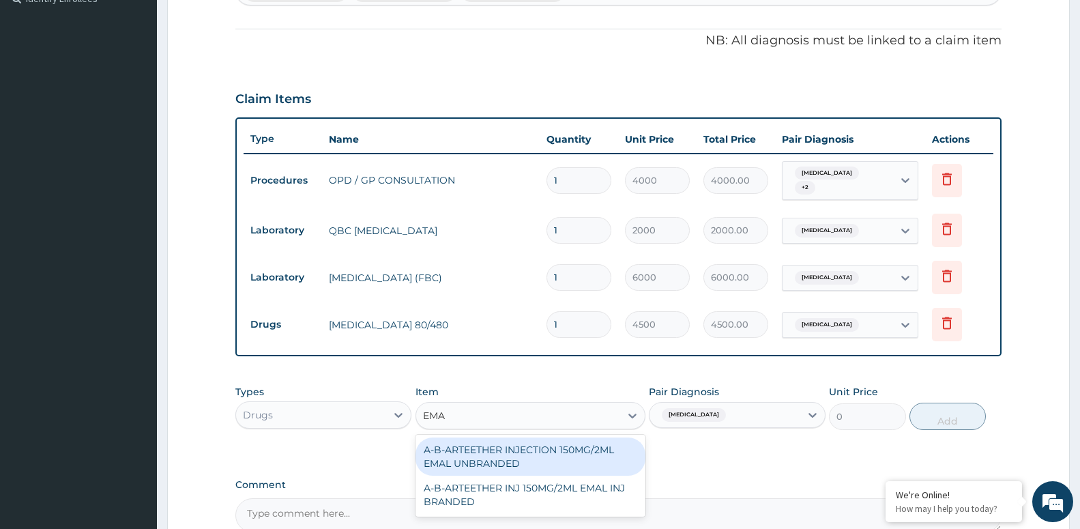
type input "EMAL"
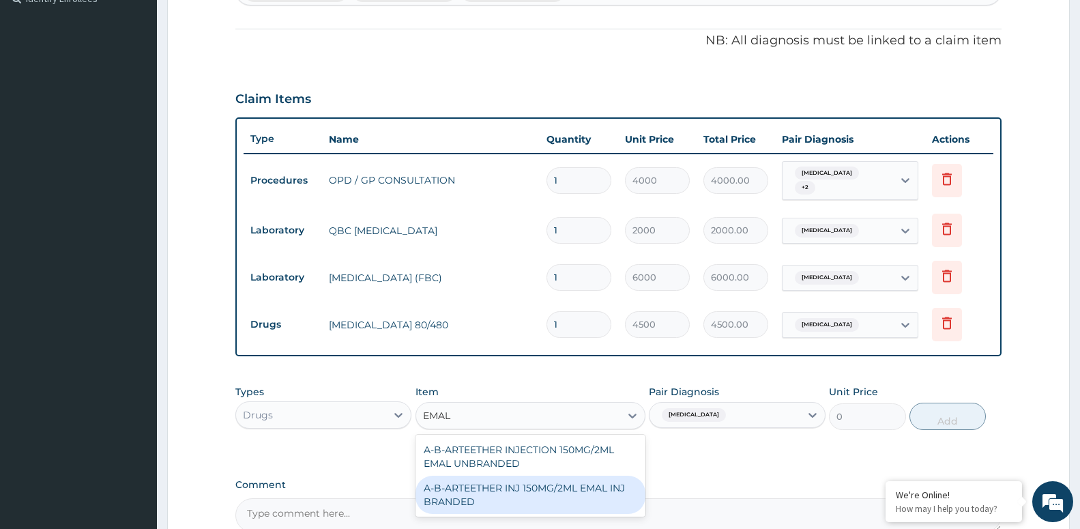
click at [544, 493] on div "A-B-ARTEETHER INJ 150MG/2ML EMAL INJ BRANDED" at bounding box center [531, 495] width 230 height 38
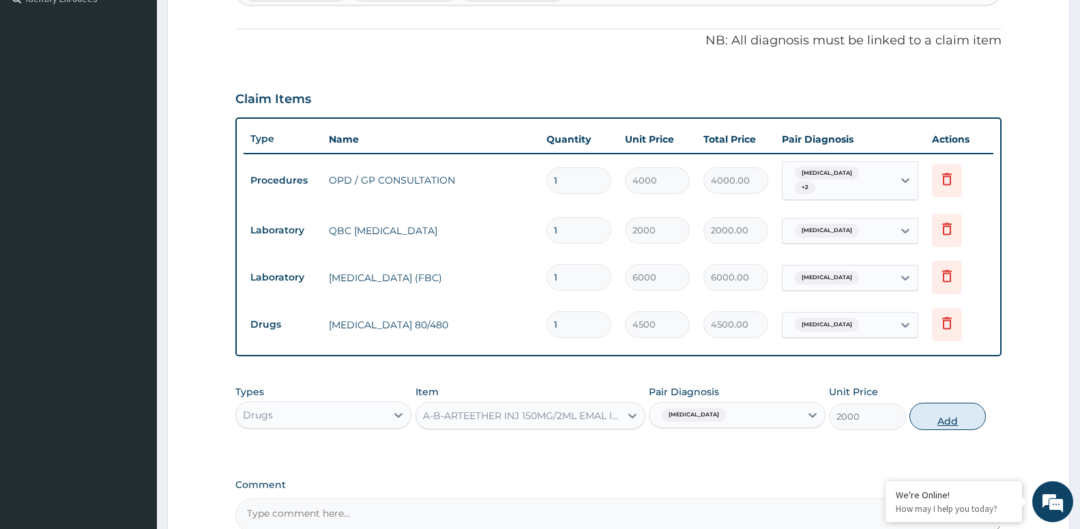
click at [947, 419] on button "Add" at bounding box center [948, 416] width 76 height 27
type input "0"
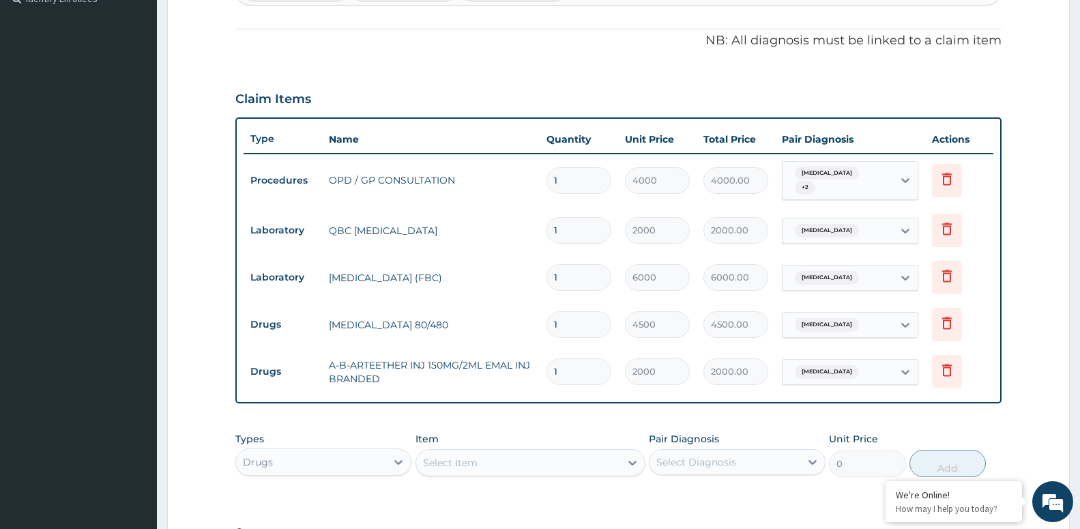
type input "0.00"
type input "3"
type input "6000.00"
type input "3"
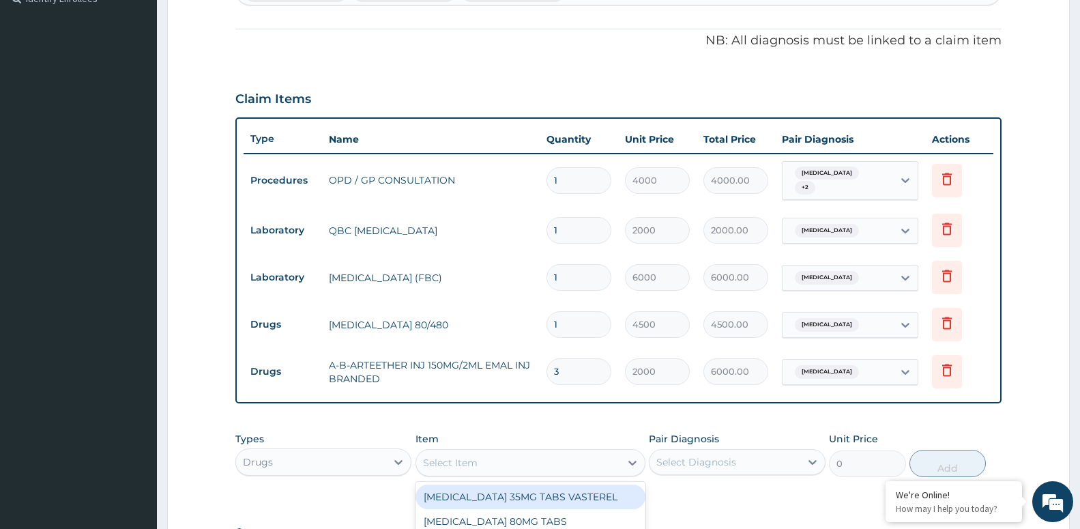
click at [481, 462] on div "Select Item" at bounding box center [518, 463] width 204 height 22
type input "["
type input "PARACE"
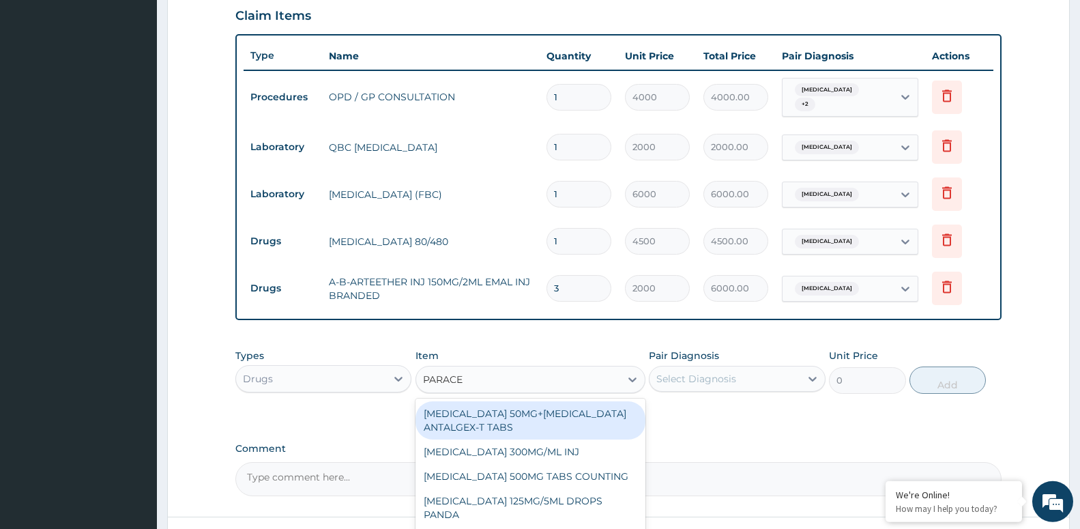
scroll to position [530, 0]
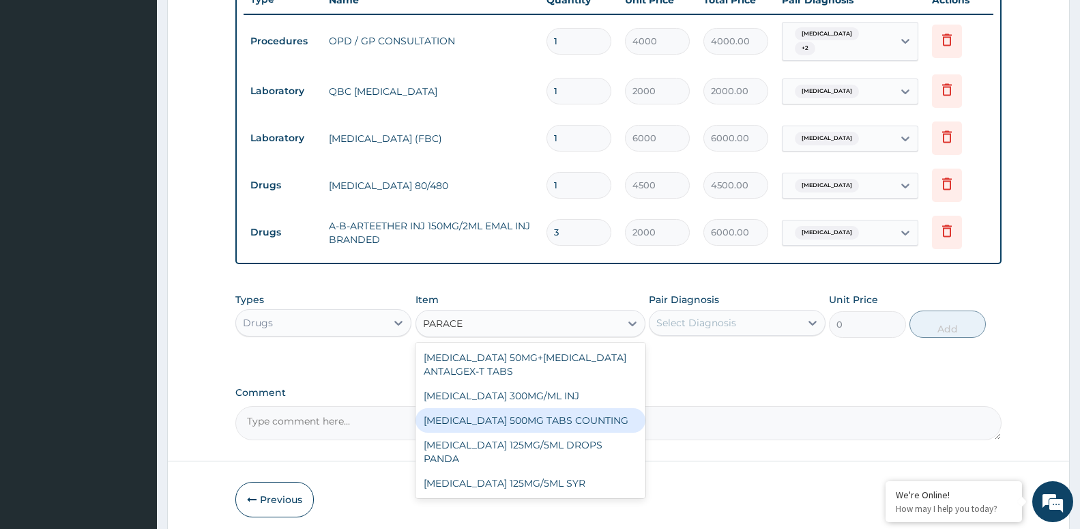
click at [523, 412] on div "PARACETAMOL 500MG TABS COUNTING" at bounding box center [531, 420] width 230 height 25
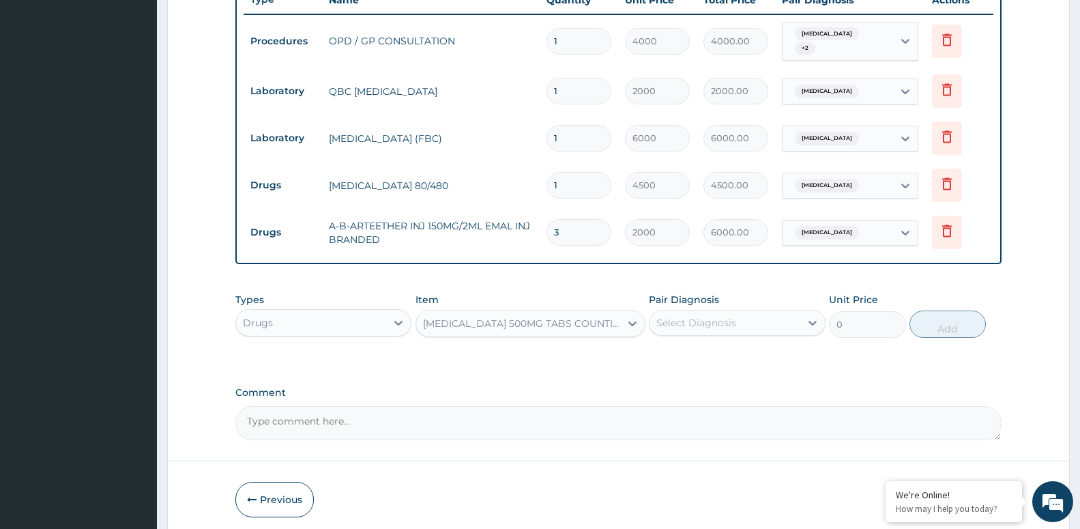
type input "10"
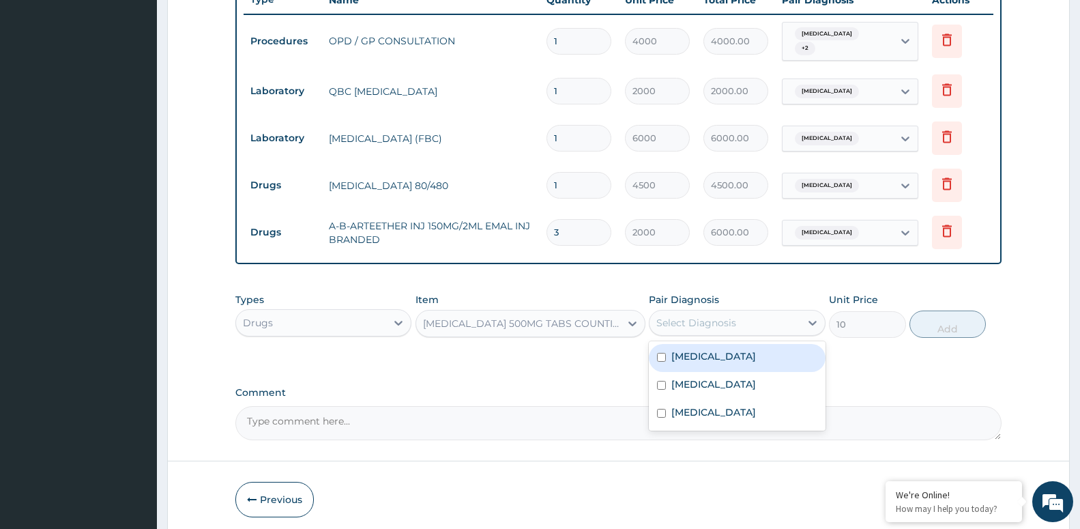
click at [744, 316] on div "Select Diagnosis" at bounding box center [725, 323] width 150 height 22
click at [721, 353] on div "Malaria" at bounding box center [737, 358] width 176 height 28
checkbox input "true"
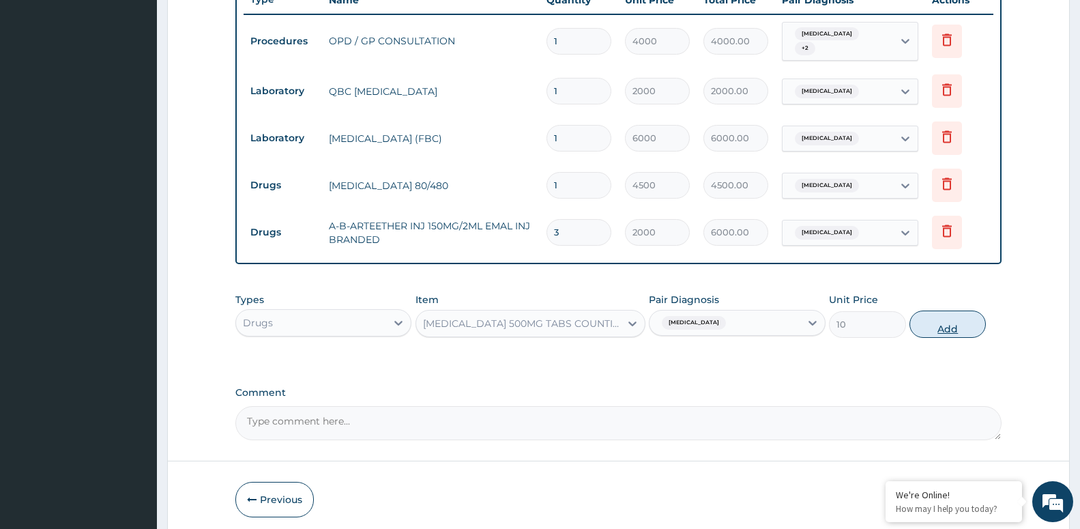
drag, startPoint x: 986, startPoint y: 329, endPoint x: 971, endPoint y: 321, distance: 17.1
click at [983, 329] on div "Types Drugs Item PARACETAMOL 500MG TABS COUNTING Pair Diagnosis Malaria Unit Pr…" at bounding box center [618, 315] width 766 height 59
click at [968, 320] on button "Add" at bounding box center [948, 324] width 76 height 27
type input "0"
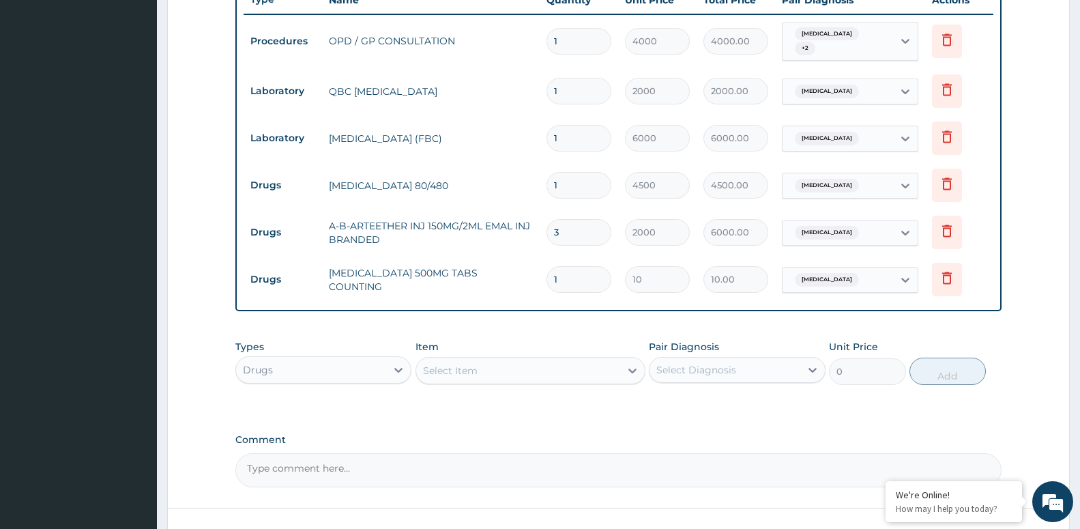
type input "0.00"
type input "2"
type input "20.00"
type input "20"
type input "200.00"
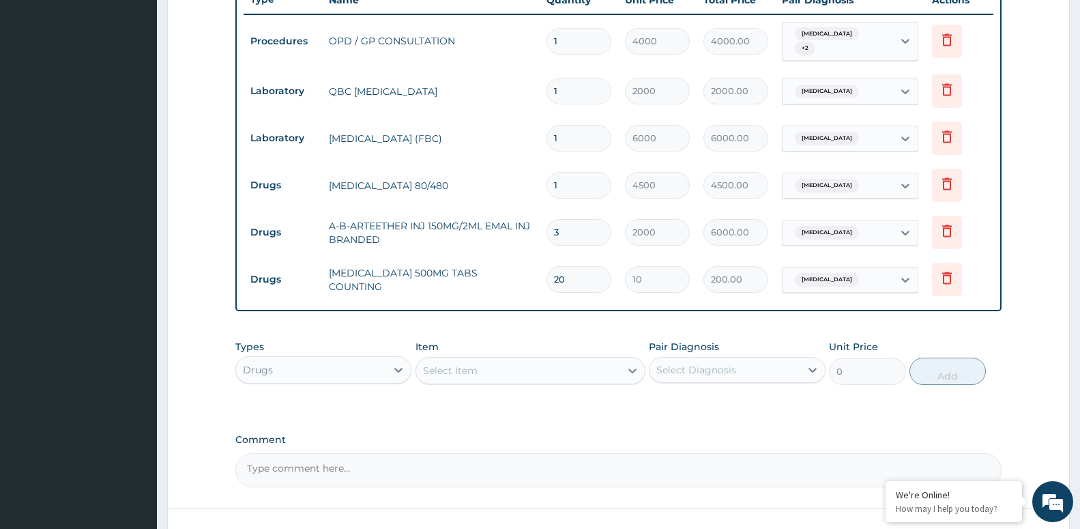
type input "20"
click at [504, 360] on div "Select Item" at bounding box center [518, 371] width 204 height 22
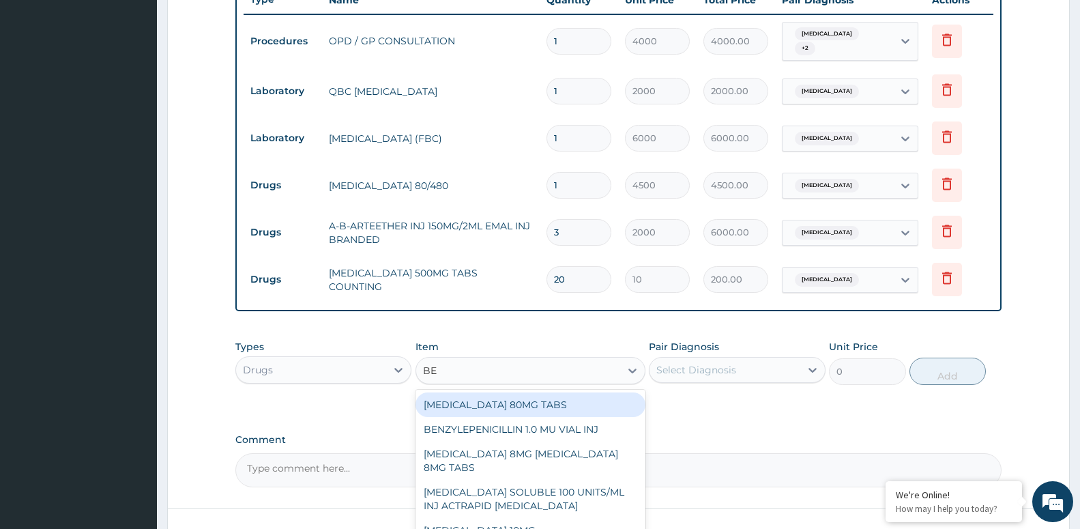
type input "BEN"
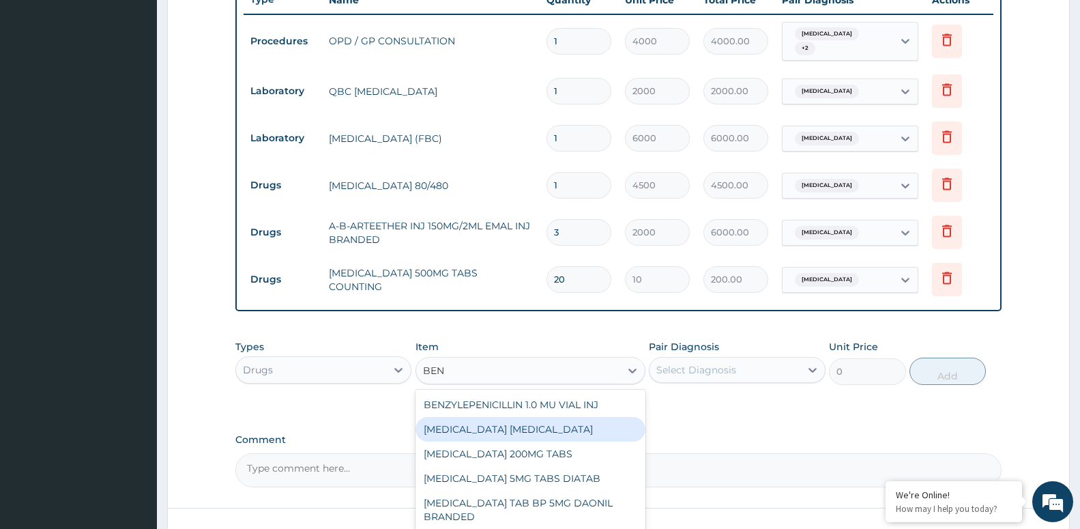
click at [546, 422] on div "BENYLIN DRY COUGH" at bounding box center [531, 429] width 230 height 25
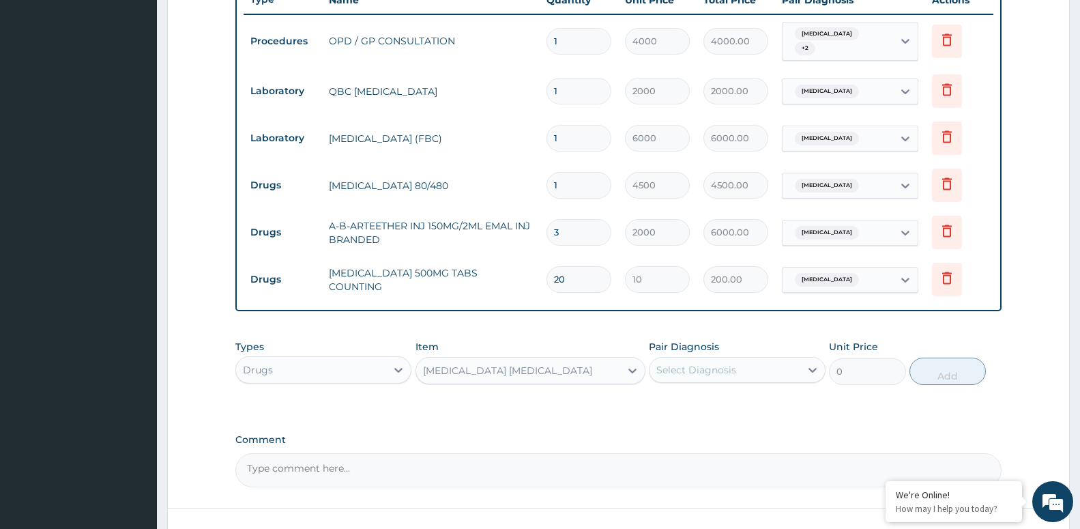
type input "4800"
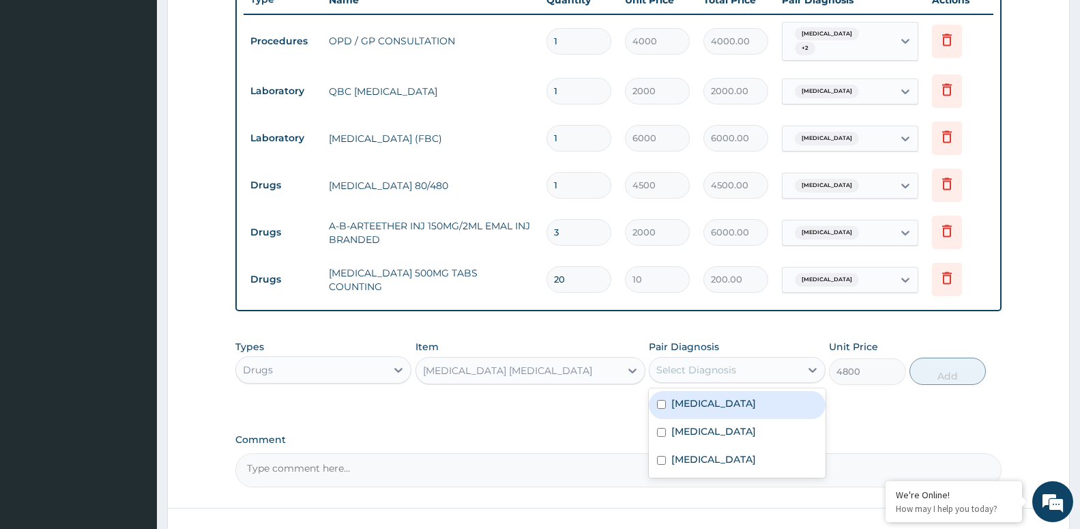
click at [696, 369] on div "Select Diagnosis" at bounding box center [697, 370] width 80 height 14
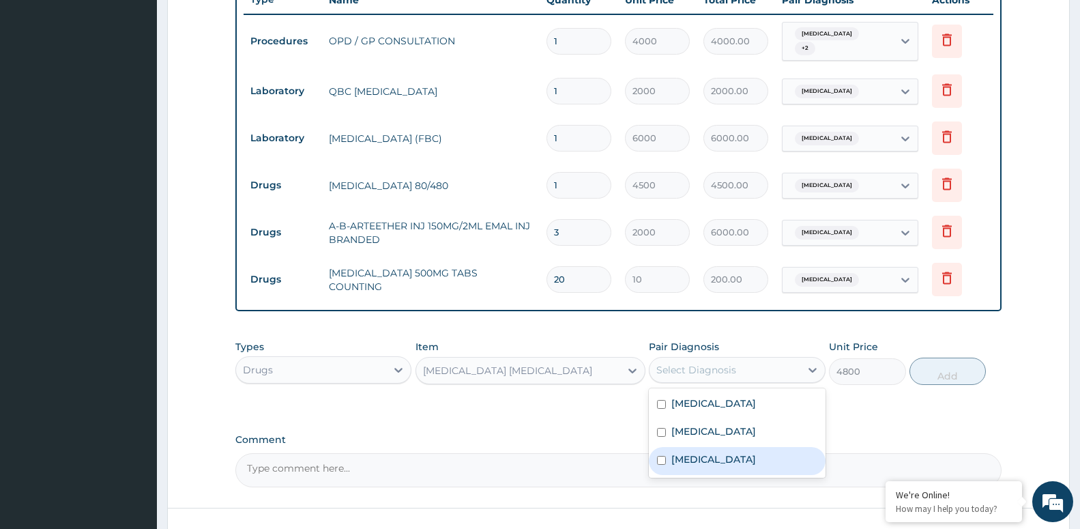
click at [723, 453] on label "Dry cough" at bounding box center [714, 460] width 85 height 14
checkbox input "true"
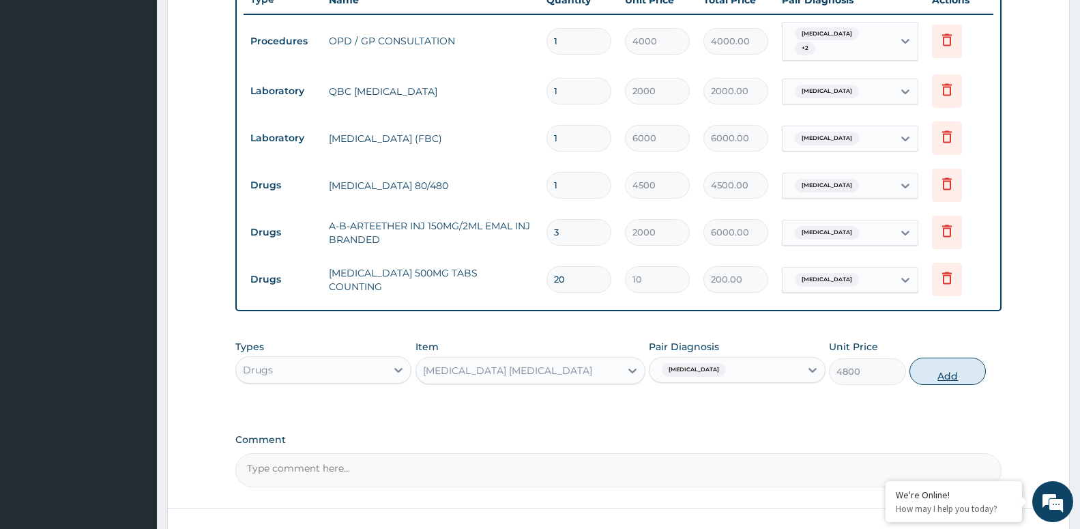
click at [954, 364] on button "Add" at bounding box center [948, 371] width 76 height 27
type input "0"
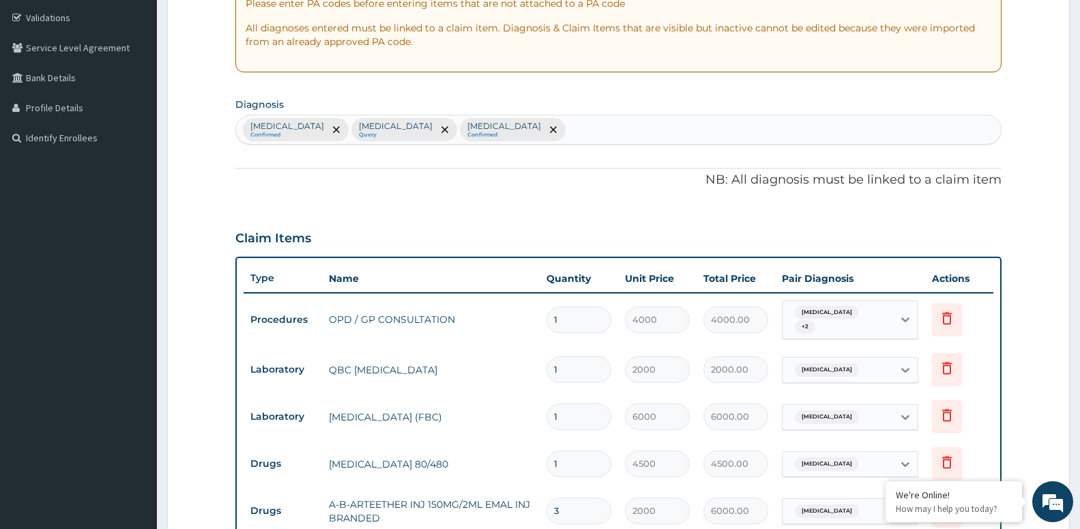
scroll to position [0, 0]
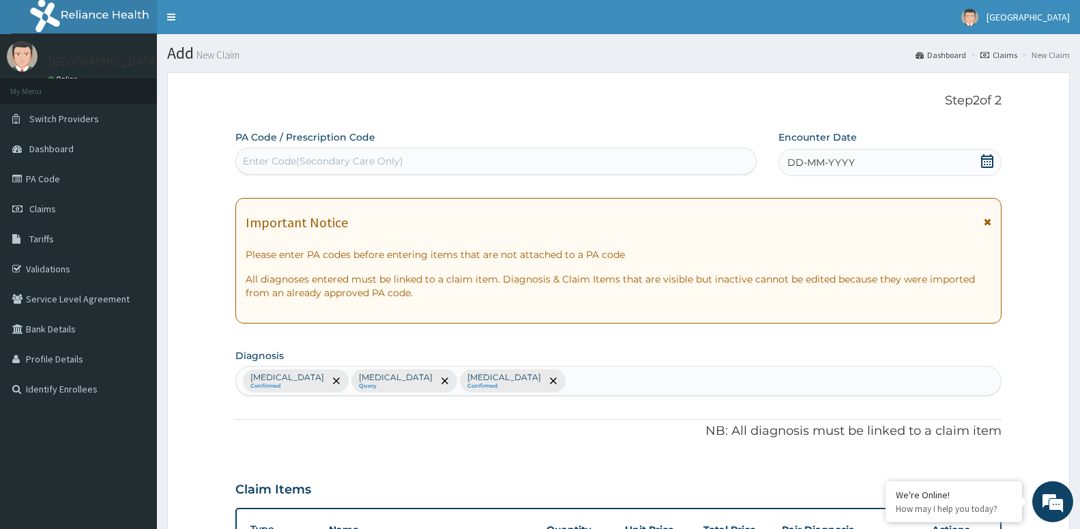
click at [872, 166] on div "DD-MM-YYYY" at bounding box center [890, 162] width 223 height 27
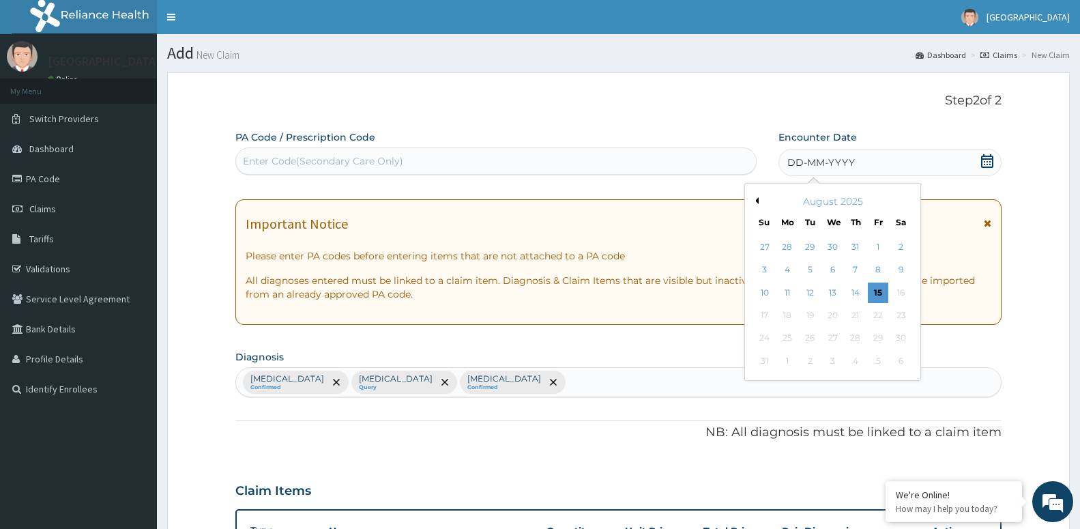
click at [758, 201] on button "Previous Month" at bounding box center [755, 200] width 7 height 7
click at [758, 202] on button "Previous Month" at bounding box center [755, 200] width 7 height 7
click at [807, 270] on div "10" at bounding box center [810, 270] width 20 height 20
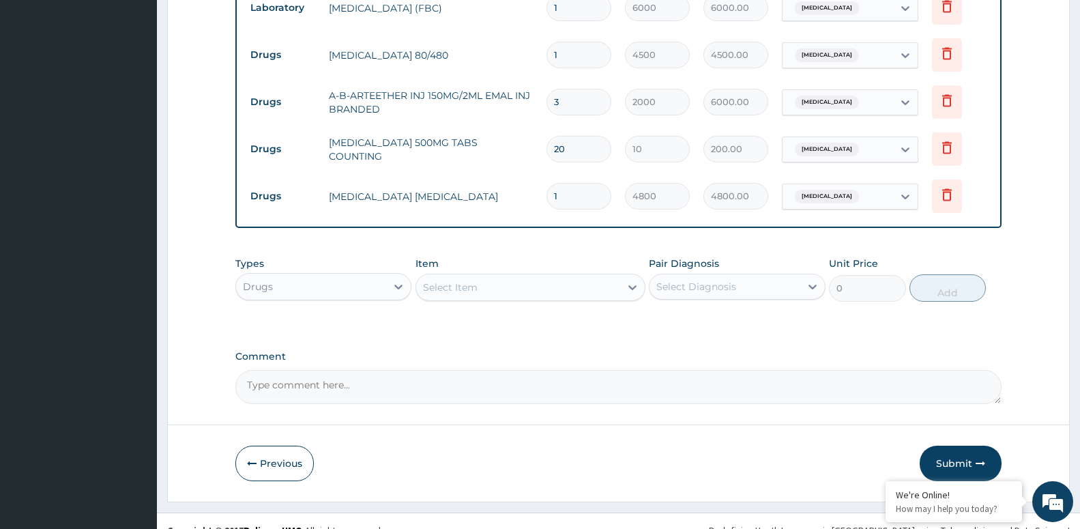
scroll to position [673, 0]
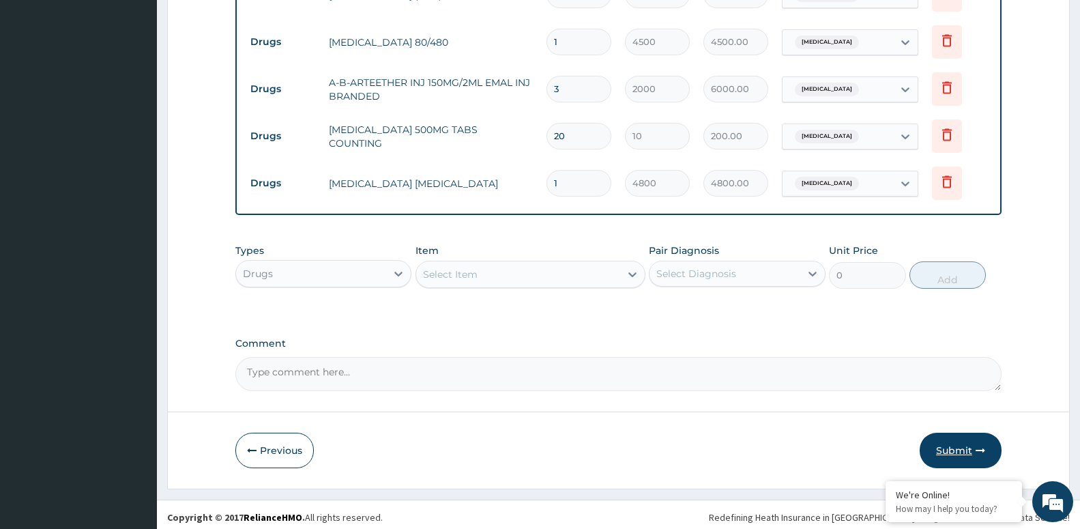
click at [940, 444] on button "Submit" at bounding box center [961, 450] width 82 height 35
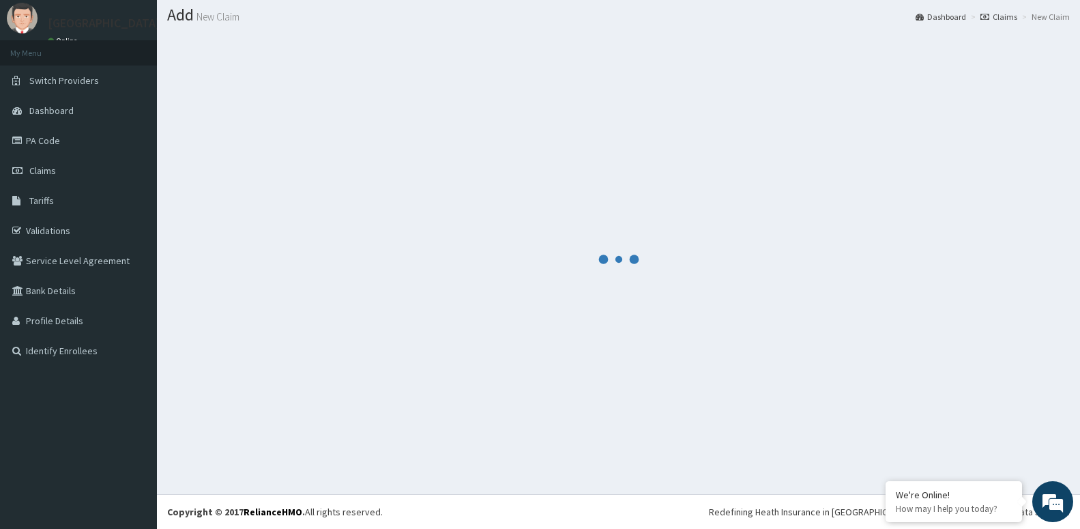
scroll to position [38, 0]
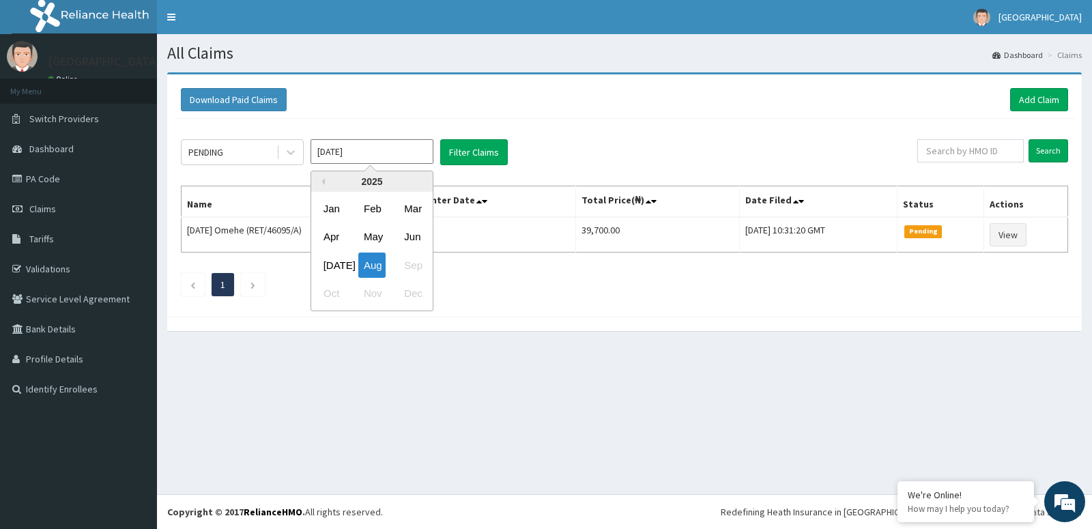
click at [352, 149] on input "[DATE]" at bounding box center [372, 151] width 123 height 25
click at [408, 233] on div "Jun" at bounding box center [412, 237] width 27 height 25
type input "[DATE]"
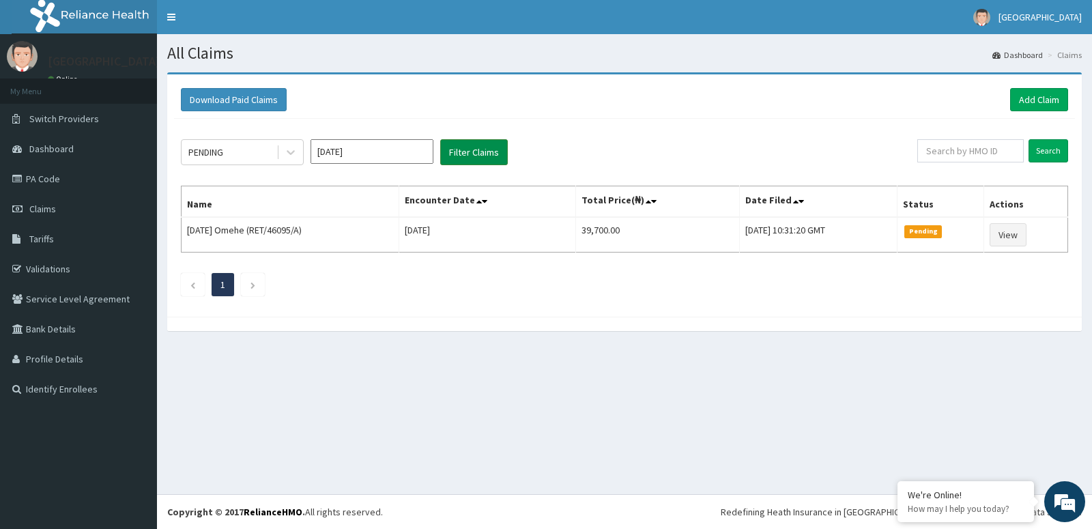
click at [489, 156] on button "Filter Claims" at bounding box center [474, 152] width 68 height 26
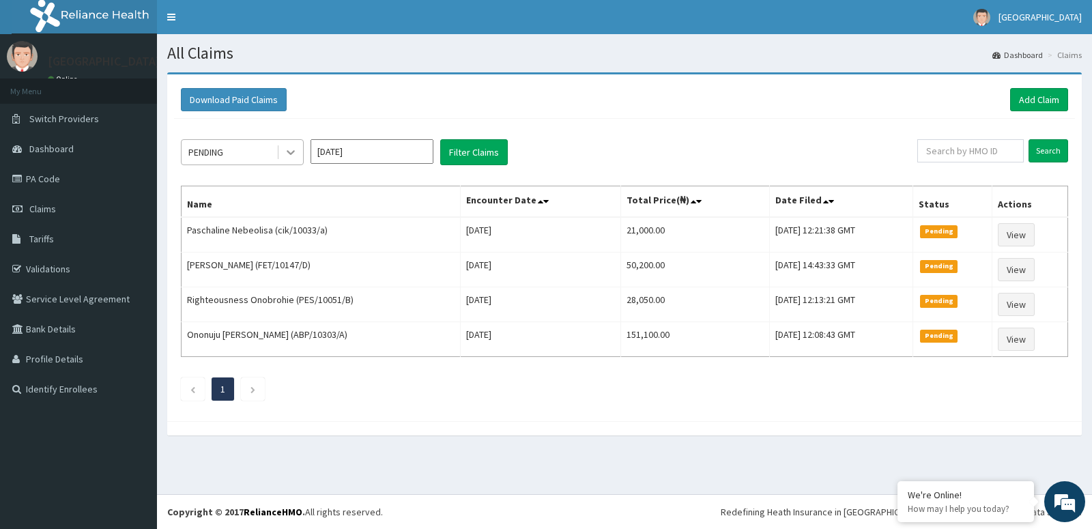
click at [293, 158] on icon at bounding box center [291, 152] width 14 height 14
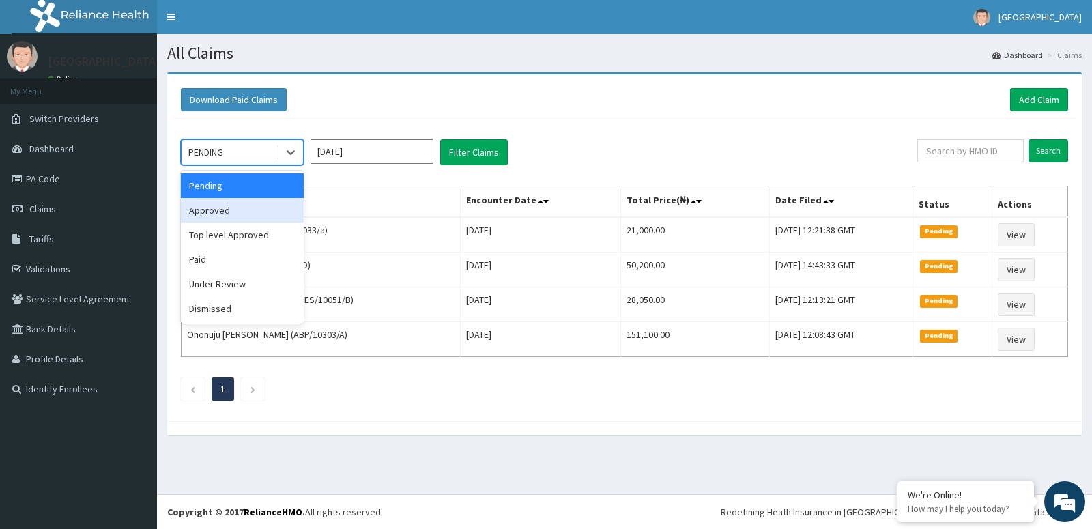
click at [270, 214] on div "Approved" at bounding box center [242, 210] width 123 height 25
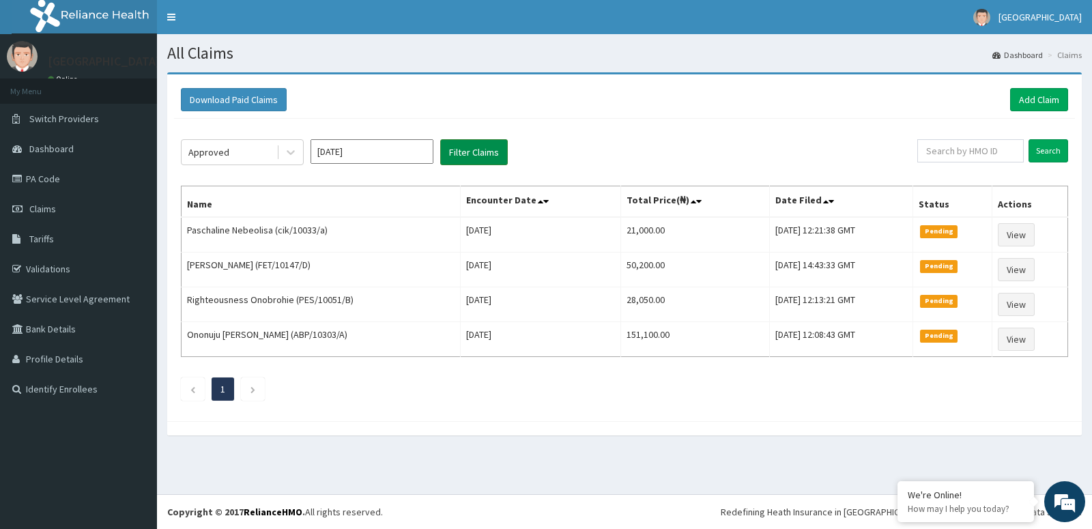
click at [468, 144] on button "Filter Claims" at bounding box center [474, 152] width 68 height 26
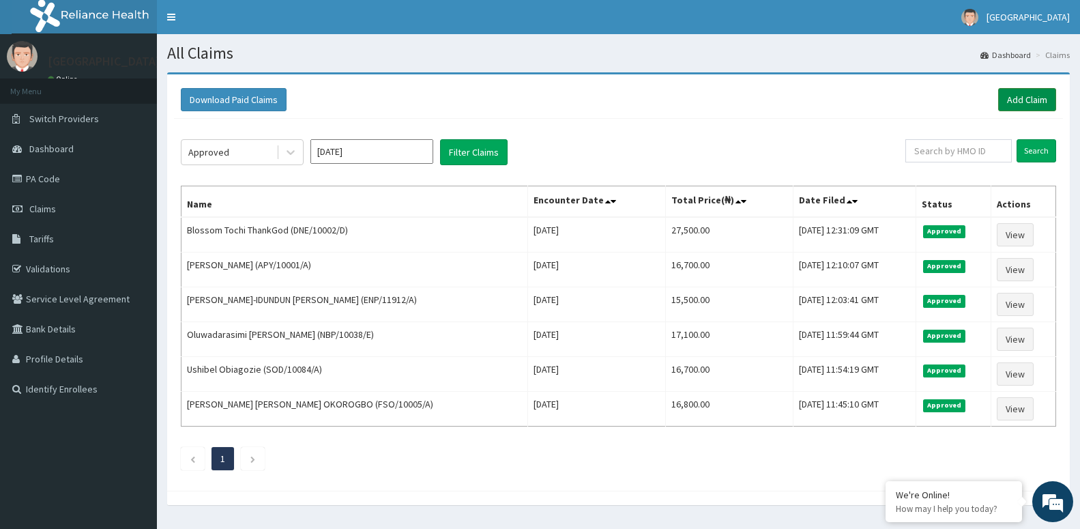
click at [1041, 99] on link "Add Claim" at bounding box center [1028, 99] width 58 height 23
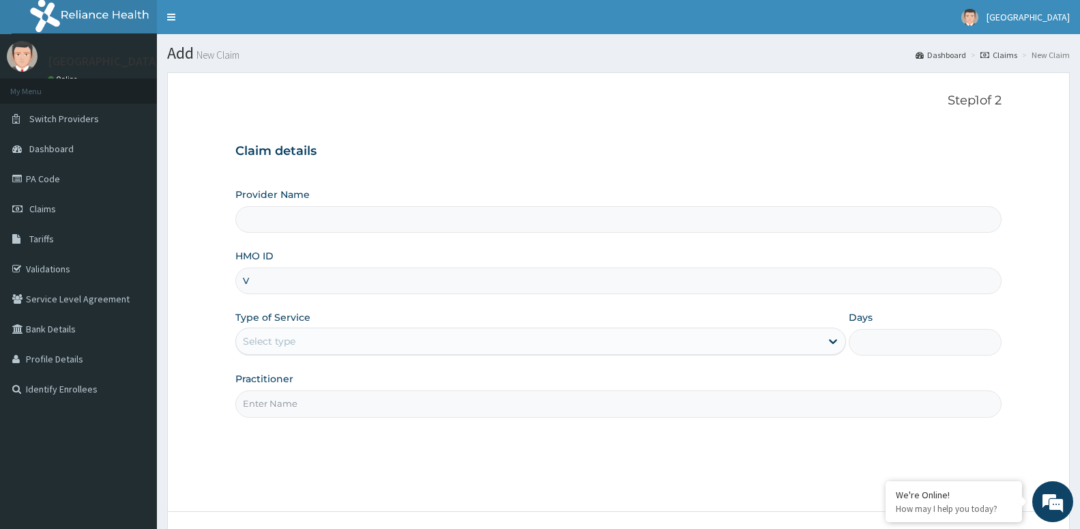
type input "VT"
type input "[GEOGRAPHIC_DATA] -ASABA"
type input "VTL/10425/B"
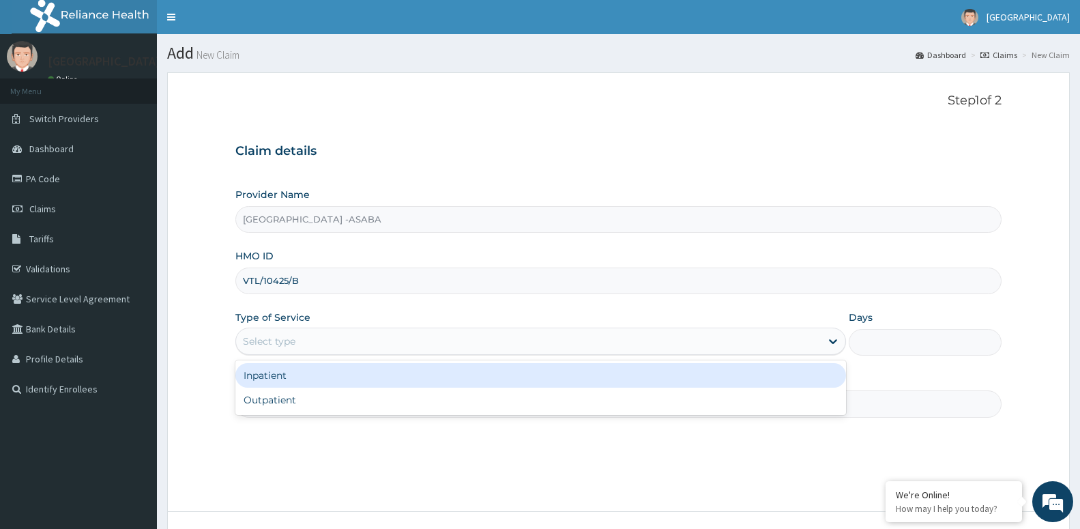
click at [284, 352] on div "Select type" at bounding box center [528, 341] width 585 height 22
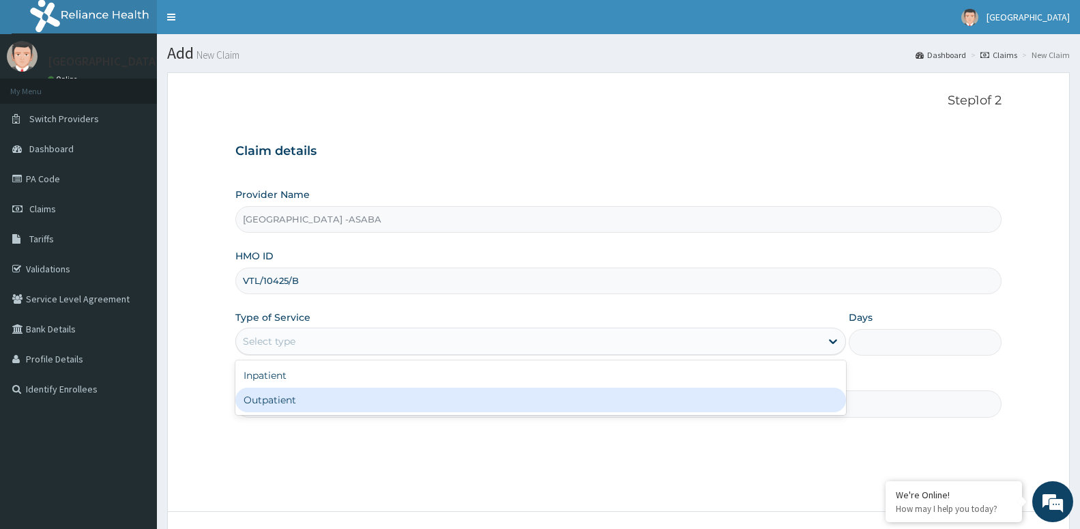
click at [300, 397] on div "Outpatient" at bounding box center [540, 400] width 611 height 25
type input "1"
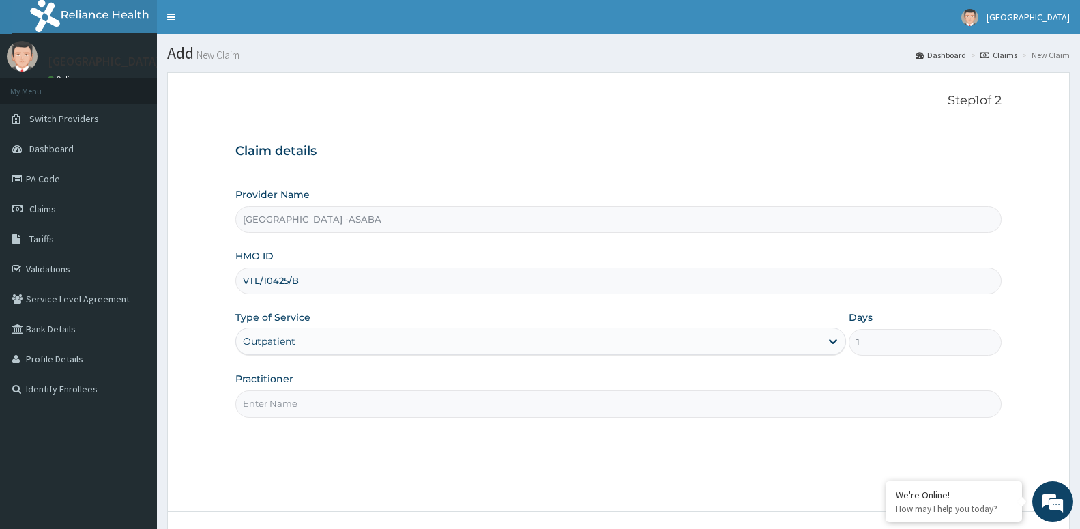
click at [293, 401] on input "Practitioner" at bounding box center [618, 403] width 766 height 27
paste input "DR [PERSON_NAME]"
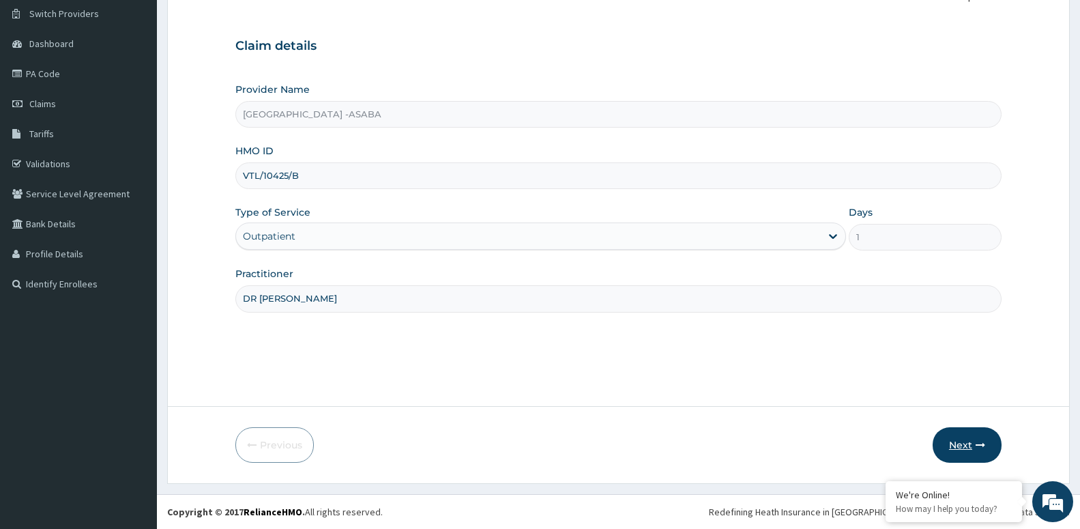
type input "DR [PERSON_NAME]"
click at [962, 447] on button "Next" at bounding box center [967, 444] width 69 height 35
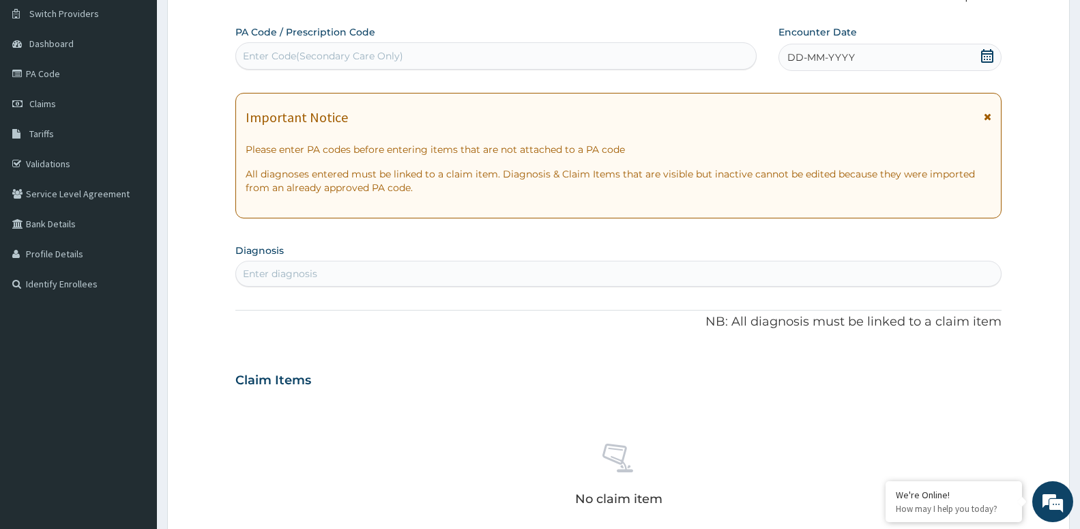
click at [911, 212] on div "Important Notice Please enter PA codes before entering items that are not attac…" at bounding box center [618, 156] width 766 height 126
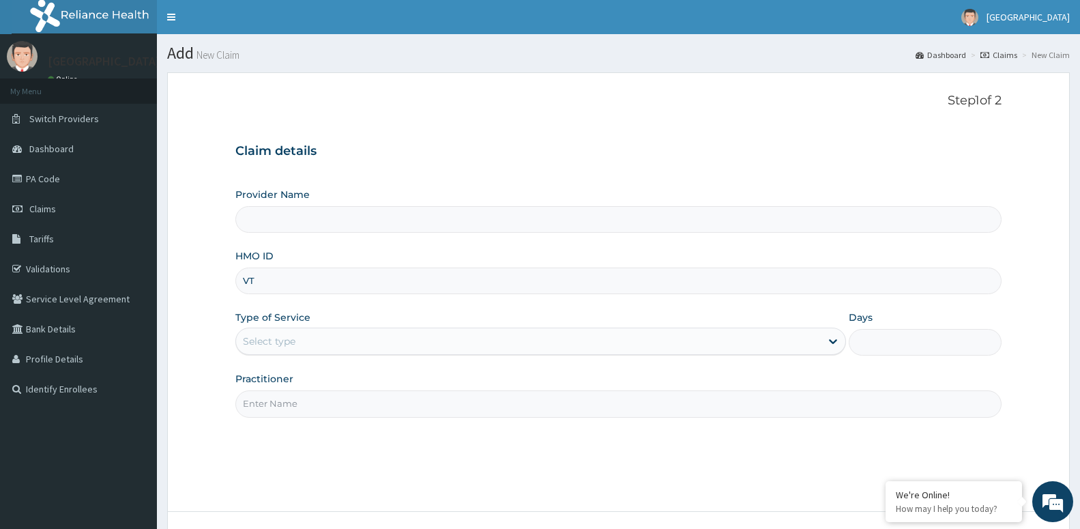
type input "VTL"
type input "[GEOGRAPHIC_DATA] -ASABA"
type input "VTL/10425/D"
click at [266, 339] on div "Select type" at bounding box center [269, 341] width 53 height 14
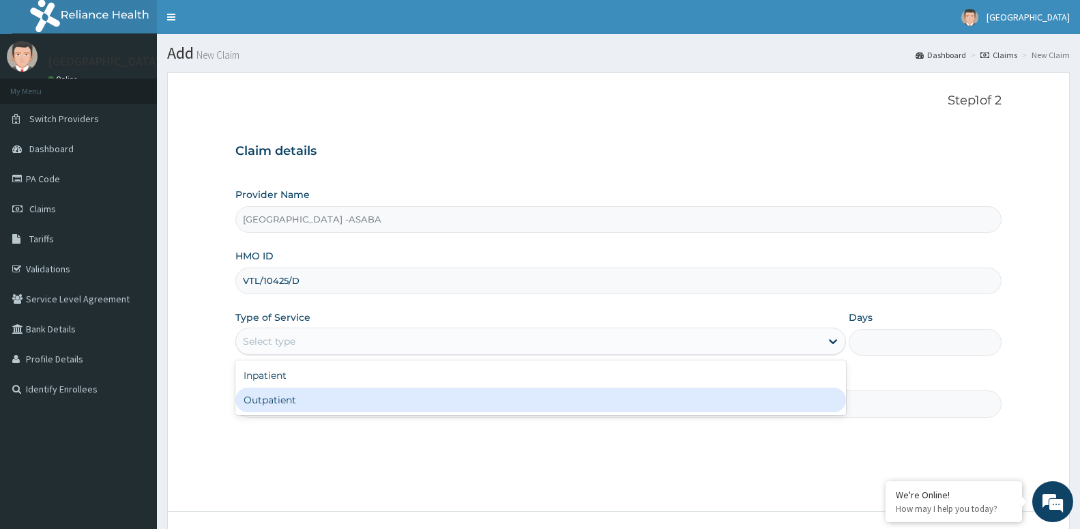
click at [279, 396] on div "Outpatient" at bounding box center [540, 400] width 611 height 25
type input "1"
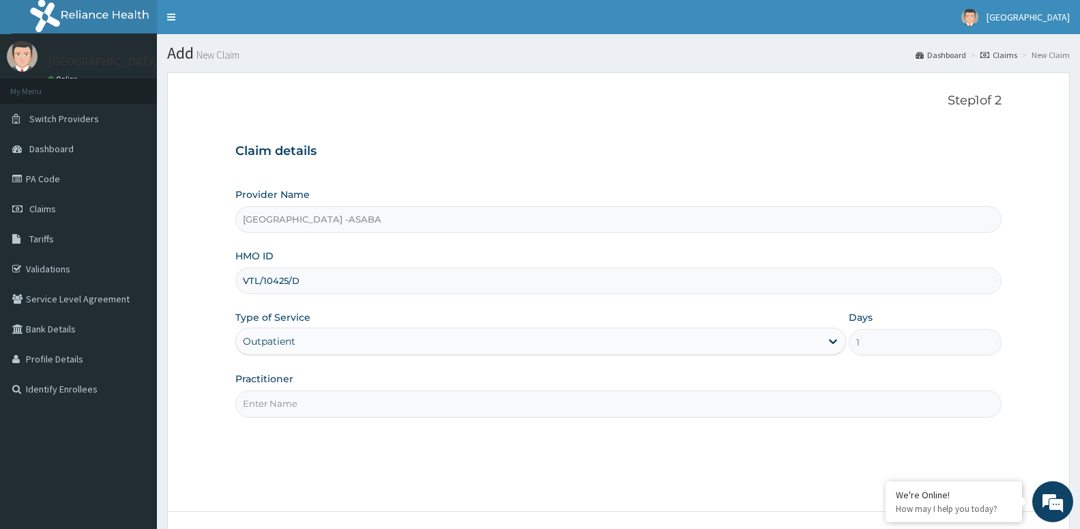
click at [303, 403] on input "Practitioner" at bounding box center [618, 403] width 766 height 27
paste input "DR [PERSON_NAME]"
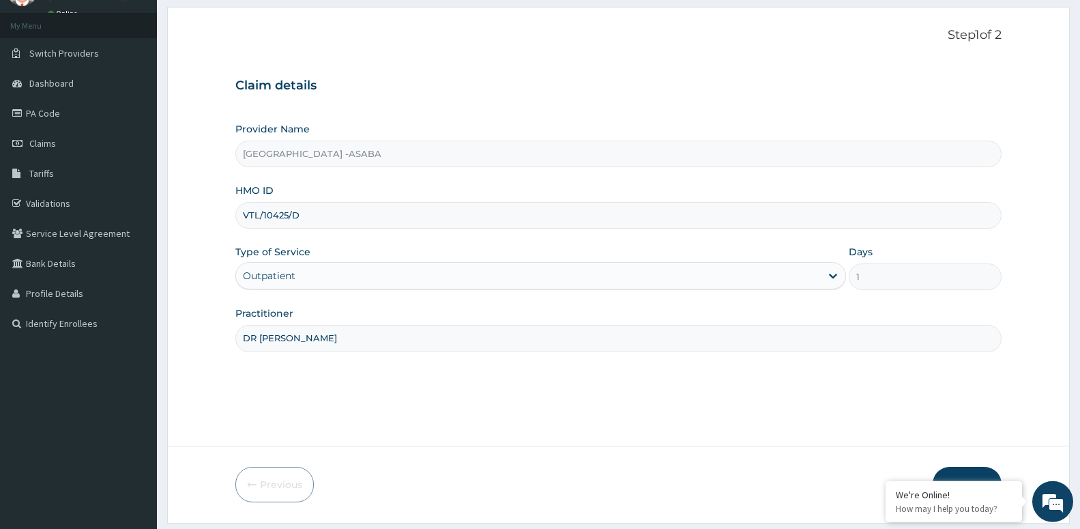
scroll to position [105, 0]
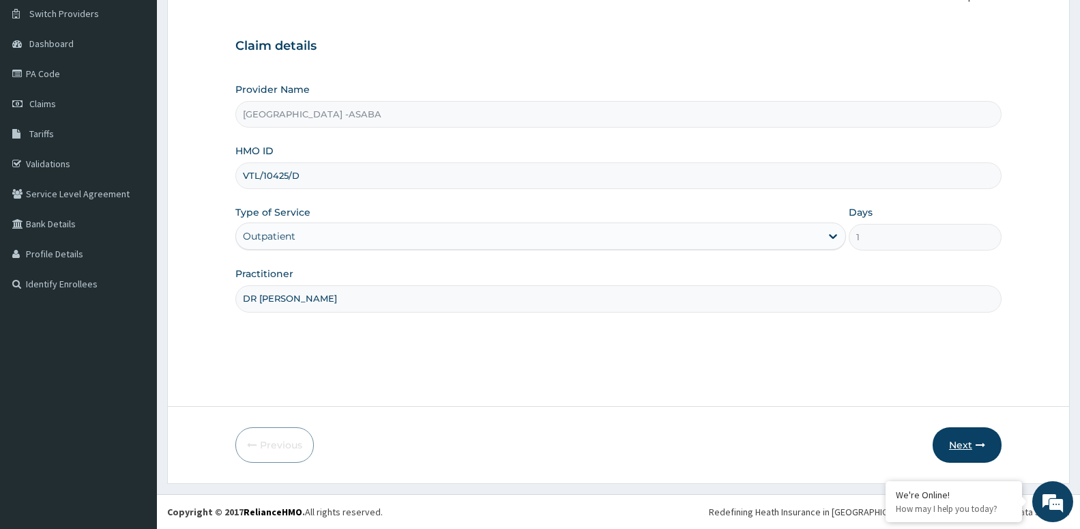
type input "DR [PERSON_NAME]"
click at [968, 447] on button "Next" at bounding box center [967, 444] width 69 height 35
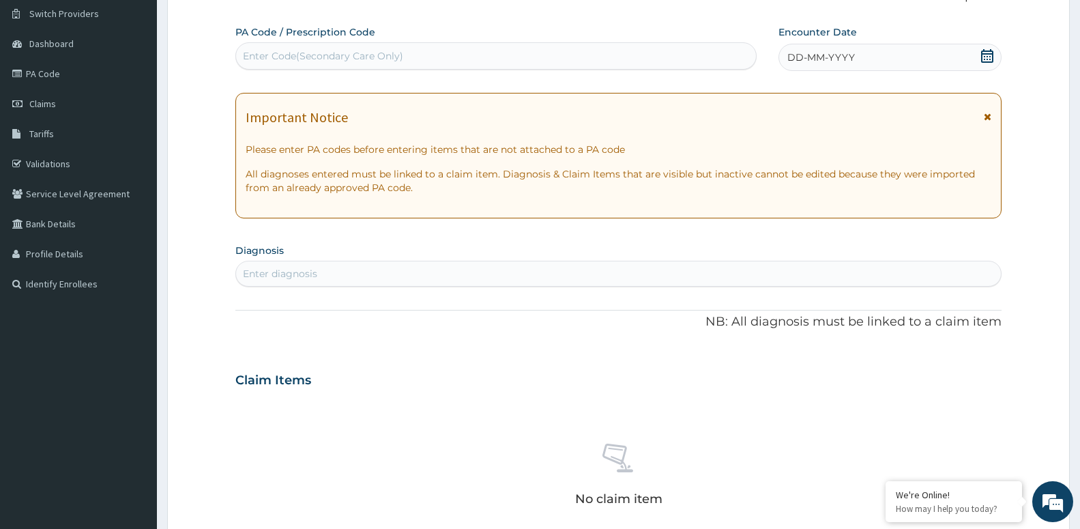
click at [393, 274] on div "Enter diagnosis" at bounding box center [618, 274] width 765 height 22
type input "COUGH"
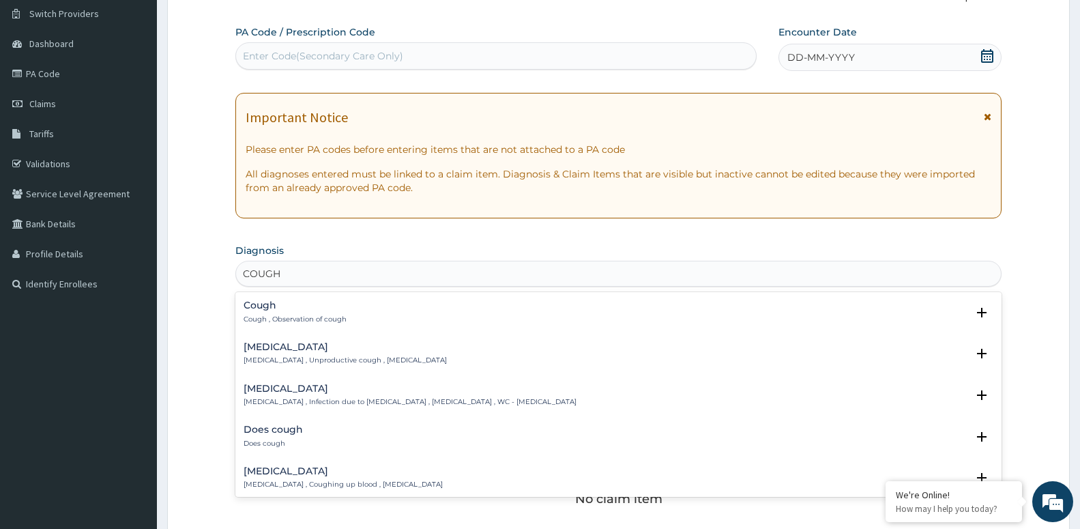
click at [292, 310] on h4 "Cough" at bounding box center [295, 305] width 103 height 10
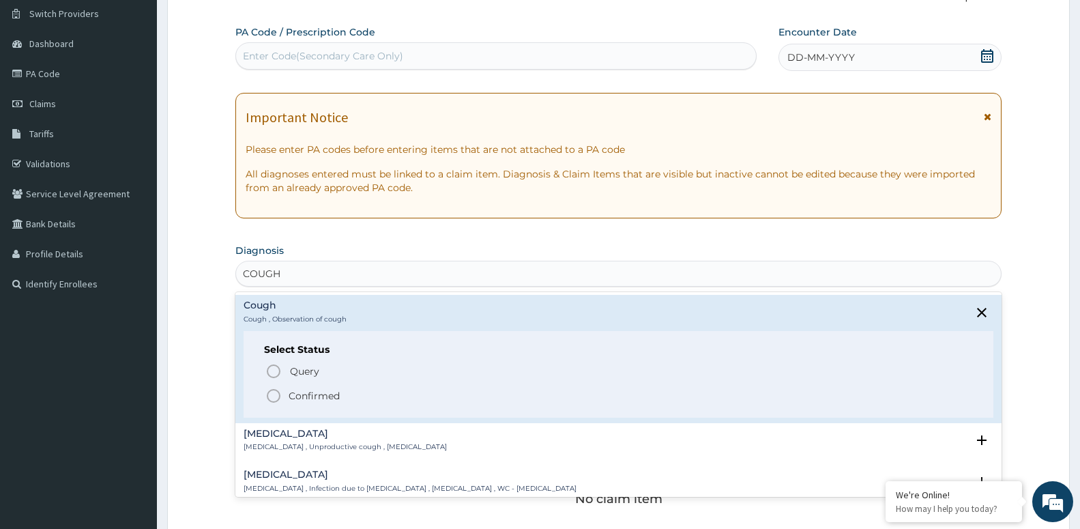
click at [328, 400] on p "Confirmed" at bounding box center [314, 396] width 51 height 14
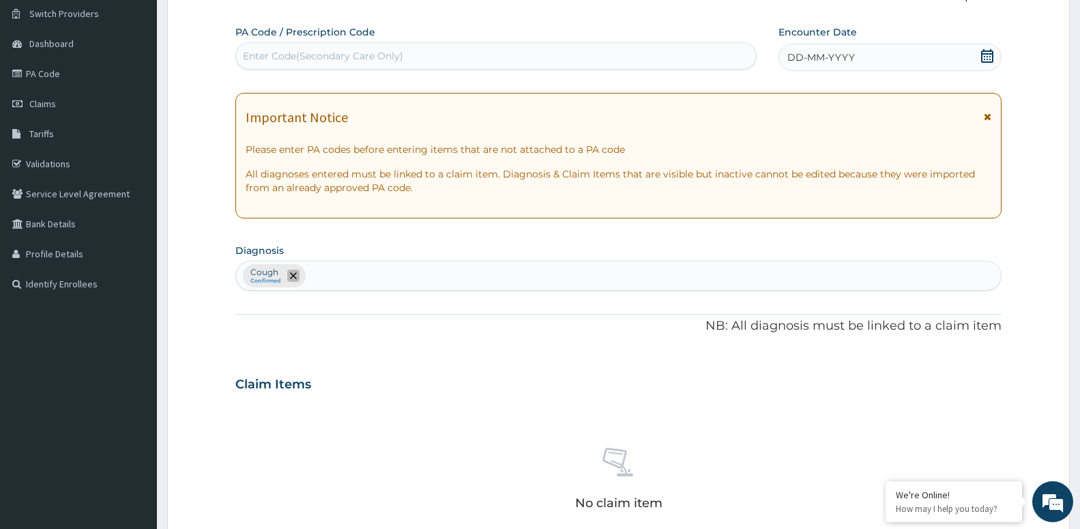
click at [289, 272] on span "remove selection option" at bounding box center [293, 276] width 12 height 12
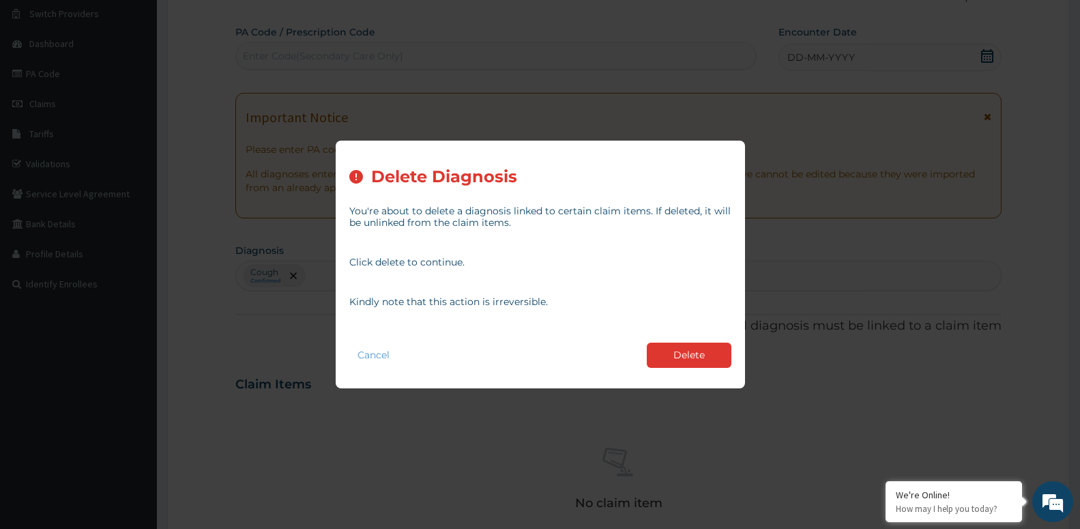
click at [672, 369] on div "Cancel Delete" at bounding box center [540, 355] width 382 height 39
click at [682, 354] on button "Delete" at bounding box center [689, 355] width 85 height 25
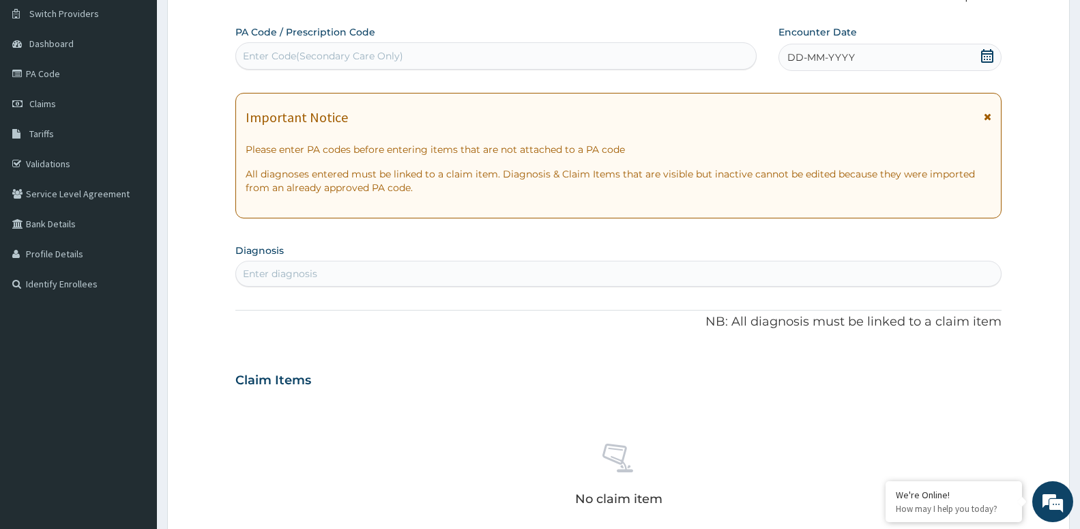
drag, startPoint x: 309, startPoint y: 277, endPoint x: 292, endPoint y: 259, distance: 24.6
click at [308, 277] on div "Enter diagnosis" at bounding box center [280, 274] width 74 height 14
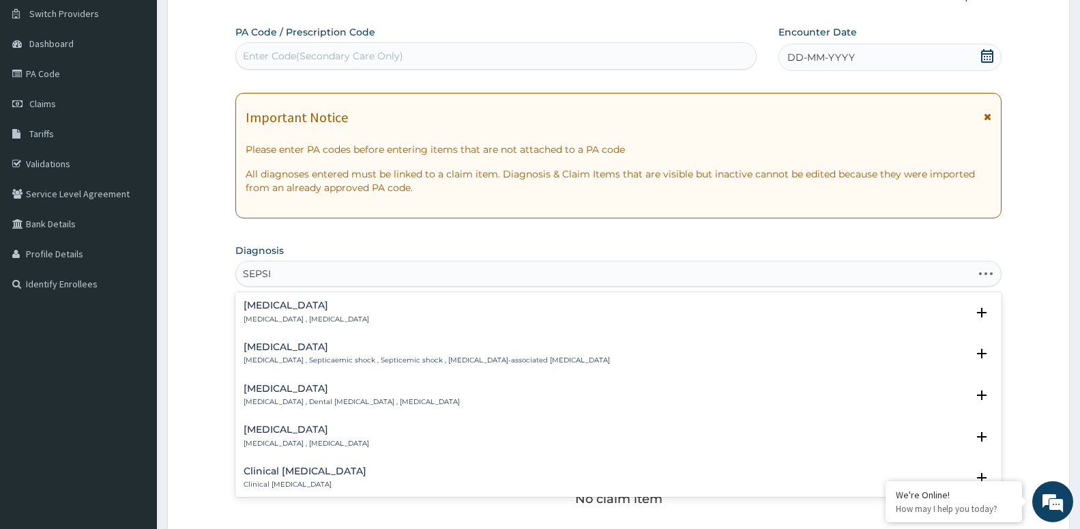
type input "SEPSIS"
click at [280, 311] on div "Sepsis Systemic infection , Sepsis" at bounding box center [307, 312] width 126 height 24
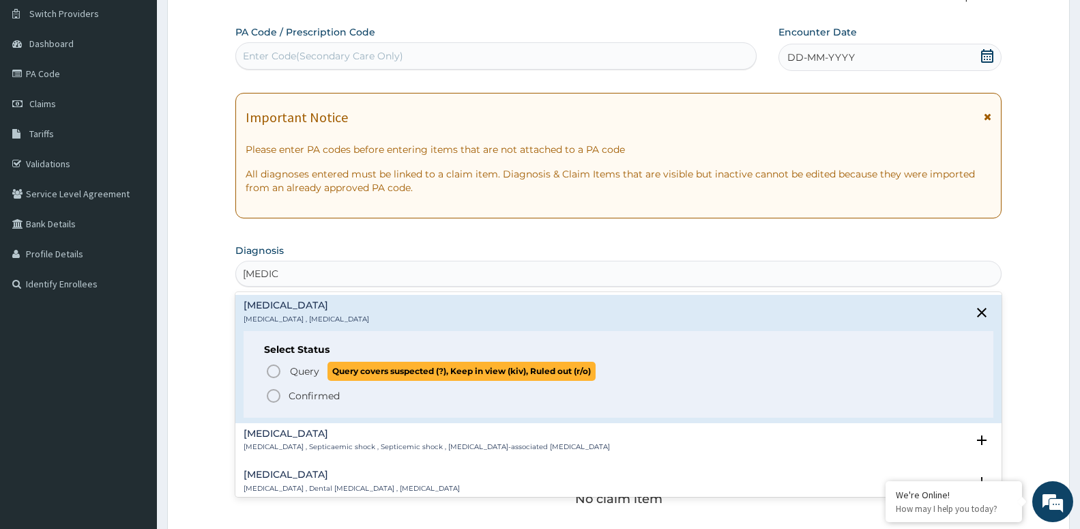
click at [302, 375] on span "Query" at bounding box center [304, 371] width 29 height 14
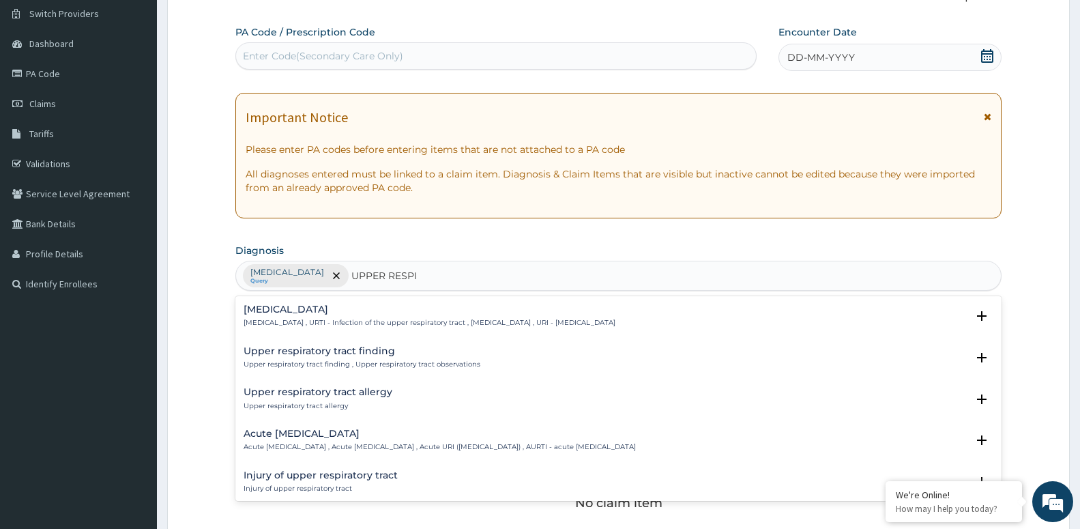
type input "UPPER RESPIR"
click at [330, 317] on div "Upper respiratory infection Upper respiratory infection , URTI - Infection of t…" at bounding box center [430, 316] width 372 height 24
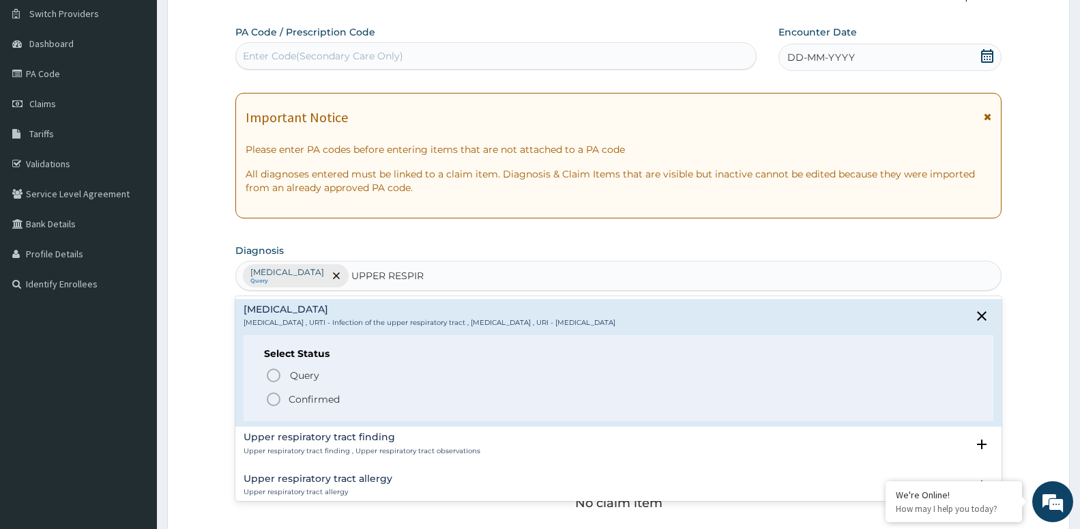
click at [334, 400] on p "Confirmed" at bounding box center [314, 399] width 51 height 14
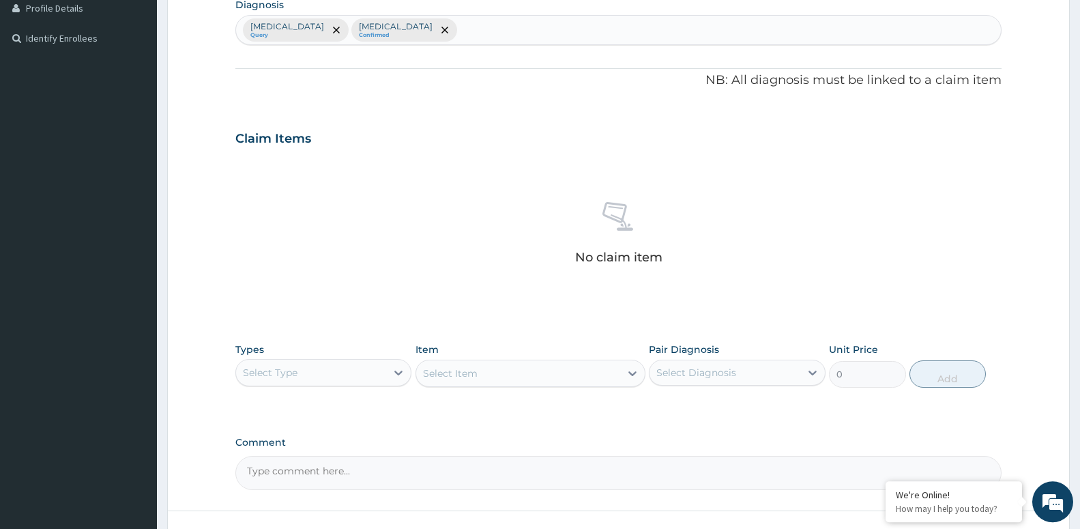
scroll to position [453, 0]
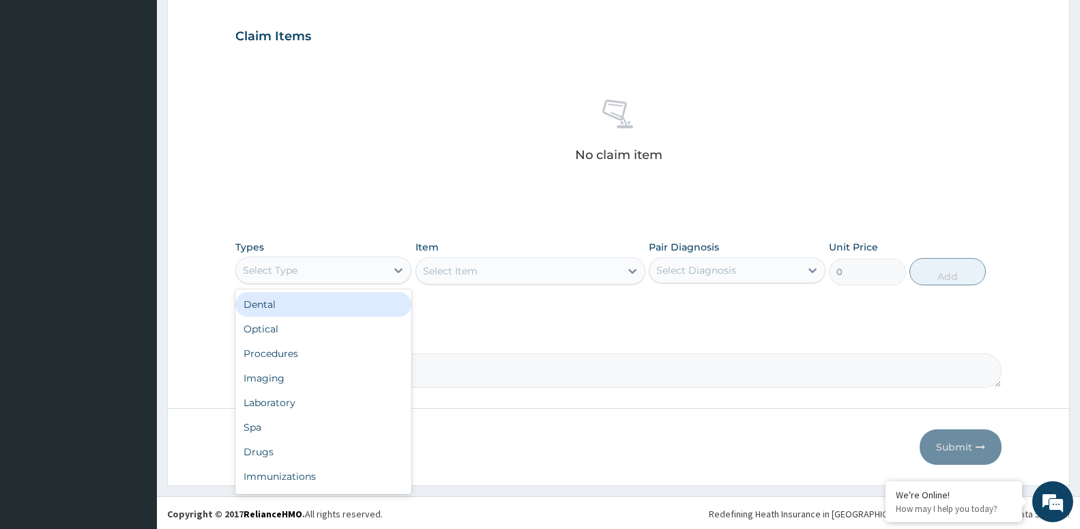
drag, startPoint x: 379, startPoint y: 272, endPoint x: 362, endPoint y: 313, distance: 44.7
click at [378, 272] on div "Select Type" at bounding box center [311, 270] width 150 height 22
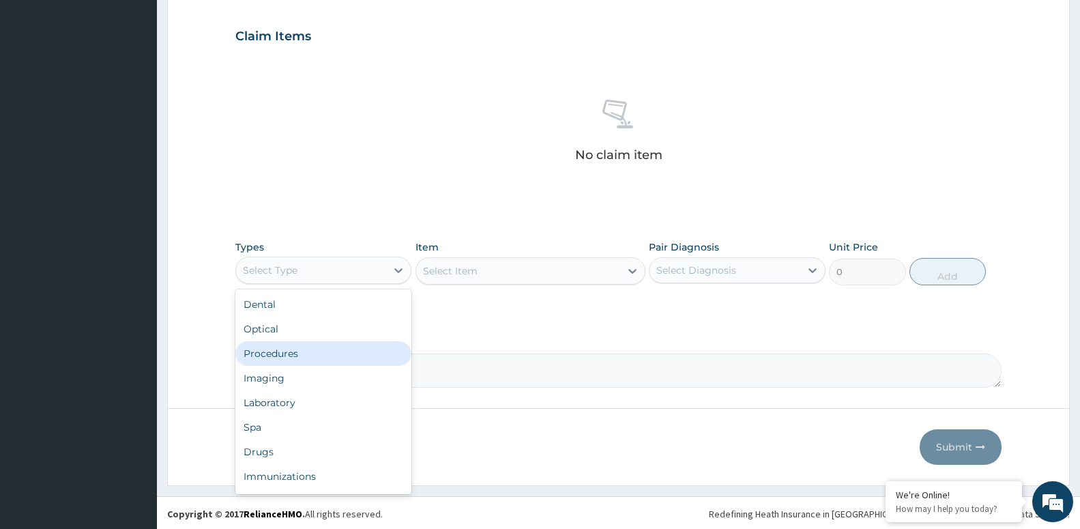
click at [347, 347] on div "Procedures" at bounding box center [323, 353] width 176 height 25
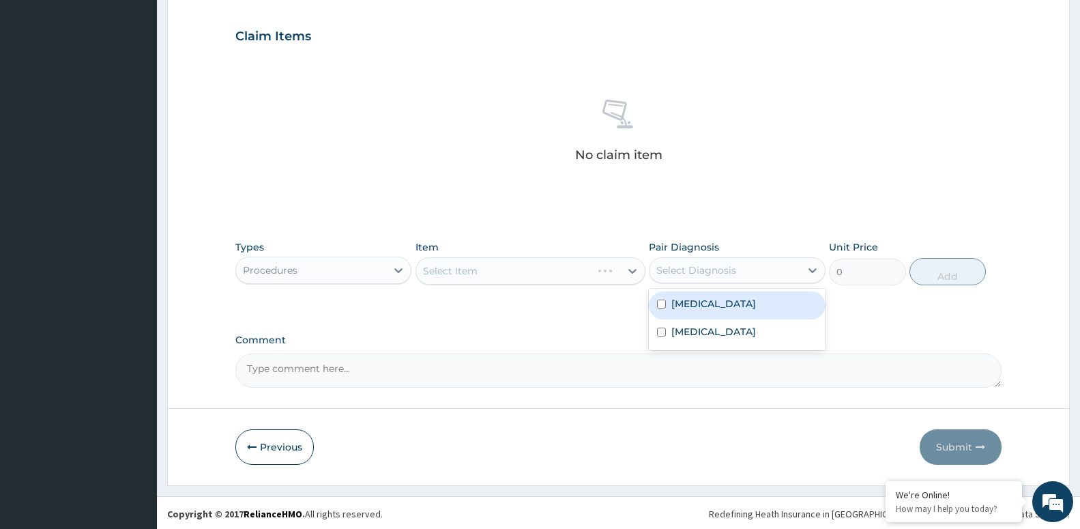
click at [683, 265] on div "Select Diagnosis" at bounding box center [697, 270] width 80 height 14
click at [697, 309] on label "[MEDICAL_DATA]" at bounding box center [714, 304] width 85 height 14
checkbox input "true"
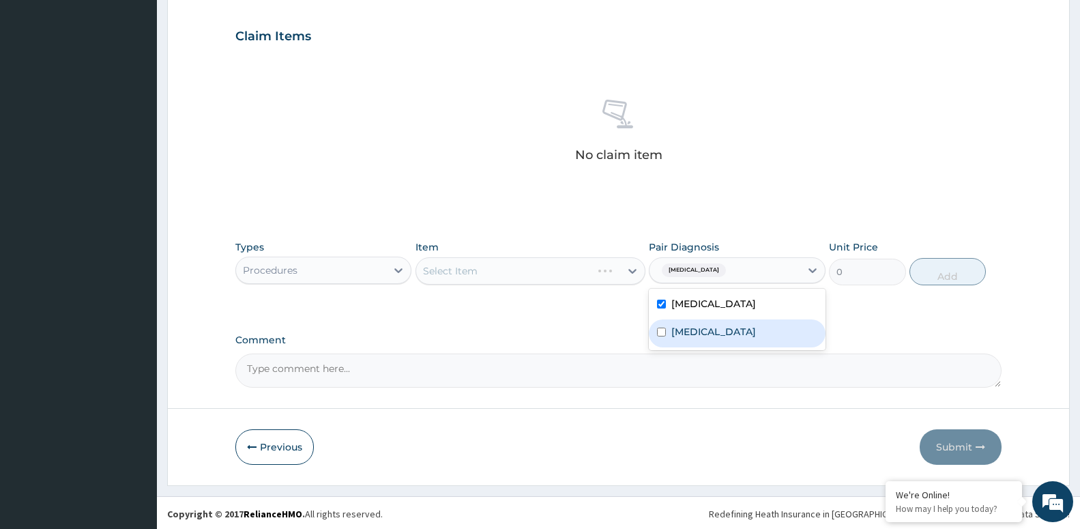
click at [684, 334] on label "Upper respiratory infection" at bounding box center [714, 332] width 85 height 14
checkbox input "true"
click at [535, 272] on div "Select Item" at bounding box center [531, 270] width 230 height 27
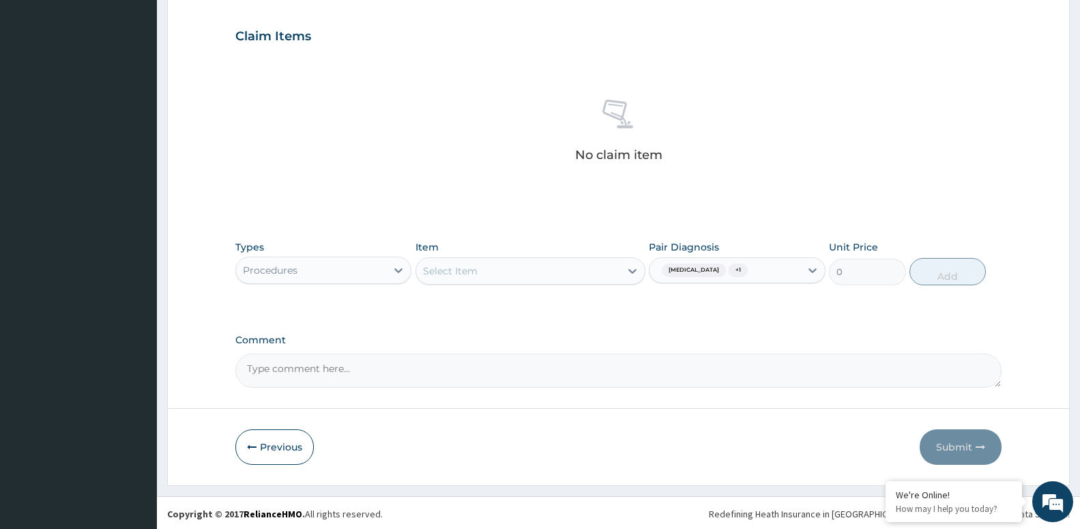
click at [496, 278] on div "Select Item" at bounding box center [518, 271] width 204 height 22
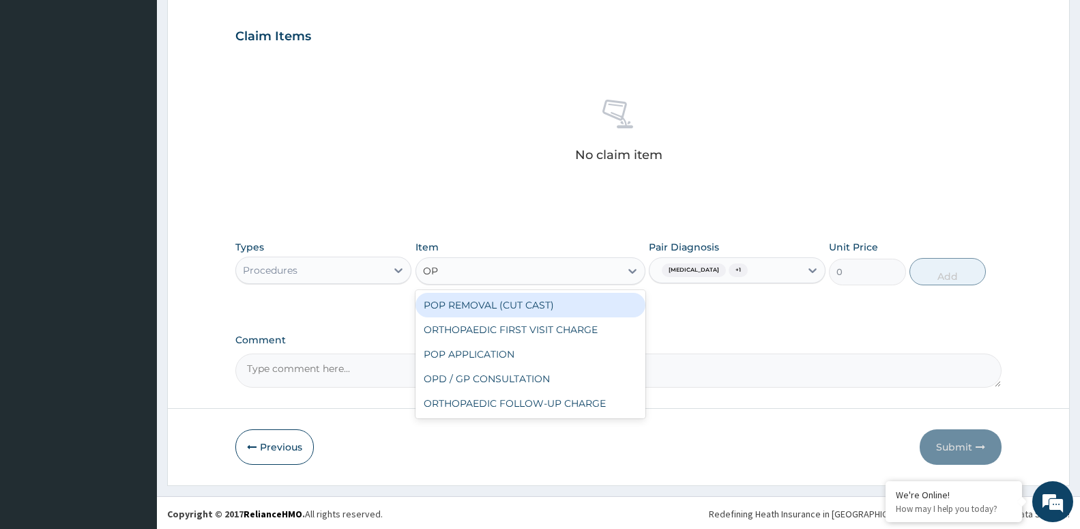
type input "OPD"
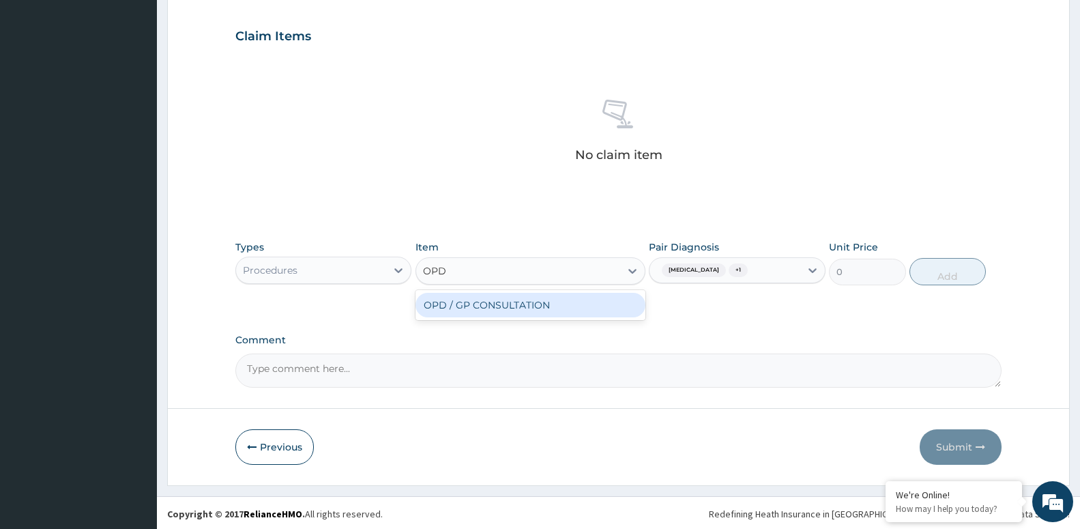
click at [530, 304] on div "OPD / GP CONSULTATION" at bounding box center [531, 305] width 230 height 25
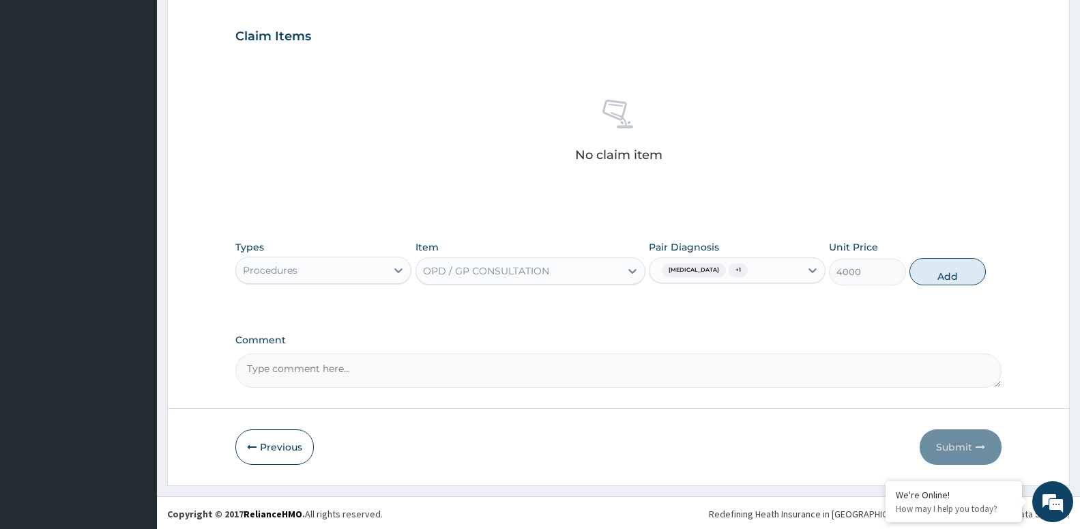
drag, startPoint x: 960, startPoint y: 270, endPoint x: 651, endPoint y: 282, distance: 308.7
click at [954, 273] on button "Add" at bounding box center [948, 271] width 76 height 27
type input "0"
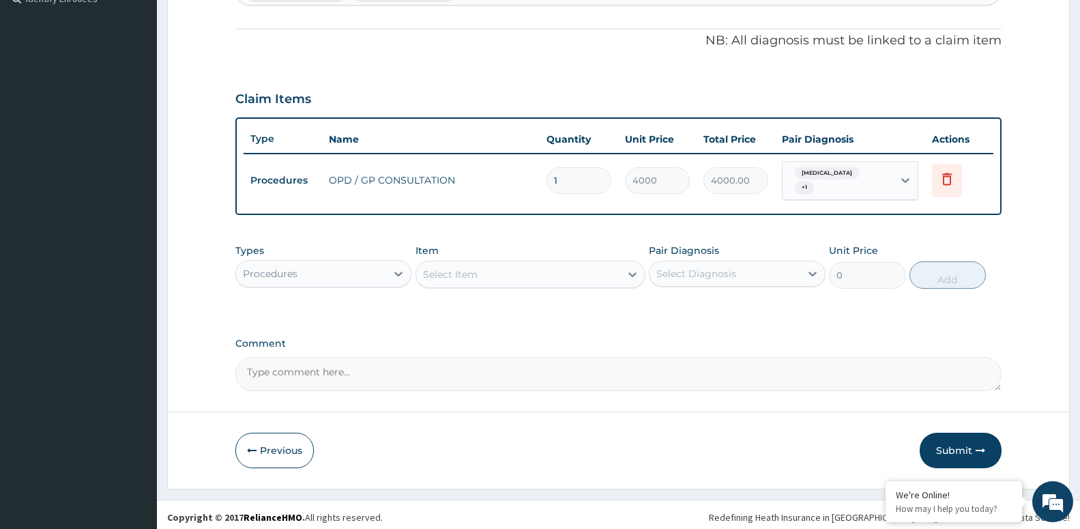
click at [356, 265] on div "Procedures" at bounding box center [311, 274] width 150 height 22
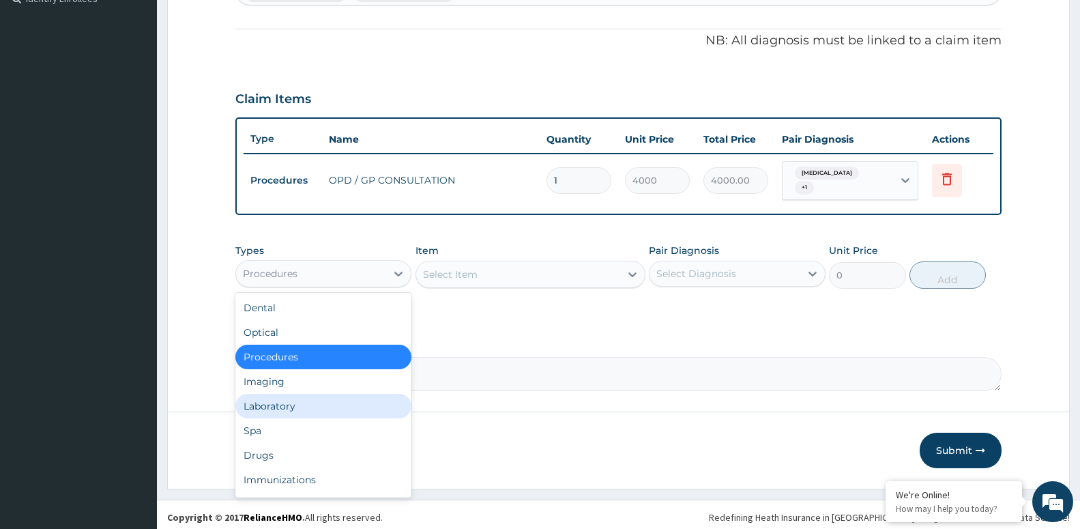
click at [313, 403] on div "Laboratory" at bounding box center [323, 406] width 176 height 25
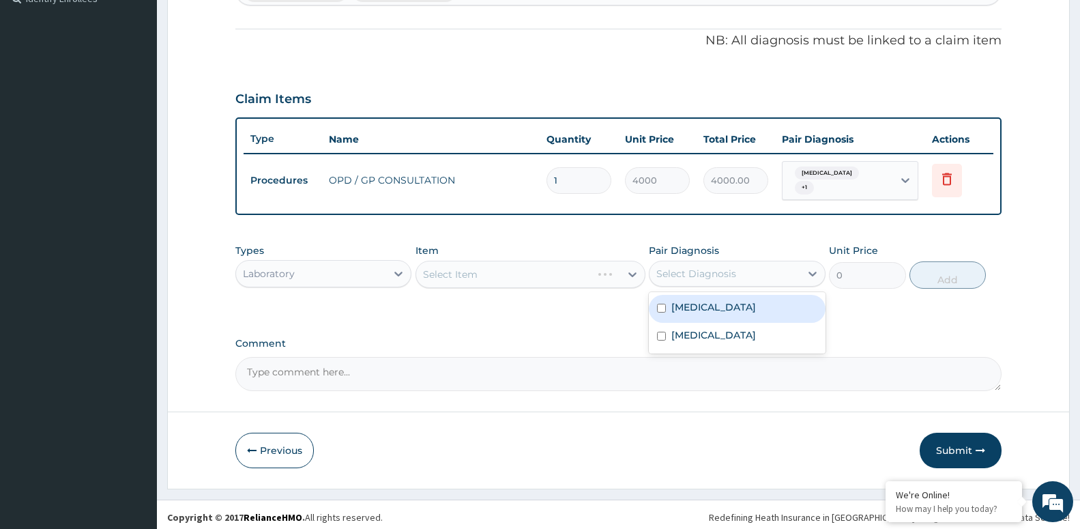
click at [702, 273] on div "Select Diagnosis" at bounding box center [697, 274] width 80 height 14
click at [708, 310] on div "[MEDICAL_DATA]" at bounding box center [737, 309] width 176 height 28
checkbox input "true"
click at [554, 273] on div "Select Item" at bounding box center [518, 274] width 204 height 22
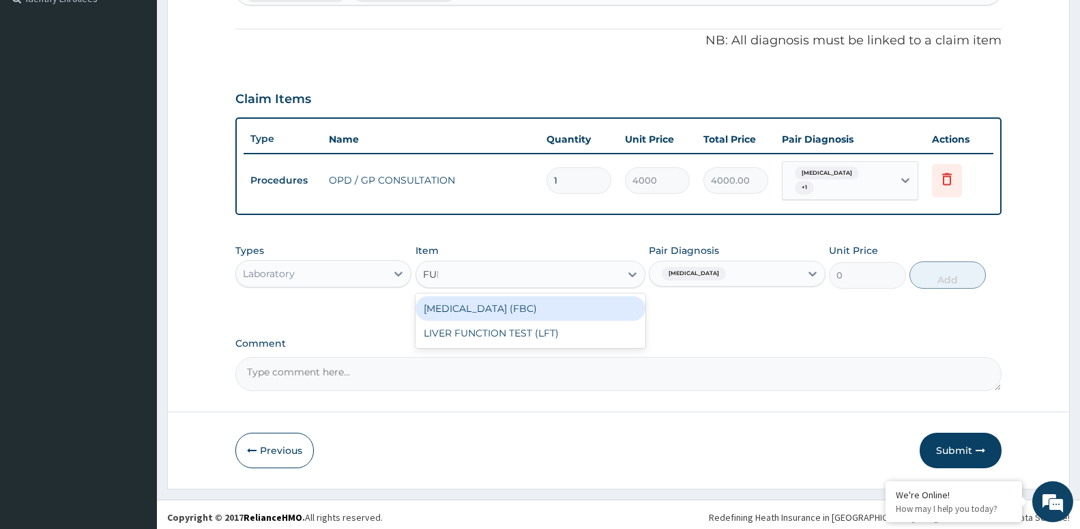
type input "FULL"
click at [578, 301] on div "[MEDICAL_DATA] (FBC)" at bounding box center [531, 308] width 230 height 25
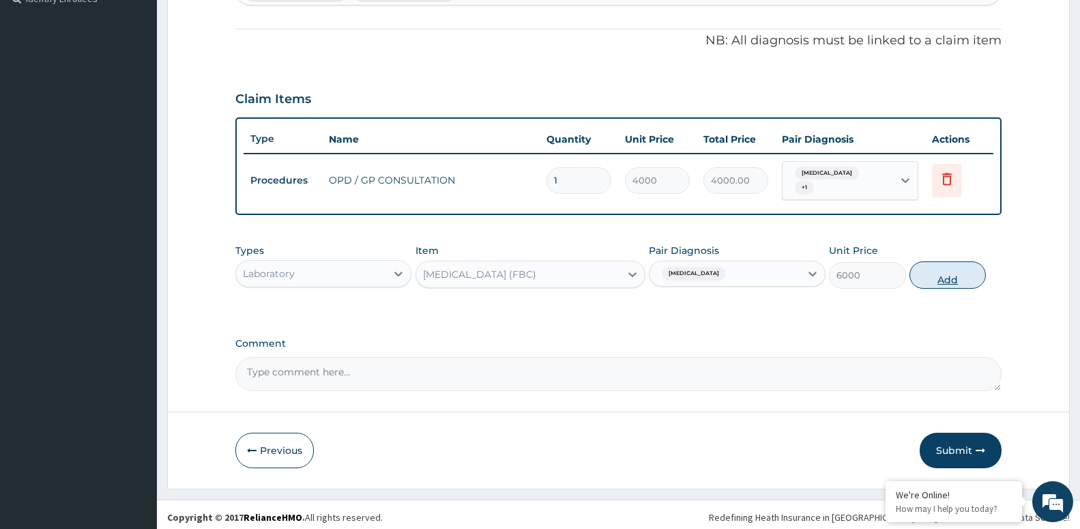
click at [951, 274] on button "Add" at bounding box center [948, 274] width 76 height 27
type input "0"
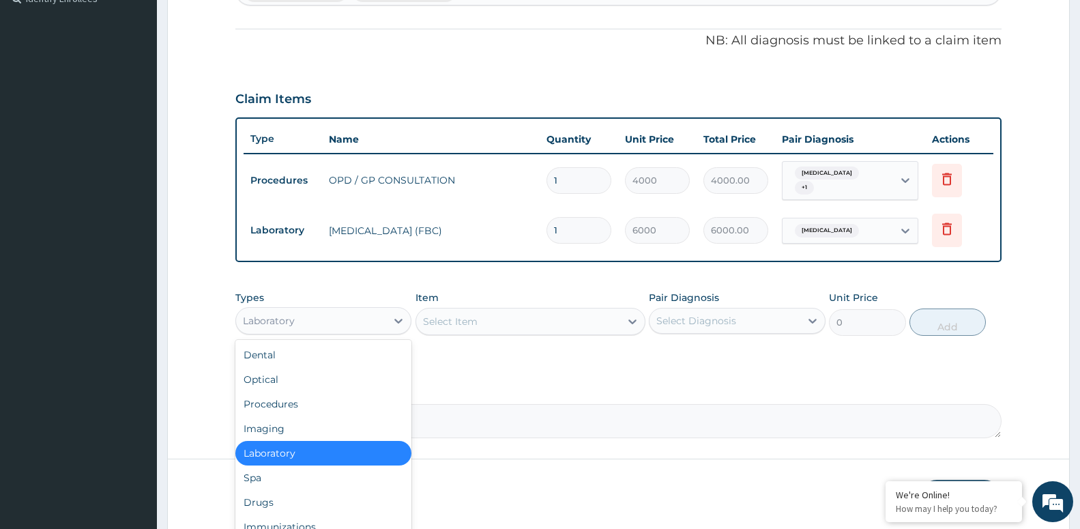
click at [327, 310] on div "Laboratory" at bounding box center [311, 321] width 150 height 22
click at [300, 502] on div "Drugs" at bounding box center [323, 502] width 176 height 25
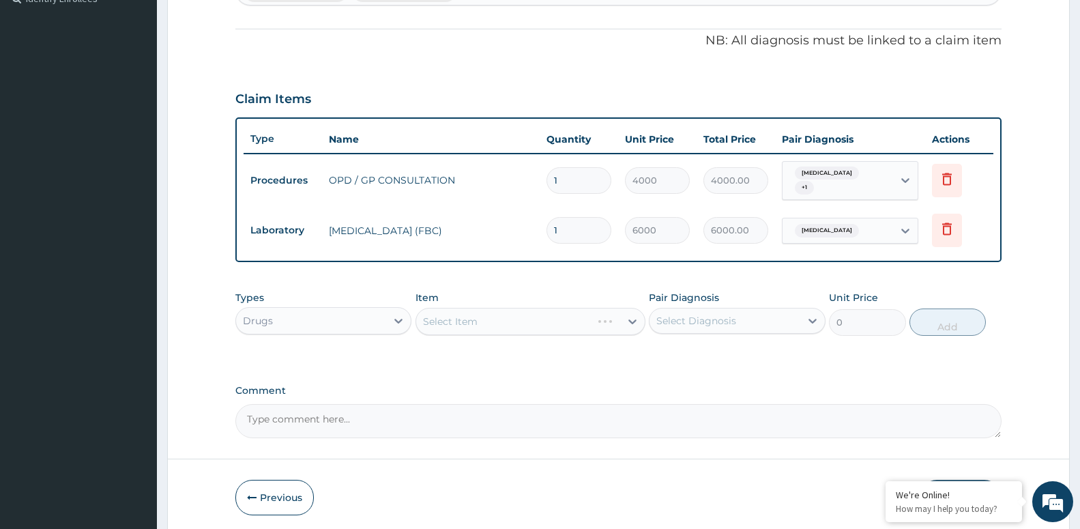
click at [609, 317] on div "Select Item" at bounding box center [531, 321] width 230 height 27
click at [713, 314] on div "Select Diagnosis" at bounding box center [697, 321] width 80 height 14
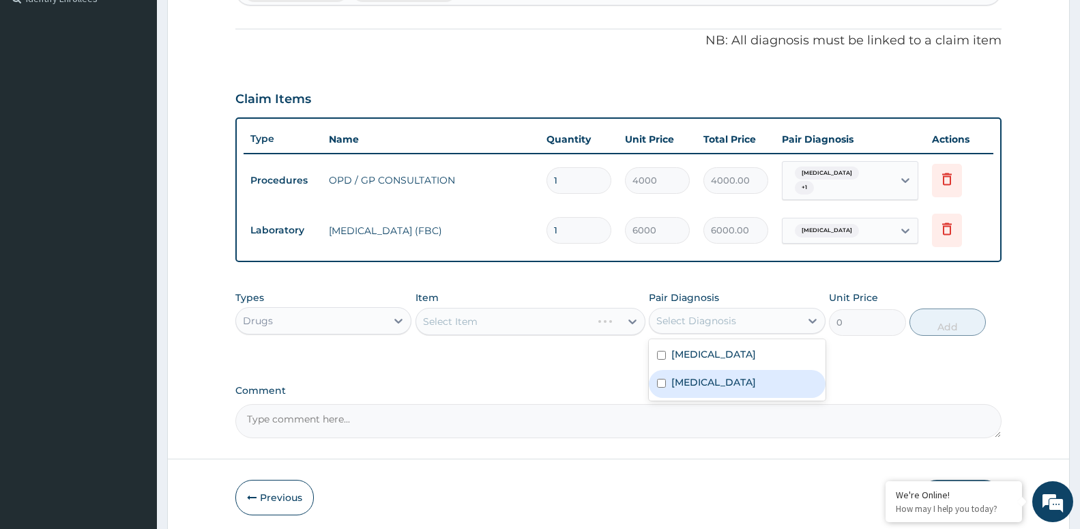
drag, startPoint x: 715, startPoint y: 383, endPoint x: 693, endPoint y: 383, distance: 21.2
click at [716, 382] on label "Upper respiratory infection" at bounding box center [714, 382] width 85 height 14
checkbox input "true"
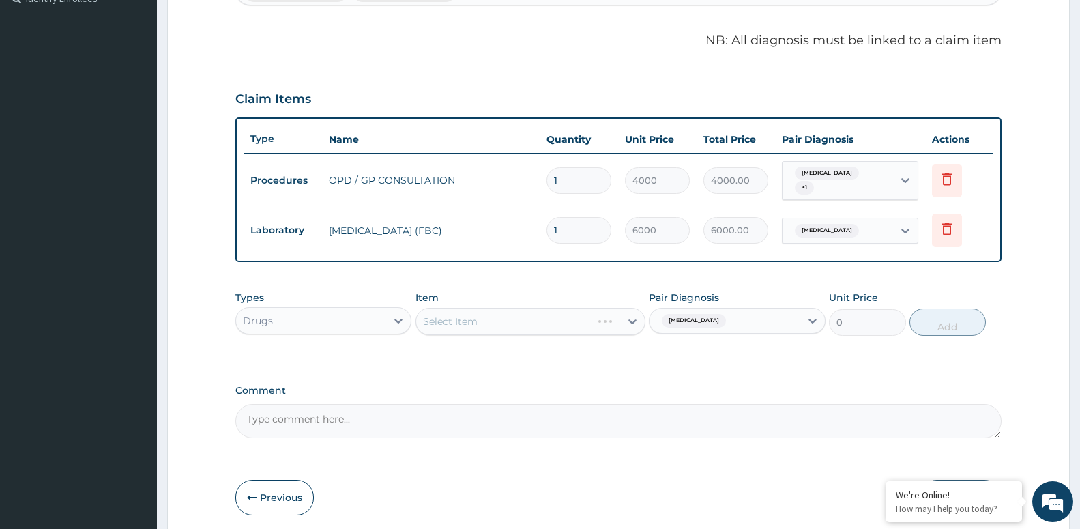
click at [509, 314] on div "Select Item" at bounding box center [531, 321] width 230 height 27
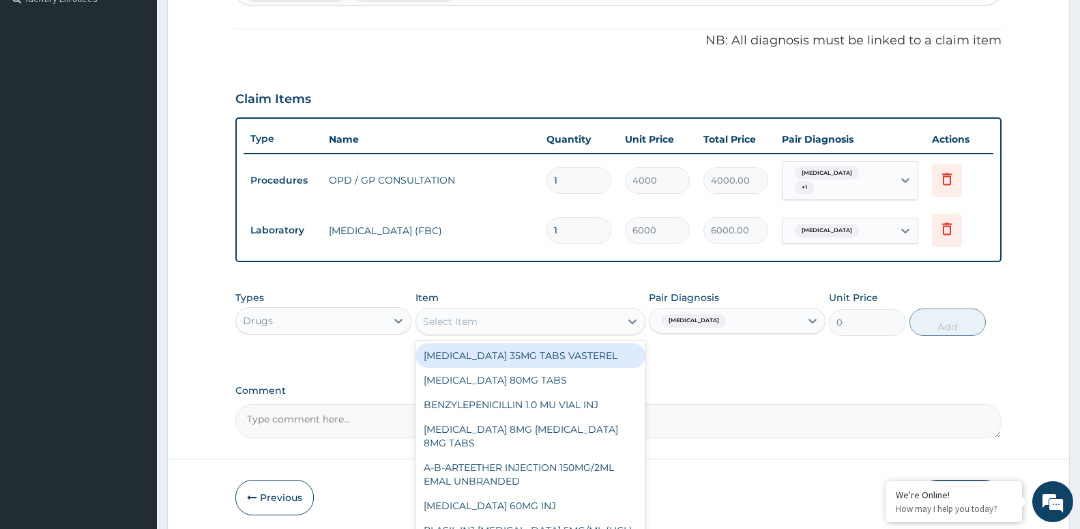
click at [518, 312] on div "Select Item" at bounding box center [518, 322] width 204 height 22
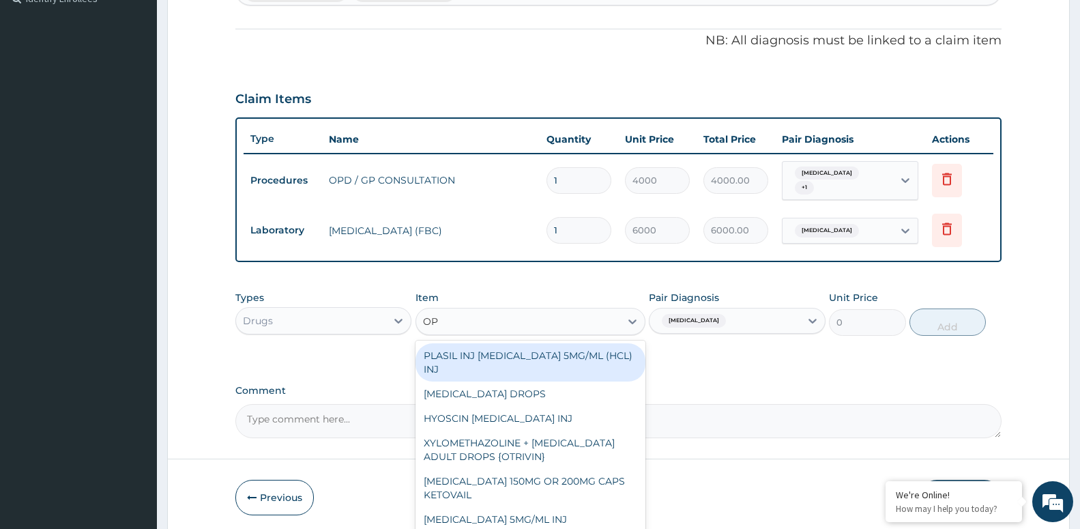
type input "O"
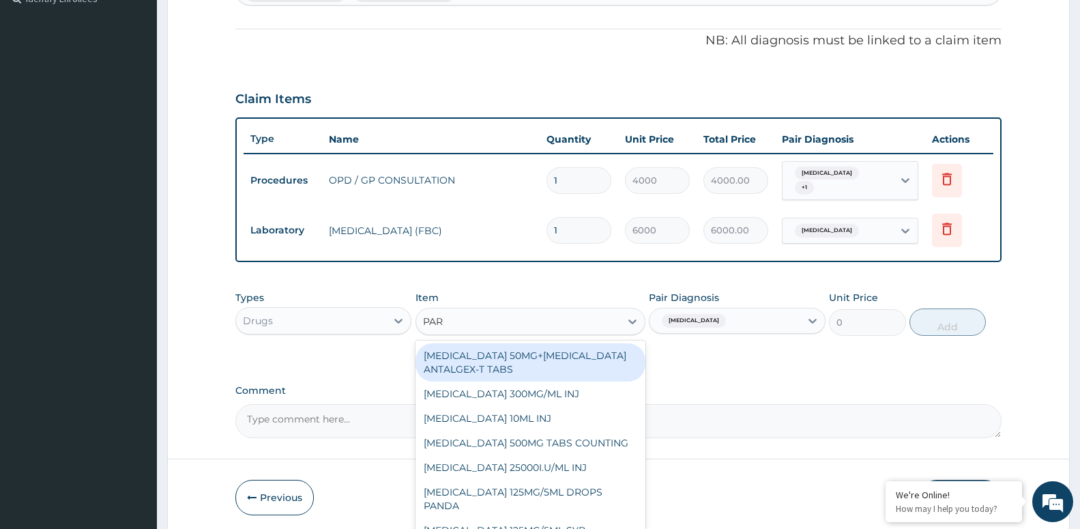
type input "PARA"
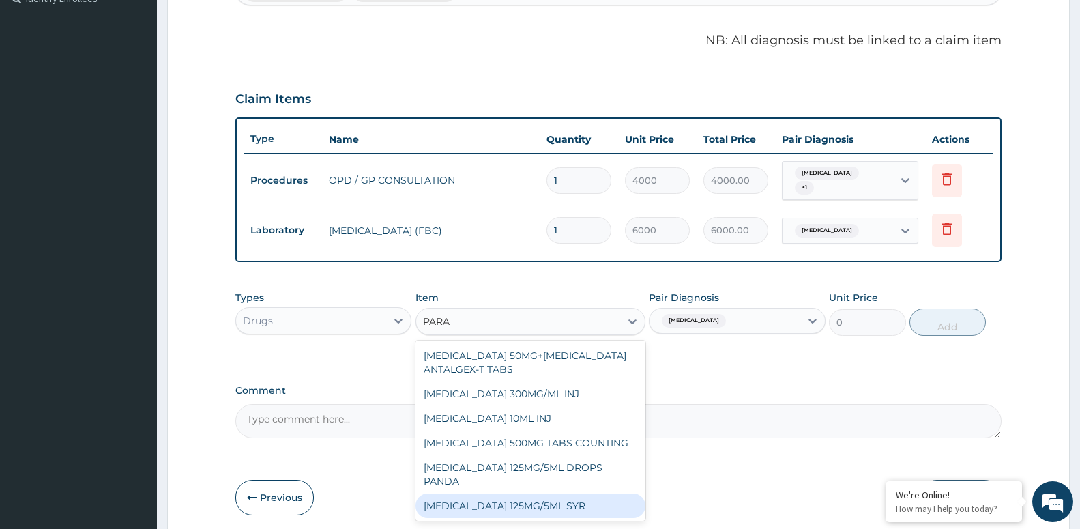
click at [564, 493] on div "[MEDICAL_DATA] 125MG/5ML SYR" at bounding box center [531, 505] width 230 height 25
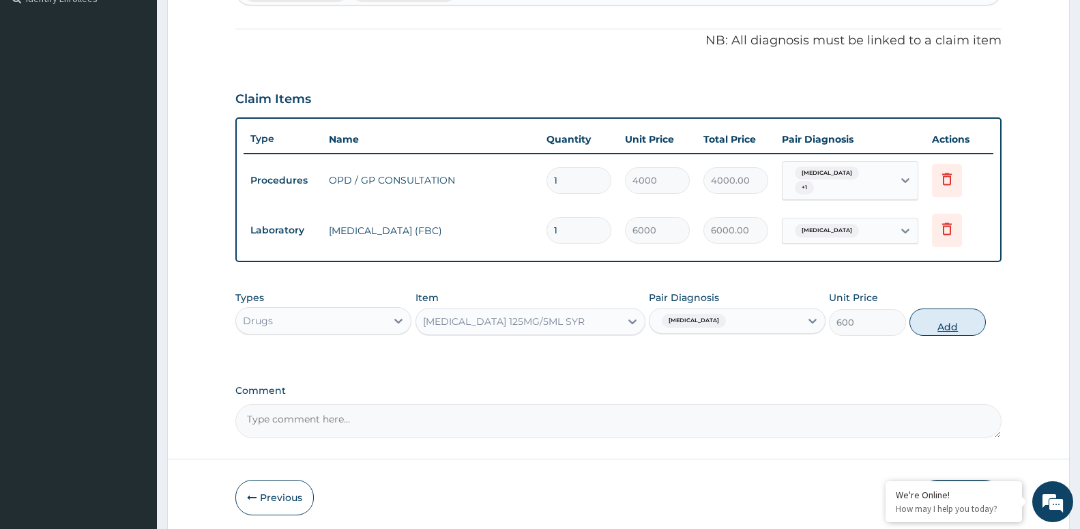
click at [941, 318] on button "Add" at bounding box center [948, 322] width 76 height 27
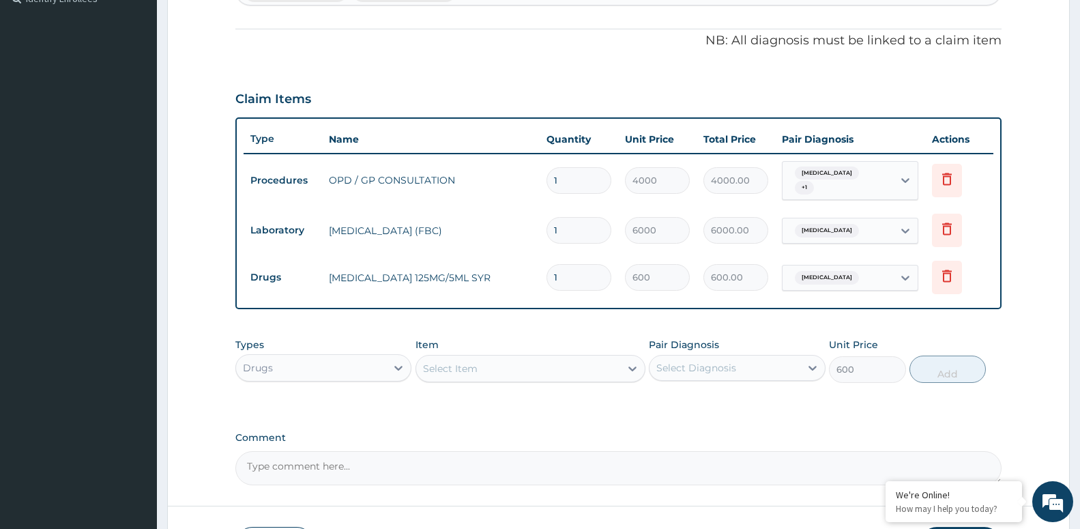
type input "0"
click at [494, 364] on div "Select Item" at bounding box center [518, 369] width 204 height 22
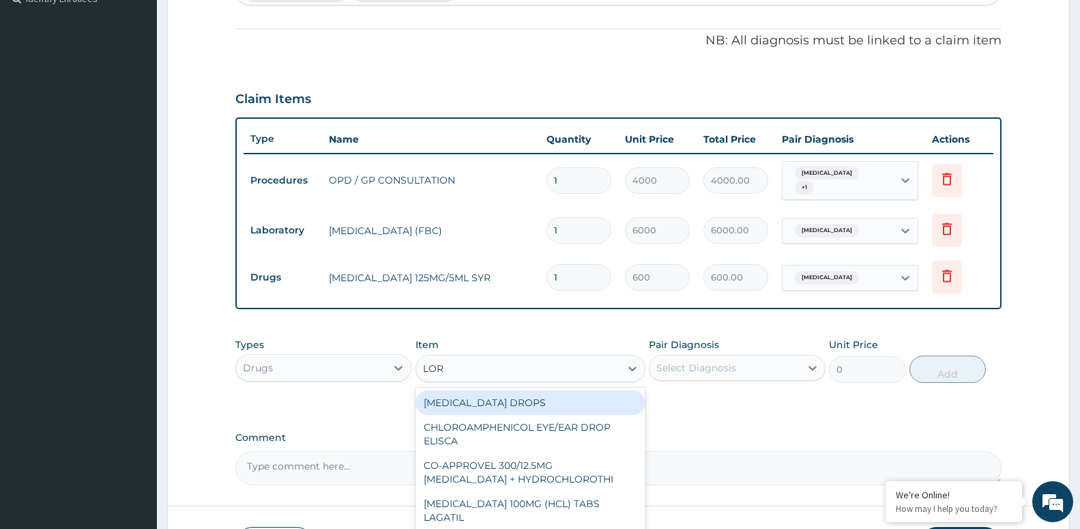
type input "LORA"
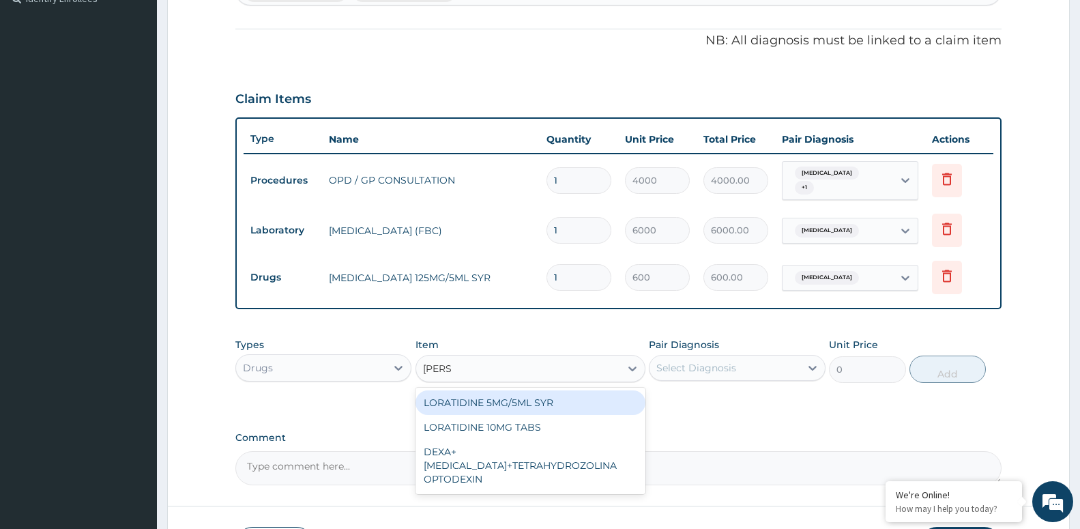
click at [526, 392] on div "LORATIDINE 5MG/5ML SYR" at bounding box center [531, 402] width 230 height 25
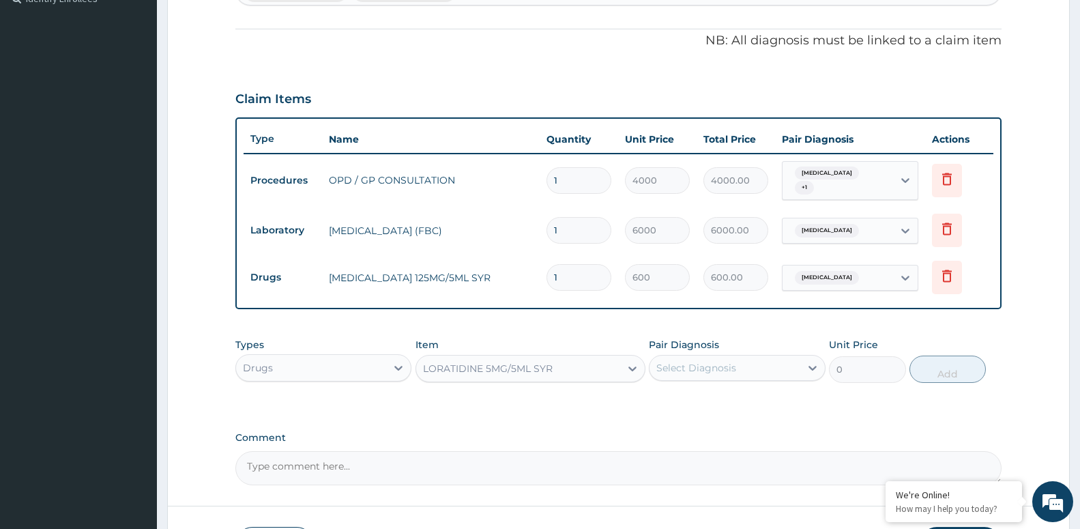
type input "1200"
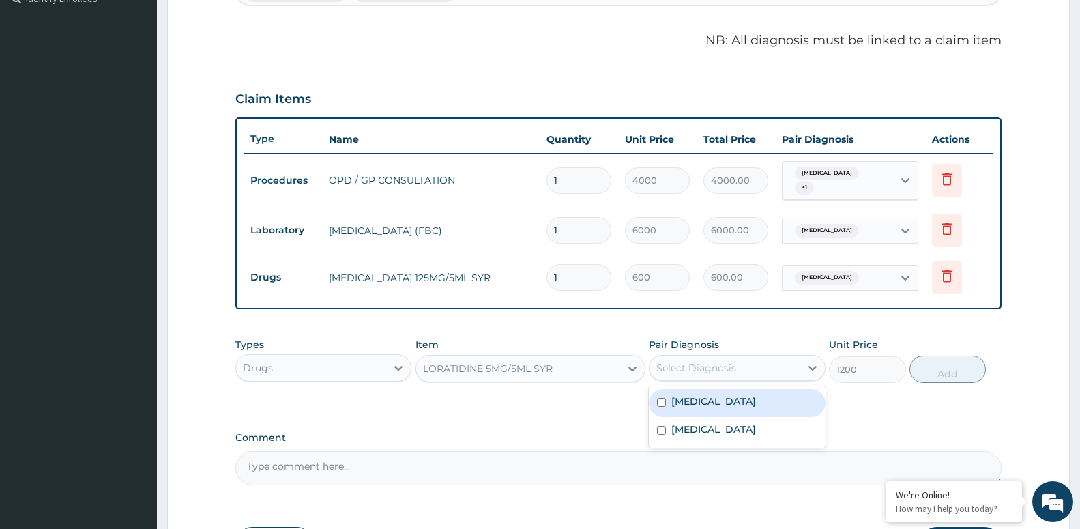
click at [761, 361] on div "Select Diagnosis" at bounding box center [725, 368] width 150 height 22
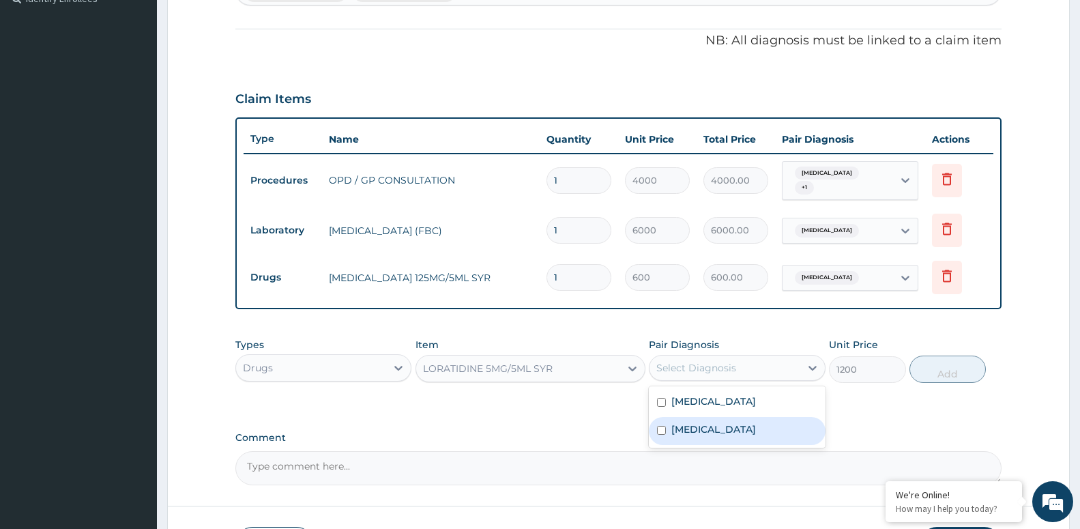
click at [751, 424] on label "Upper respiratory infection" at bounding box center [714, 429] width 85 height 14
checkbox input "true"
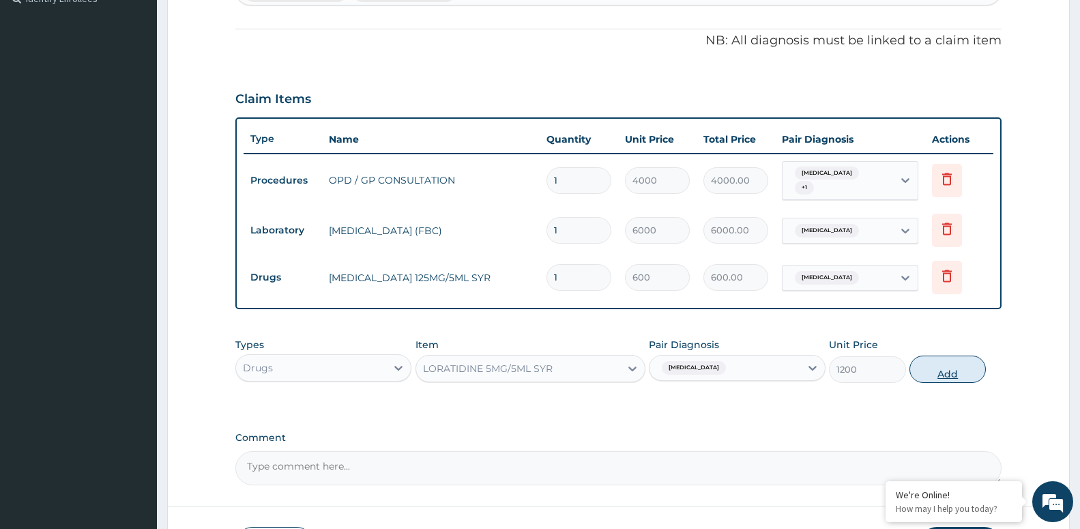
click at [938, 367] on button "Add" at bounding box center [948, 369] width 76 height 27
type input "0"
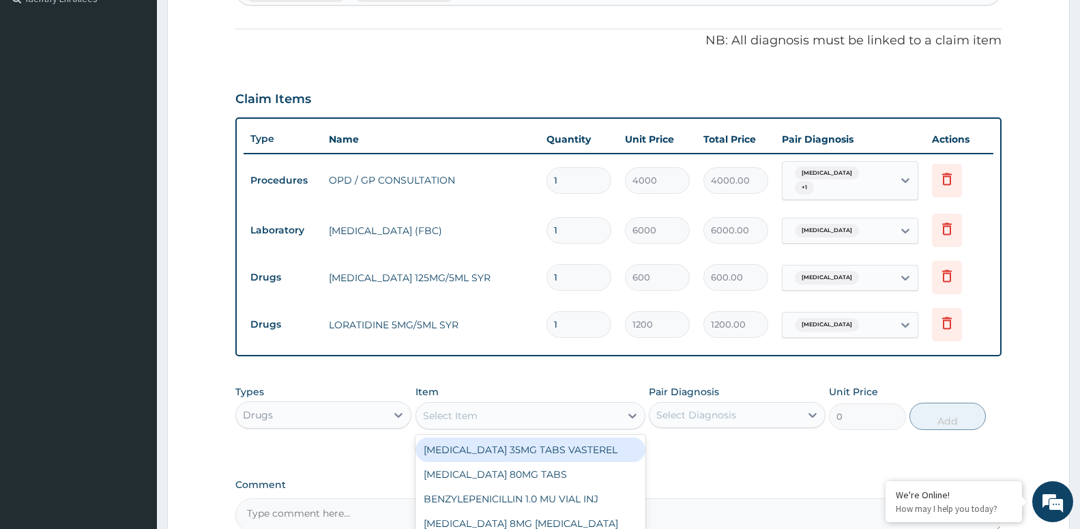
click at [525, 406] on div "Select Item" at bounding box center [518, 416] width 204 height 22
type input "BENY"
click at [493, 438] on div "[MEDICAL_DATA] [MEDICAL_DATA]" at bounding box center [531, 450] width 230 height 25
type input "4800"
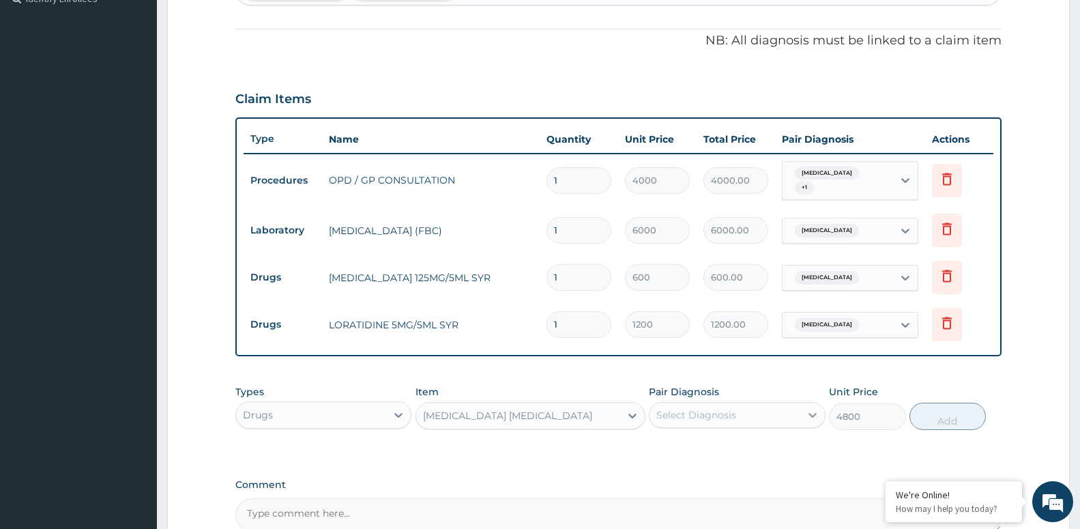
click at [817, 418] on div at bounding box center [813, 415] width 25 height 25
click at [756, 475] on label "Upper respiratory infection" at bounding box center [714, 477] width 85 height 14
checkbox input "true"
click at [958, 406] on button "Add" at bounding box center [948, 416] width 76 height 27
type input "0"
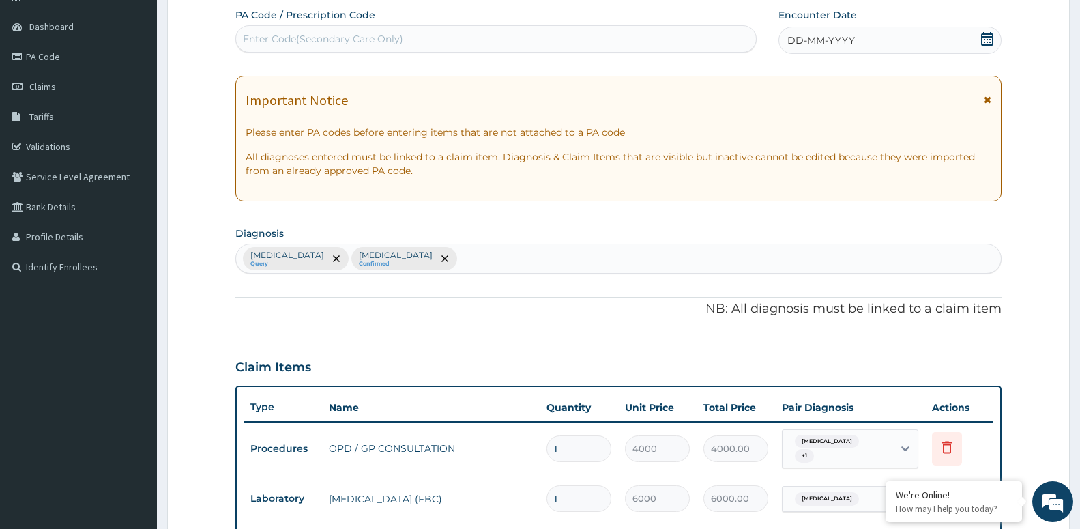
scroll to position [91, 0]
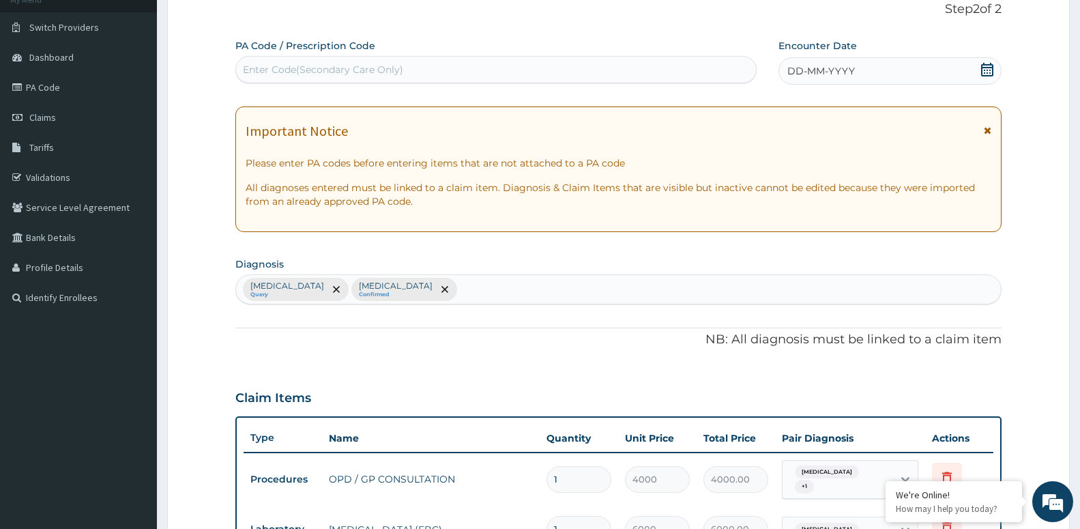
click at [797, 68] on span "DD-MM-YYYY" at bounding box center [822, 71] width 68 height 14
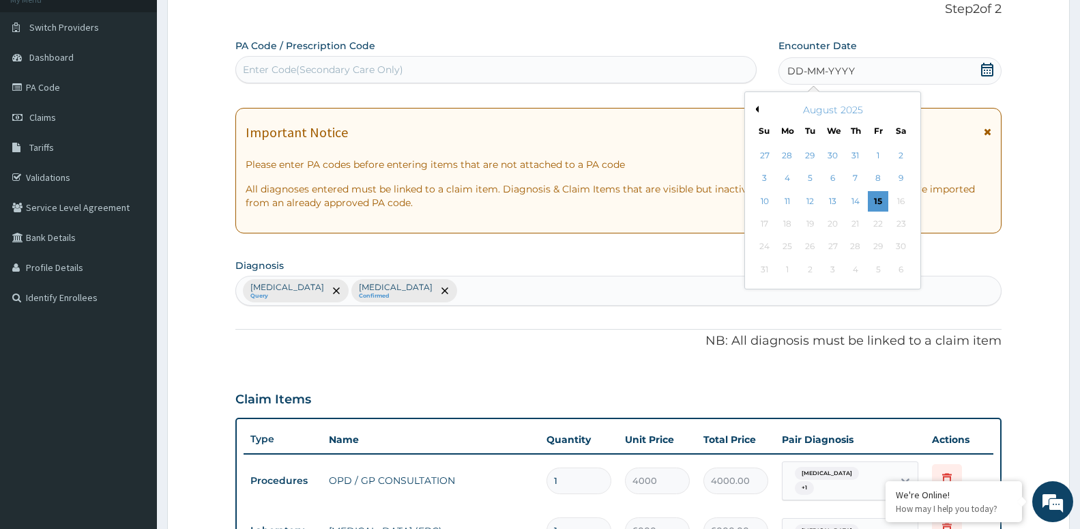
click at [755, 109] on button "Previous Month" at bounding box center [755, 109] width 7 height 7
drag, startPoint x: 760, startPoint y: 106, endPoint x: 762, endPoint y: 98, distance: 8.4
click at [760, 104] on div "July 2025" at bounding box center [833, 110] width 164 height 14
click at [756, 111] on button "Previous Month" at bounding box center [755, 109] width 7 height 7
click at [837, 176] on div "11" at bounding box center [832, 179] width 20 height 20
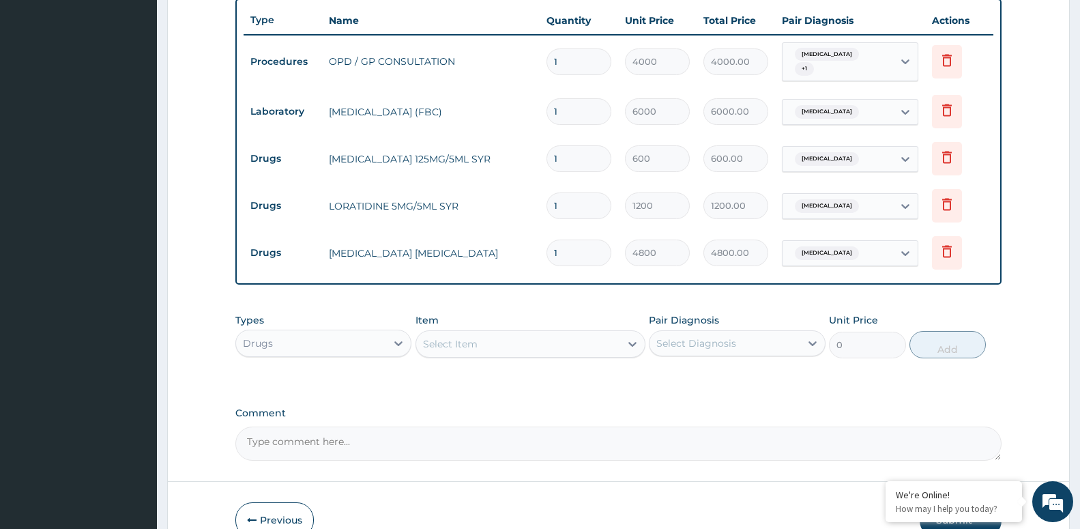
scroll to position [579, 0]
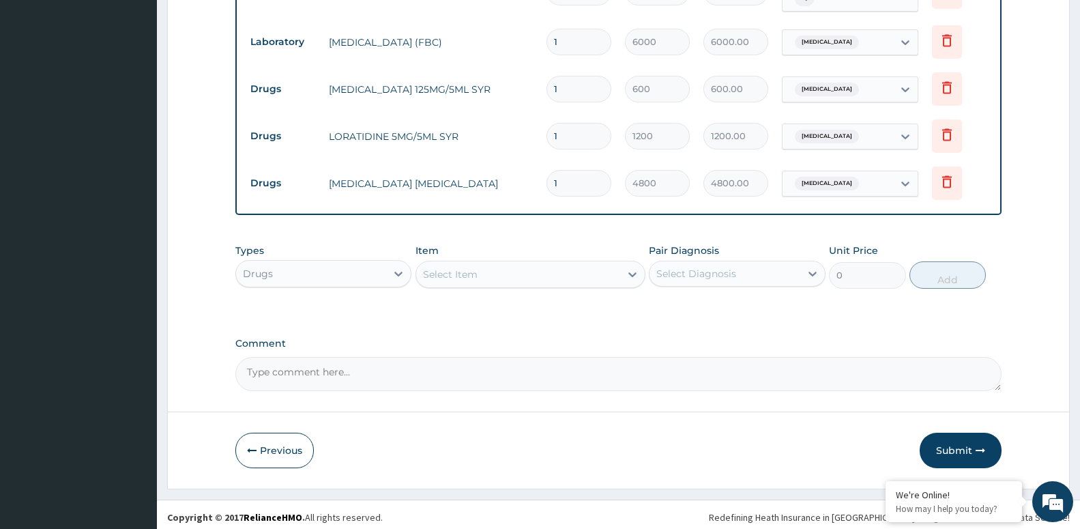
drag, startPoint x: 941, startPoint y: 443, endPoint x: 1014, endPoint y: 336, distance: 129.3
click at [940, 446] on button "Submit" at bounding box center [961, 450] width 82 height 35
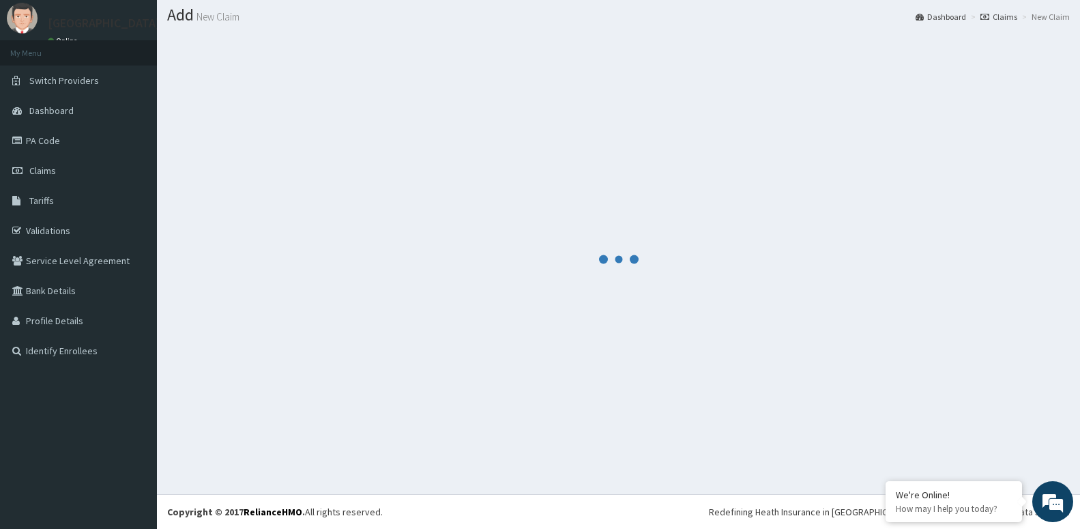
scroll to position [38, 0]
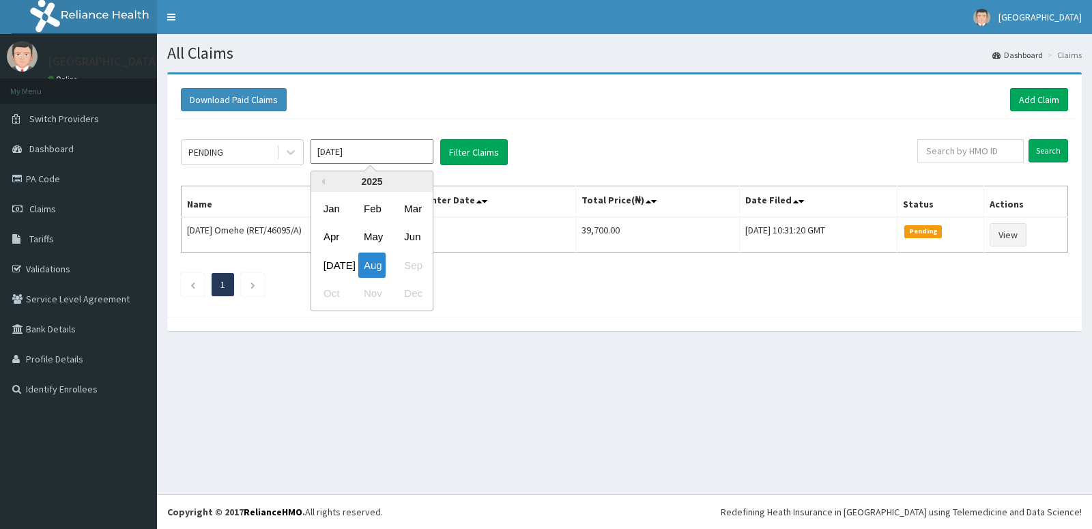
click at [334, 147] on input "[DATE]" at bounding box center [372, 151] width 123 height 25
click at [418, 234] on div "Jun" at bounding box center [412, 237] width 27 height 25
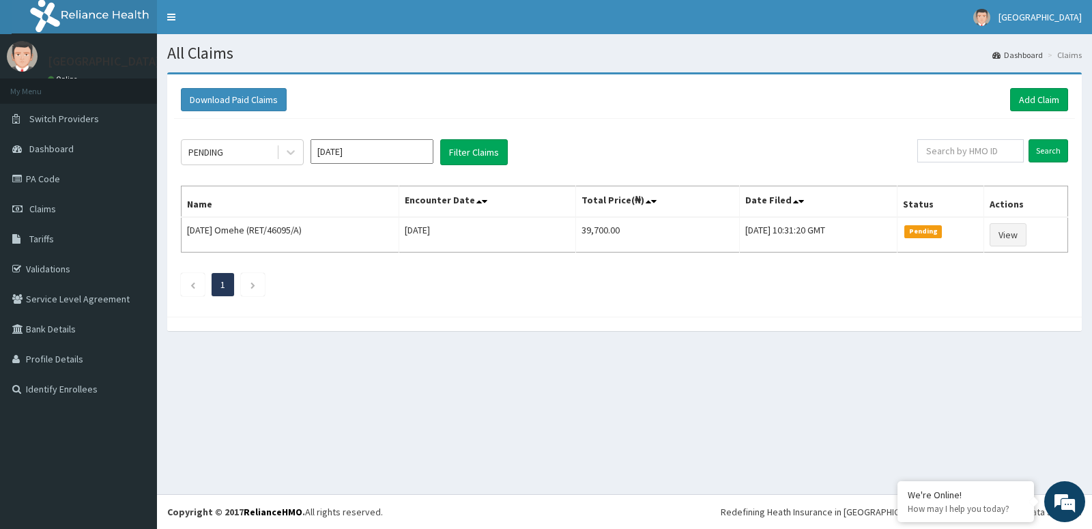
type input "[DATE]"
click at [464, 152] on button "Filter Claims" at bounding box center [474, 152] width 68 height 26
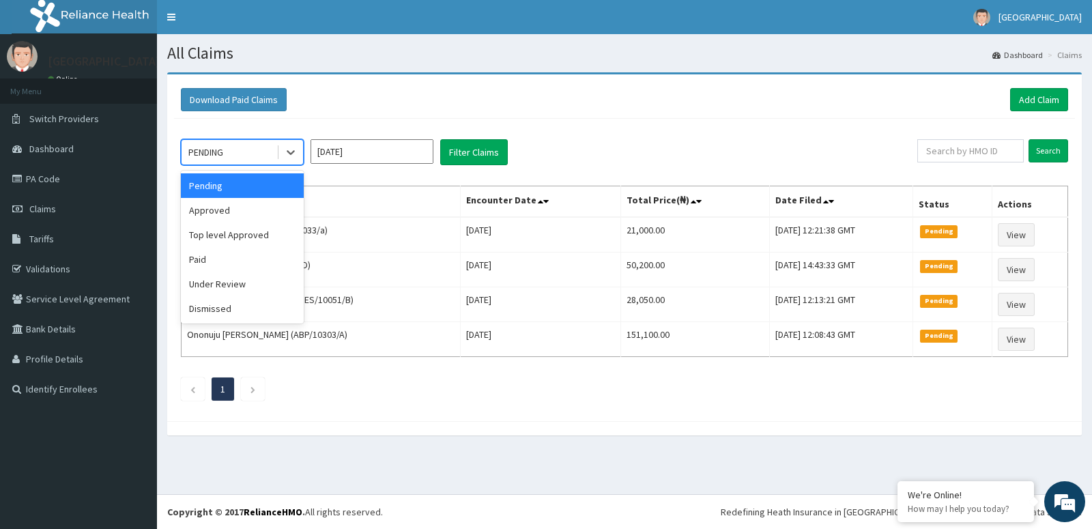
click at [256, 148] on div "PENDING" at bounding box center [229, 152] width 95 height 22
click at [254, 215] on div "Approved" at bounding box center [242, 210] width 123 height 25
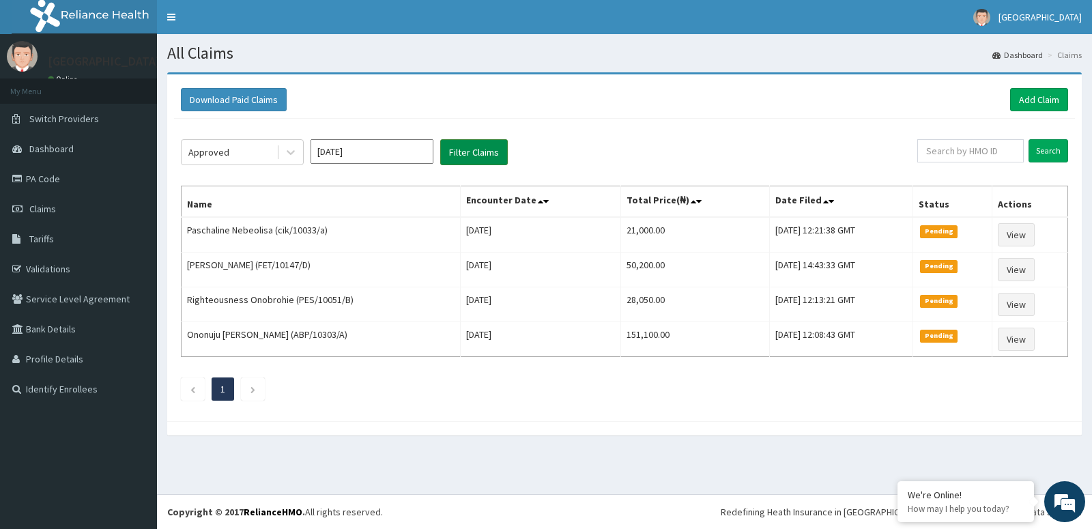
click at [473, 155] on button "Filter Claims" at bounding box center [474, 152] width 68 height 26
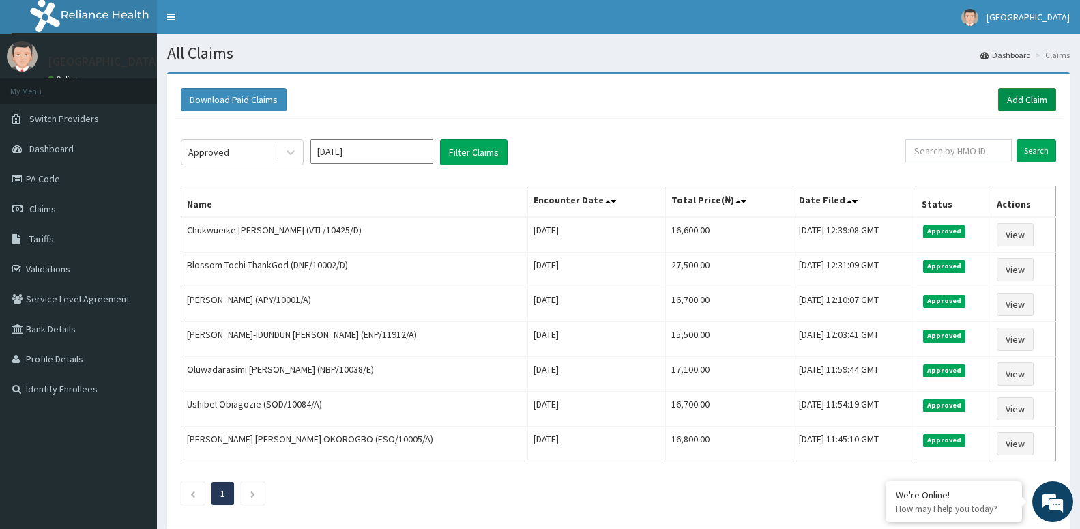
click at [1024, 94] on link "Add Claim" at bounding box center [1028, 99] width 58 height 23
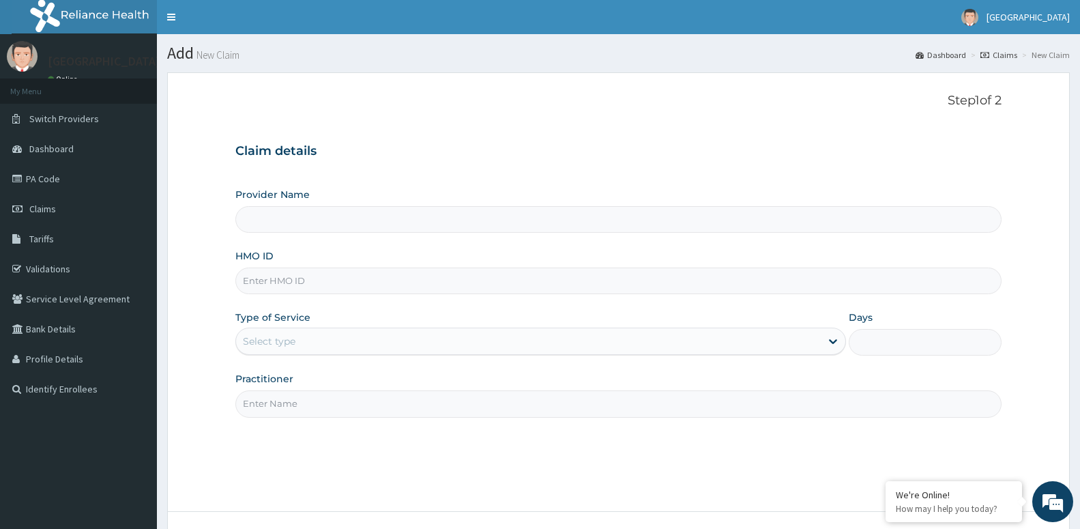
type input "[GEOGRAPHIC_DATA] -ASABA"
click at [328, 287] on input "HMO ID" at bounding box center [618, 281] width 766 height 27
type input "EGD/10021/C"
click at [288, 343] on div "Select type" at bounding box center [269, 341] width 53 height 14
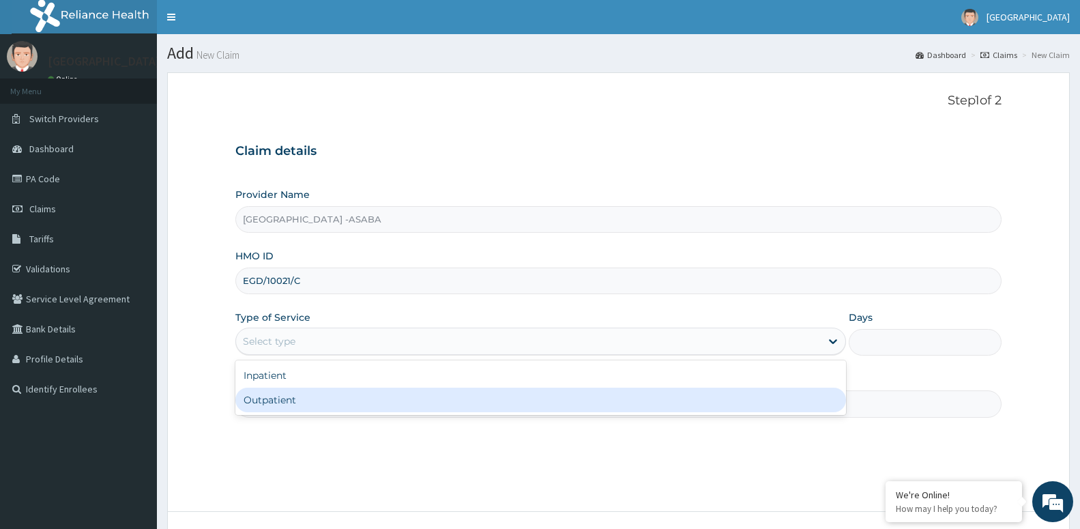
click at [291, 399] on div "Outpatient" at bounding box center [540, 400] width 611 height 25
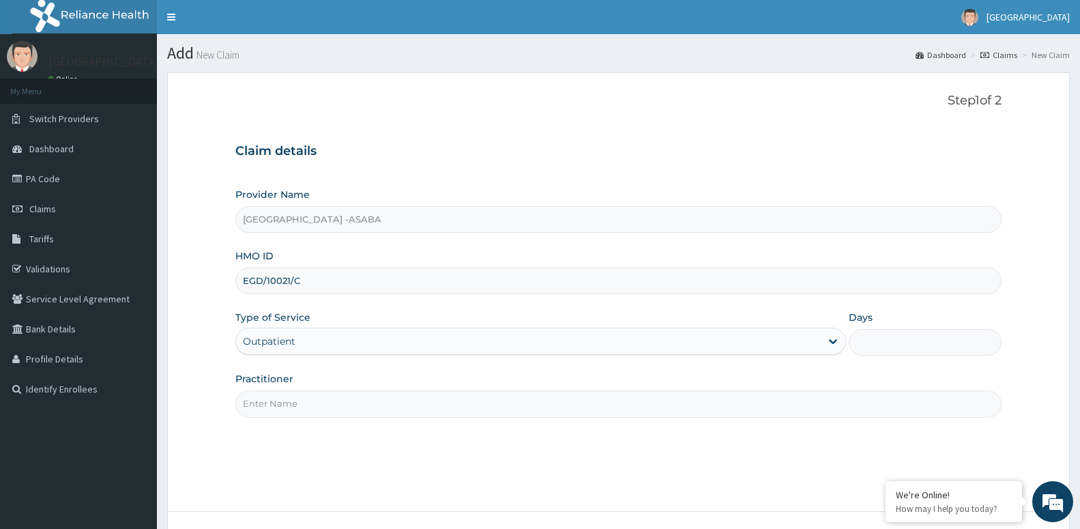
type input "1"
click at [296, 403] on input "Practitioner" at bounding box center [618, 403] width 766 height 27
paste input "DR [PERSON_NAME]"
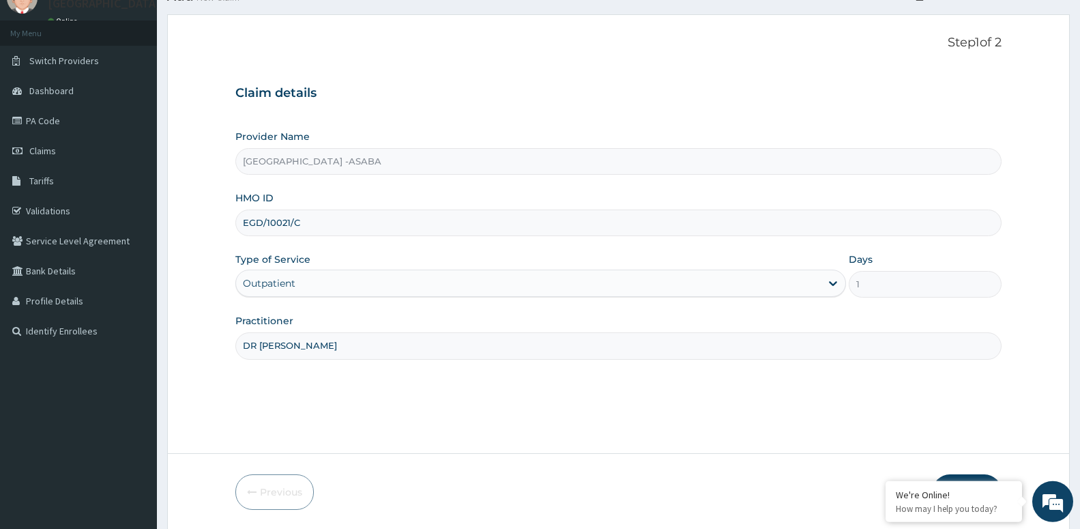
scroll to position [105, 0]
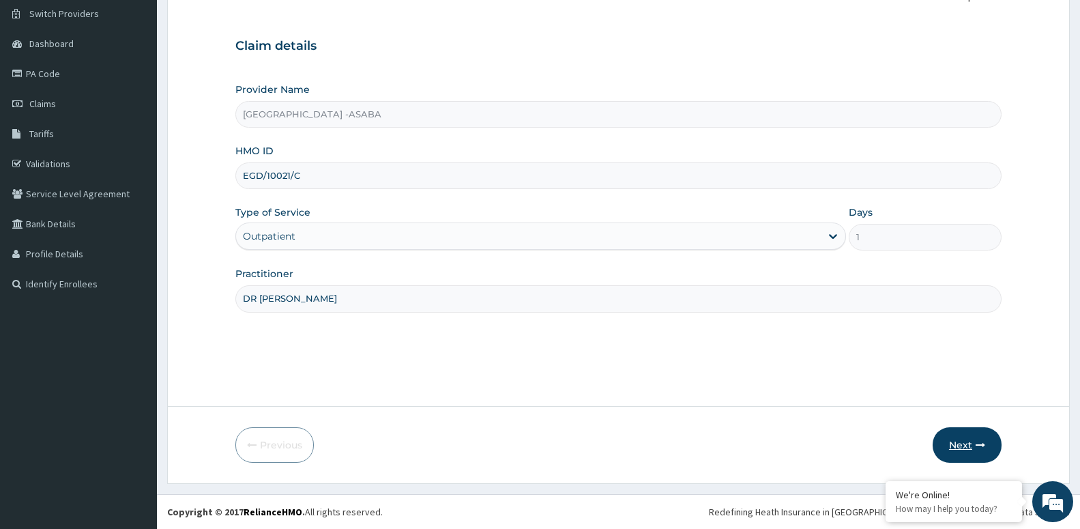
type input "DR [PERSON_NAME]"
click at [990, 454] on button "Next" at bounding box center [967, 444] width 69 height 35
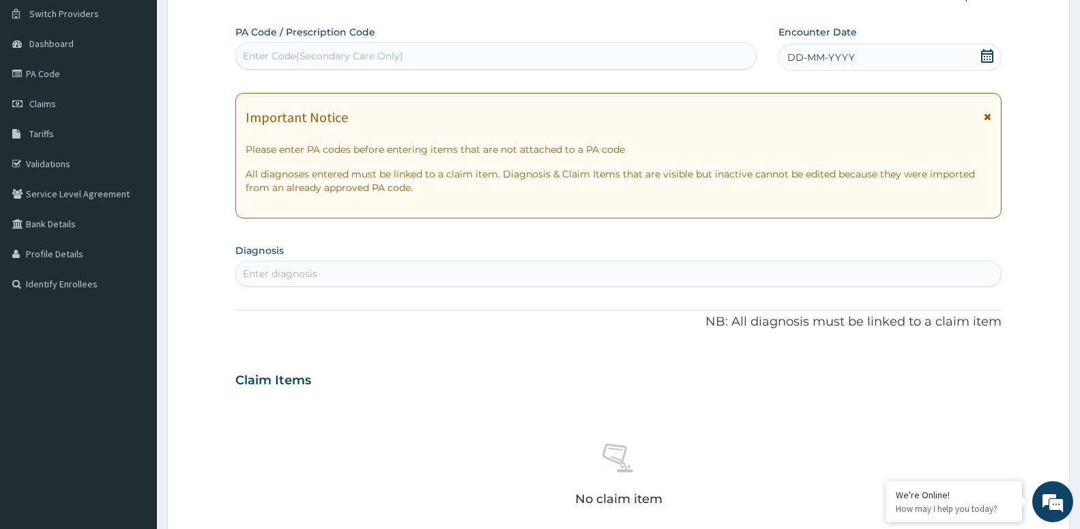
click at [457, 270] on div "Enter diagnosis" at bounding box center [618, 274] width 765 height 22
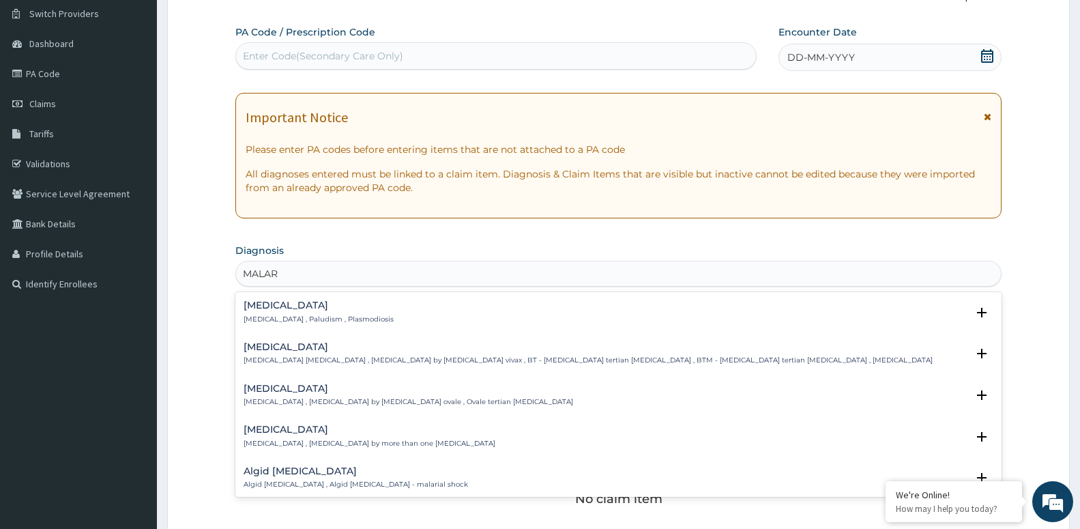
type input "MALARI"
drag, startPoint x: 319, startPoint y: 307, endPoint x: 316, endPoint y: 315, distance: 8.2
click at [316, 315] on div "[MEDICAL_DATA] [MEDICAL_DATA] , Paludism , Plasmodiosis" at bounding box center [319, 312] width 150 height 24
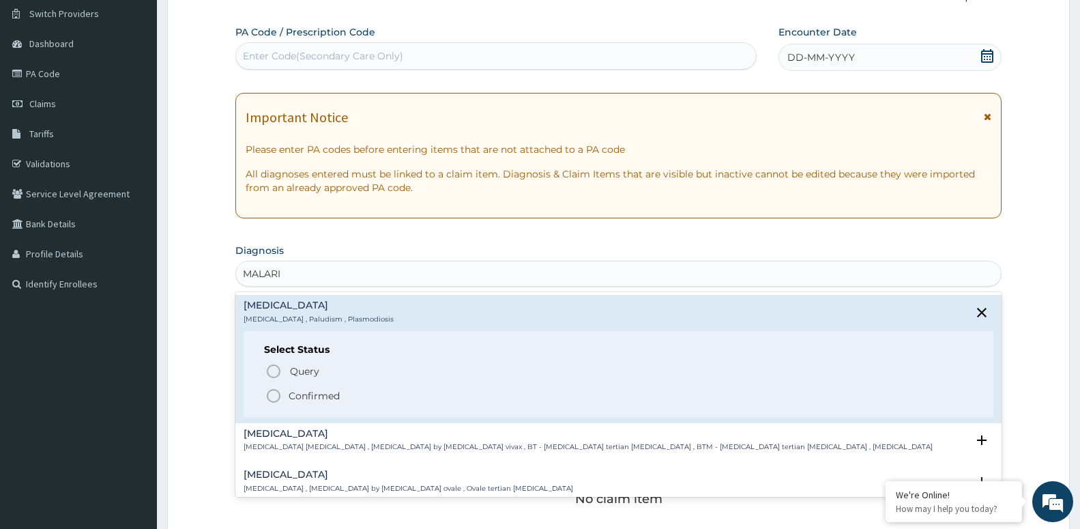
click at [325, 401] on p "Confirmed" at bounding box center [314, 396] width 51 height 14
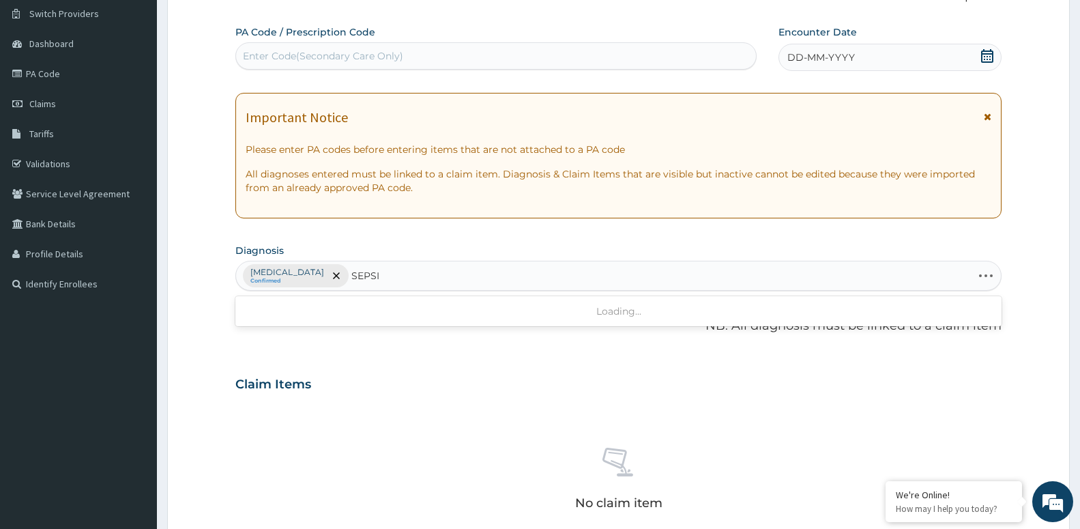
type input "[MEDICAL_DATA]"
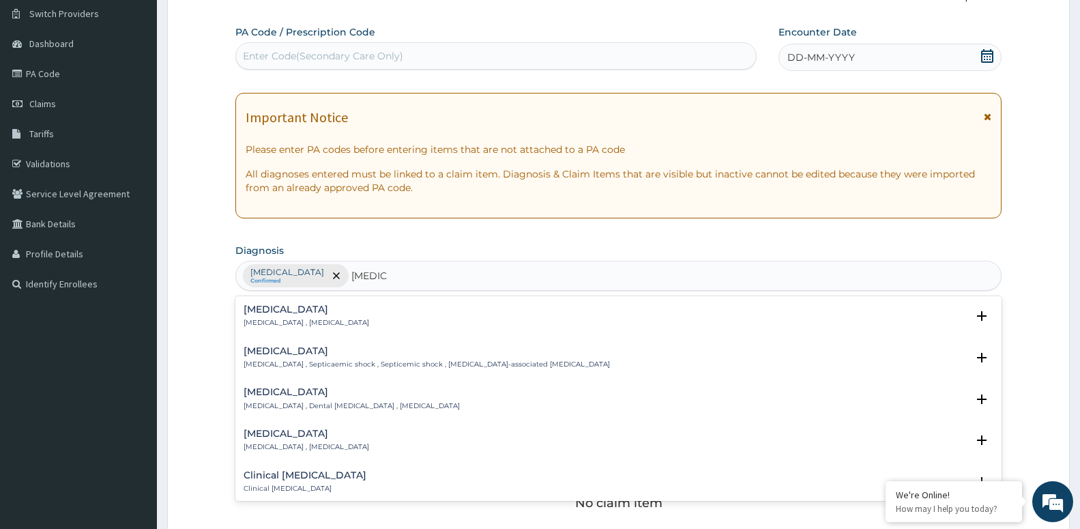
click at [319, 325] on p "[MEDICAL_DATA] , [MEDICAL_DATA]" at bounding box center [307, 323] width 126 height 10
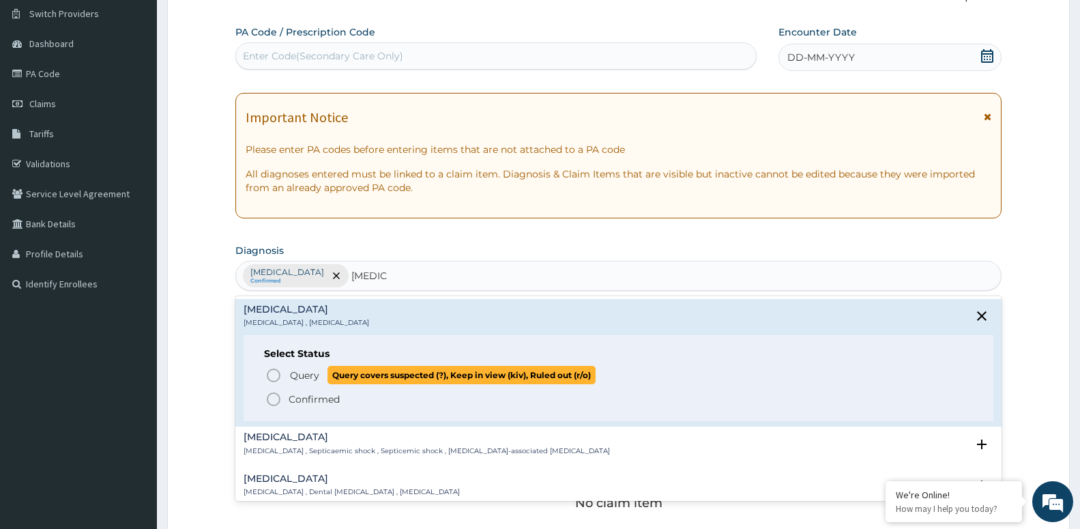
click at [321, 375] on p "Query Query covers suspected (?), Keep in view (kiv), Ruled out (r/o)" at bounding box center [442, 375] width 307 height 18
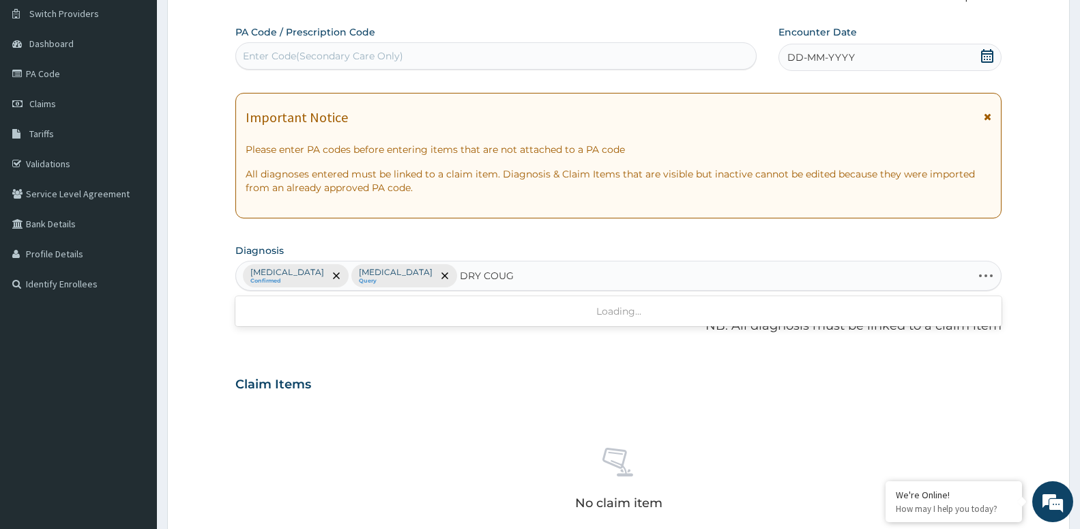
type input "[MEDICAL_DATA]"
click at [311, 321] on p "[MEDICAL_DATA] , Unproductive cough , [MEDICAL_DATA]" at bounding box center [345, 323] width 203 height 10
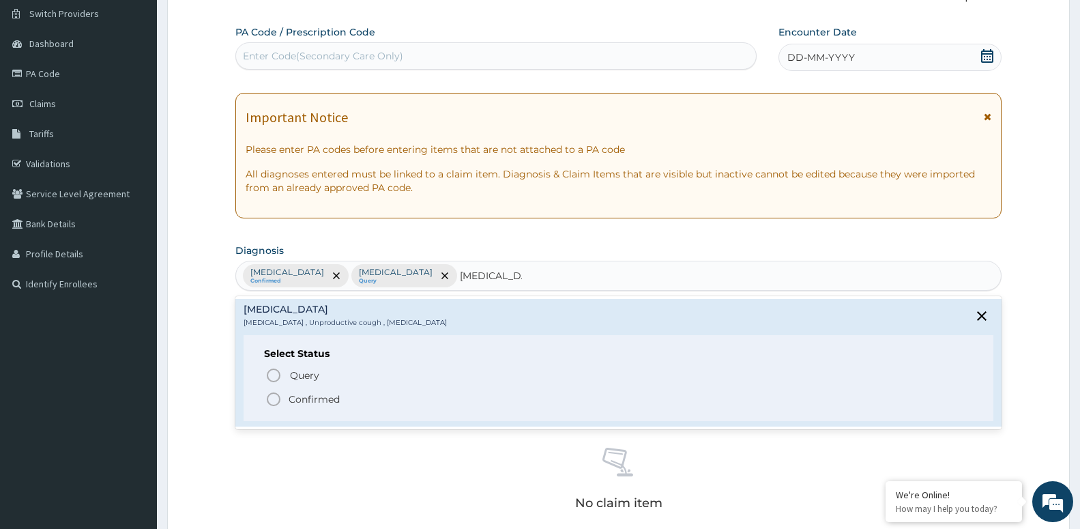
click at [314, 399] on p "Confirmed" at bounding box center [314, 399] width 51 height 14
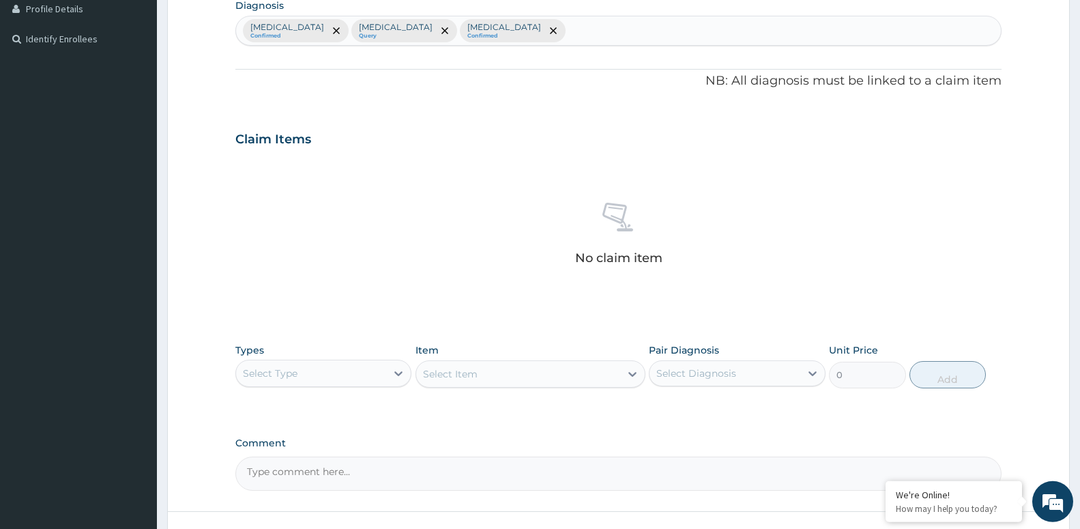
scroll to position [384, 0]
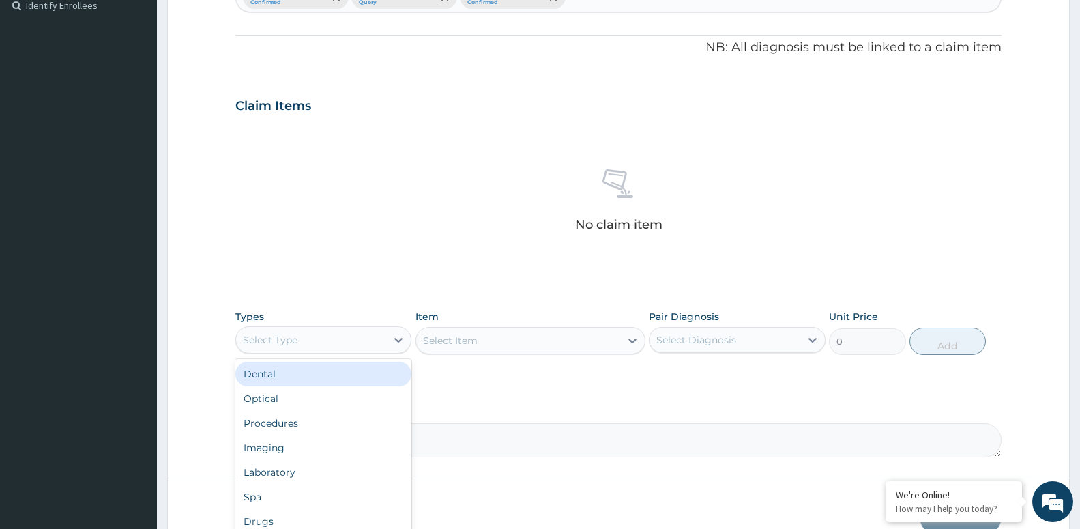
click at [260, 342] on div "Select Type" at bounding box center [270, 340] width 55 height 14
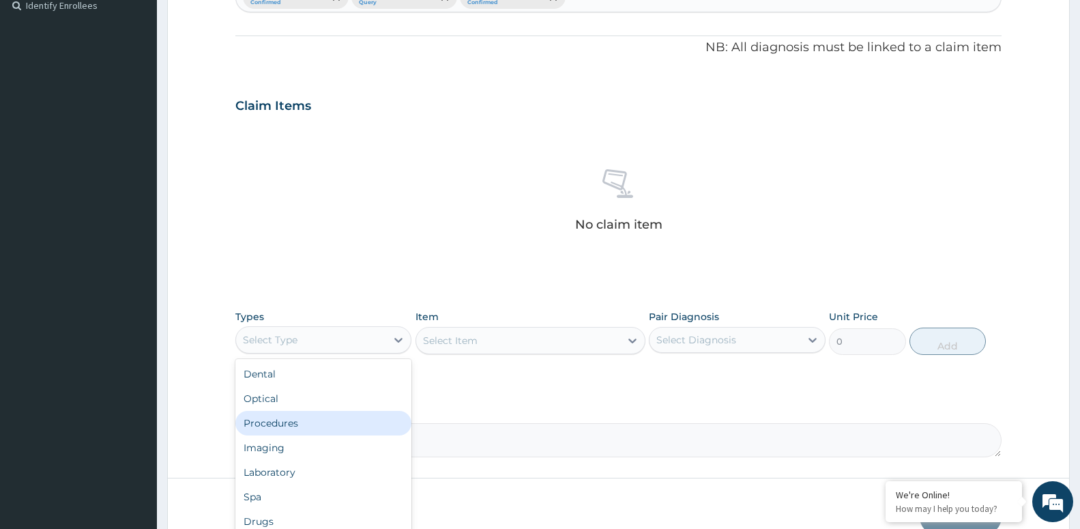
click at [316, 427] on div "Procedures" at bounding box center [323, 423] width 176 height 25
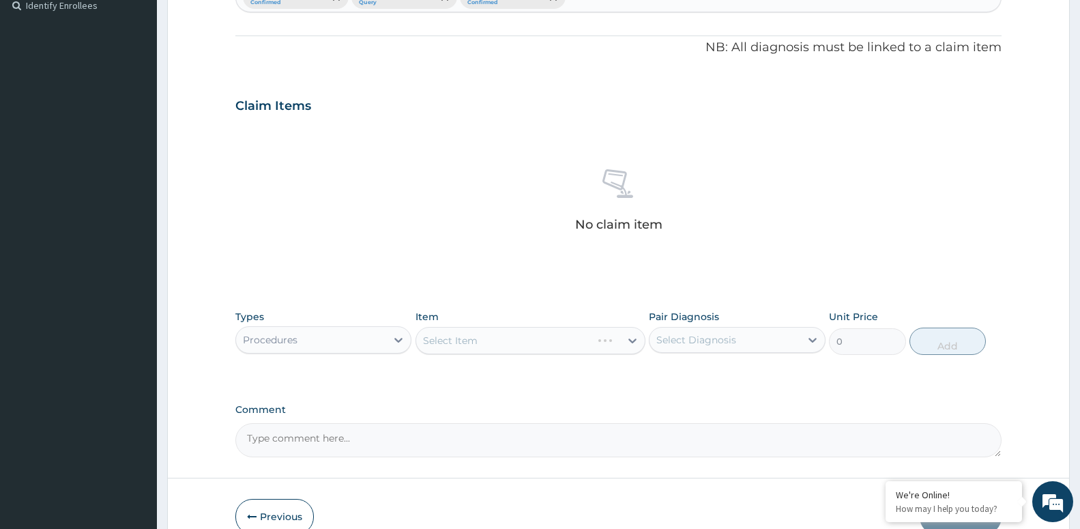
drag, startPoint x: 717, startPoint y: 334, endPoint x: 718, endPoint y: 357, distance: 22.5
click at [717, 335] on div "Select Diagnosis" at bounding box center [697, 340] width 80 height 14
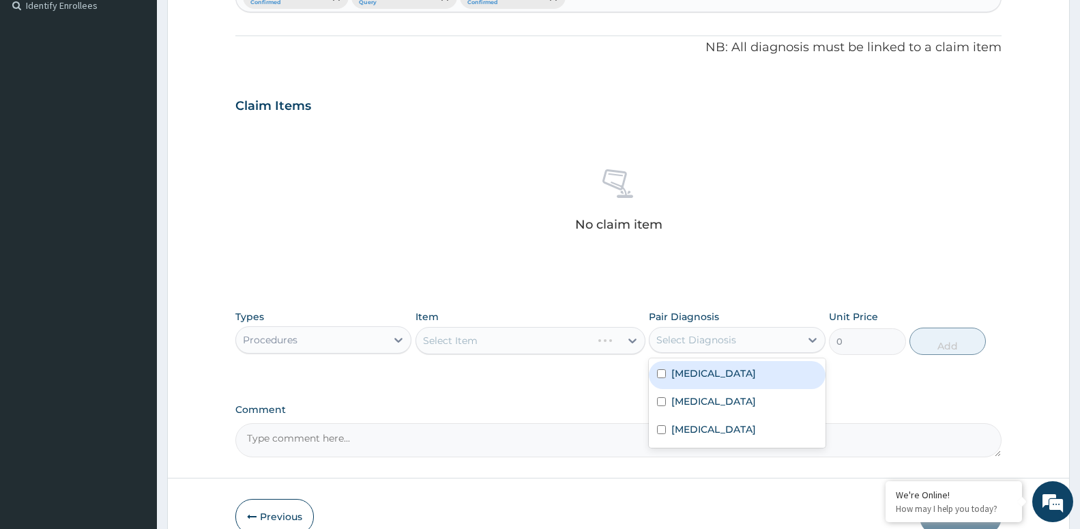
click at [720, 374] on div "[MEDICAL_DATA]" at bounding box center [737, 375] width 176 height 28
drag, startPoint x: 720, startPoint y: 374, endPoint x: 717, endPoint y: 389, distance: 15.4
click at [718, 382] on div "[MEDICAL_DATA]" at bounding box center [737, 375] width 176 height 28
checkbox input "false"
click at [721, 395] on div "[MEDICAL_DATA]" at bounding box center [737, 403] width 176 height 28
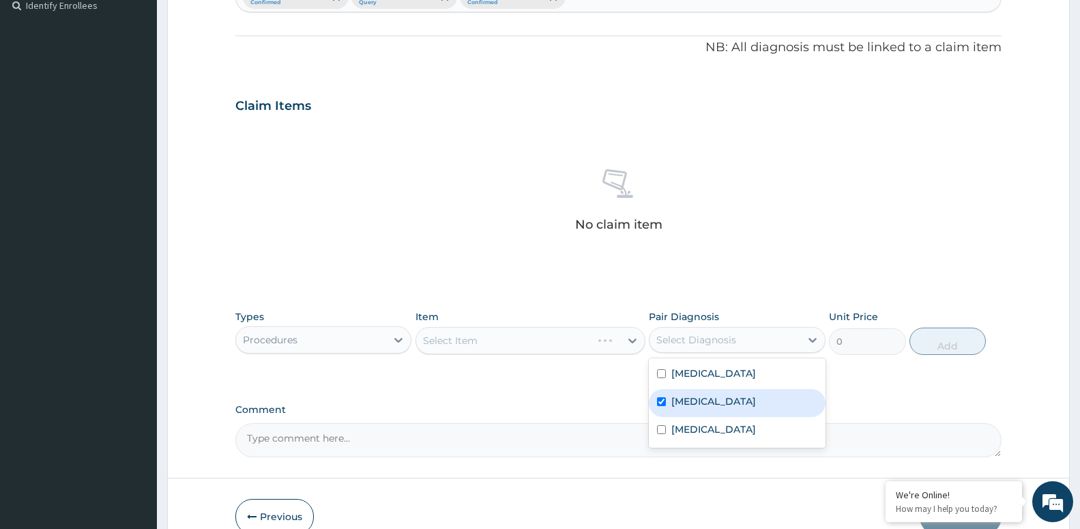
checkbox input "true"
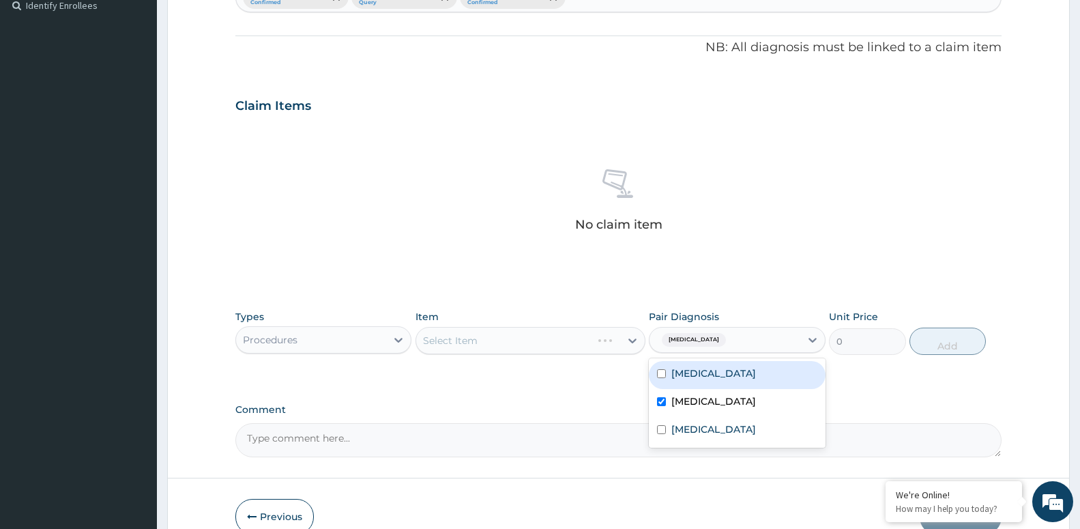
drag, startPoint x: 721, startPoint y: 371, endPoint x: 719, endPoint y: 400, distance: 28.8
click at [721, 373] on div "[MEDICAL_DATA]" at bounding box center [737, 375] width 176 height 28
checkbox input "true"
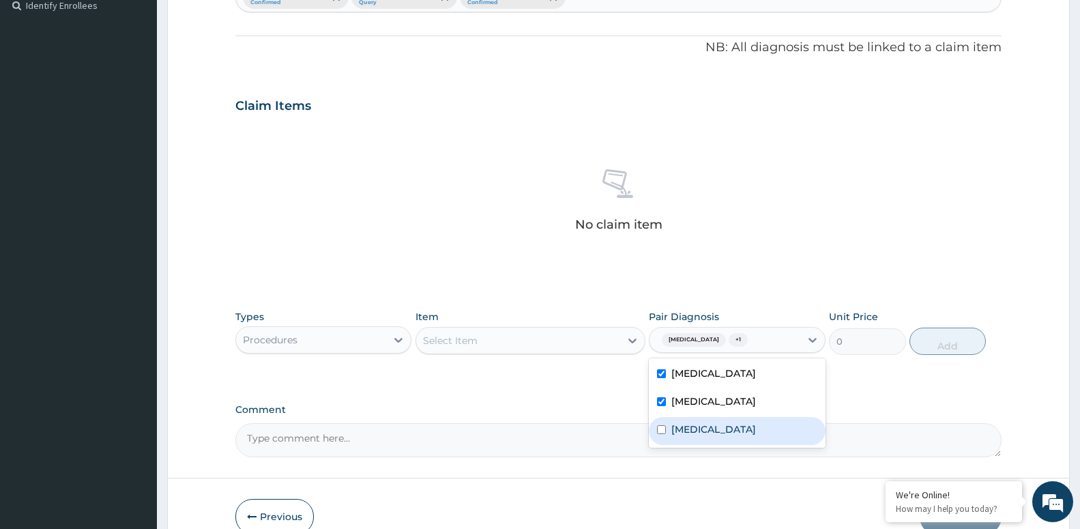
click at [719, 427] on label "[MEDICAL_DATA]" at bounding box center [714, 429] width 85 height 14
checkbox input "true"
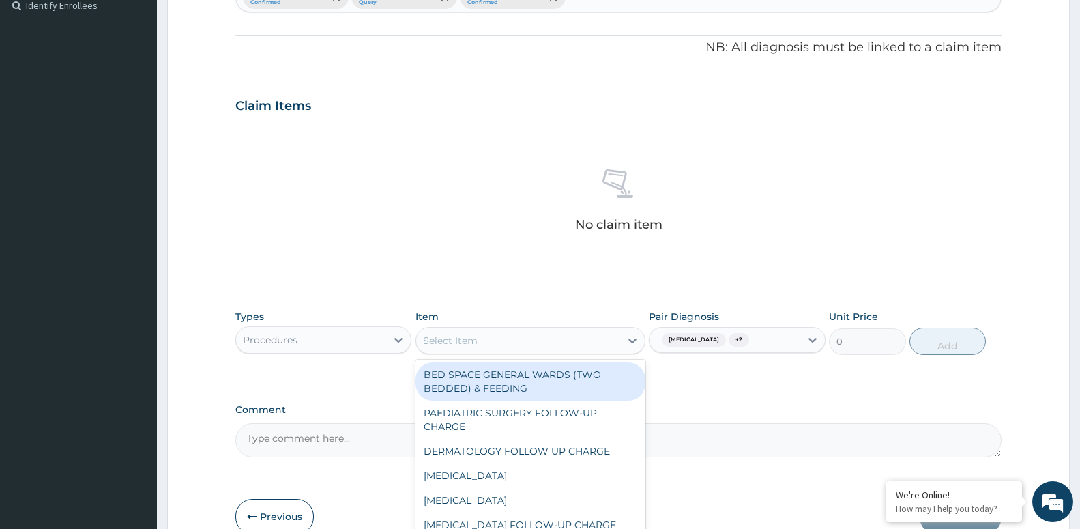
click at [546, 336] on div "Select Item" at bounding box center [518, 341] width 204 height 22
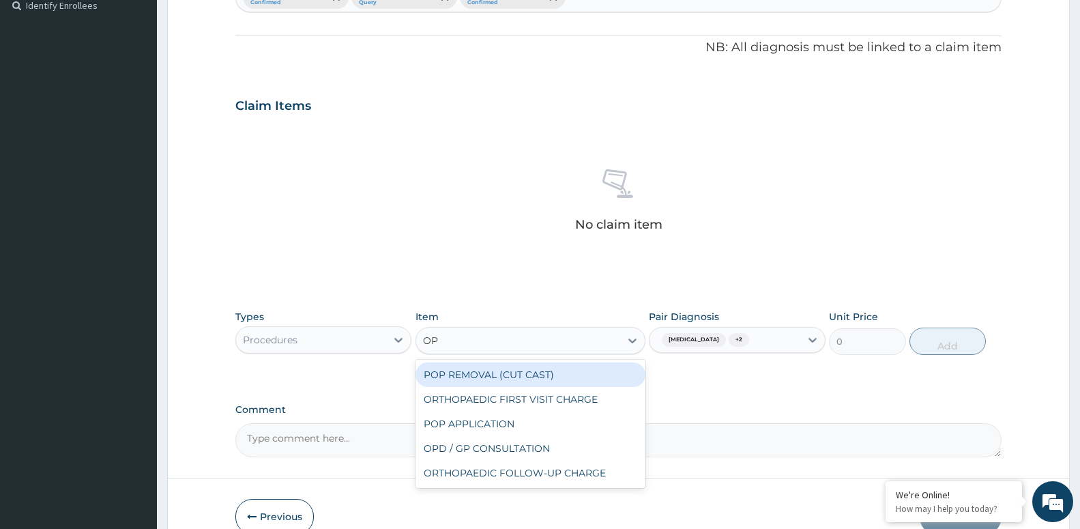
type input "OPD"
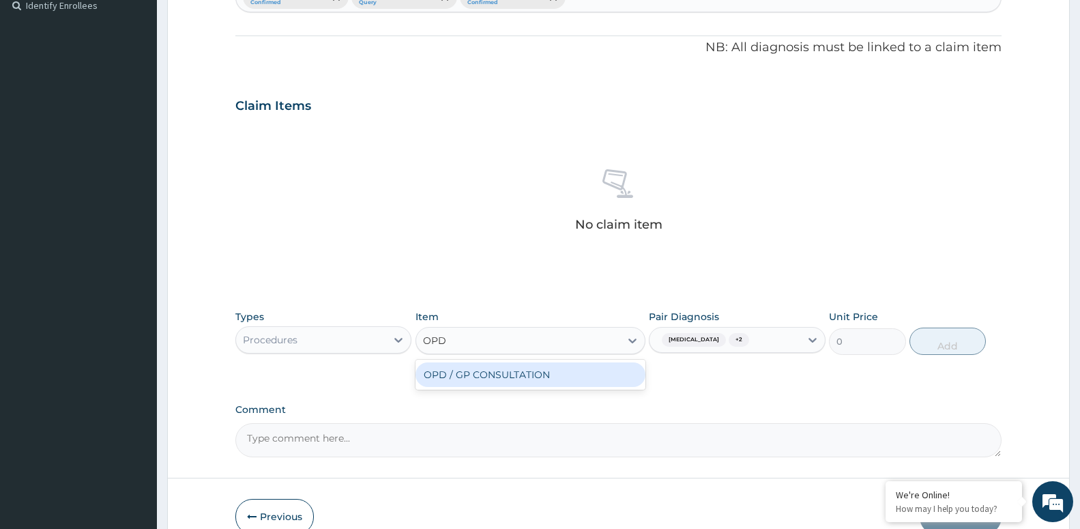
click at [547, 383] on div "OPD / GP CONSULTATION" at bounding box center [531, 374] width 230 height 25
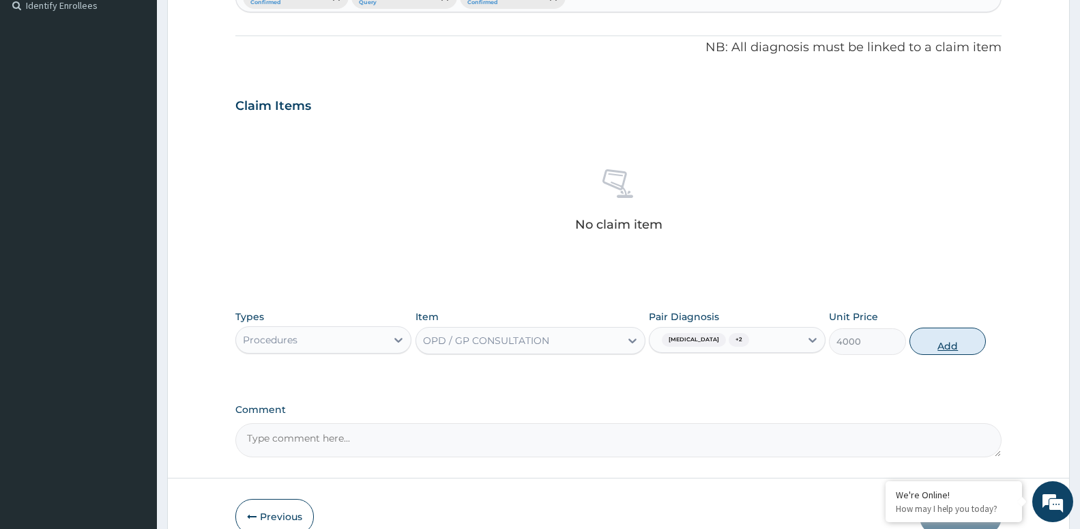
click at [932, 345] on button "Add" at bounding box center [948, 341] width 76 height 27
type input "0"
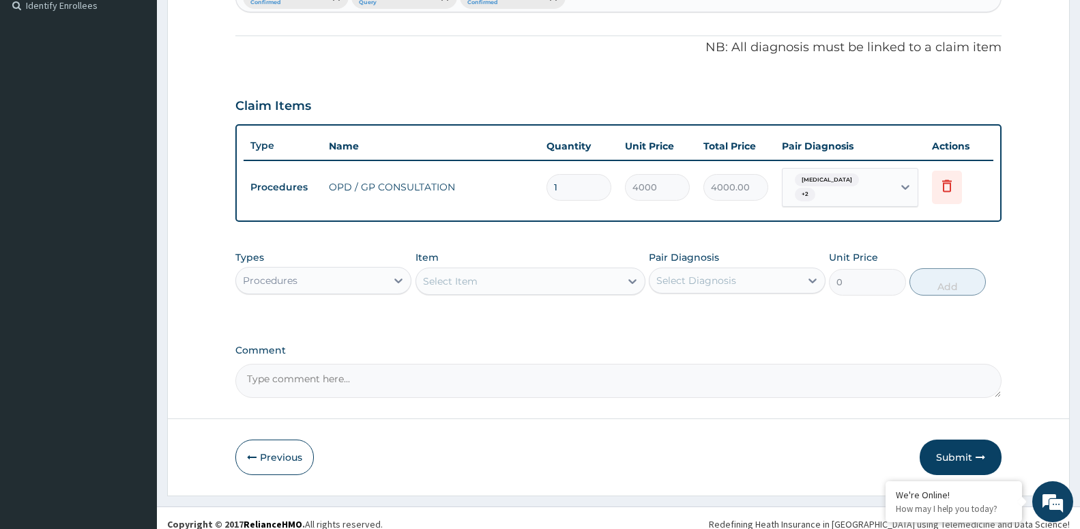
click at [366, 279] on div "Procedures" at bounding box center [311, 281] width 150 height 22
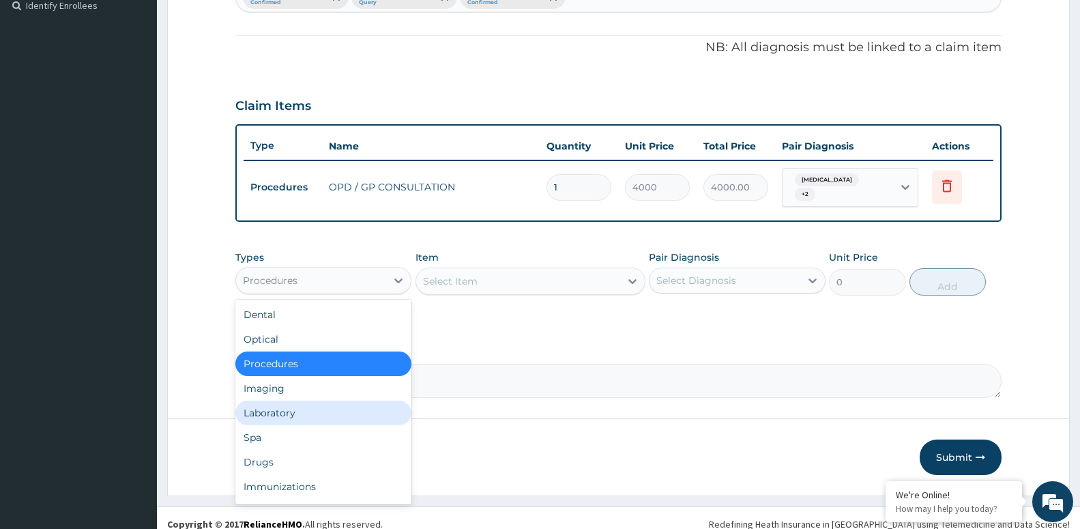
click at [374, 408] on div "Laboratory" at bounding box center [323, 413] width 176 height 25
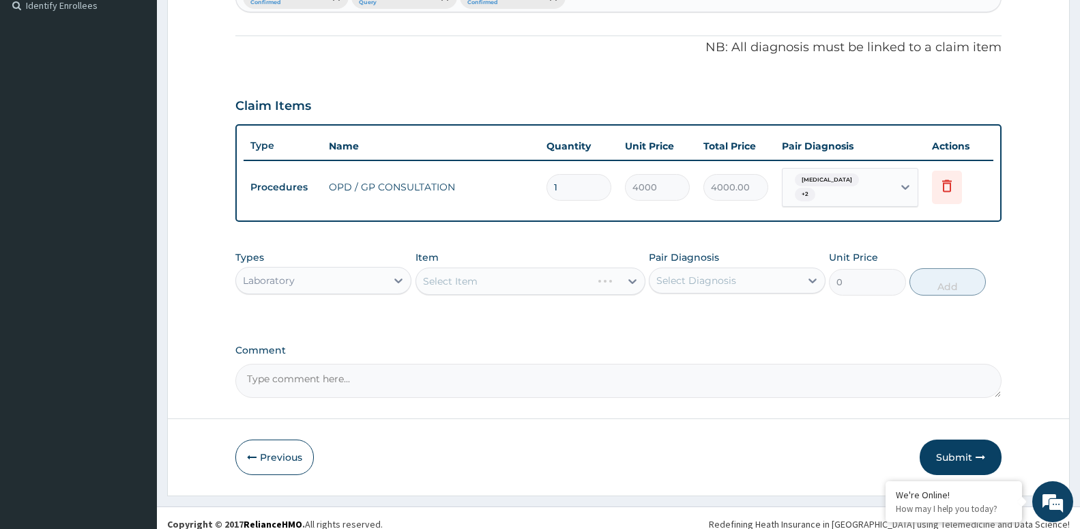
click at [672, 274] on div "Select Diagnosis" at bounding box center [697, 281] width 80 height 14
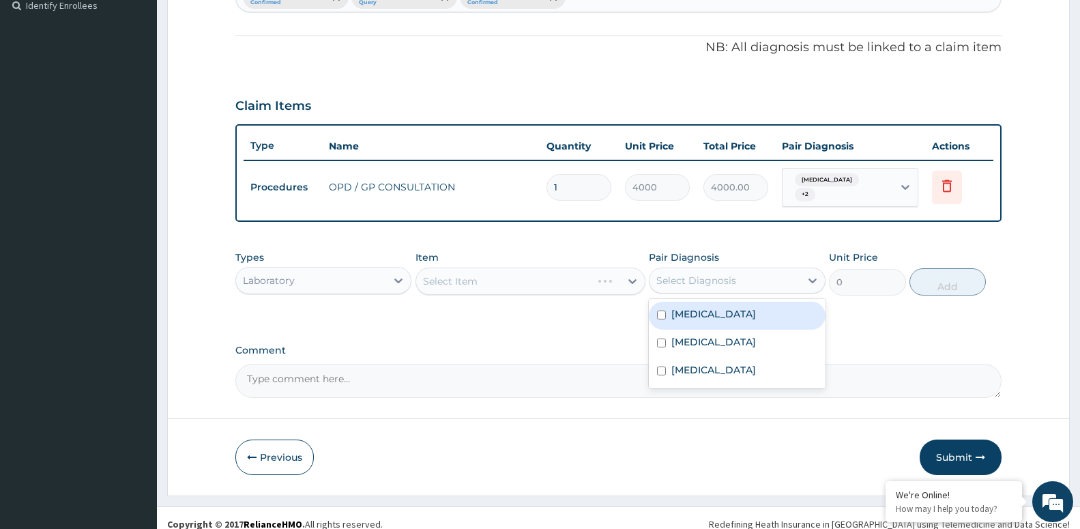
click at [672, 309] on div "Malaria" at bounding box center [737, 316] width 176 height 28
checkbox input "true"
click at [570, 274] on div "Select Item" at bounding box center [518, 281] width 204 height 22
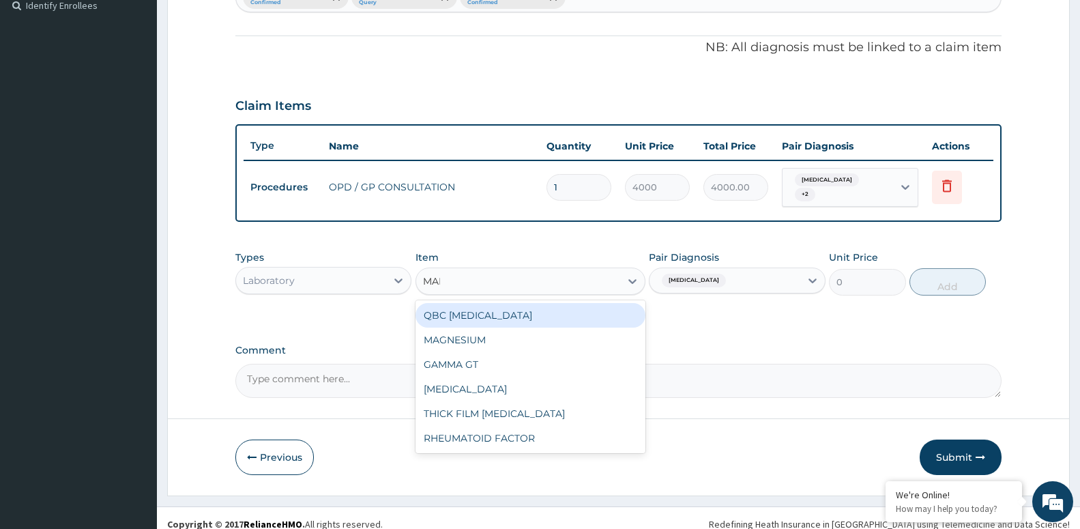
type input "MALA"
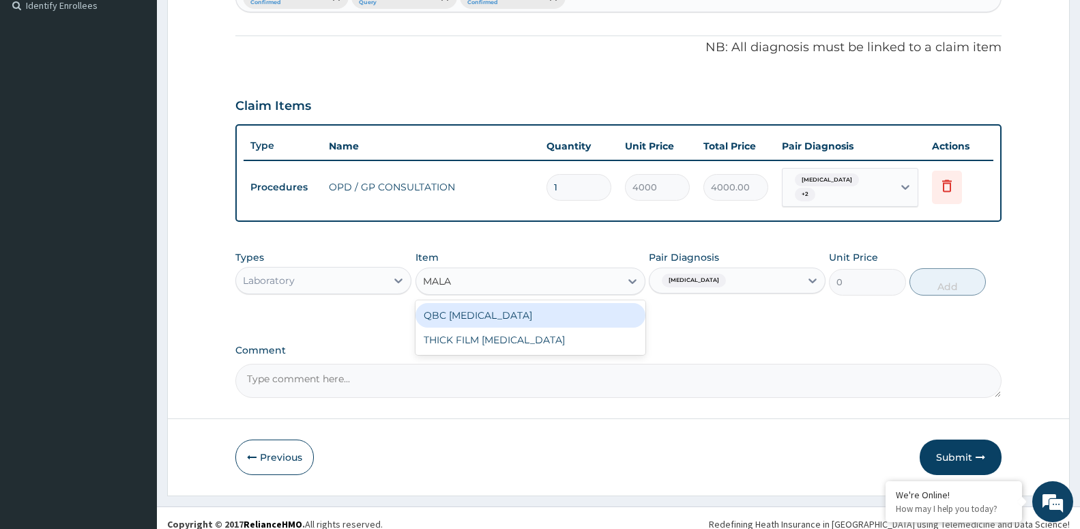
click at [510, 311] on div "QBC MALARIA" at bounding box center [531, 315] width 230 height 25
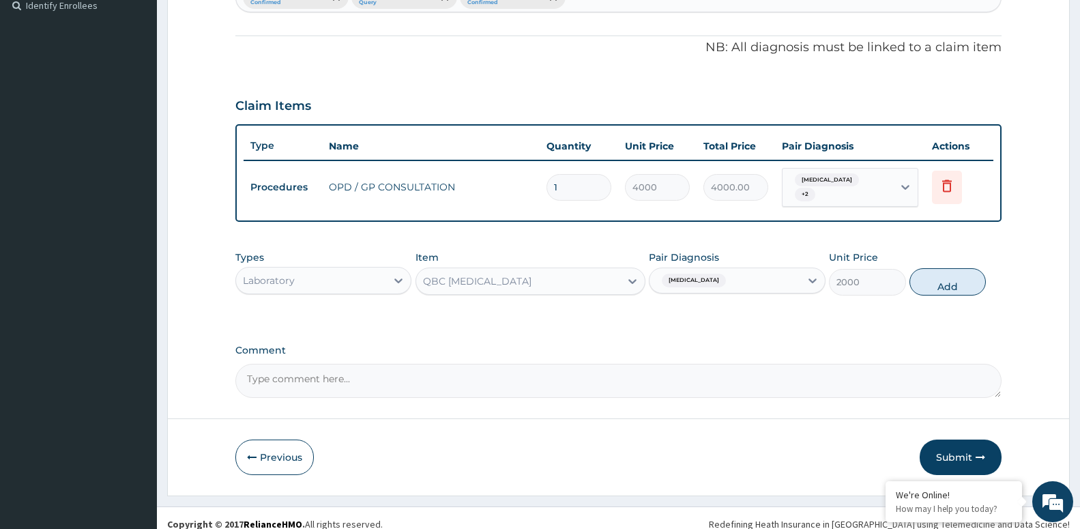
drag, startPoint x: 926, startPoint y: 280, endPoint x: 839, endPoint y: 299, distance: 89.4
click at [923, 282] on button "Add" at bounding box center [948, 281] width 76 height 27
type input "0"
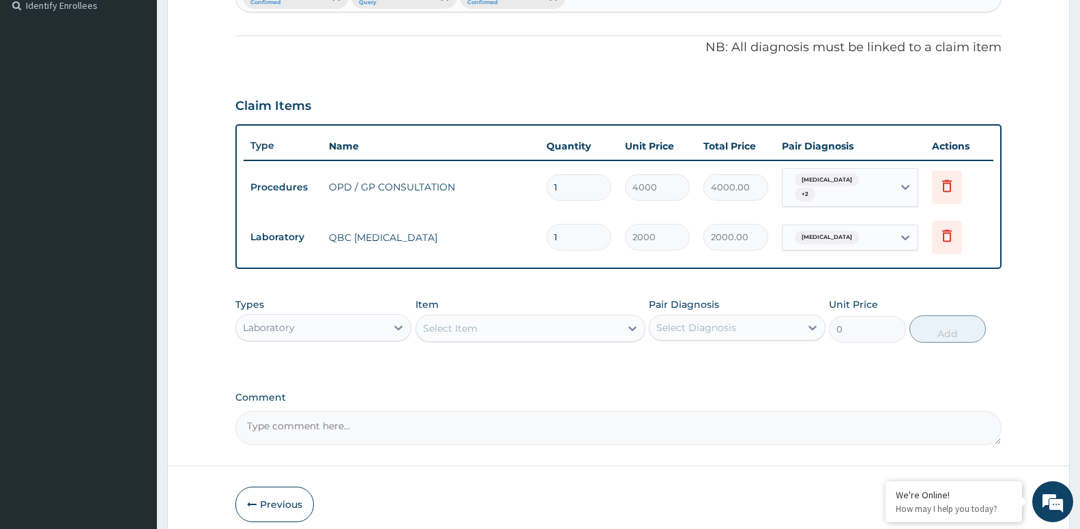
click at [719, 321] on div "Select Diagnosis" at bounding box center [697, 328] width 80 height 14
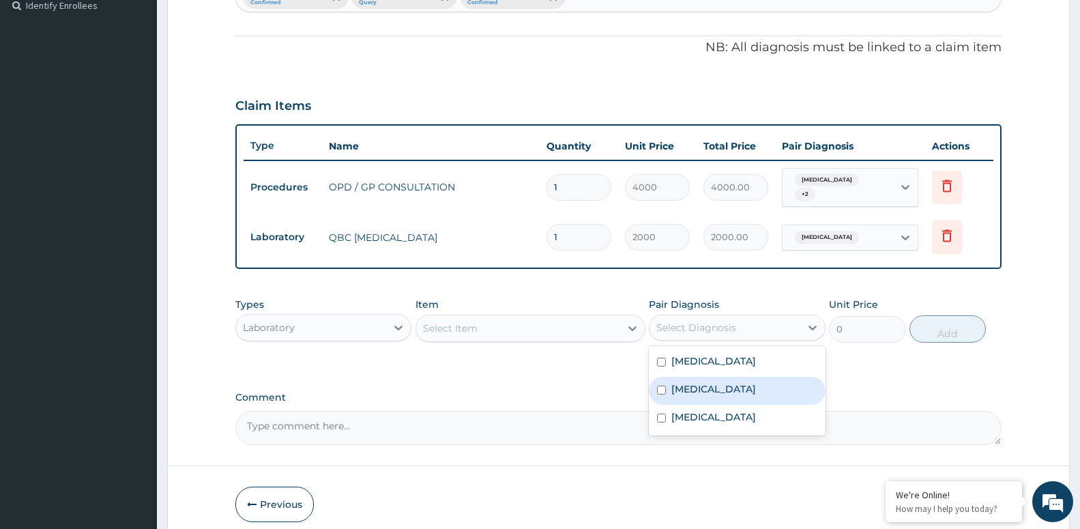
drag, startPoint x: 713, startPoint y: 385, endPoint x: 691, endPoint y: 387, distance: 22.6
click at [712, 386] on div "Sepsis" at bounding box center [737, 391] width 176 height 28
checkbox input "true"
click at [588, 321] on div "Select Item" at bounding box center [518, 328] width 204 height 22
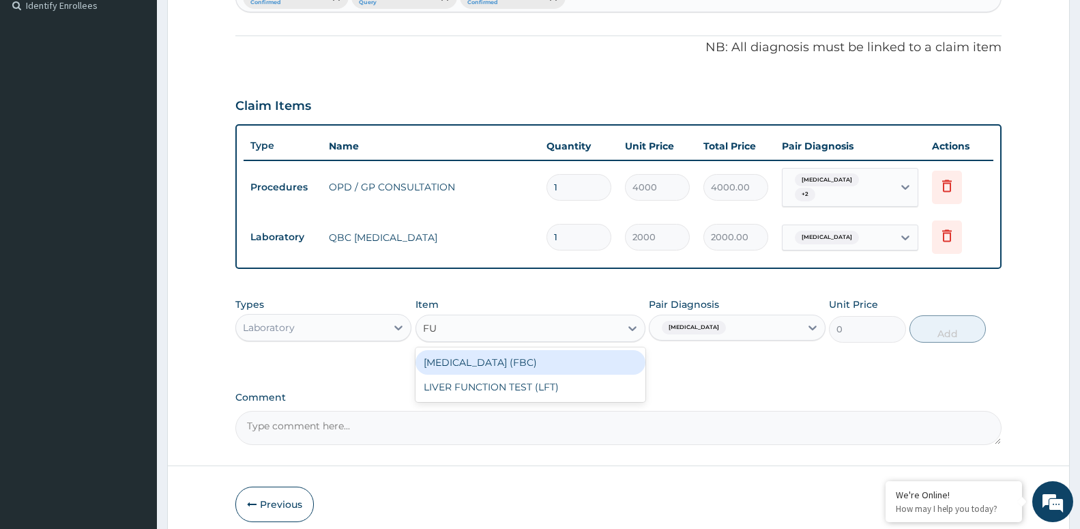
type input "FUL"
click at [490, 350] on div "FULL BLOOD COUNT (FBC)" at bounding box center [531, 362] width 230 height 25
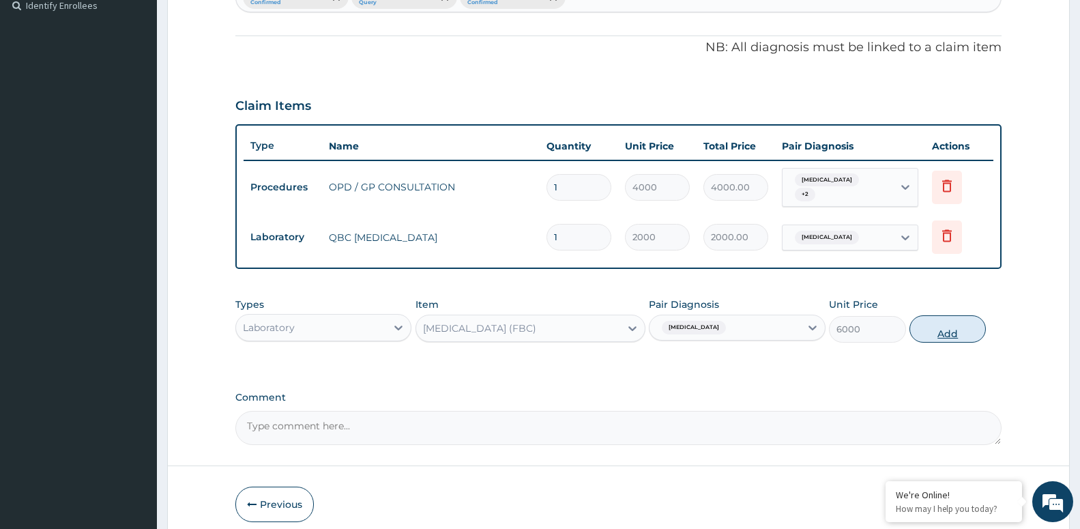
click at [946, 327] on button "Add" at bounding box center [948, 328] width 76 height 27
type input "0"
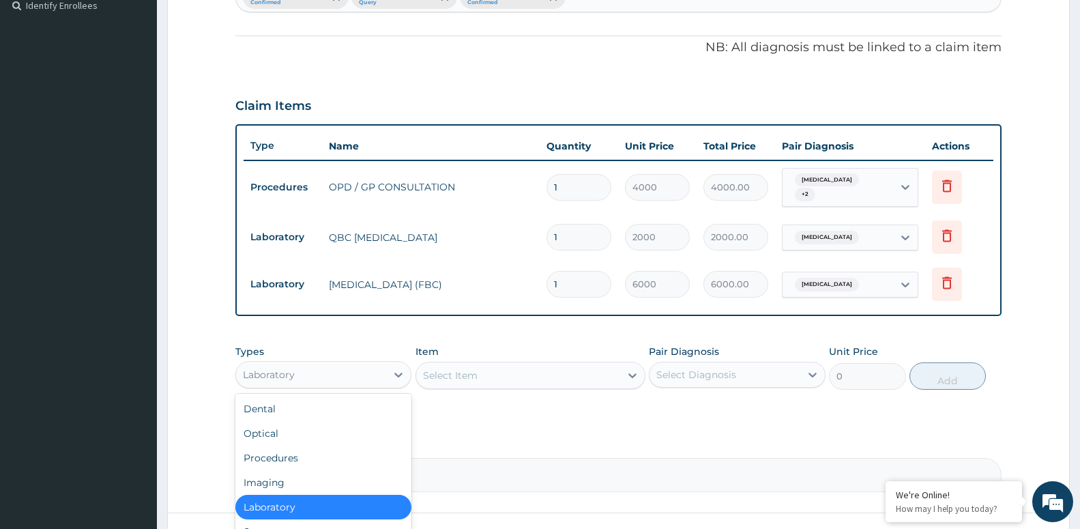
click at [359, 368] on div "Laboratory" at bounding box center [311, 375] width 150 height 22
type input "DR"
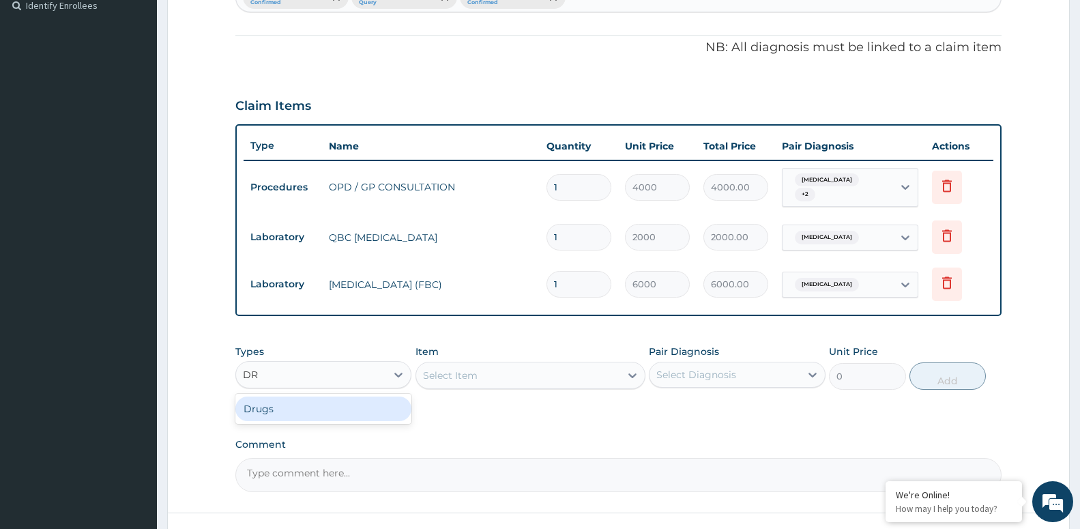
click at [376, 399] on div "Drugs" at bounding box center [323, 409] width 176 height 25
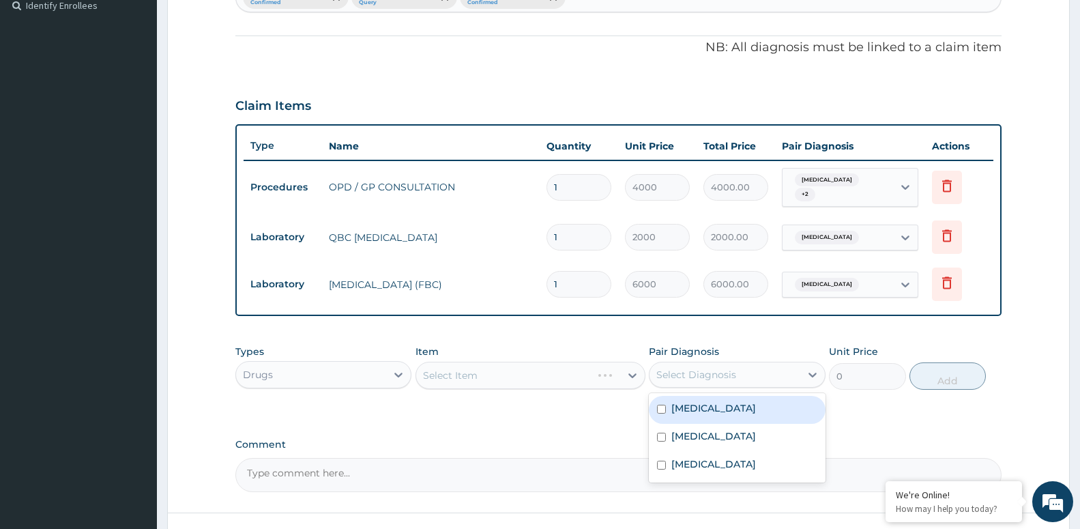
drag, startPoint x: 706, startPoint y: 369, endPoint x: 698, endPoint y: 410, distance: 41.8
click at [706, 369] on div "Select Diagnosis" at bounding box center [697, 375] width 80 height 14
drag, startPoint x: 700, startPoint y: 403, endPoint x: 631, endPoint y: 420, distance: 70.4
click at [700, 404] on label "[MEDICAL_DATA]" at bounding box center [714, 408] width 85 height 14
checkbox input "true"
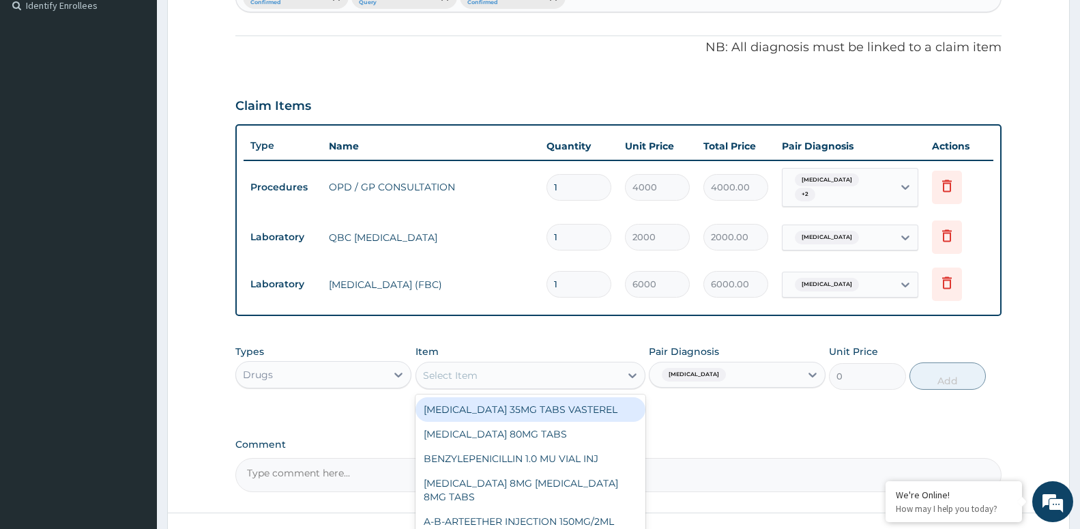
click at [556, 366] on div "Select Item" at bounding box center [518, 375] width 204 height 22
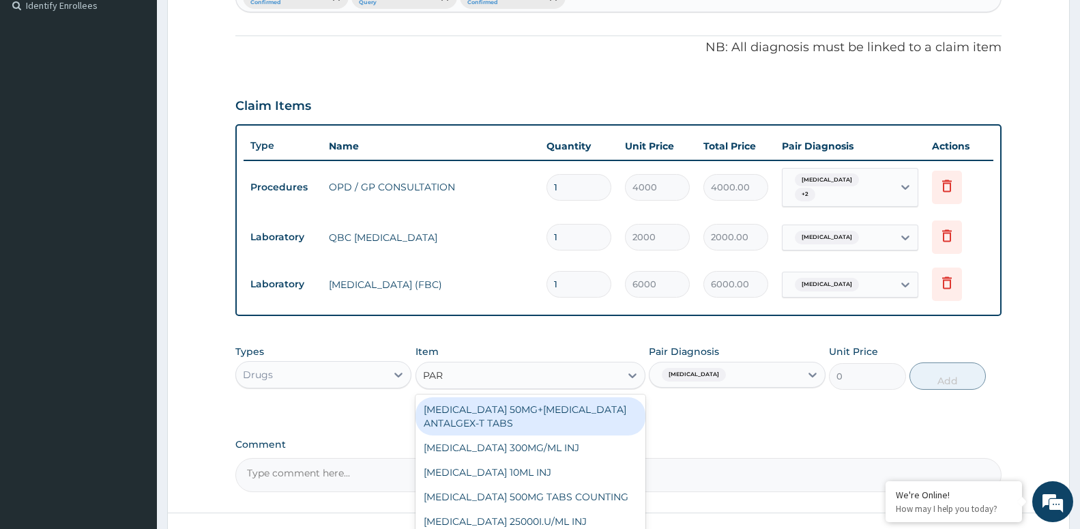
type input "PARA"
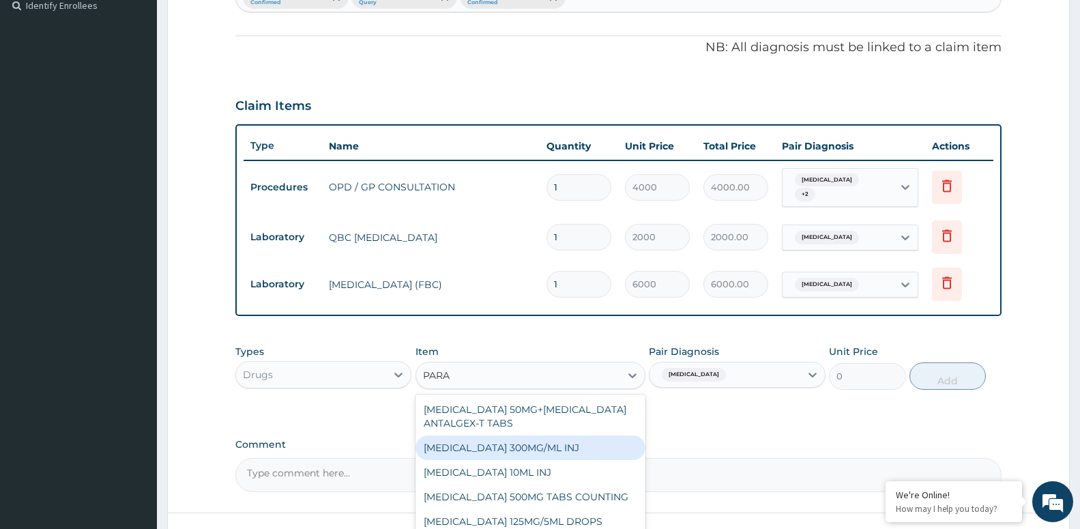
click at [574, 448] on div "[MEDICAL_DATA] 300MG/ML INJ" at bounding box center [531, 447] width 230 height 25
type input "300"
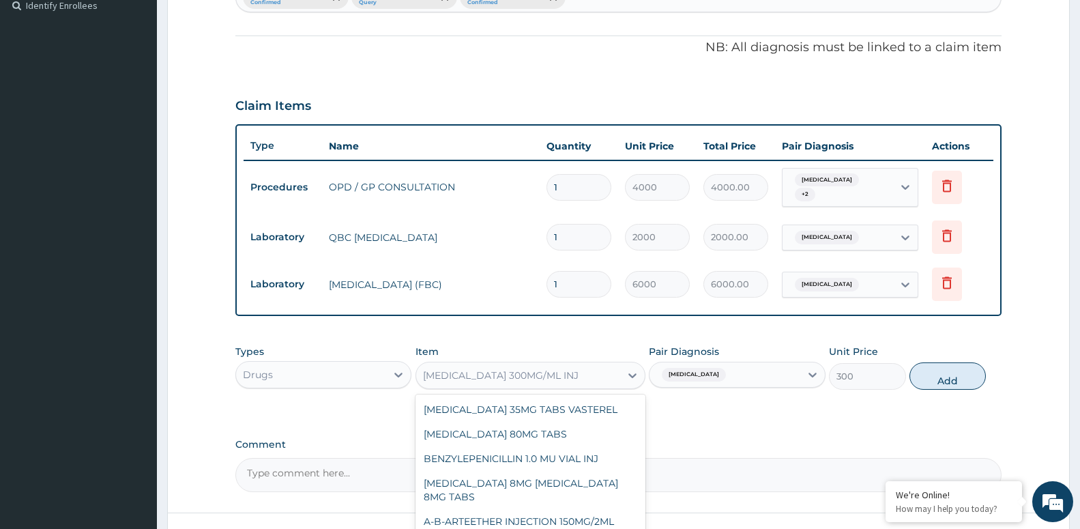
click at [582, 377] on div "[MEDICAL_DATA] 300MG/ML INJ" at bounding box center [518, 375] width 204 height 22
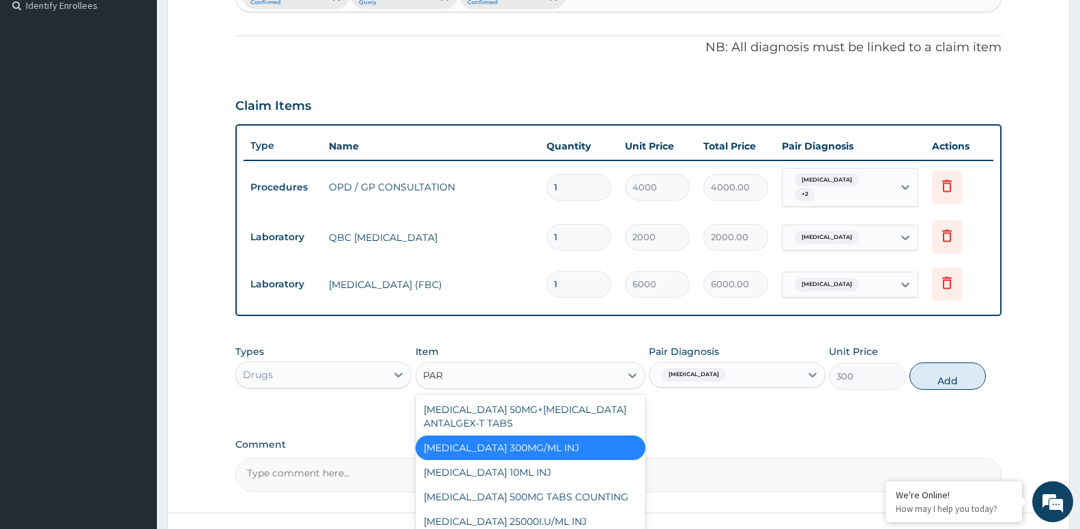
scroll to position [0, 0]
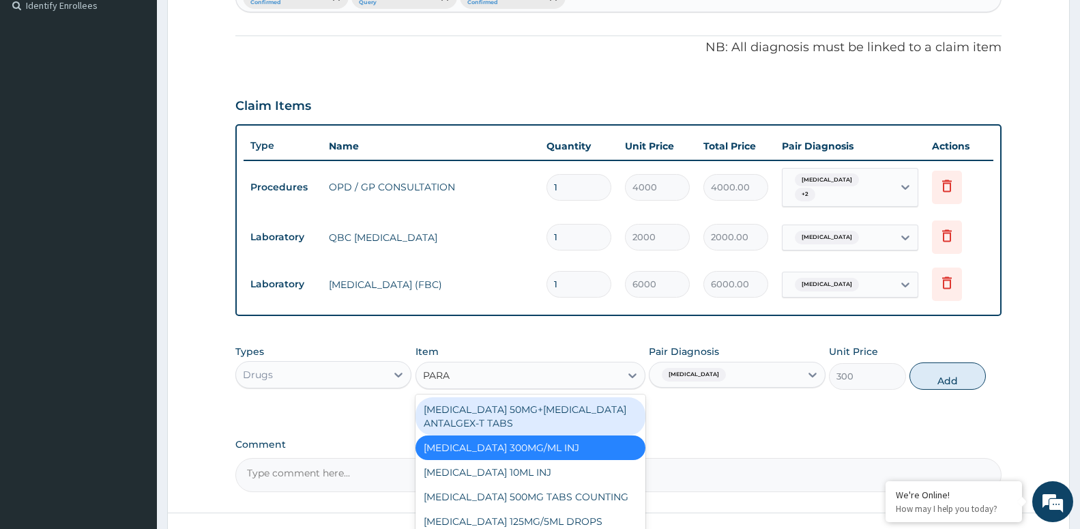
type input "PARA"
drag, startPoint x: 828, startPoint y: 386, endPoint x: 821, endPoint y: 366, distance: 20.9
click at [827, 386] on div "Types Drugs Item option PARACETAMOL 300MG/ML INJ, selected. option TRAMADOL 50M…" at bounding box center [618, 367] width 766 height 59
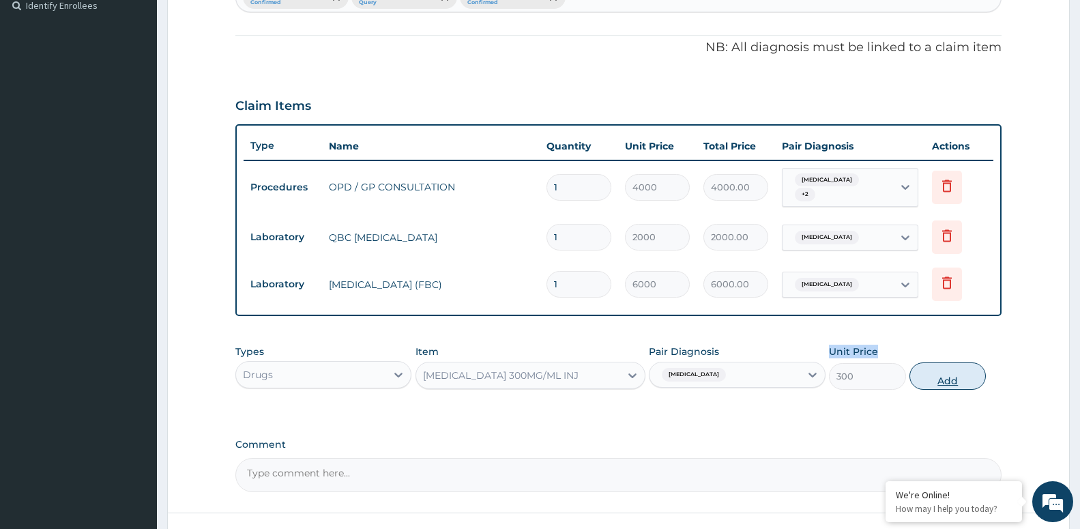
click at [940, 371] on button "Add" at bounding box center [948, 375] width 76 height 27
type input "0"
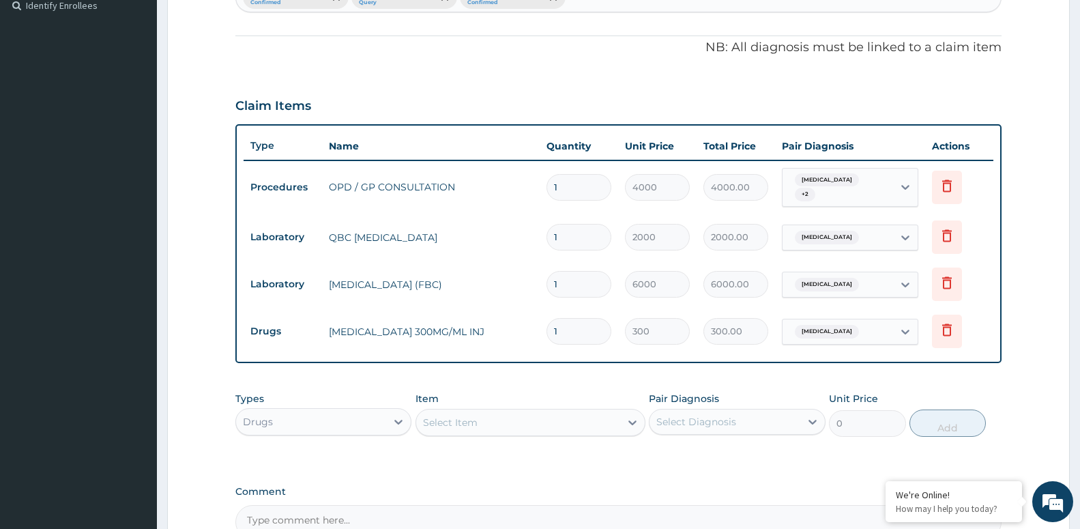
type input "0.00"
type input "2"
type input "600.00"
type input "2"
click at [503, 424] on div "Select Item" at bounding box center [518, 423] width 204 height 22
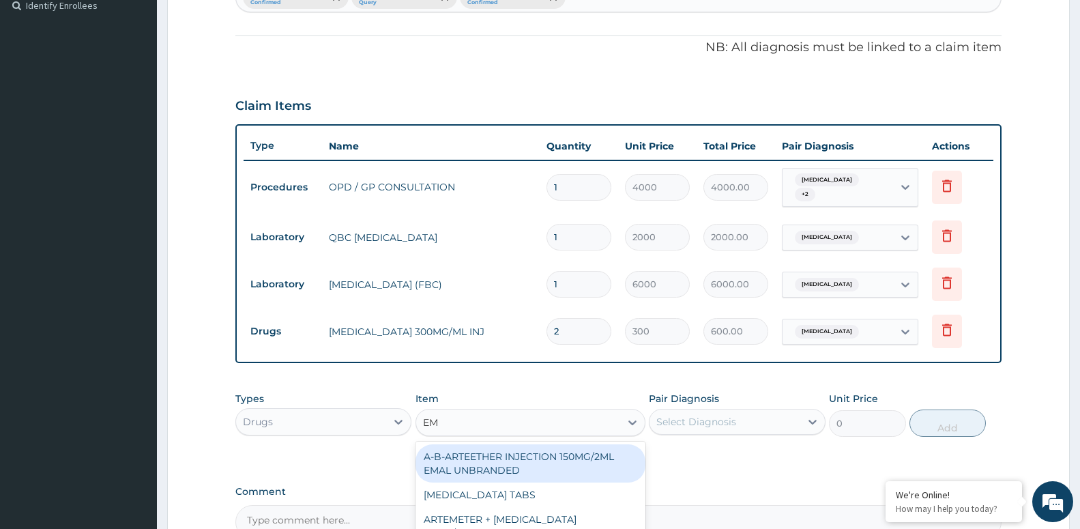
type input "EMA"
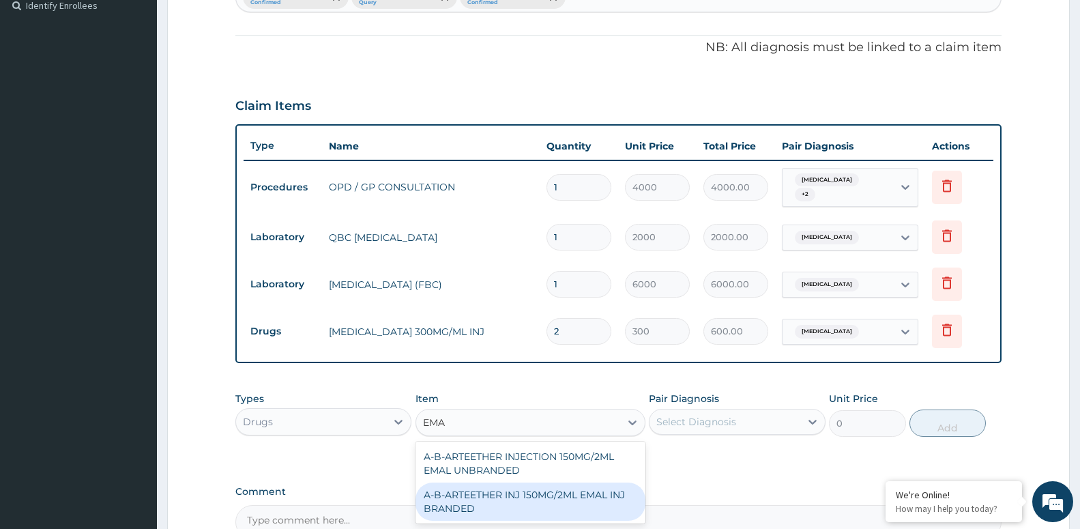
click at [537, 486] on div "A-B-ARTEETHER INJ 150MG/2ML EMAL INJ BRANDED" at bounding box center [531, 502] width 230 height 38
type input "2000"
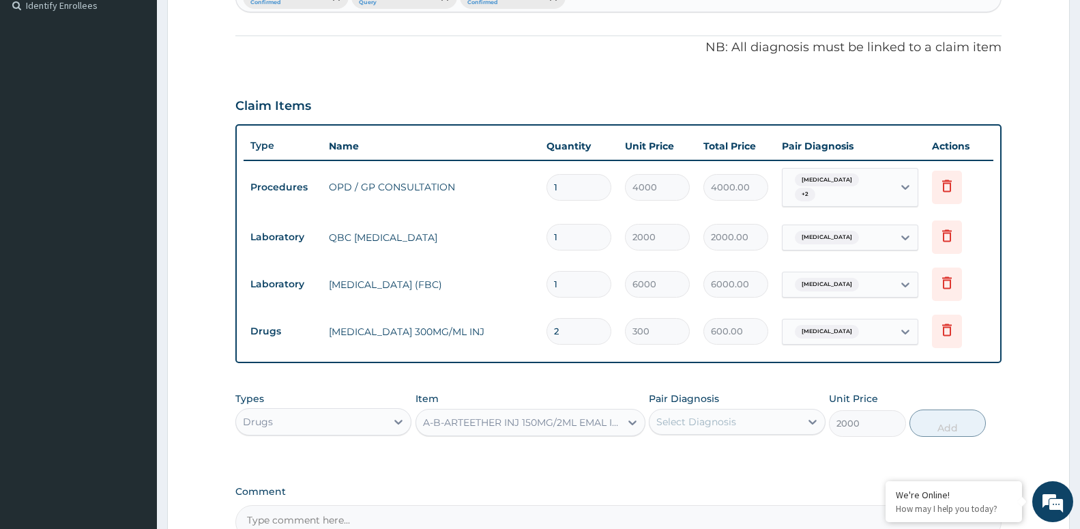
click at [753, 416] on div "Select Diagnosis" at bounding box center [725, 422] width 150 height 22
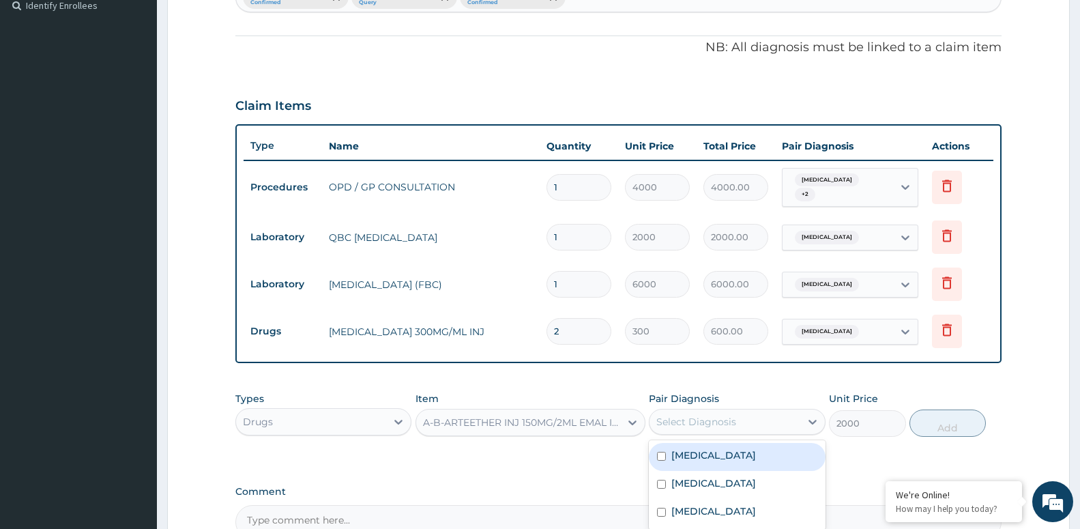
click at [727, 451] on div "[MEDICAL_DATA]" at bounding box center [737, 457] width 176 height 28
checkbox input "true"
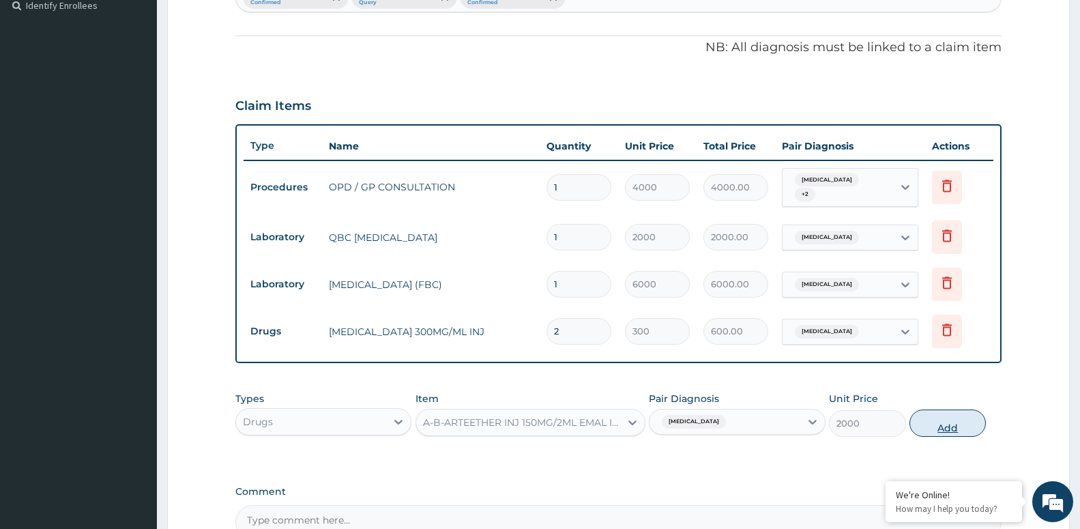
click at [950, 411] on button "Add" at bounding box center [948, 423] width 76 height 27
type input "0"
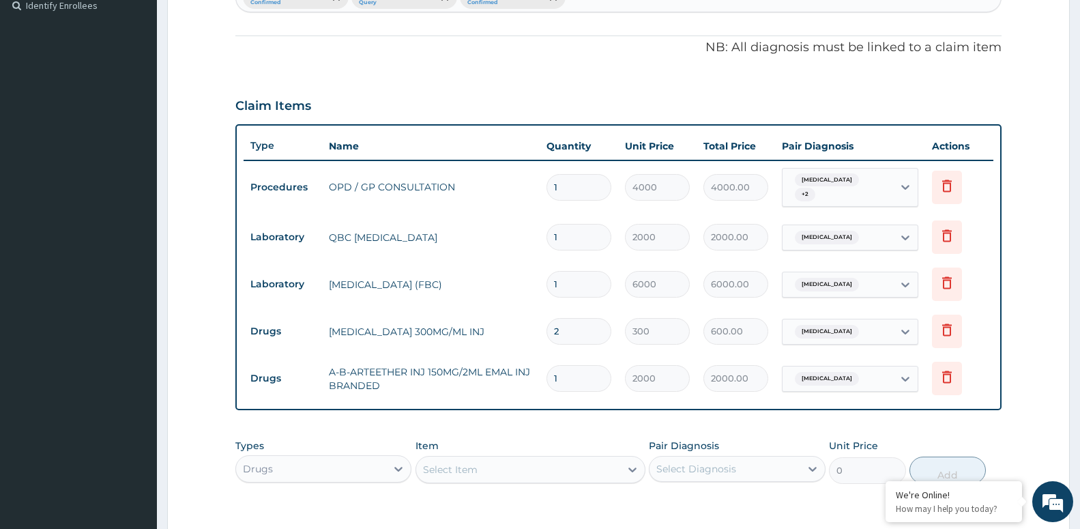
type input "0.00"
type input "3"
type input "6000.00"
type input "3"
click at [574, 459] on div "Select Item" at bounding box center [518, 470] width 204 height 22
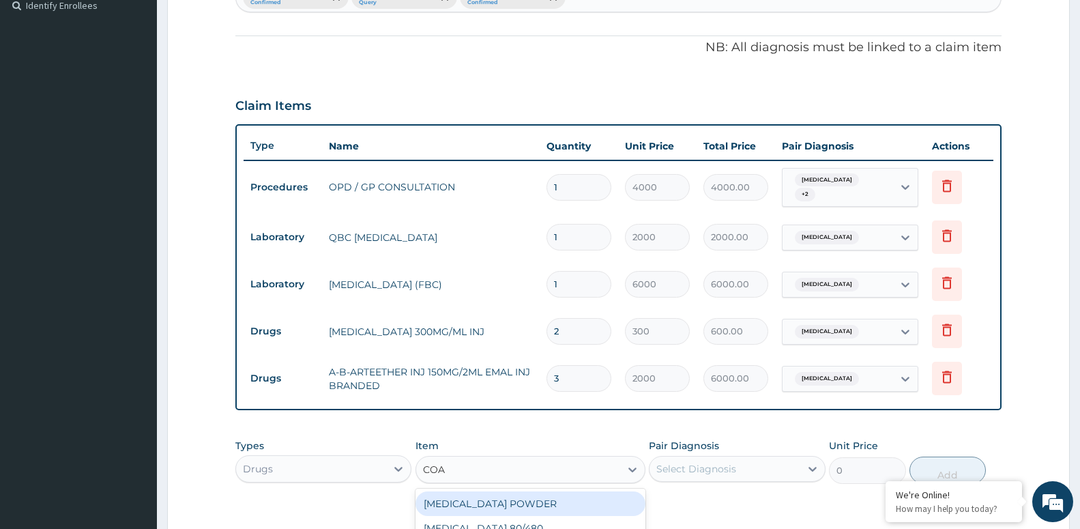
type input "COAR"
click at [535, 498] on div "[MEDICAL_DATA] 80/480" at bounding box center [531, 503] width 230 height 25
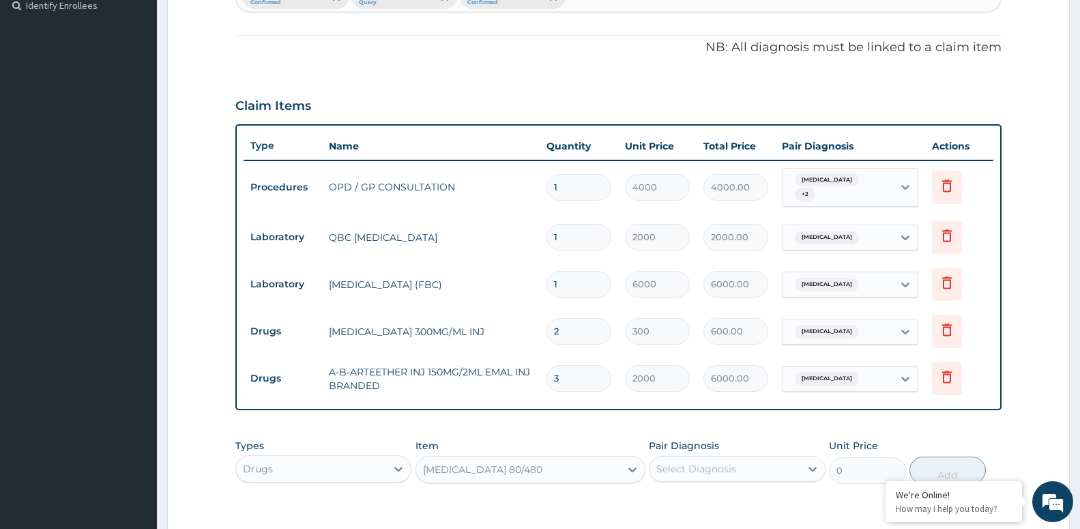
type input "4500"
click at [786, 467] on div "Select Diagnosis" at bounding box center [725, 469] width 150 height 22
click at [758, 496] on div "[MEDICAL_DATA]" at bounding box center [737, 504] width 176 height 28
checkbox input "true"
click at [940, 457] on button "Add" at bounding box center [948, 470] width 76 height 27
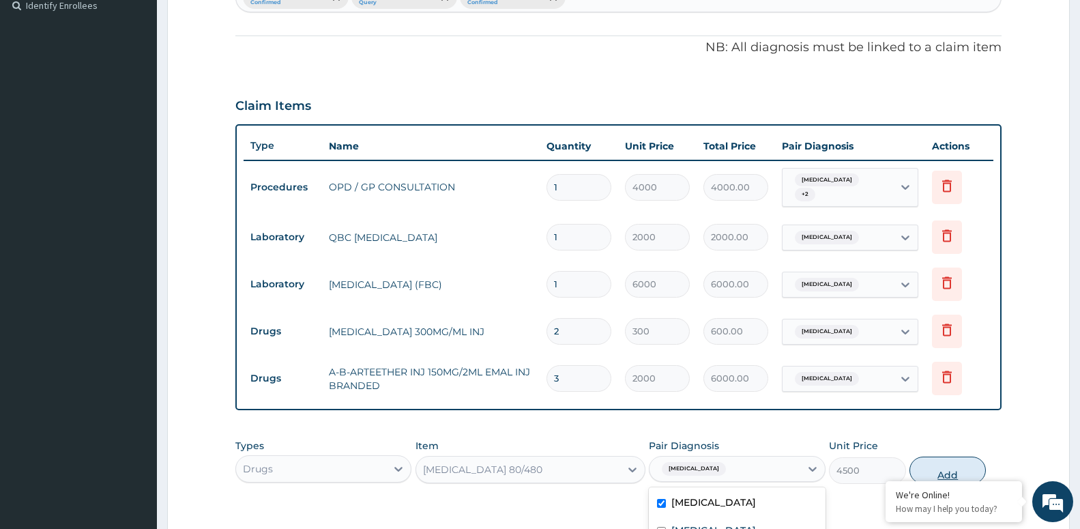
type input "0"
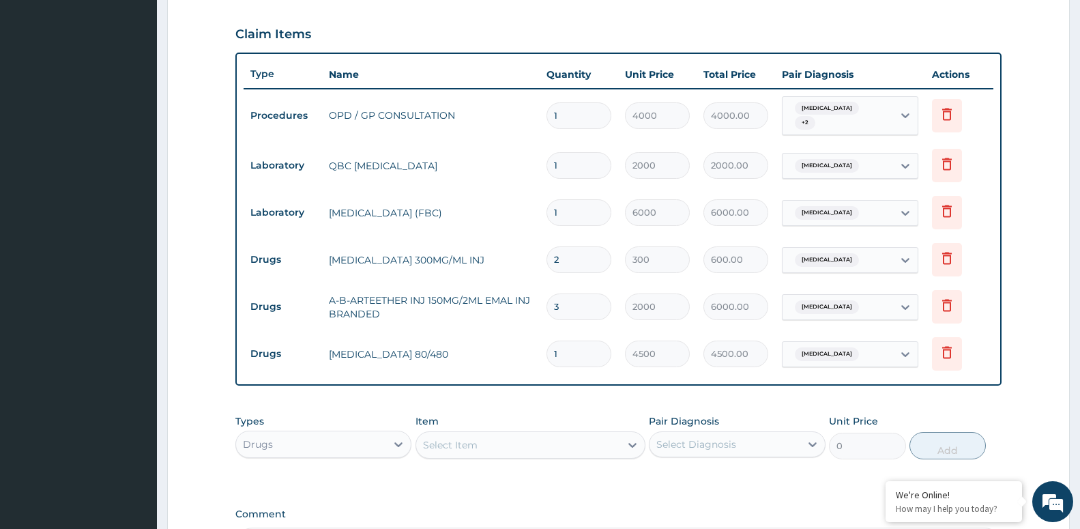
scroll to position [523, 0]
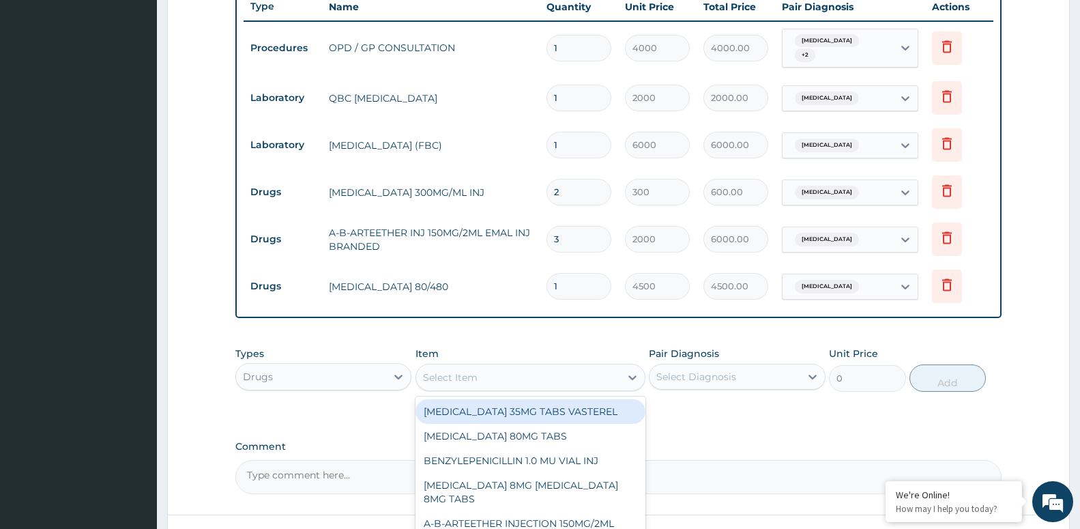
click at [464, 373] on div "Select Item" at bounding box center [450, 378] width 55 height 14
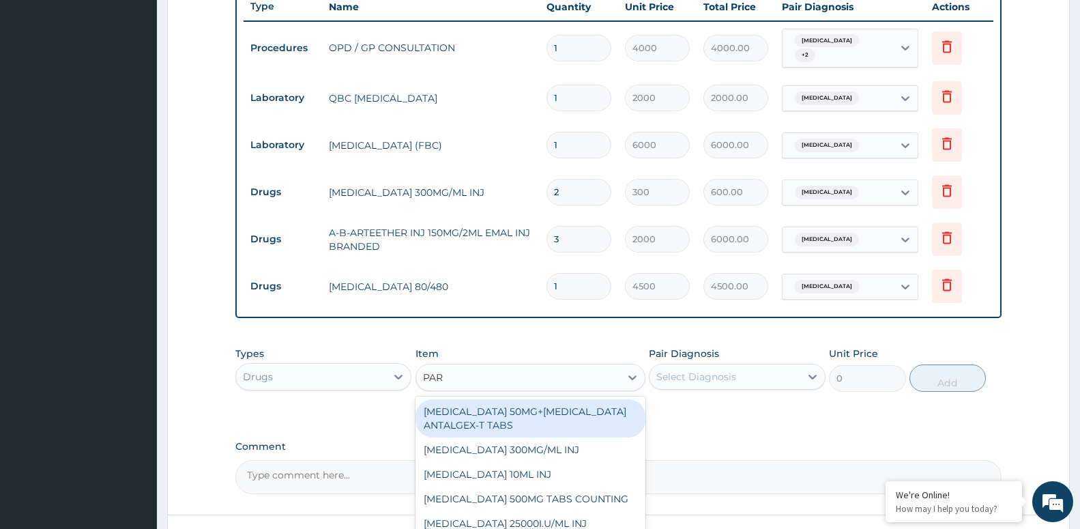
type input "PARA"
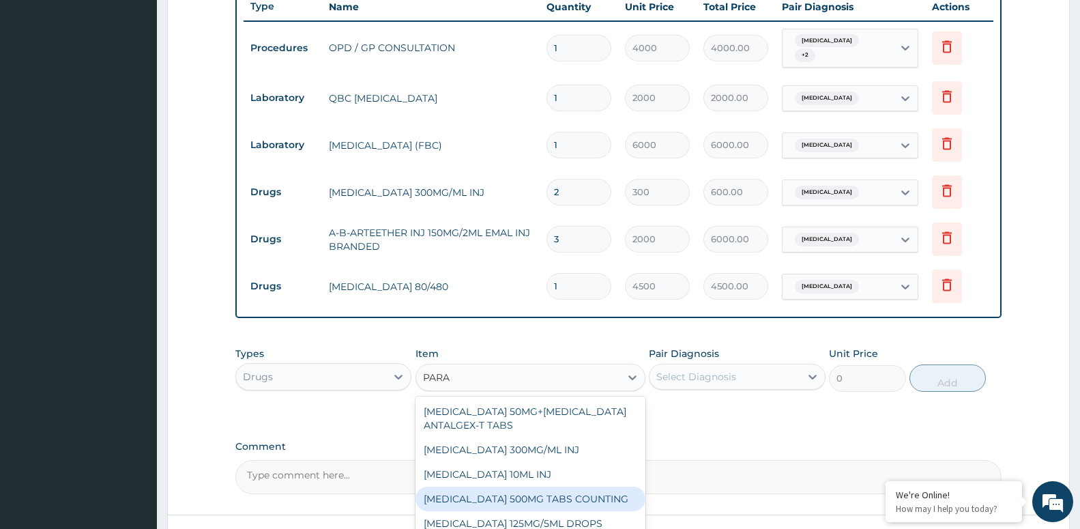
click at [549, 489] on div "[MEDICAL_DATA] 500MG TABS COUNTING" at bounding box center [531, 499] width 230 height 25
type input "10"
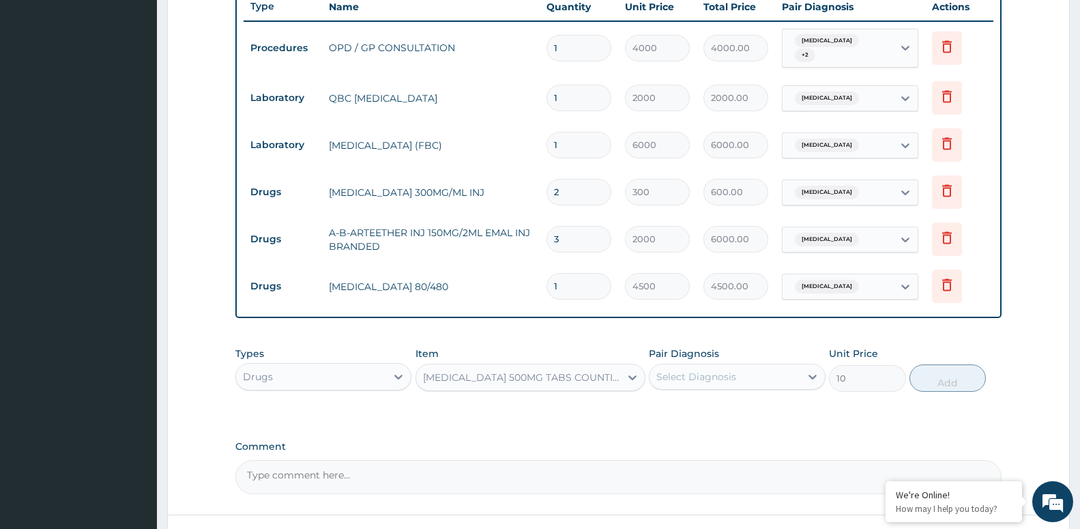
click at [734, 370] on div "Select Diagnosis" at bounding box center [697, 377] width 80 height 14
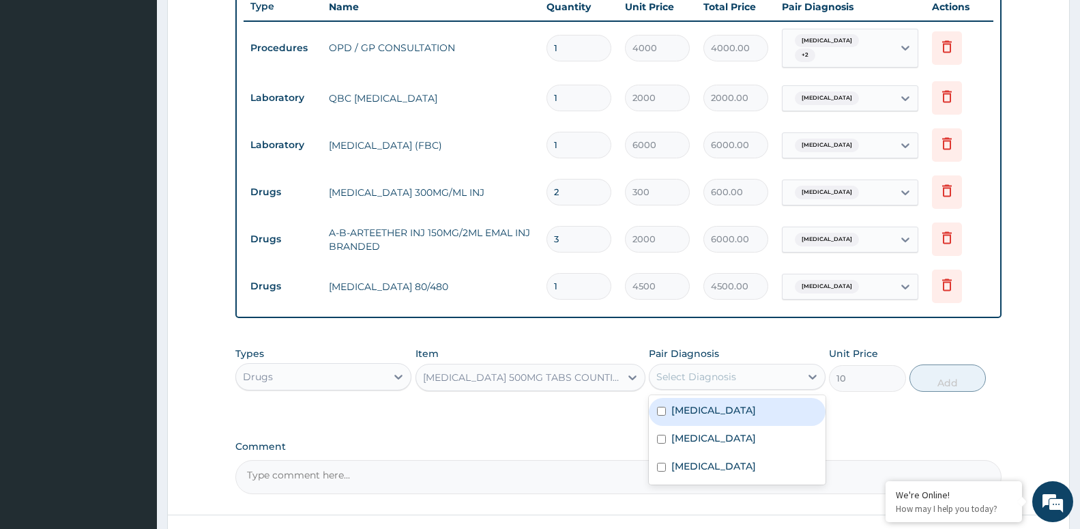
click at [736, 407] on div "[MEDICAL_DATA]" at bounding box center [737, 412] width 176 height 28
checkbox input "true"
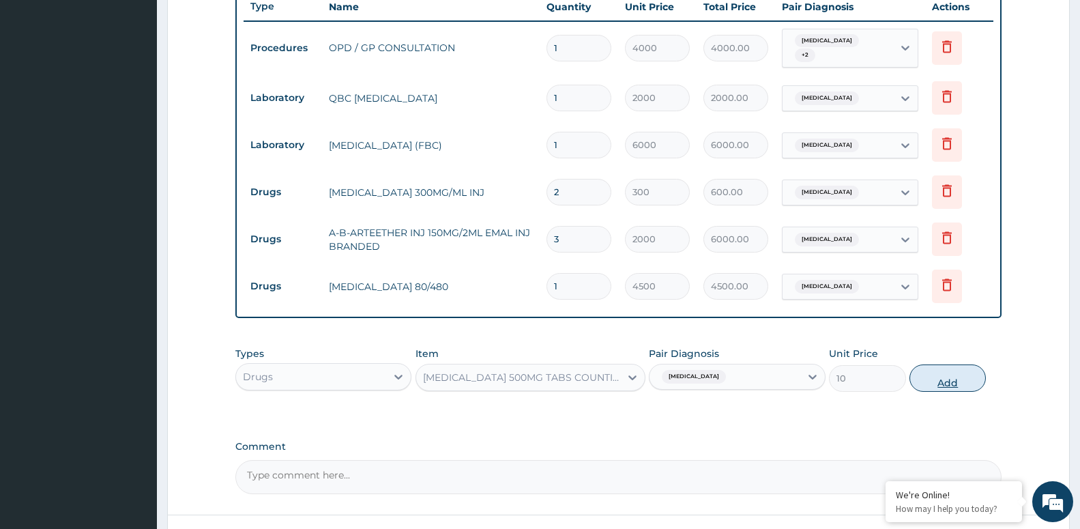
click at [941, 371] on button "Add" at bounding box center [948, 377] width 76 height 27
type input "0"
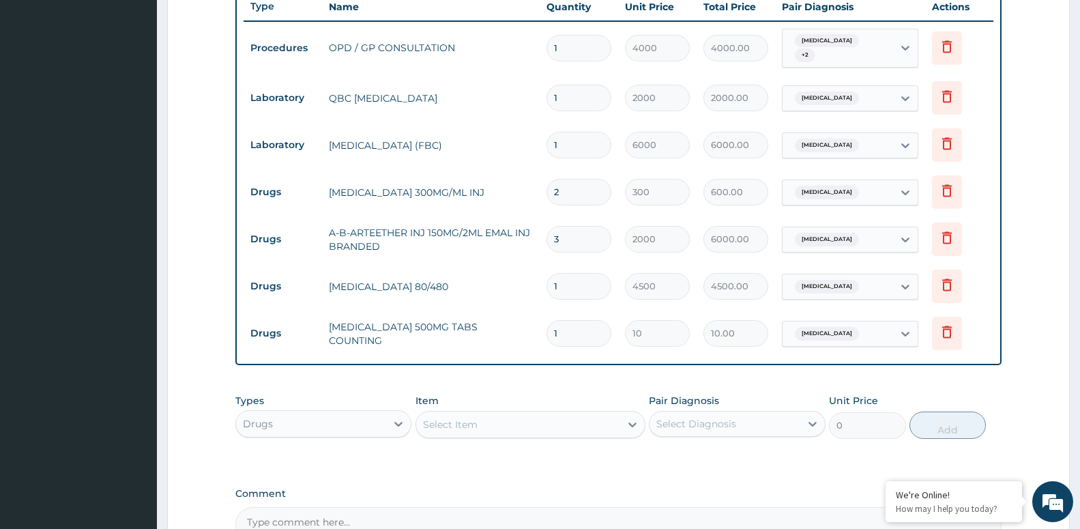
type input "0.00"
type input "2"
type input "20.00"
type input "20"
type input "200.00"
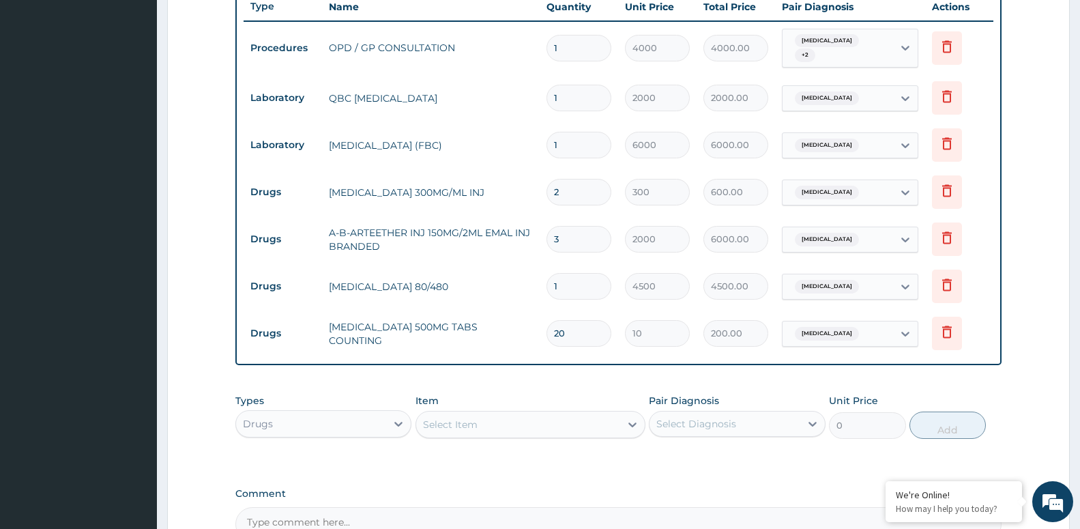
type input "20"
click at [536, 416] on div "Select Item" at bounding box center [518, 425] width 204 height 22
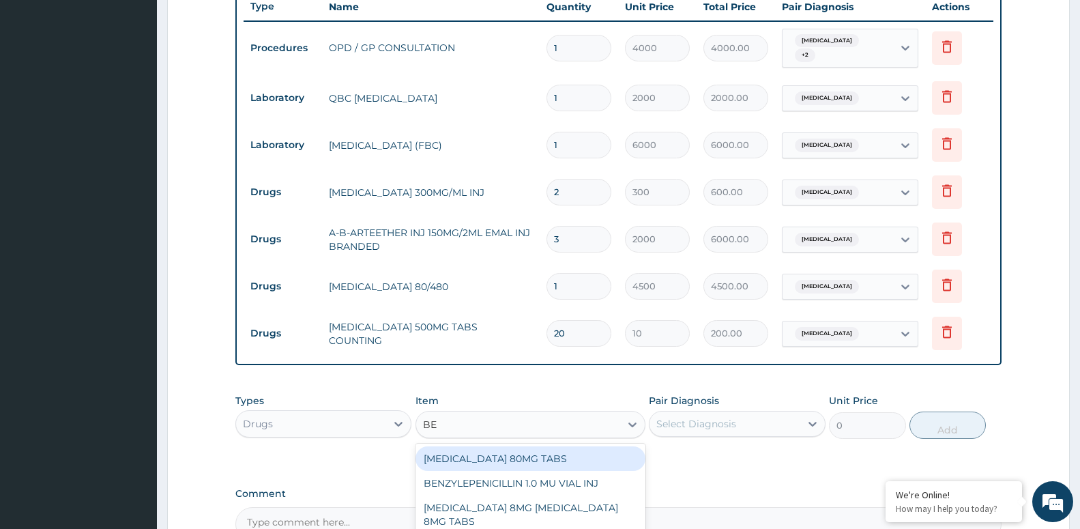
type input "BEN"
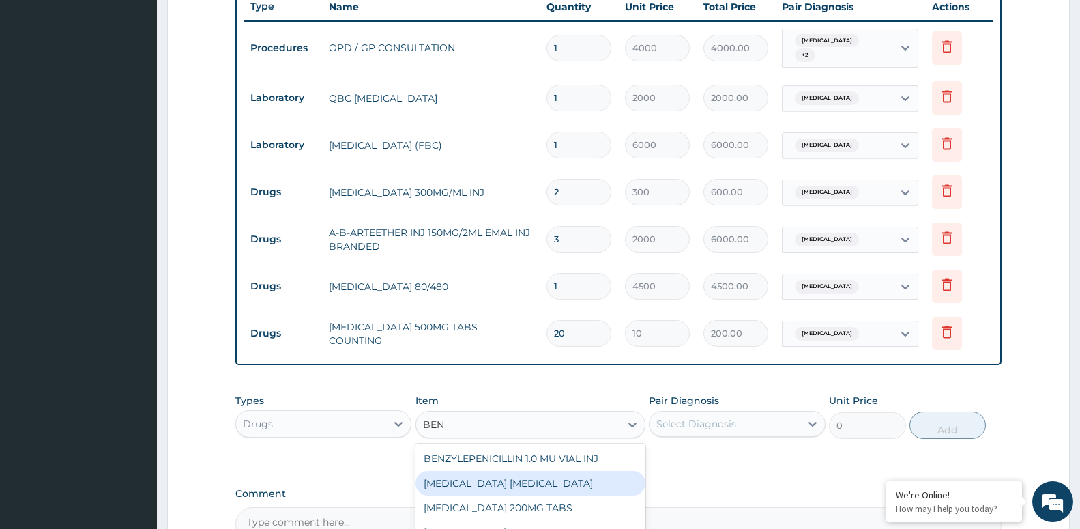
click at [534, 474] on div "[MEDICAL_DATA] [MEDICAL_DATA]" at bounding box center [531, 483] width 230 height 25
type input "4800"
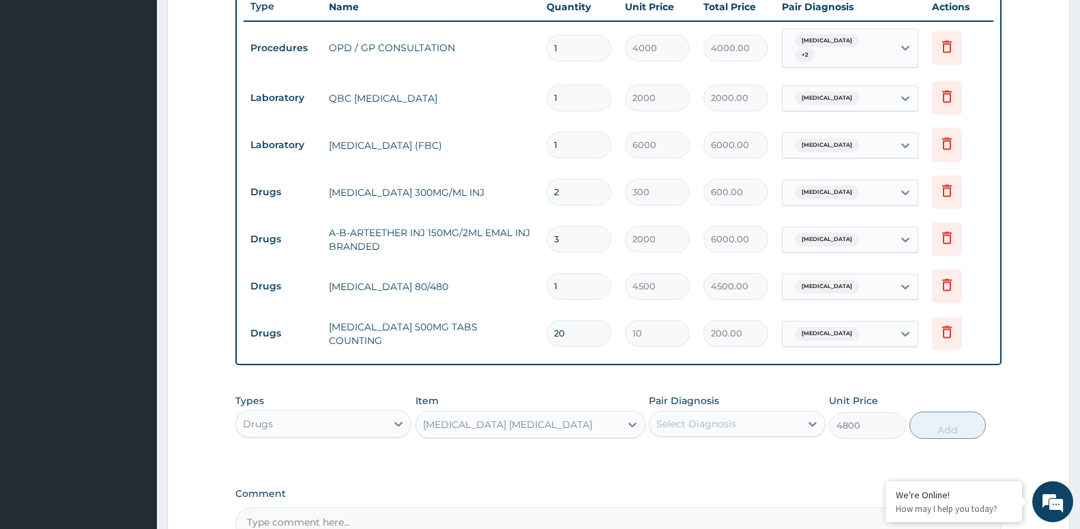
click at [760, 415] on div "Select Diagnosis" at bounding box center [725, 424] width 150 height 22
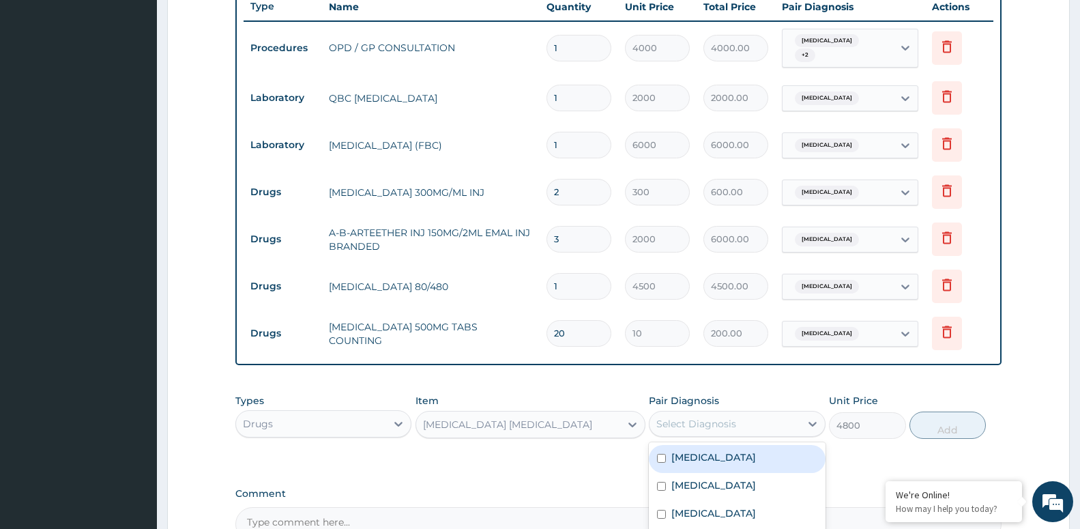
click at [744, 422] on div "Select Diagnosis" at bounding box center [725, 424] width 150 height 22
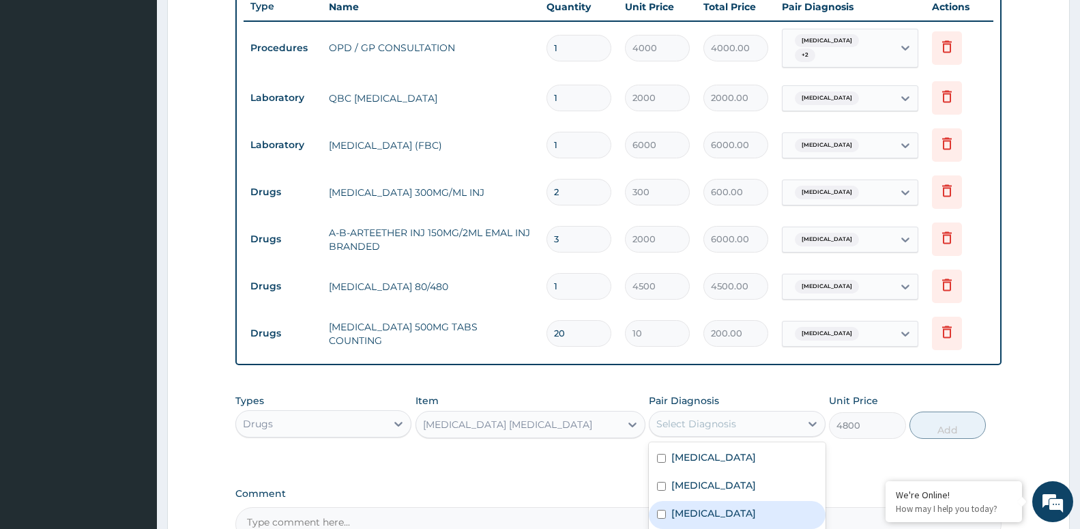
click at [734, 509] on div "Dry cough" at bounding box center [737, 515] width 176 height 28
checkbox input "true"
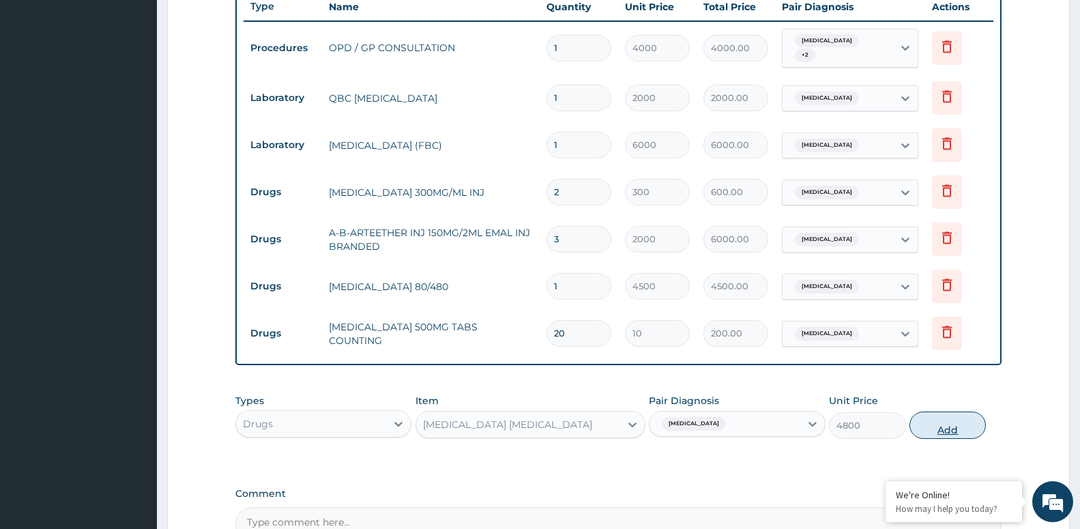
click at [946, 413] on button "Add" at bounding box center [948, 425] width 76 height 27
type input "0"
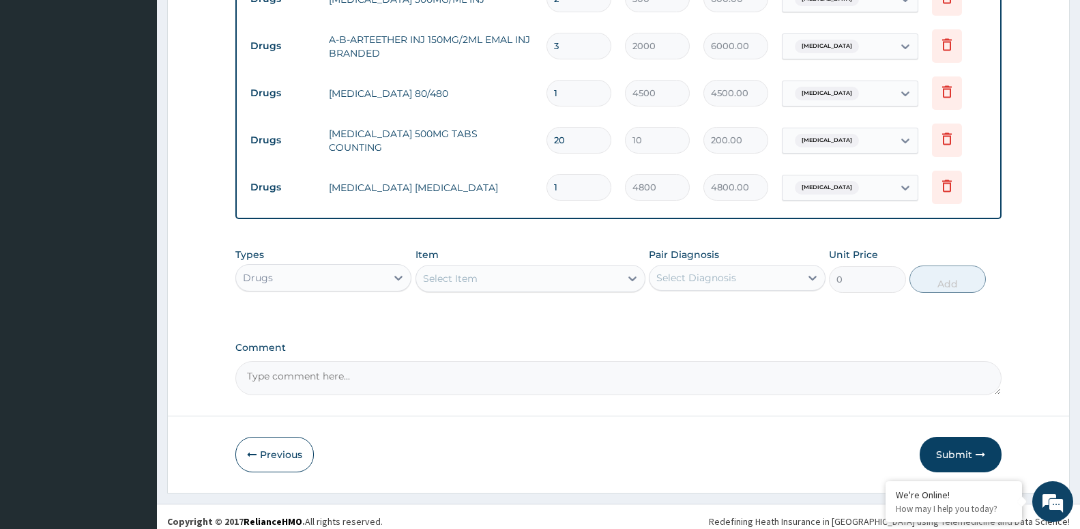
scroll to position [720, 0]
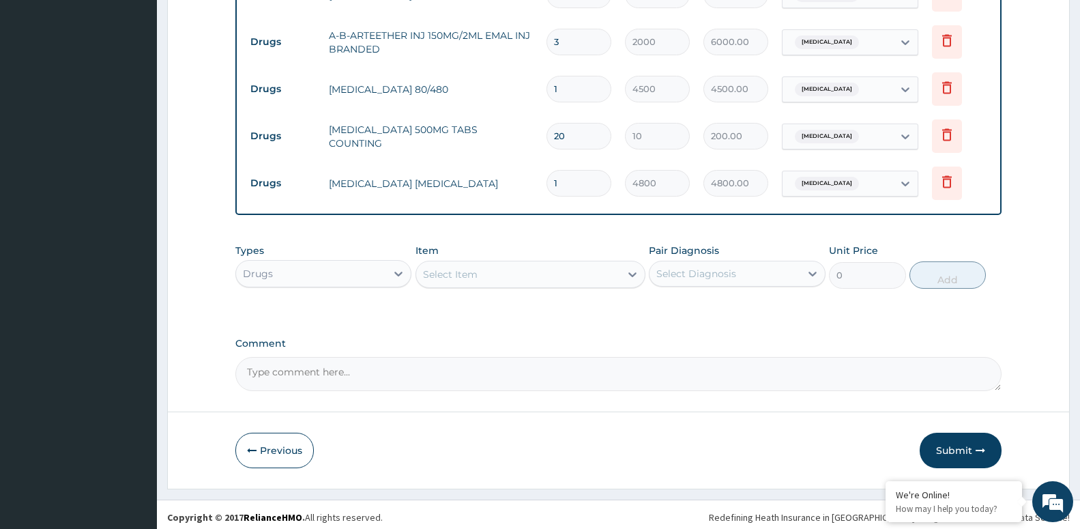
drag, startPoint x: 959, startPoint y: 440, endPoint x: 884, endPoint y: 238, distance: 215.5
click at [957, 436] on button "Submit" at bounding box center [961, 450] width 82 height 35
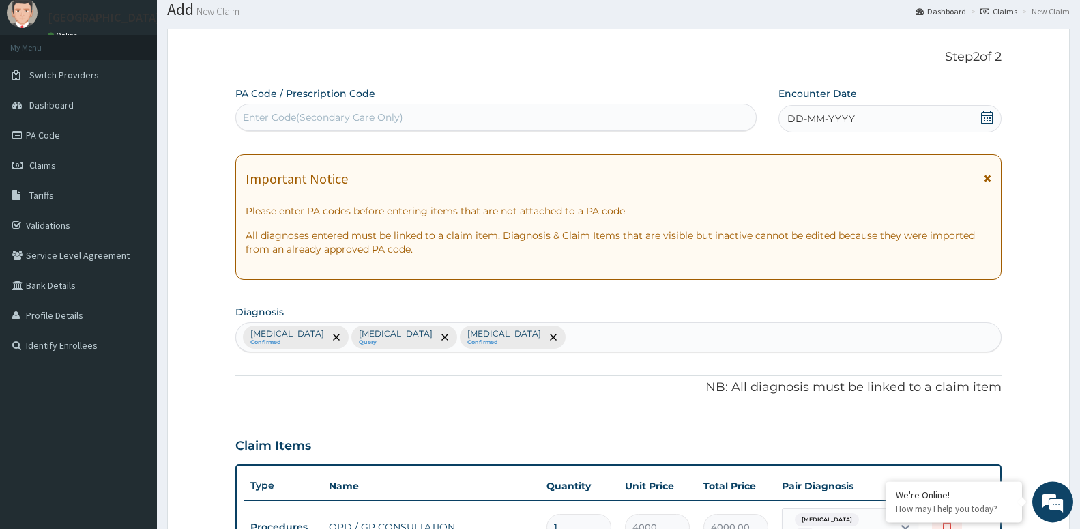
scroll to position [0, 0]
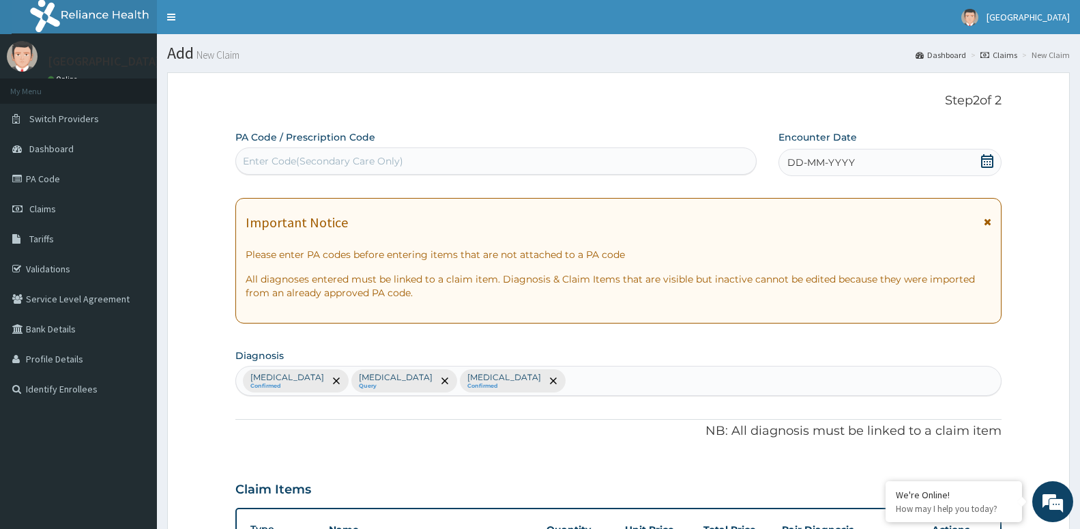
click at [842, 168] on span "DD-MM-YYYY" at bounding box center [822, 163] width 68 height 14
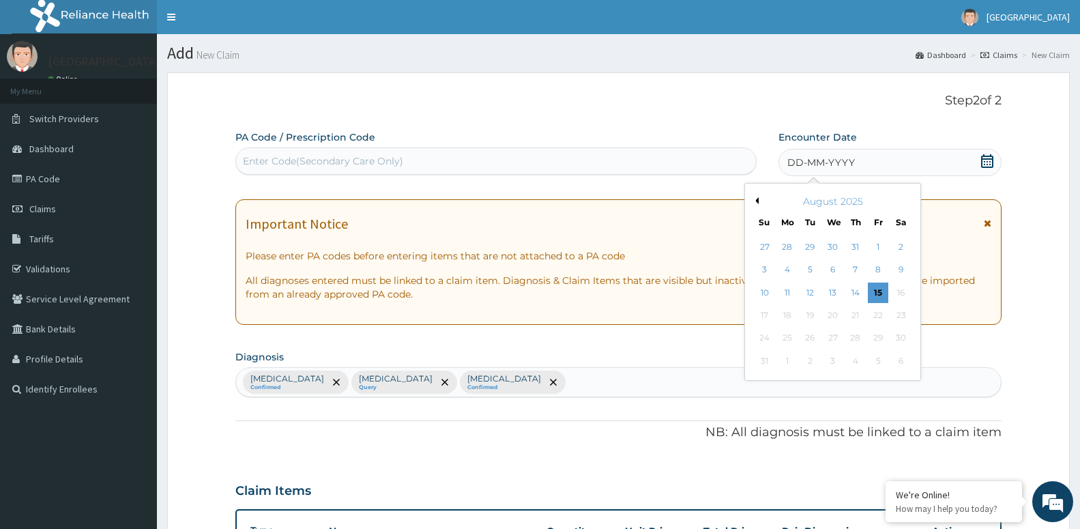
click at [755, 202] on button "Previous Month" at bounding box center [755, 200] width 7 height 7
click at [831, 266] on div "11" at bounding box center [832, 270] width 20 height 20
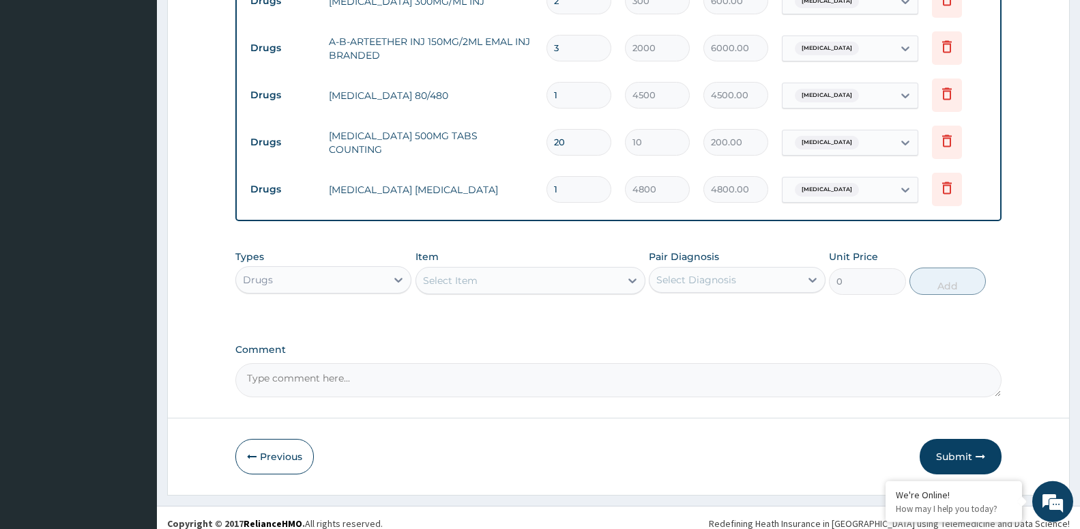
scroll to position [720, 0]
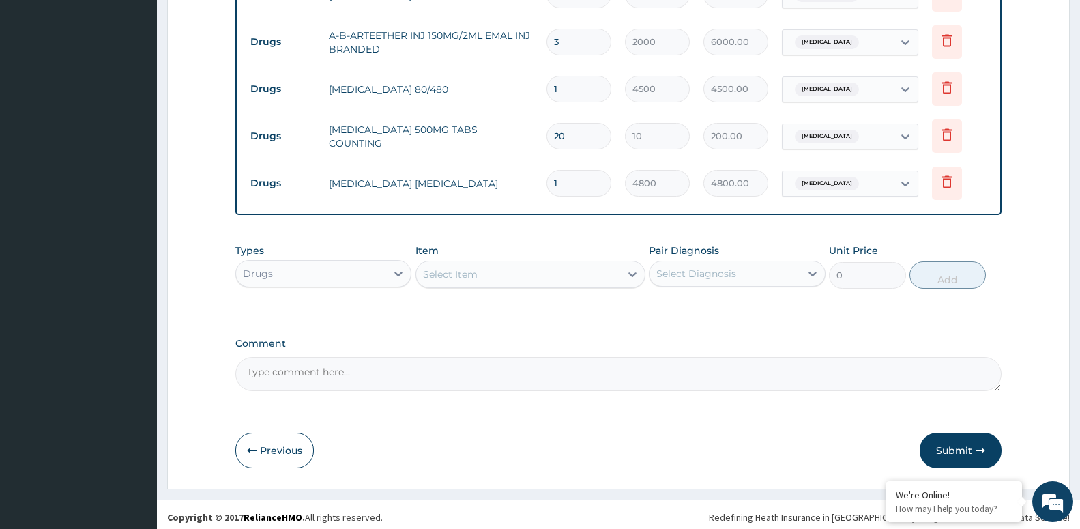
click at [971, 442] on button "Submit" at bounding box center [961, 450] width 82 height 35
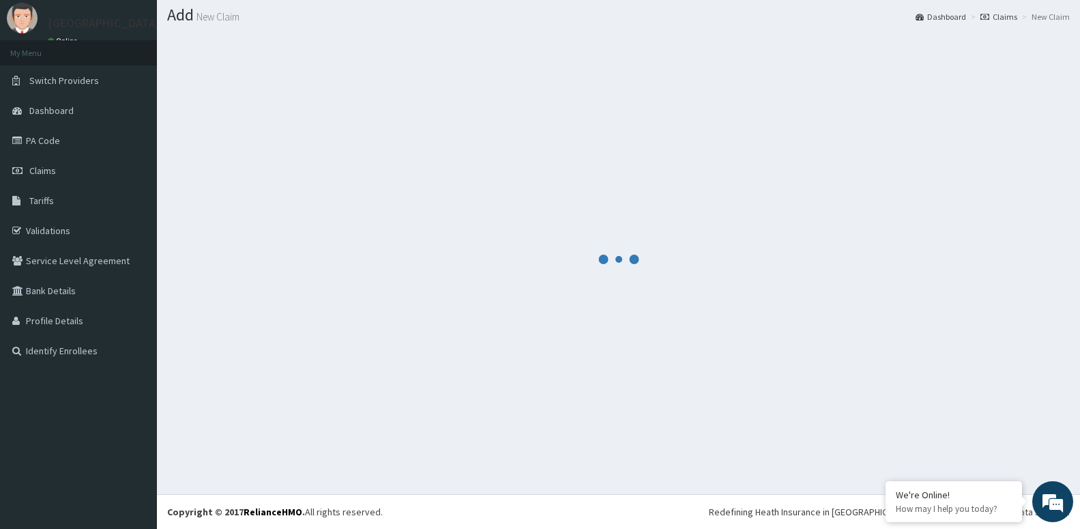
scroll to position [38, 0]
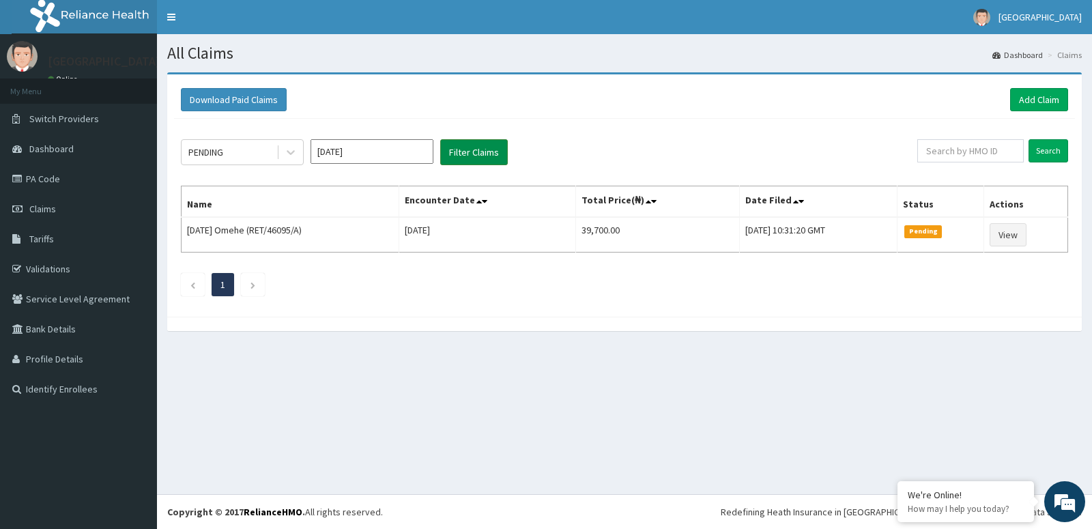
click at [477, 156] on button "Filter Claims" at bounding box center [474, 152] width 68 height 26
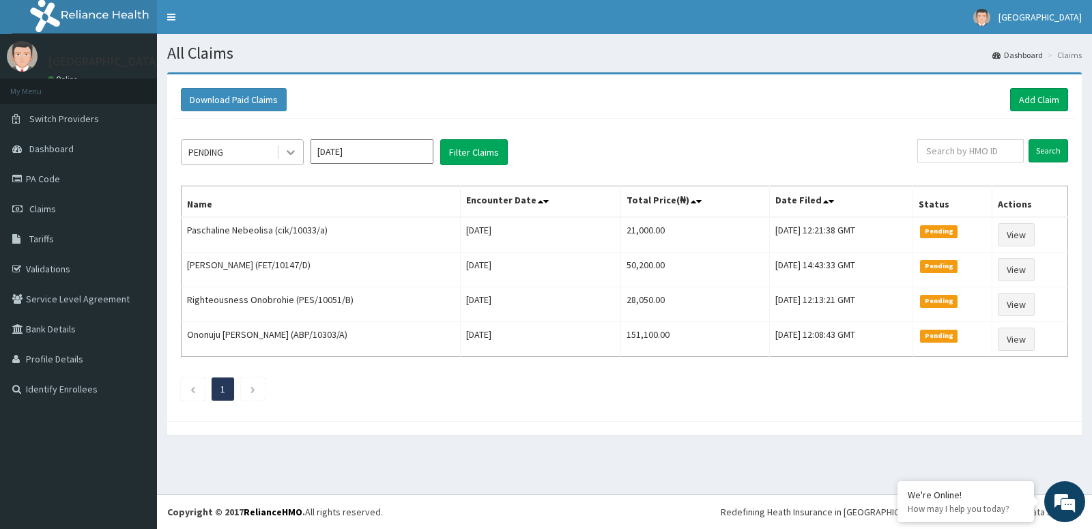
drag, startPoint x: 290, startPoint y: 146, endPoint x: 282, endPoint y: 162, distance: 18.3
click at [289, 146] on icon at bounding box center [291, 152] width 14 height 14
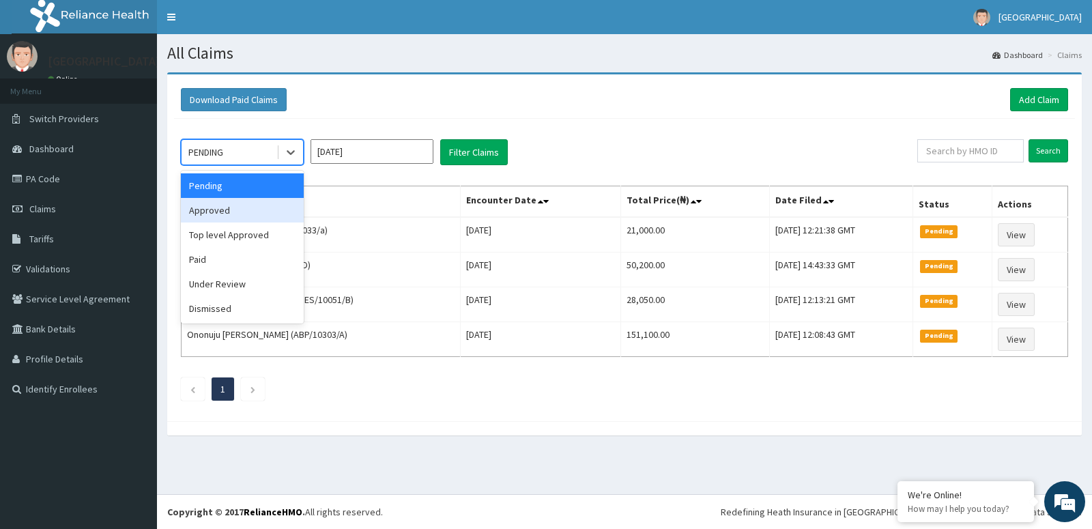
click at [281, 215] on div "Approved" at bounding box center [242, 210] width 123 height 25
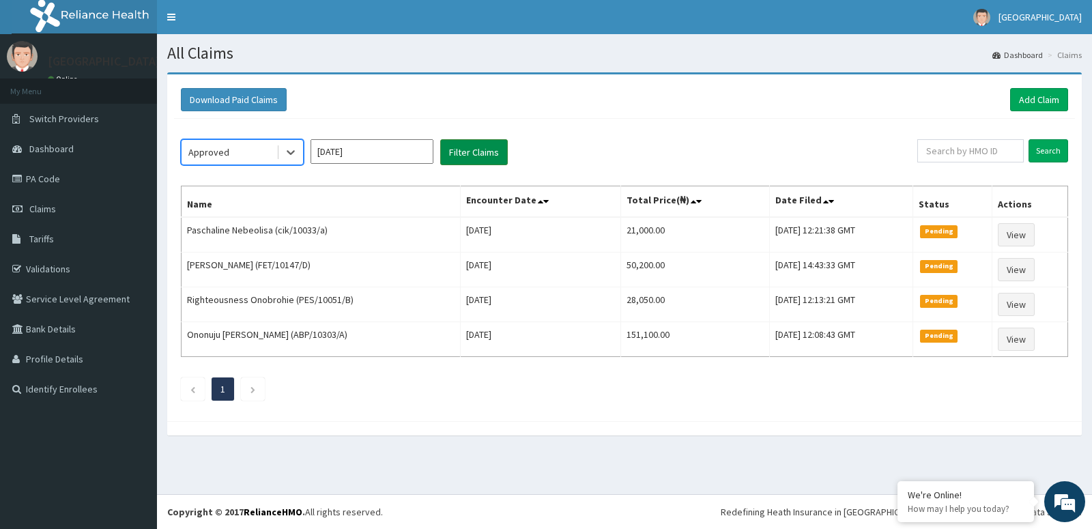
click at [491, 146] on button "Filter Claims" at bounding box center [474, 152] width 68 height 26
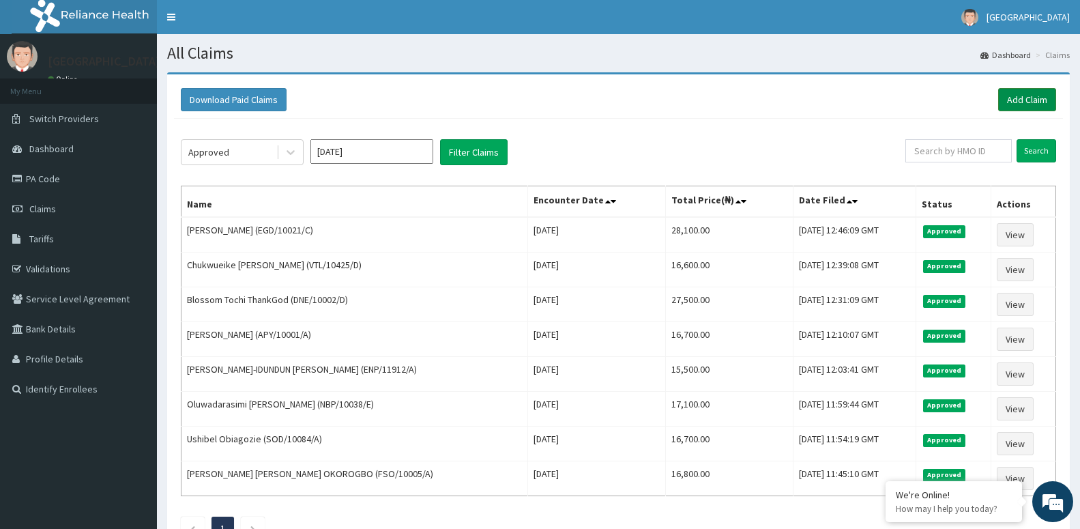
click at [1010, 99] on link "Add Claim" at bounding box center [1028, 99] width 58 height 23
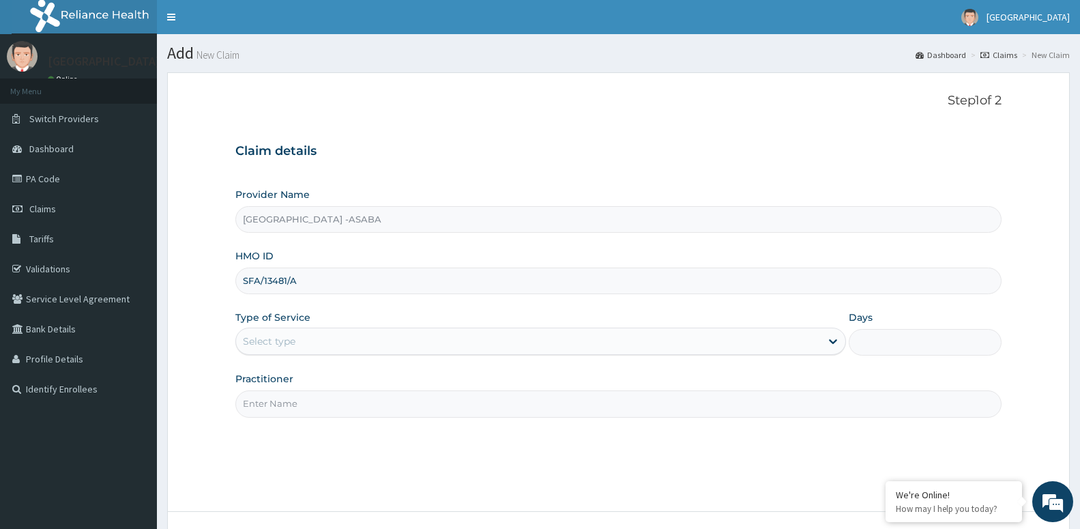
type input "SFA/13481/A"
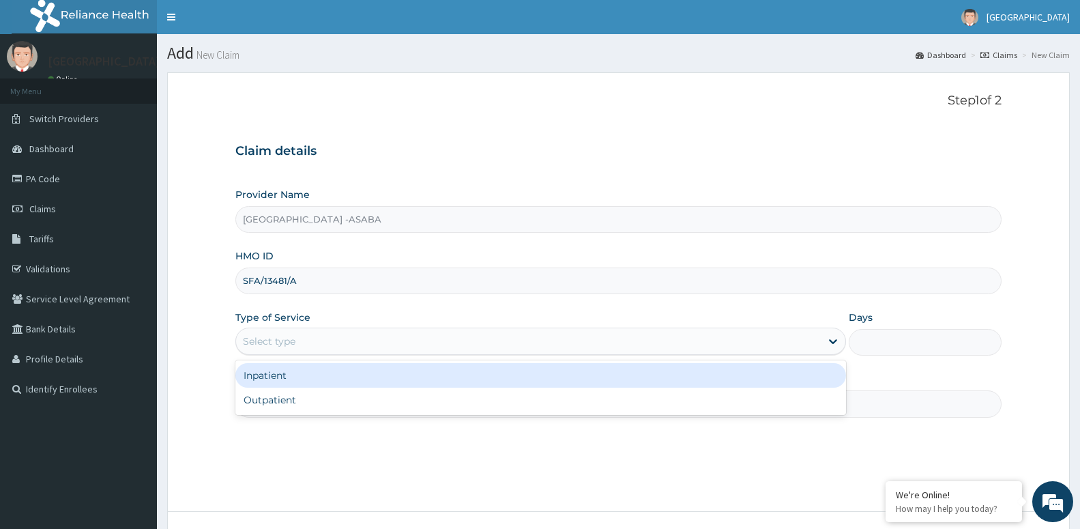
click at [335, 336] on div "Select type" at bounding box center [528, 341] width 585 height 22
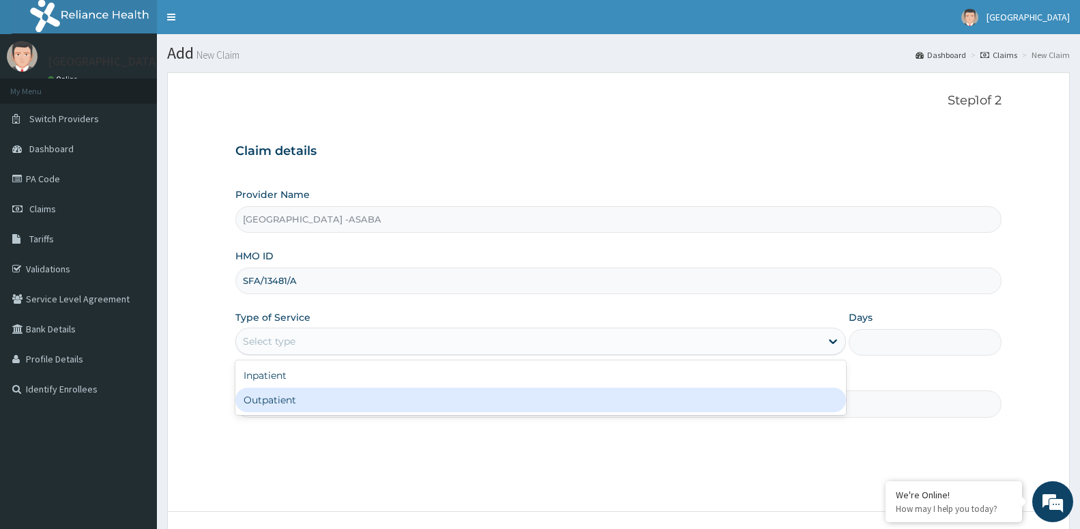
click at [370, 410] on div "Outpatient" at bounding box center [540, 400] width 611 height 25
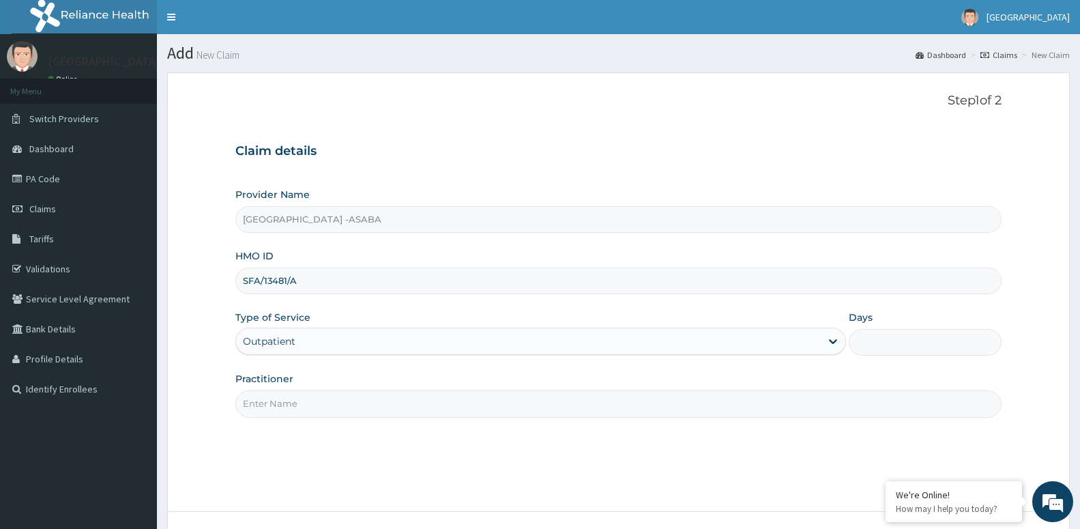
type input "1"
click at [369, 419] on div "Step 1 of 2 Claim details Provider Name [GEOGRAPHIC_DATA] -ASABA HMO ID SFA/134…" at bounding box center [618, 292] width 766 height 397
click at [369, 412] on input "Practitioner" at bounding box center [618, 403] width 766 height 27
paste input "DR [PERSON_NAME]"
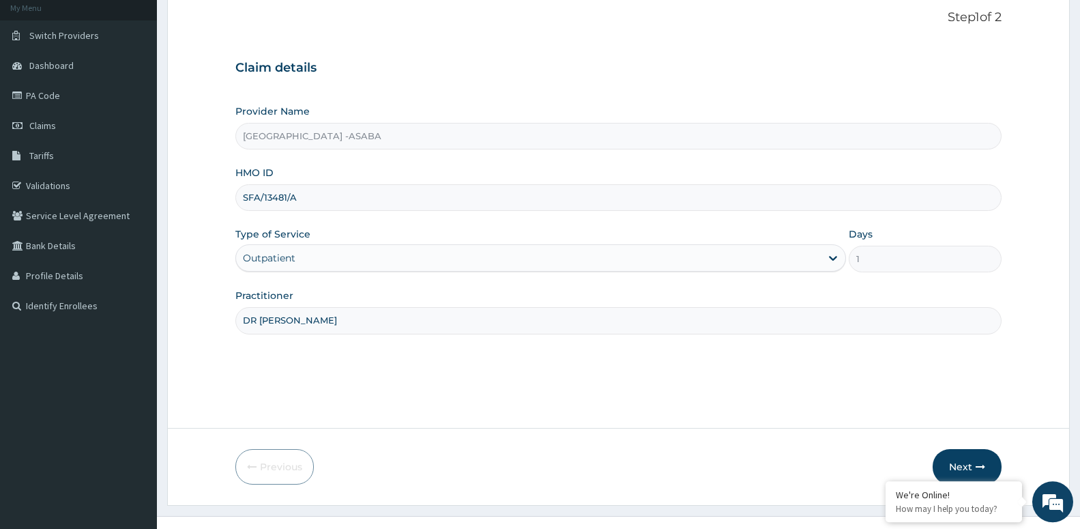
scroll to position [105, 0]
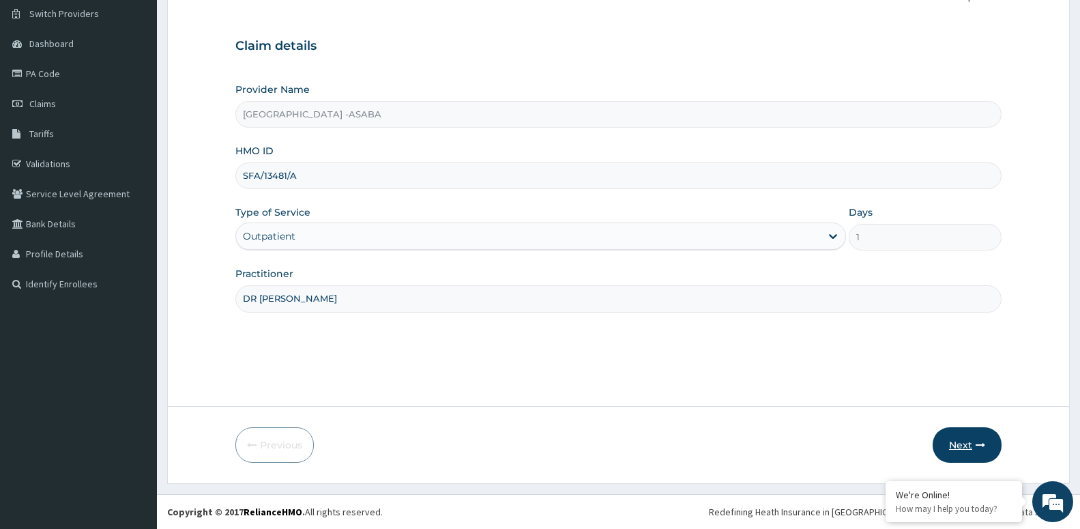
type input "DR [PERSON_NAME]"
click at [976, 445] on icon "button" at bounding box center [981, 445] width 10 height 10
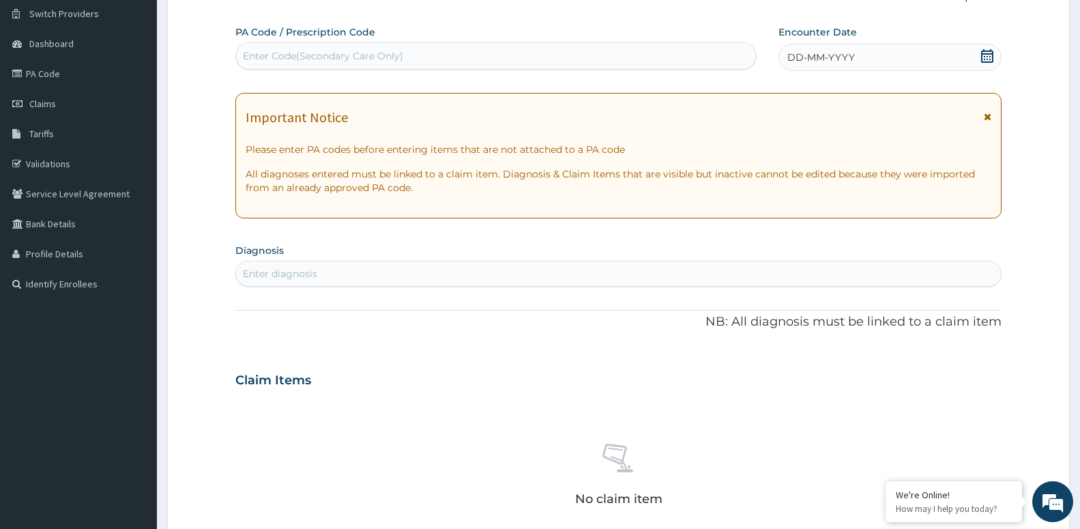
click at [379, 279] on div "Enter diagnosis" at bounding box center [618, 274] width 765 height 22
type input "[MEDICAL_DATA]"
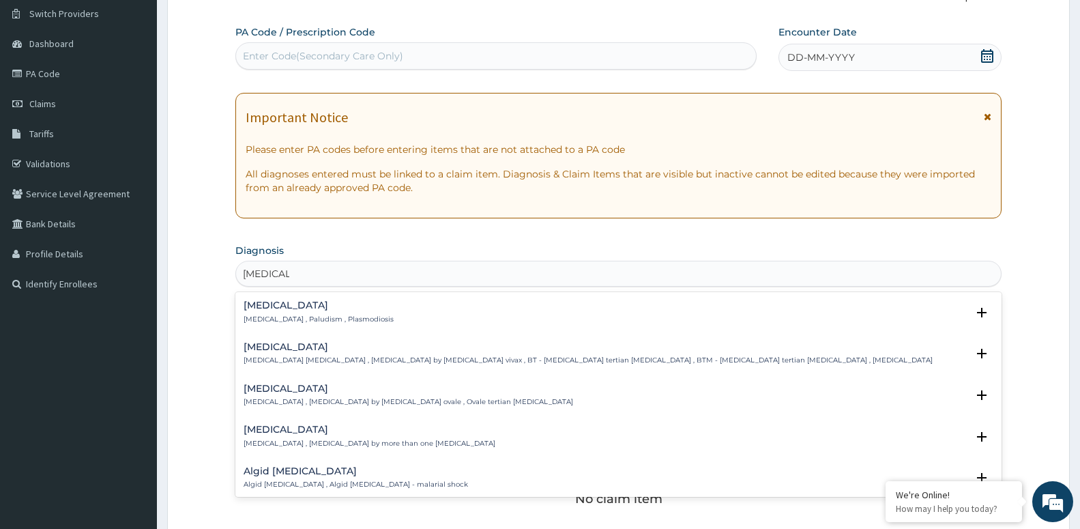
click at [297, 313] on div "[MEDICAL_DATA] [MEDICAL_DATA] , Paludism , Plasmodiosis" at bounding box center [319, 312] width 150 height 24
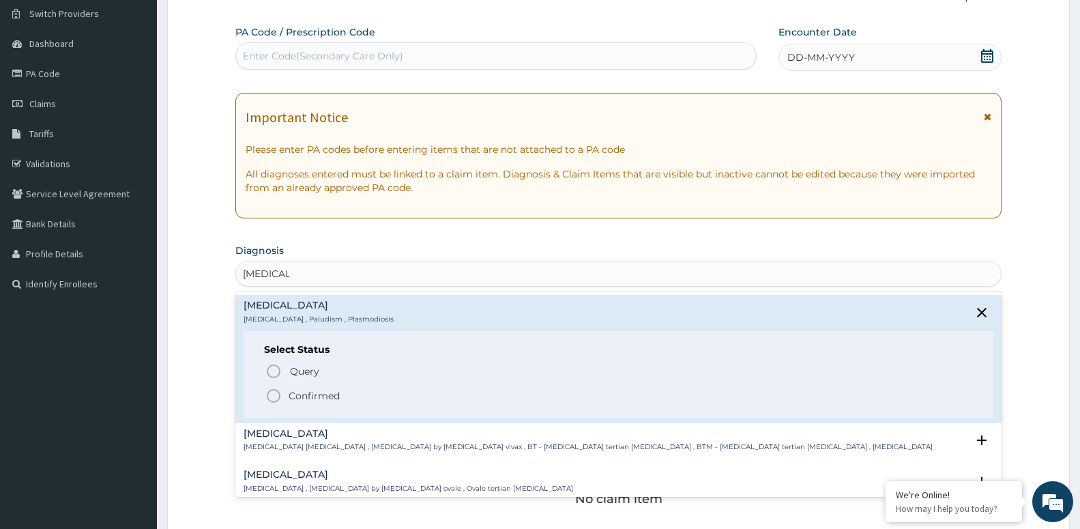
click at [344, 398] on span "Confirmed" at bounding box center [620, 396] width 708 height 16
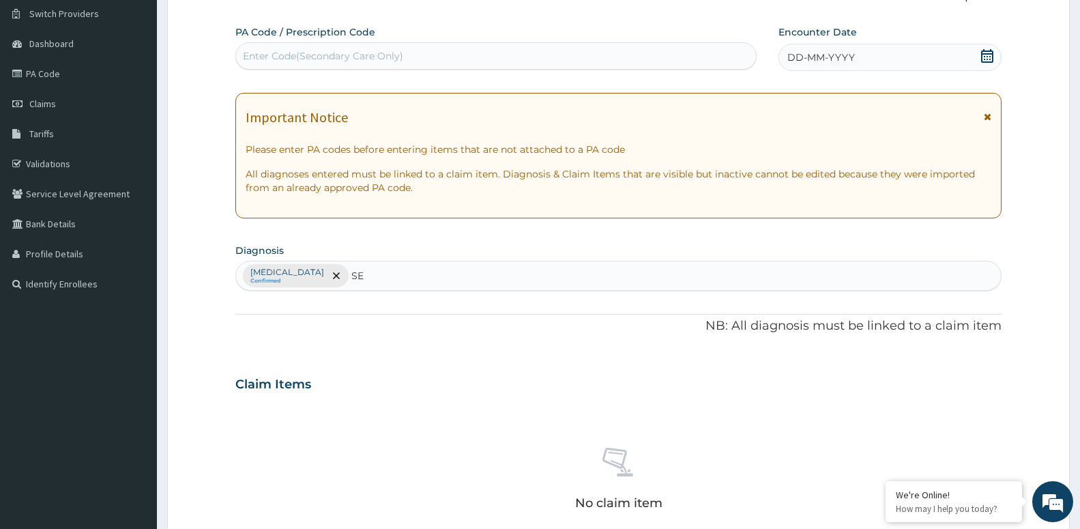
type input "SEP"
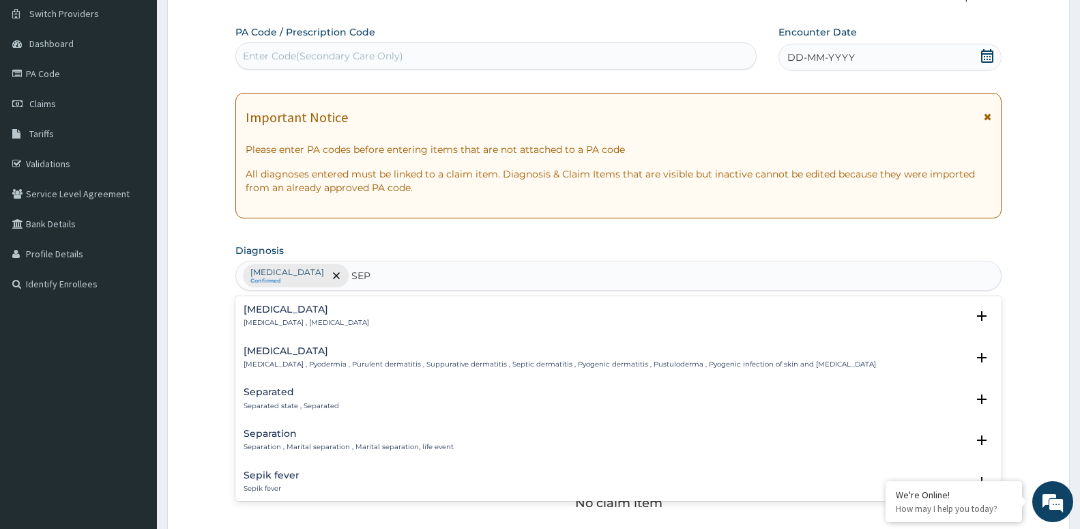
click at [278, 311] on h4 "[MEDICAL_DATA]" at bounding box center [307, 309] width 126 height 10
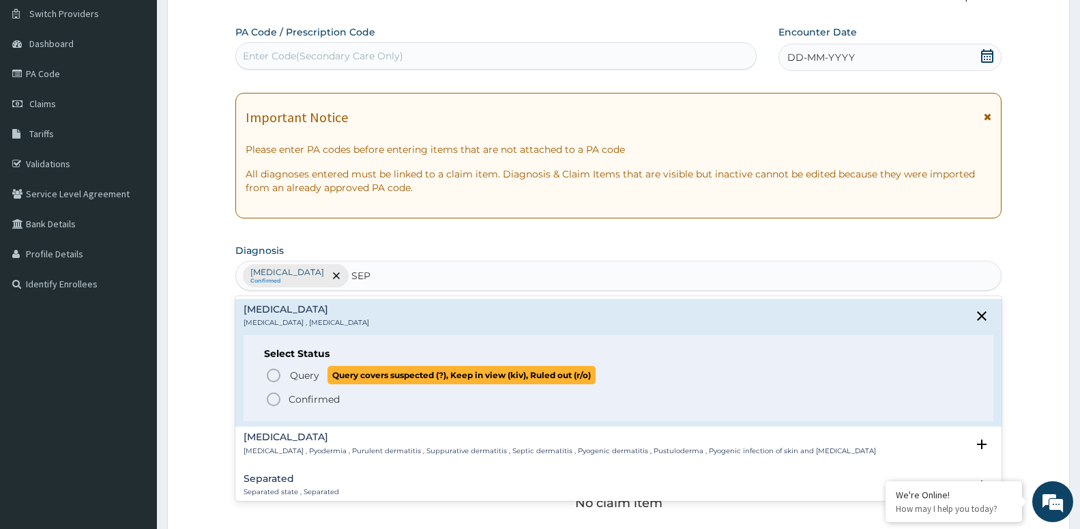
click at [302, 373] on span "Query" at bounding box center [304, 376] width 29 height 14
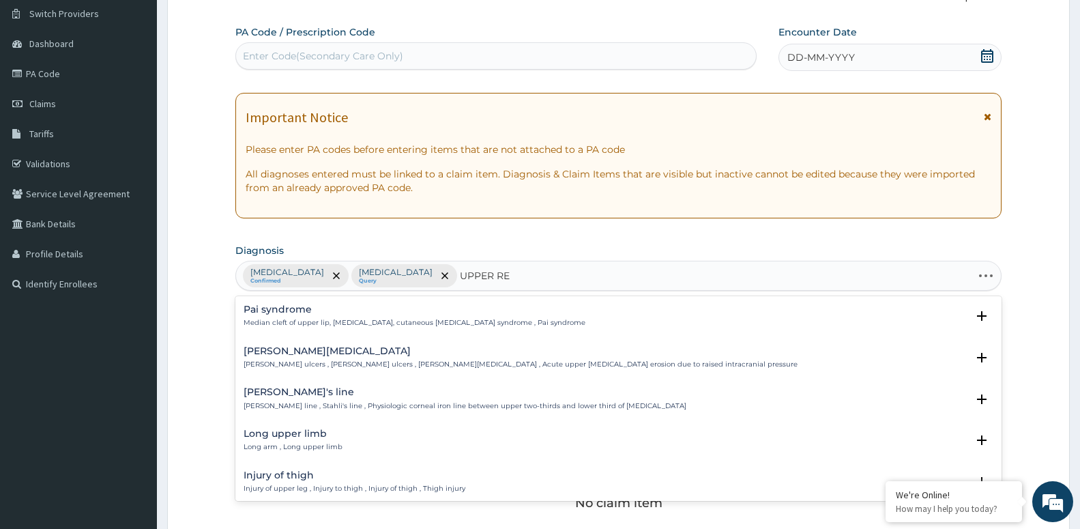
type input "UPPER RES"
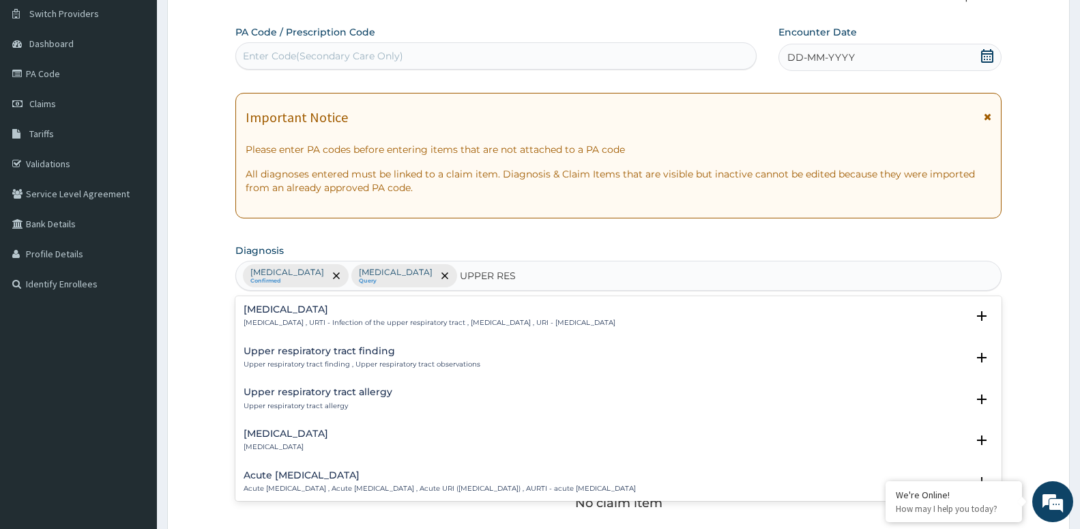
click at [337, 314] on h4 "[MEDICAL_DATA]" at bounding box center [430, 309] width 372 height 10
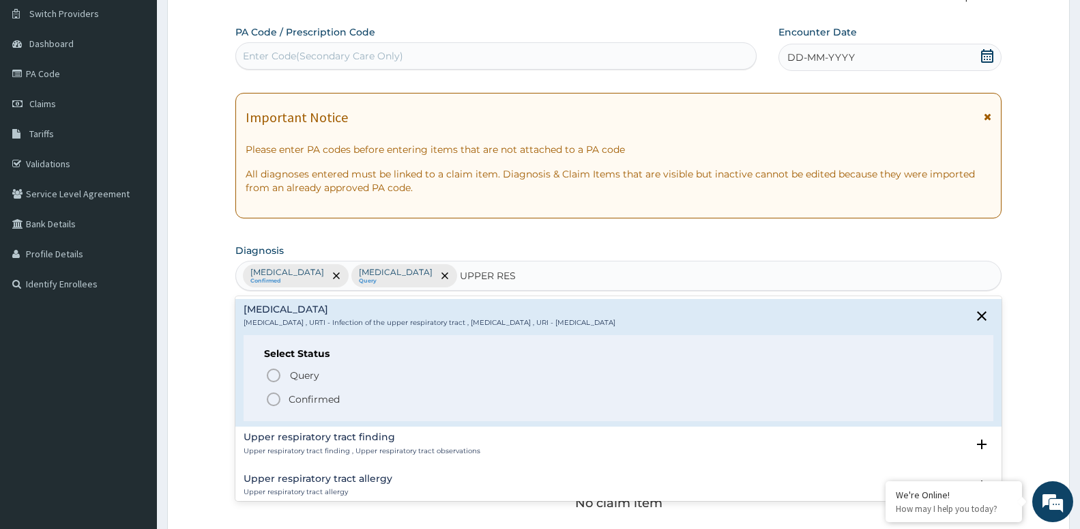
click at [330, 408] on div "Select Status Query Query covers suspected (?), Keep in view (kiv), Ruled out (…" at bounding box center [619, 378] width 750 height 87
click at [328, 406] on p "Confirmed" at bounding box center [314, 399] width 51 height 14
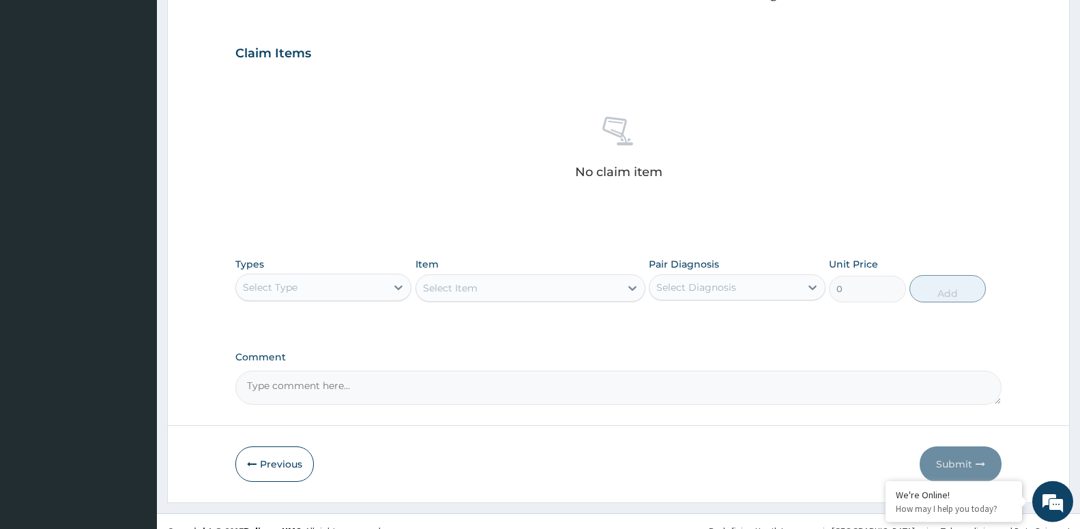
scroll to position [453, 0]
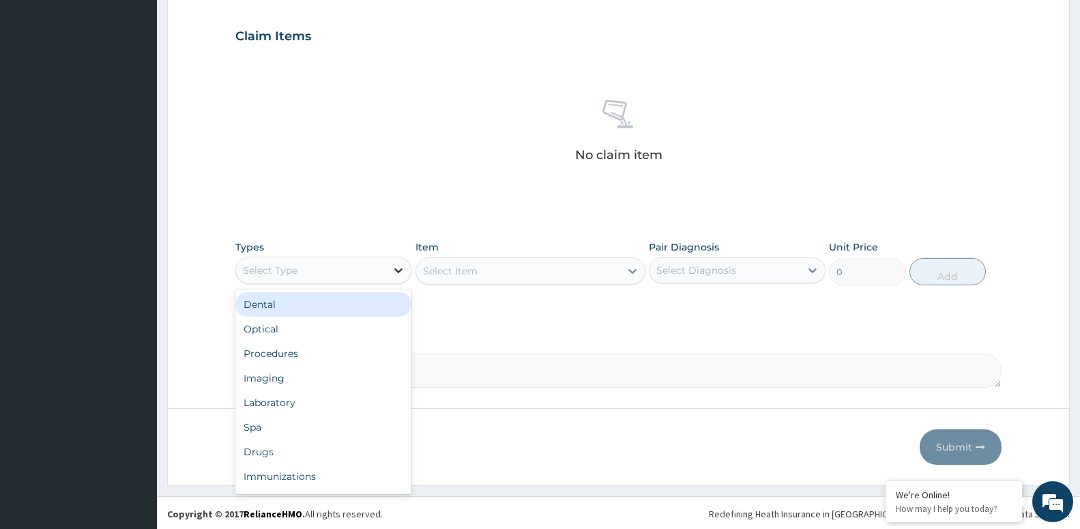
click at [387, 270] on div at bounding box center [398, 270] width 25 height 25
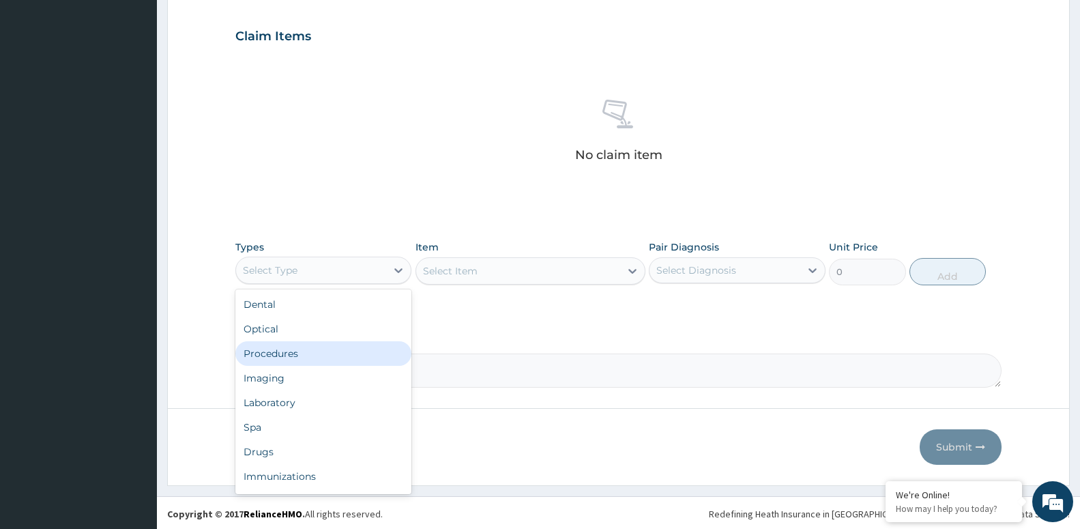
click at [328, 348] on div "Procedures" at bounding box center [323, 353] width 176 height 25
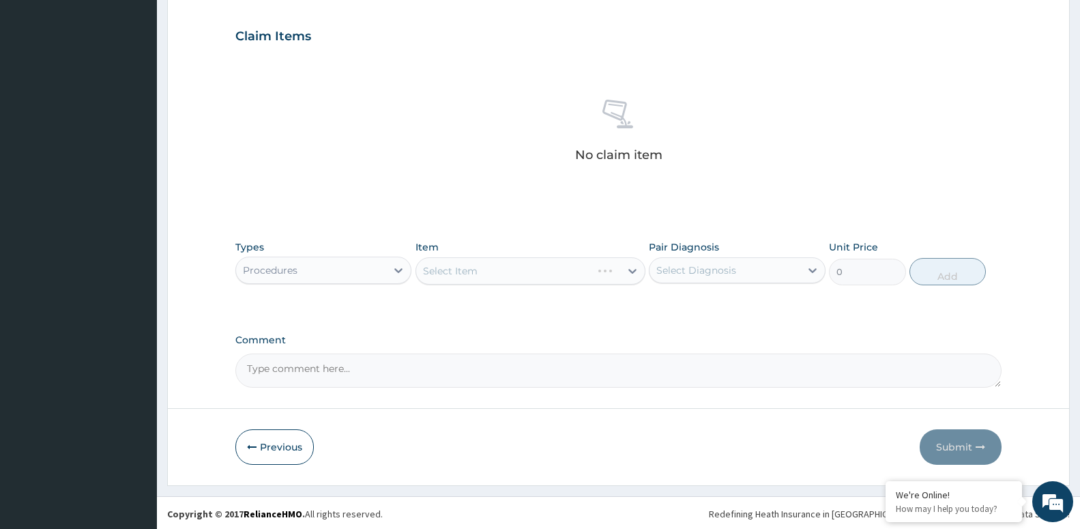
click at [681, 266] on div "Select Diagnosis" at bounding box center [697, 270] width 80 height 14
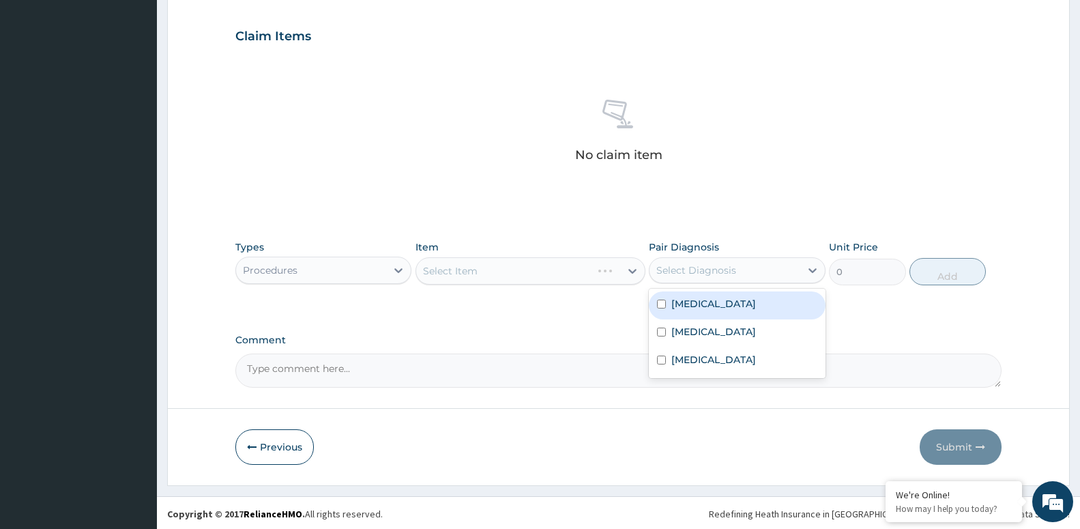
drag, startPoint x: 693, startPoint y: 310, endPoint x: 684, endPoint y: 330, distance: 22.6
click at [691, 312] on div "[MEDICAL_DATA]" at bounding box center [737, 305] width 176 height 28
checkbox input "true"
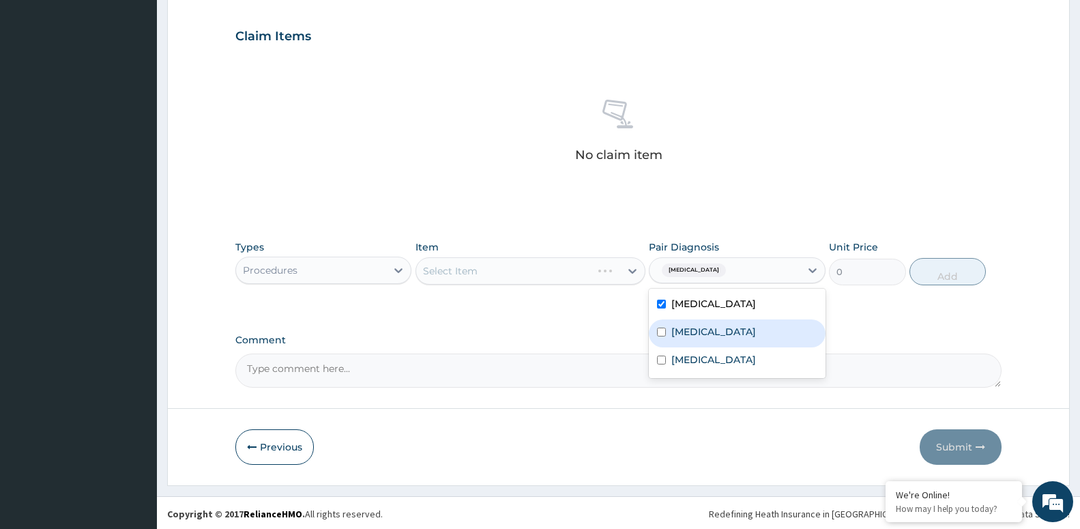
click at [685, 333] on label "[MEDICAL_DATA]" at bounding box center [714, 332] width 85 height 14
checkbox input "true"
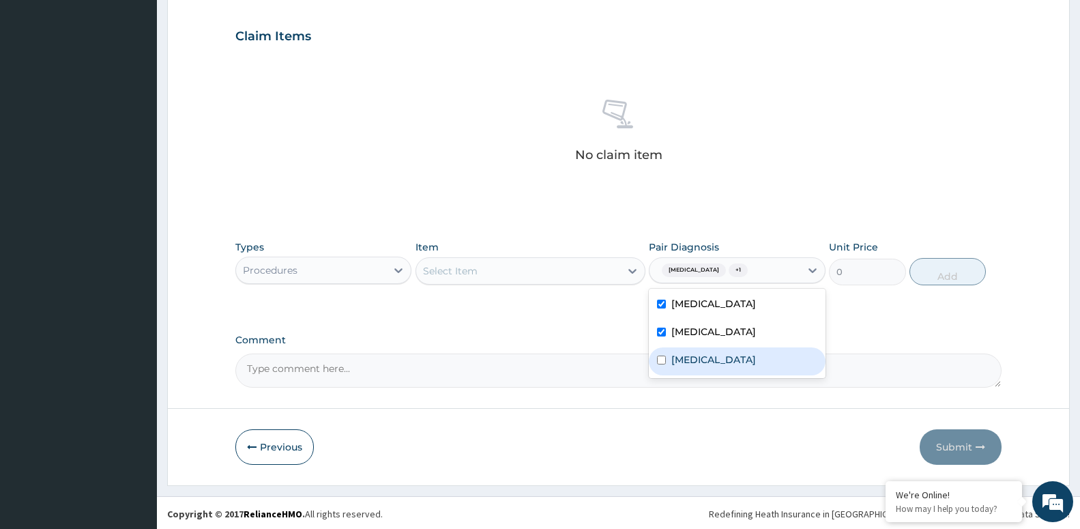
click at [693, 358] on label "[MEDICAL_DATA]" at bounding box center [714, 360] width 85 height 14
checkbox input "true"
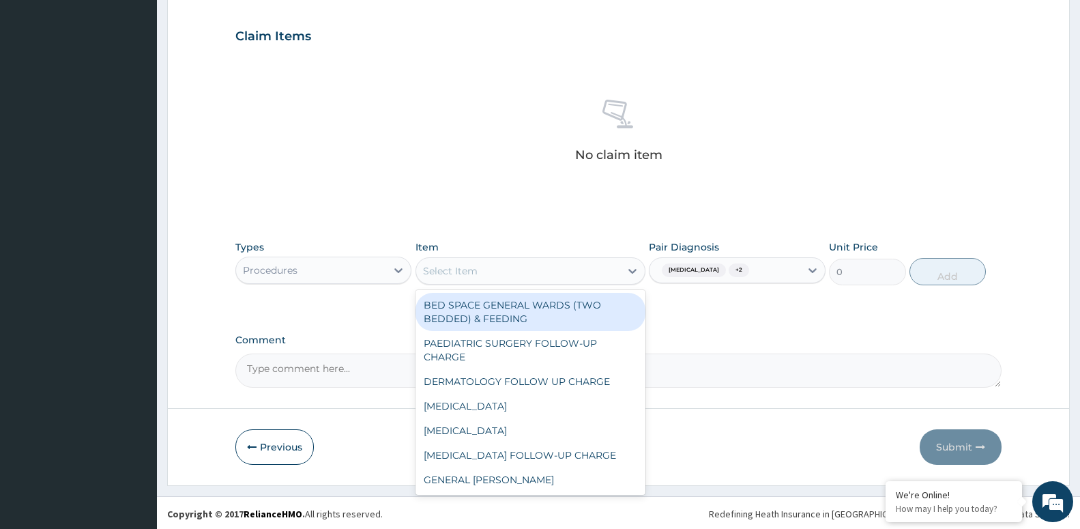
click at [568, 264] on div "Select Item" at bounding box center [518, 271] width 204 height 22
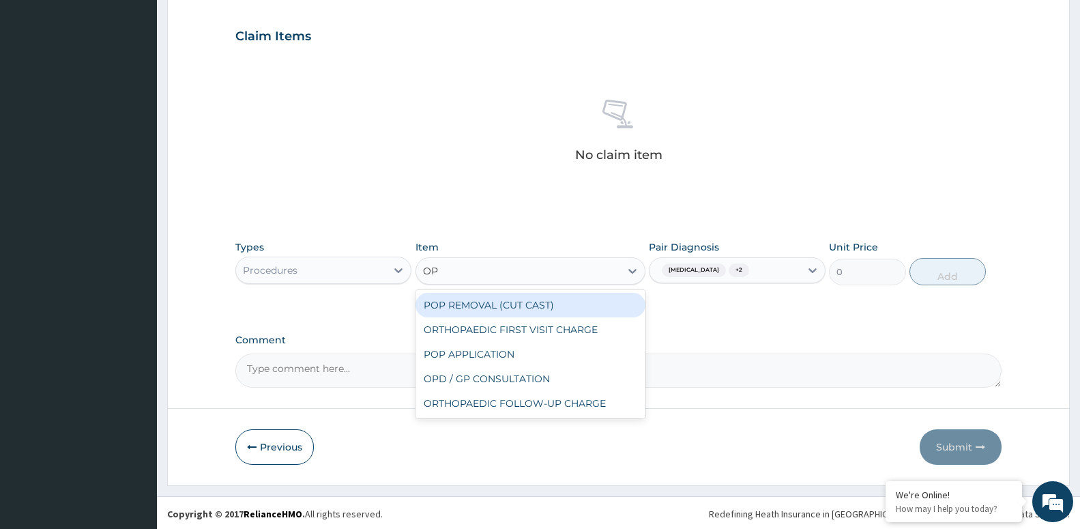
type input "OPD"
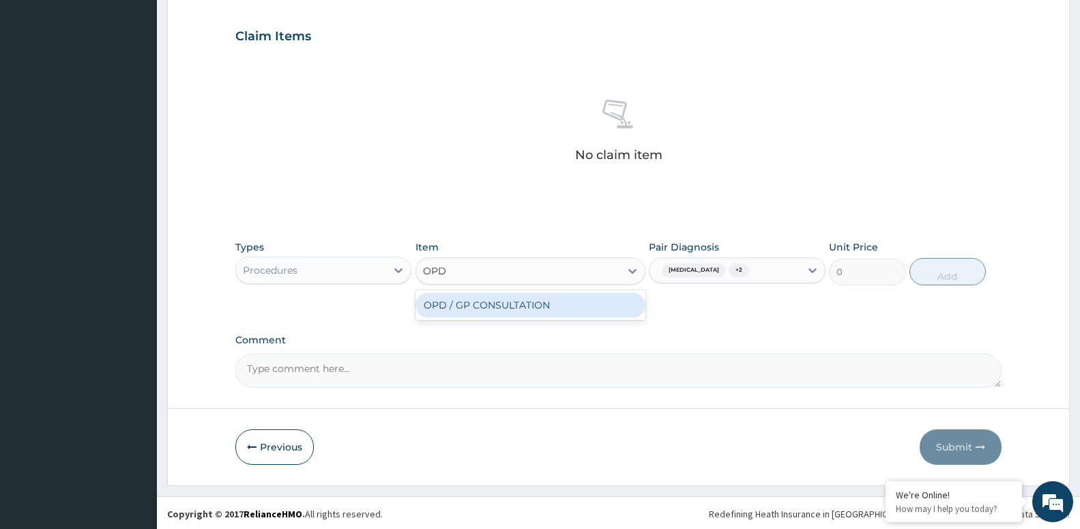
click at [541, 305] on div "OPD / GP CONSULTATION" at bounding box center [531, 305] width 230 height 25
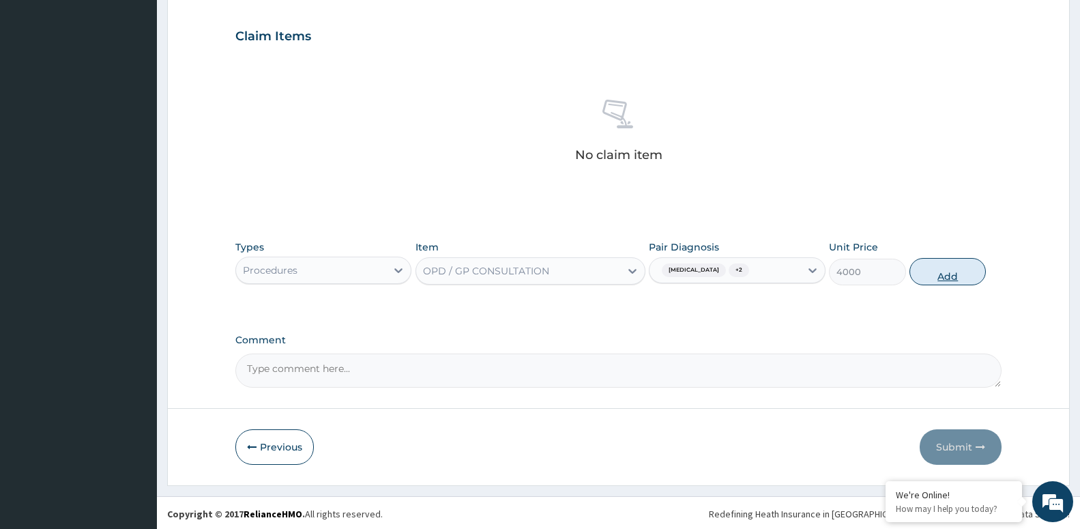
click at [951, 274] on button "Add" at bounding box center [948, 271] width 76 height 27
type input "0"
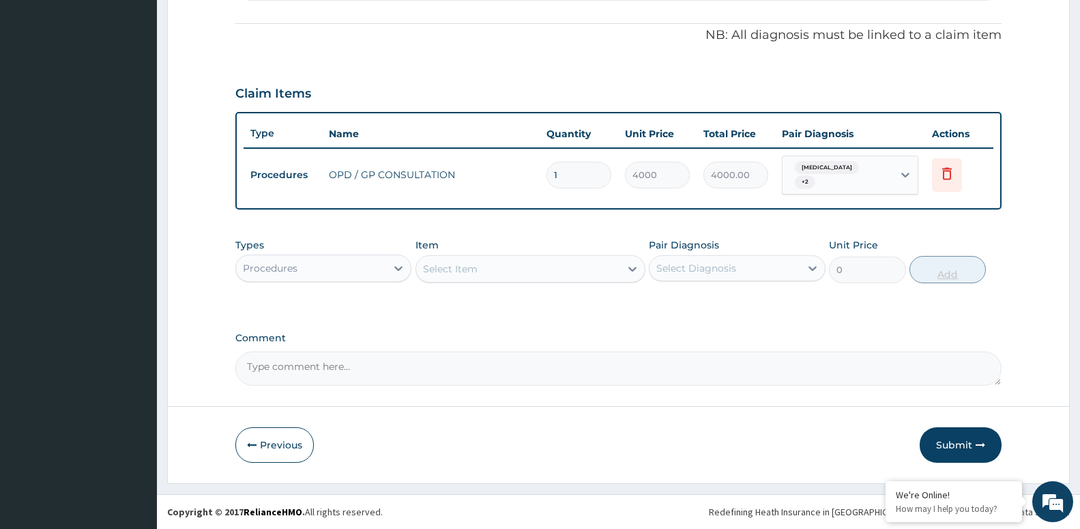
scroll to position [390, 0]
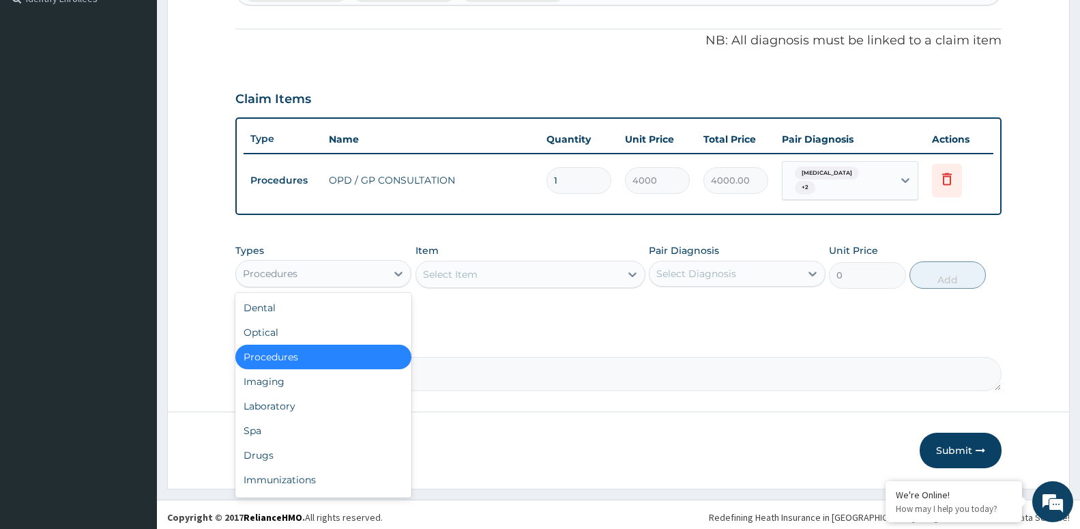
drag, startPoint x: 350, startPoint y: 266, endPoint x: 348, endPoint y: 332, distance: 65.6
click at [346, 273] on div "Procedures" at bounding box center [311, 274] width 150 height 22
click at [343, 409] on div "Laboratory" at bounding box center [323, 406] width 176 height 25
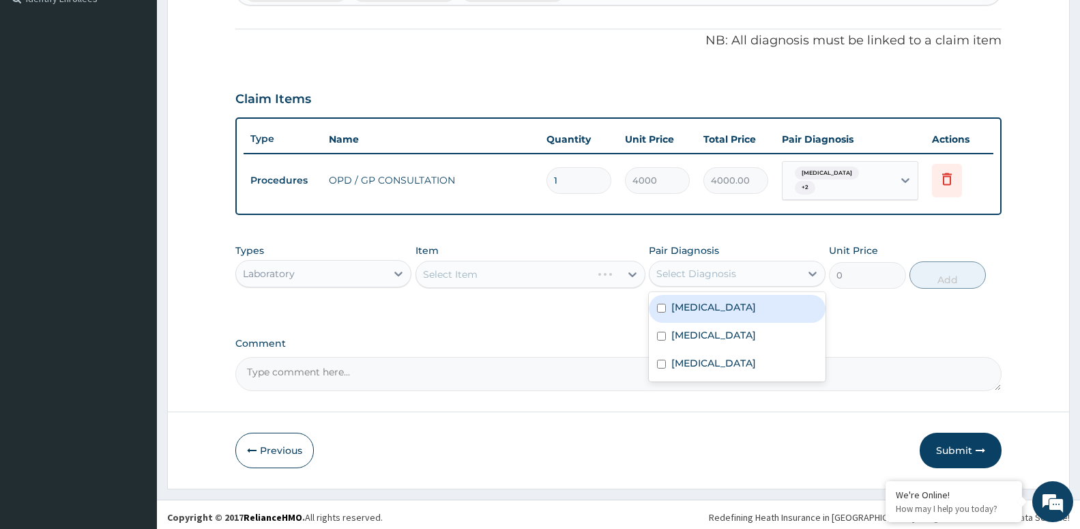
click at [704, 267] on div "Select Diagnosis" at bounding box center [697, 274] width 80 height 14
click at [722, 304] on div "[MEDICAL_DATA]" at bounding box center [737, 309] width 176 height 28
checkbox input "true"
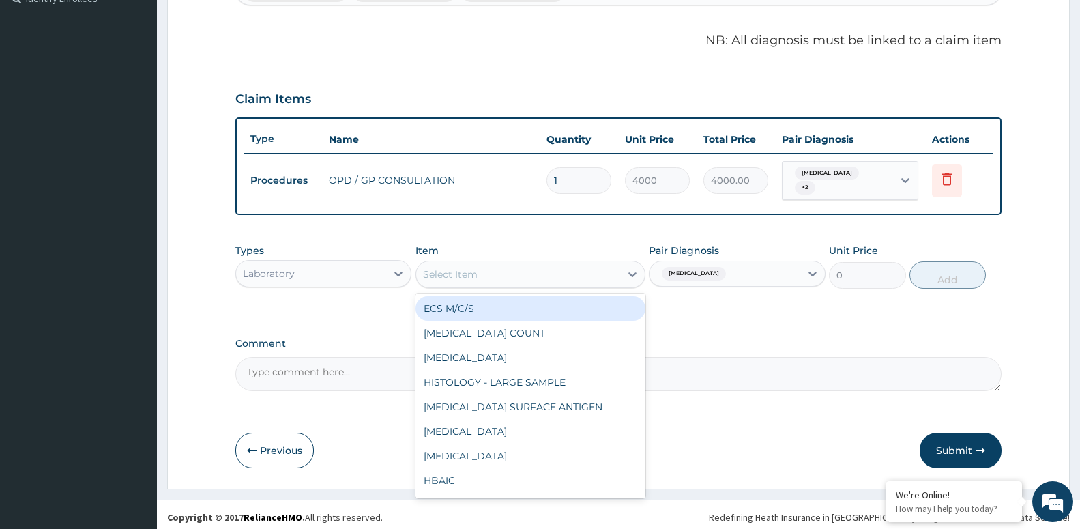
click at [521, 268] on div "Select Item" at bounding box center [518, 274] width 204 height 22
type input "L"
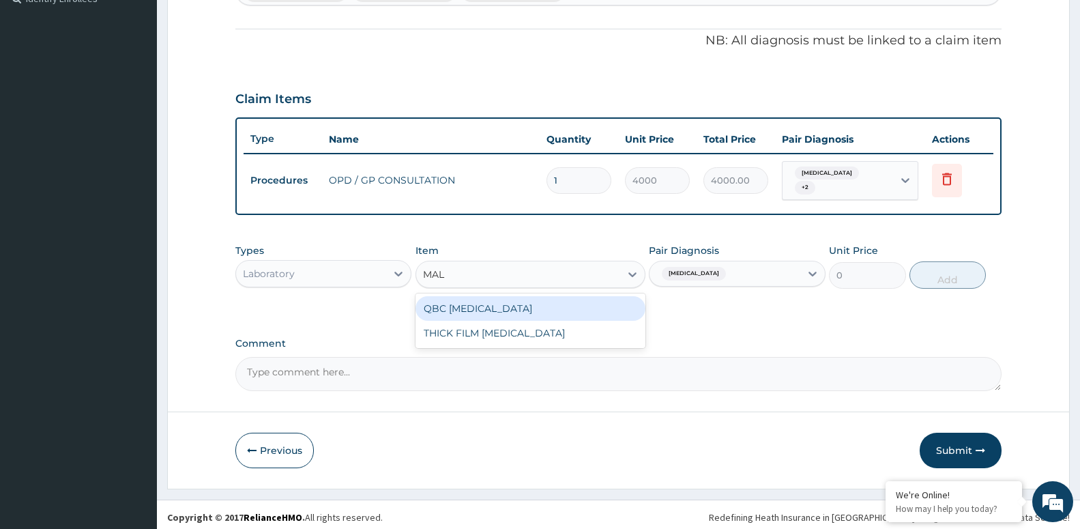
type input "MALA"
click at [470, 296] on div "QBC [MEDICAL_DATA]" at bounding box center [531, 308] width 230 height 25
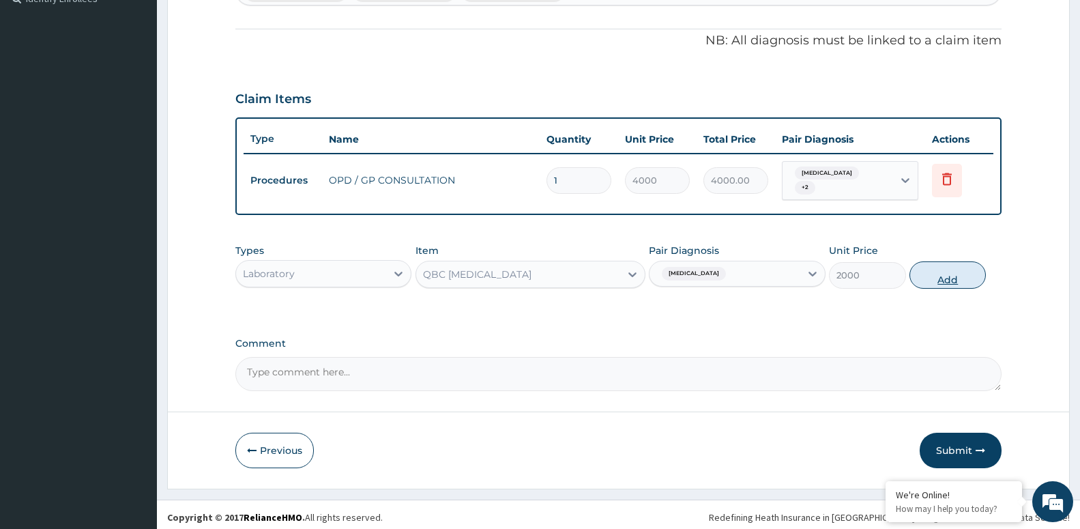
click at [956, 270] on button "Add" at bounding box center [948, 274] width 76 height 27
type input "0"
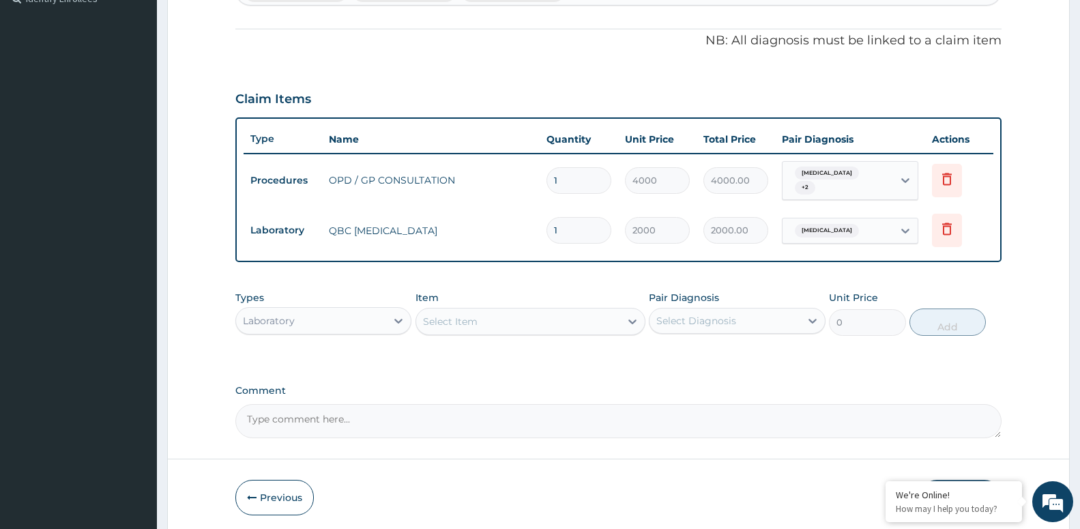
click at [711, 315] on div "Select Diagnosis" at bounding box center [697, 321] width 80 height 14
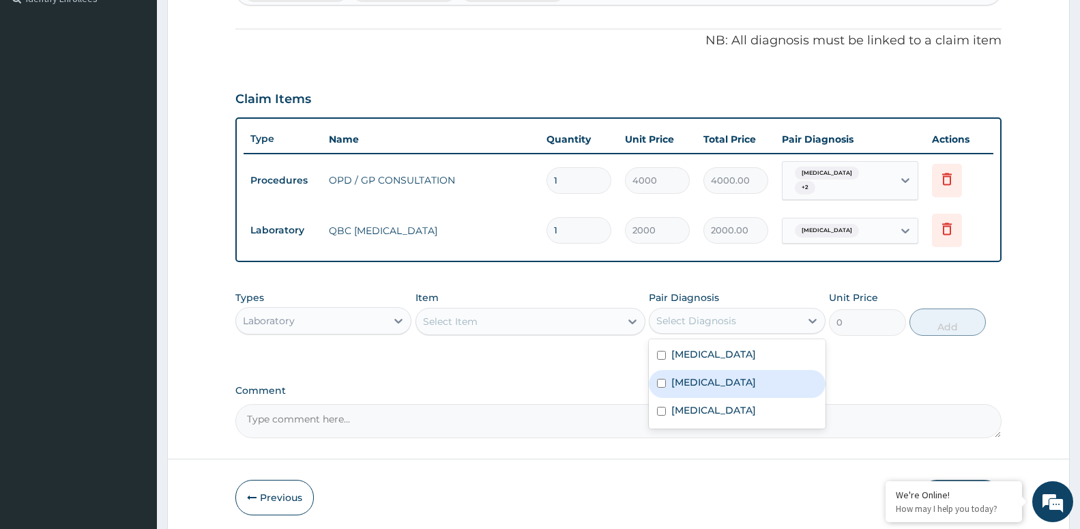
drag, startPoint x: 715, startPoint y: 377, endPoint x: 532, endPoint y: 364, distance: 183.4
click at [715, 378] on div "[MEDICAL_DATA]" at bounding box center [737, 384] width 176 height 28
checkbox input "true"
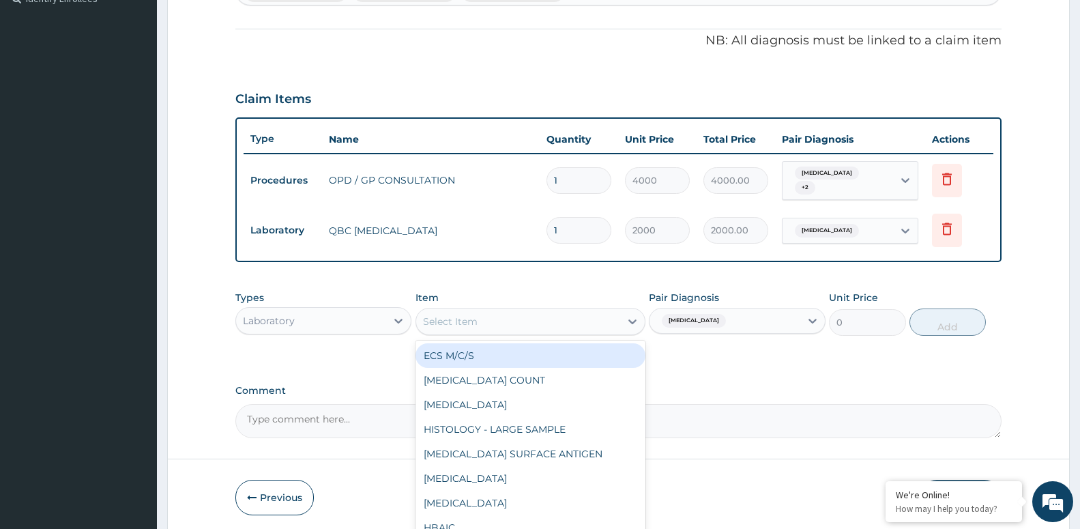
click at [481, 324] on div "Select Item" at bounding box center [518, 322] width 204 height 22
type input "FUL"
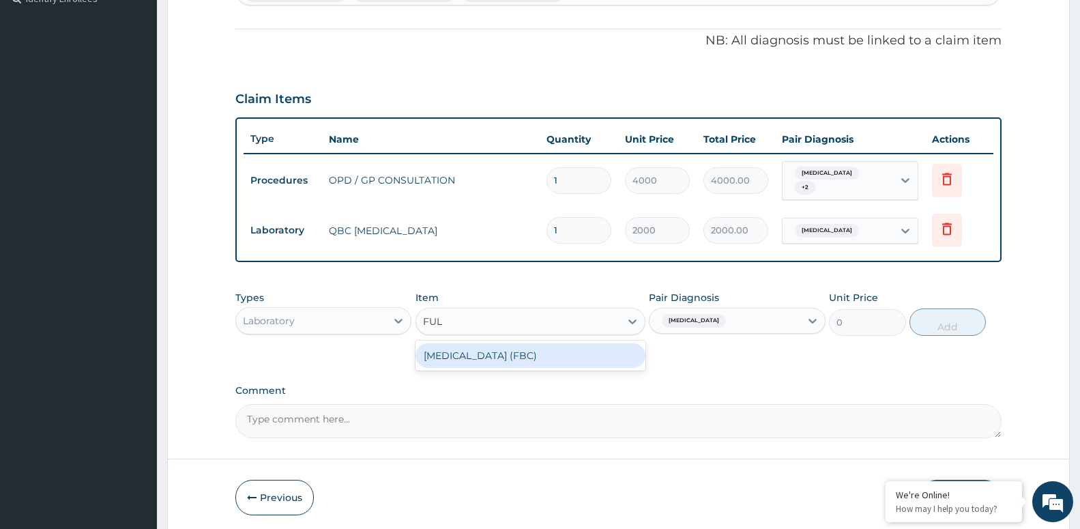
click at [552, 359] on div "[MEDICAL_DATA] (FBC)" at bounding box center [531, 355] width 230 height 25
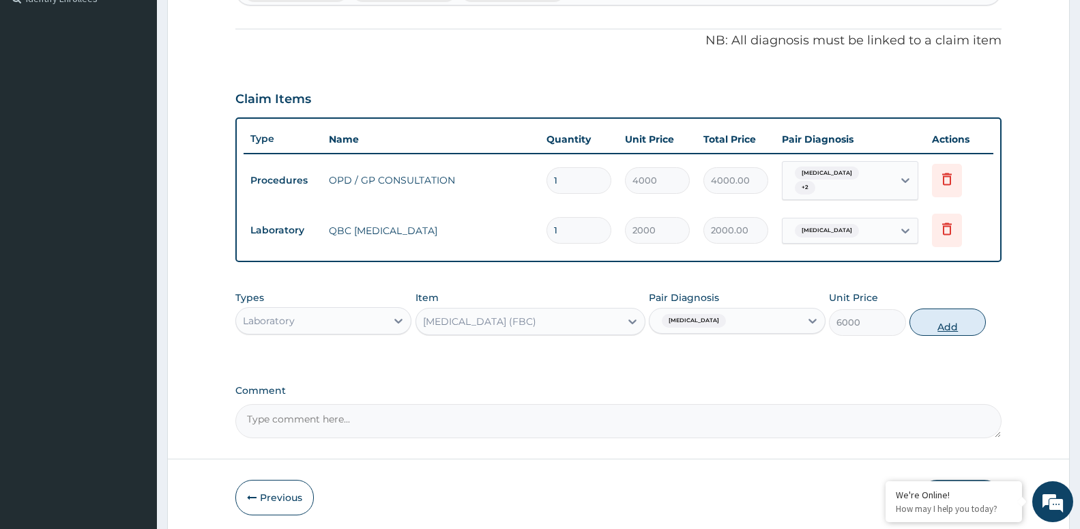
click at [969, 324] on button "Add" at bounding box center [948, 322] width 76 height 27
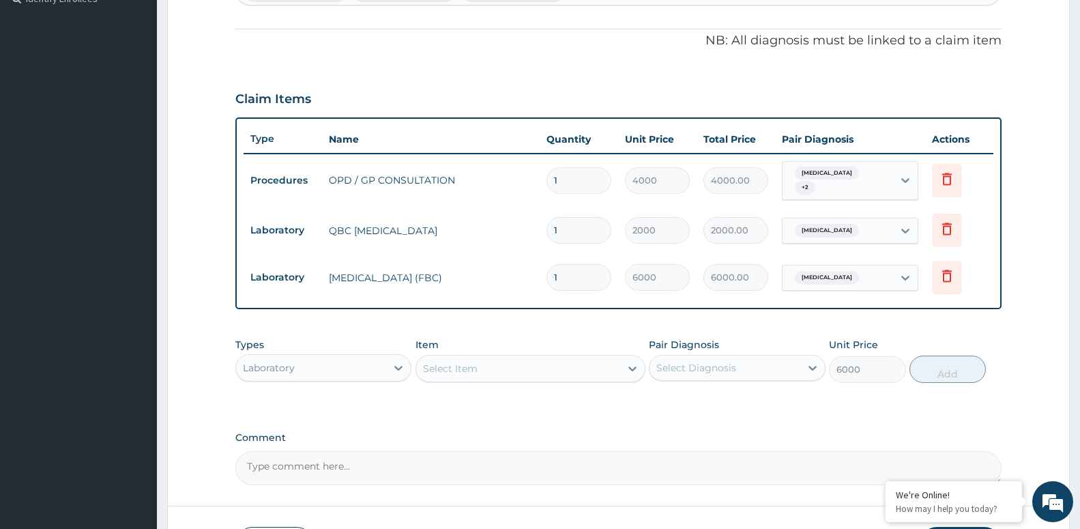
type input "0"
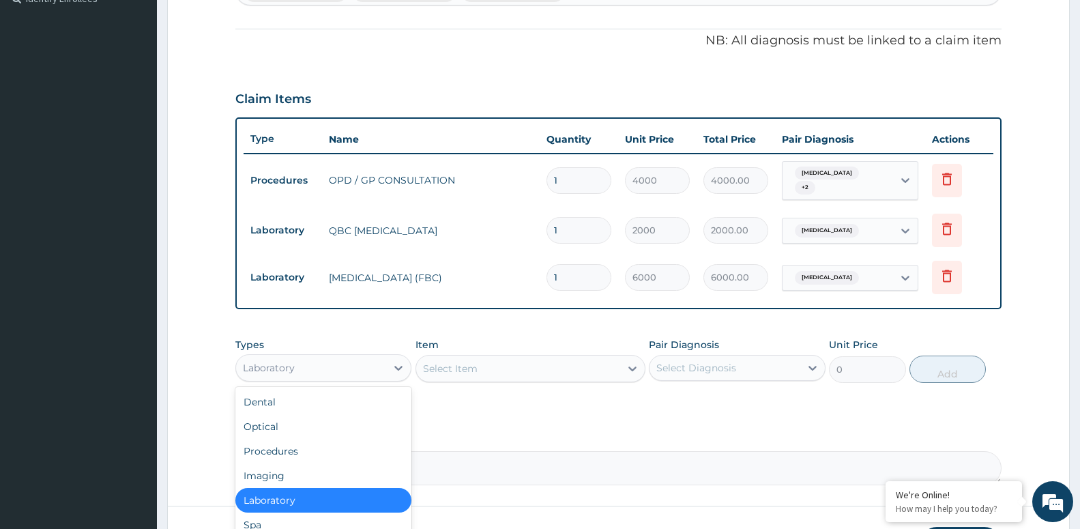
click at [355, 359] on div "Laboratory" at bounding box center [311, 368] width 150 height 22
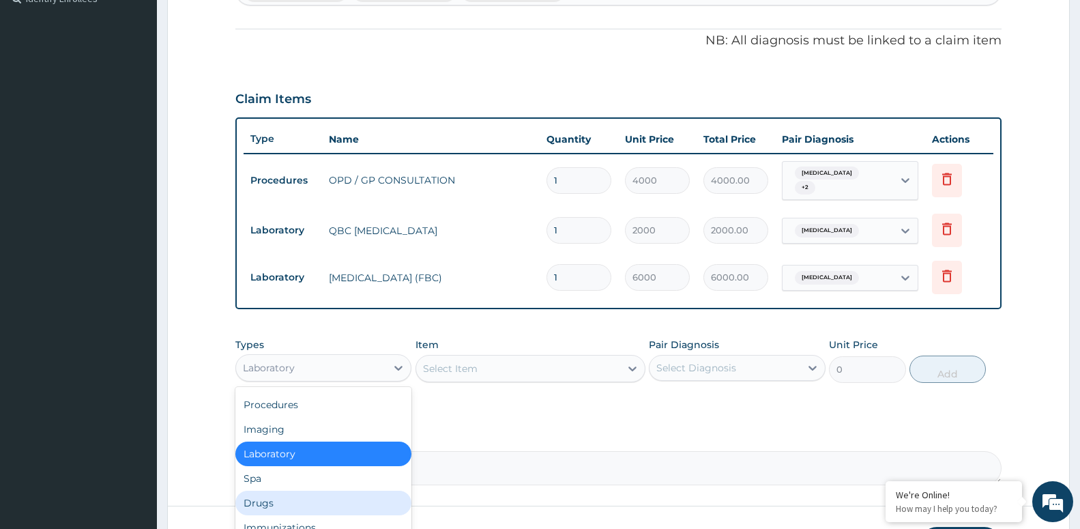
click at [330, 496] on div "Drugs" at bounding box center [323, 503] width 176 height 25
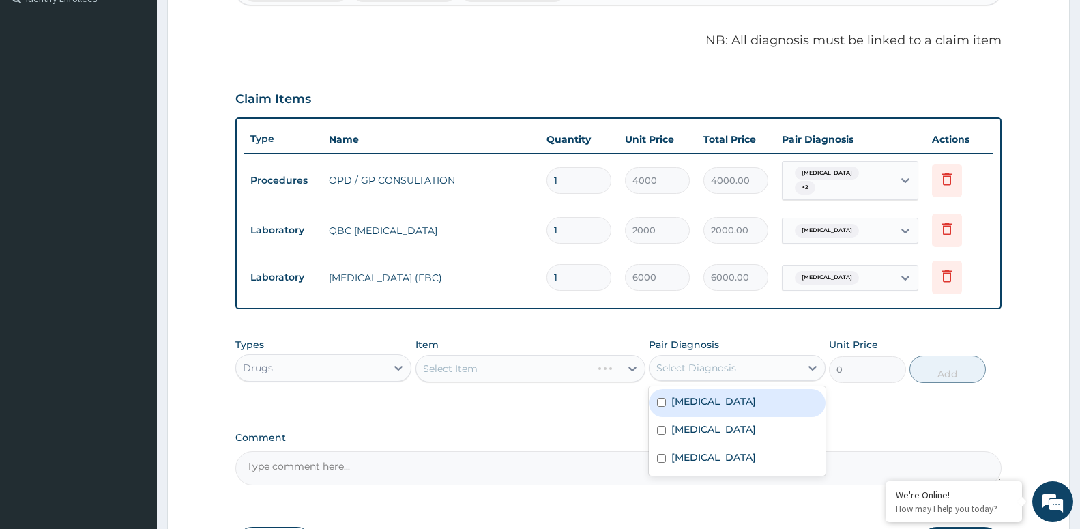
click at [756, 364] on div "Select Diagnosis" at bounding box center [725, 368] width 150 height 22
click at [743, 401] on div "[MEDICAL_DATA]" at bounding box center [737, 403] width 176 height 28
checkbox input "true"
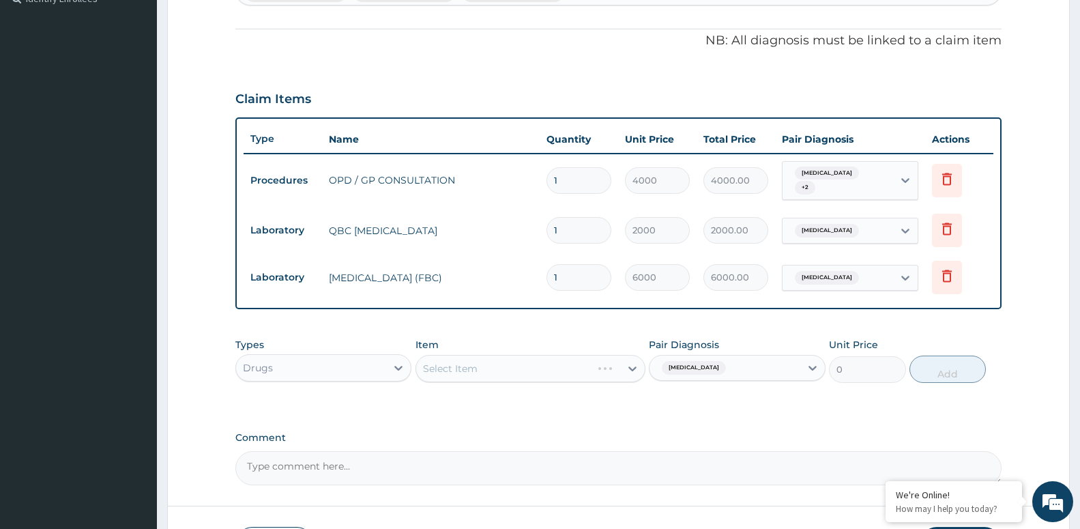
click at [515, 367] on div "Select Item" at bounding box center [531, 368] width 230 height 27
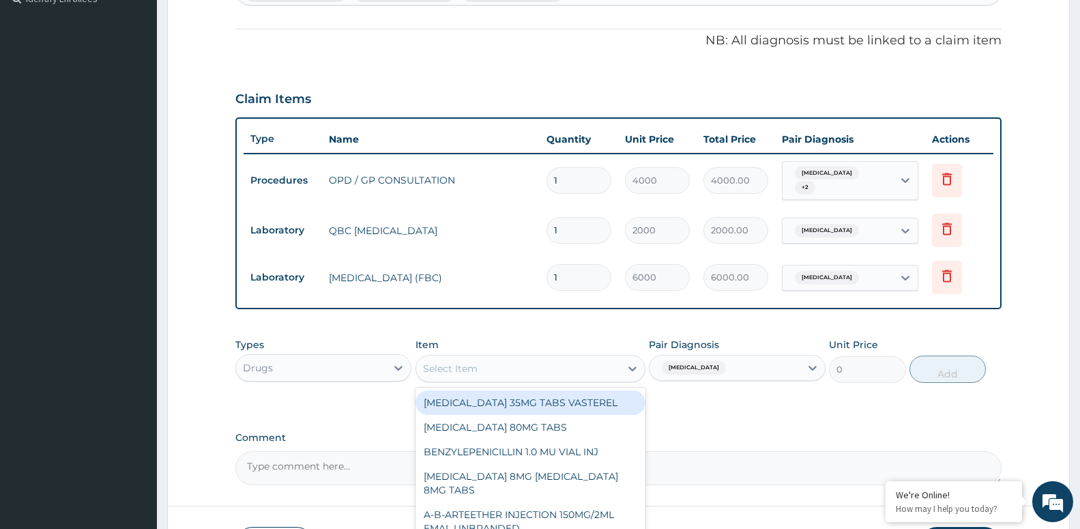
click at [534, 358] on div "Select Item" at bounding box center [518, 369] width 204 height 22
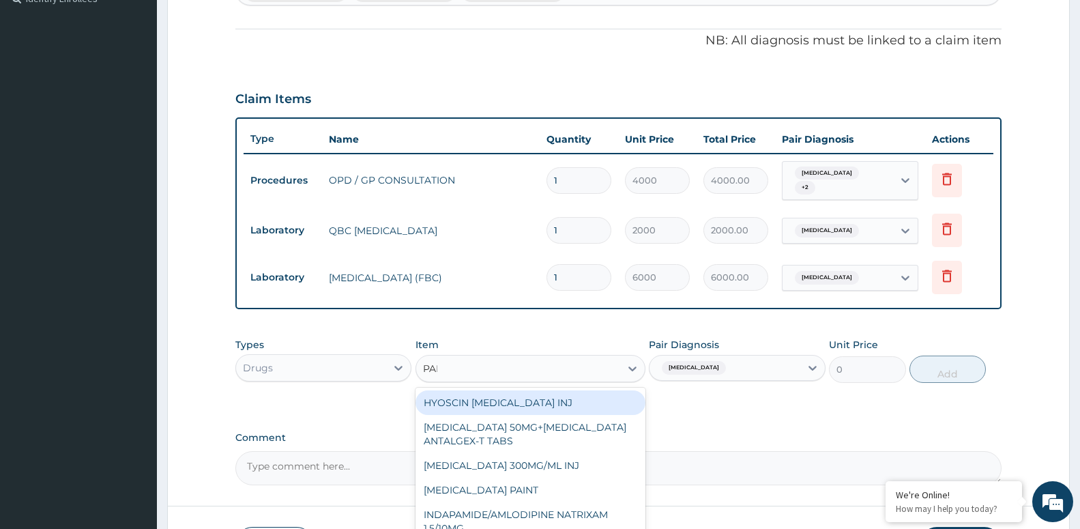
type input "PARA"
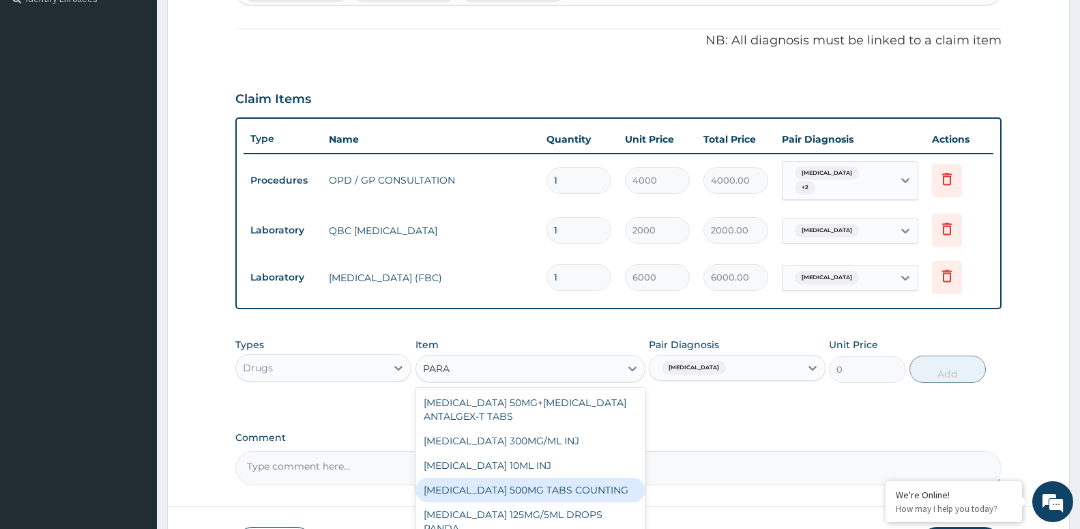
click at [560, 485] on div "[MEDICAL_DATA] 500MG TABS COUNTING" at bounding box center [531, 490] width 230 height 25
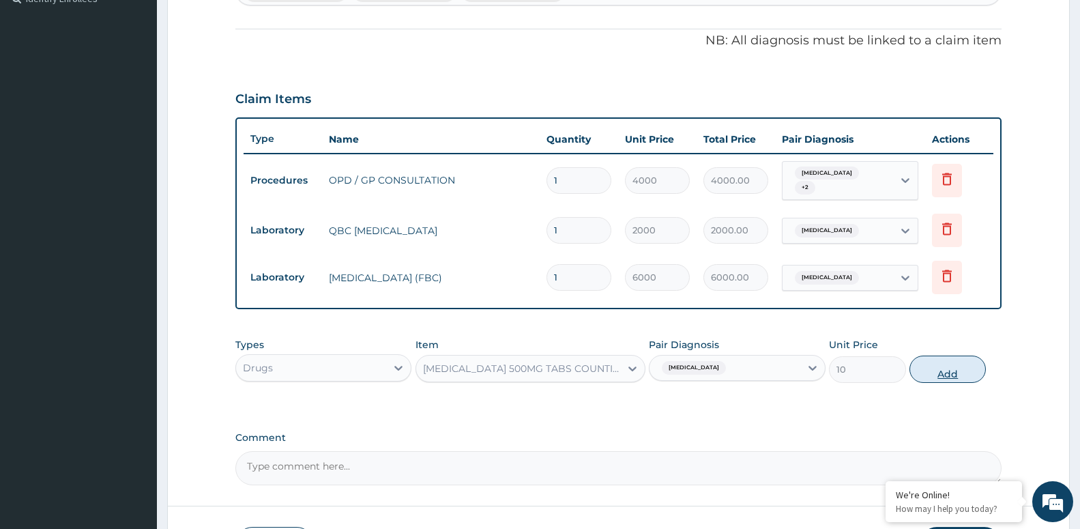
click at [939, 373] on button "Add" at bounding box center [948, 369] width 76 height 27
type input "0"
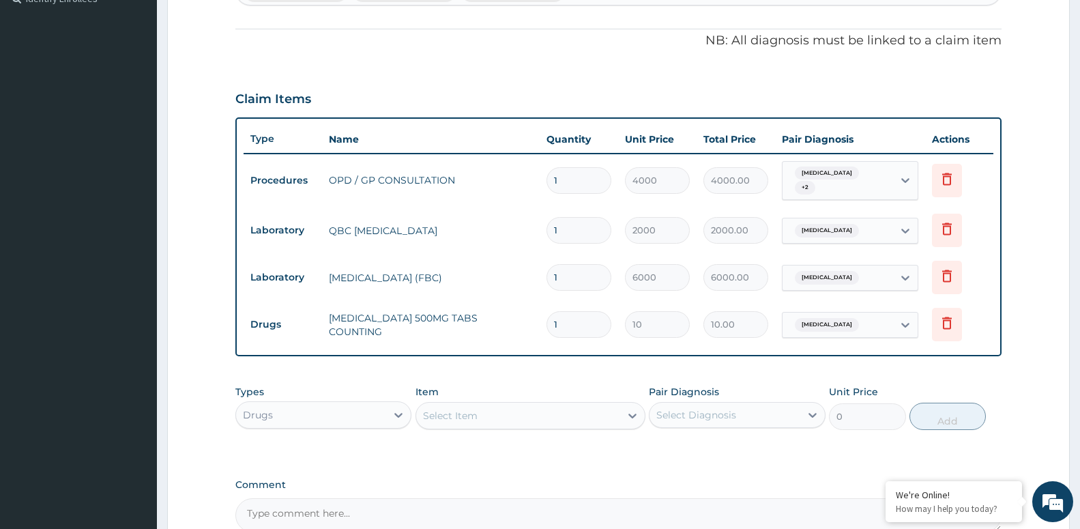
type input "0.00"
type input "2"
type input "20.00"
type input "20"
type input "200.00"
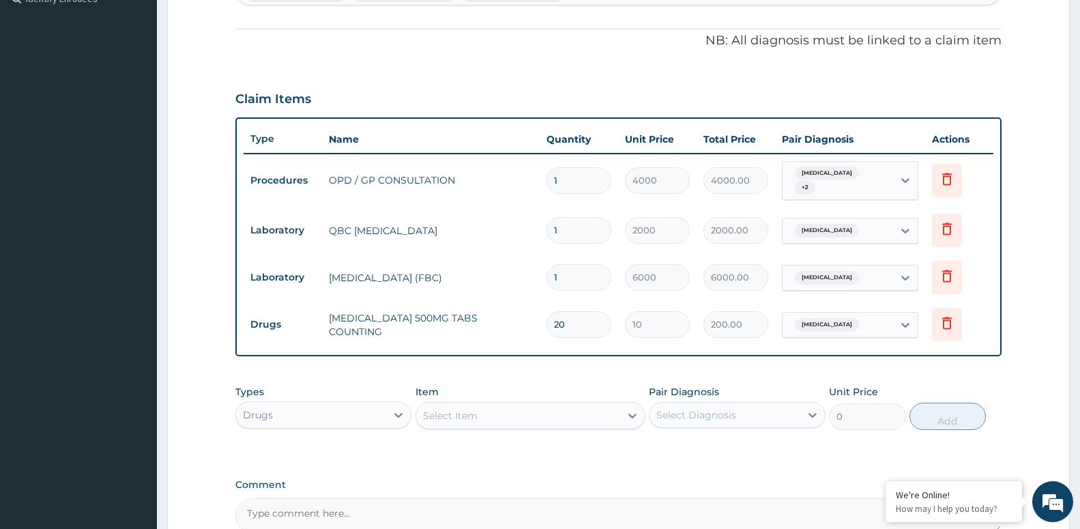
type input "20"
click at [470, 405] on div "Select Item" at bounding box center [518, 416] width 204 height 22
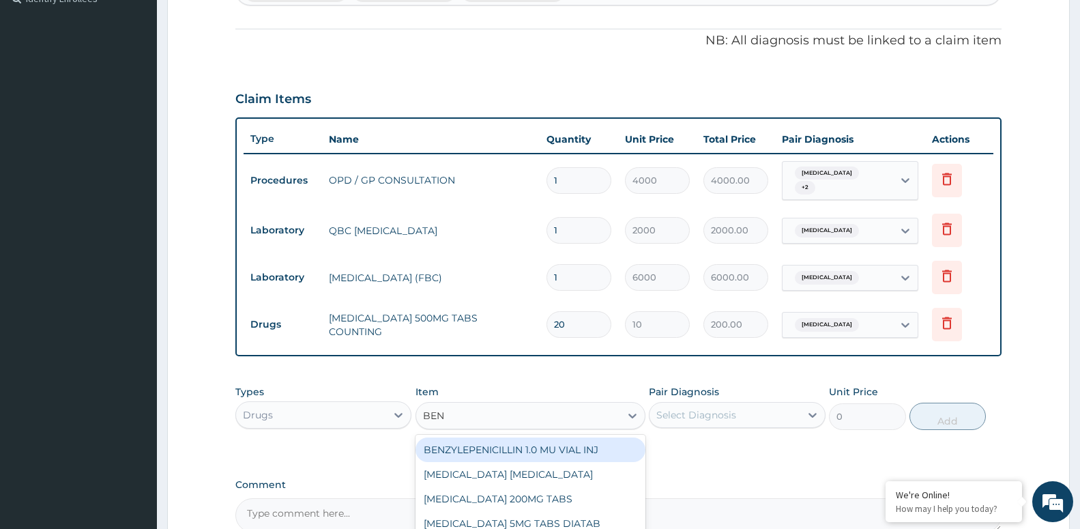
type input "BENY"
click at [519, 441] on div "[MEDICAL_DATA] [MEDICAL_DATA]" at bounding box center [531, 450] width 230 height 25
type input "4800"
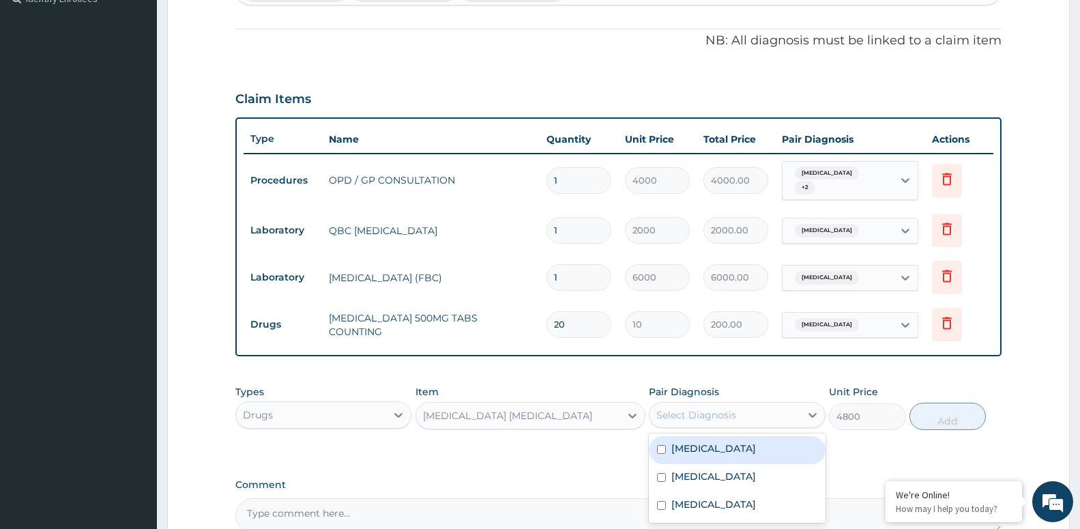
click at [676, 408] on div "Select Diagnosis" at bounding box center [697, 415] width 80 height 14
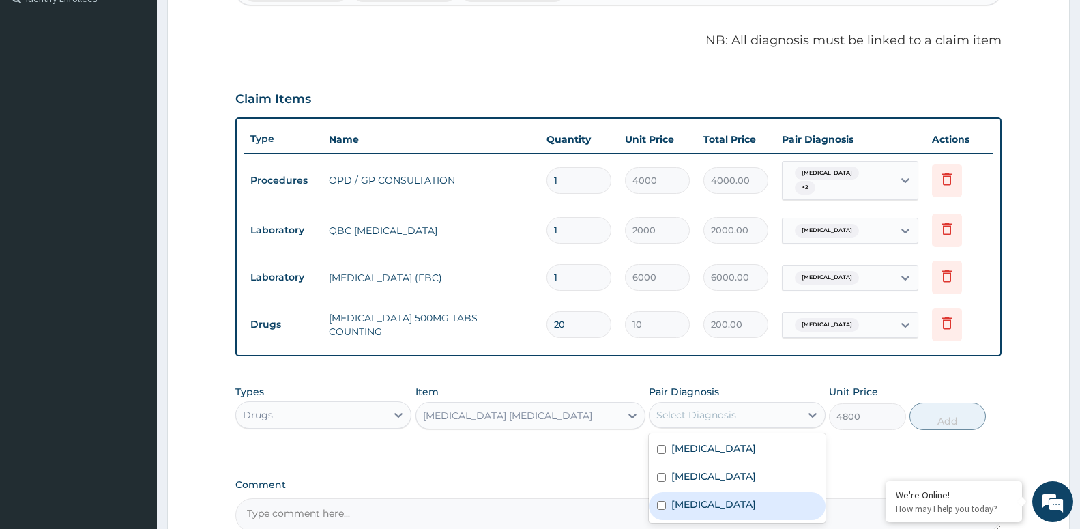
click at [697, 498] on label "[MEDICAL_DATA]" at bounding box center [714, 505] width 85 height 14
checkbox input "true"
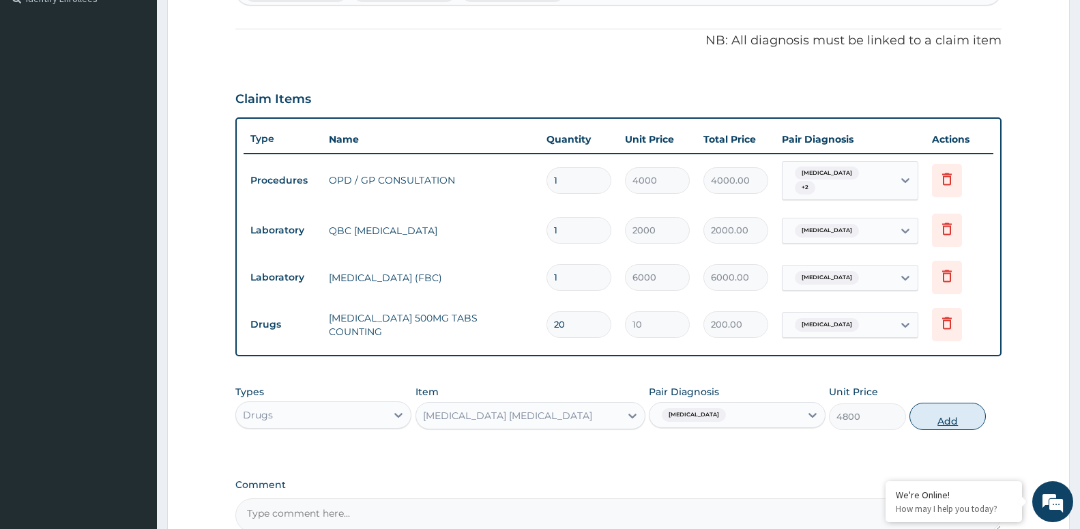
click at [943, 415] on button "Add" at bounding box center [948, 416] width 76 height 27
type input "0"
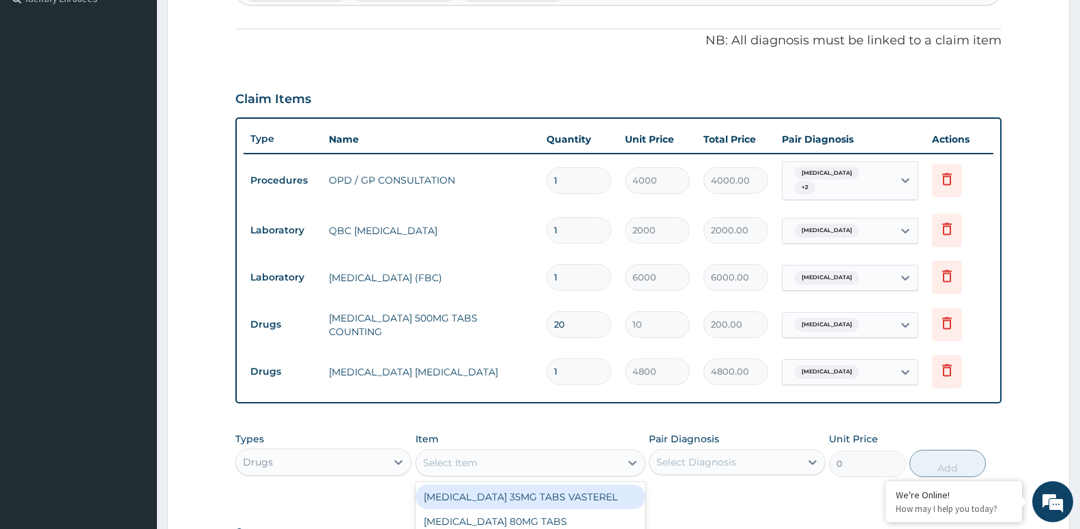
click at [442, 456] on div "Select Item" at bounding box center [450, 463] width 55 height 14
type input "CETRI"
click at [489, 489] on div "CETRIZINE 10MG TABS" at bounding box center [531, 497] width 230 height 25
type input "150"
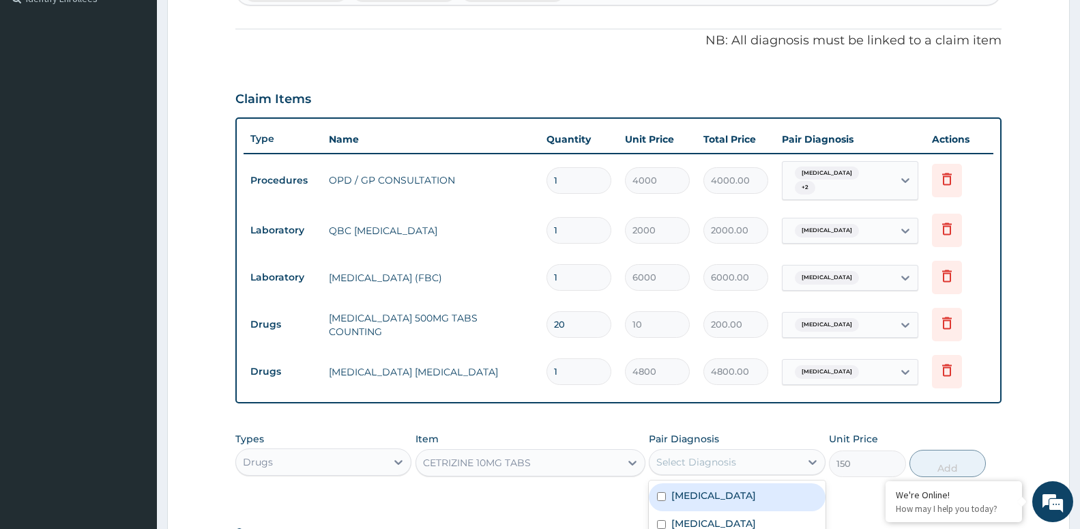
click at [686, 455] on div "Select Diagnosis" at bounding box center [697, 462] width 80 height 14
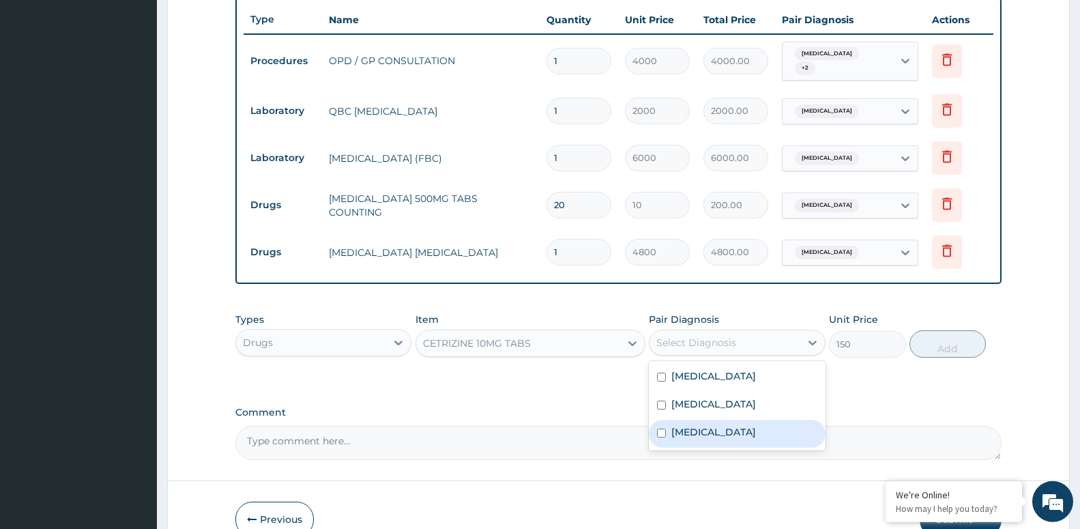
scroll to position [530, 0]
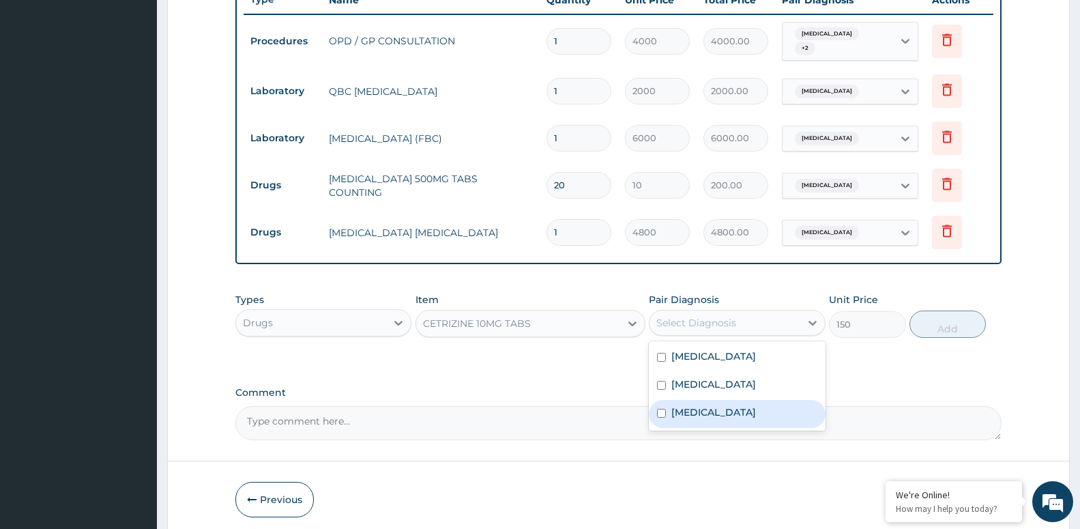
click at [666, 414] on div "[MEDICAL_DATA]" at bounding box center [737, 414] width 176 height 28
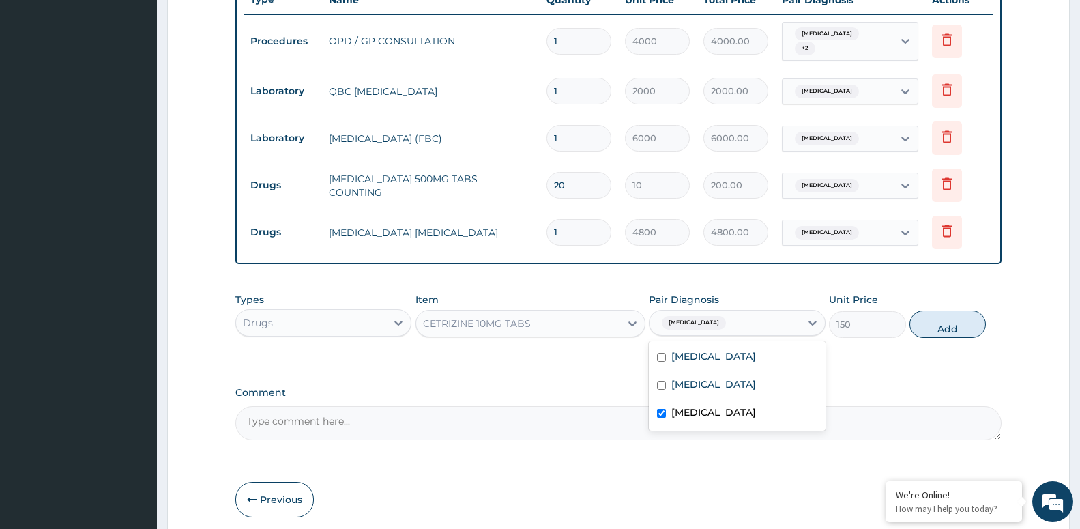
checkbox input "true"
click at [953, 317] on button "Add" at bounding box center [948, 324] width 76 height 27
type input "0"
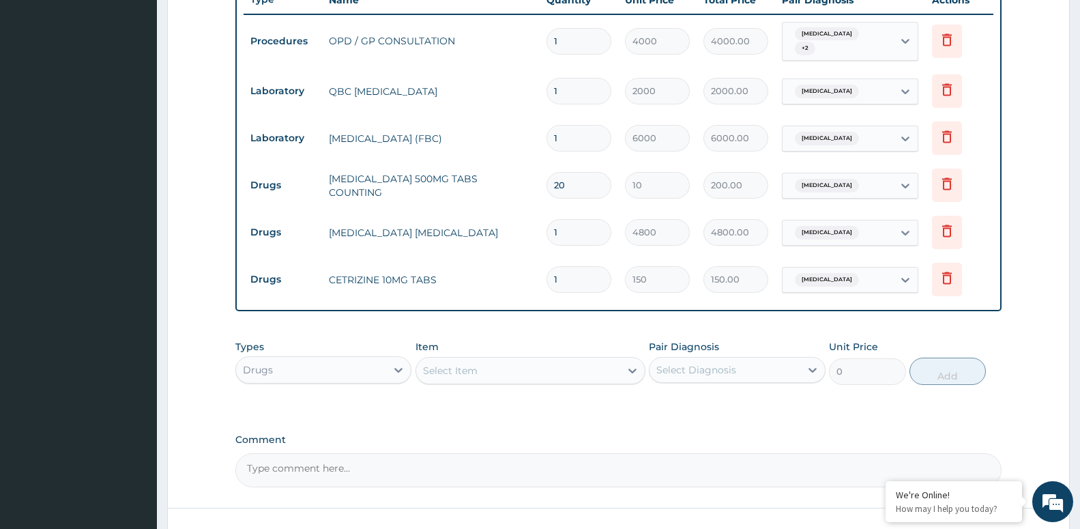
type input "0.00"
type input "5"
type input "750.00"
type input "0.00"
type input "1"
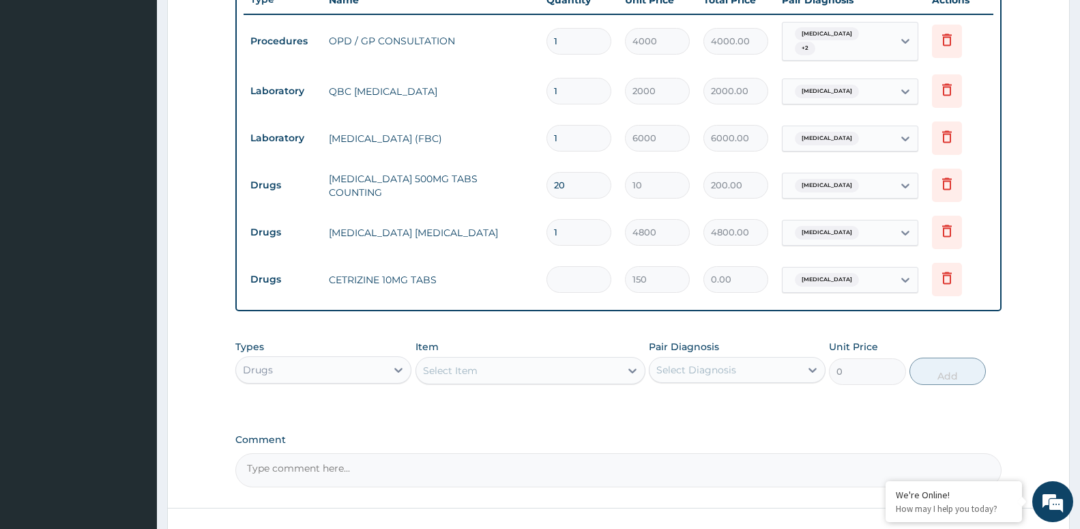
type input "150.00"
type input "10"
type input "1500.00"
type input "1"
type input "150.00"
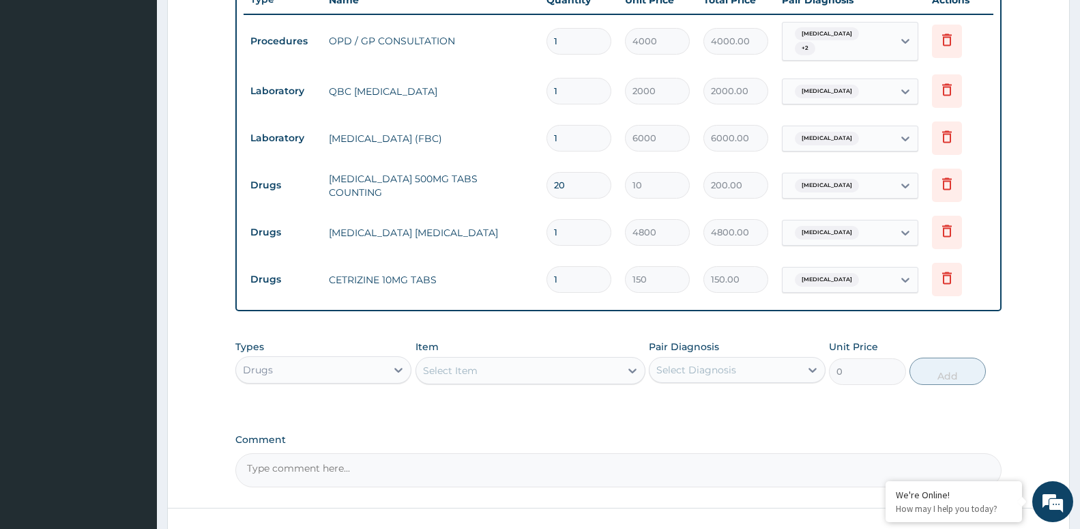
type input "12"
type input "1800.00"
type input "1"
type input "150.00"
type input "0.00"
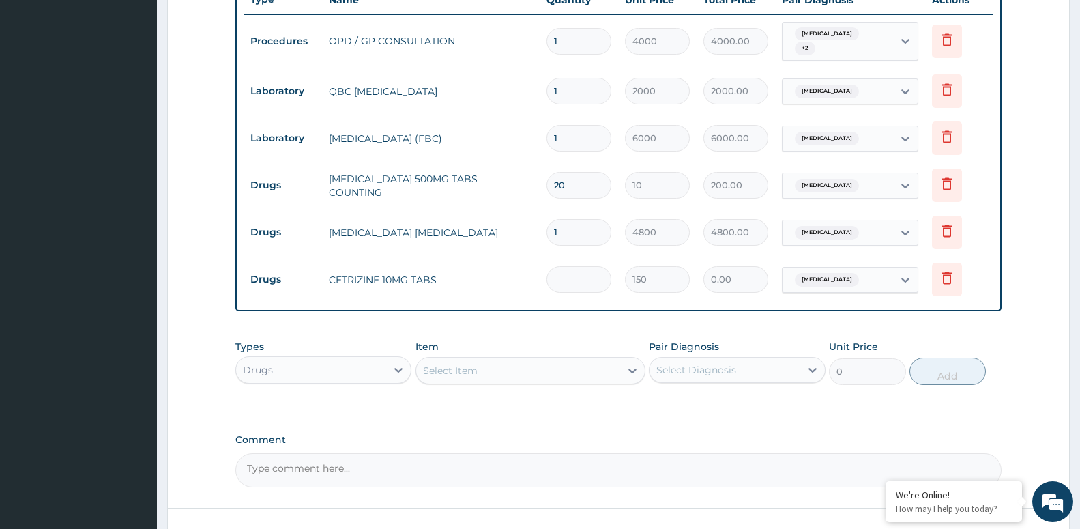
type input "5"
type input "750.00"
type input "5"
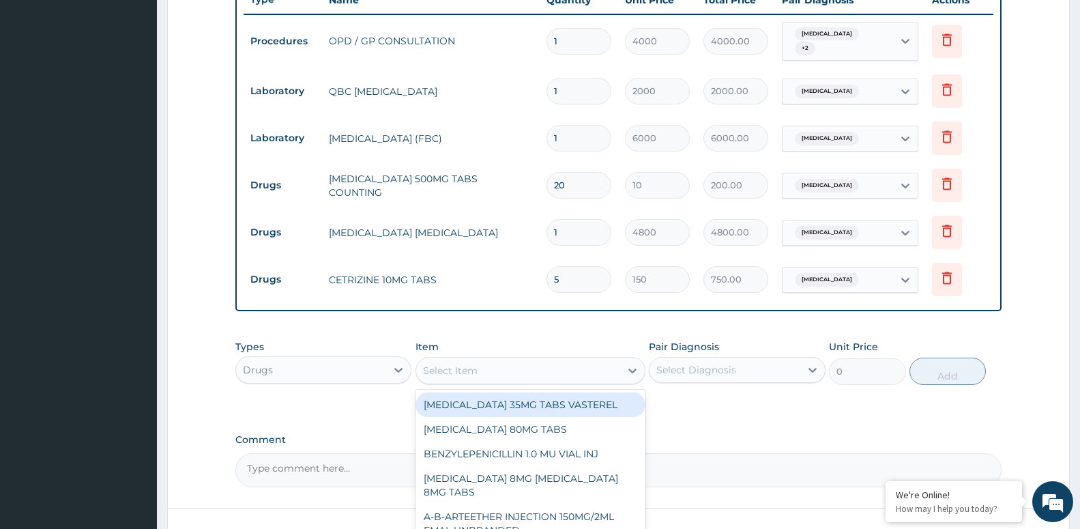
click at [450, 365] on div "Select Item" at bounding box center [450, 371] width 55 height 14
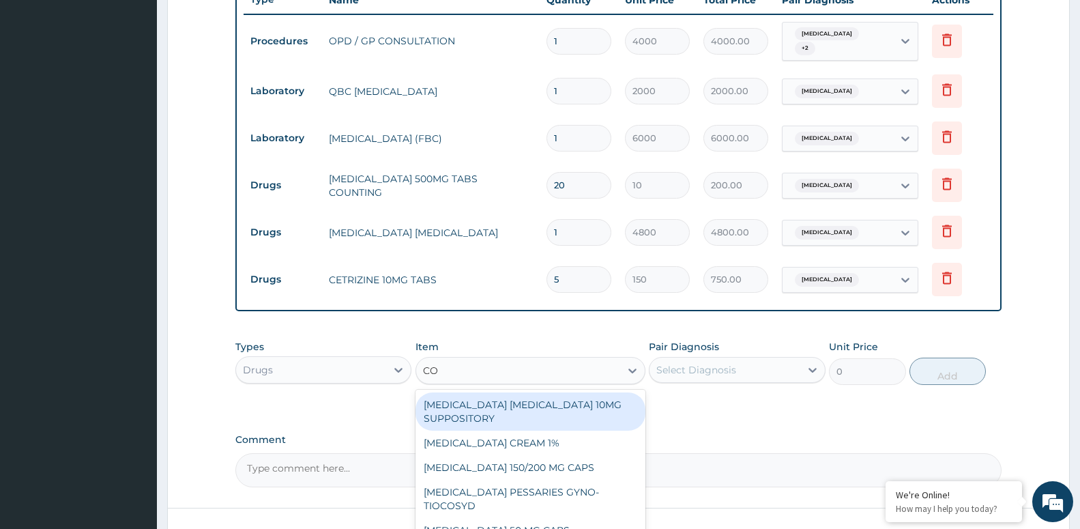
type input "COA"
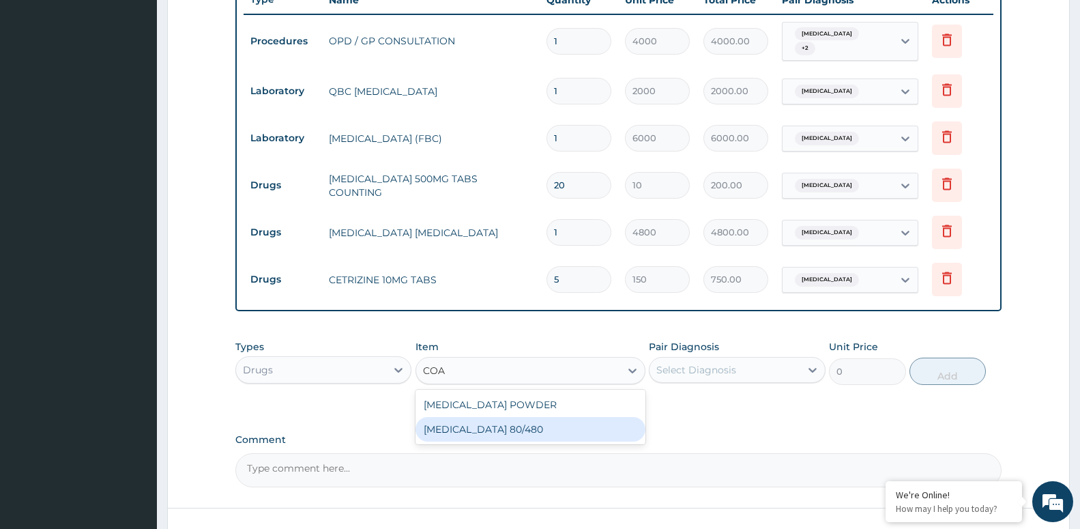
click at [460, 429] on div "[MEDICAL_DATA] 80/480" at bounding box center [531, 429] width 230 height 25
type input "4500"
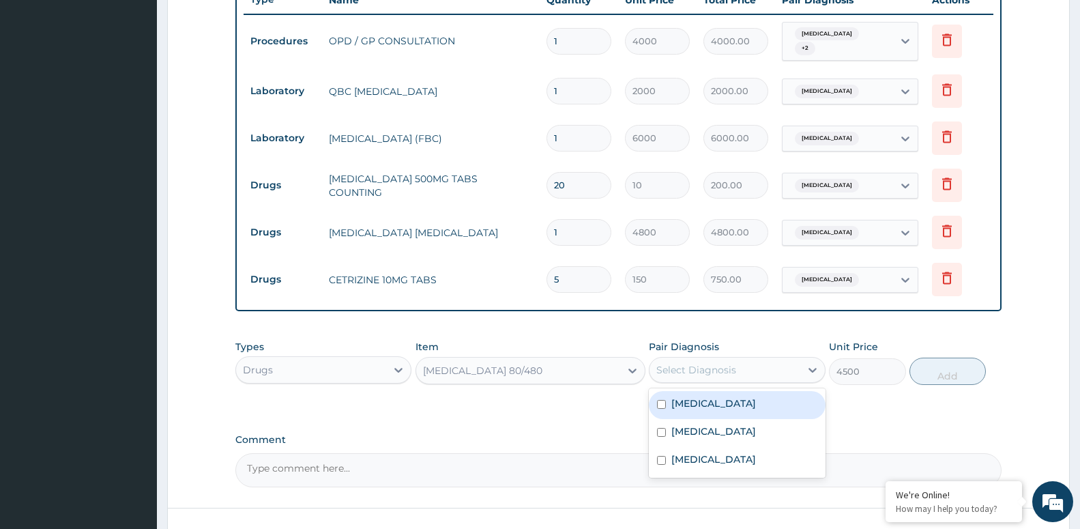
click at [752, 373] on div "Select Diagnosis" at bounding box center [725, 370] width 150 height 22
click at [704, 391] on div "[MEDICAL_DATA]" at bounding box center [737, 405] width 176 height 28
checkbox input "true"
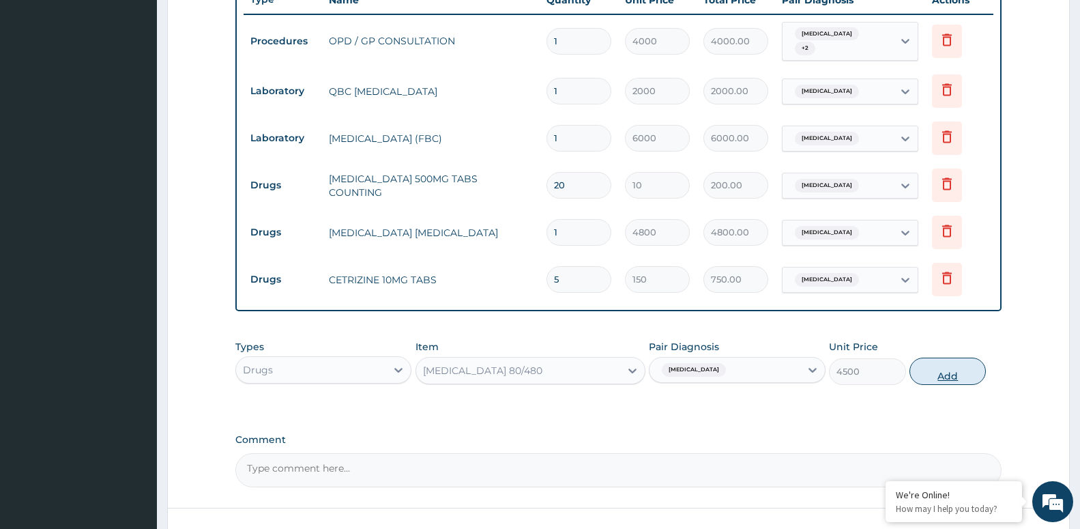
click at [932, 365] on button "Add" at bounding box center [948, 371] width 76 height 27
type input "0"
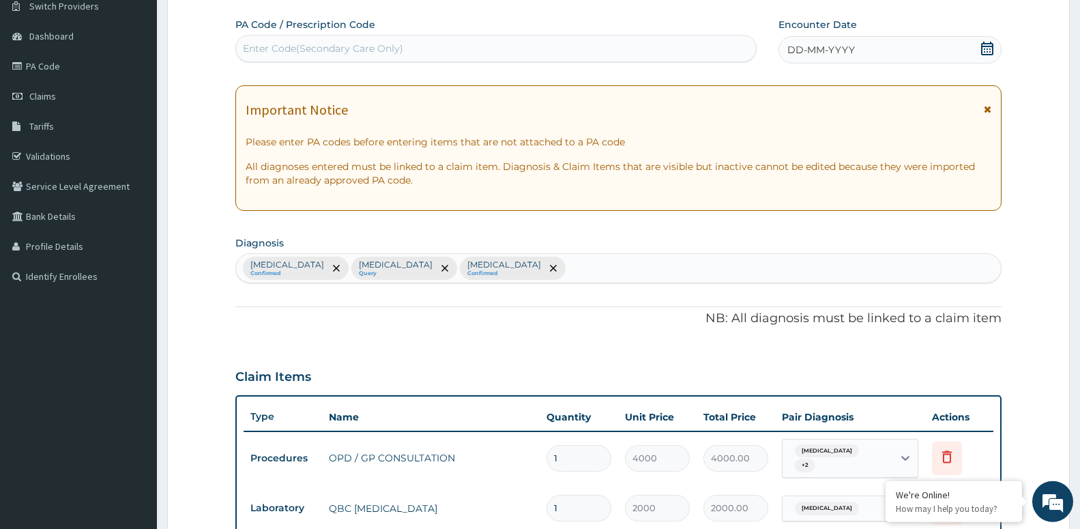
scroll to position [46, 0]
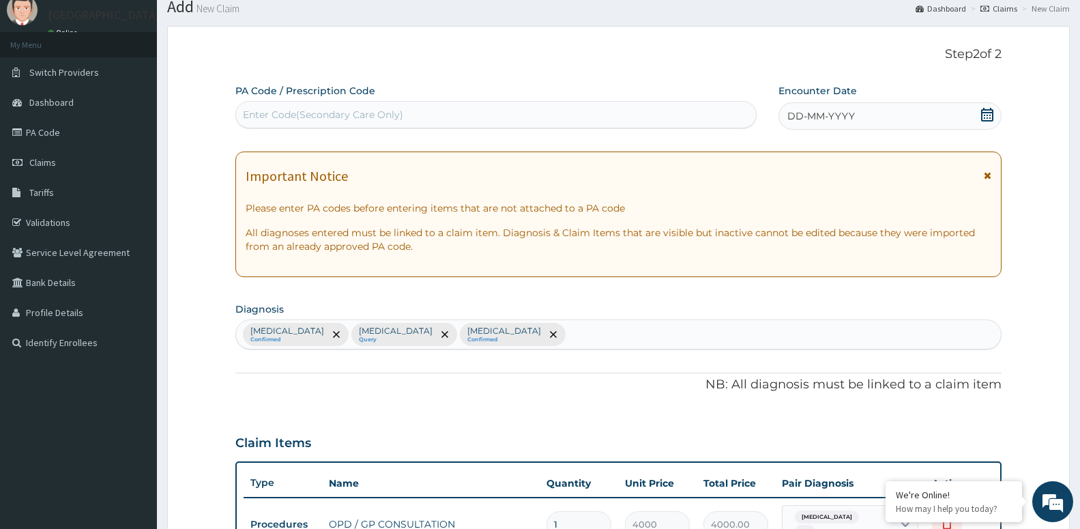
click at [822, 115] on span "DD-MM-YYYY" at bounding box center [822, 116] width 68 height 14
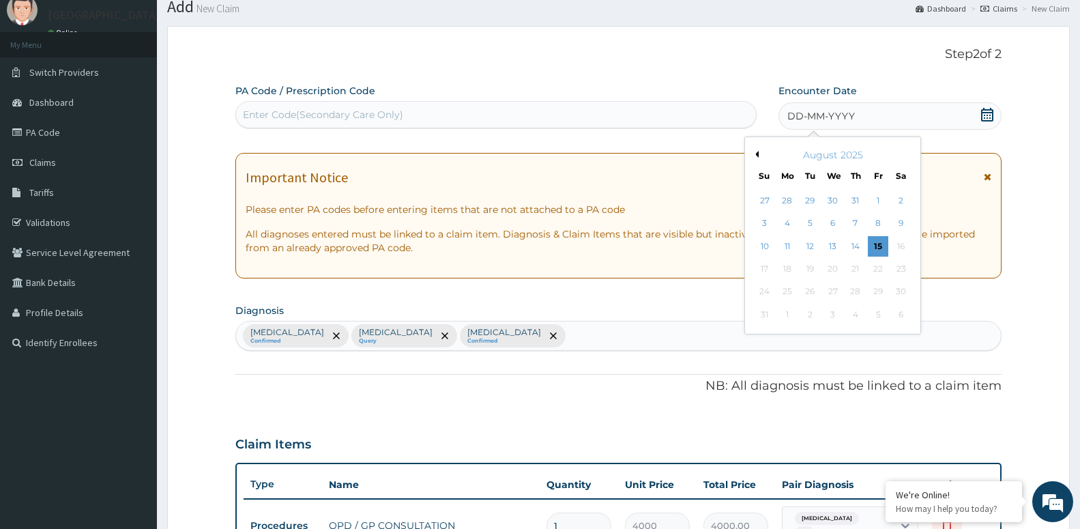
click at [759, 154] on div "August 2025" at bounding box center [833, 155] width 164 height 14
click at [760, 154] on div "August 2025" at bounding box center [833, 155] width 164 height 14
click at [757, 154] on button "Previous Month" at bounding box center [755, 154] width 7 height 7
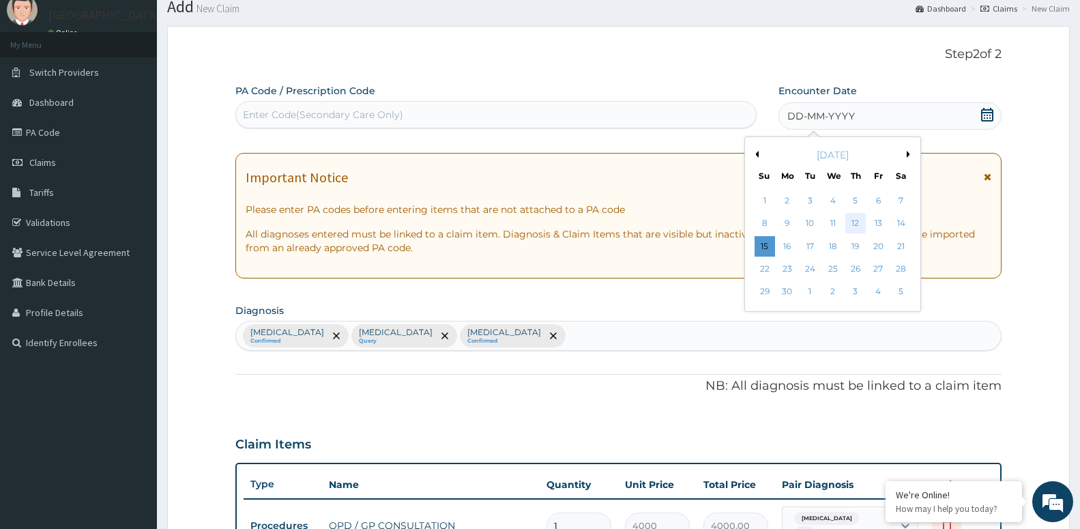
click at [850, 222] on div "12" at bounding box center [856, 224] width 20 height 20
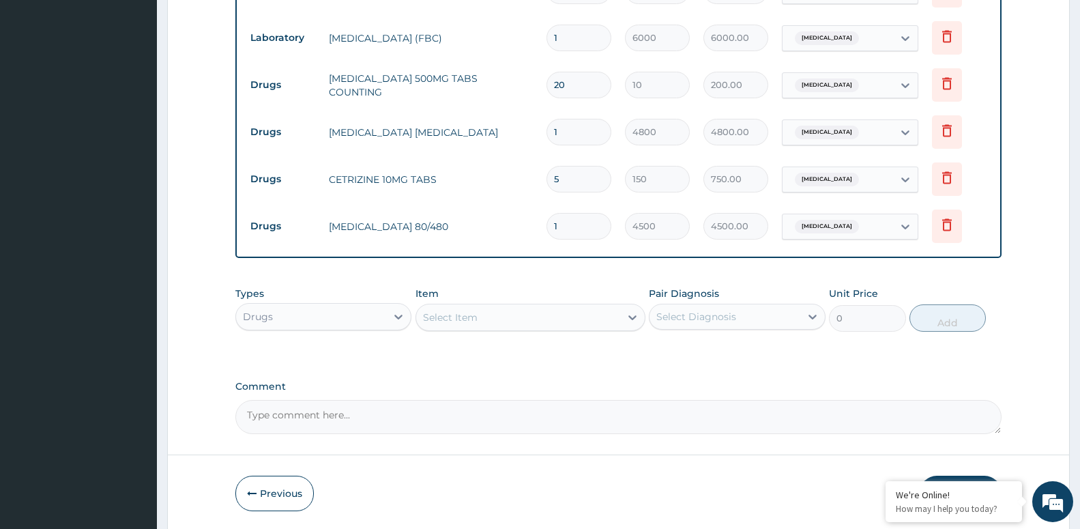
scroll to position [673, 0]
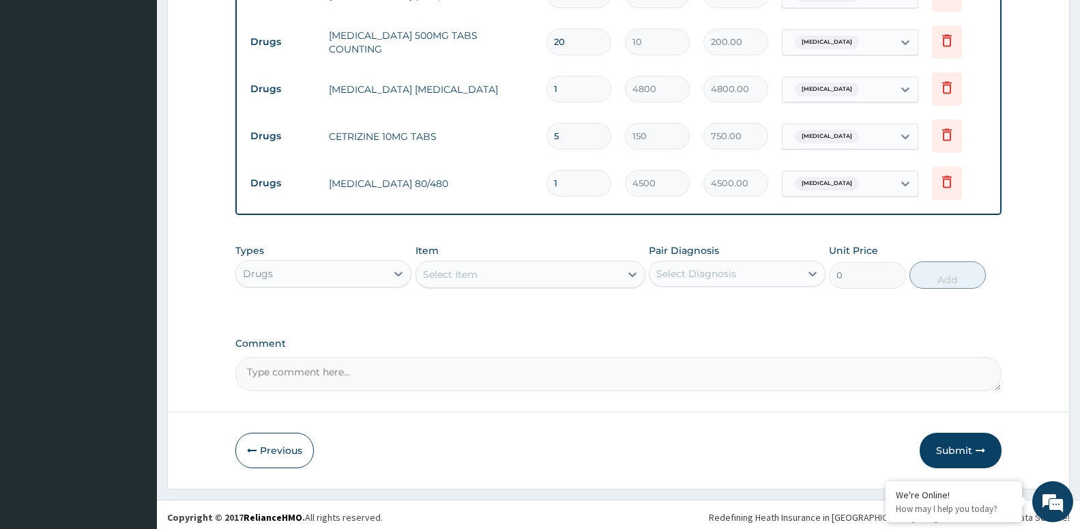
click at [982, 446] on icon "button" at bounding box center [981, 451] width 10 height 10
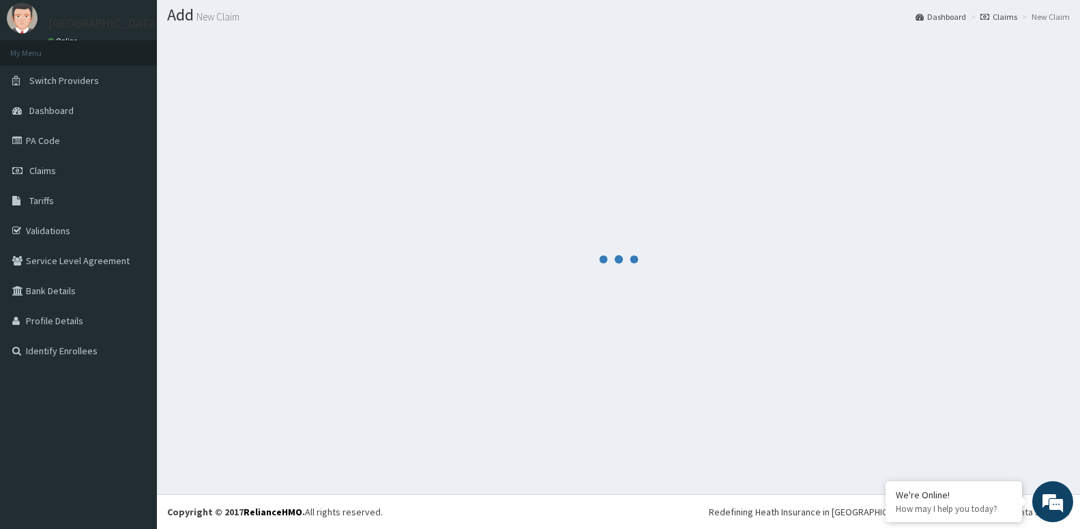
scroll to position [38, 0]
